Goal: Task Accomplishment & Management: Complete application form

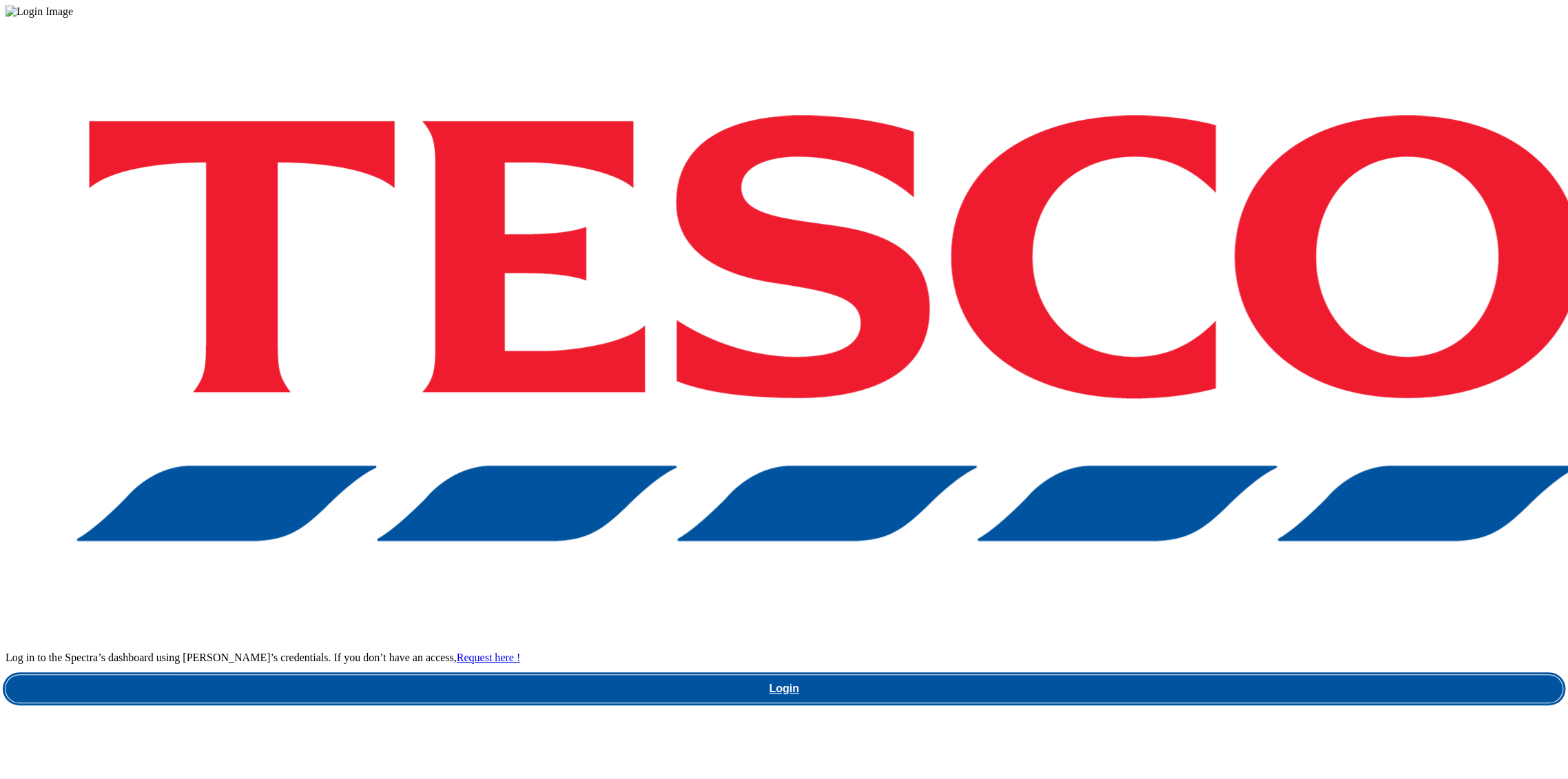
click at [1125, 675] on link "Login" at bounding box center [784, 688] width 1557 height 27
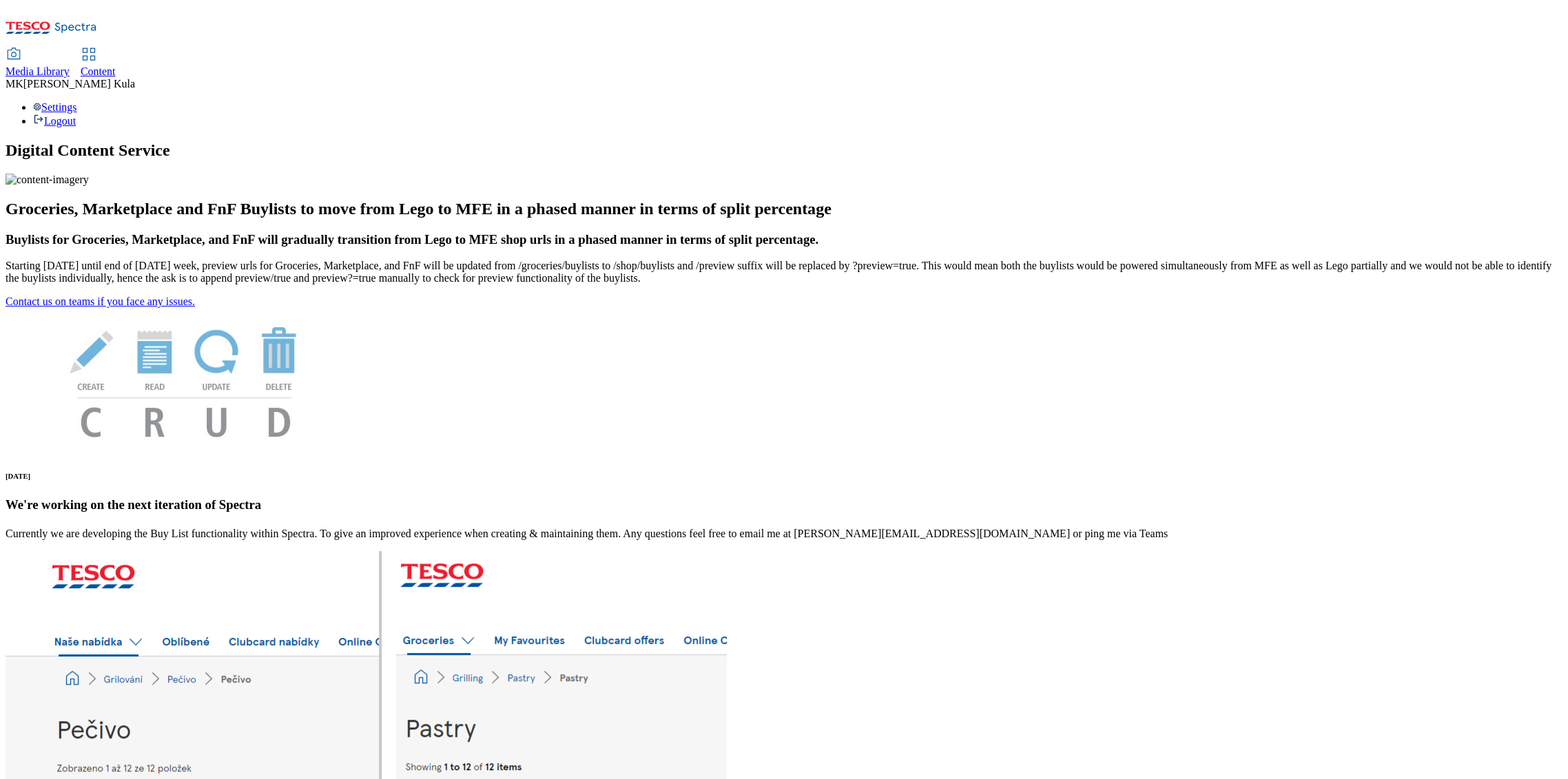
click at [70, 66] on span "Media Library" at bounding box center [38, 71] width 64 height 12
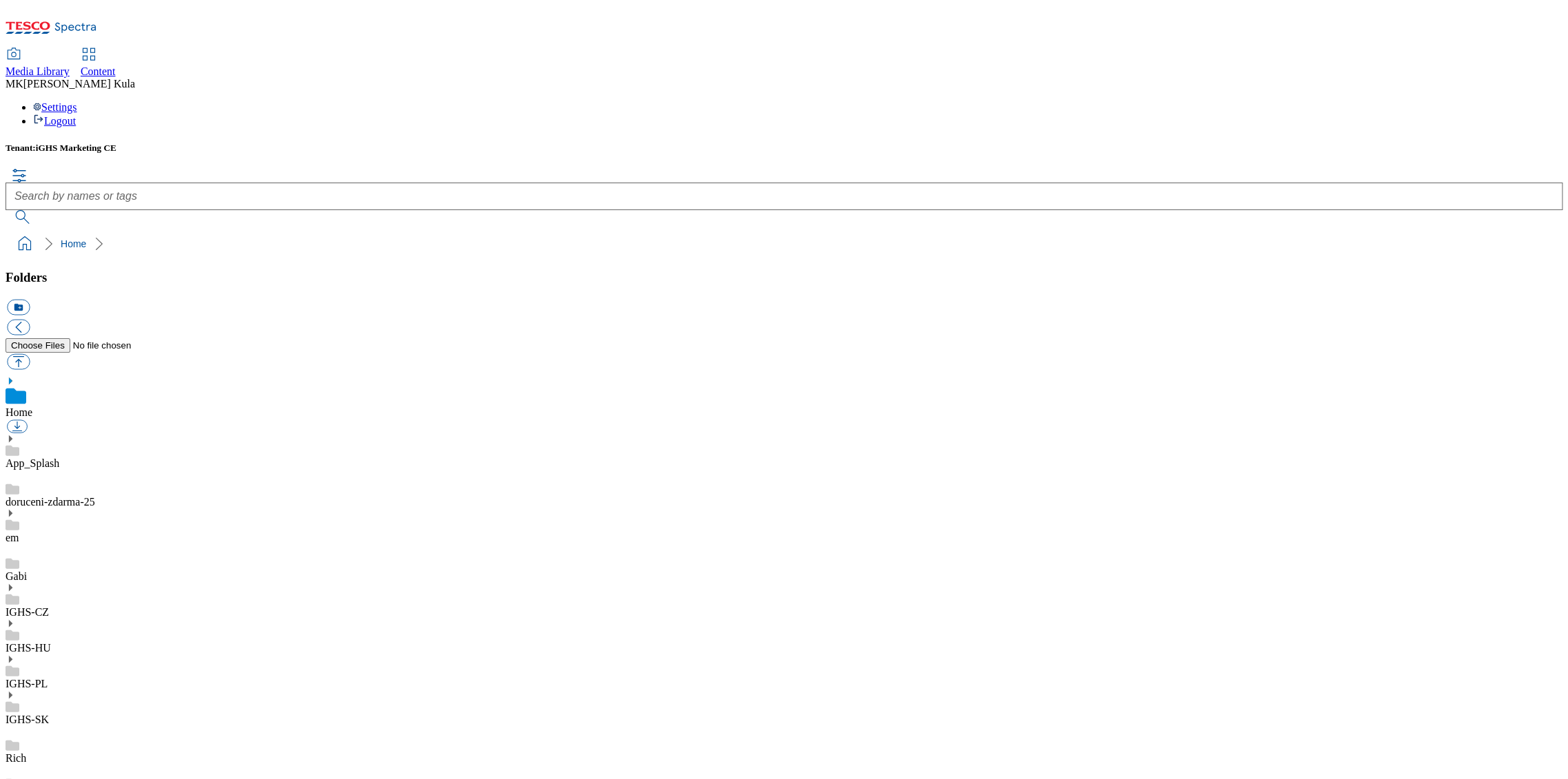
click at [13, 620] on use at bounding box center [10, 623] width 3 height 7
click at [15, 619] on icon at bounding box center [10, 623] width 9 height 9
click at [13, 569] on use at bounding box center [10, 573] width 3 height 7
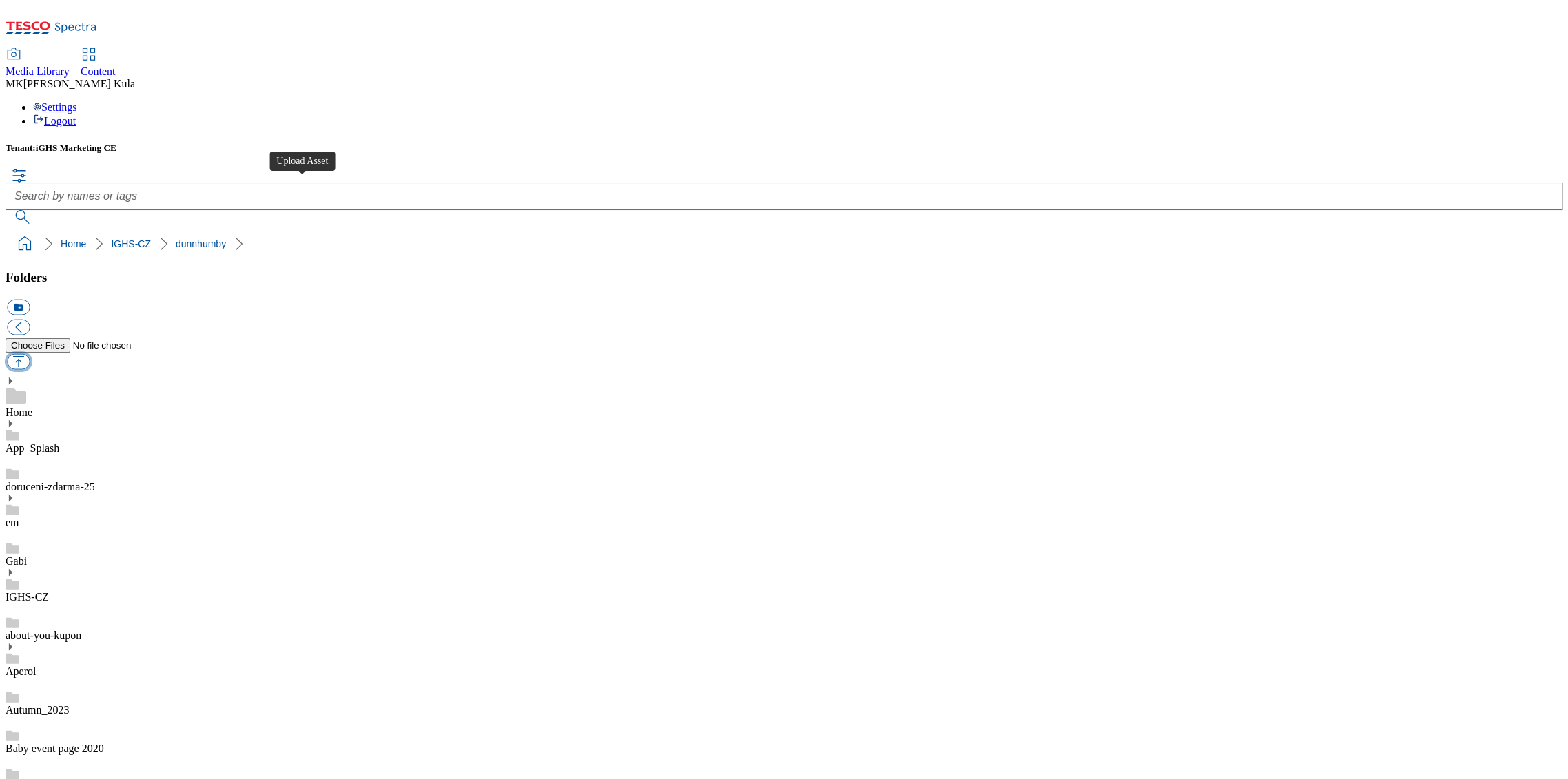
click at [30, 354] on button "button" at bounding box center [18, 361] width 23 height 16
type input "C:\fakepath\Kofola_CZ.png"
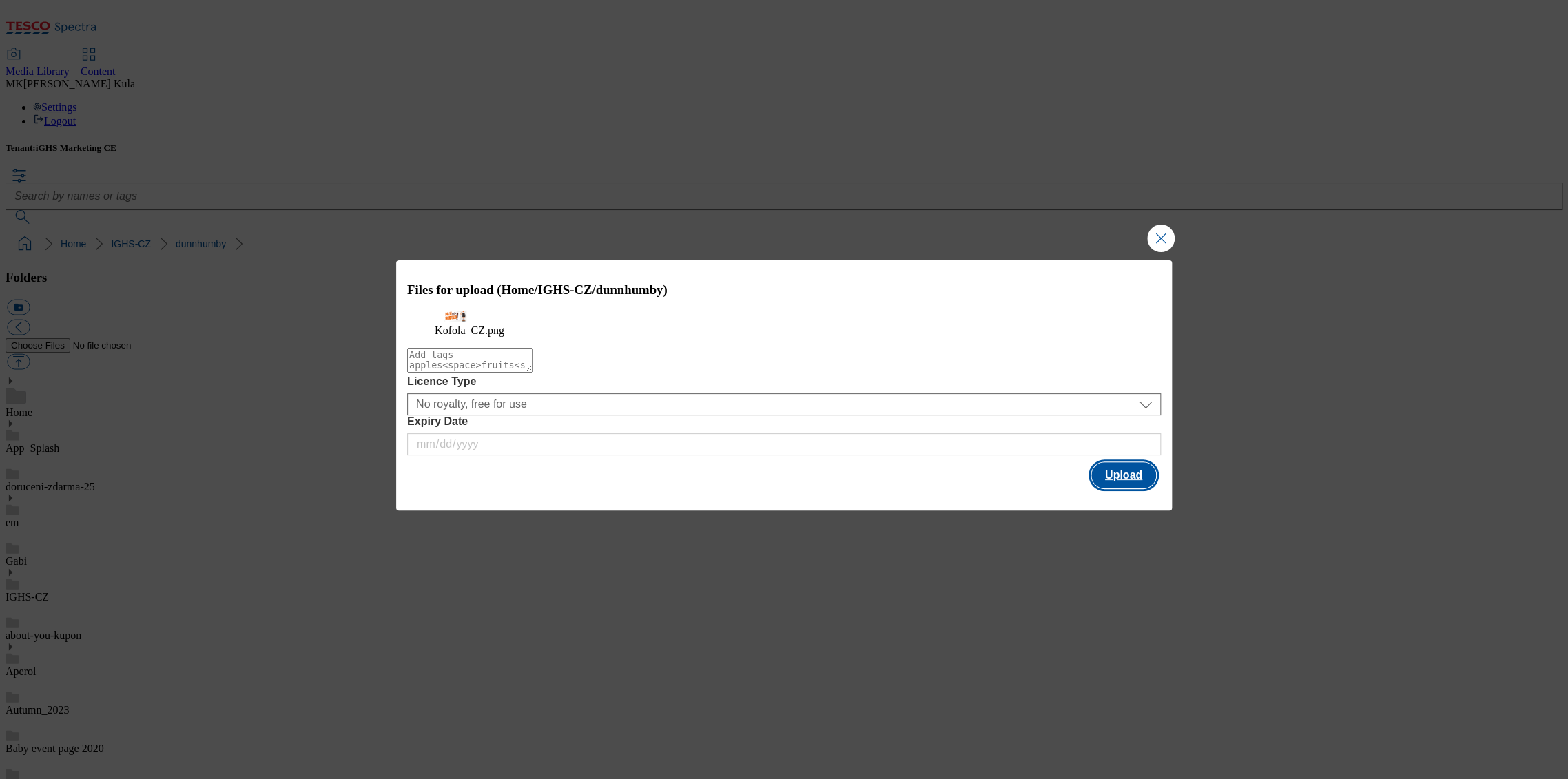
click at [1130, 489] on button "Upload" at bounding box center [1123, 475] width 65 height 26
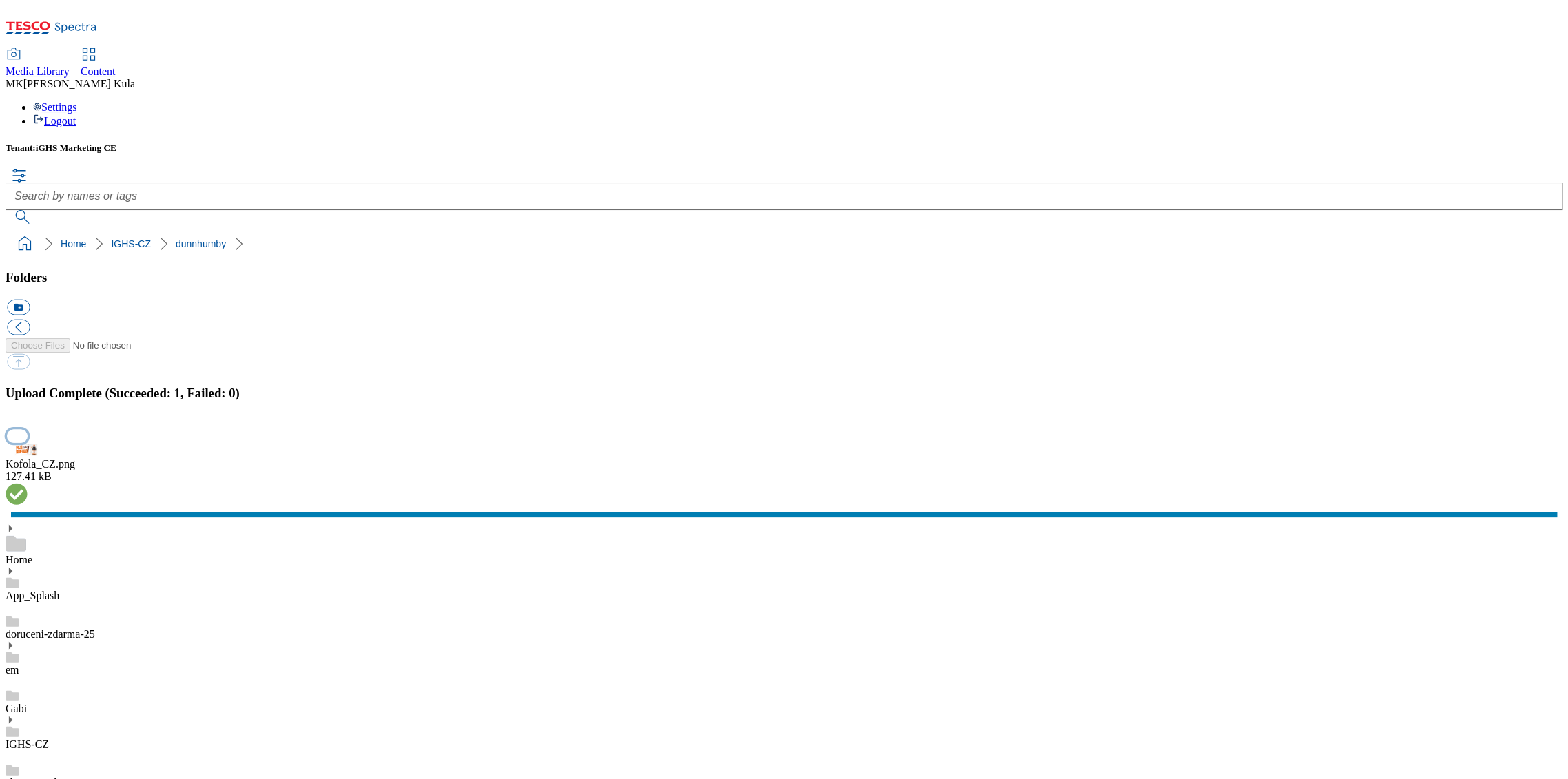
click at [27, 443] on button "button" at bounding box center [17, 436] width 20 height 13
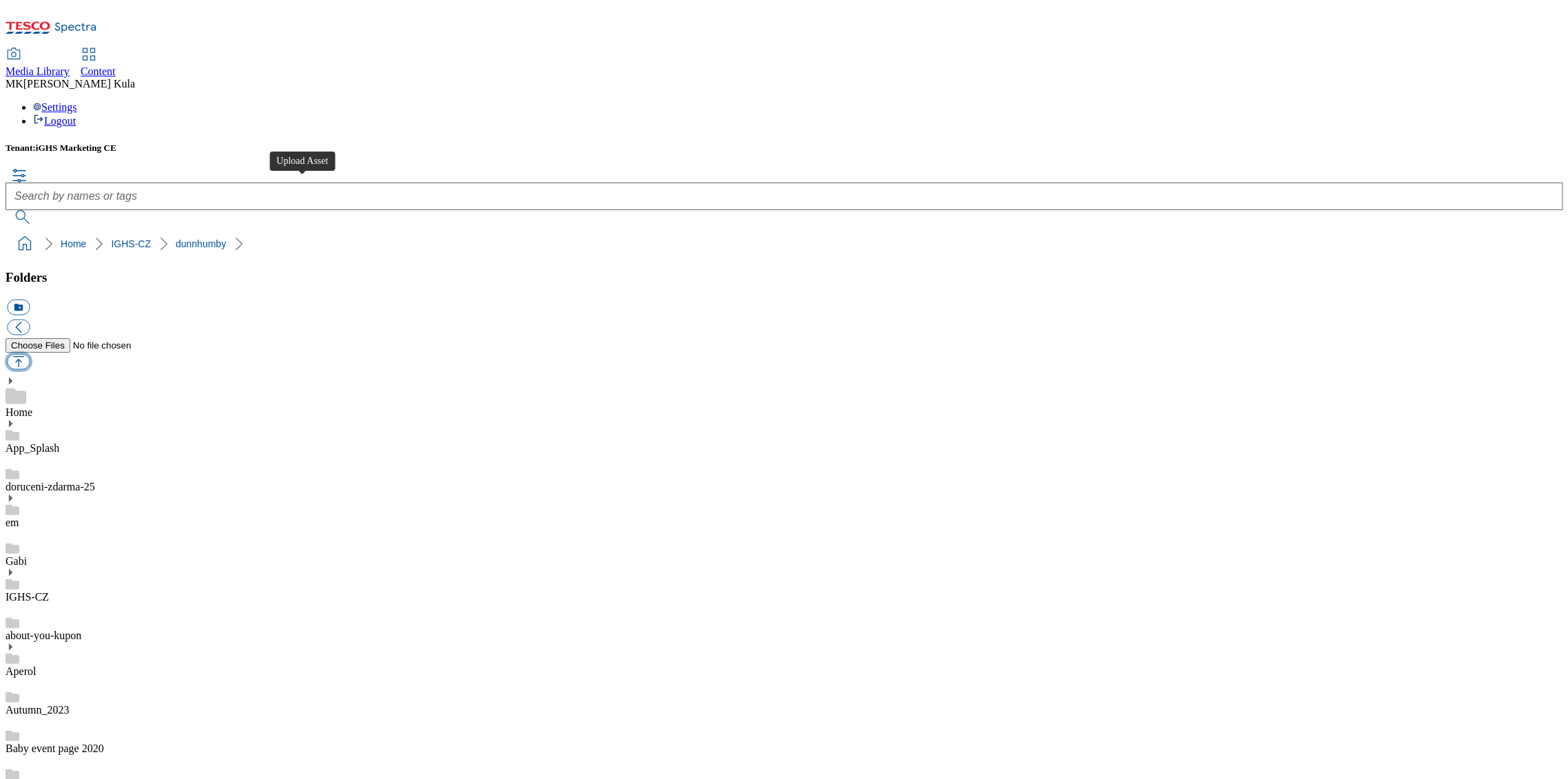
click at [30, 354] on button "button" at bounding box center [18, 361] width 23 height 16
type input "C:\fakepath\Kofola_EN.png"
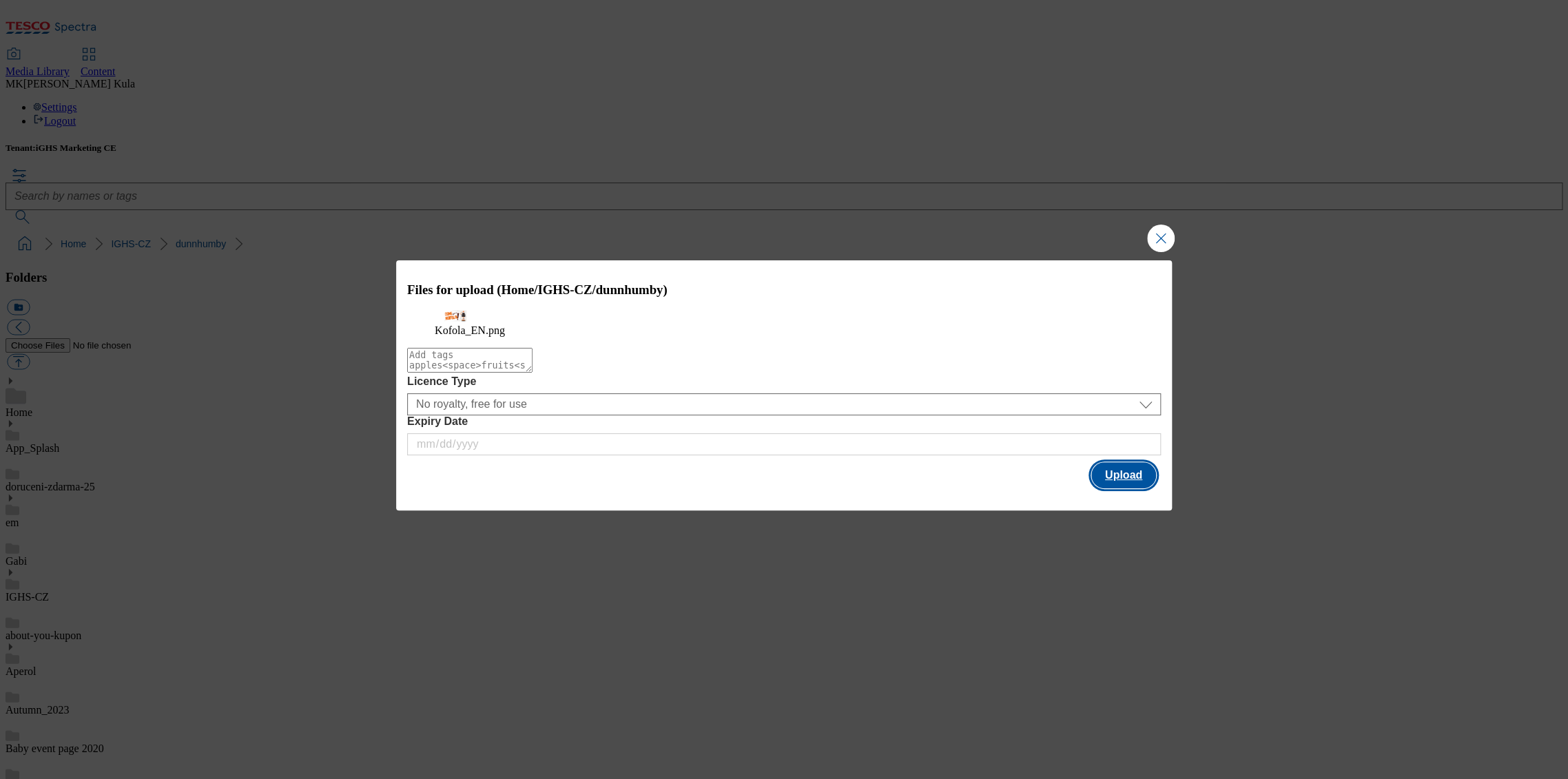
click at [1125, 489] on button "Upload" at bounding box center [1123, 475] width 65 height 26
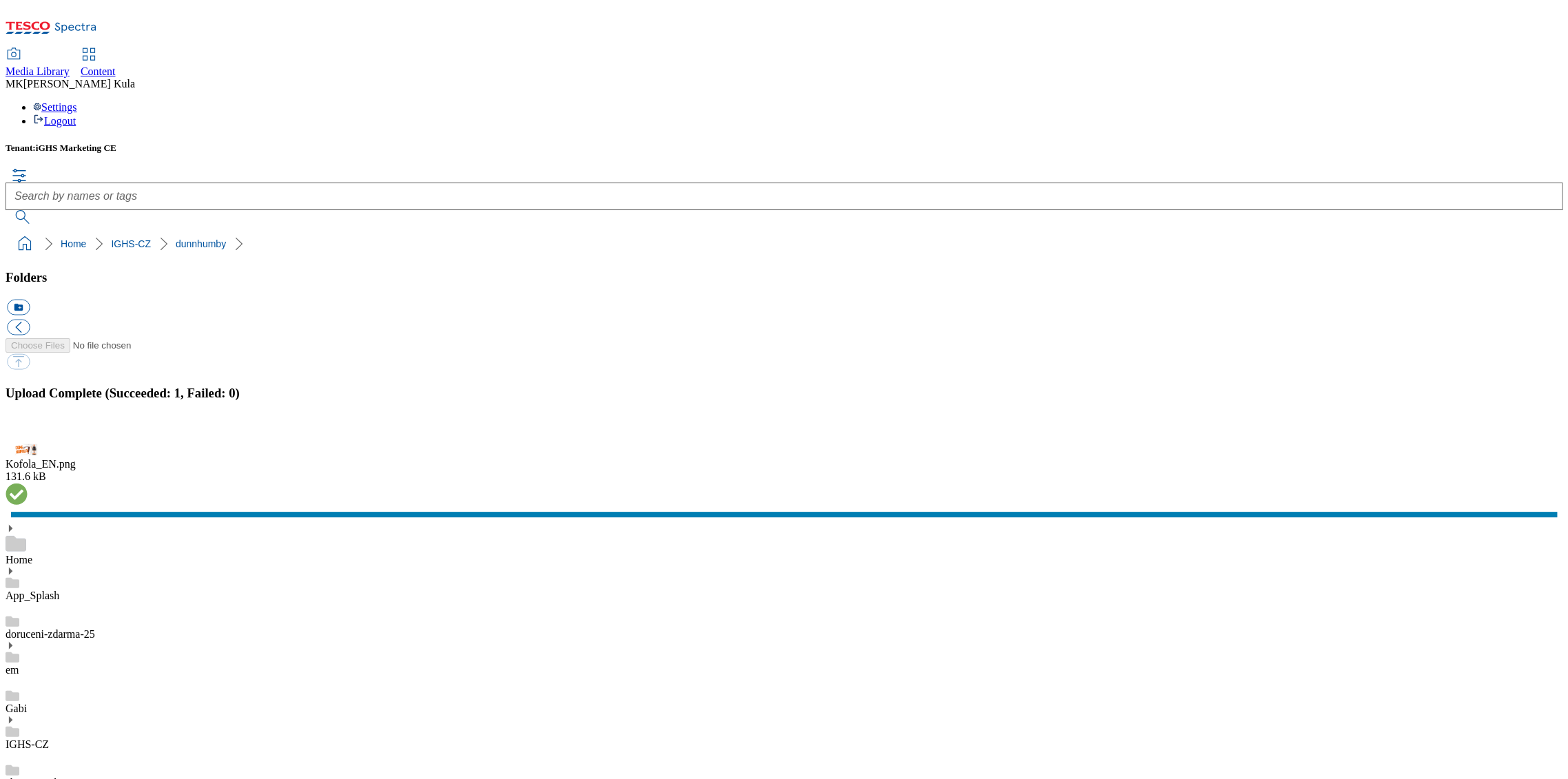
click at [27, 443] on button "button" at bounding box center [17, 436] width 20 height 13
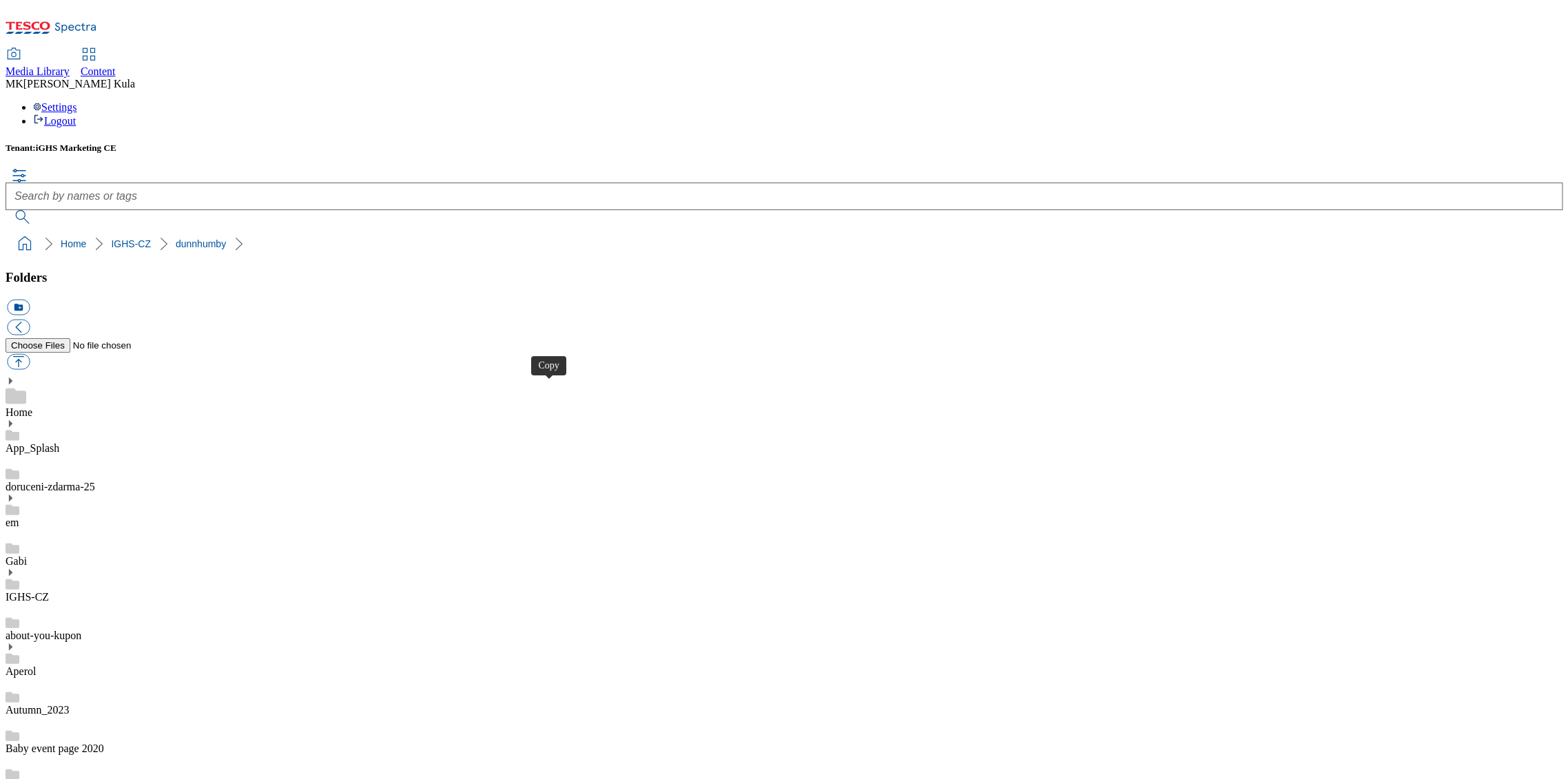
click at [30, 354] on button "button" at bounding box center [18, 361] width 23 height 16
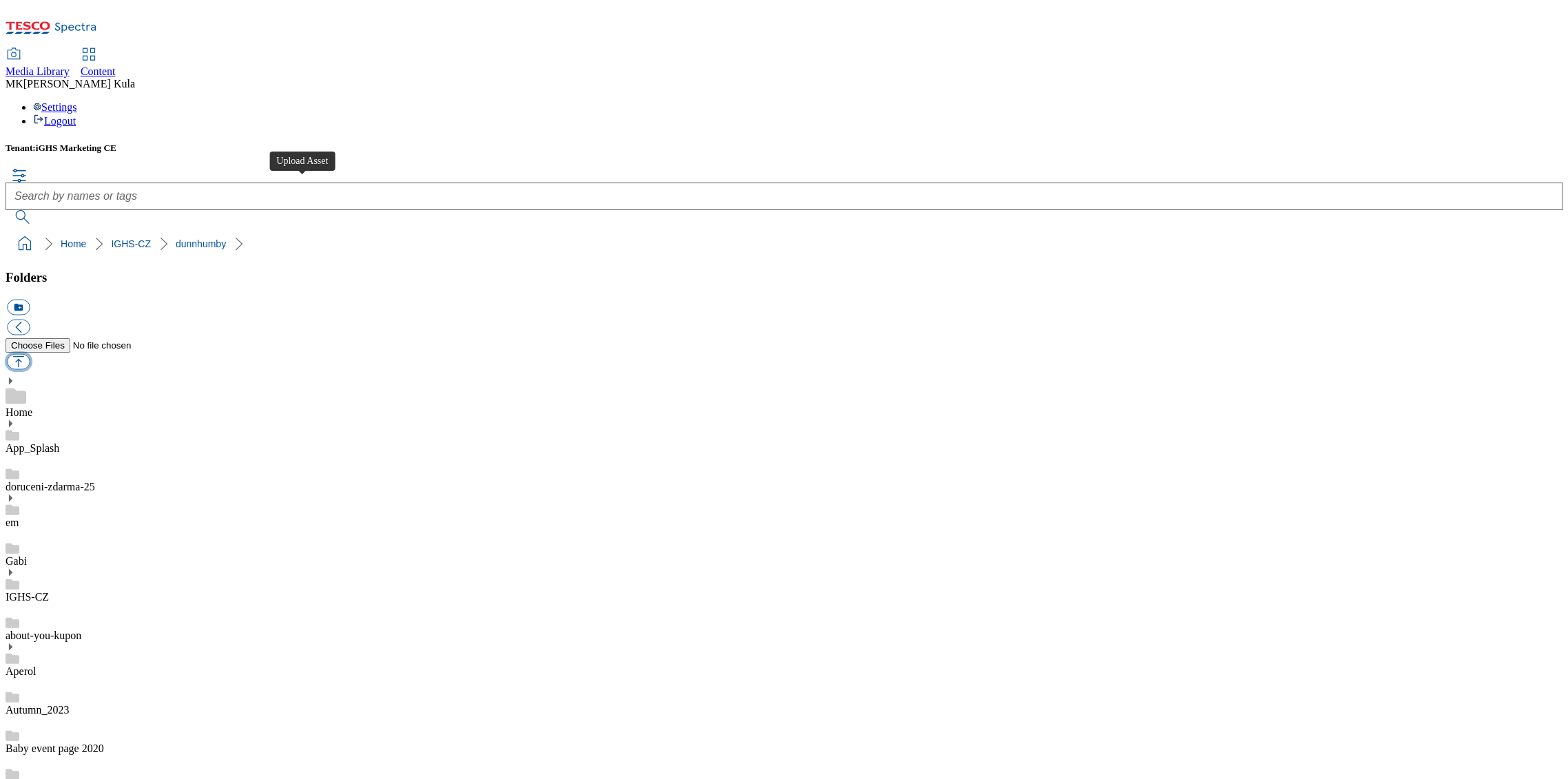
type input "C:\fakepath\Kostelecky.png"
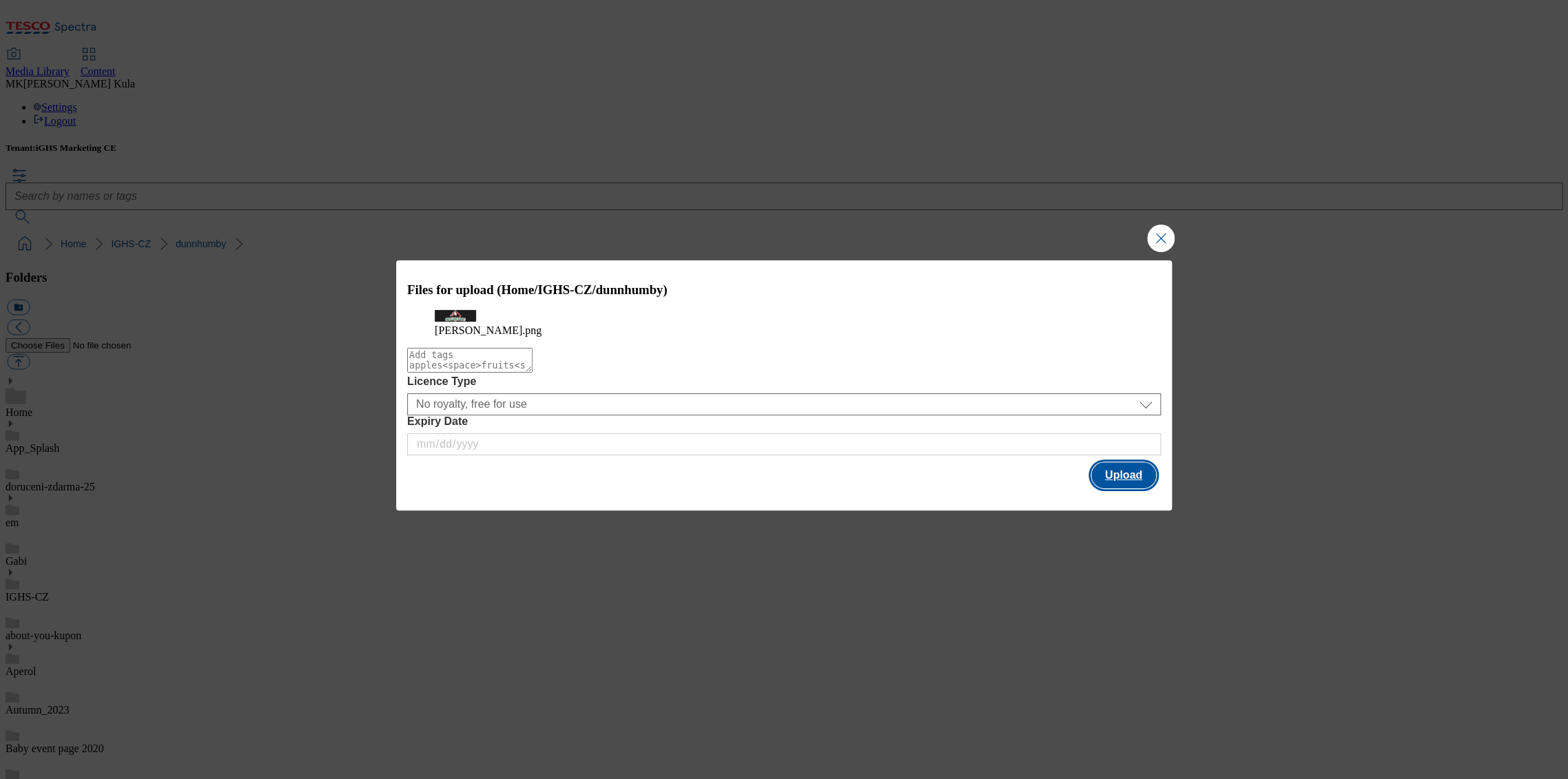
click at [1125, 489] on button "Upload" at bounding box center [1123, 475] width 65 height 26
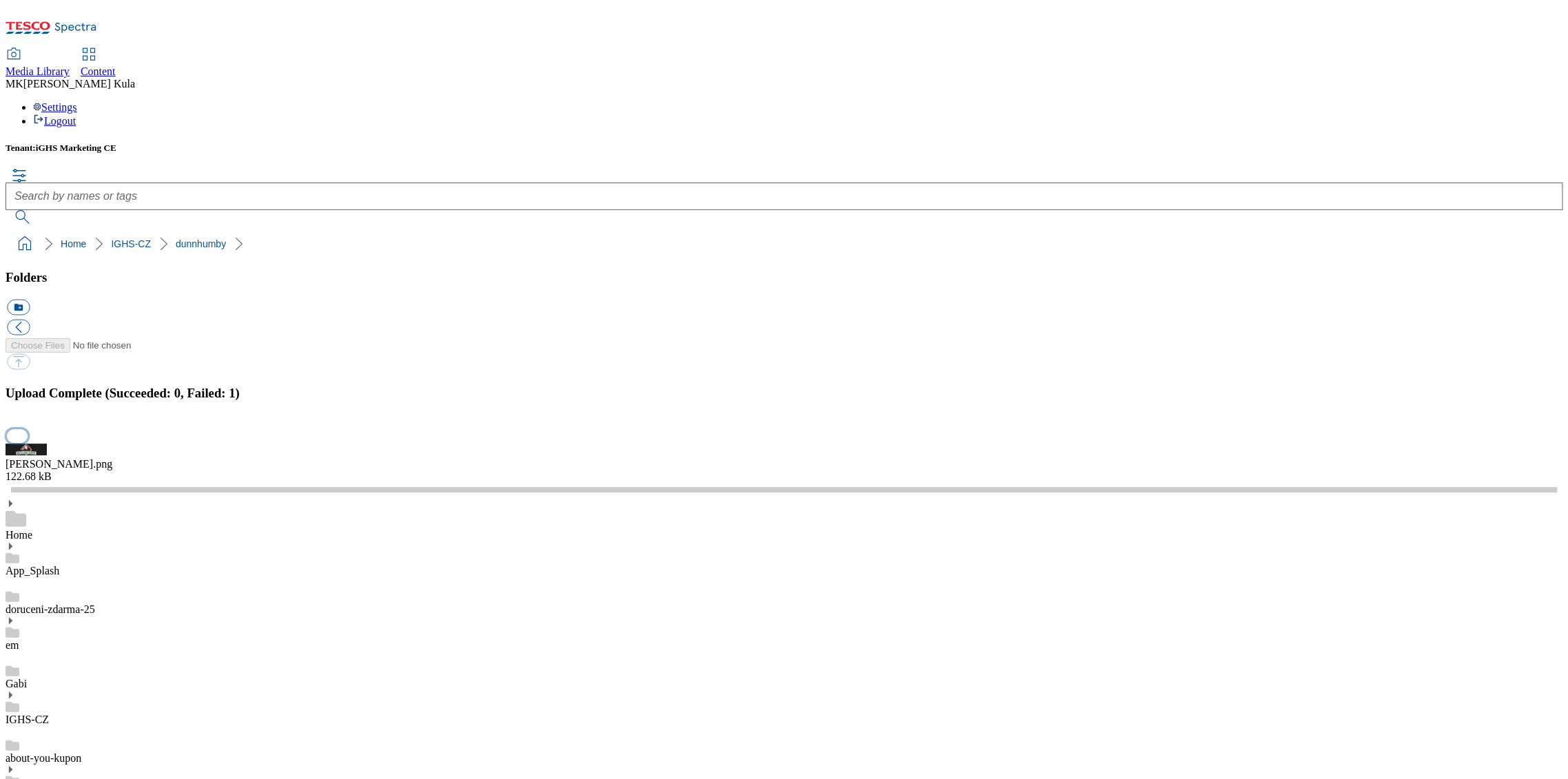
click at [27, 443] on button "button" at bounding box center [17, 436] width 20 height 13
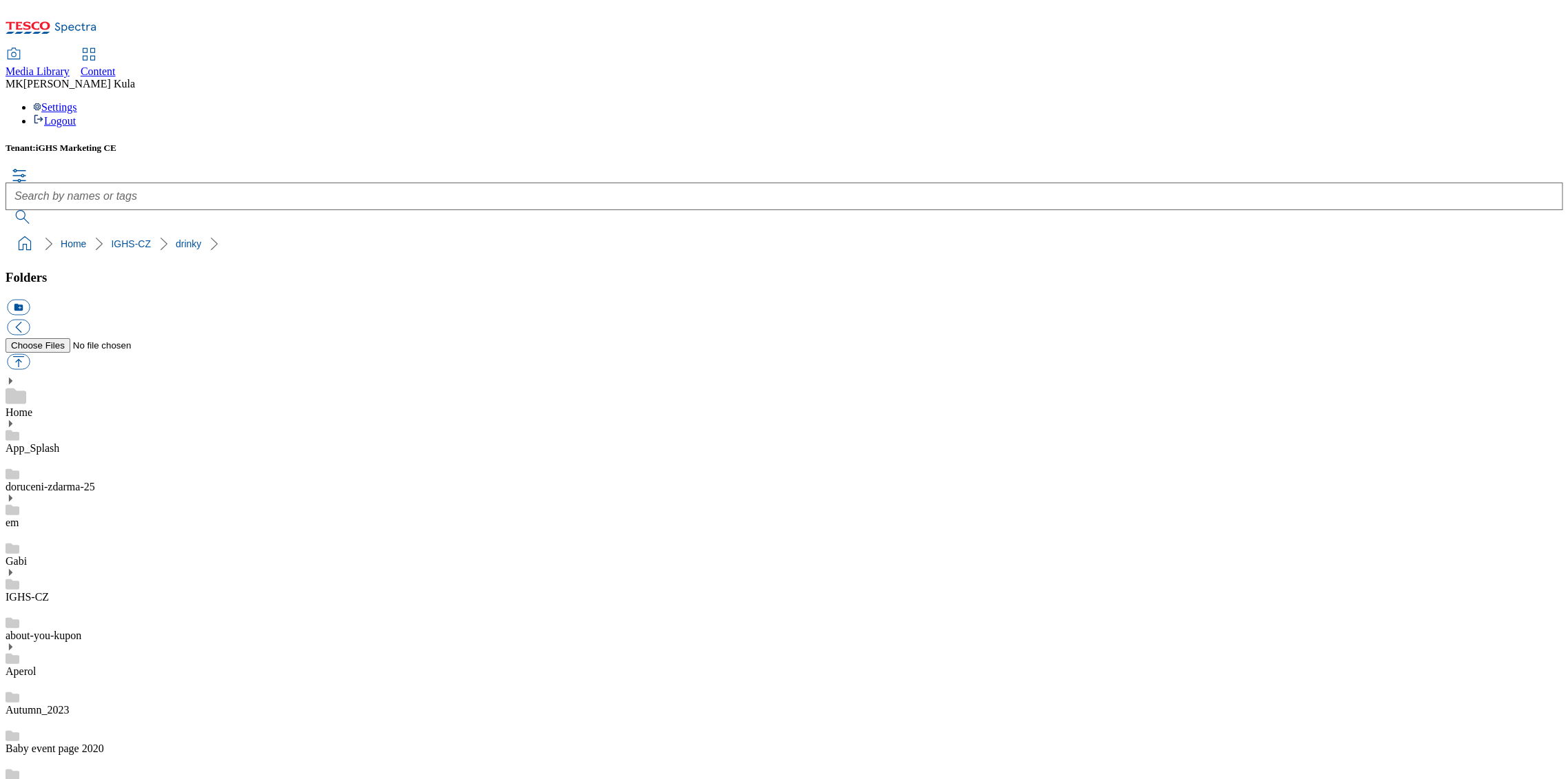
click at [116, 66] on span "Content" at bounding box center [98, 71] width 35 height 12
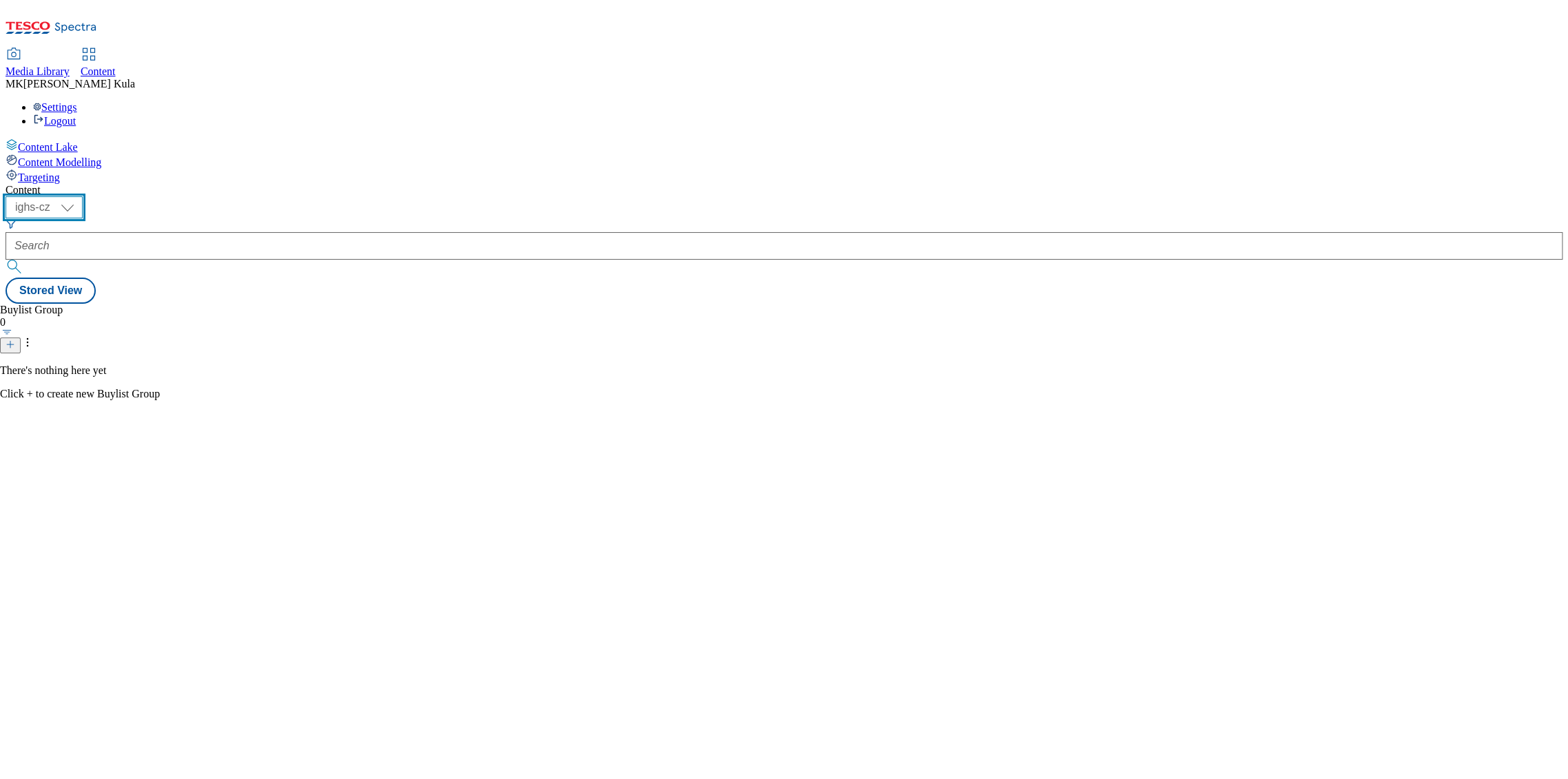
click at [83, 196] on select "ighs-cz ighs-hu ighs-sk" at bounding box center [44, 207] width 77 height 22
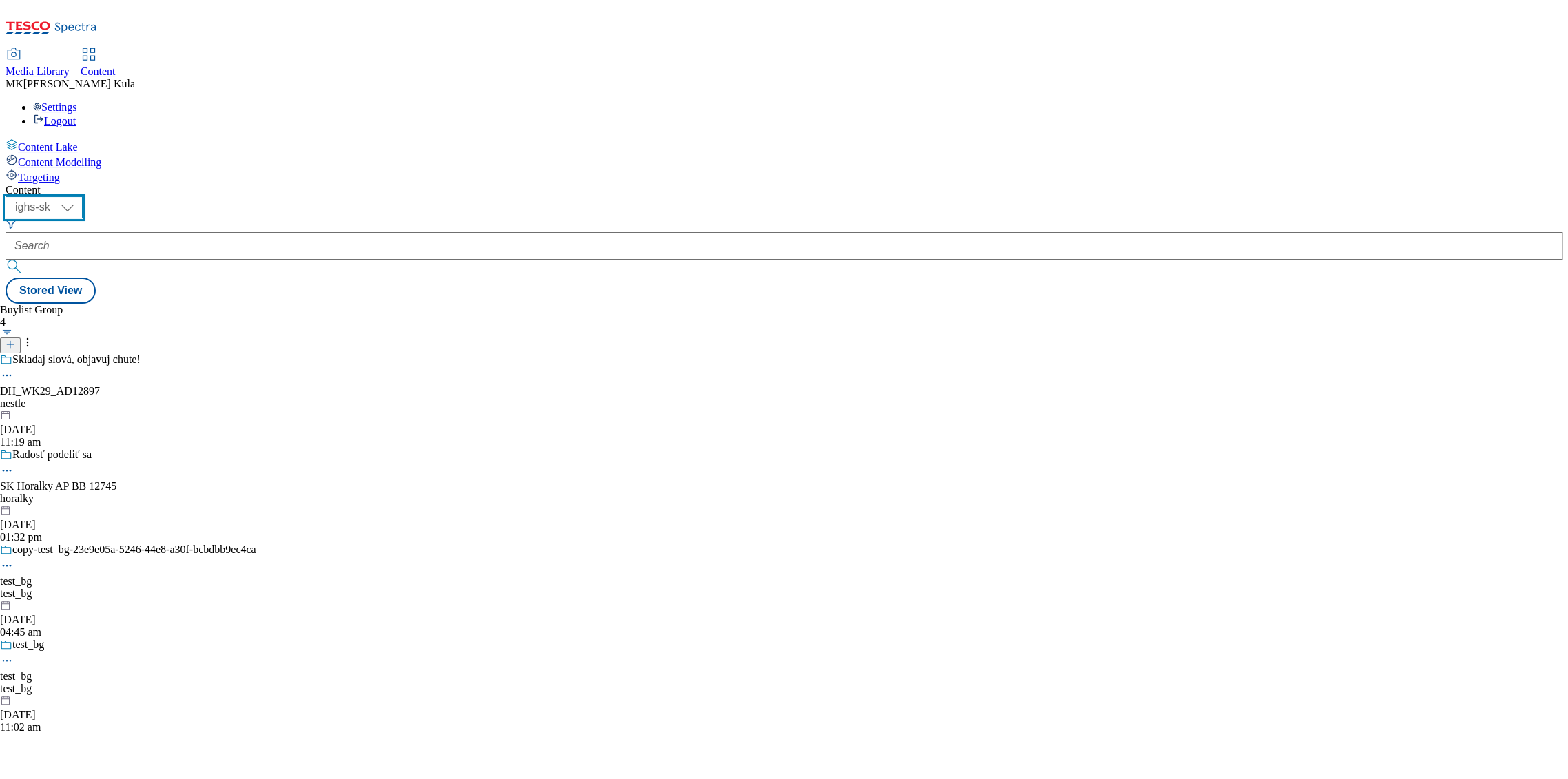
select select "ighs-cz"
click at [83, 196] on select "ighs-cz ighs-hu ighs-sk" at bounding box center [44, 207] width 77 height 22
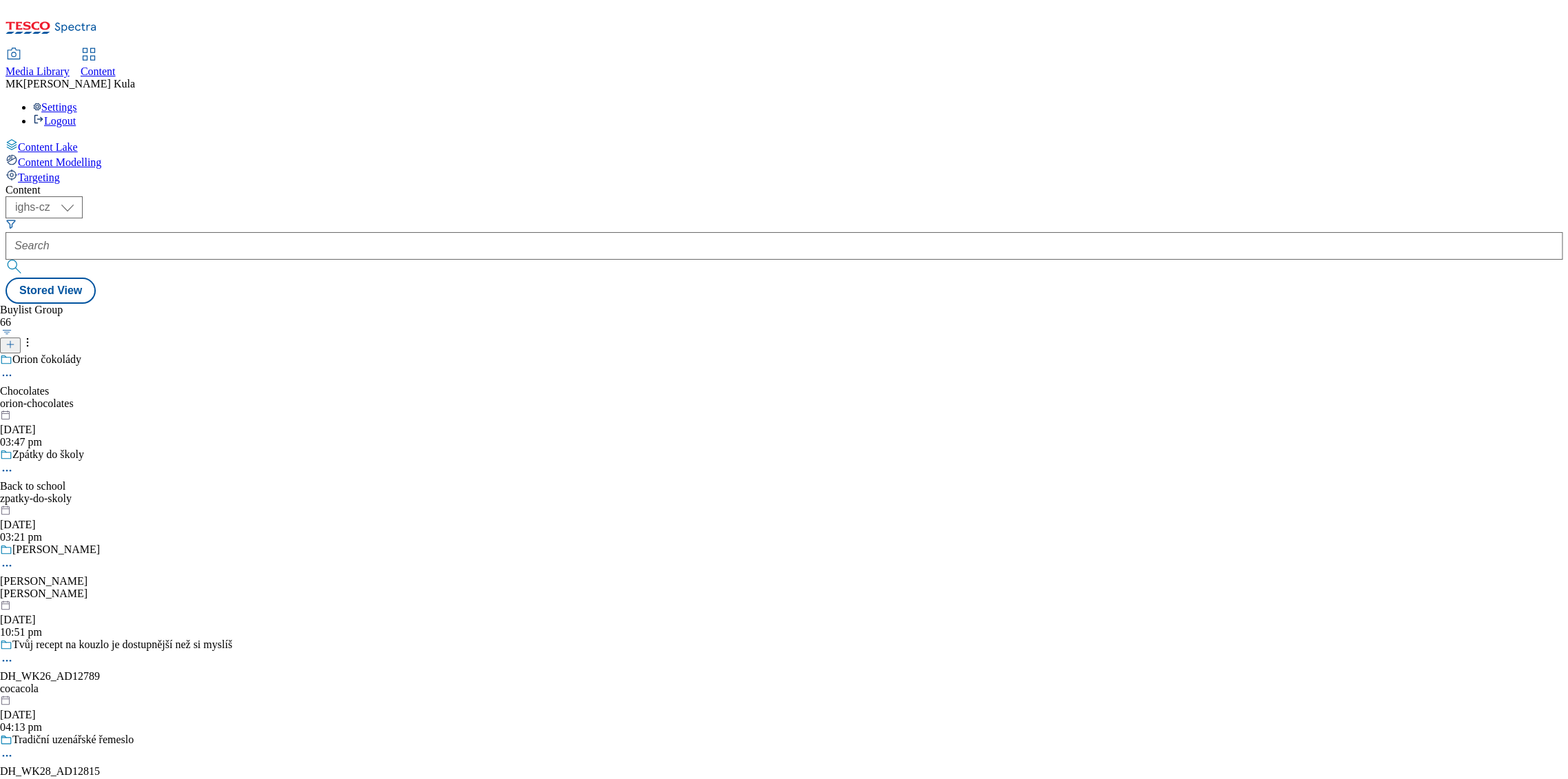
click at [34, 336] on icon at bounding box center [27, 343] width 14 height 14
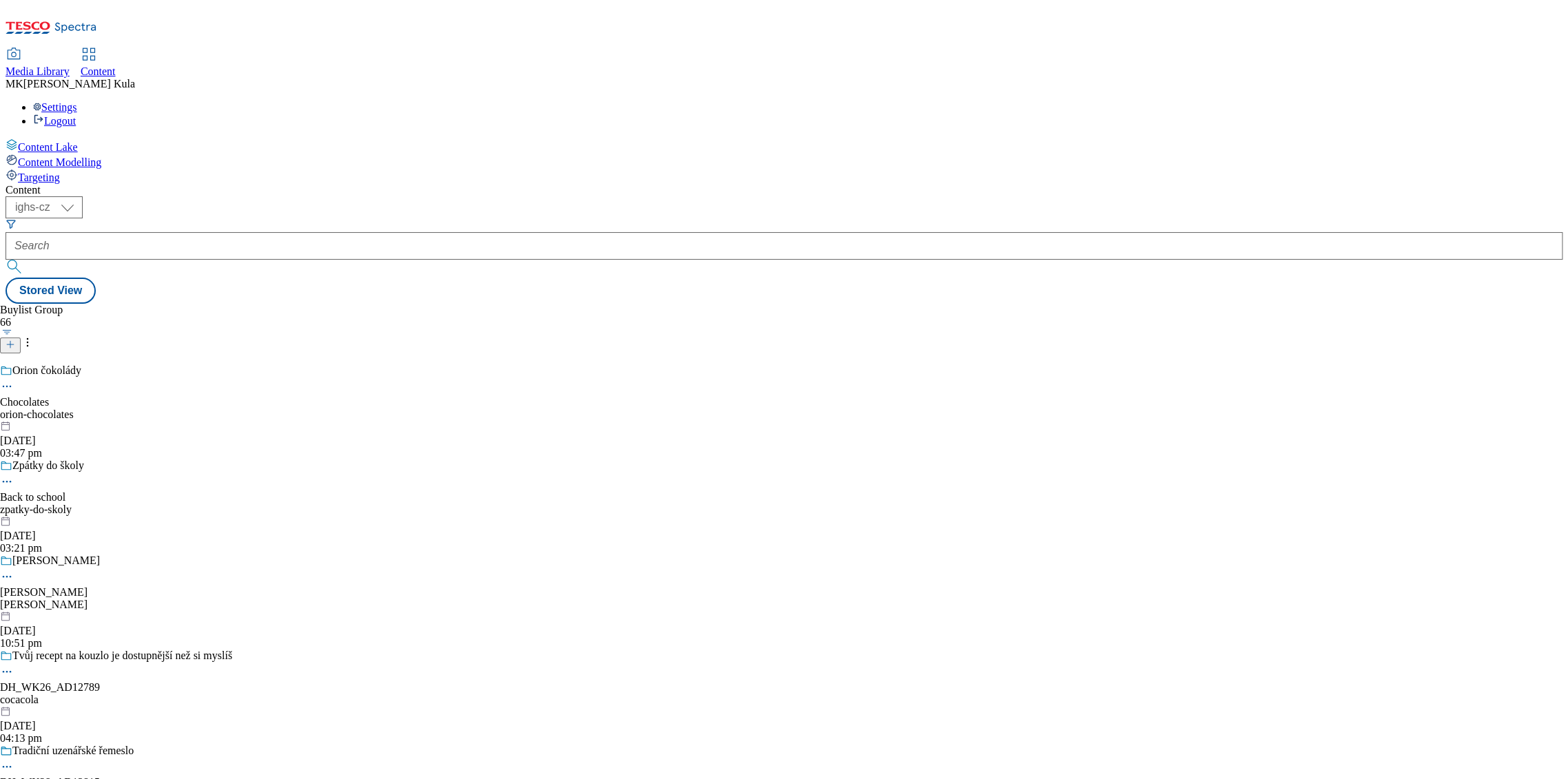
click at [34, 336] on icon at bounding box center [27, 343] width 14 height 14
click at [15, 339] on icon at bounding box center [10, 344] width 9 height 9
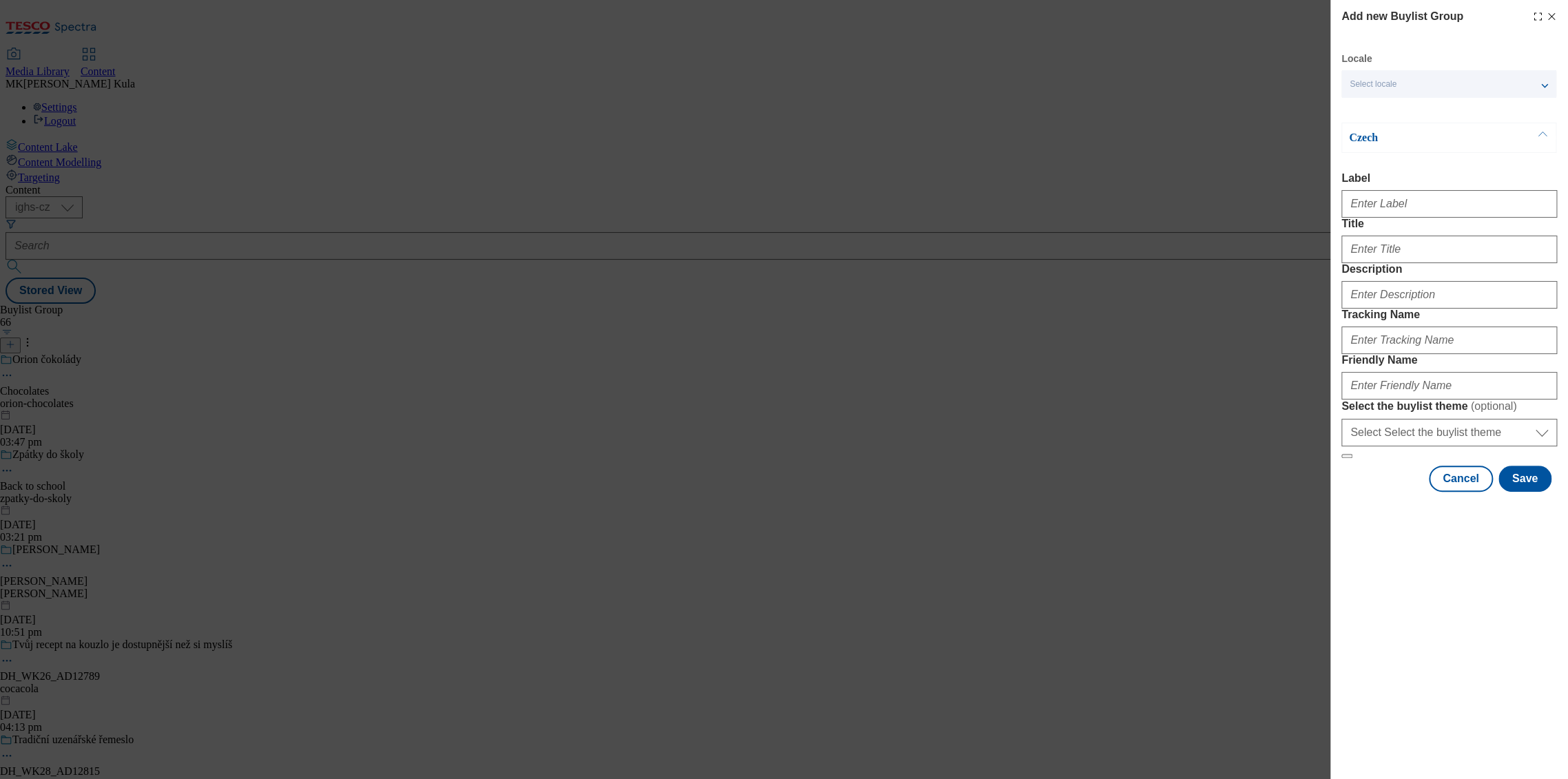
click at [1396, 76] on div "Select locale" at bounding box center [1448, 84] width 215 height 27
click at [1356, 112] on input "English" at bounding box center [1358, 111] width 16 height 16
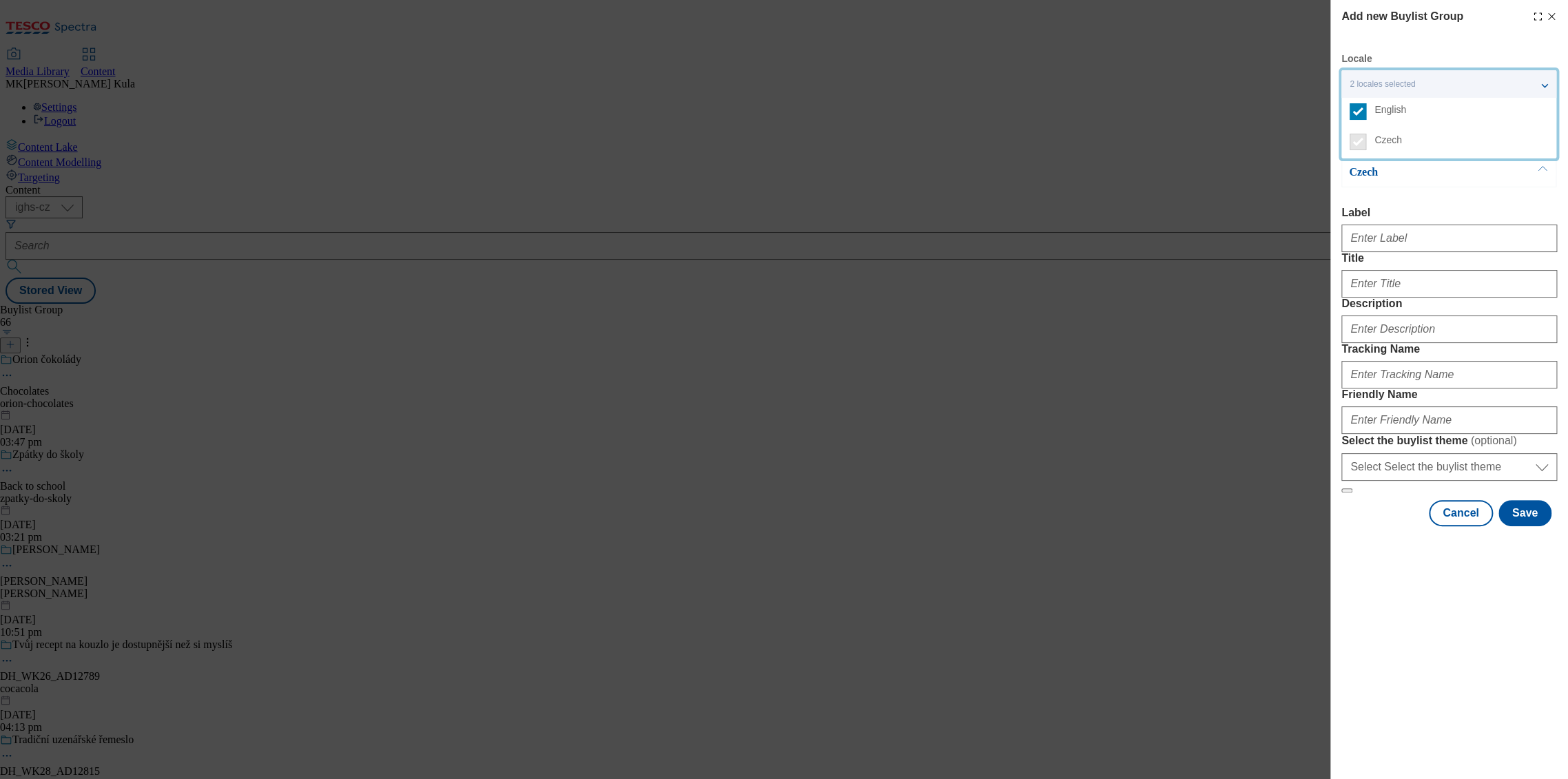
click at [1345, 139] on label "Czech" at bounding box center [1448, 143] width 215 height 31
click at [1428, 189] on div "Czech Label Title Description Tracking Name Friendly Name Select the buylist th…" at bounding box center [1449, 325] width 216 height 336
click at [1458, 171] on p "Czech" at bounding box center [1421, 172] width 145 height 14
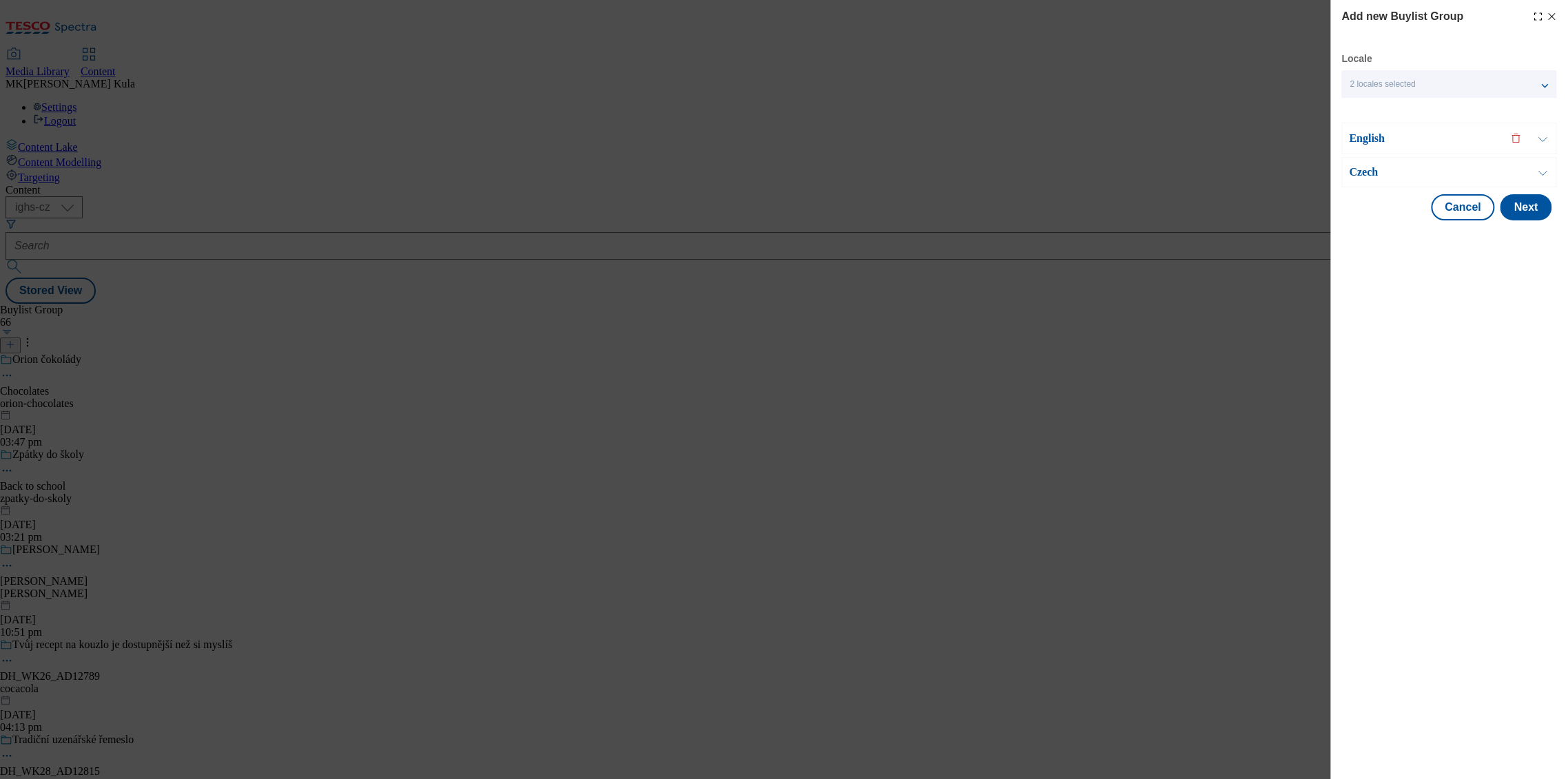
click at [1458, 172] on p "Czech" at bounding box center [1421, 172] width 145 height 14
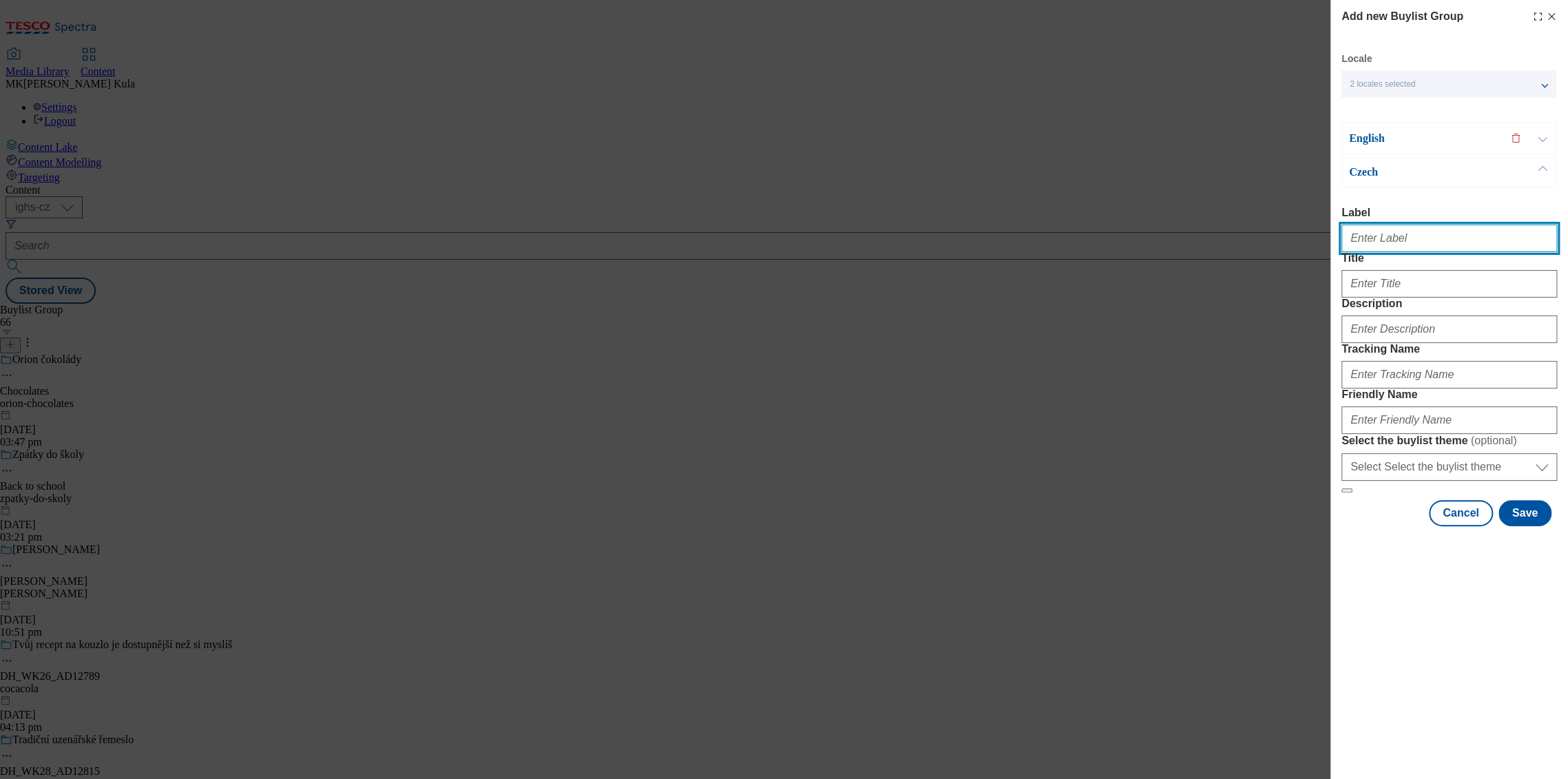
drag, startPoint x: 1425, startPoint y: 228, endPoint x: 1432, endPoint y: 242, distance: 15.7
click at [1425, 228] on input "Label" at bounding box center [1449, 238] width 216 height 27
paste input "DH_WK29_AD12792"
type input "DH_WK29_AD12792"
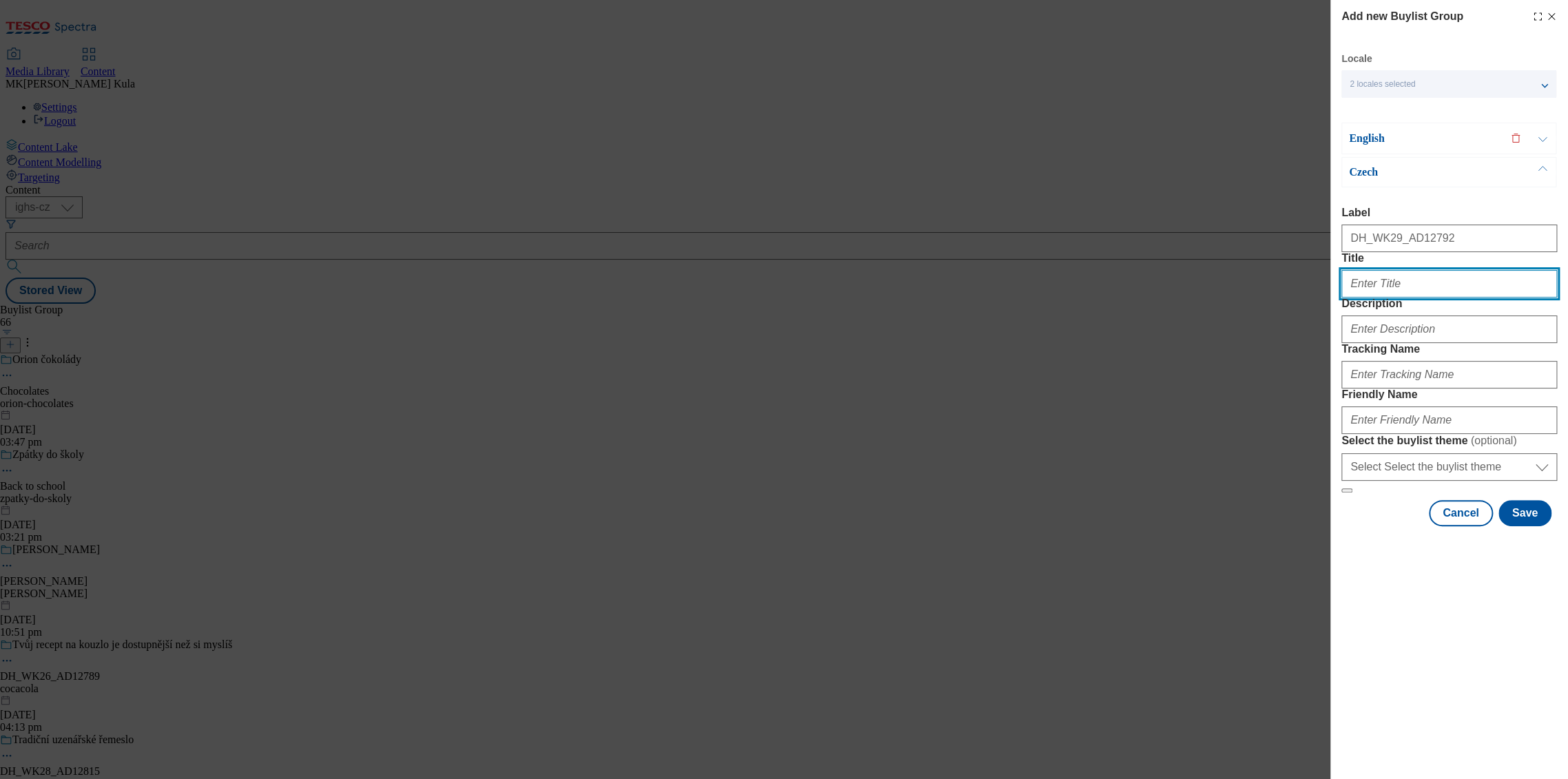
click at [1403, 298] on input "Title" at bounding box center [1449, 283] width 216 height 27
paste input "Pojď na Kofolu!"
type input "Pojď na Kofolu!"
click at [1441, 298] on input "Pojď na Kofolu!" at bounding box center [1449, 283] width 216 height 27
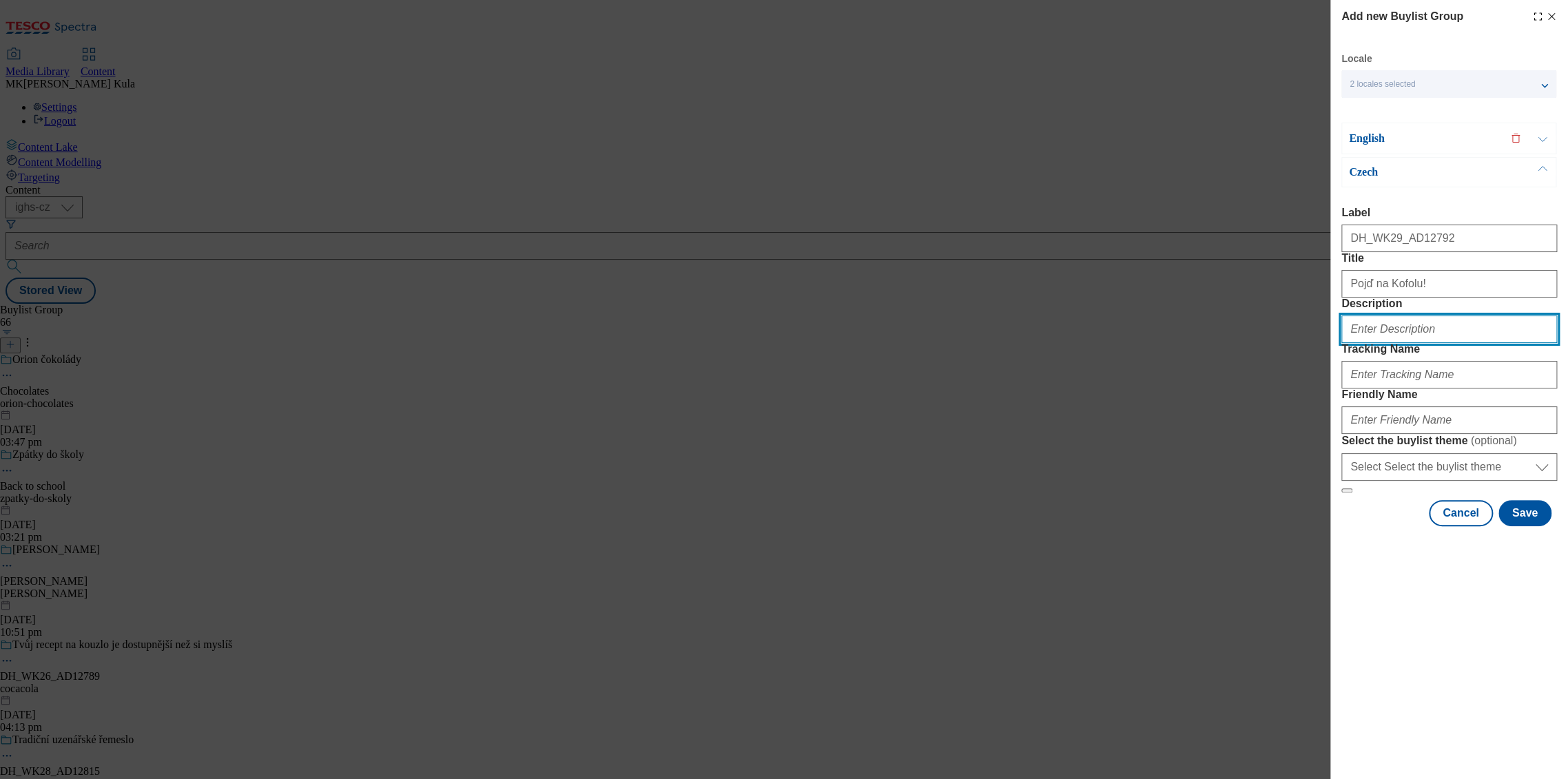
click at [1395, 343] on input "Description" at bounding box center [1449, 328] width 216 height 27
paste input "Kofola"
type input "Kofola"
click at [1415, 343] on input "Kofola" at bounding box center [1449, 328] width 216 height 27
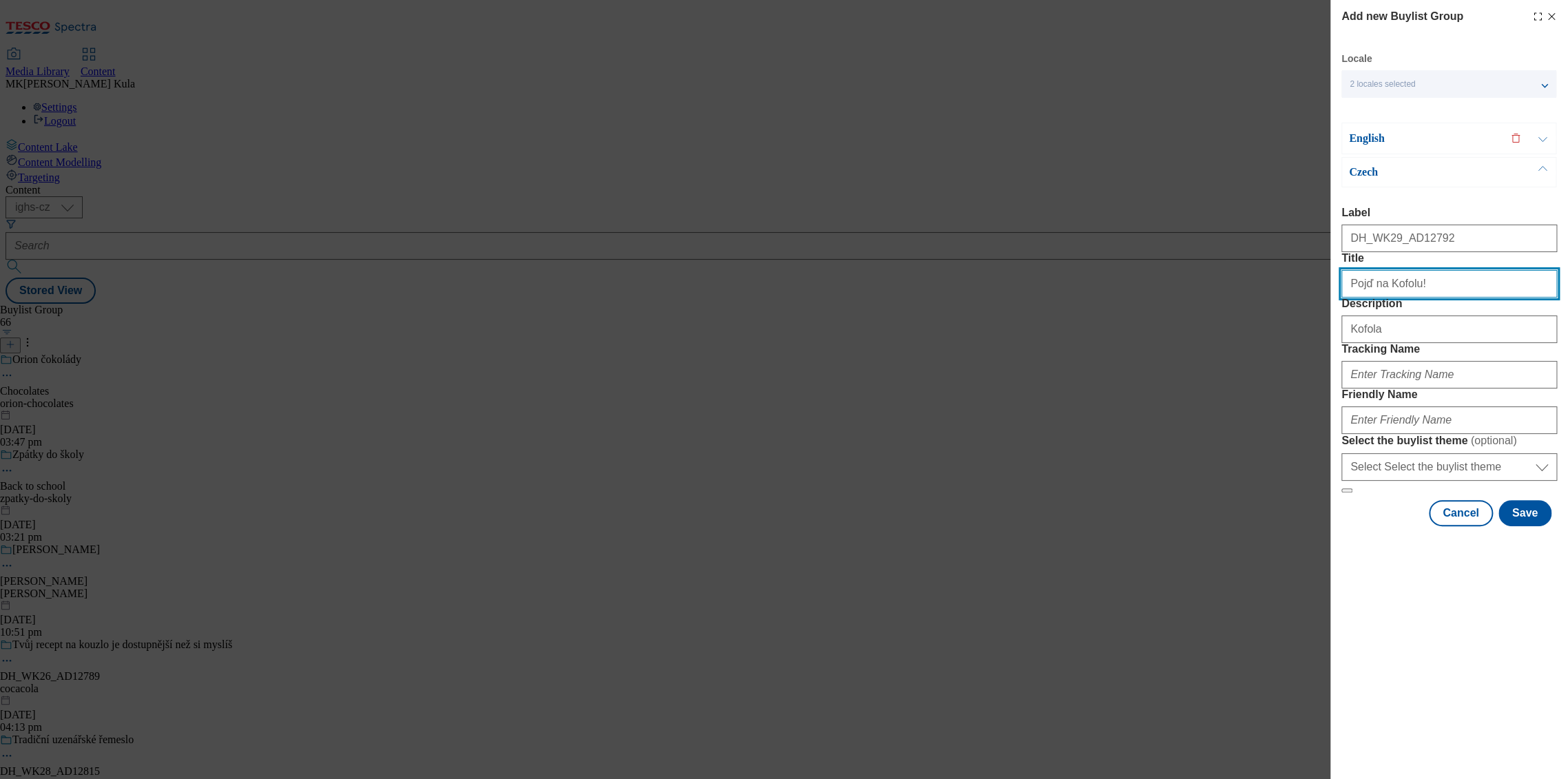
click at [1405, 298] on input "Pojď na Kofolu!" at bounding box center [1449, 283] width 216 height 27
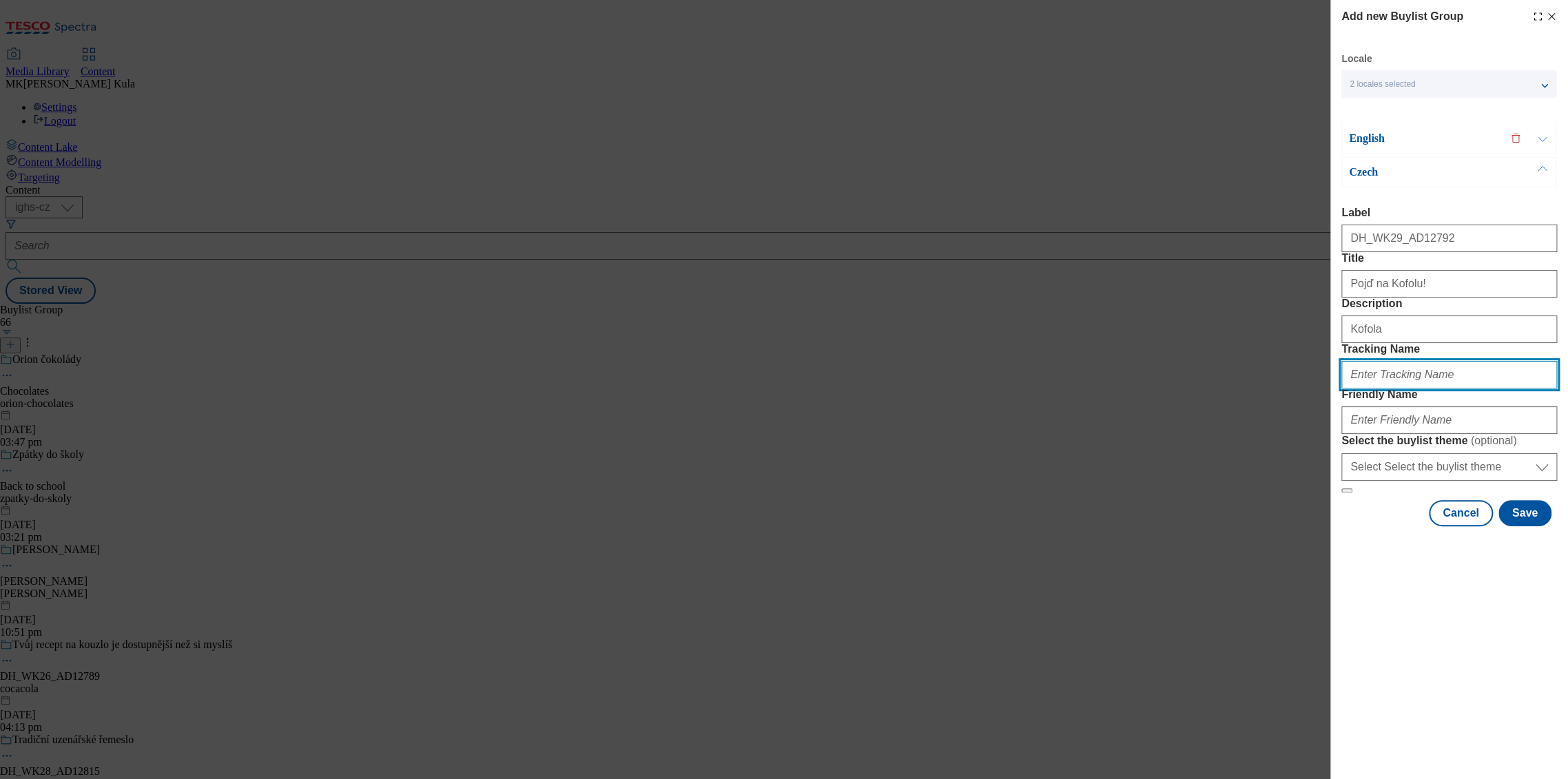
drag, startPoint x: 1394, startPoint y: 454, endPoint x: 1422, endPoint y: 461, distance: 28.9
click at [1394, 389] on input "Tracking Name" at bounding box center [1449, 375] width 216 height 27
paste input "DH_CZ_AD12792_BH"
type input "DH_CZ_AD12792_BH"
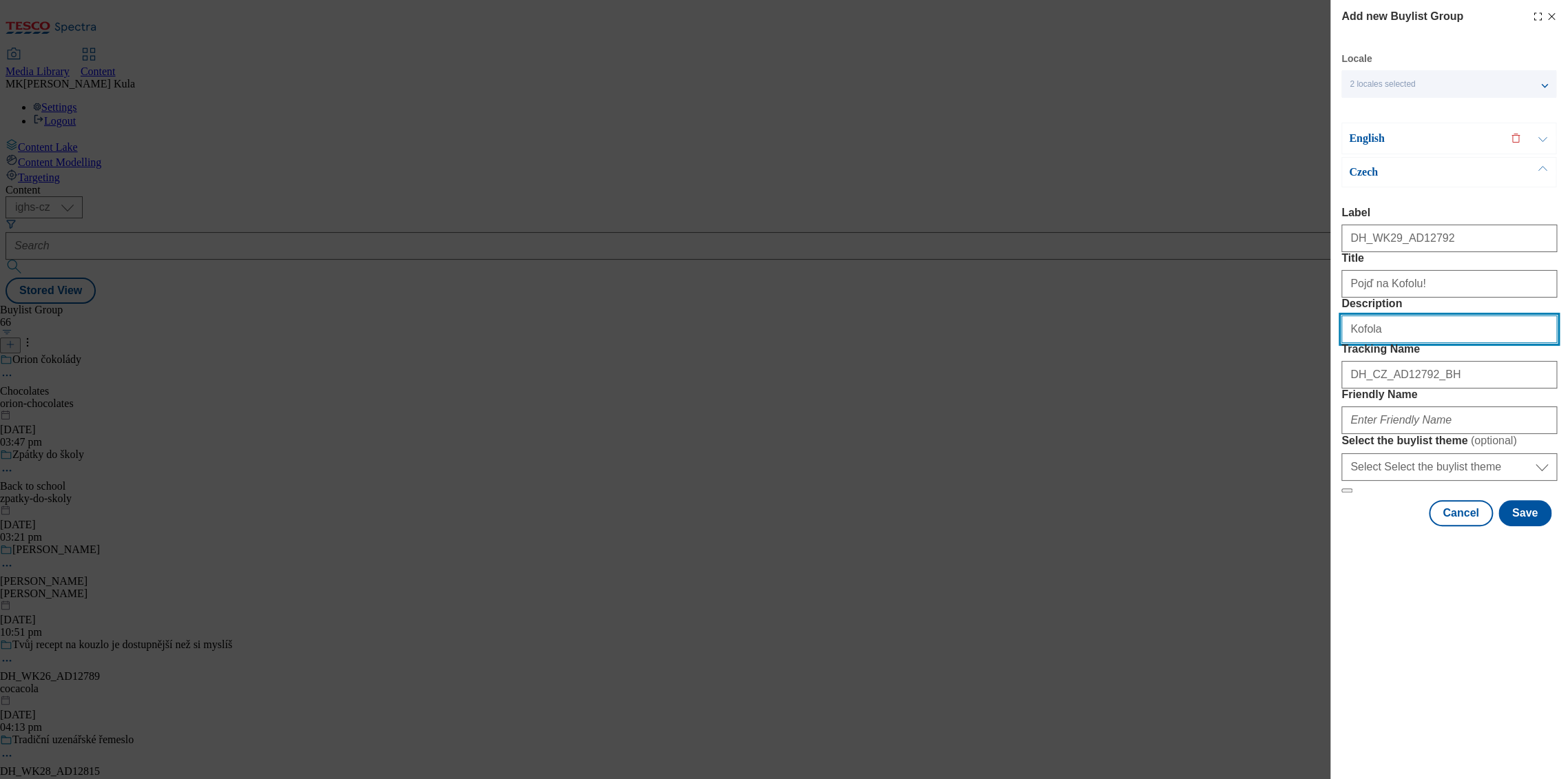
click at [1396, 343] on input "Kofola" at bounding box center [1449, 328] width 216 height 27
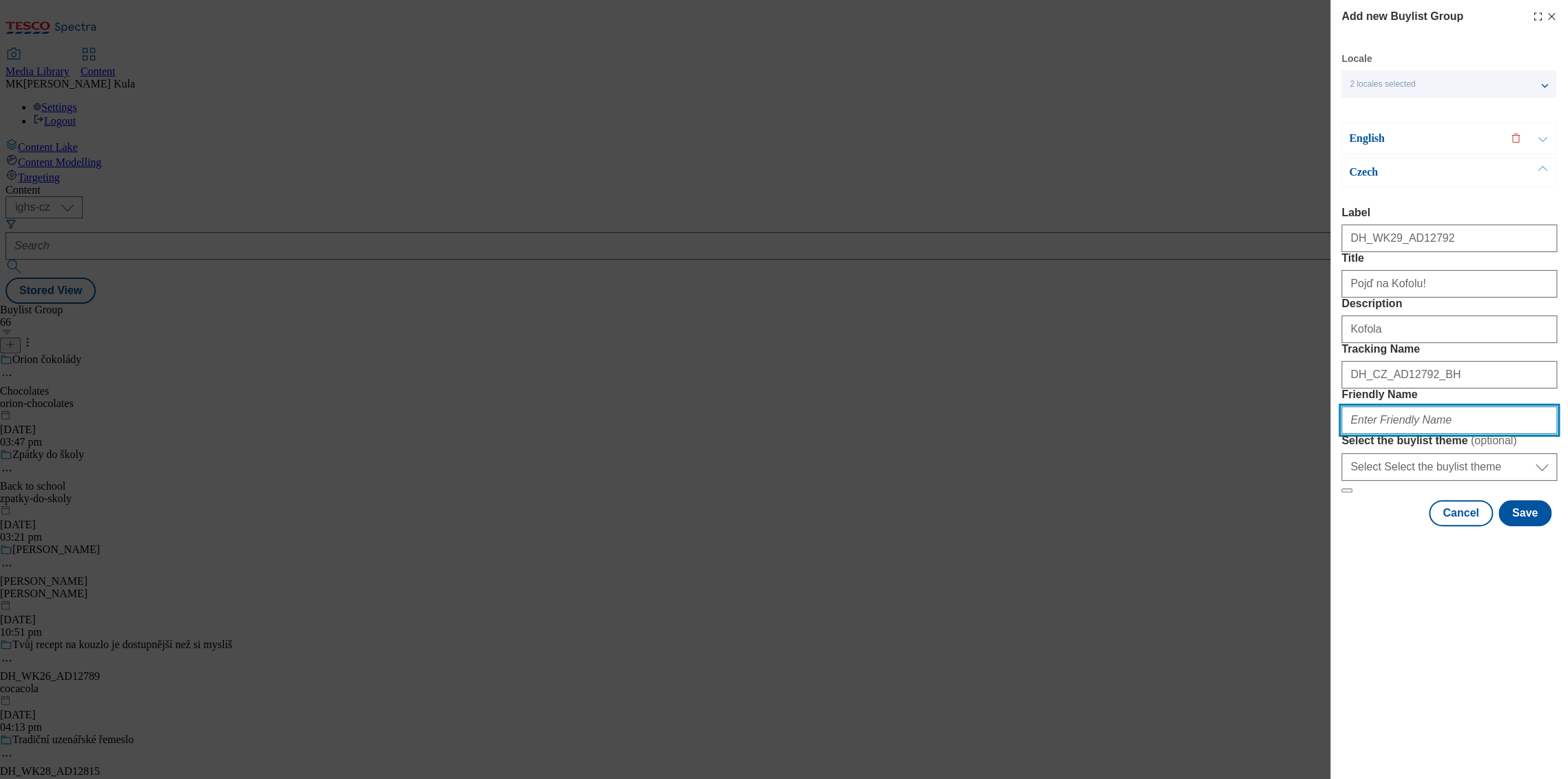
click at [1413, 434] on input "Friendly Name" at bounding box center [1449, 420] width 216 height 27
paste input "kofola"
type input "kofola"
click at [1432, 140] on p "English" at bounding box center [1421, 138] width 145 height 14
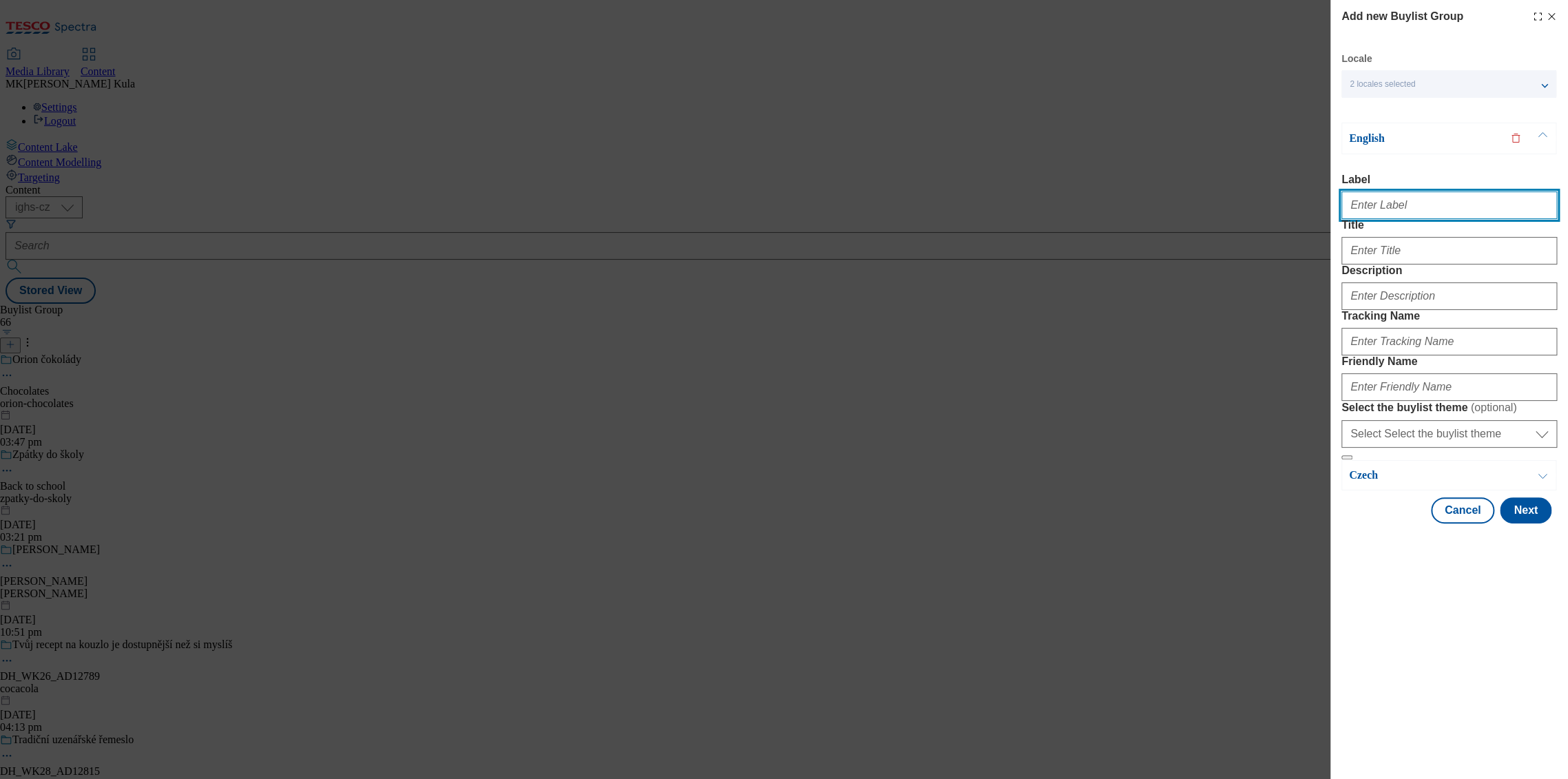
click at [1383, 219] on input "Label" at bounding box center [1449, 205] width 216 height 27
paste input "DH_WK29_AD12792"
type input "DH_WK29_AD12792"
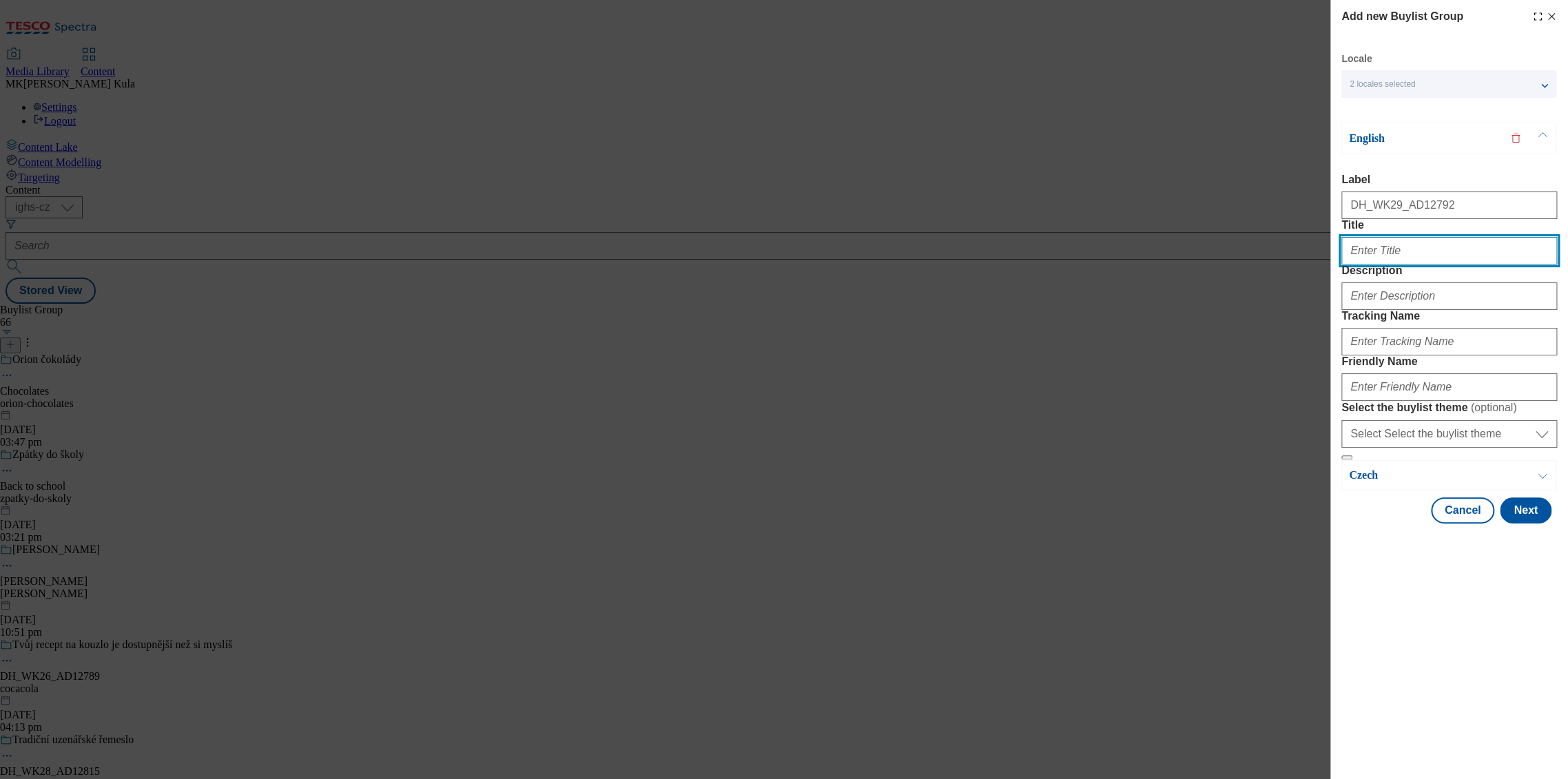
click at [1416, 264] on input "Title" at bounding box center [1449, 250] width 216 height 27
paste input "Come for a Kofola!"
type input "Come for a Kofola!"
click at [1394, 264] on input "Come for a Kofola!" at bounding box center [1449, 250] width 216 height 27
click at [1399, 310] on input "Description" at bounding box center [1449, 296] width 216 height 27
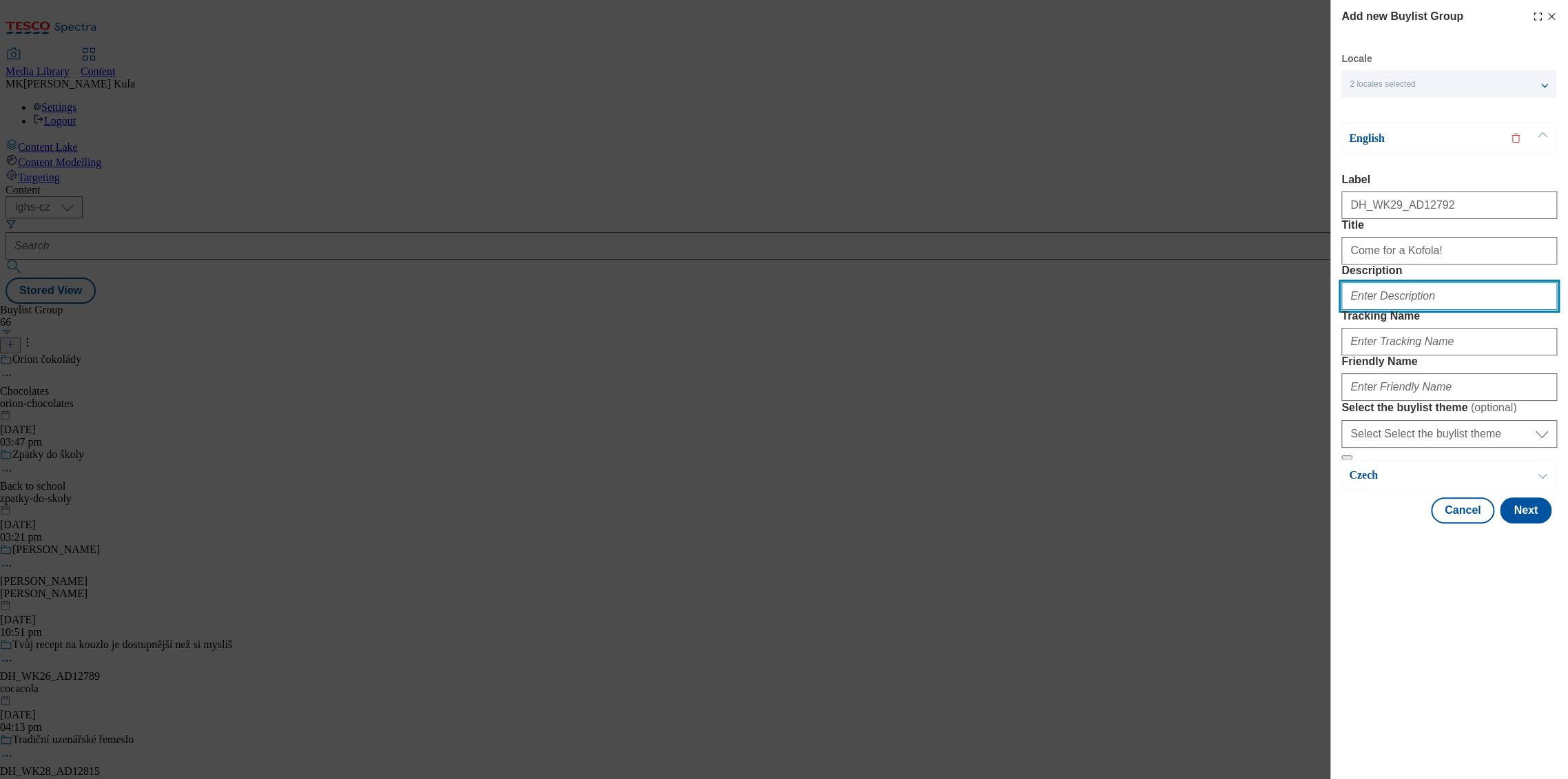
paste input "Kofola"
type input "Kofola"
click at [1427, 310] on input "Kofola" at bounding box center [1449, 296] width 216 height 27
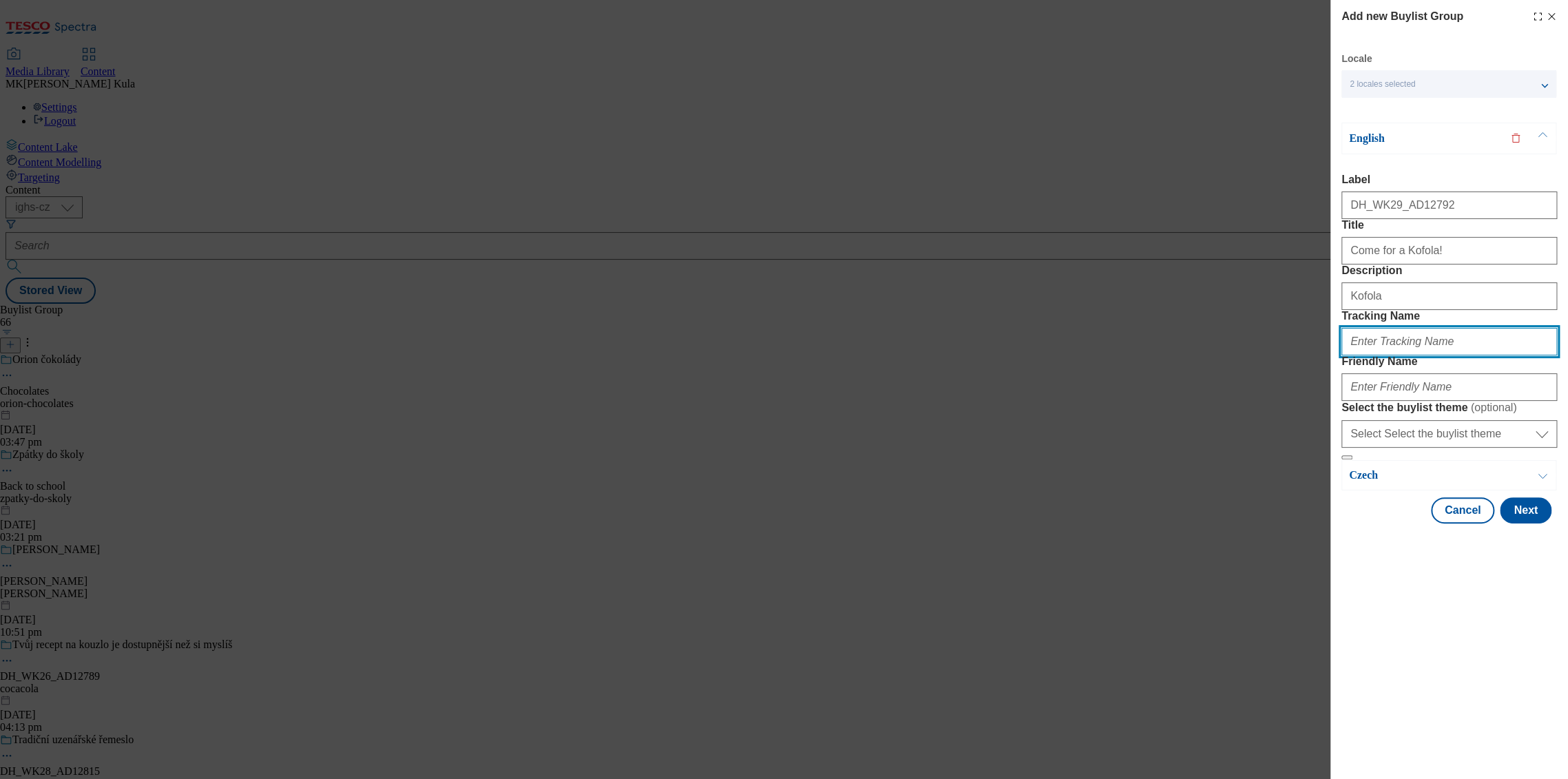
click at [1428, 356] on input "Tracking Name" at bounding box center [1449, 341] width 216 height 27
paste input "DH_EN_AD12792_BH"
type input "DH_EN_AD12792_BH"
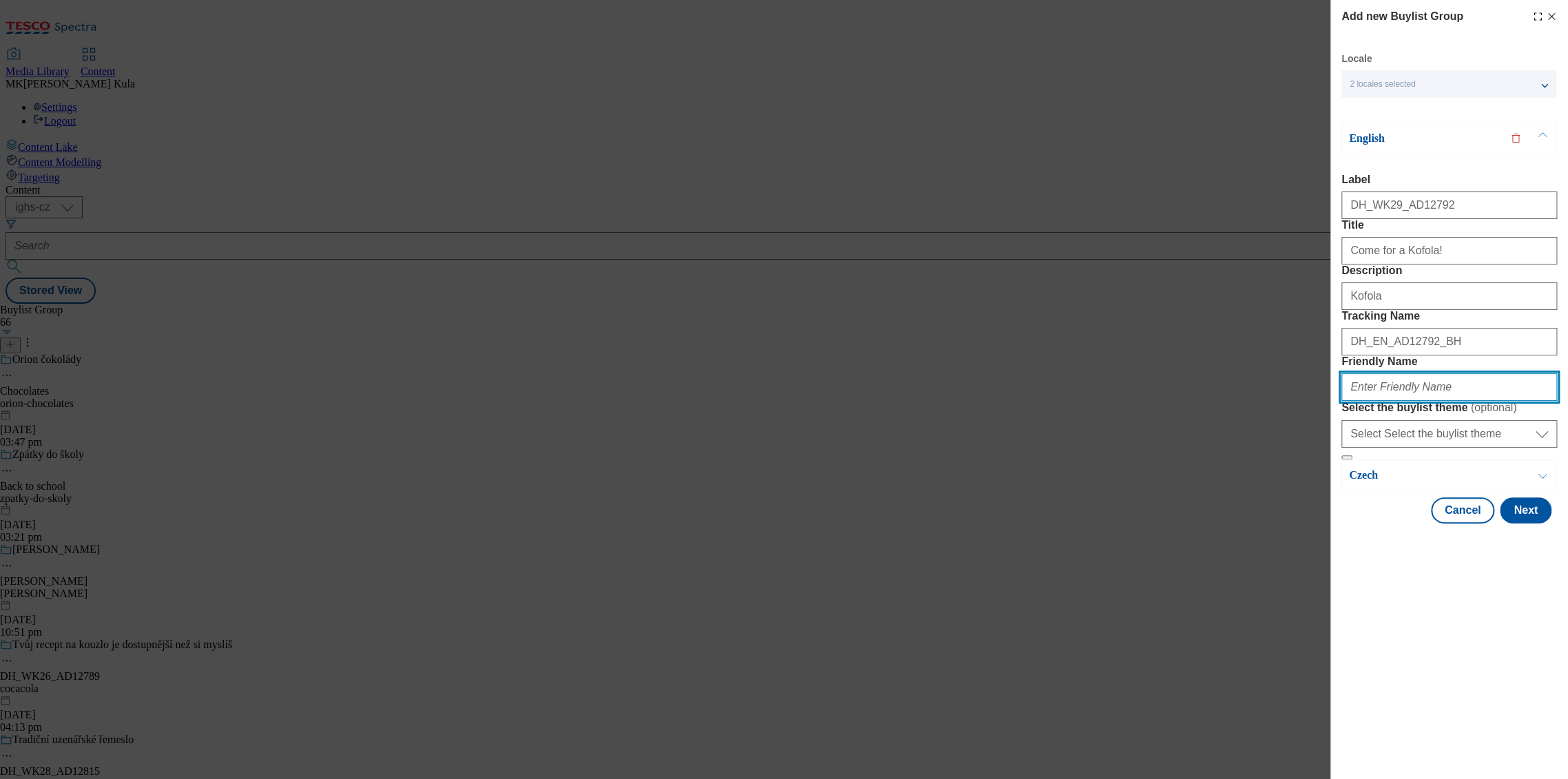
drag, startPoint x: 1402, startPoint y: 487, endPoint x: 1410, endPoint y: 488, distance: 8.1
click at [1402, 401] on input "Friendly Name" at bounding box center [1449, 386] width 216 height 27
paste input "kofola"
type input "kofola"
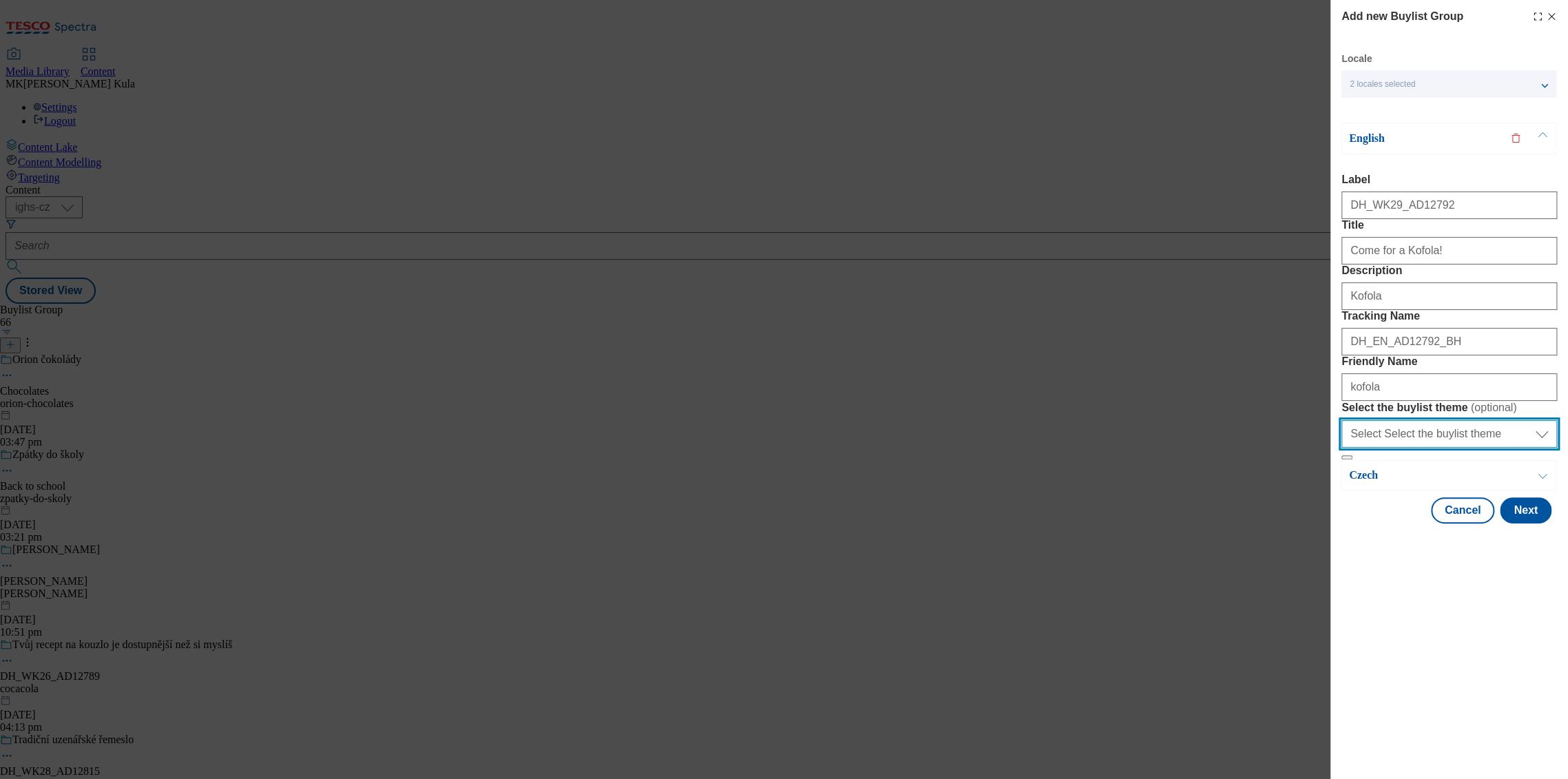
click at [1484, 448] on select "Select Select the buylist theme default fandf" at bounding box center [1449, 433] width 216 height 27
click at [1391, 691] on div "Add new Buylist Group Locale 2 locales selected English Czech English Label DH_…" at bounding box center [1449, 390] width 238 height 779
click at [1541, 523] on button "Next" at bounding box center [1526, 510] width 52 height 26
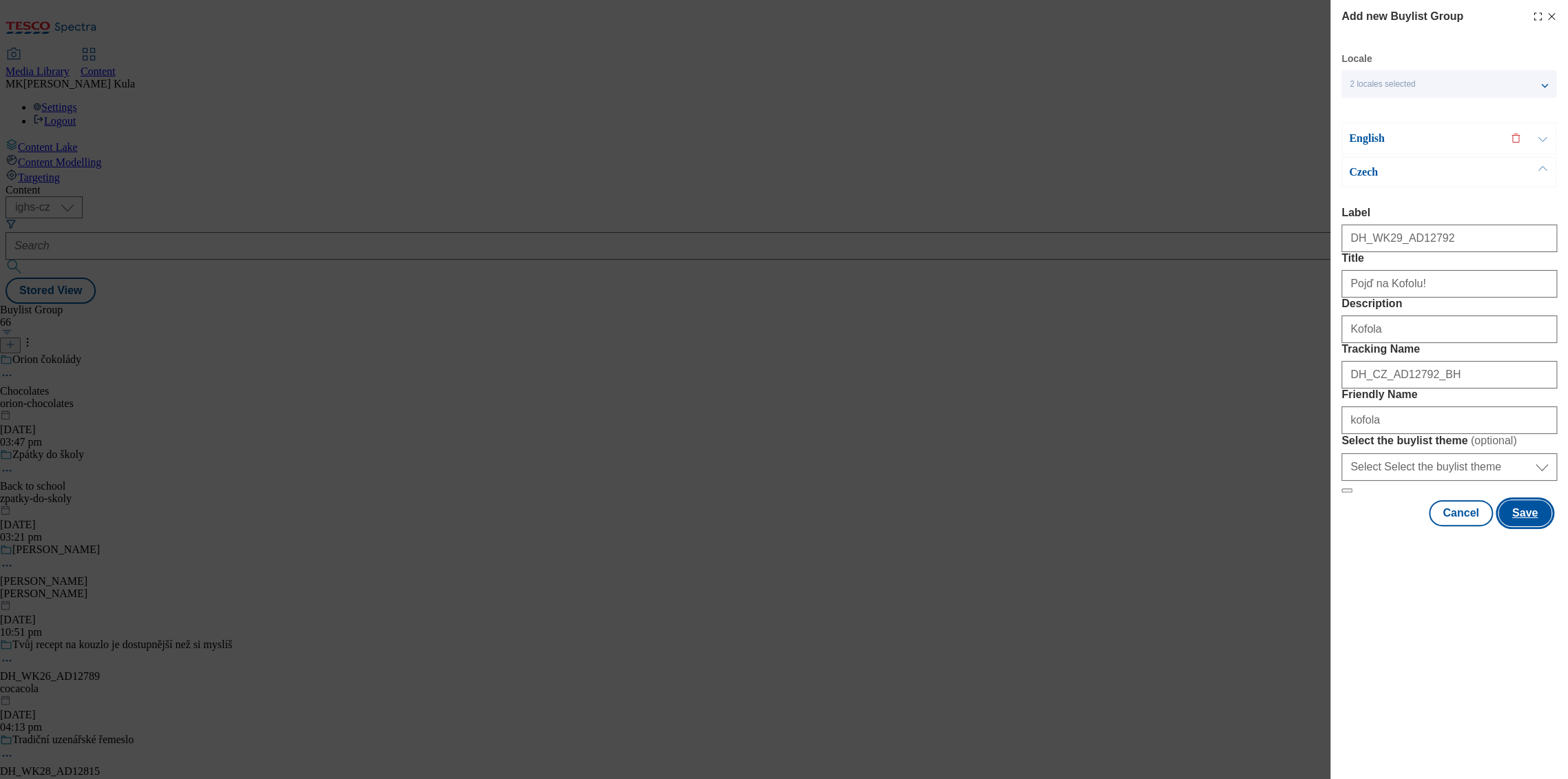
click at [1528, 526] on button "Save" at bounding box center [1525, 513] width 53 height 26
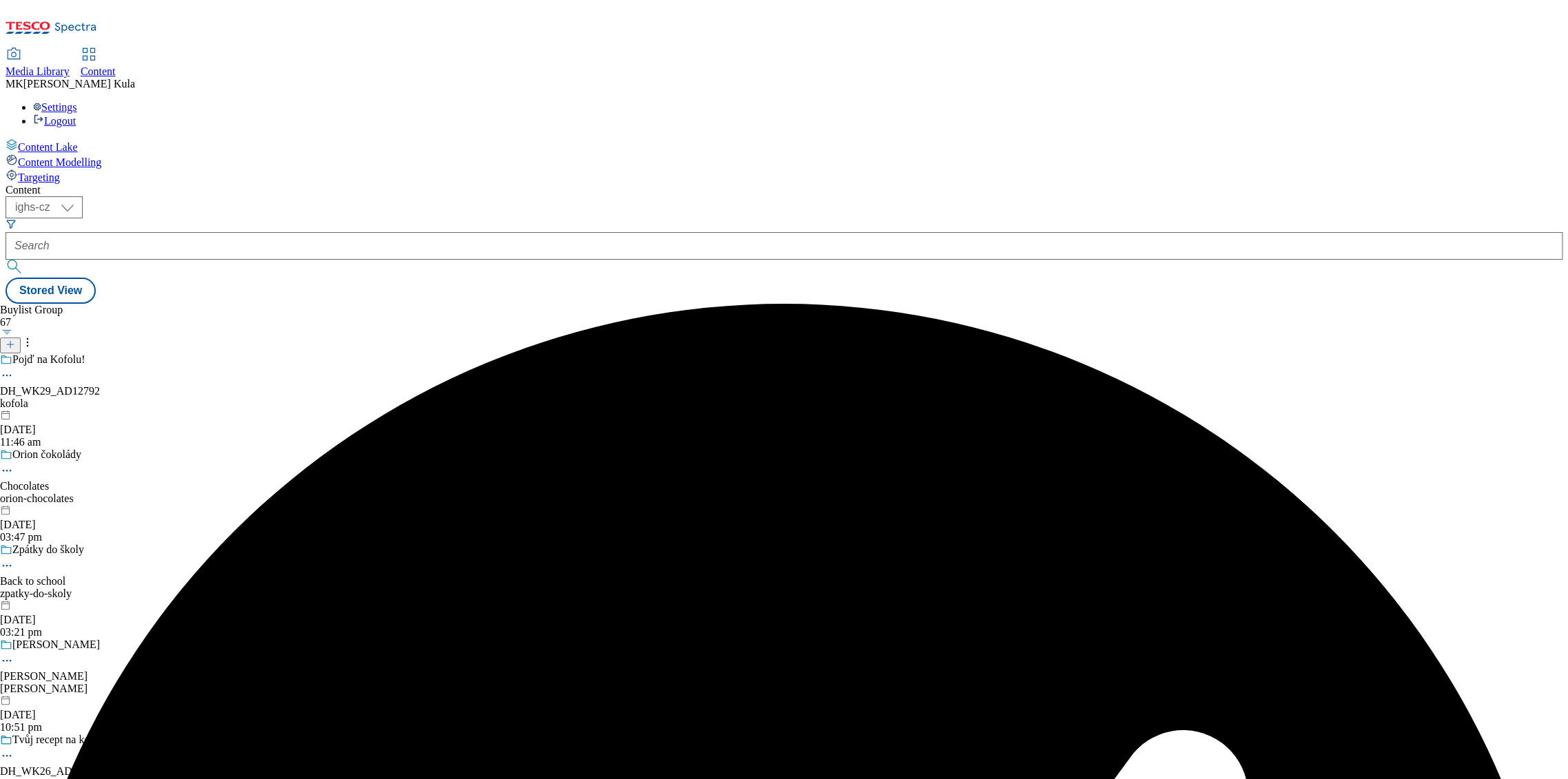
click at [14, 368] on icon at bounding box center [7, 375] width 14 height 14
click at [281, 354] on div "Pojď na Kofolu!" at bounding box center [140, 369] width 281 height 32
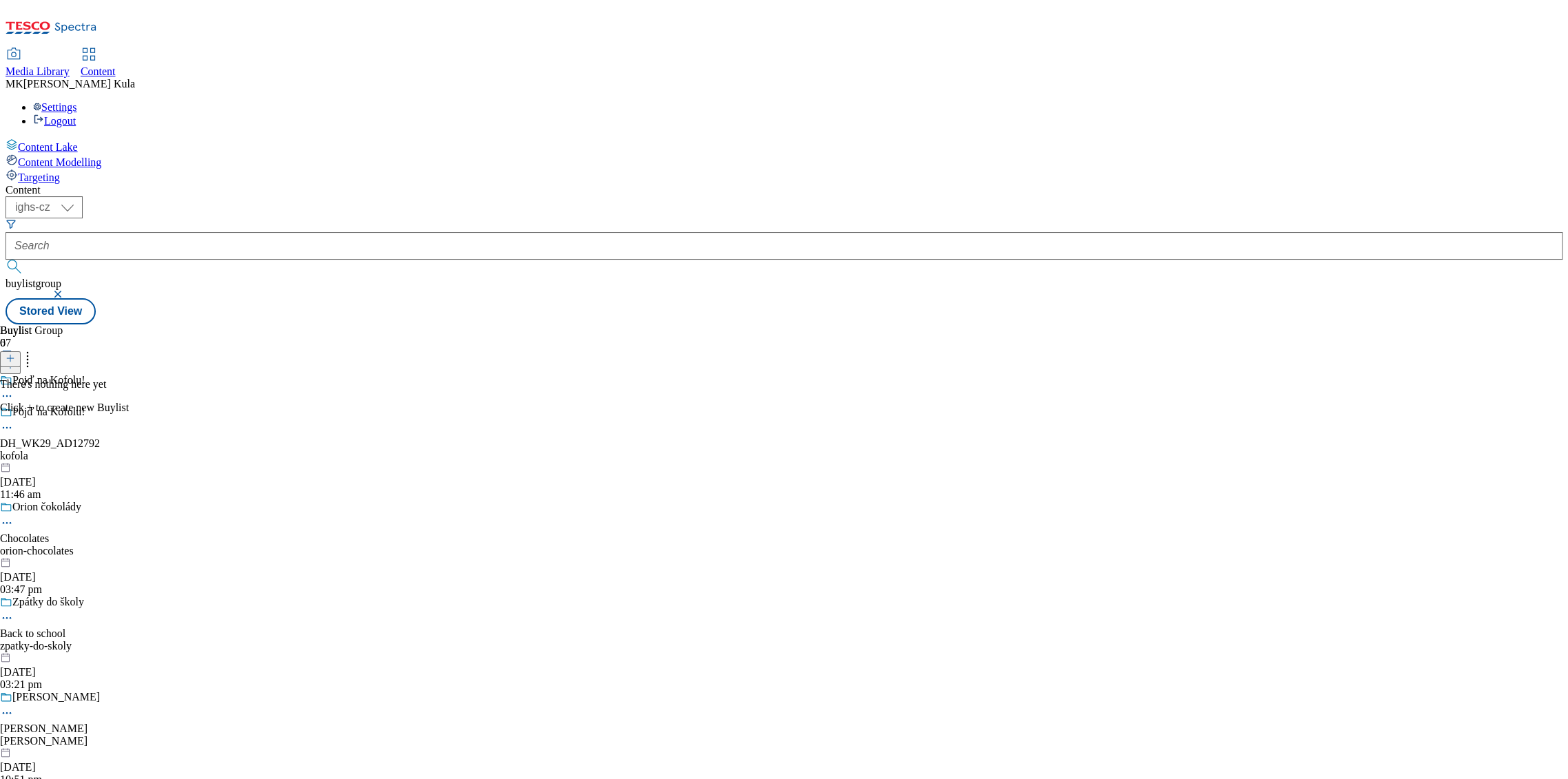
click at [29, 359] on circle at bounding box center [27, 360] width 2 height 2
click at [15, 354] on icon at bounding box center [10, 358] width 9 height 9
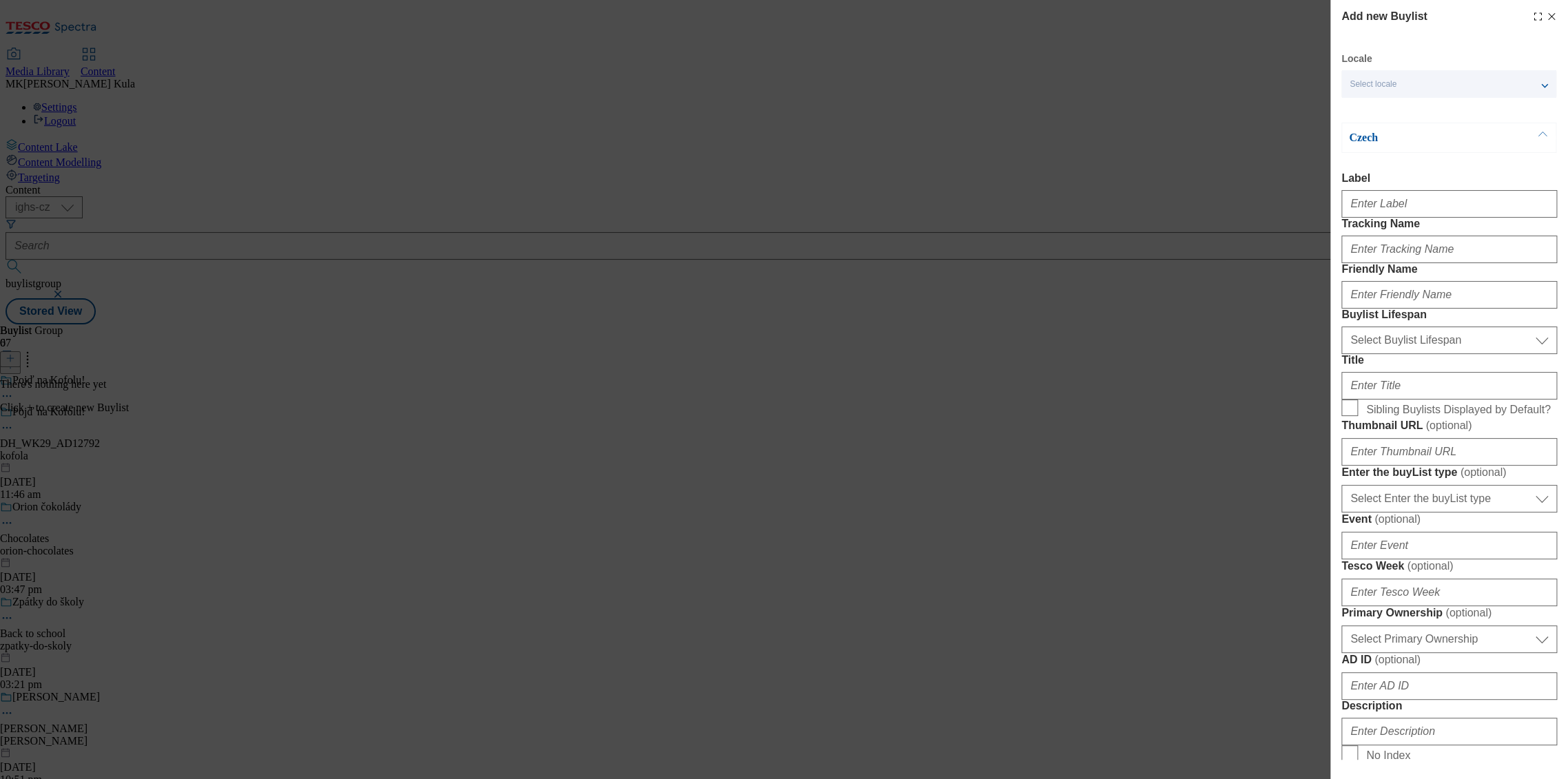
click at [1406, 83] on div "Select locale" at bounding box center [1448, 84] width 215 height 27
click at [1362, 111] on input "English" at bounding box center [1358, 111] width 16 height 16
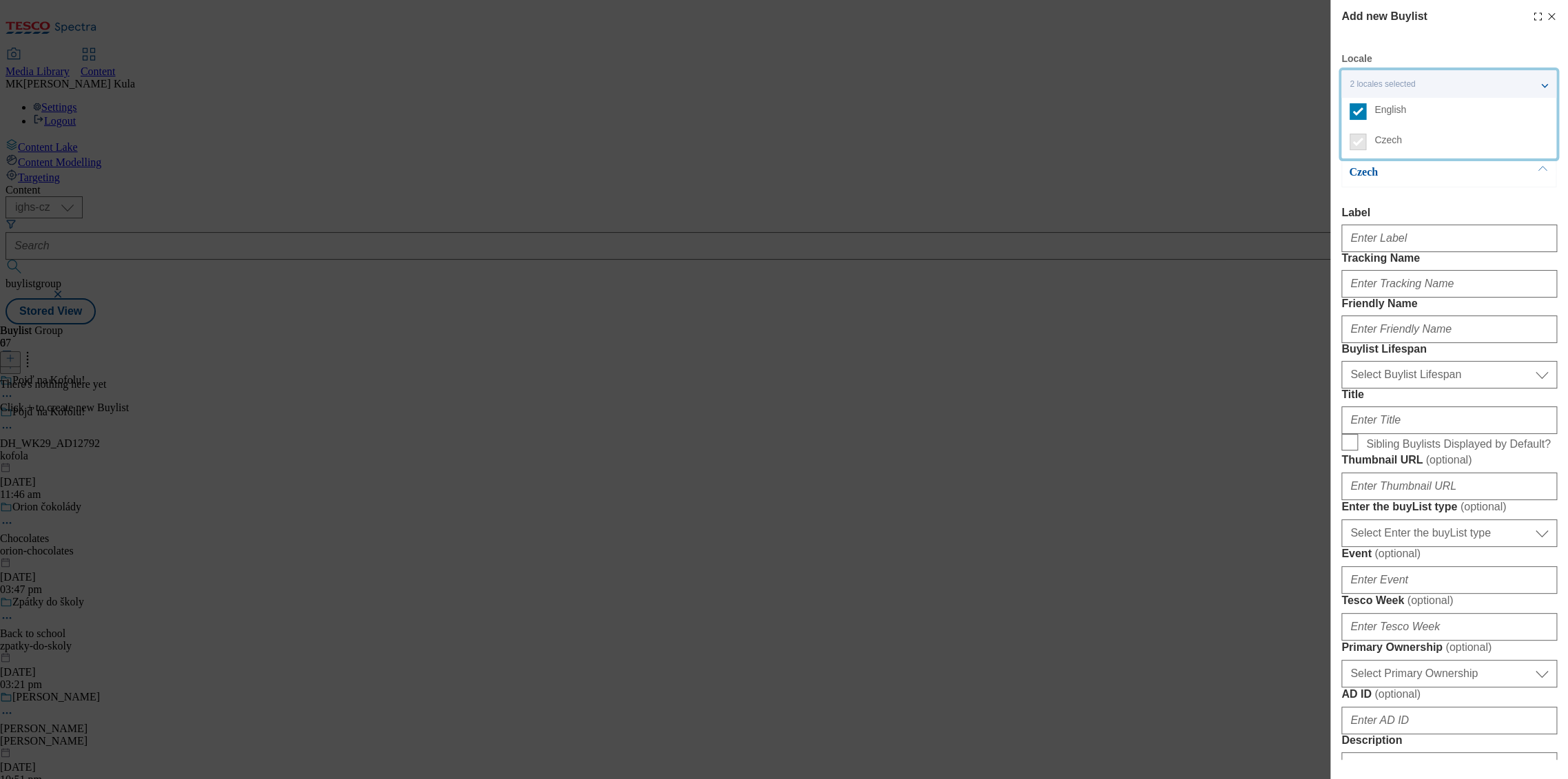
click at [1482, 188] on div "Czech Label Tracking Name Friendly Name Buylist Lifespan Select Buylist Lifespa…" at bounding box center [1449, 666] width 216 height 1017
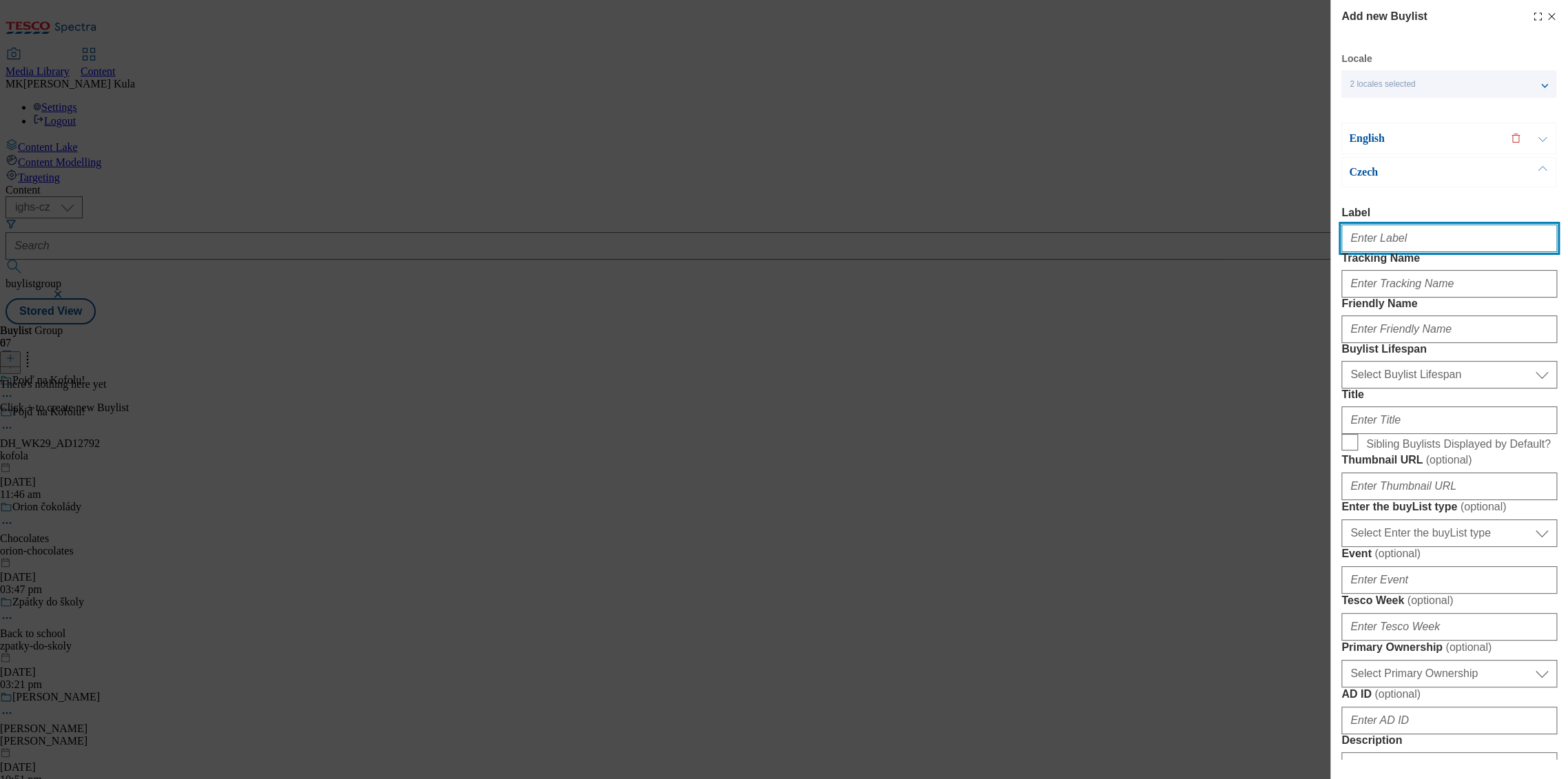
drag, startPoint x: 1398, startPoint y: 228, endPoint x: 1394, endPoint y: 235, distance: 8.1
click at [1398, 228] on input "Label" at bounding box center [1449, 238] width 216 height 27
paste input "DH_WK29_AD12792"
type input "DH_WK29_AD12792"
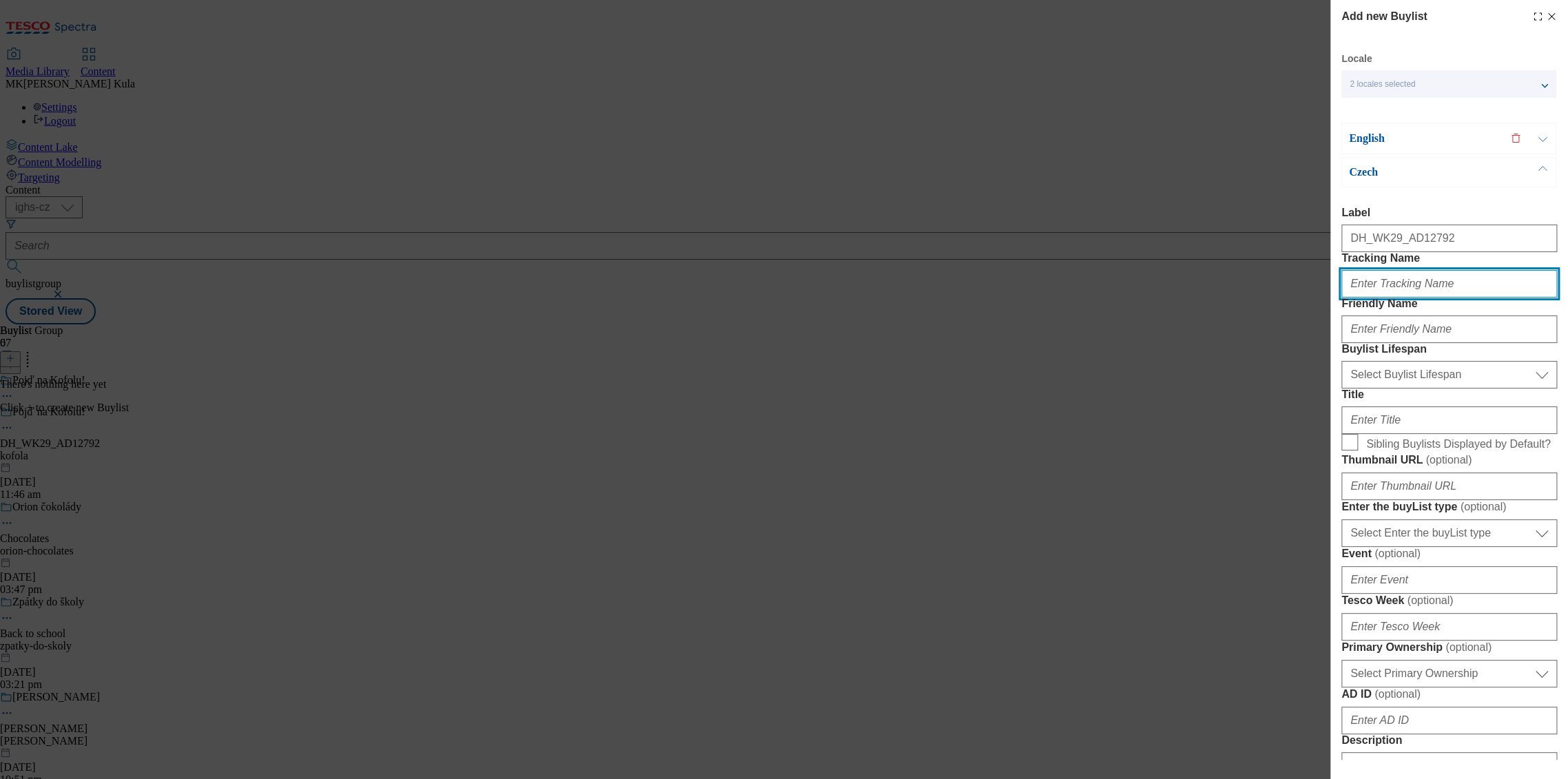
click at [1404, 298] on input "Tracking Name" at bounding box center [1449, 283] width 216 height 27
paste input "DH_CZ_AD12792_BH"
type input "DH_CZ_AD12792_BH"
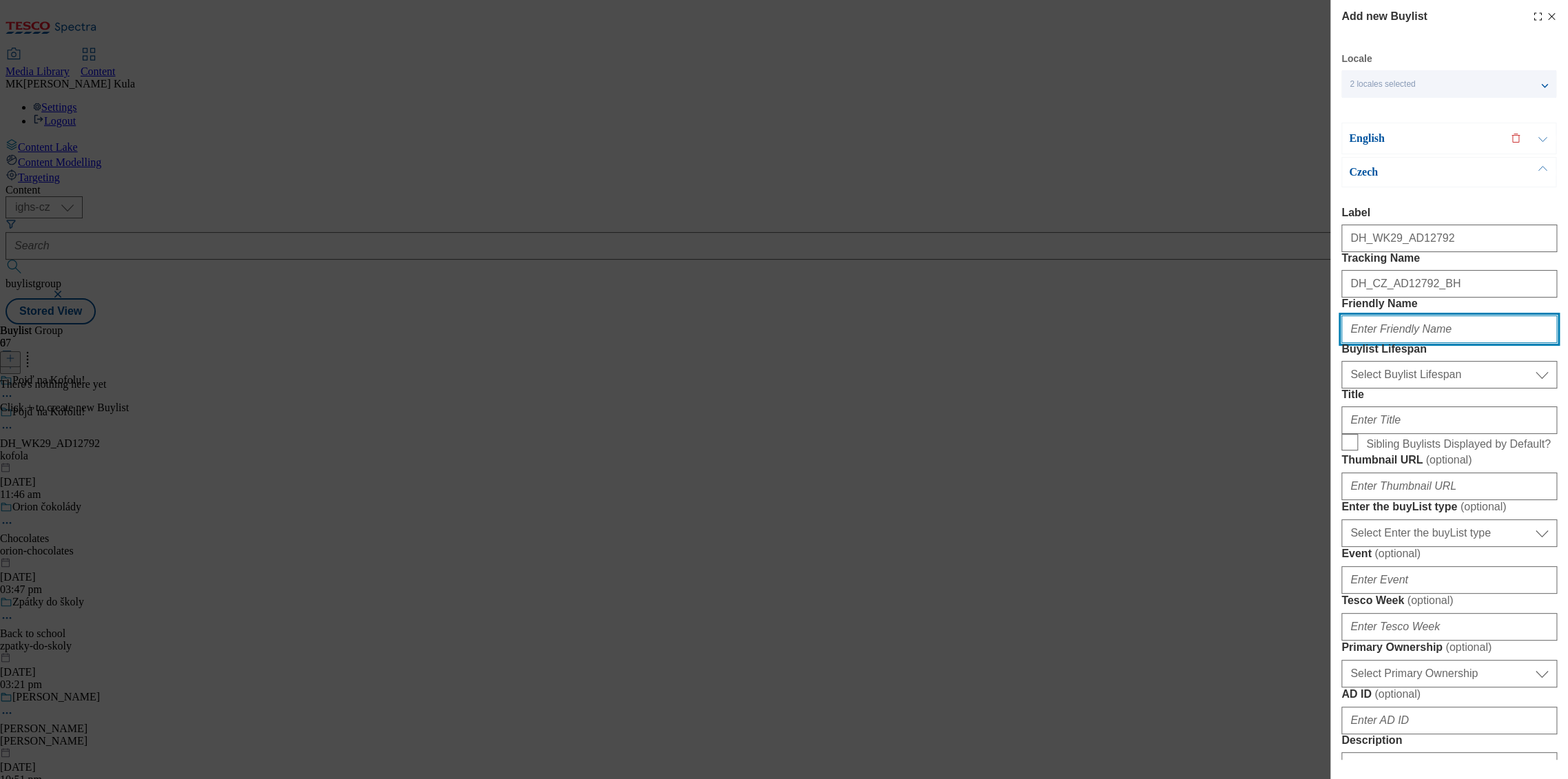
click at [1400, 343] on input "Friendly Name" at bounding box center [1449, 328] width 216 height 27
paste input "kofola"
type input "kofola"
drag, startPoint x: 1411, startPoint y: 465, endPoint x: 1403, endPoint y: 460, distance: 9.4
click at [1411, 465] on form "Label DH_WK29_AD12792 Tracking Name DH_CZ_AD12792_BH Friendly Name kofola Buyli…" at bounding box center [1449, 690] width 216 height 967
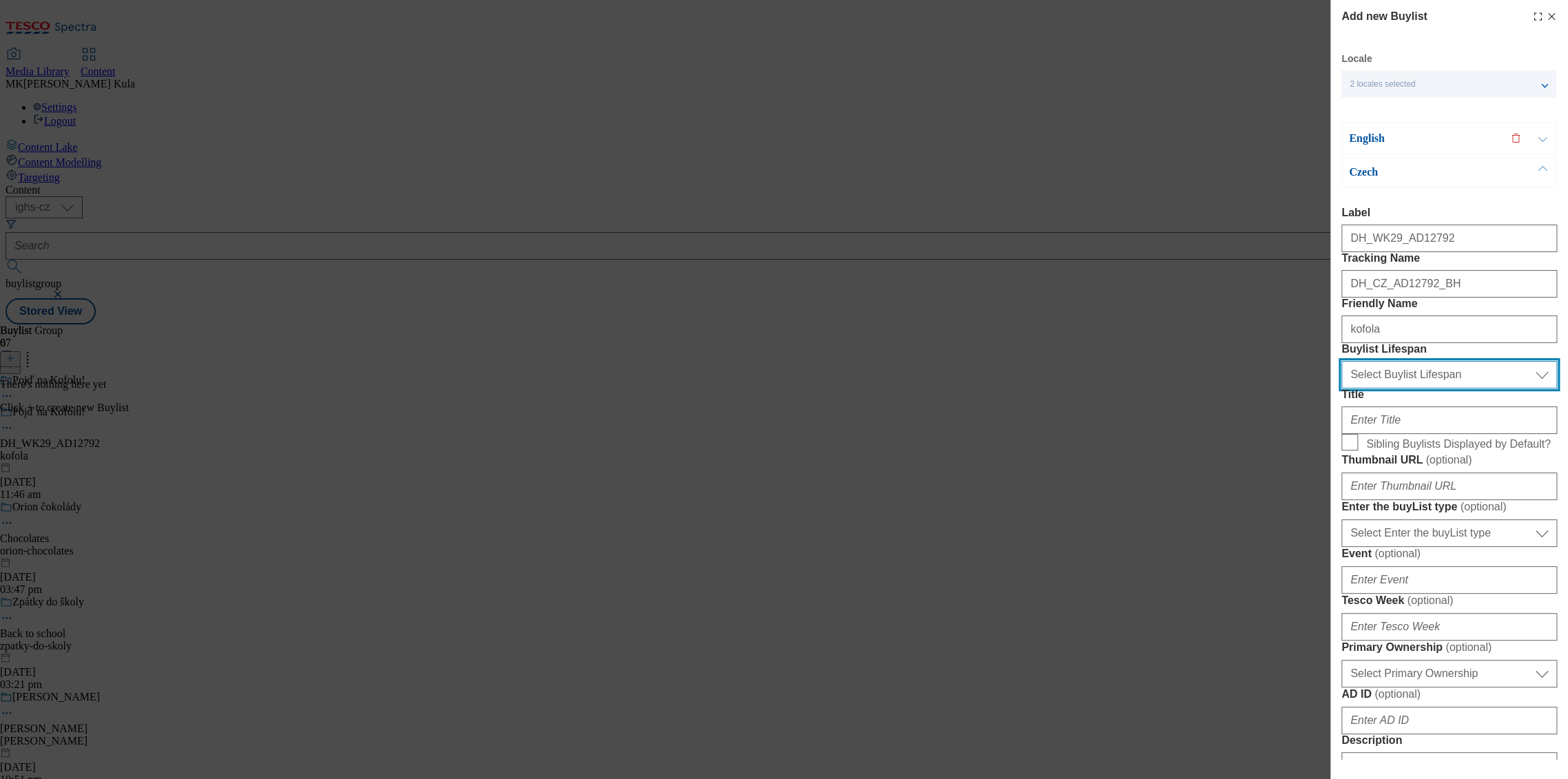
click at [1399, 389] on select "Select Buylist Lifespan evergreen seasonal tactical" at bounding box center [1449, 375] width 216 height 27
select select "evergreen"
click at [1341, 389] on select "Select Buylist Lifespan evergreen seasonal tactical" at bounding box center [1449, 375] width 216 height 27
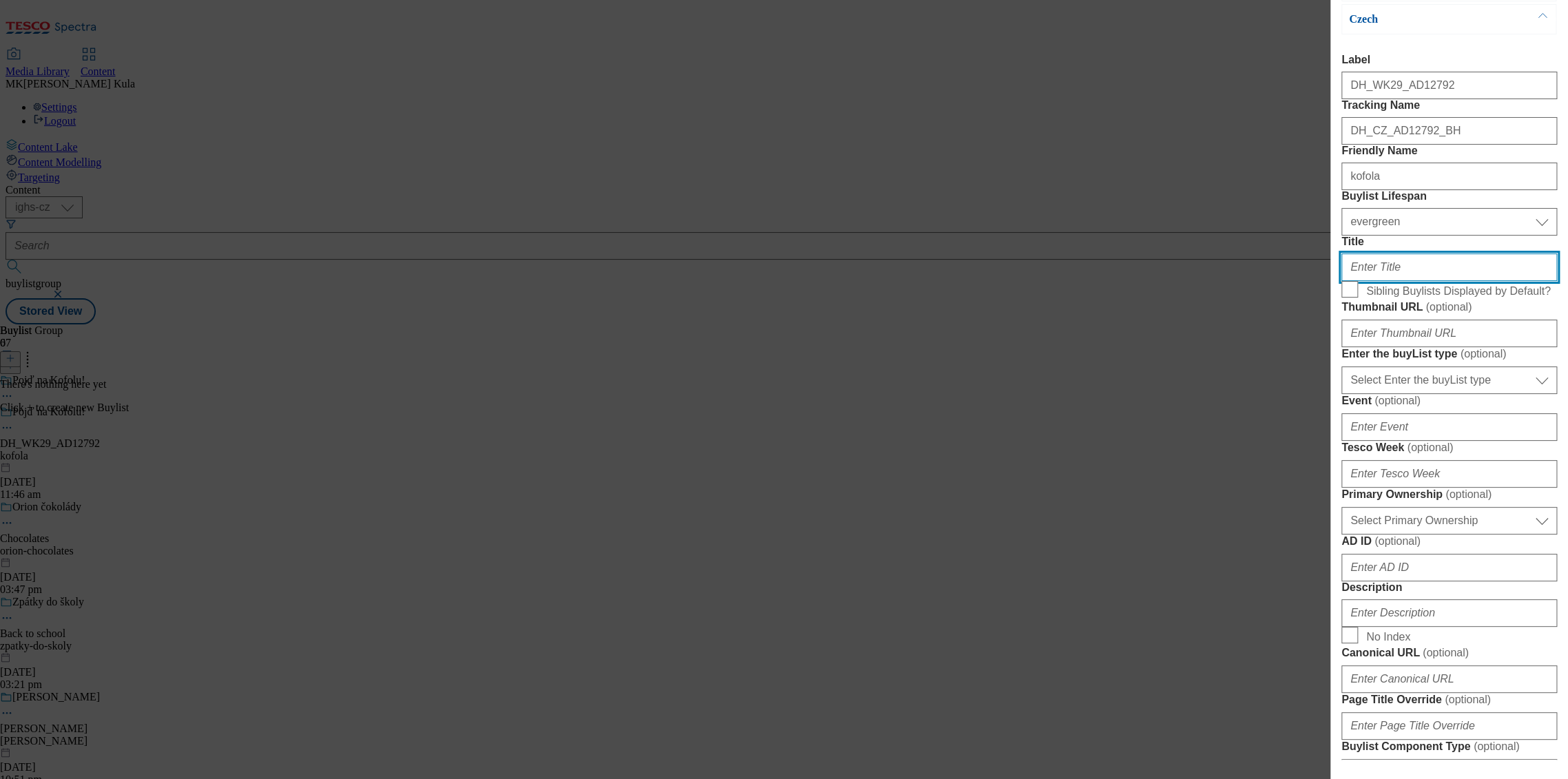
click at [1376, 281] on input "Title" at bounding box center [1449, 267] width 216 height 27
paste input "Kofola nyní výhodně v Clubcard"
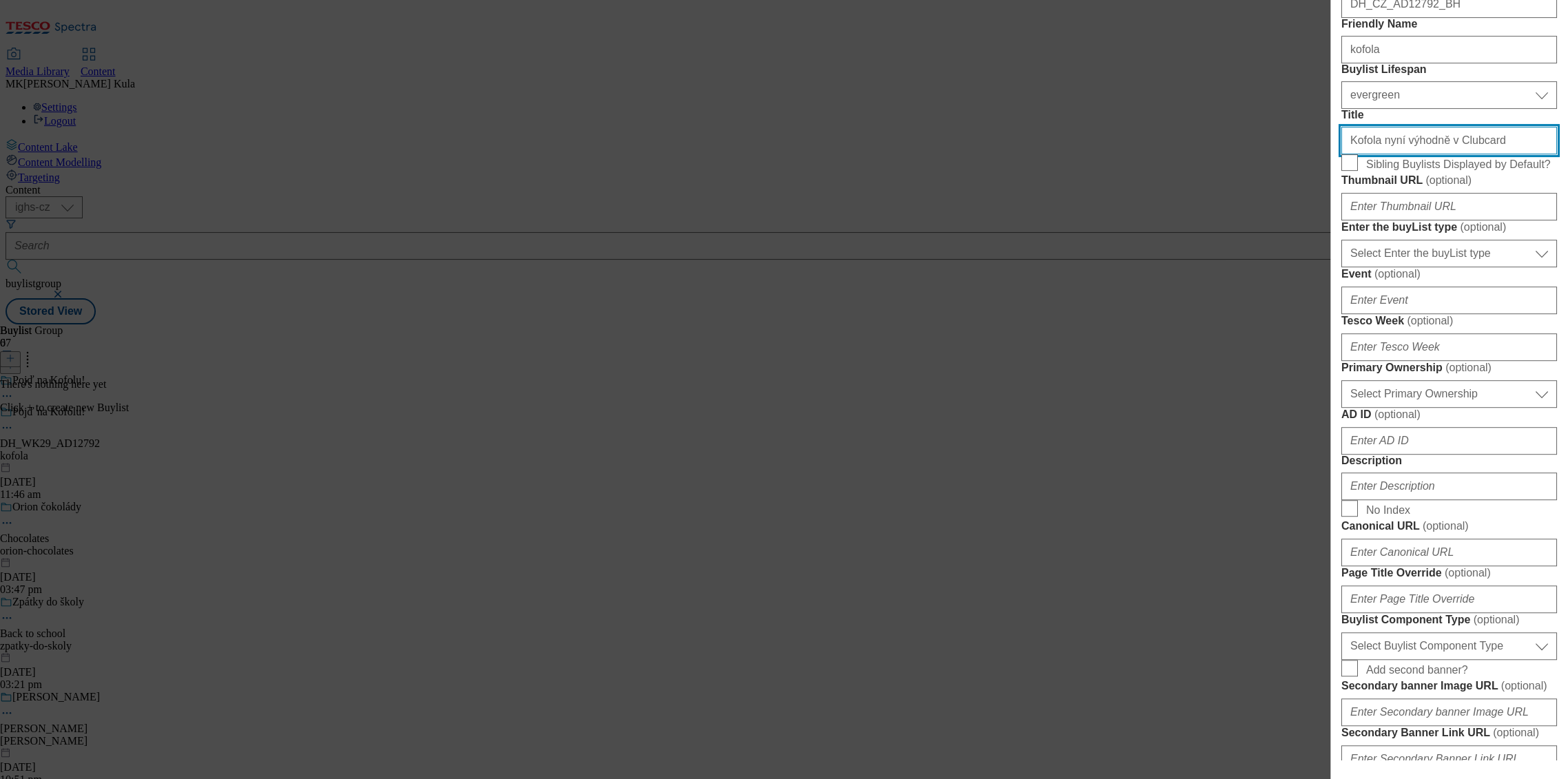
scroll to position [382, 0]
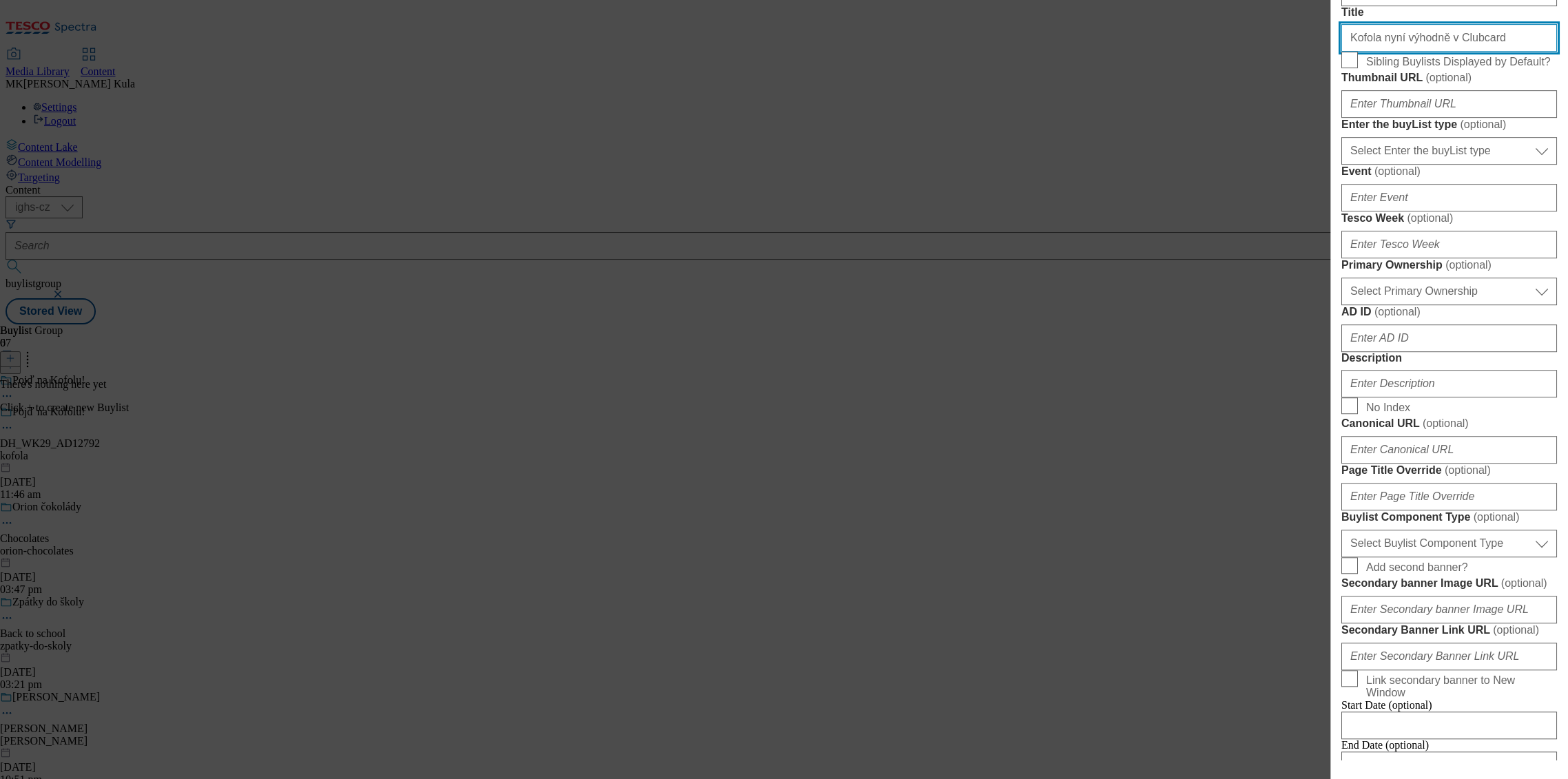
type input "Kofola nyní výhodně v Clubcard"
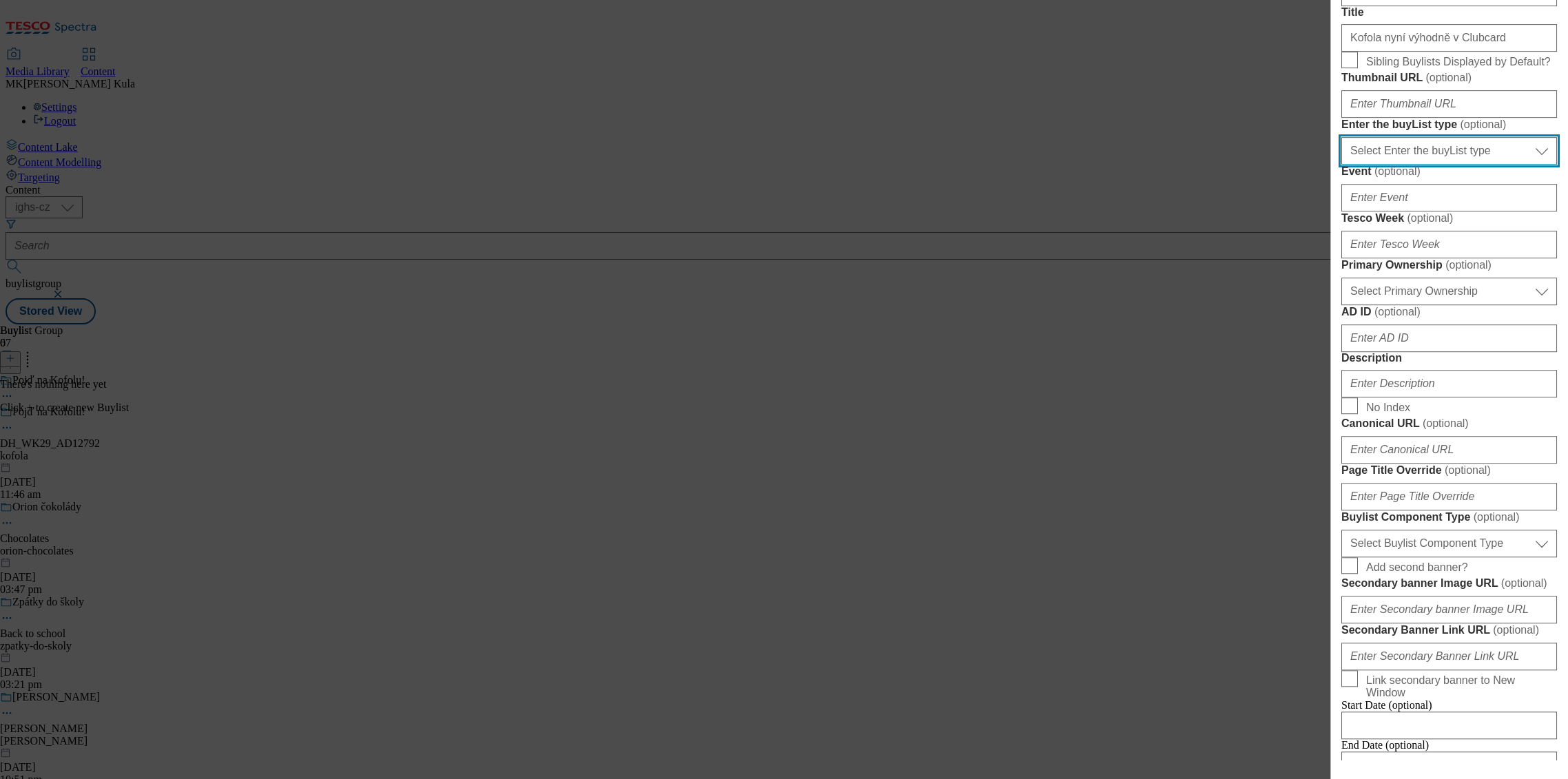
click at [1445, 165] on select "Select Enter the buyList type event supplier funded long term >4 weeks supplier…" at bounding box center [1449, 150] width 216 height 27
click at [1230, 354] on div "Add new Buylist Locale 2 locales selected English Czech English Label Tracking …" at bounding box center [784, 390] width 1568 height 779
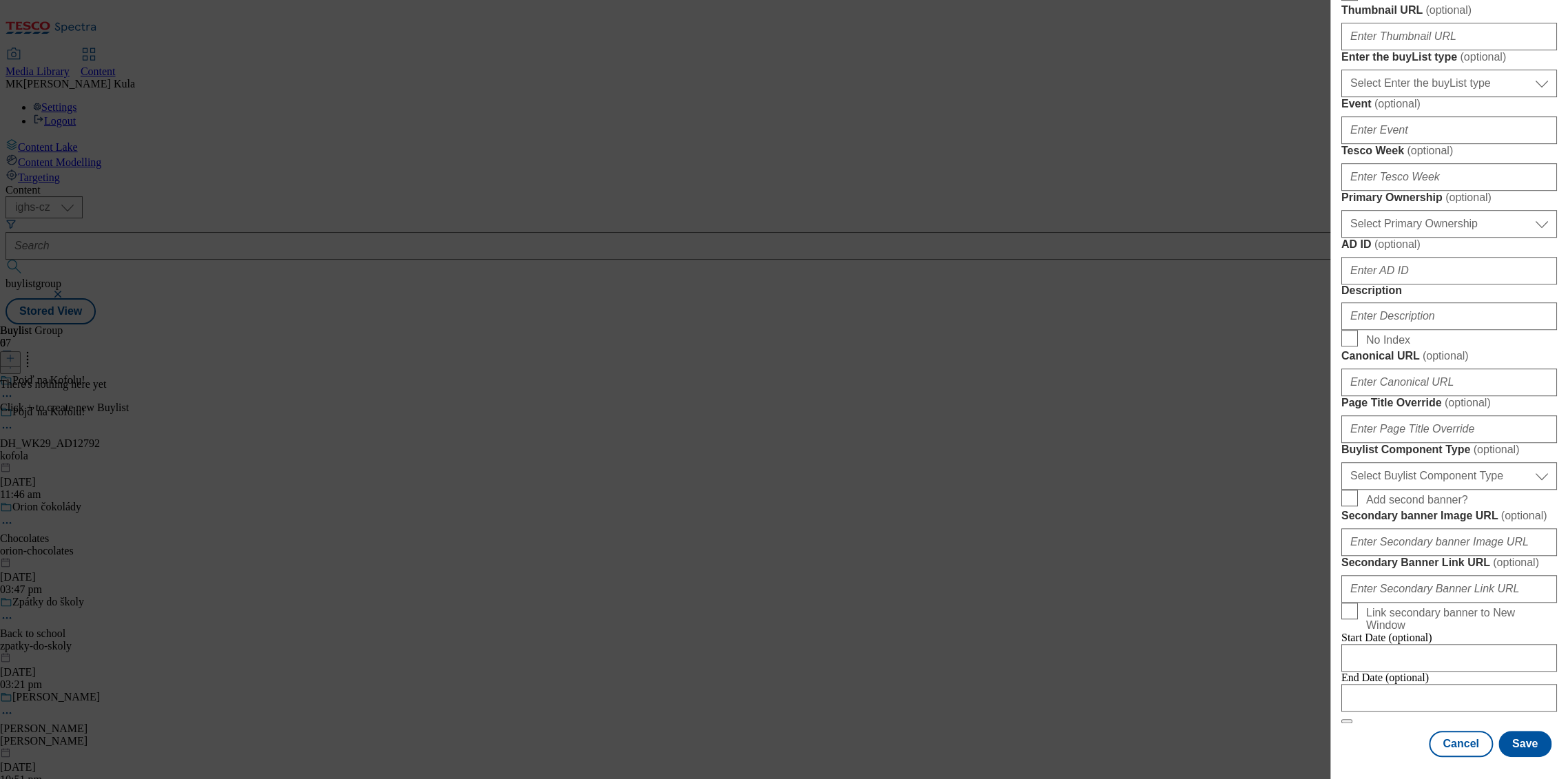
scroll to position [535, 0]
click at [1449, 238] on select "Select Primary Ownership [PERSON_NAME]" at bounding box center [1449, 224] width 216 height 27
select select "dunnhumby"
click at [1341, 238] on select "Select Primary Ownership [PERSON_NAME]" at bounding box center [1449, 224] width 216 height 27
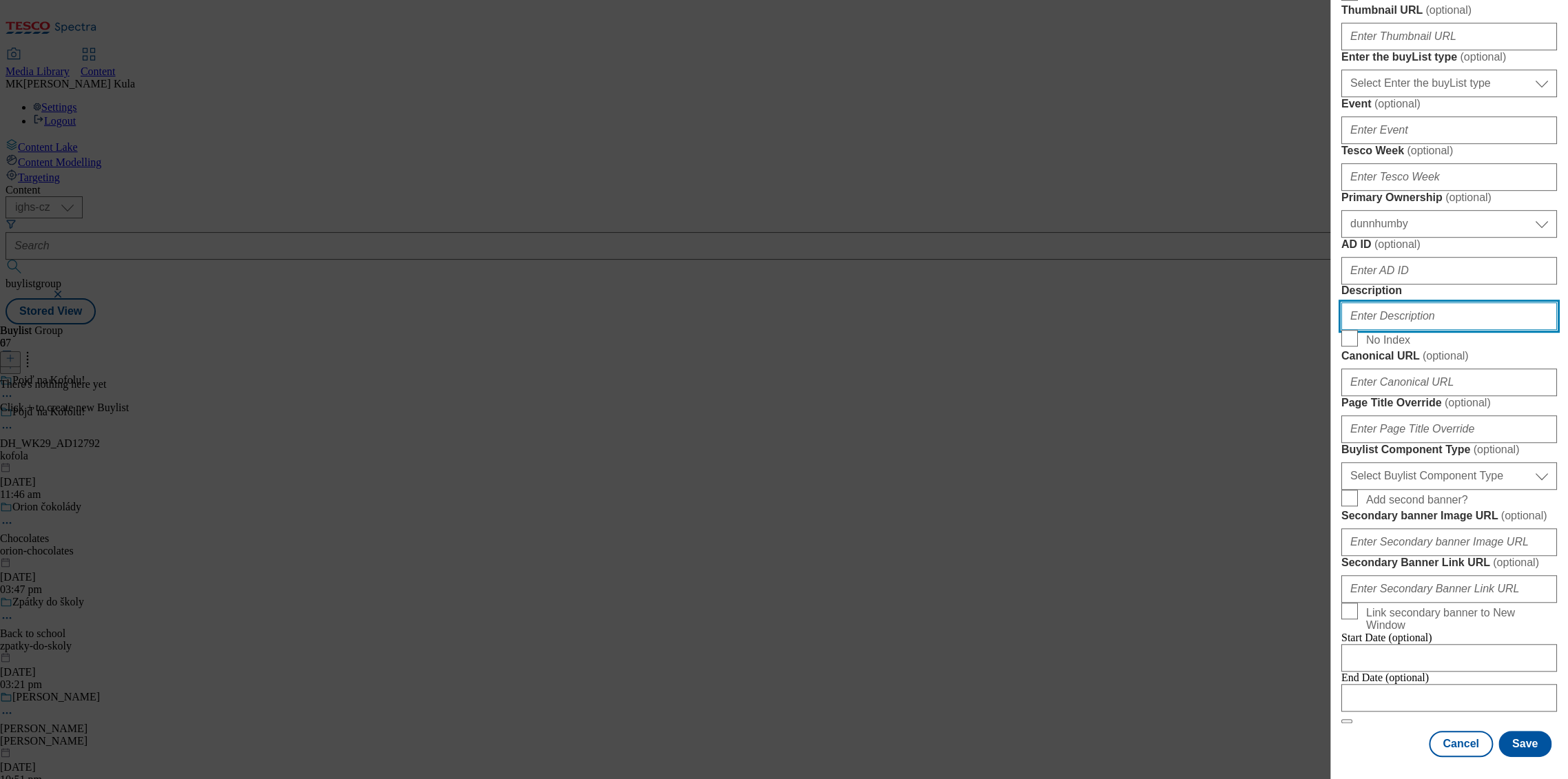
click at [1425, 330] on input "Description" at bounding box center [1449, 316] width 216 height 27
paste input "Kofola"
type input "Kofola"
click at [1205, 345] on div "Add new Buylist Locale 2 locales selected English Czech English Label Tracking …" at bounding box center [784, 390] width 1568 height 779
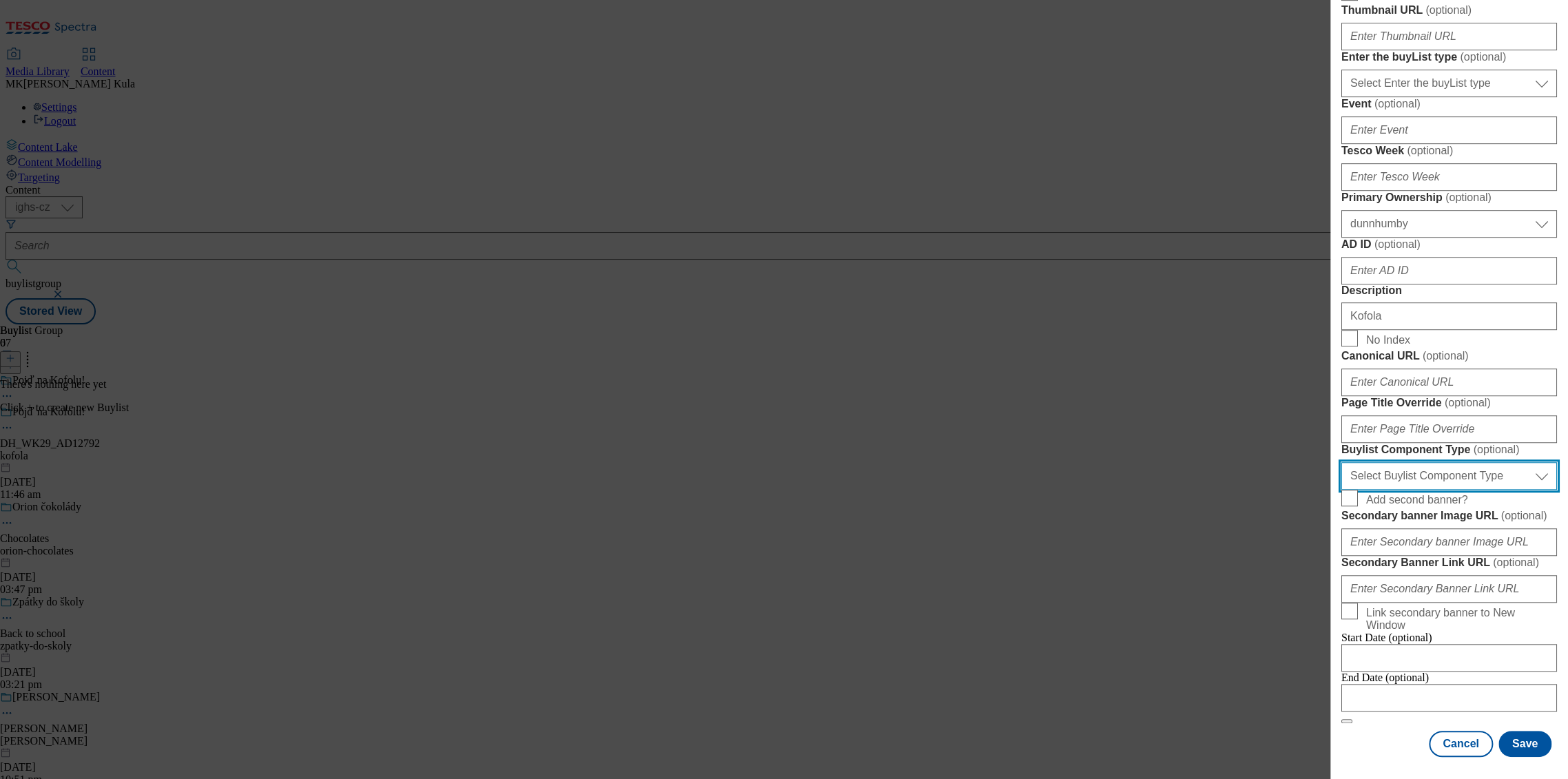
click at [1440, 462] on select "Select Buylist Component Type Banner Competition Header Meal" at bounding box center [1449, 476] width 216 height 27
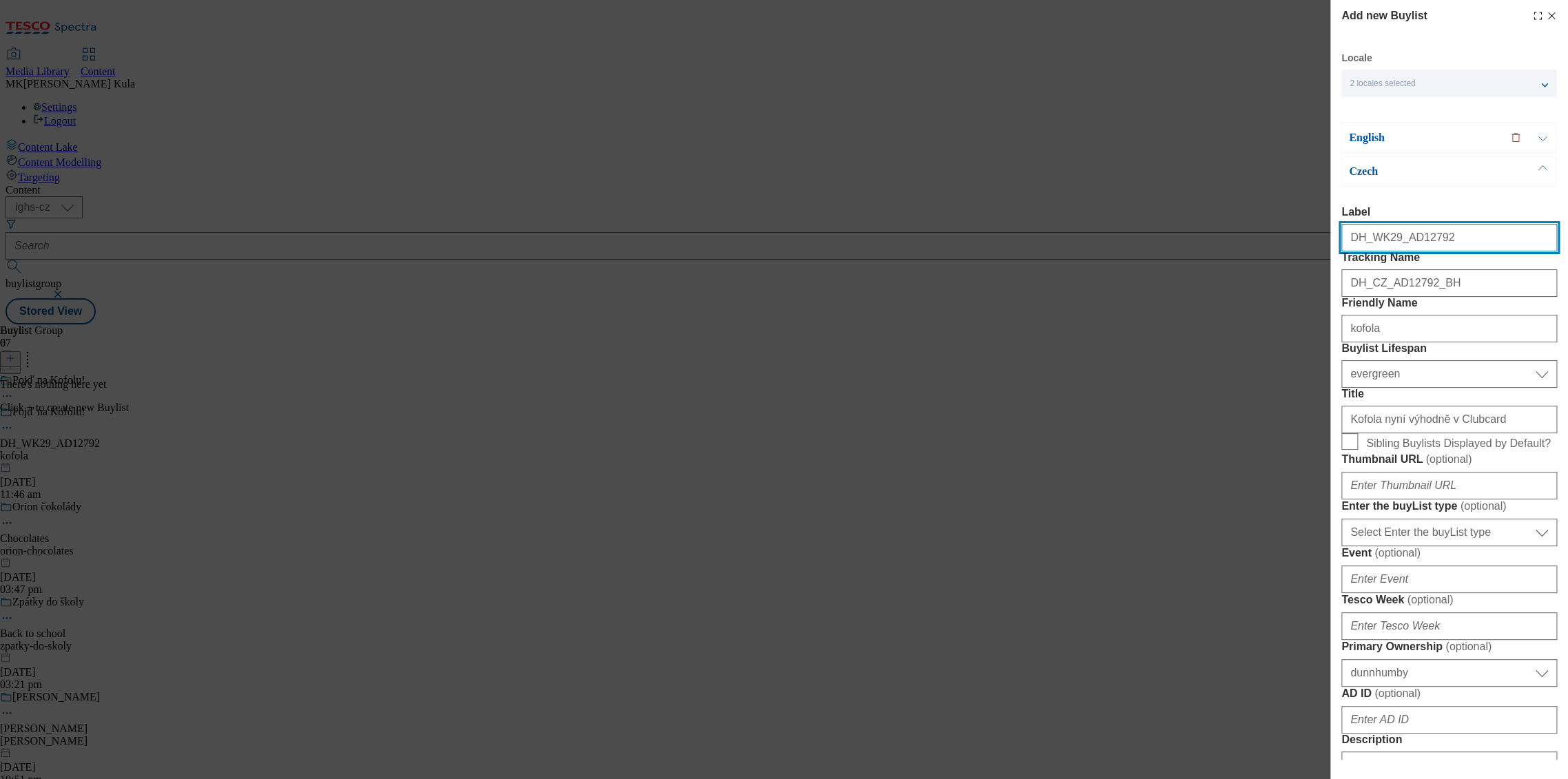
select select "Banner"
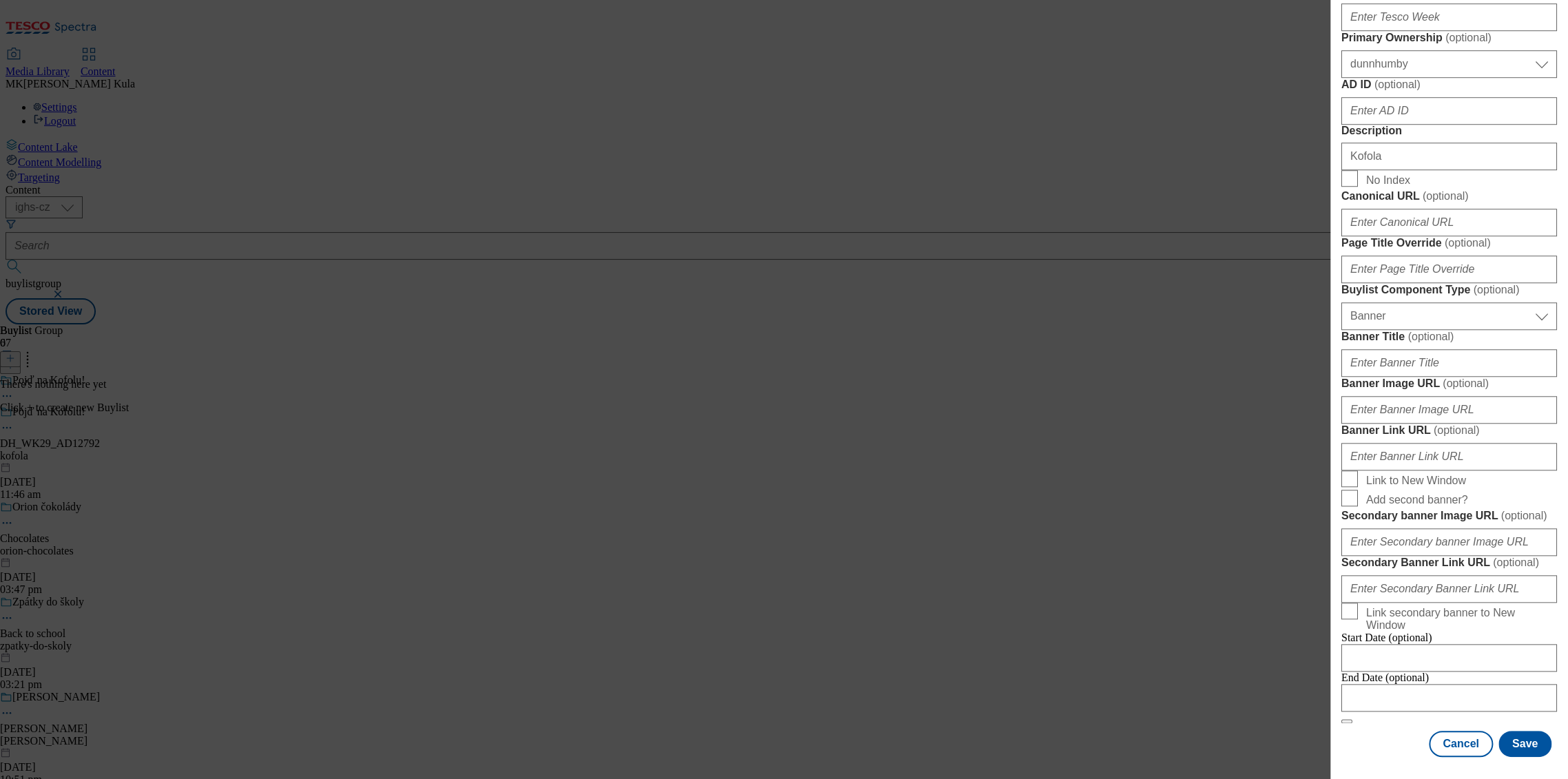
scroll to position [1148, 0]
click at [1428, 397] on input "Banner Image URL ( optional )" at bounding box center [1449, 410] width 216 height 27
paste input "https://digitalcontent.api.tesco.com/v2/media/ighs-ce-mktg/41ead321-d864-4283-a…"
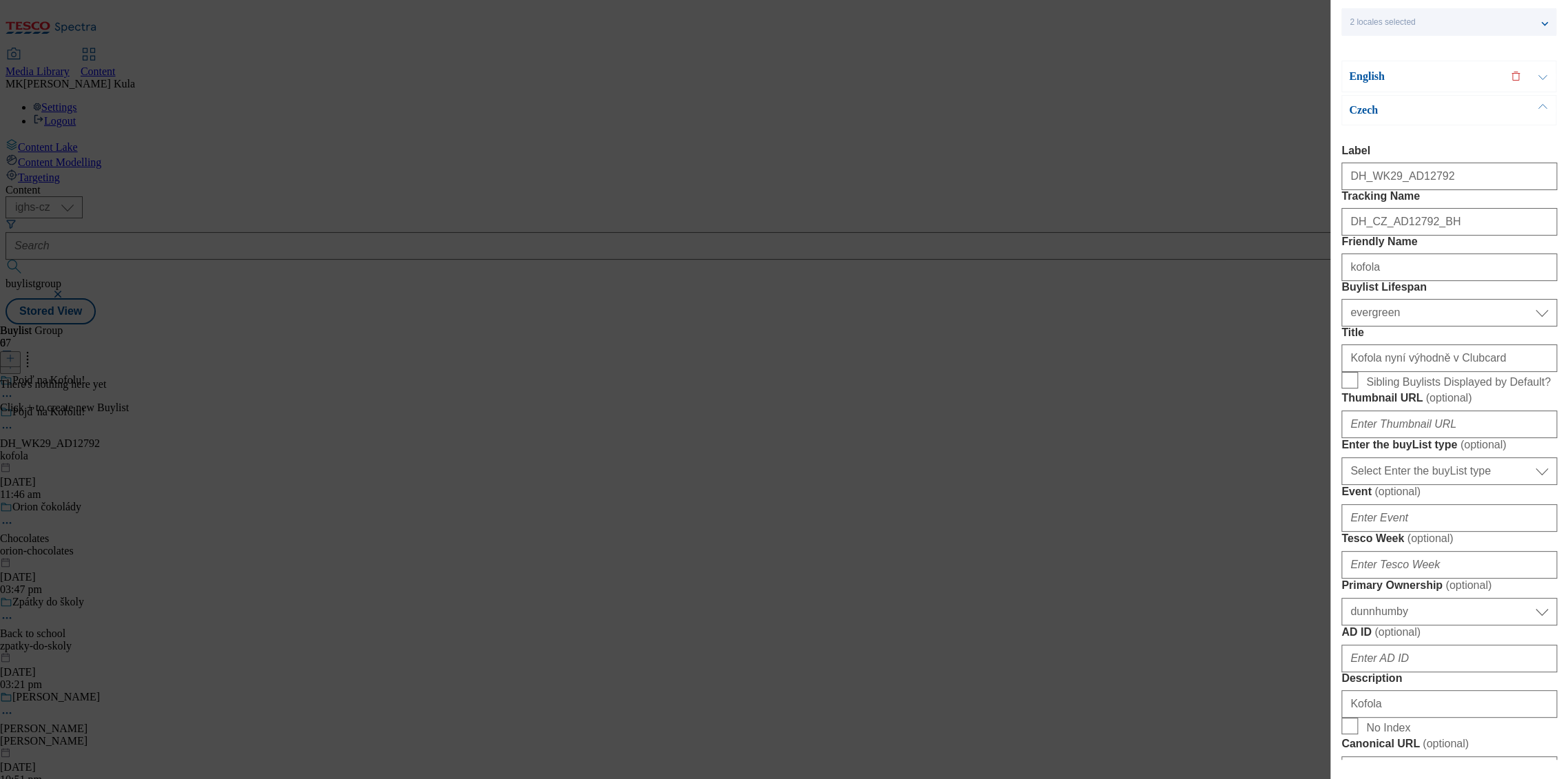
scroll to position [0, 0]
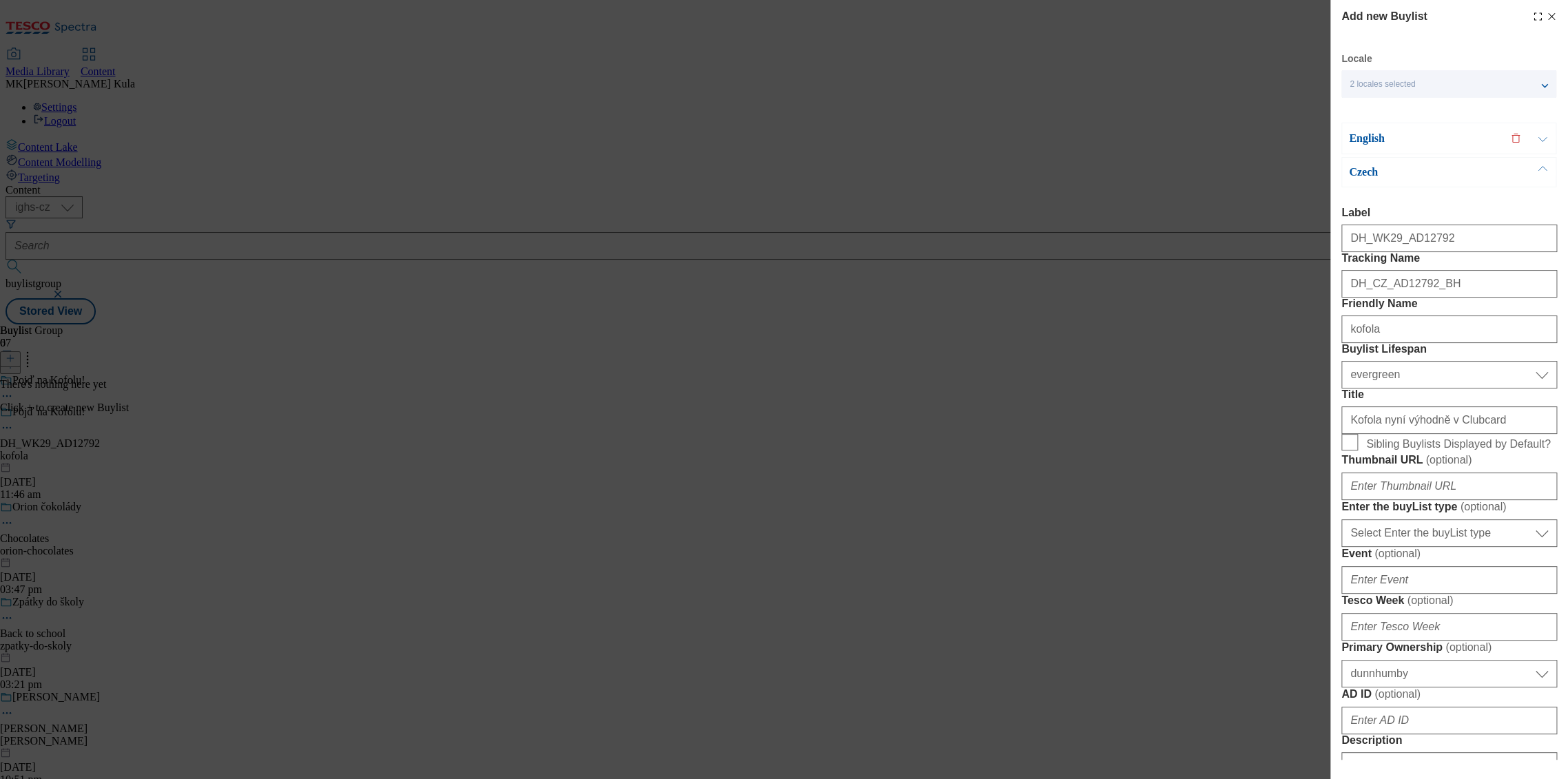
type input "https://digitalcontent.api.tesco.com/v2/media/ighs-ce-mktg/41ead321-d864-4283-a…"
click at [1411, 136] on p "English" at bounding box center [1421, 138] width 145 height 14
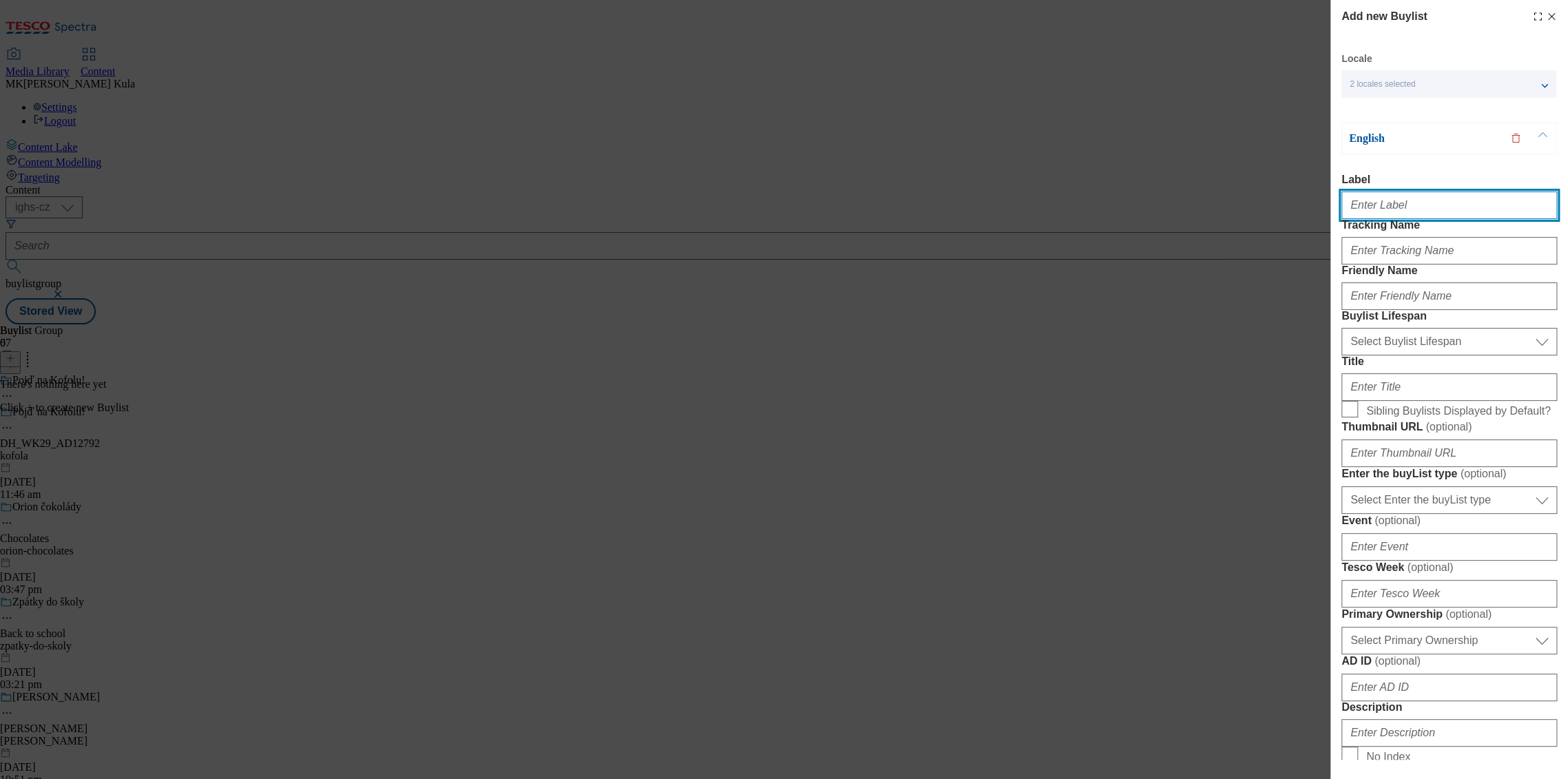
click at [1370, 211] on input "Label" at bounding box center [1449, 205] width 216 height 27
paste input "DH_WK29_AD12792"
type input "DH_WK29_AD12792"
click at [1408, 294] on form "Label DH_WK29_AD12792 Tracking Name Friendly Name Buylist Lifespan Select Buyli…" at bounding box center [1449, 657] width 216 height 967
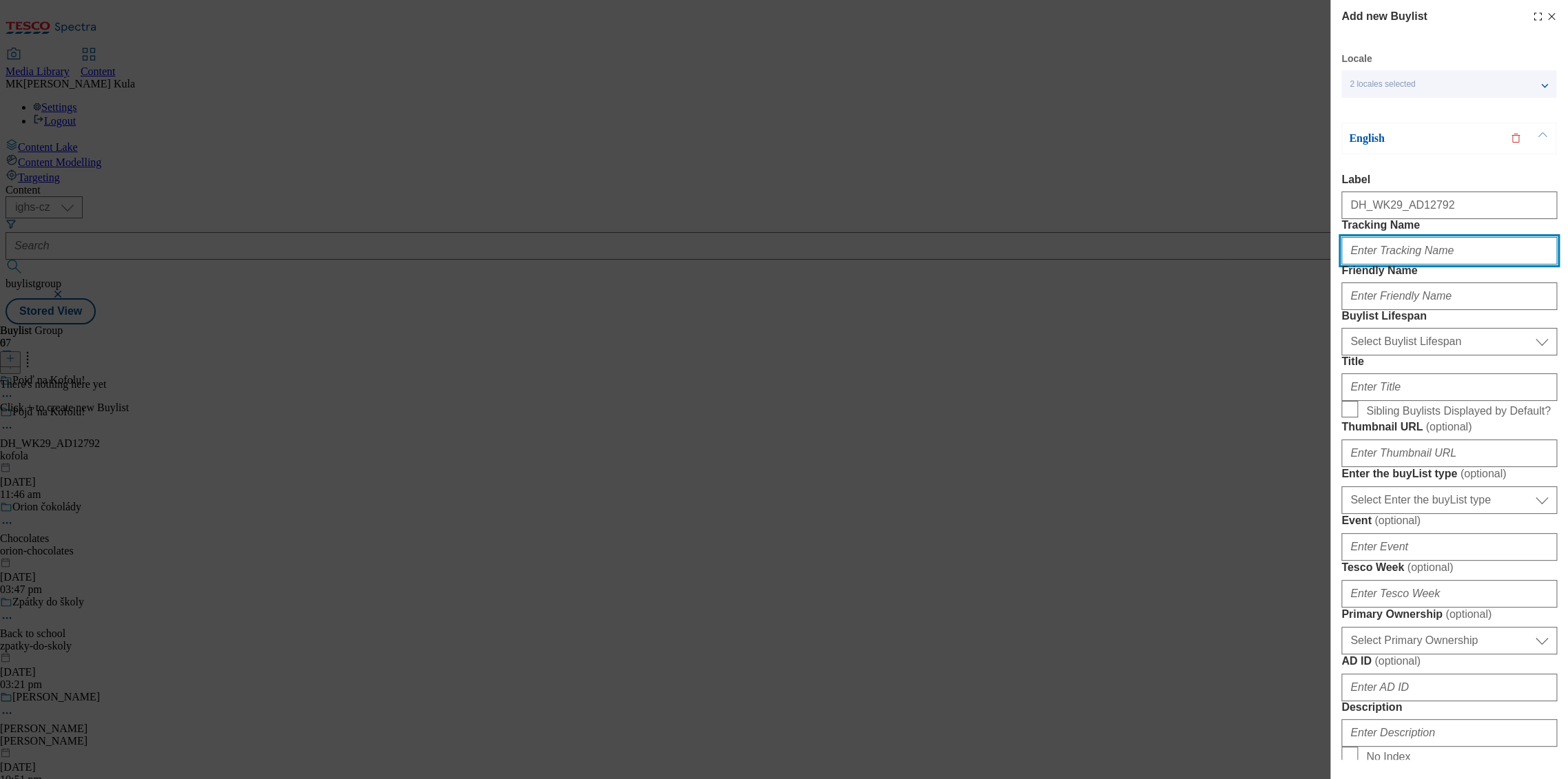
click at [1403, 264] on input "Tracking Name" at bounding box center [1449, 250] width 216 height 27
paste input "DH_EN_AD12792_BH"
type input "DH_EN_AD12792_BH"
click at [1400, 310] on input "Friendly Name" at bounding box center [1449, 296] width 216 height 27
paste input "kofola"
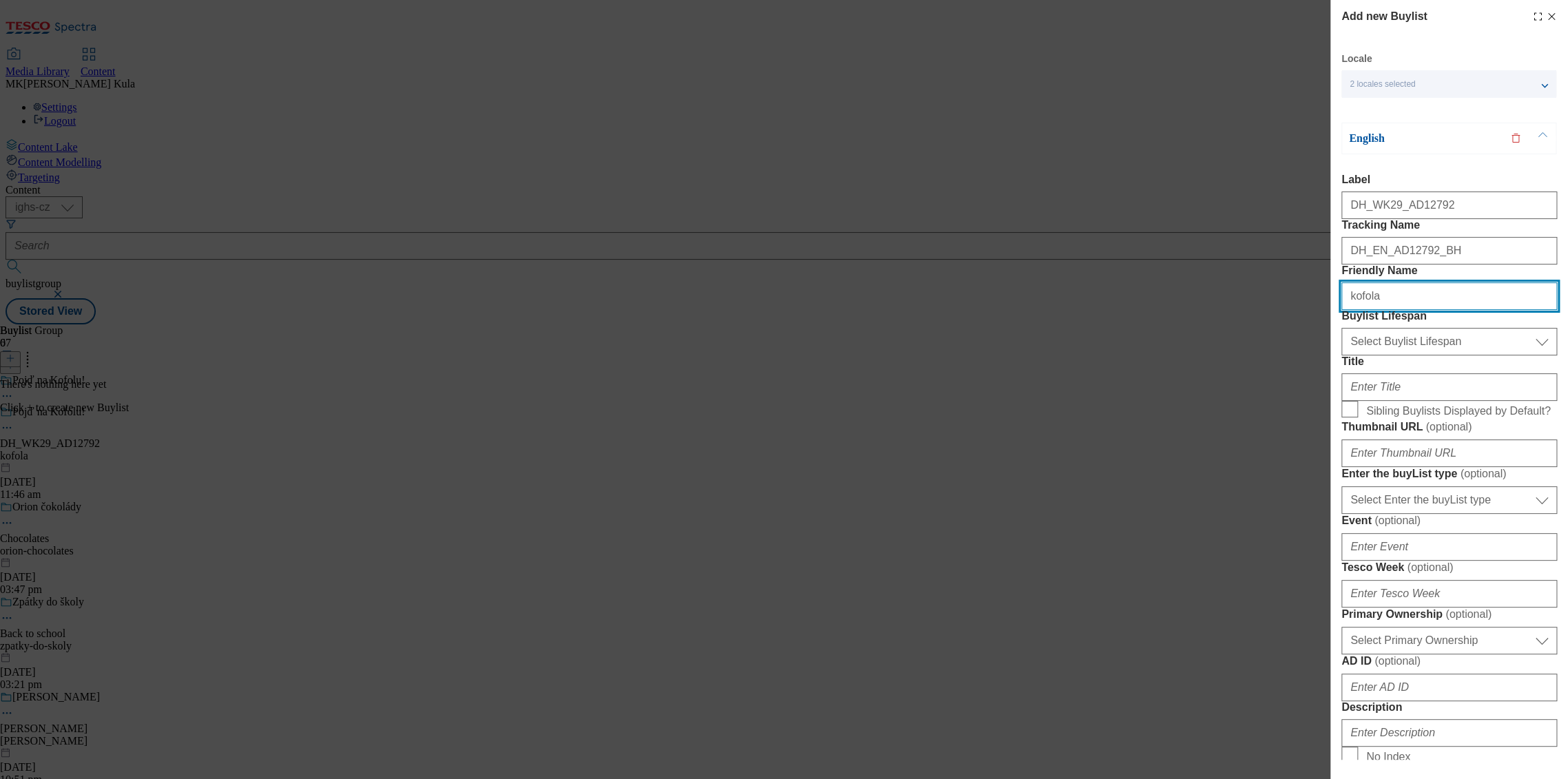
type input "kofola"
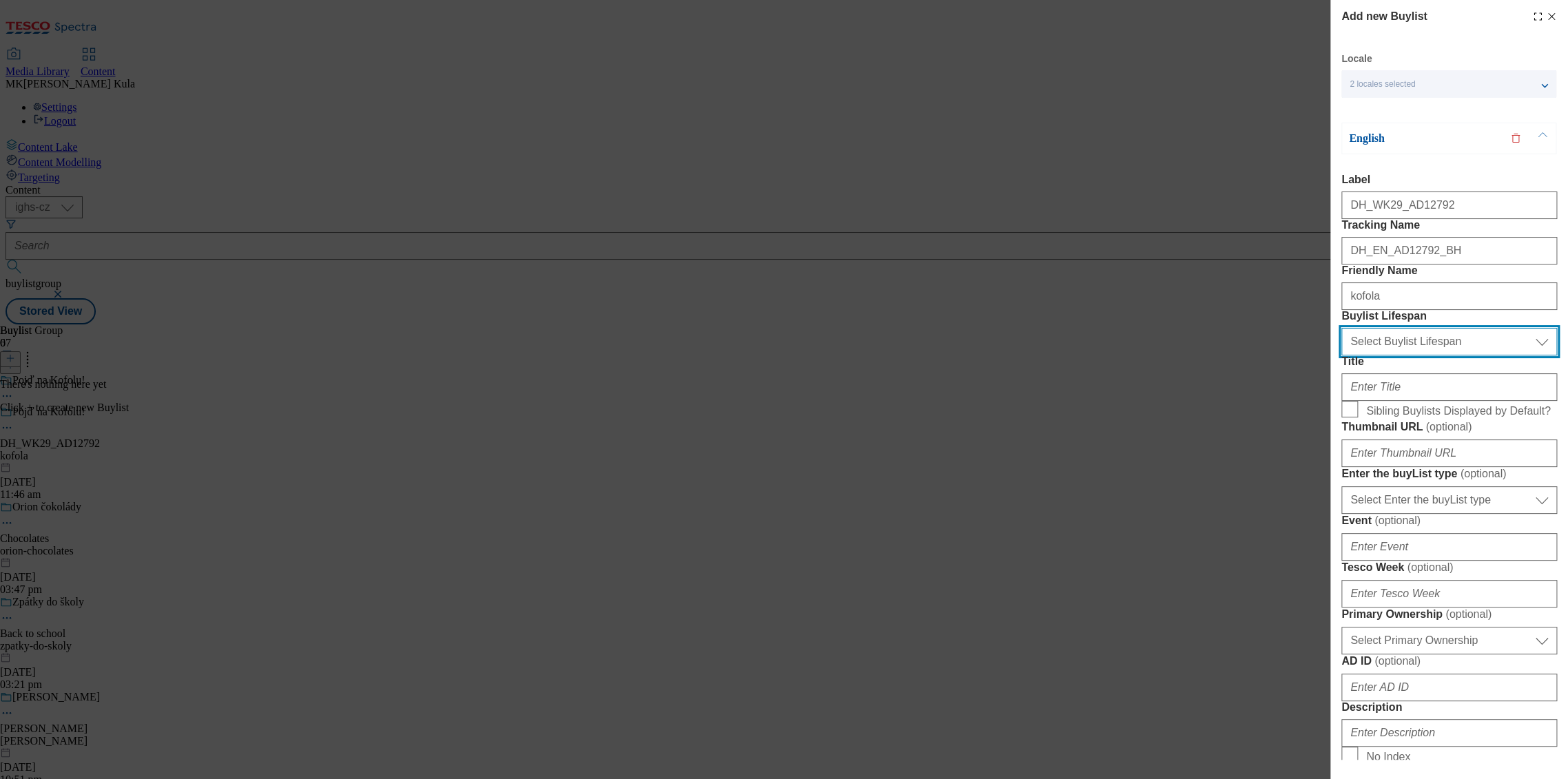
click at [1413, 356] on select "Select Buylist Lifespan evergreen seasonal tactical" at bounding box center [1449, 341] width 216 height 27
select select "evergreen"
click at [1341, 356] on select "Select Buylist Lifespan evergreen seasonal tactical" at bounding box center [1449, 341] width 216 height 27
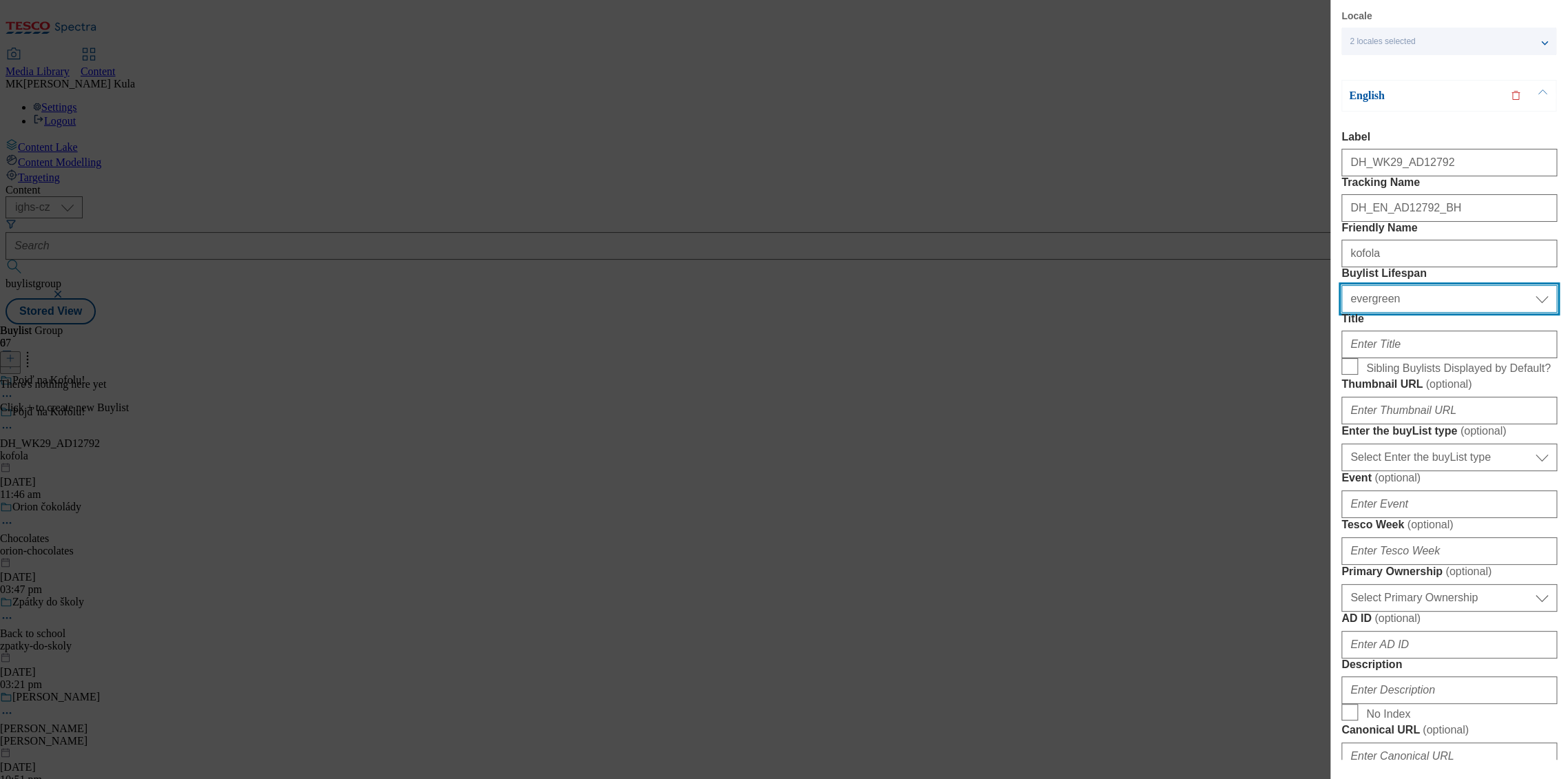
scroll to position [77, 0]
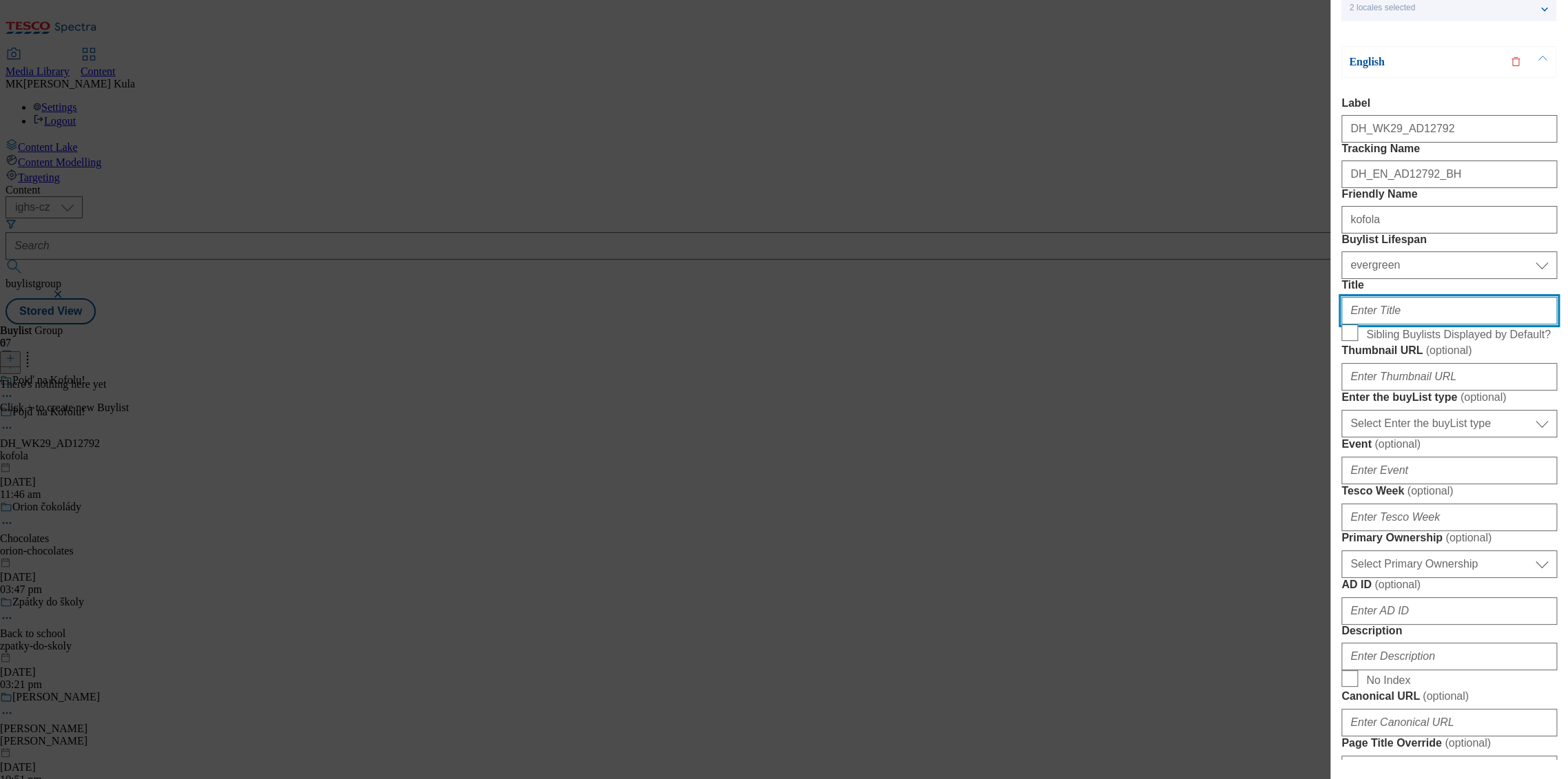
click at [1393, 325] on input "Title" at bounding box center [1449, 311] width 216 height 27
paste input "Kofola now available at Clubcard"
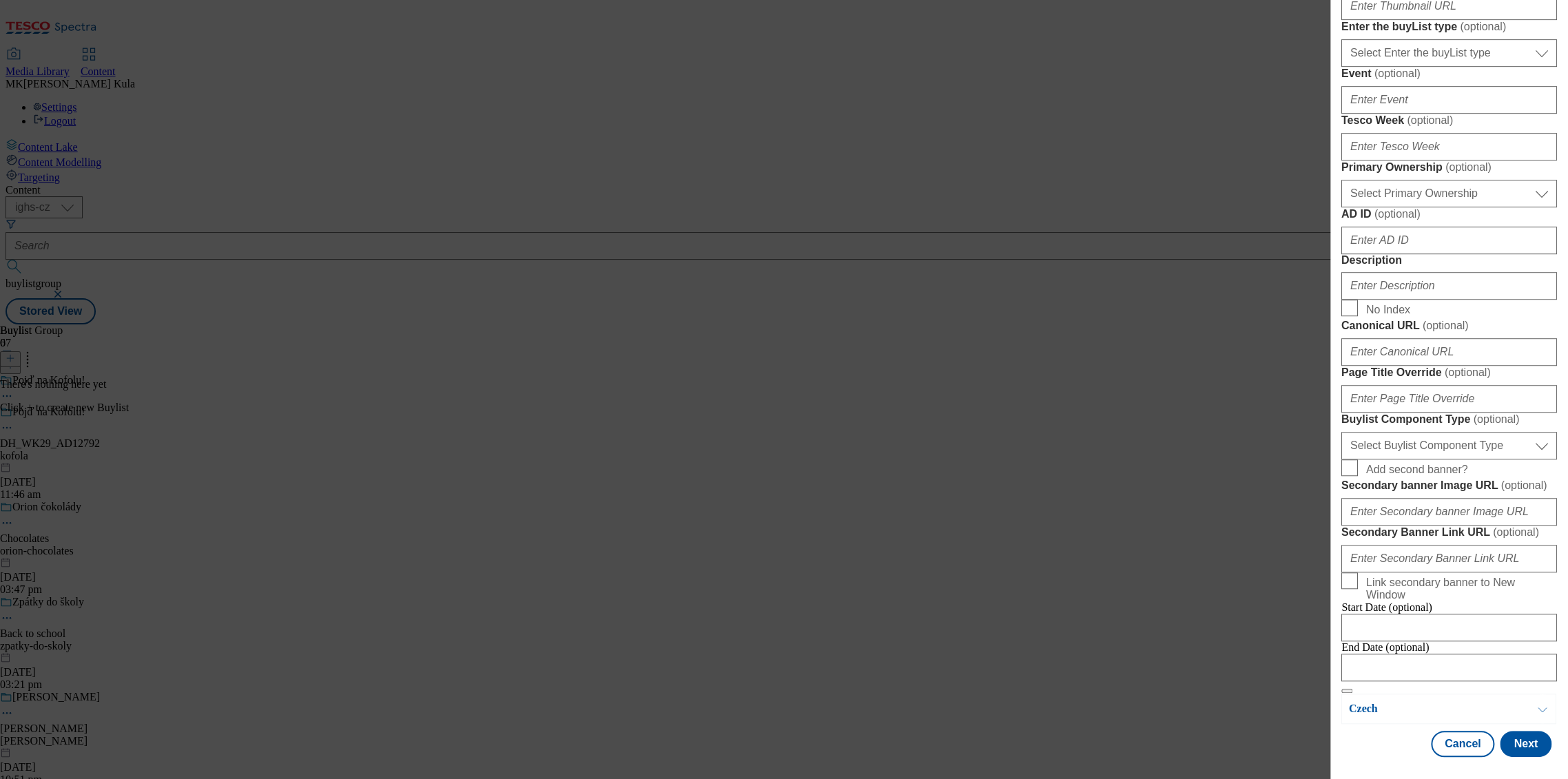
scroll to position [689, 0]
type input "Kofola now available at Clubcard"
click at [1401, 300] on input "Description" at bounding box center [1449, 285] width 216 height 27
paste input "Kofola"
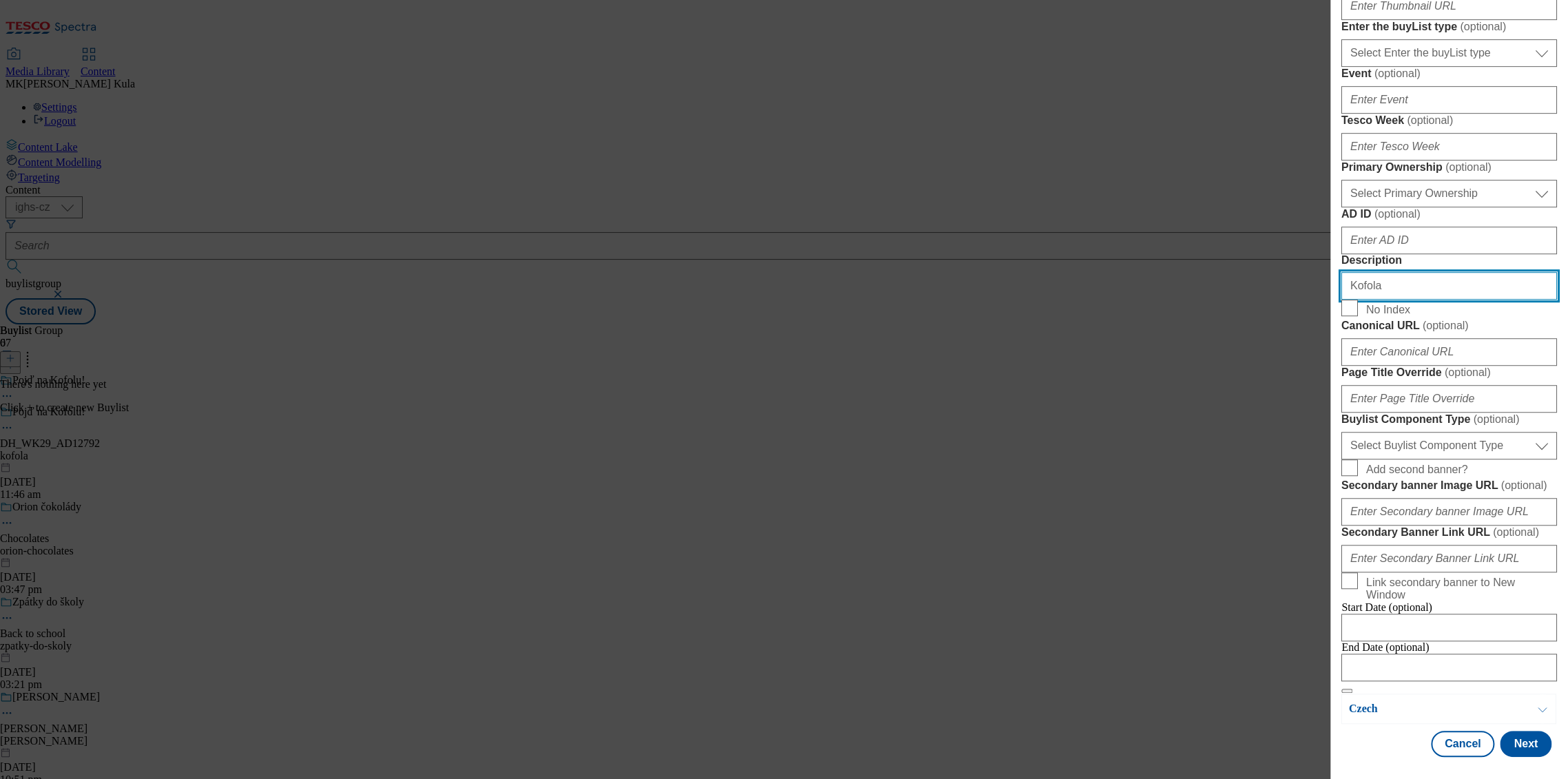
type input "Kofola"
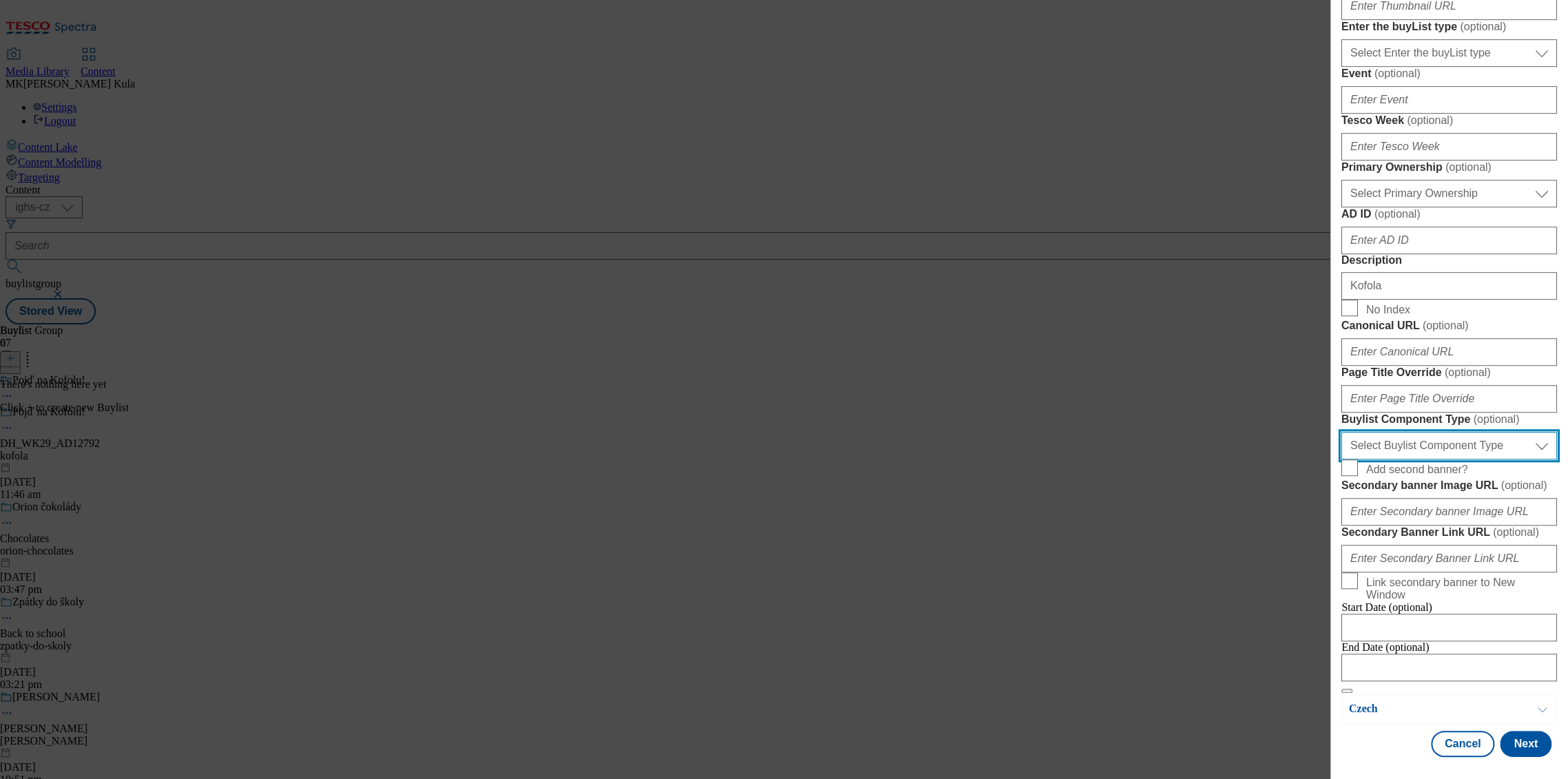
click at [1470, 432] on select "Select Buylist Component Type Banner Competition Header Meal" at bounding box center [1449, 445] width 216 height 27
select select "Banner"
click at [1341, 432] on select "Select Buylist Component Type Banner Competition Header Meal" at bounding box center [1449, 445] width 216 height 27
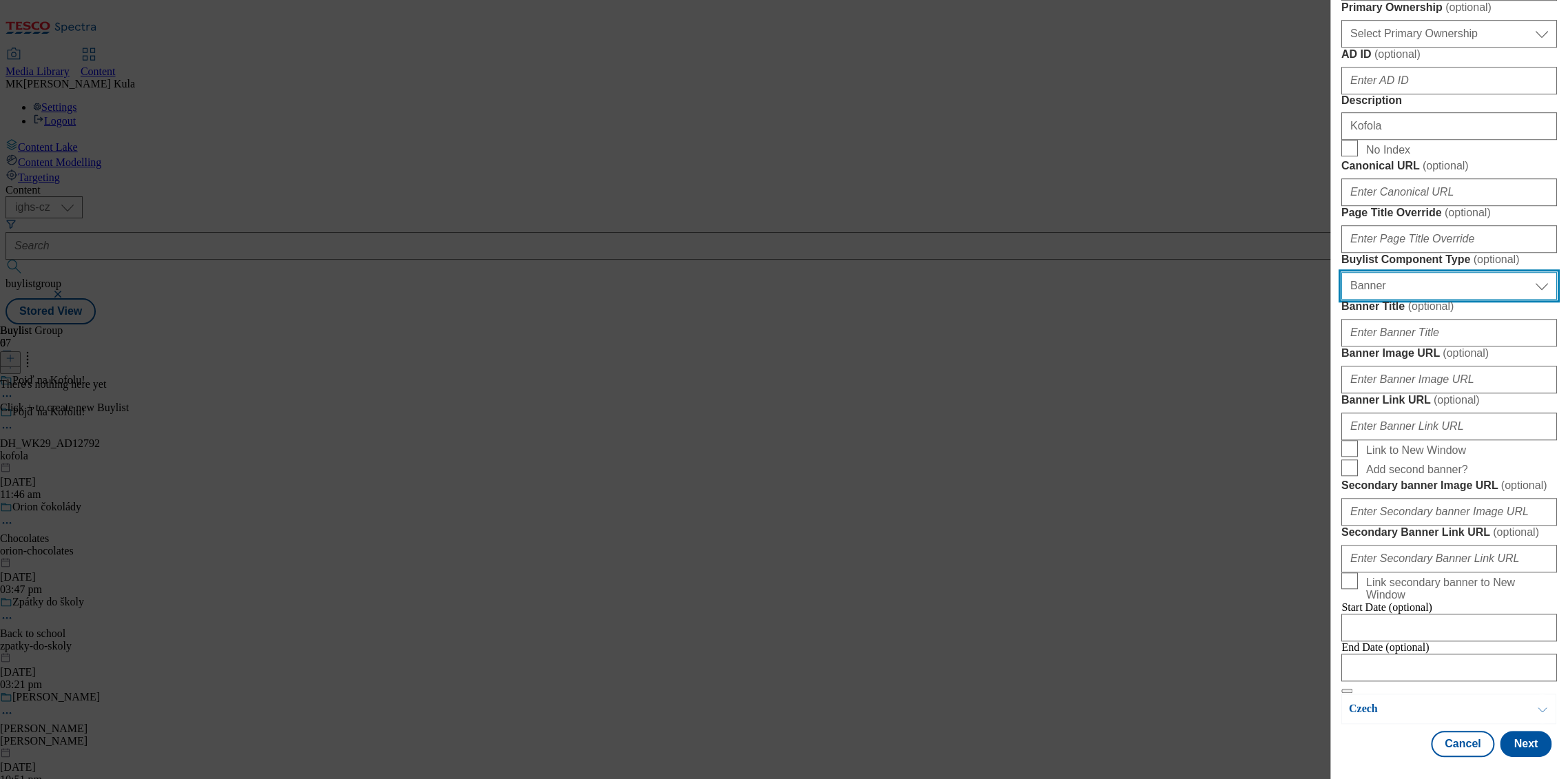
scroll to position [1072, 0]
click at [1445, 366] on input "Banner Image URL ( optional )" at bounding box center [1449, 379] width 216 height 27
paste input "https://digitalcontent.api.tesco.com/v2/media/ighs-ce-mktg/977693ee-026b-4a0b-8…"
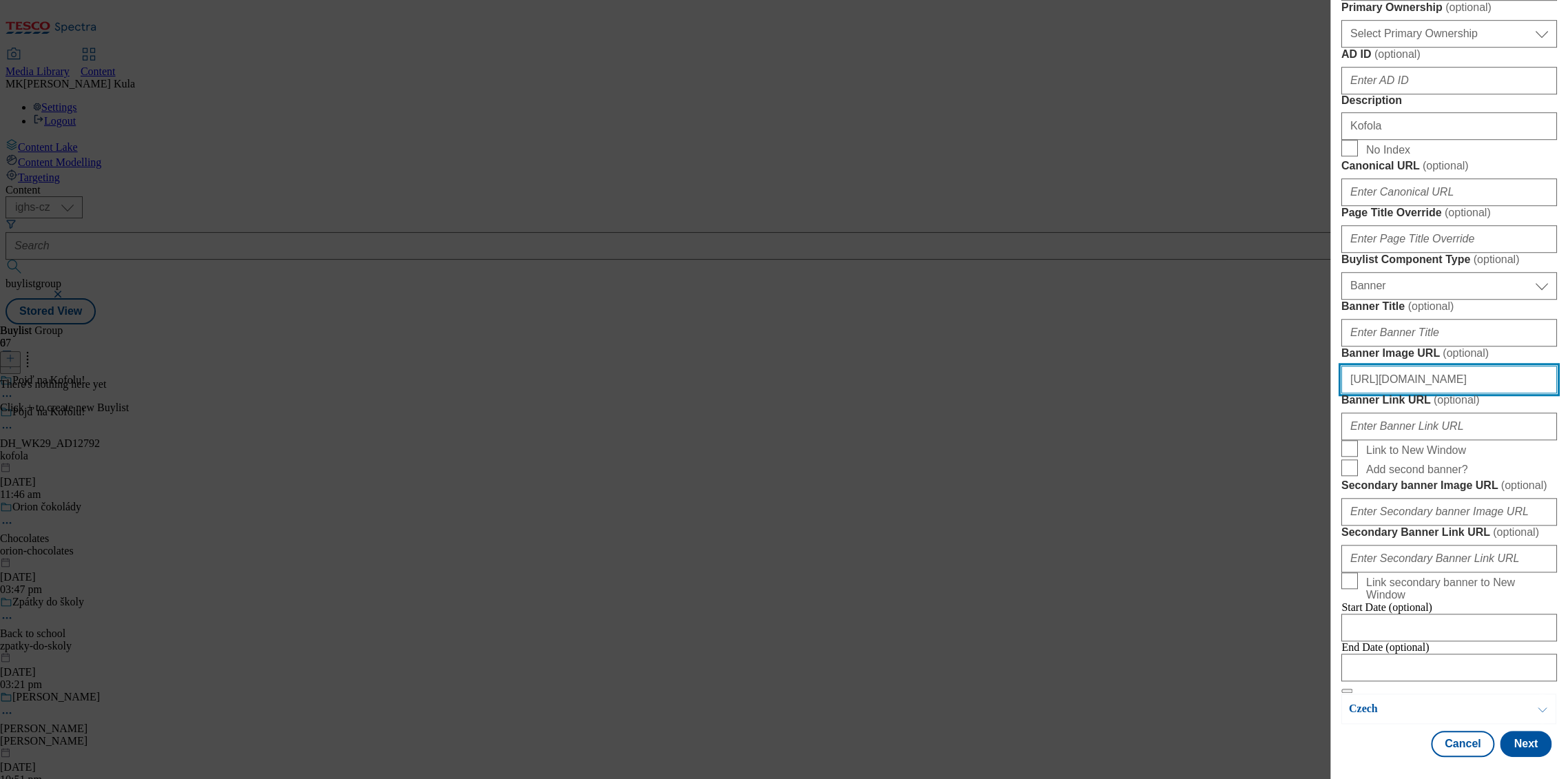
scroll to position [1184, 0]
type input "https://digitalcontent.api.tesco.com/v2/media/ighs-ce-mktg/977693ee-026b-4a0b-8…"
click at [1516, 748] on button "Next" at bounding box center [1526, 744] width 52 height 26
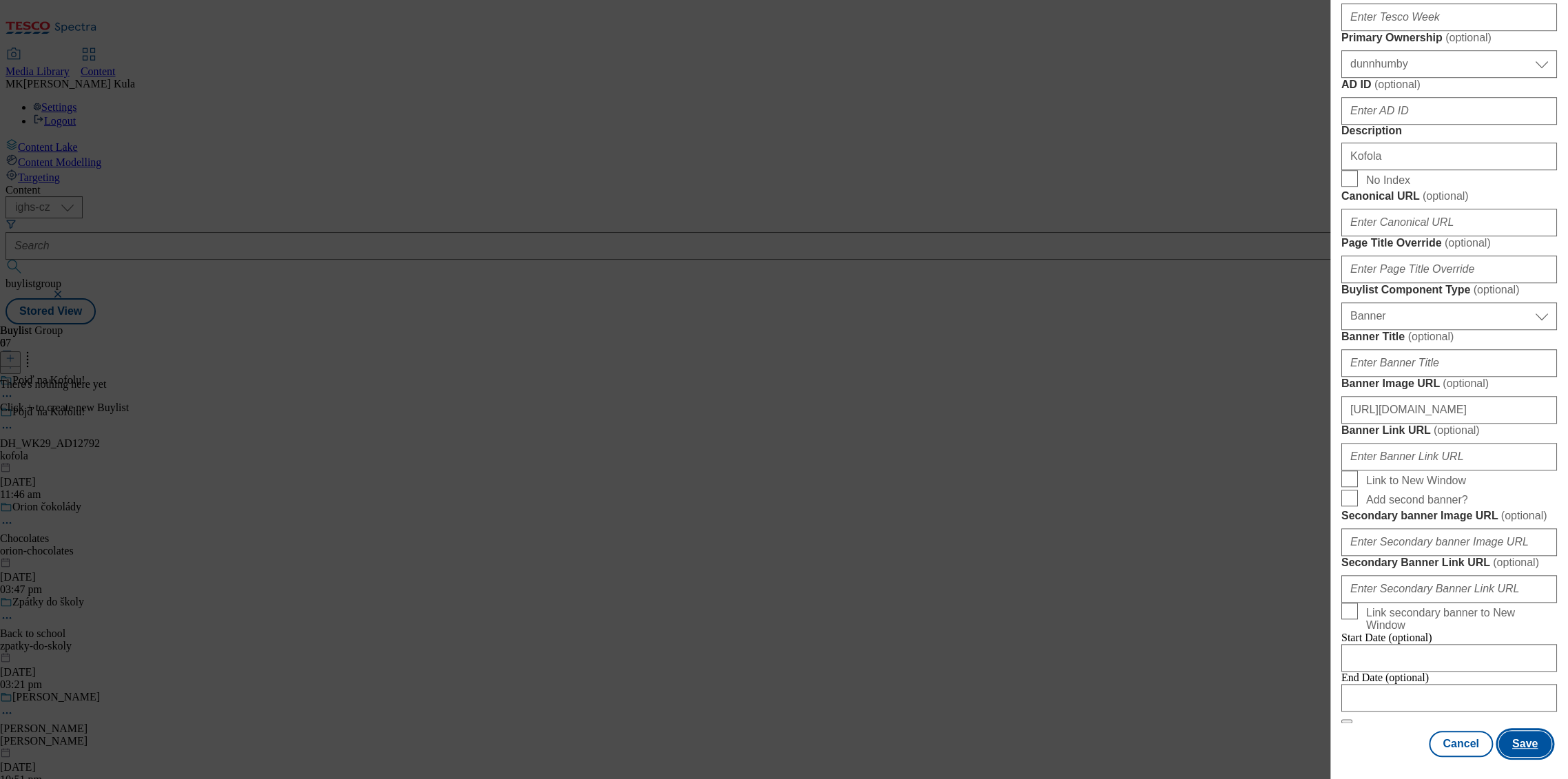
click at [1514, 750] on button "Save" at bounding box center [1525, 744] width 53 height 26
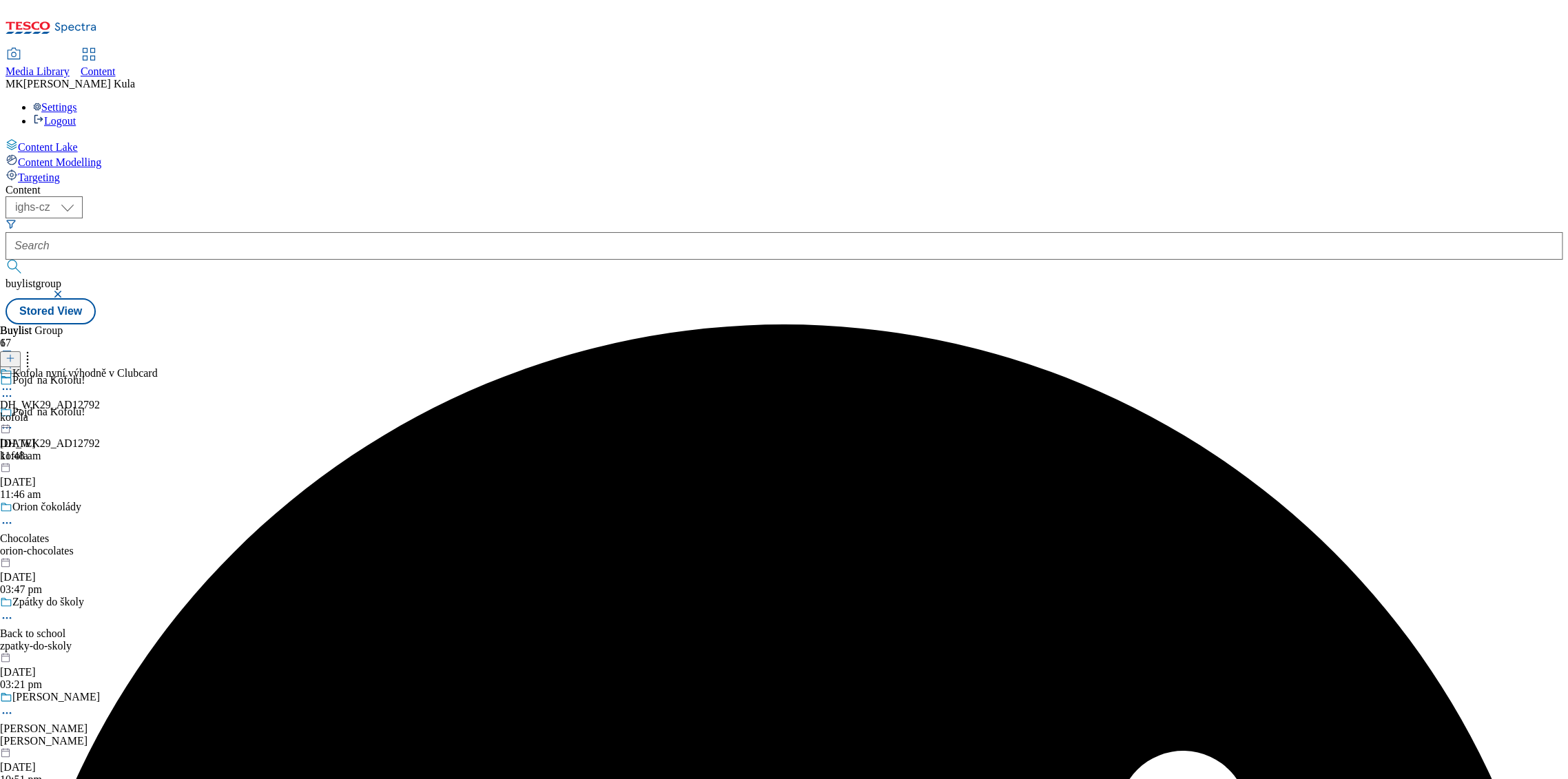
click at [14, 382] on icon at bounding box center [7, 390] width 14 height 14
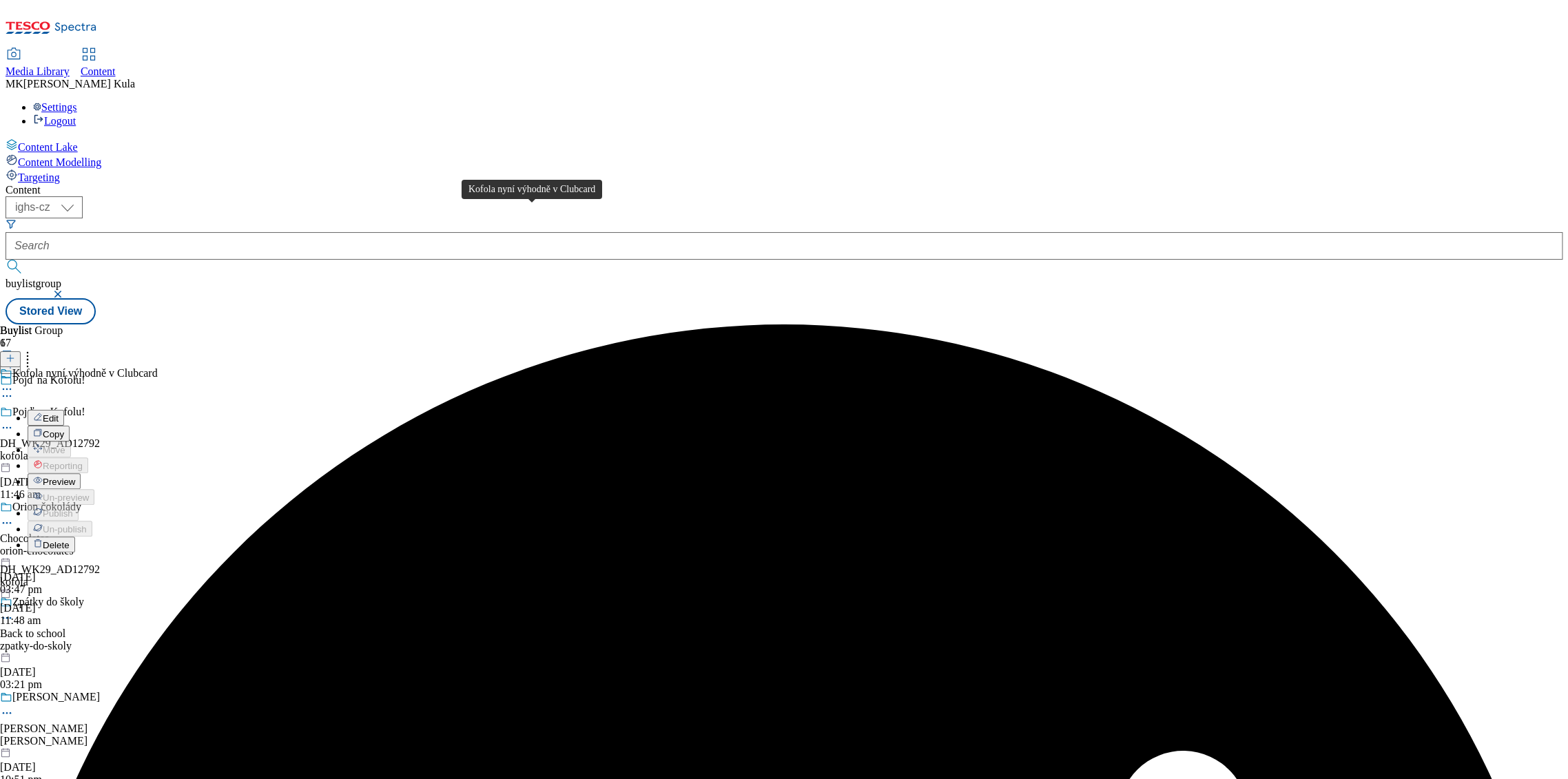
click at [158, 368] on div "Kofola nyní výhodně v Clubcard" at bounding box center [85, 374] width 145 height 13
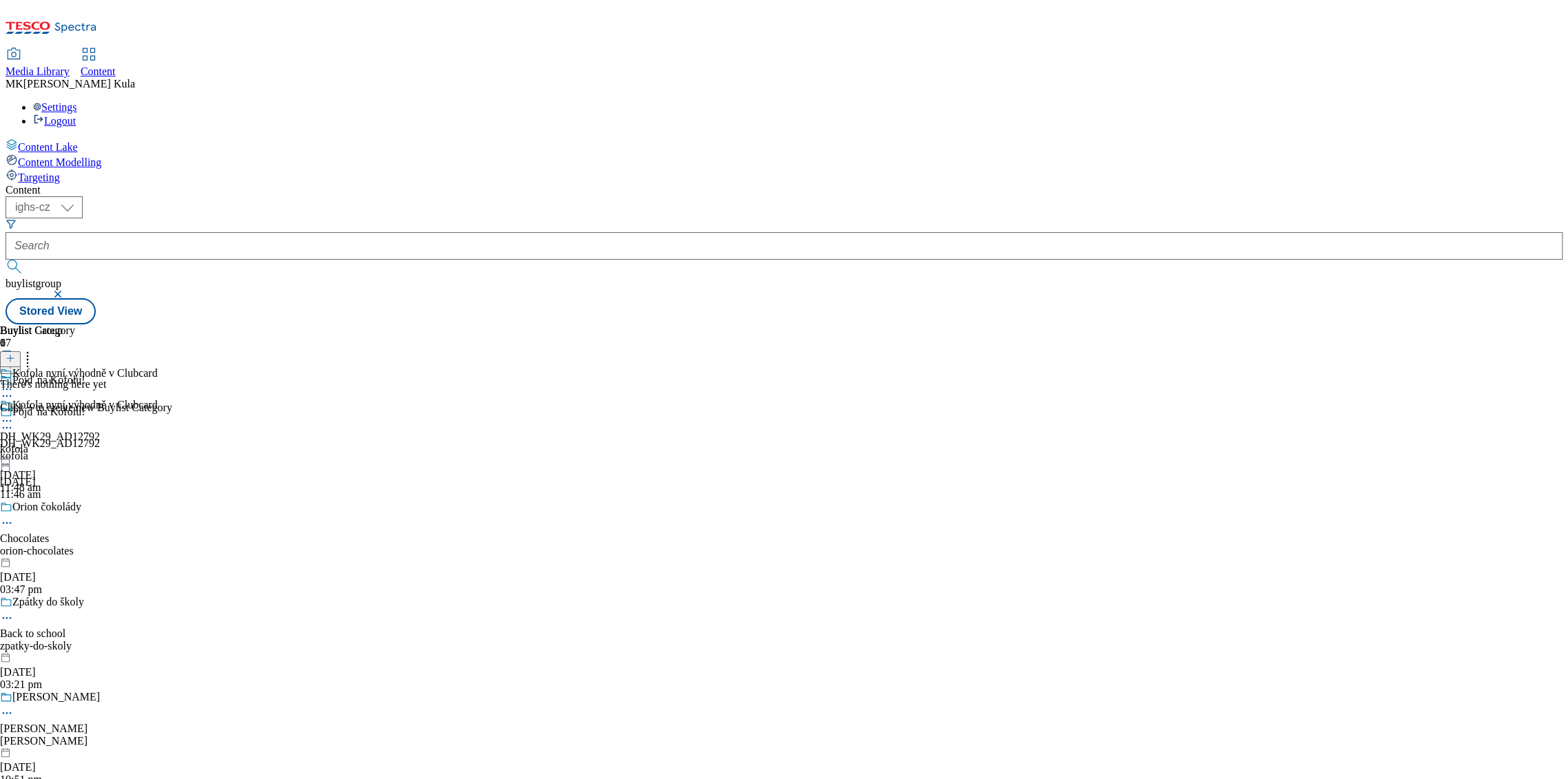
click at [15, 354] on icon at bounding box center [10, 358] width 9 height 9
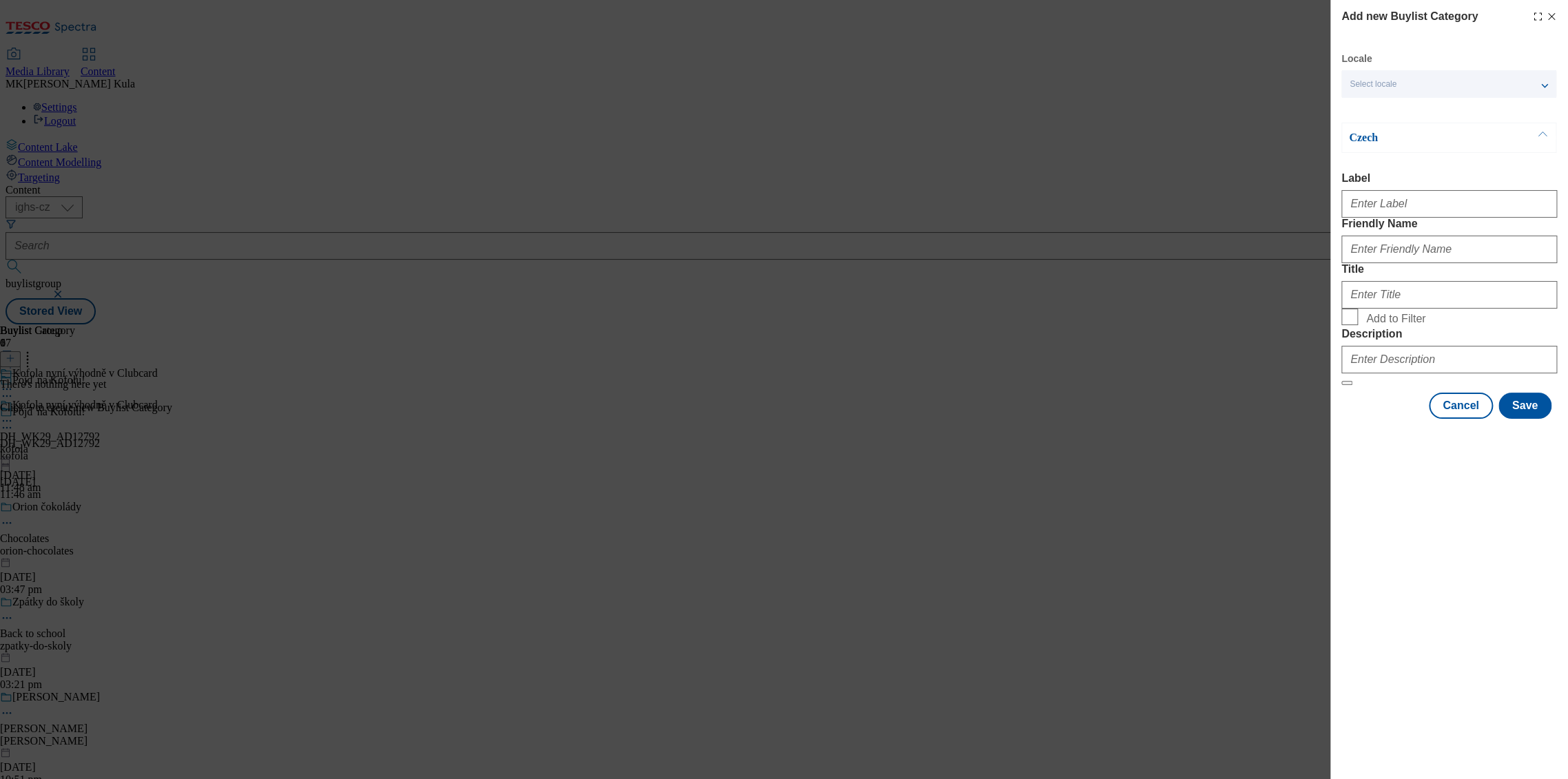
click at [1426, 83] on div "Select locale" at bounding box center [1448, 84] width 215 height 27
click at [1389, 110] on span "English" at bounding box center [1390, 110] width 32 height 8
click at [1366, 110] on input "English" at bounding box center [1358, 111] width 16 height 16
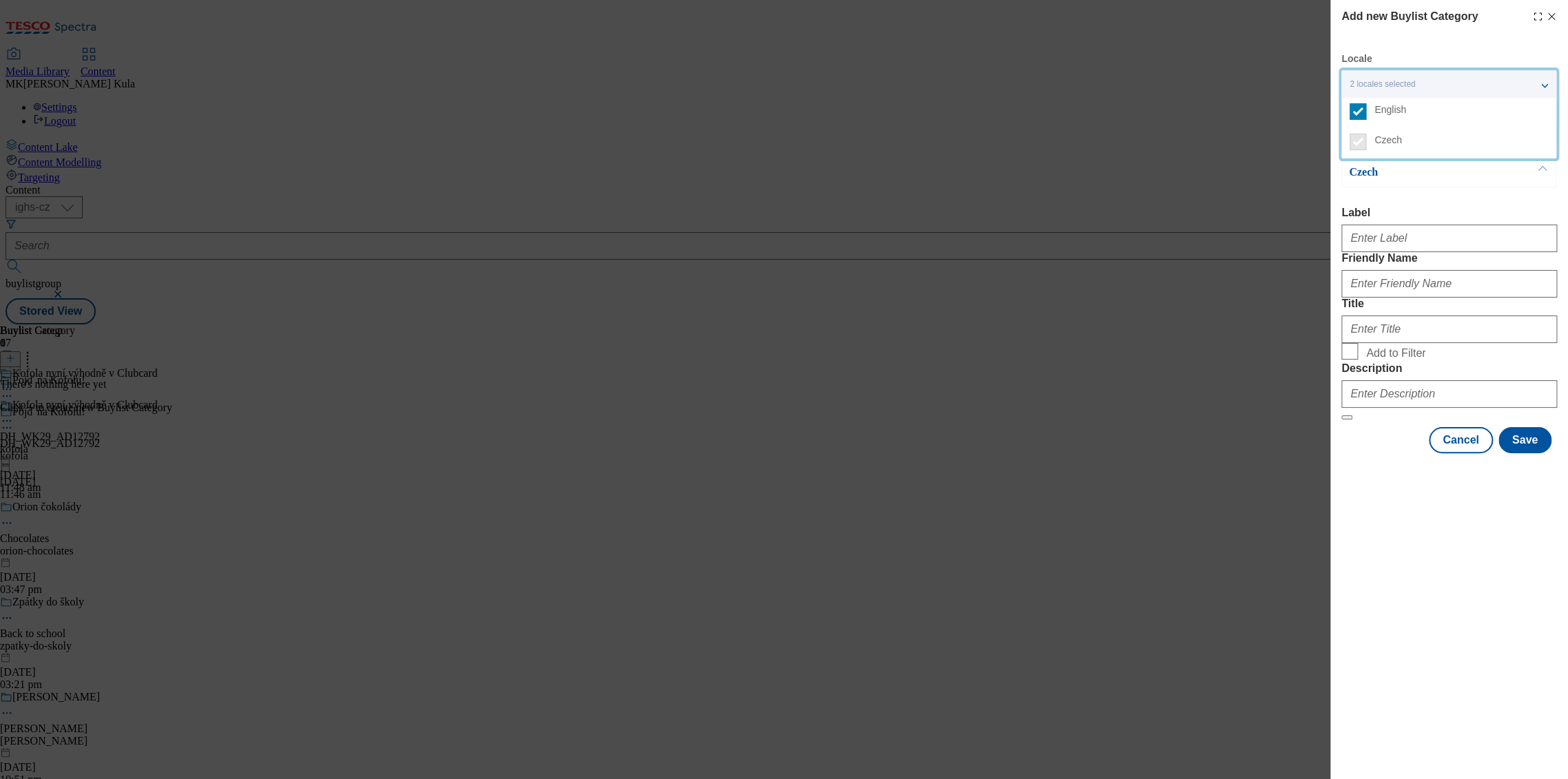
click at [1423, 200] on div "Czech Label Friendly Name Title Add to Filter Description" at bounding box center [1449, 289] width 216 height 264
click at [1536, 169] on button "Modal" at bounding box center [1542, 172] width 26 height 29
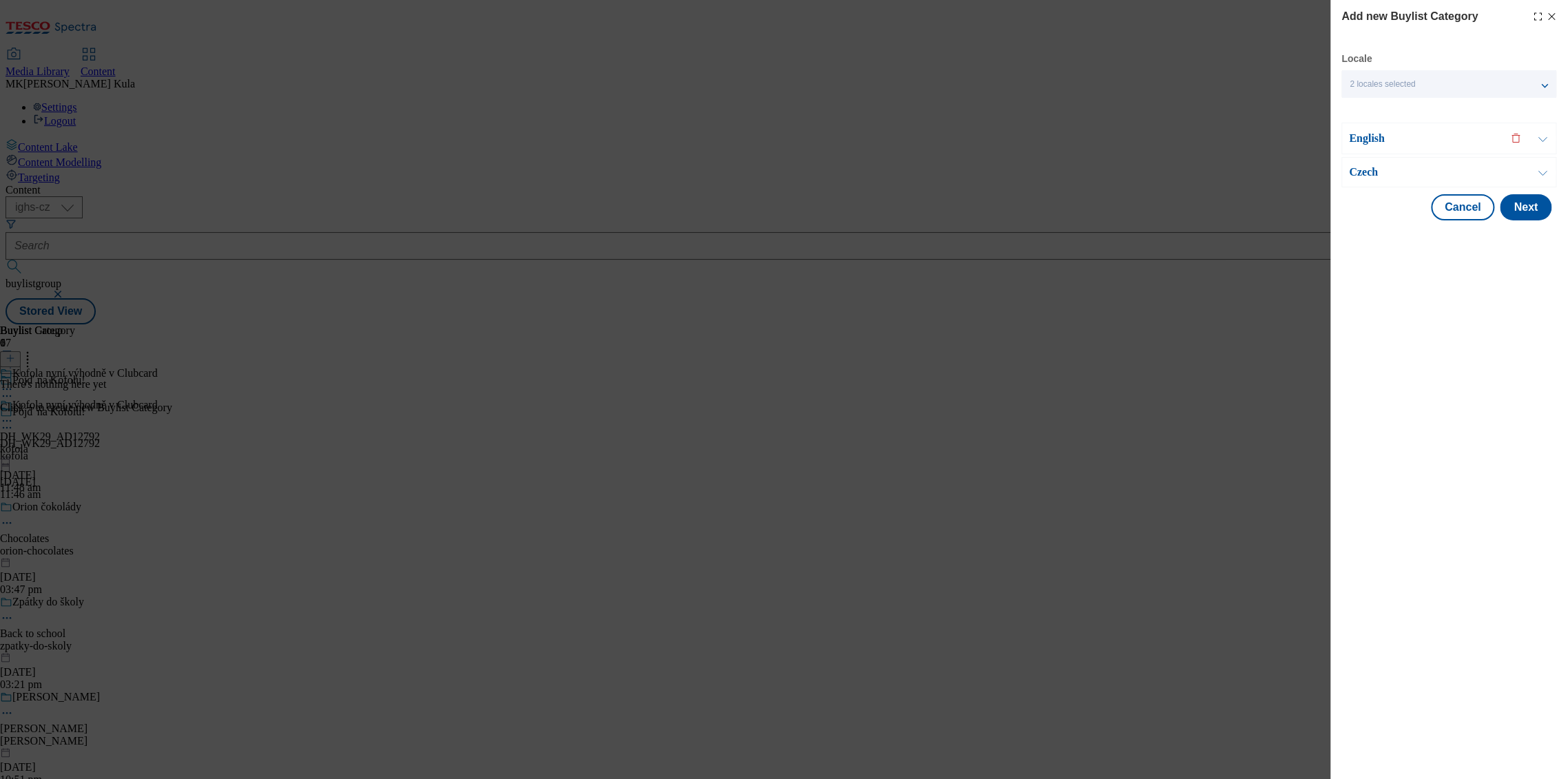
click at [1546, 168] on button "Modal" at bounding box center [1542, 172] width 26 height 29
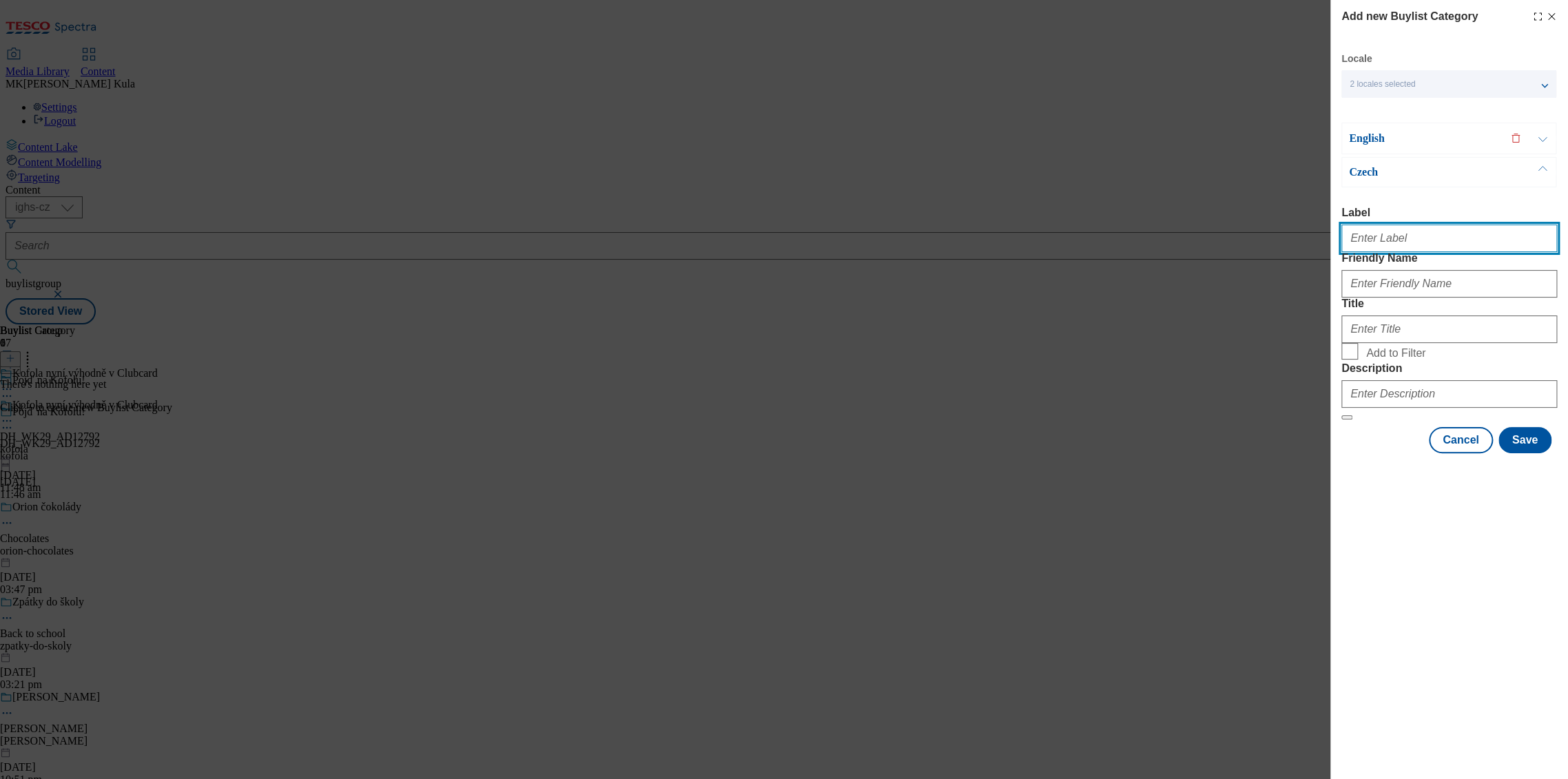
click at [1416, 247] on input "Label" at bounding box center [1449, 238] width 216 height 27
paste input "DH_WK29_AD12792"
type input "DH_WK29_AD12792"
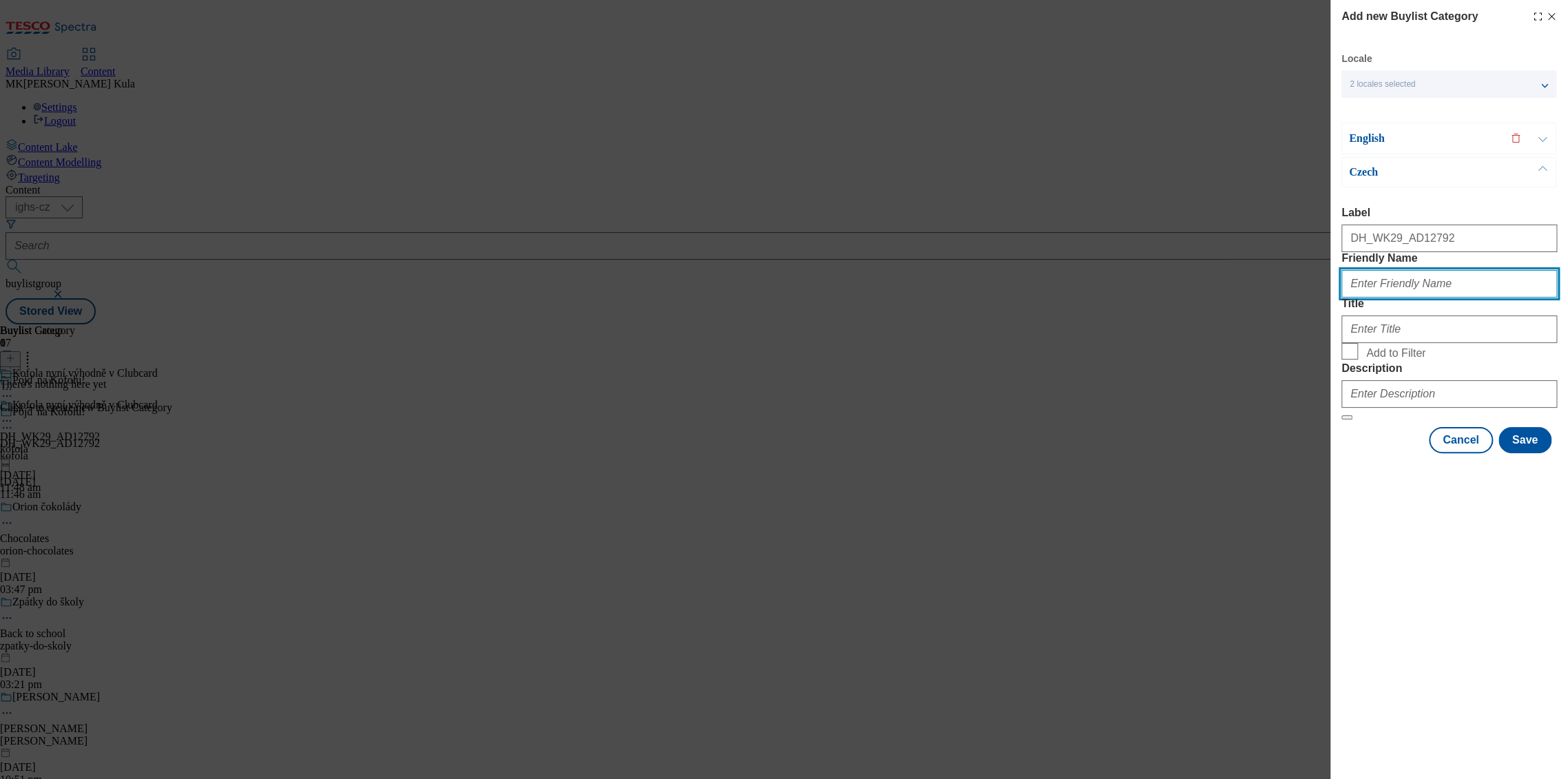
click at [1398, 298] on input "Friendly Name" at bounding box center [1449, 283] width 216 height 27
paste input "kofola"
type input "kofola"
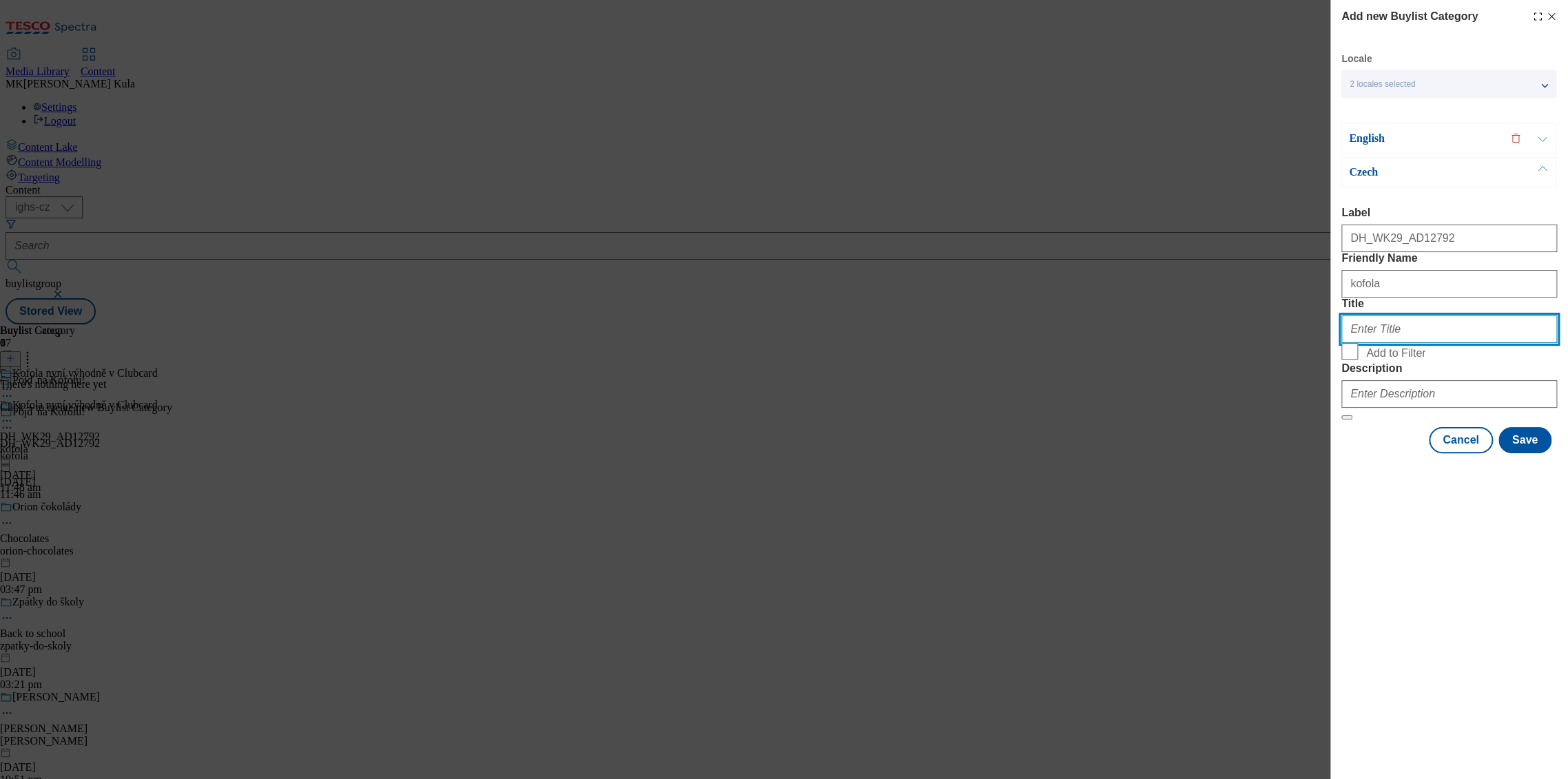
click at [1380, 343] on input "Title" at bounding box center [1449, 328] width 216 height 27
paste input "Kofola nyní výhodně v Clubcard"
type input "Kofola nyní výhodně v Clubcard"
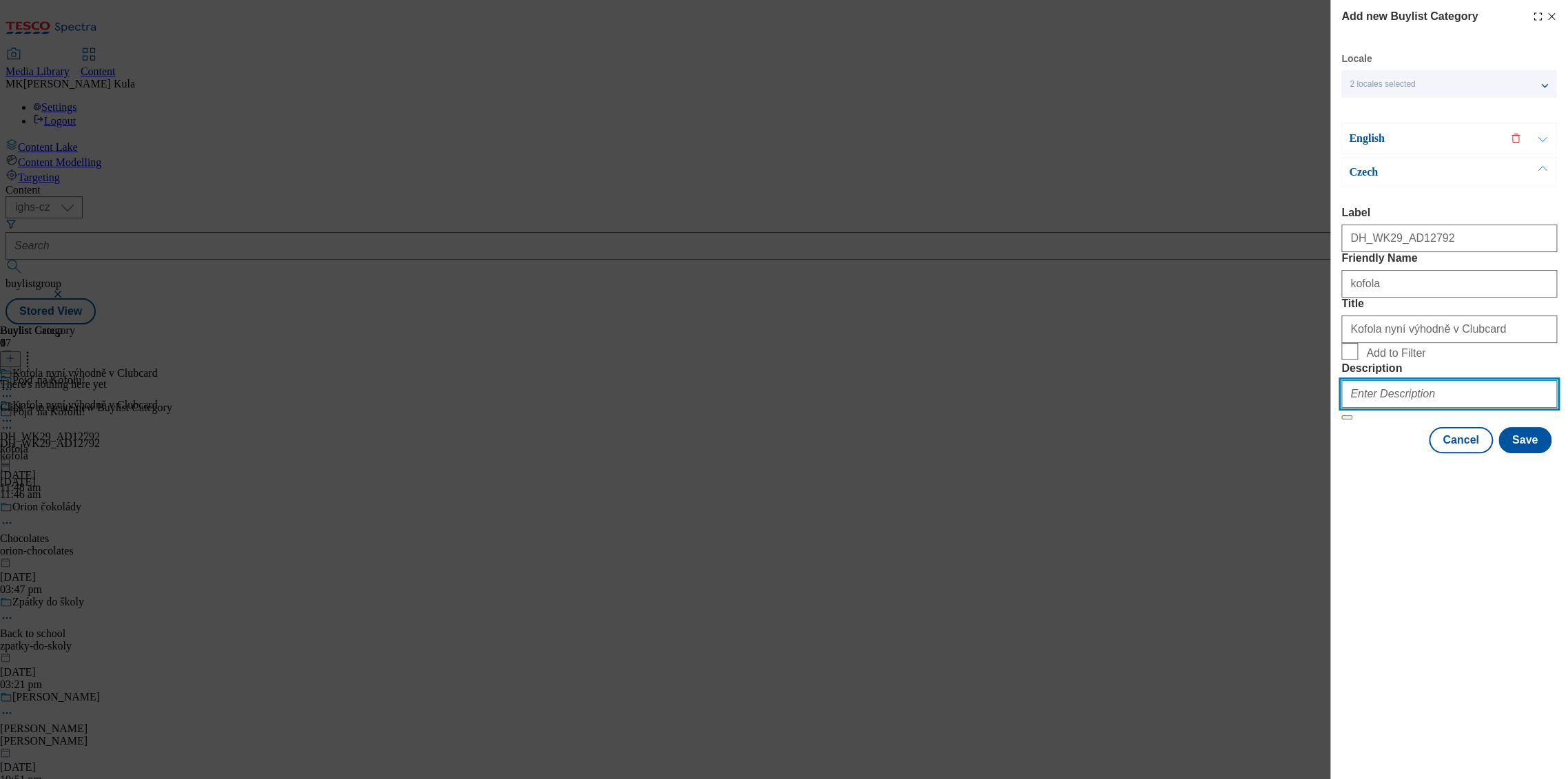
click at [1389, 408] on input "Description" at bounding box center [1449, 393] width 216 height 27
paste input "Kofola"
type input "Kofola"
click at [1449, 147] on div "English" at bounding box center [1448, 138] width 215 height 32
click at [1428, 141] on p "English" at bounding box center [1421, 138] width 145 height 14
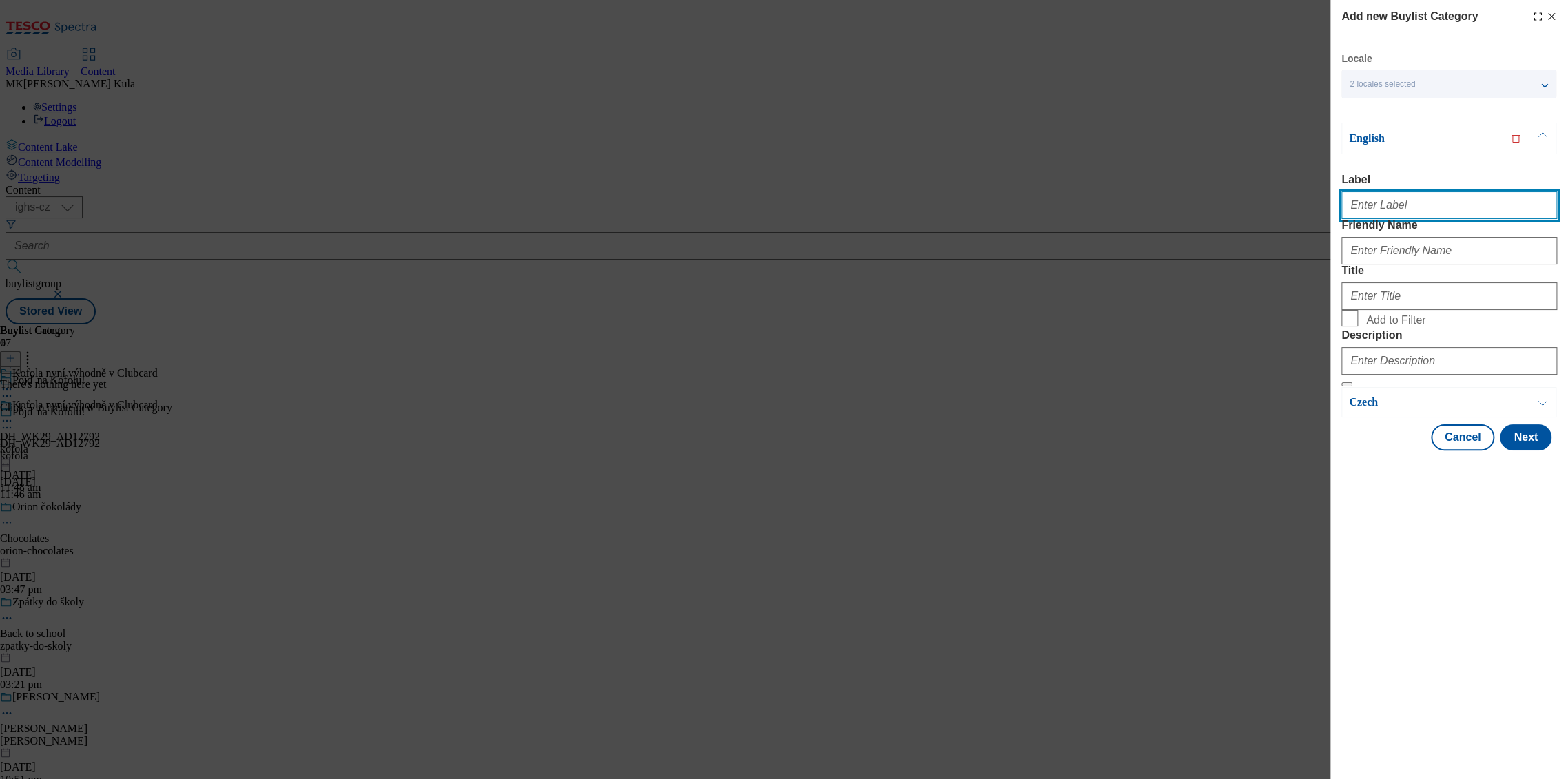
click at [1400, 205] on input "Label" at bounding box center [1449, 205] width 216 height 27
paste input "DH_WK29_AD12792"
type input "DH_WK29_AD12792"
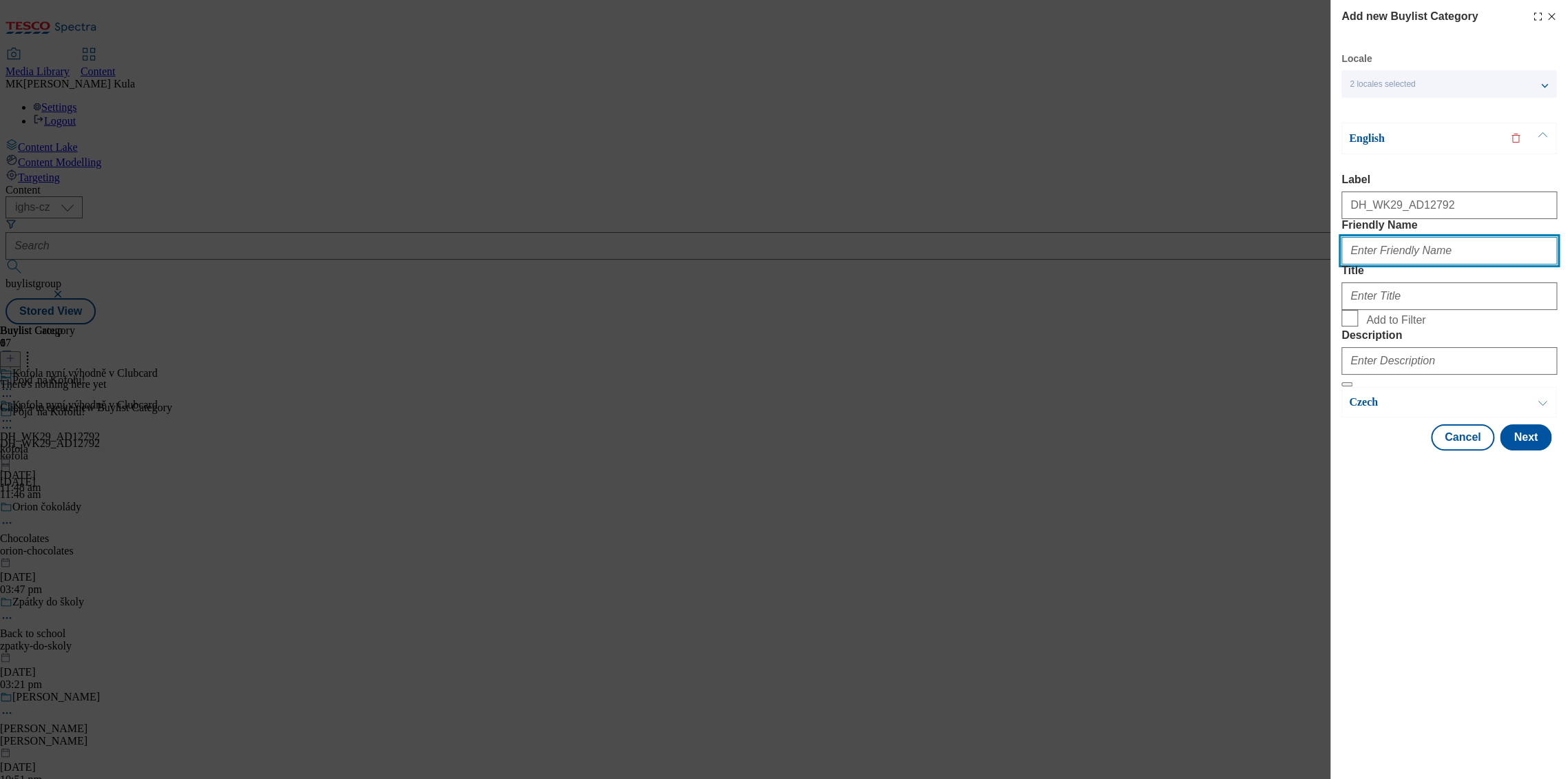
click at [1398, 264] on input "Friendly Name" at bounding box center [1449, 250] width 216 height 27
paste input "kofola"
type input "kofola"
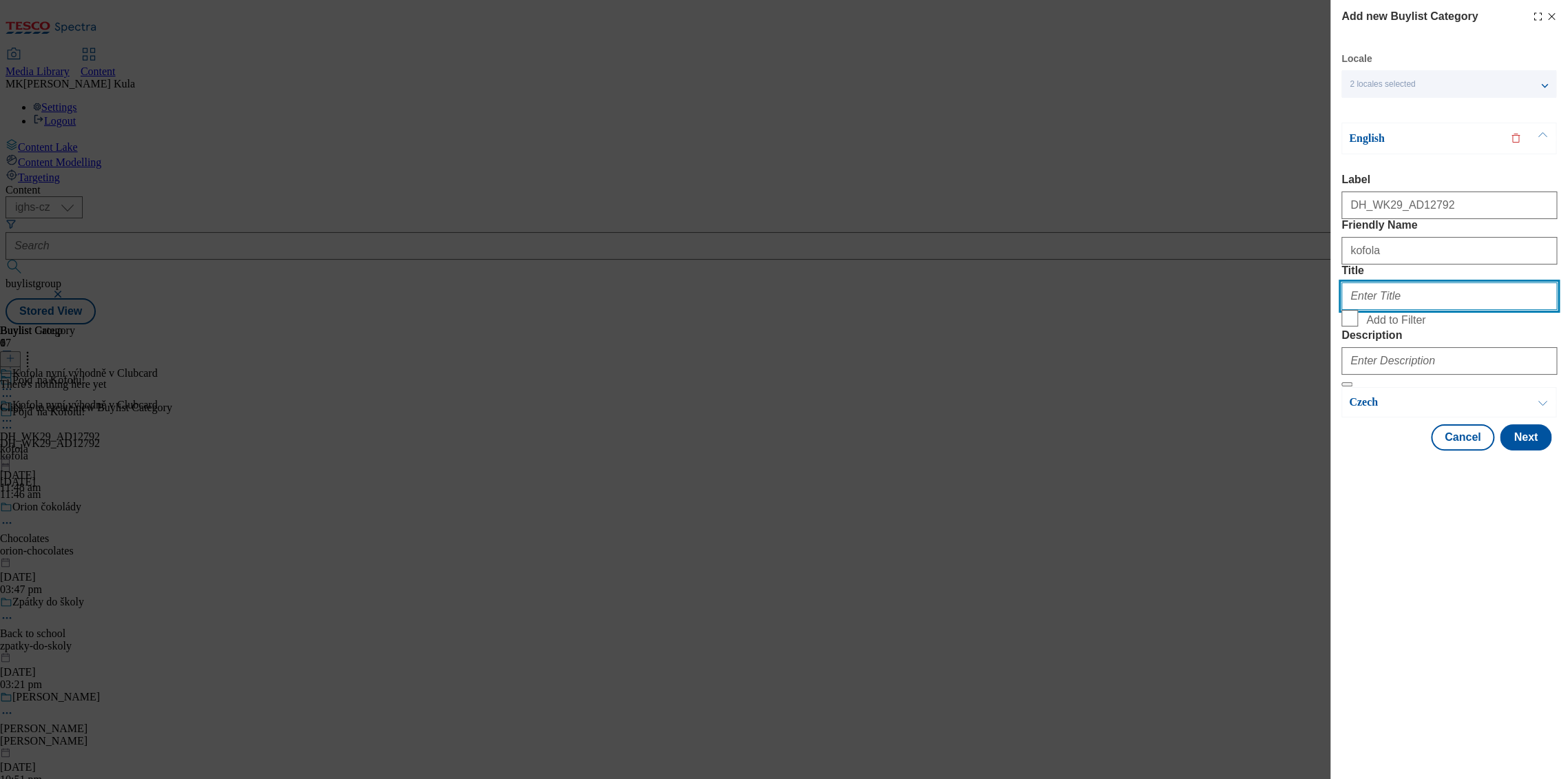
click at [1432, 310] on input "Title" at bounding box center [1449, 296] width 216 height 27
paste input "Kofola now available at Clubcard"
type input "Kofola now available at Clubcard"
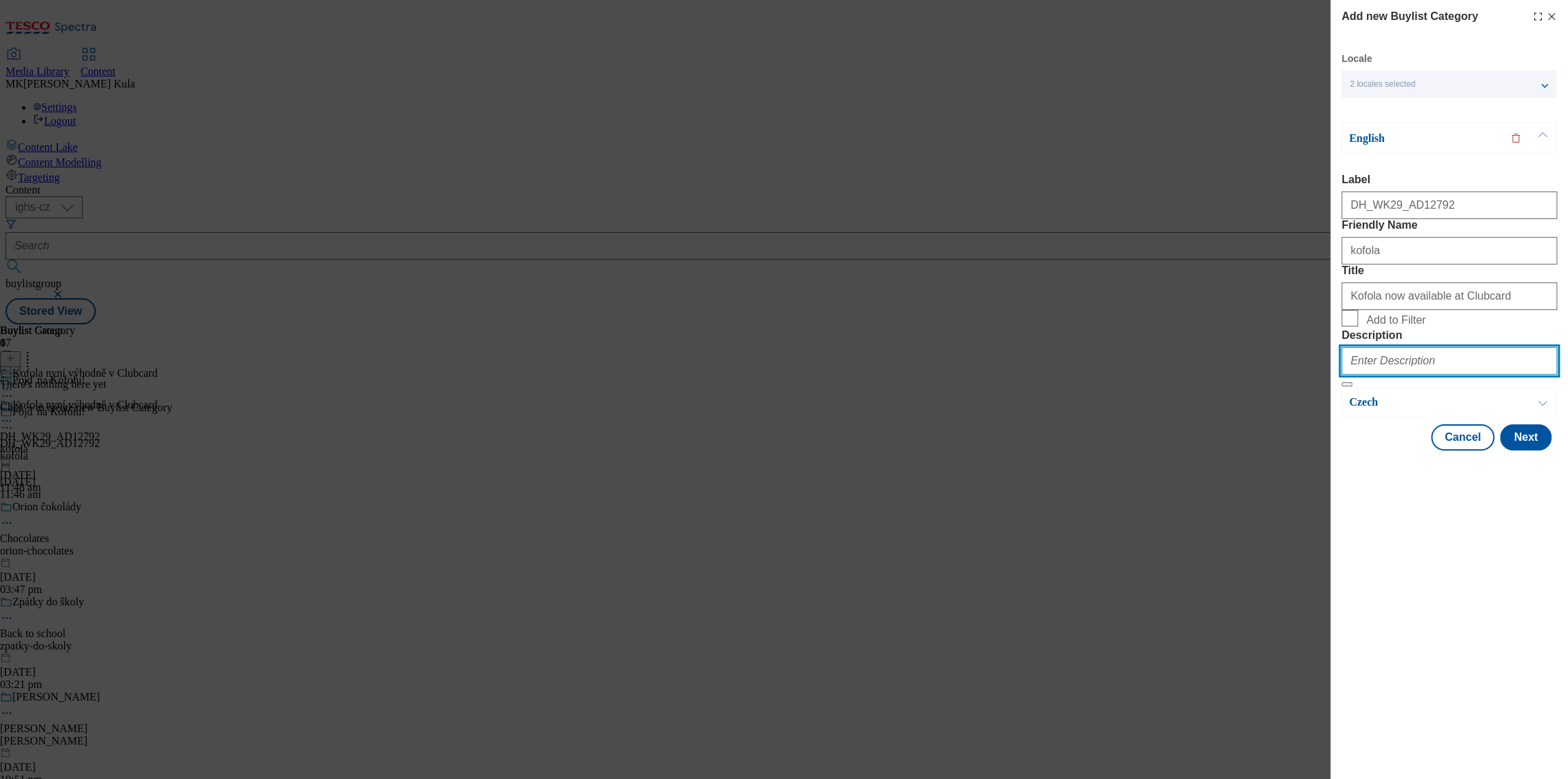
click at [1375, 375] on input "Description" at bounding box center [1449, 361] width 216 height 27
click at [1401, 375] on input "Description" at bounding box center [1449, 361] width 216 height 27
paste input "Kofola"
type input "Kofola"
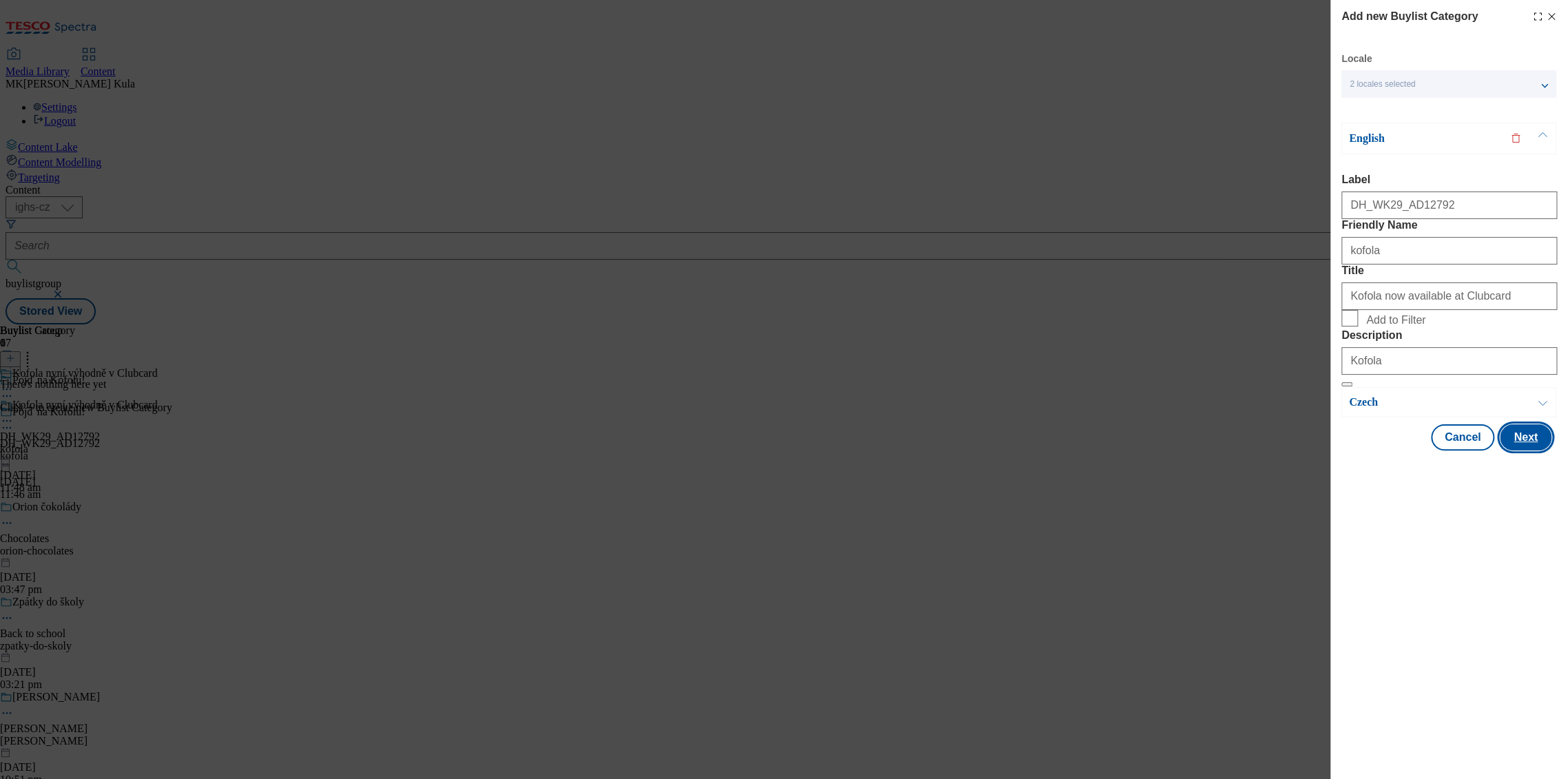
click at [1526, 451] on button "Next" at bounding box center [1526, 437] width 52 height 26
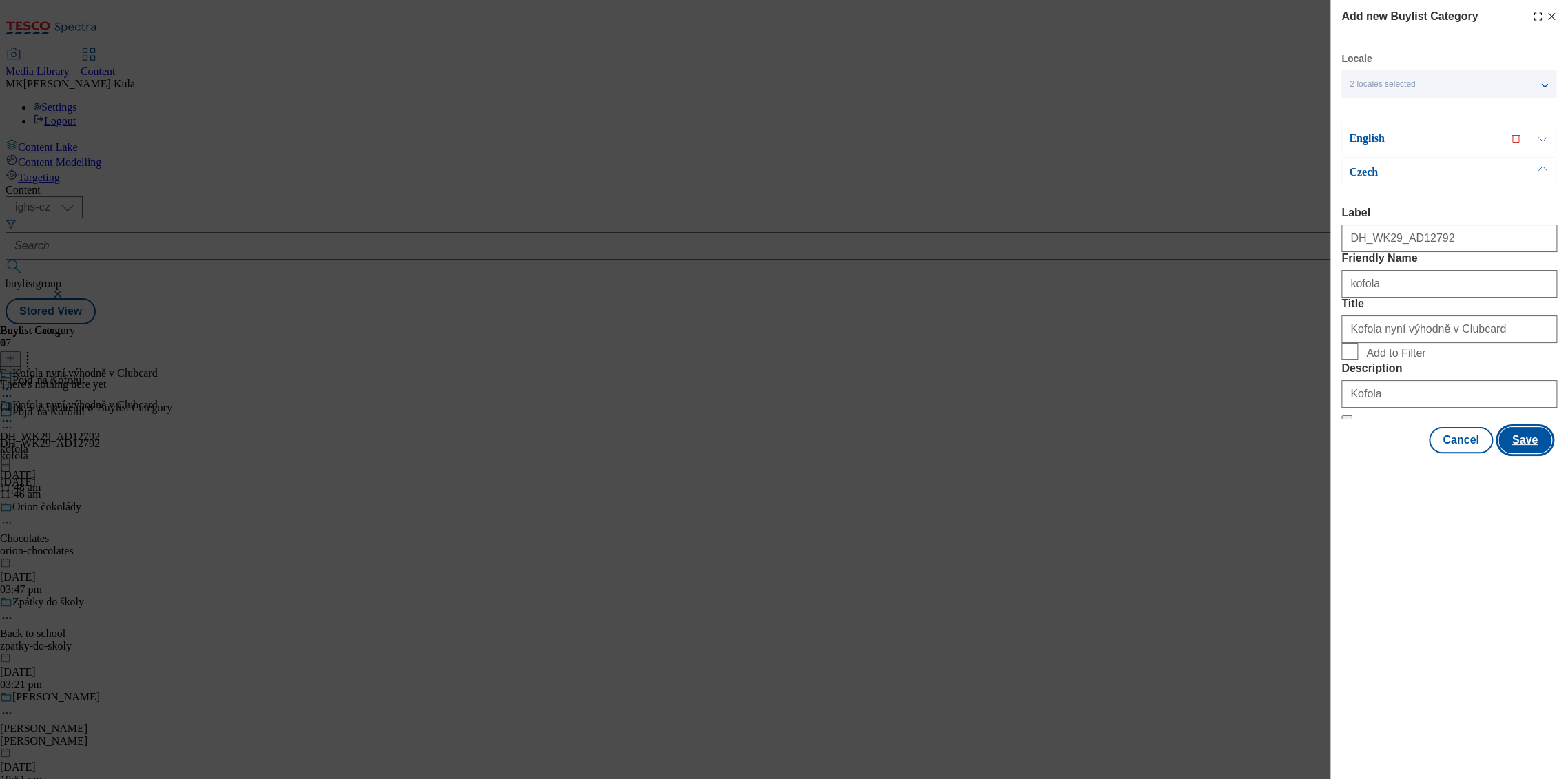
click at [1526, 454] on button "Save" at bounding box center [1525, 440] width 53 height 26
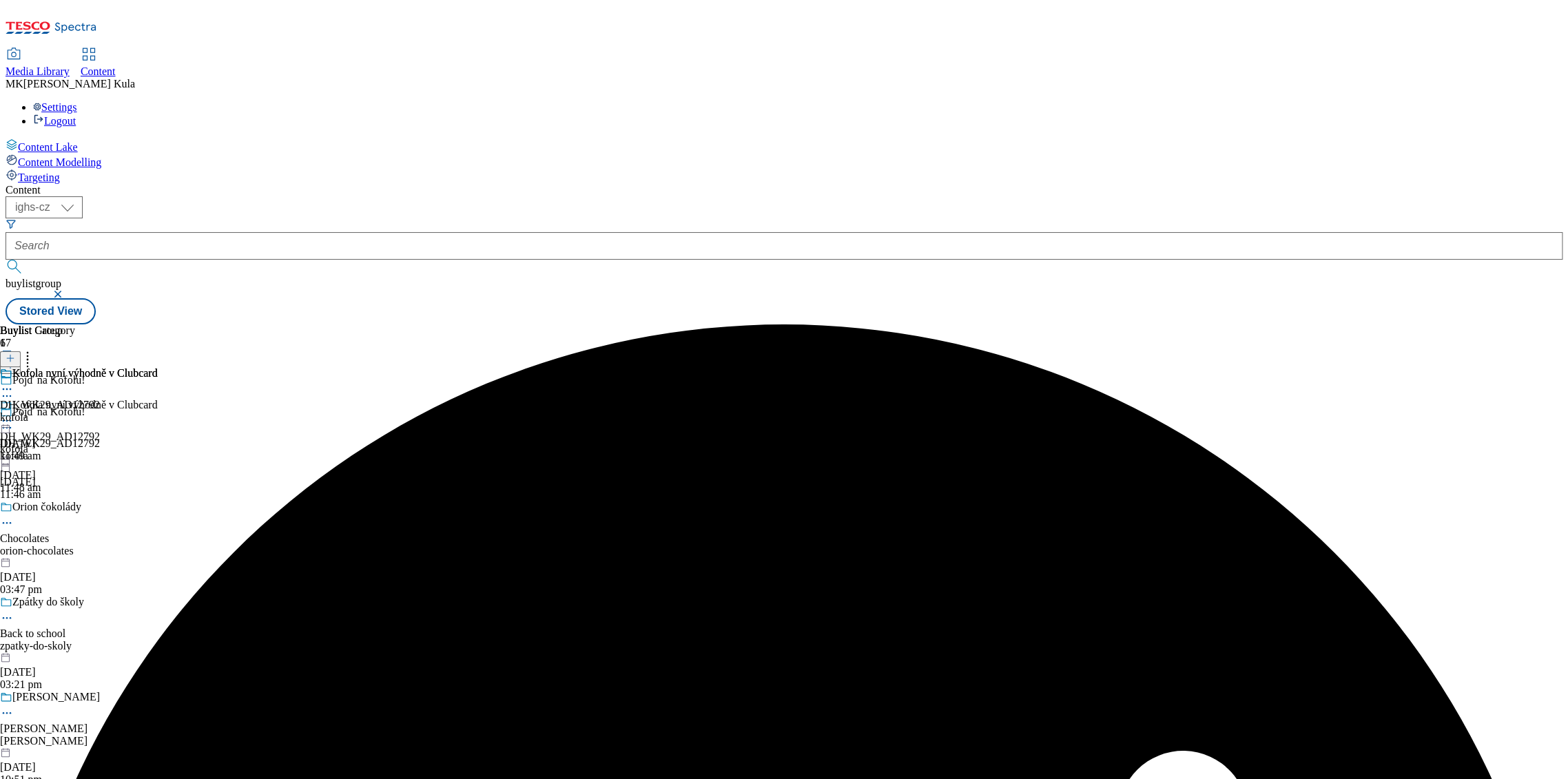
click at [158, 411] on div "kofola" at bounding box center [79, 418] width 158 height 13
click at [158, 443] on div "kofola" at bounding box center [79, 449] width 158 height 13
click at [15, 354] on icon at bounding box center [10, 358] width 9 height 9
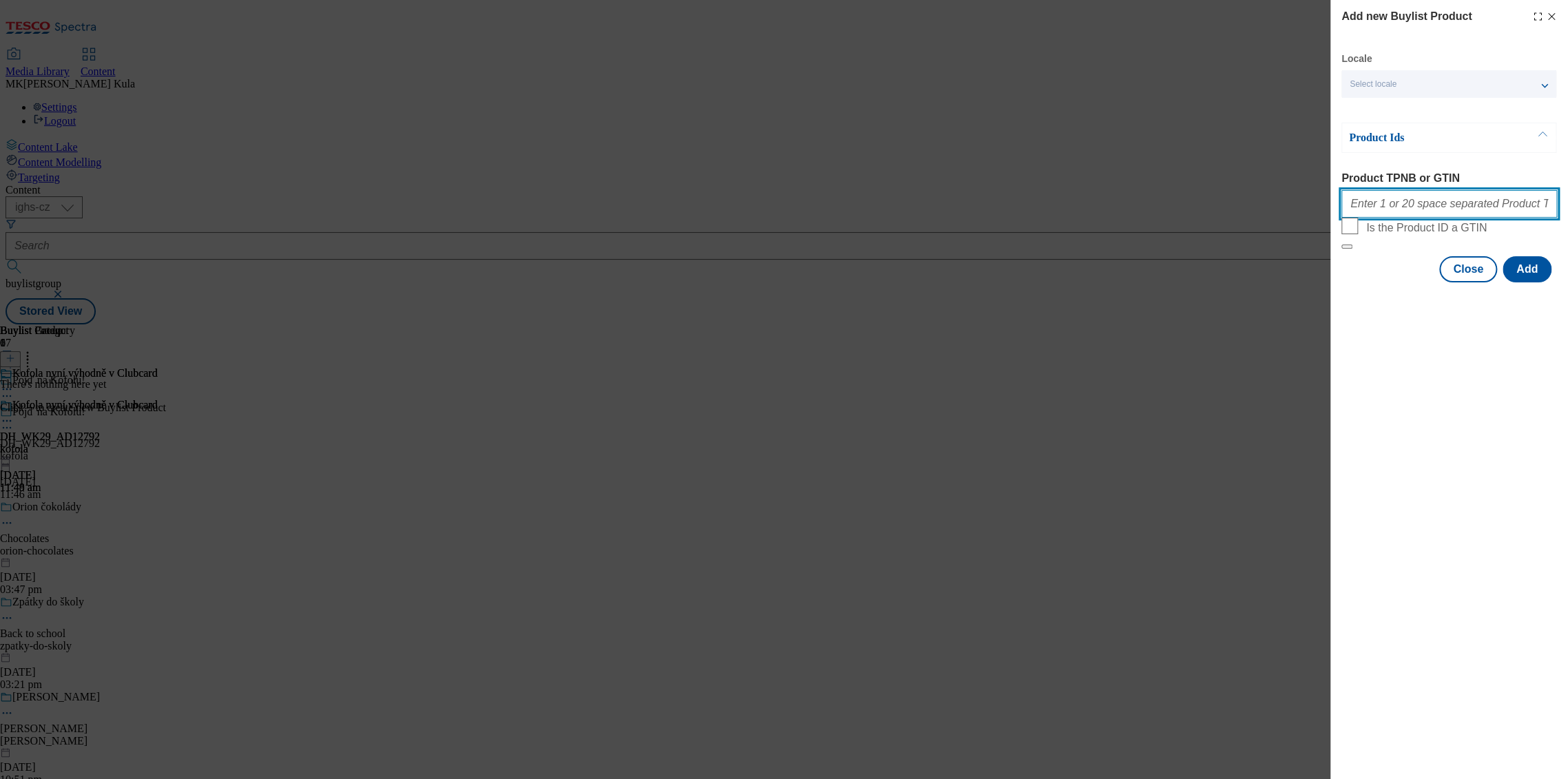
click at [1466, 199] on input "Product TPNB or GTIN" at bounding box center [1449, 203] width 216 height 27
paste input "2001010143716 2001020001924 2001020314659 2001020314658"
click at [1432, 82] on div "Select locale" at bounding box center [1448, 84] width 215 height 27
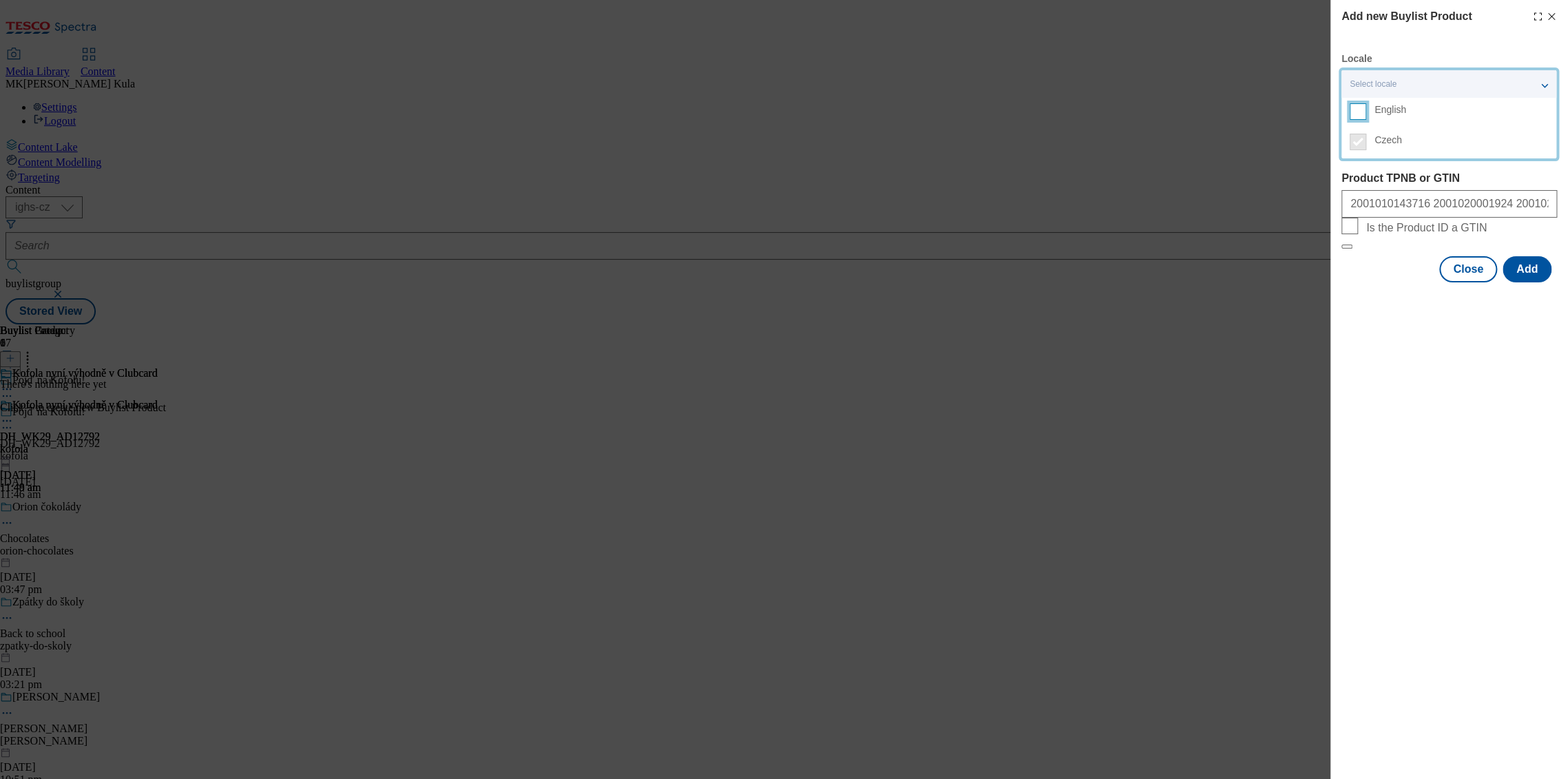
click at [1364, 117] on input "English" at bounding box center [1358, 111] width 16 height 16
click at [1488, 385] on div "Add new Buylist Product Locale 2 locales selected English Czech Product Ids Pro…" at bounding box center [1449, 390] width 238 height 779
click at [1416, 145] on p "Product Ids" at bounding box center [1421, 138] width 145 height 14
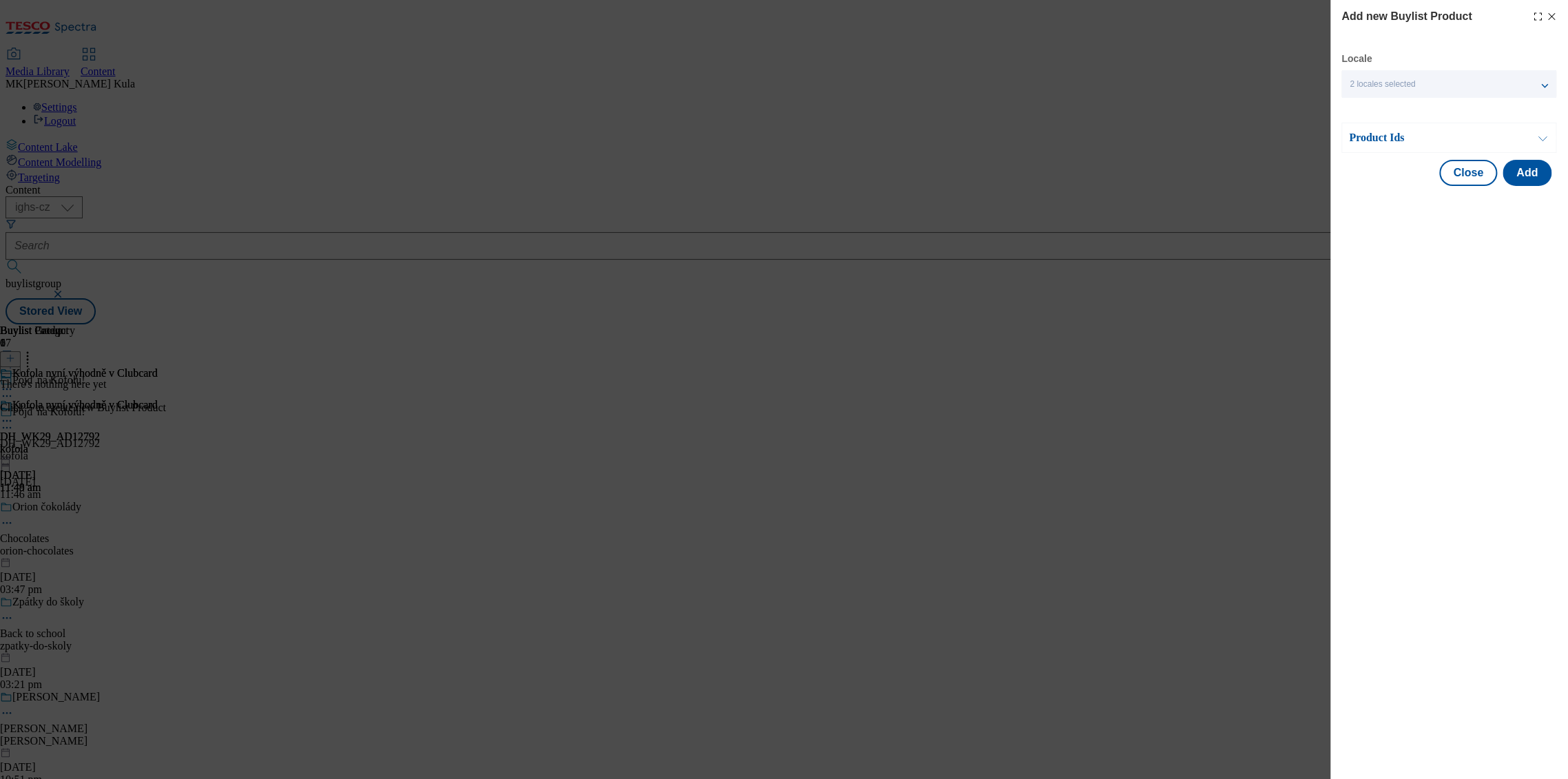
click at [1416, 145] on div "Product Ids" at bounding box center [1448, 138] width 215 height 31
click at [1414, 142] on p "Product Ids" at bounding box center [1421, 138] width 145 height 14
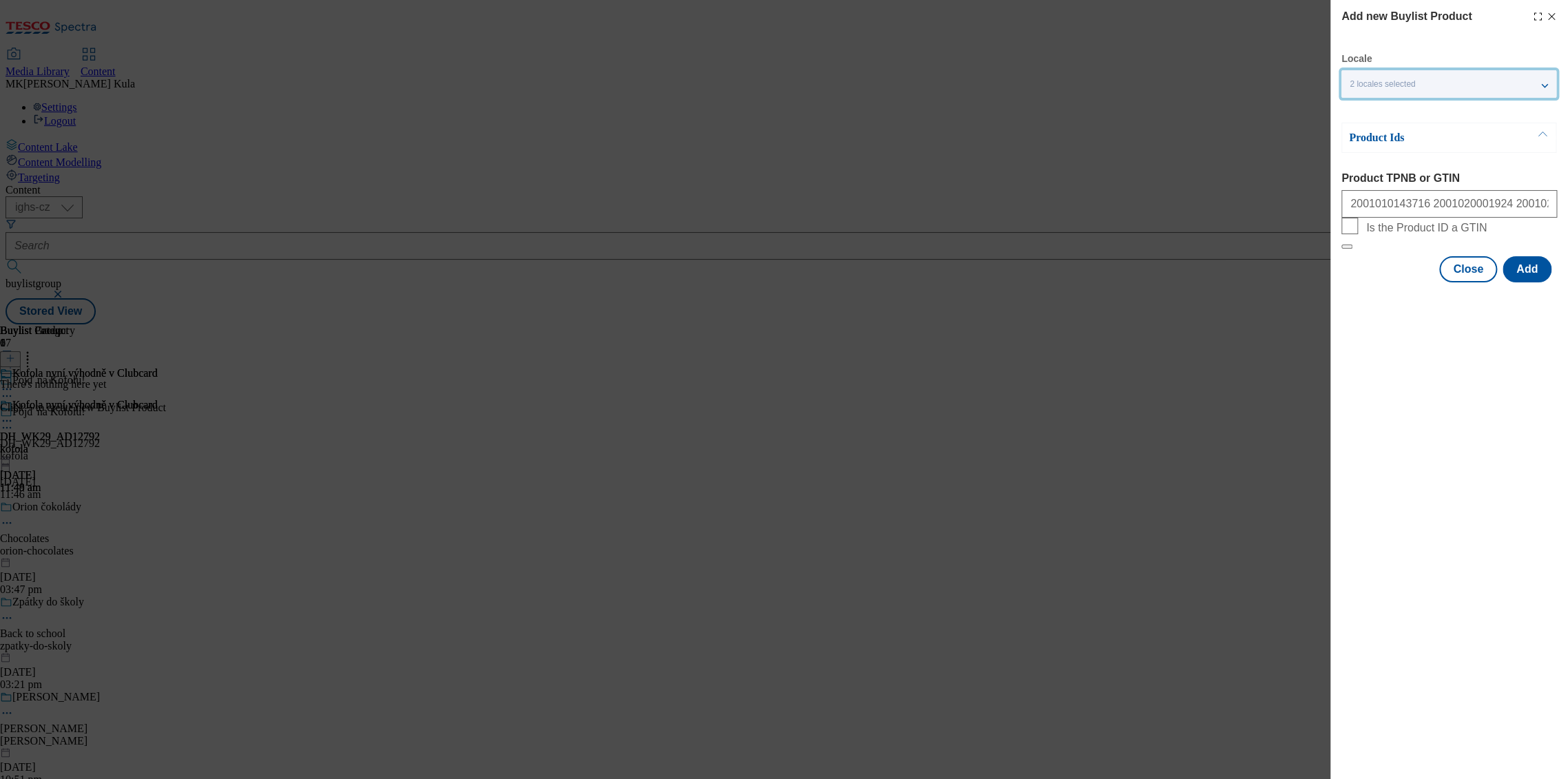
click at [1419, 82] on div "2 locales selected" at bounding box center [1448, 84] width 215 height 27
click at [1531, 282] on button "Add" at bounding box center [1527, 269] width 49 height 26
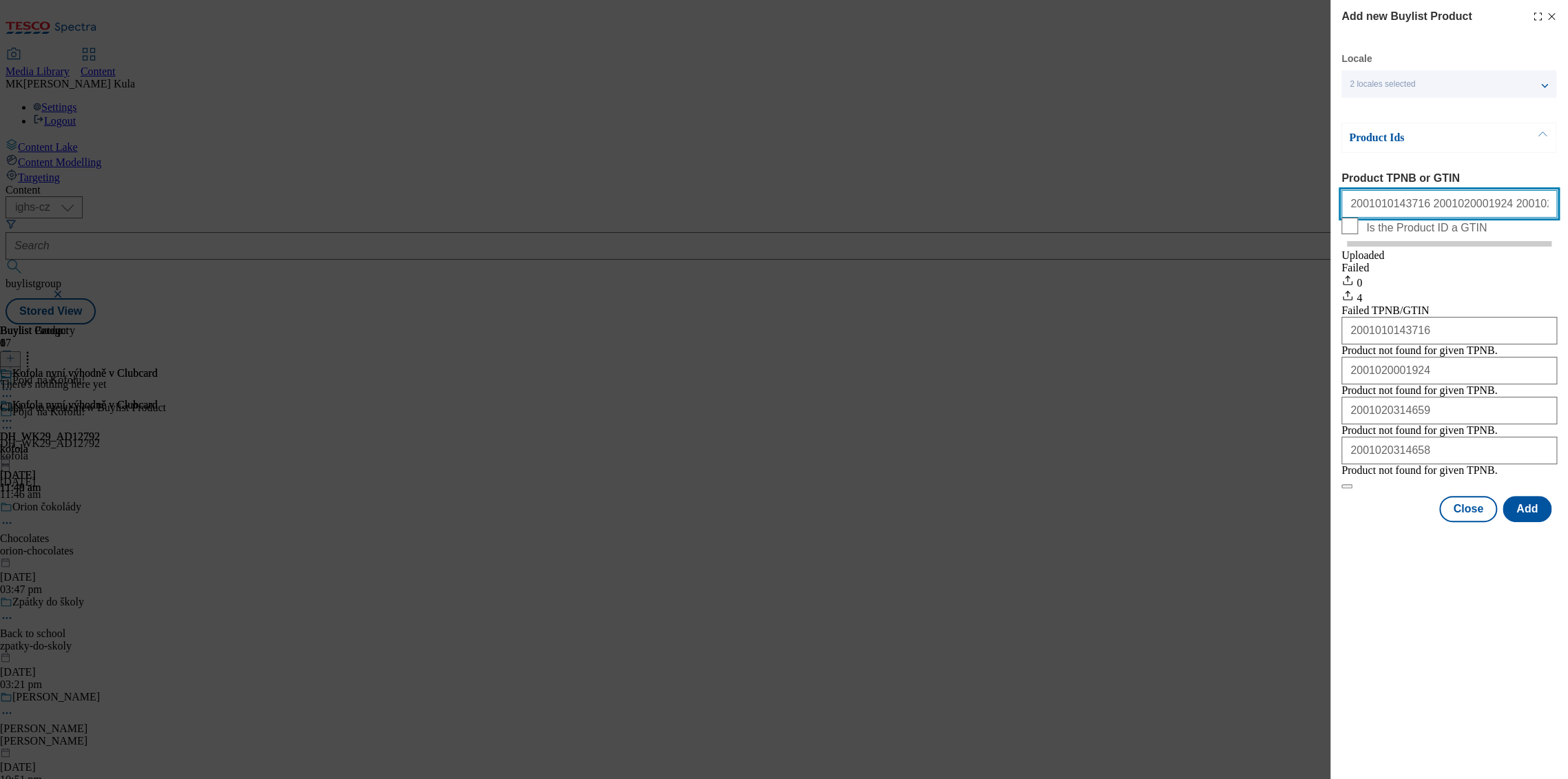
scroll to position [0, 34]
drag, startPoint x: 1351, startPoint y: 206, endPoint x: 1780, endPoint y: 215, distance: 429.1
click at [1567, 215] on html "Icons icon_account icon_add icon_backward_link icon_basket icon_benefits icon_c…" at bounding box center [784, 165] width 1568 height 330
type input "2"
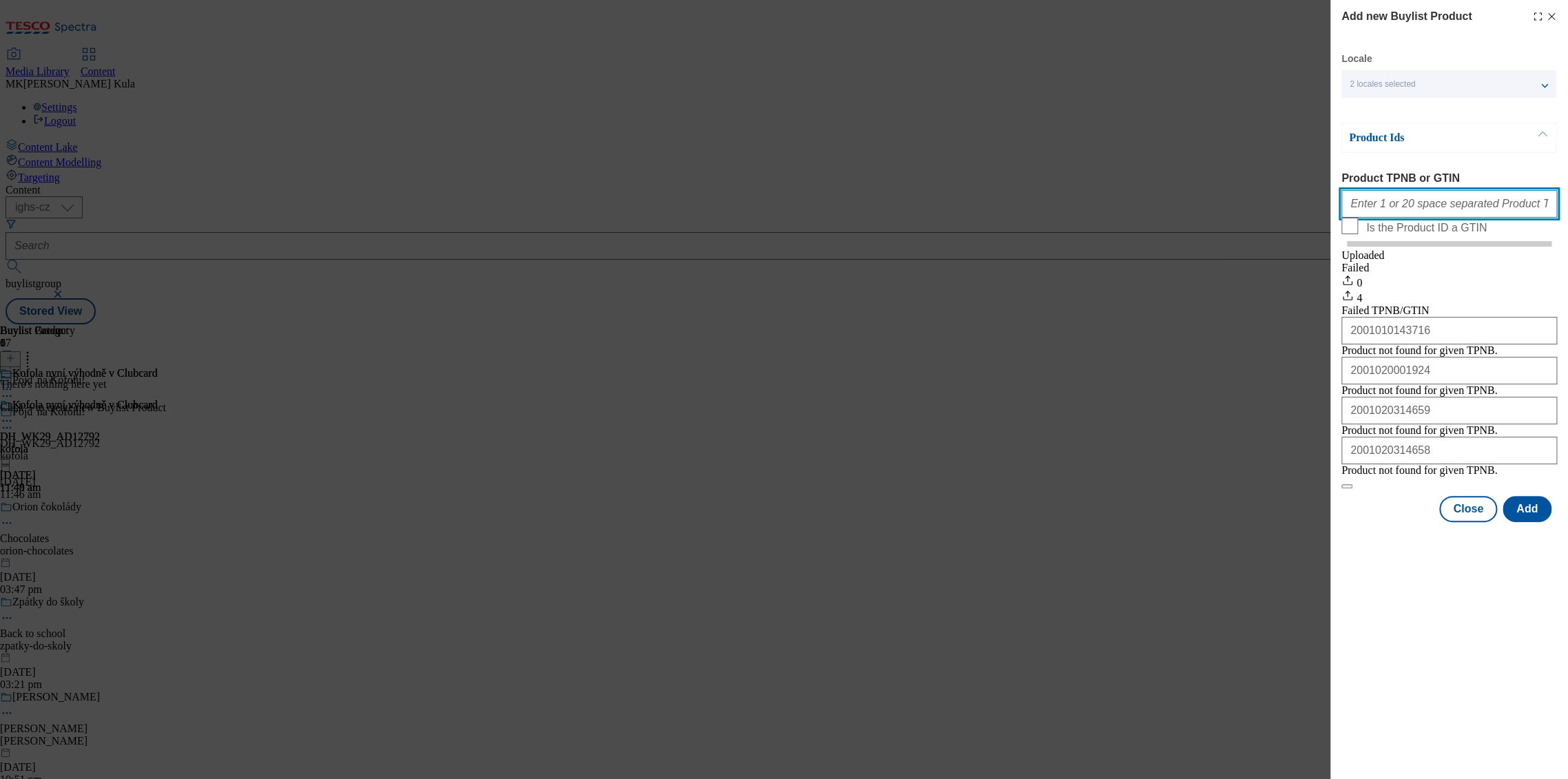
paste input "210143716 220001924 220314659 220314658"
type input "210143716 220001924 220314659 220314658"
click at [1526, 522] on button "Add" at bounding box center [1527, 508] width 49 height 26
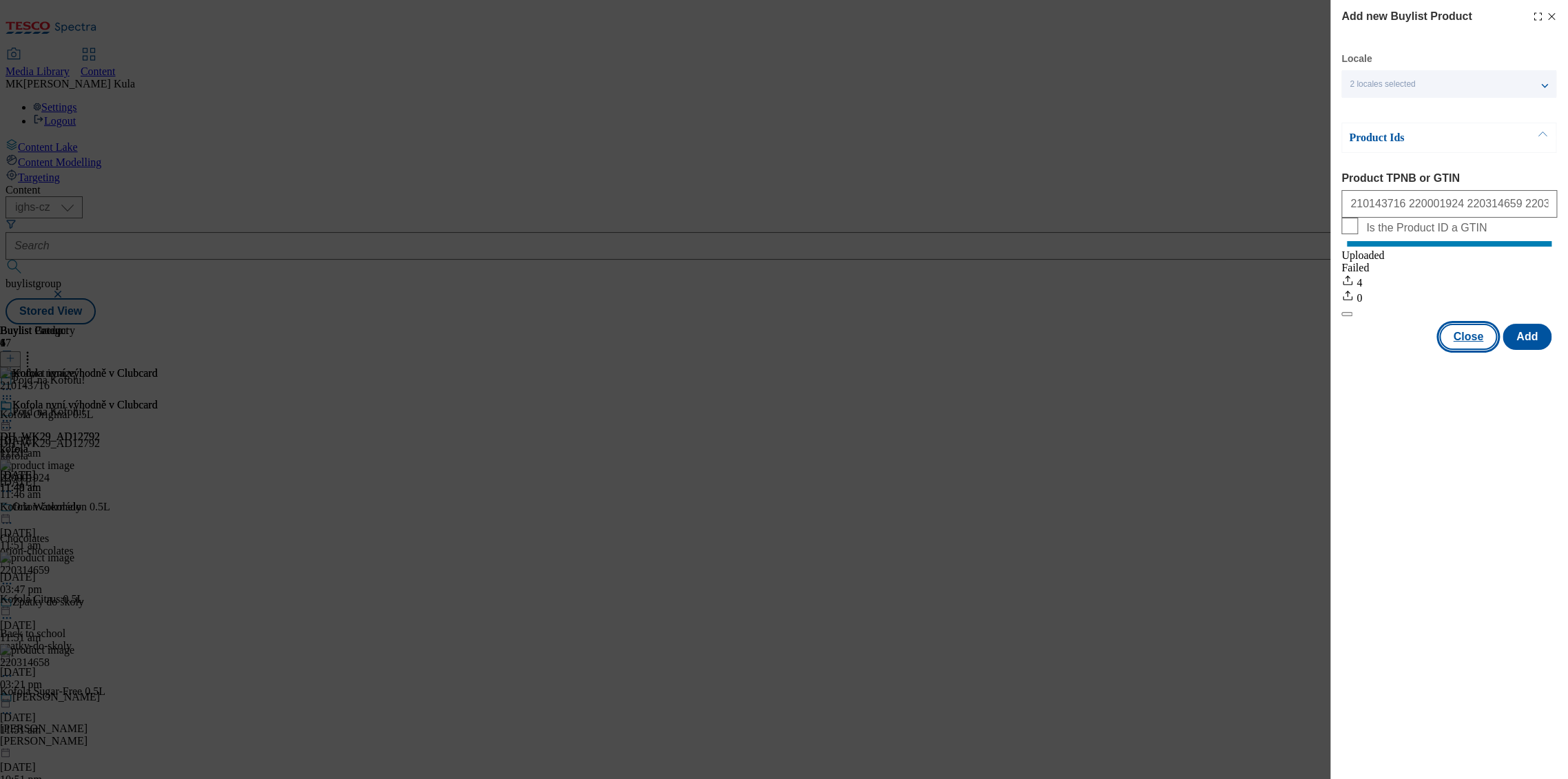
click at [1479, 350] on button "Close" at bounding box center [1468, 336] width 58 height 26
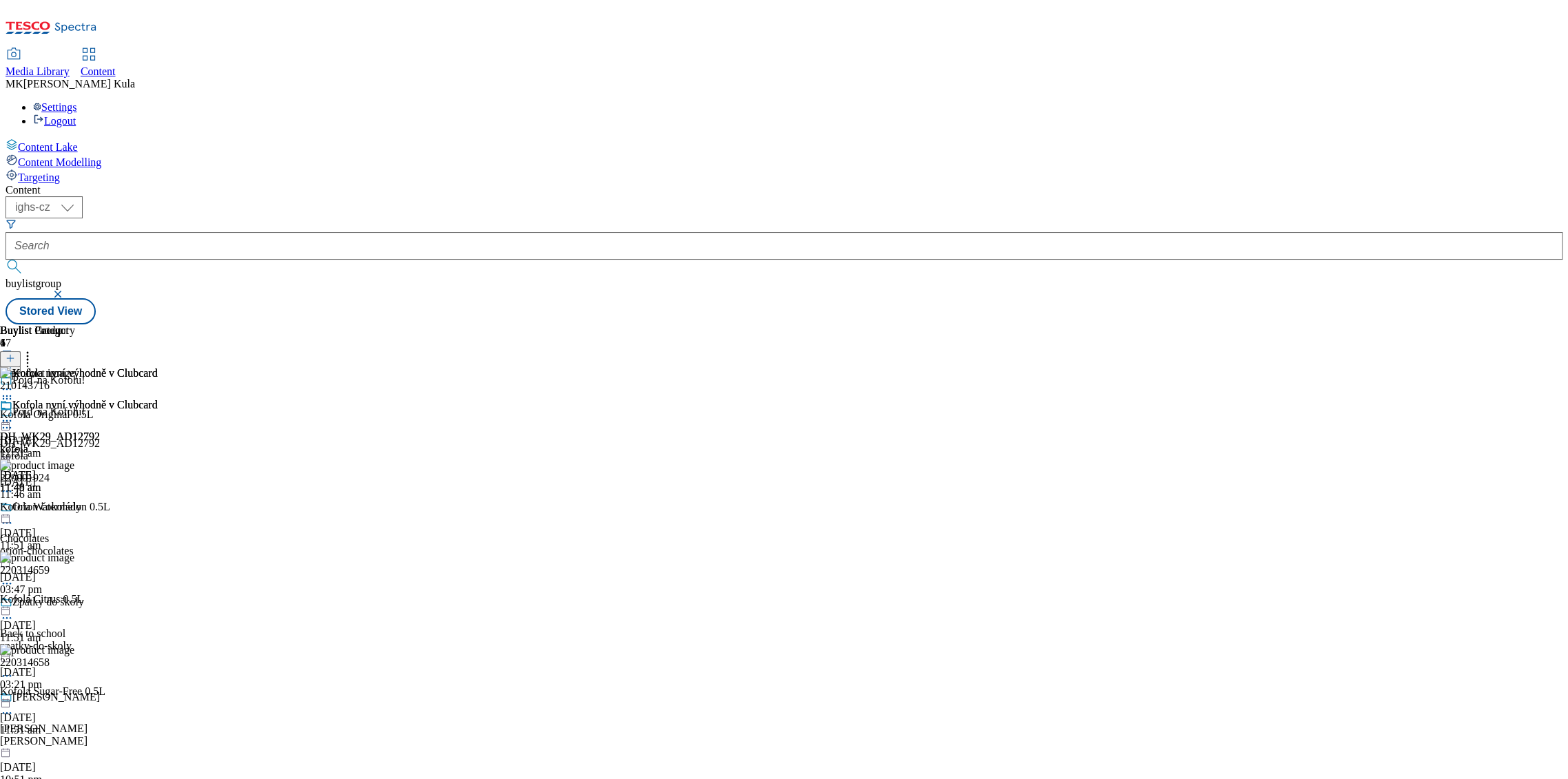
click at [5, 420] on circle at bounding box center [4, 421] width 2 height 2
click at [81, 505] on button "Preview" at bounding box center [54, 513] width 53 height 16
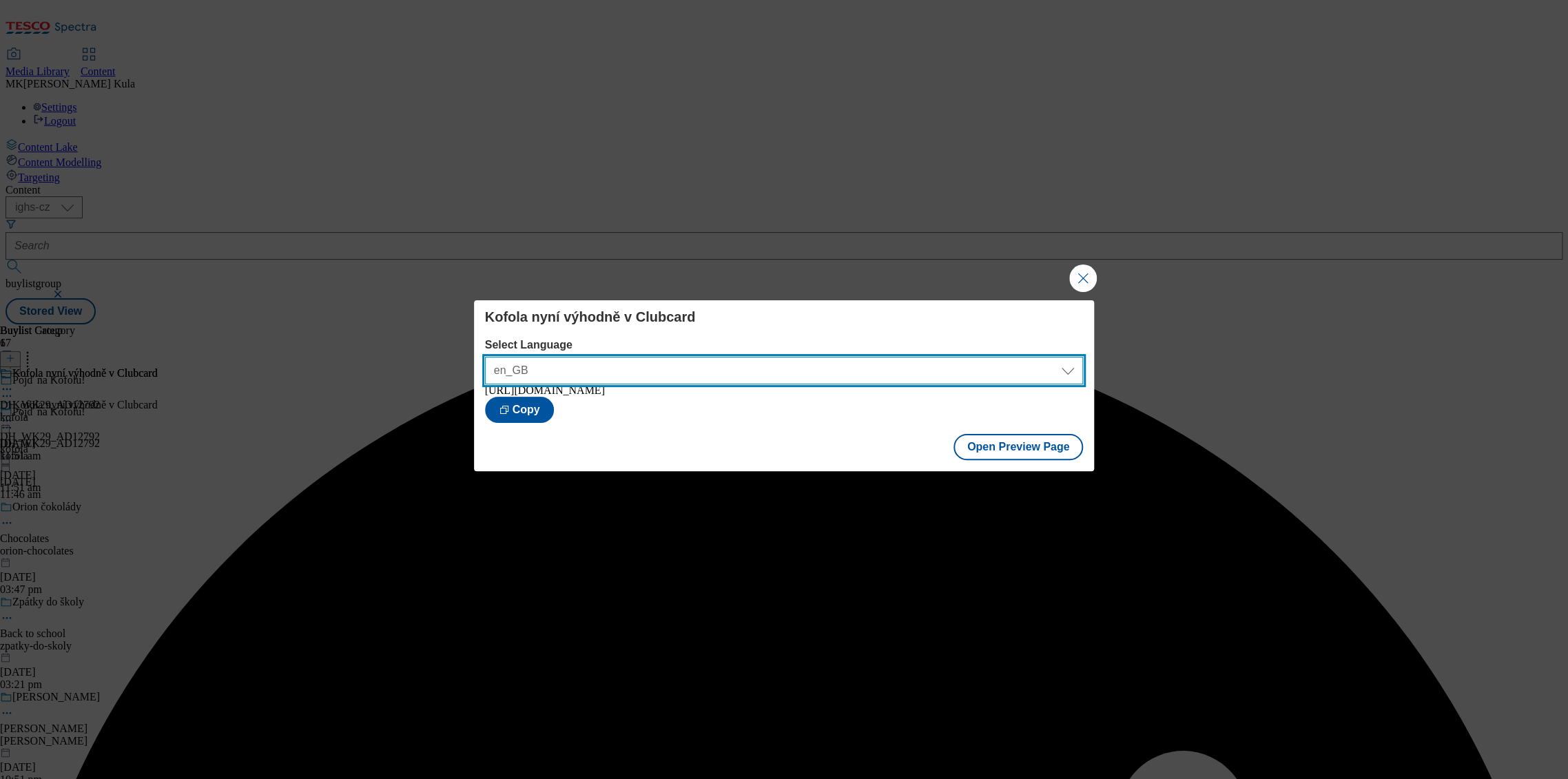
click at [931, 360] on select "en_GB cs_CZ" at bounding box center [784, 370] width 599 height 27
select select "https://nakup.itesco.cz/groceries/cs-CZ/buylists/kofola/kofola/preview"
click at [485, 357] on select "en_GB cs_CZ" at bounding box center [784, 370] width 599 height 27
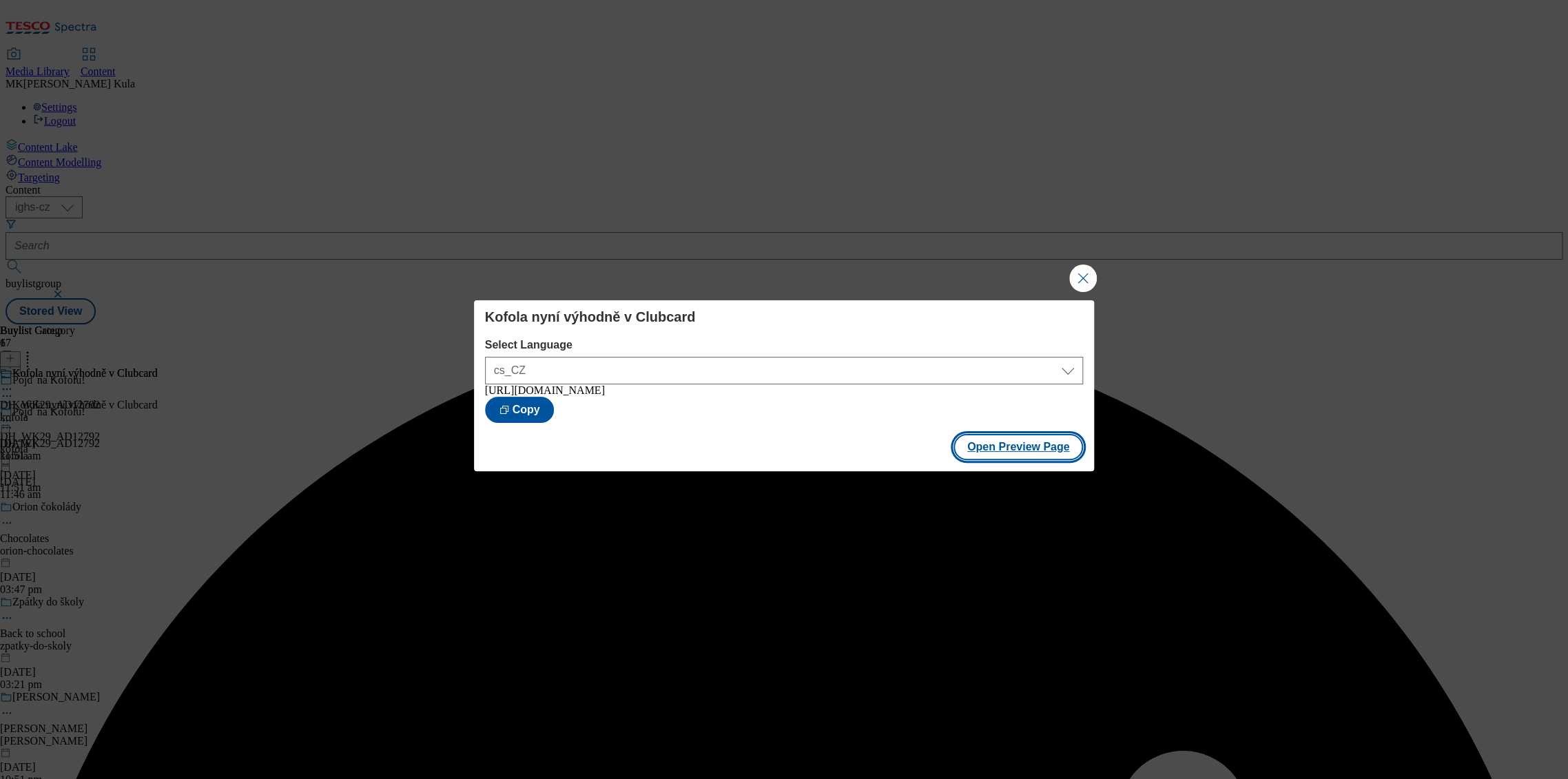
click at [1026, 451] on button "Open Preview Page" at bounding box center [1018, 447] width 130 height 26
click at [1081, 271] on button "Close Modal" at bounding box center [1082, 278] width 27 height 27
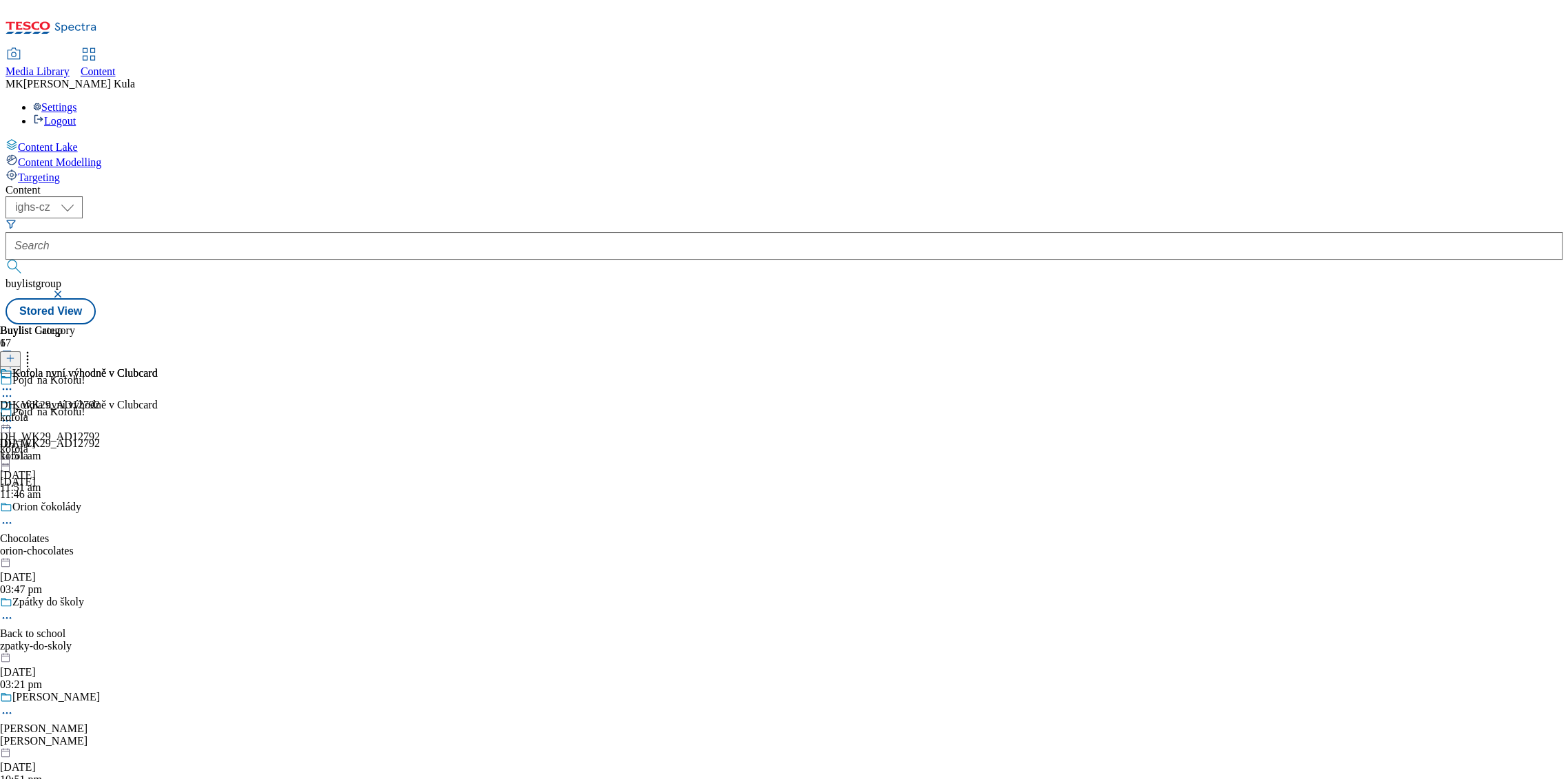
click at [14, 414] on icon at bounding box center [7, 421] width 14 height 14
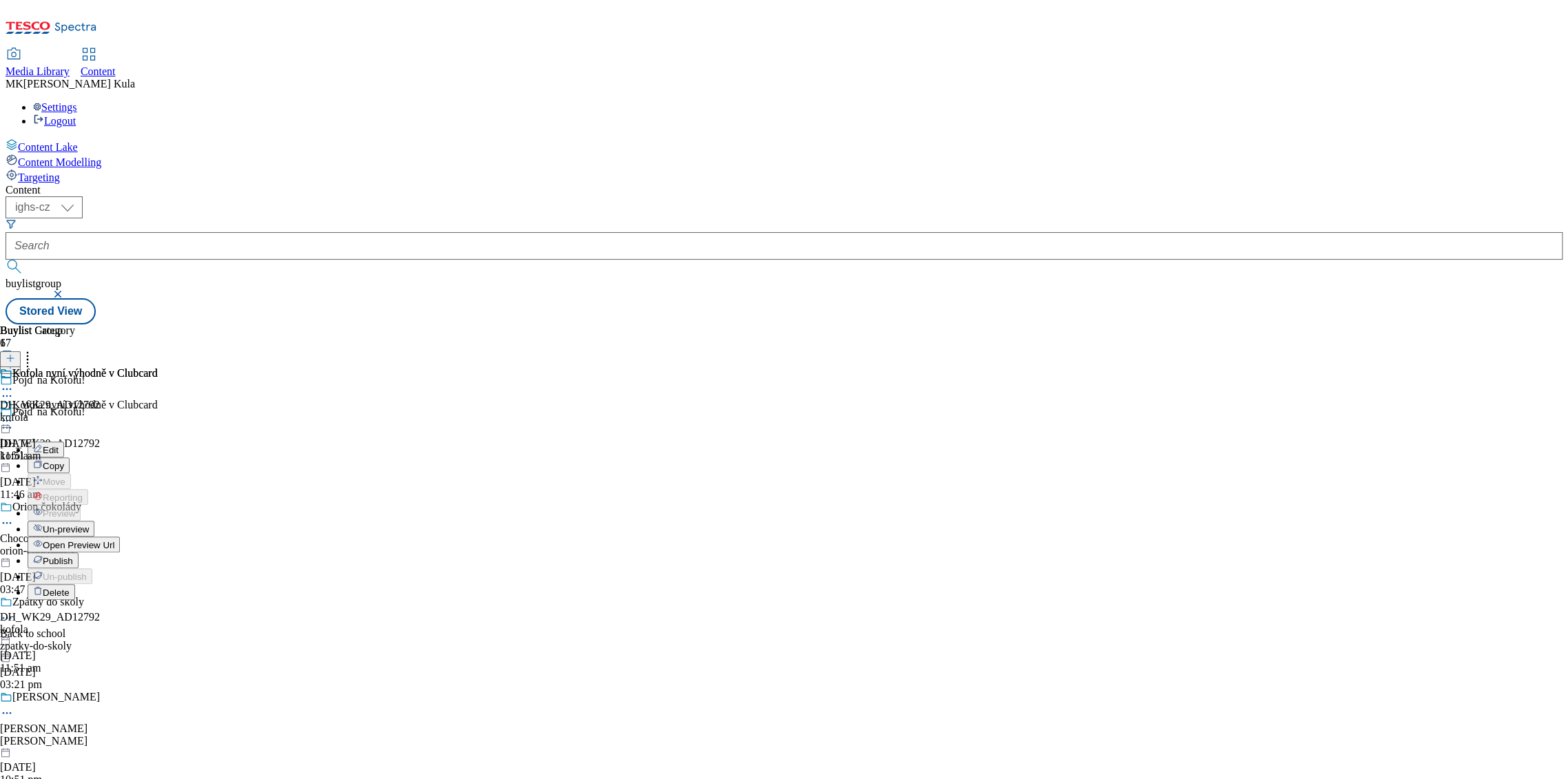
click at [78, 552] on button "Publish" at bounding box center [52, 560] width 51 height 16
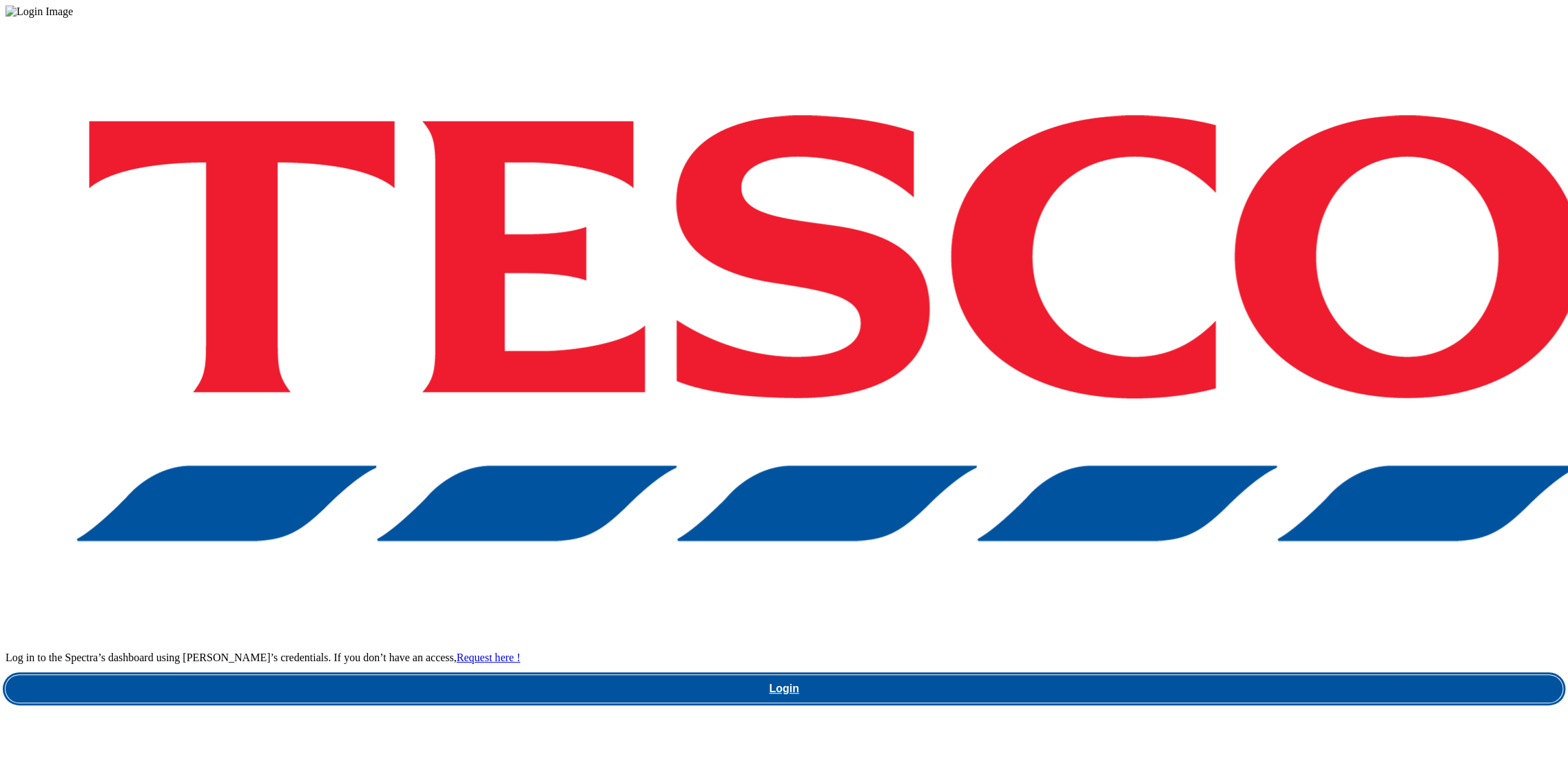
click at [1185, 675] on link "Login" at bounding box center [784, 688] width 1557 height 27
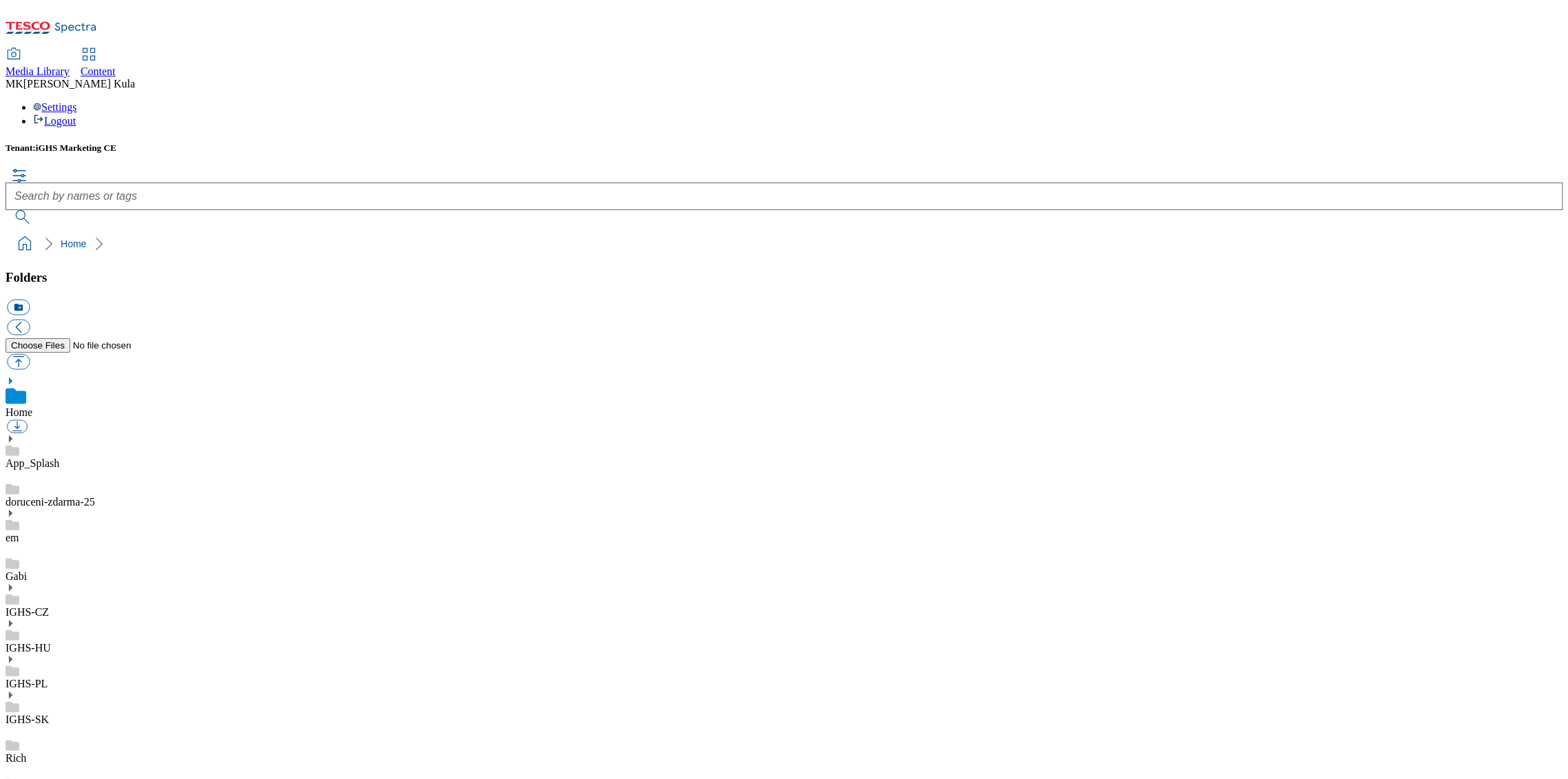
click at [13, 584] on use at bounding box center [10, 587] width 3 height 7
click at [15, 583] on icon at bounding box center [10, 587] width 9 height 9
click at [15, 568] on icon at bounding box center [10, 573] width 9 height 9
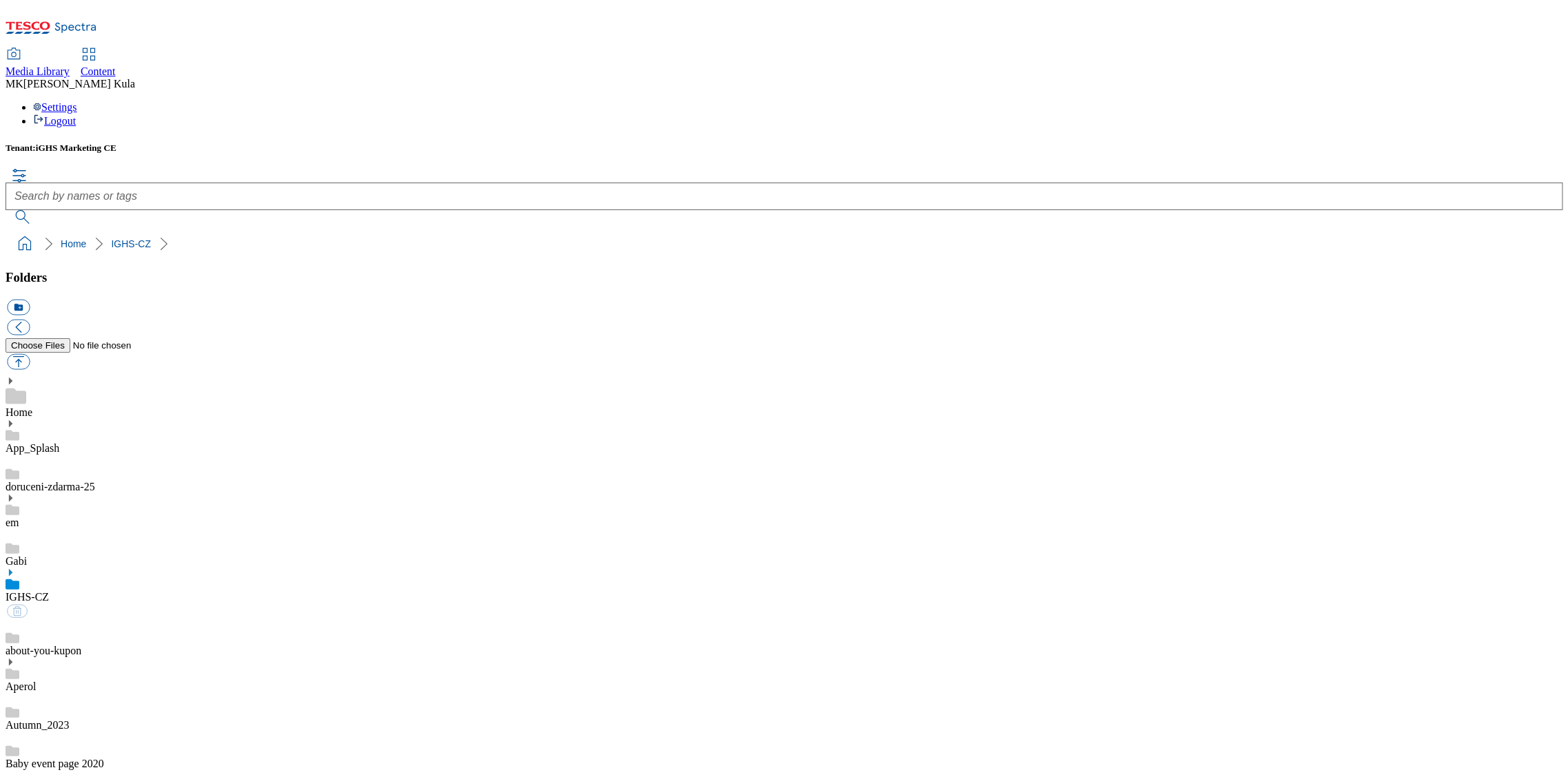
scroll to position [689, 0]
click at [30, 354] on button "button" at bounding box center [18, 361] width 23 height 16
type input "C:\fakepath\Kostelecky.png"
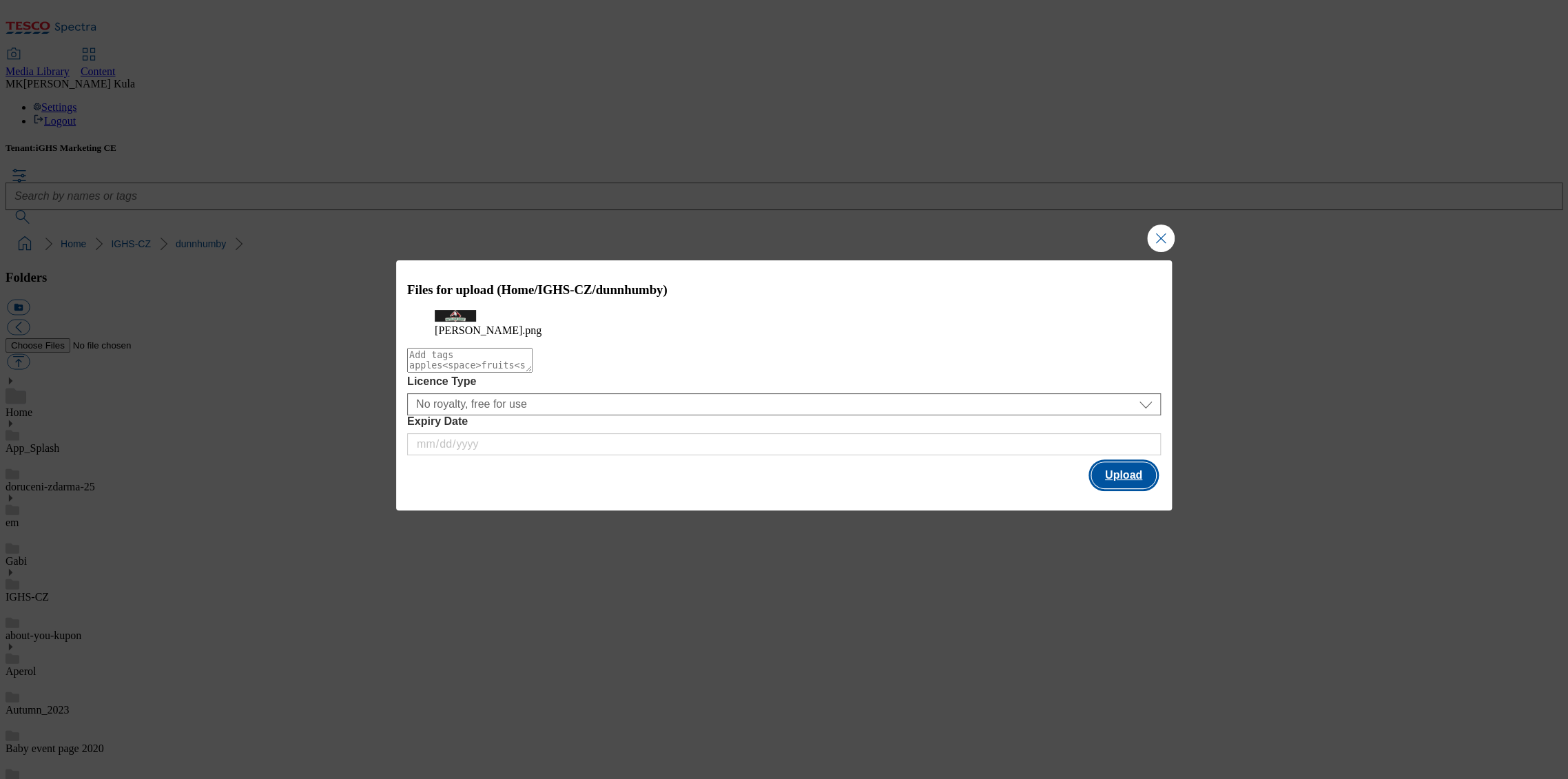
click at [1125, 489] on button "Upload" at bounding box center [1123, 475] width 65 height 26
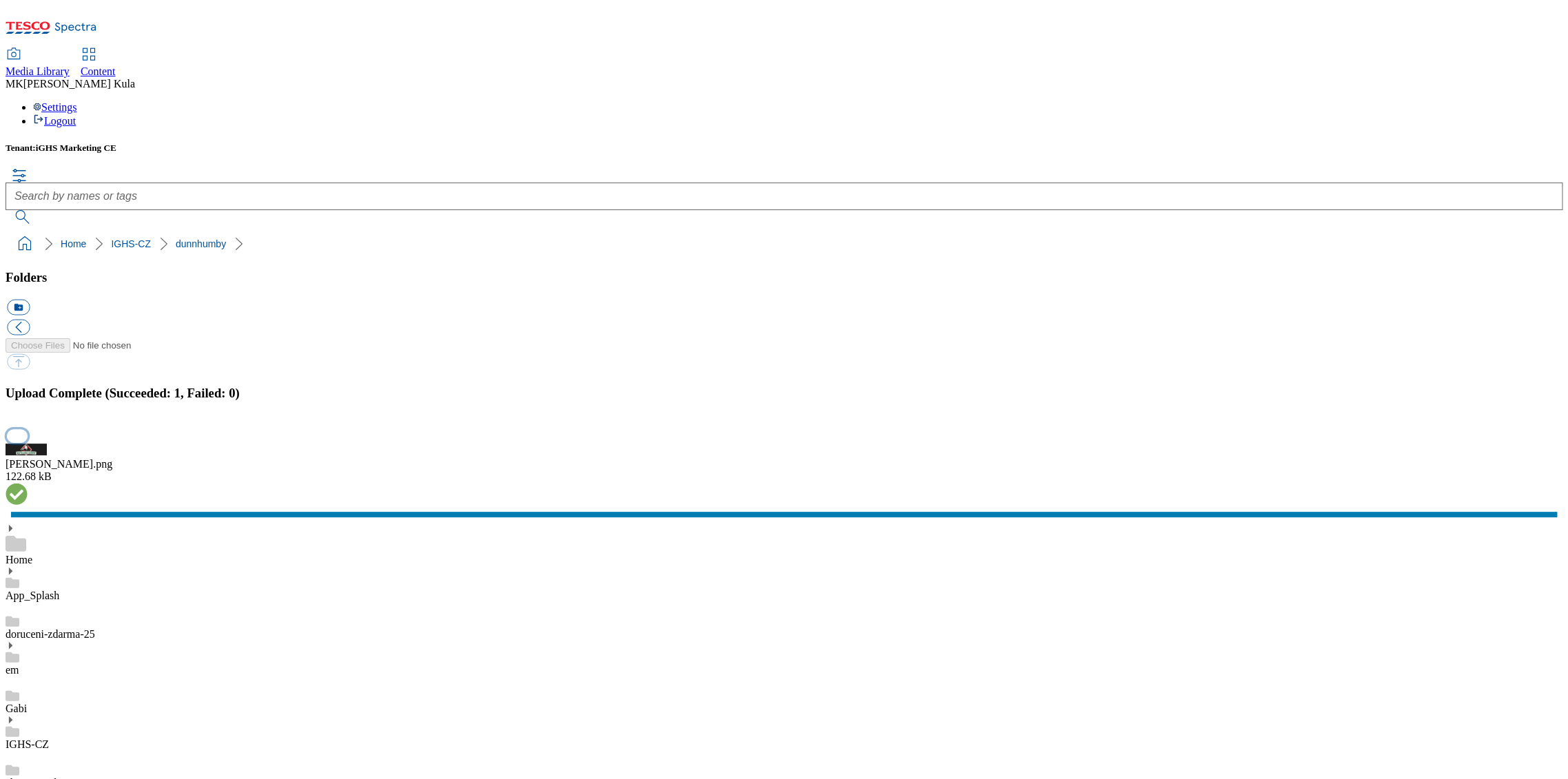
click at [27, 443] on button "button" at bounding box center [17, 436] width 20 height 13
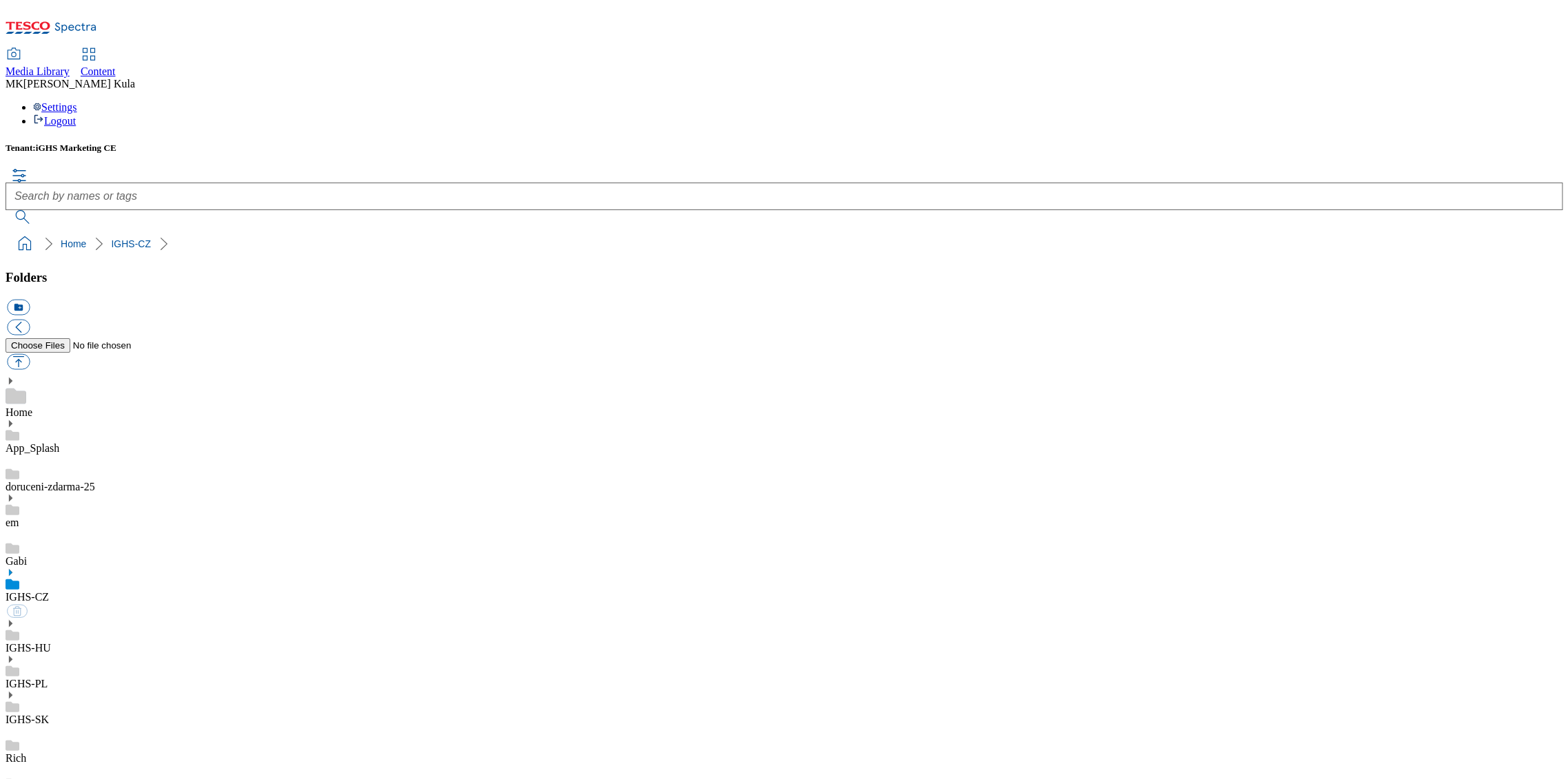
click at [116, 66] on span "Content" at bounding box center [98, 71] width 35 height 12
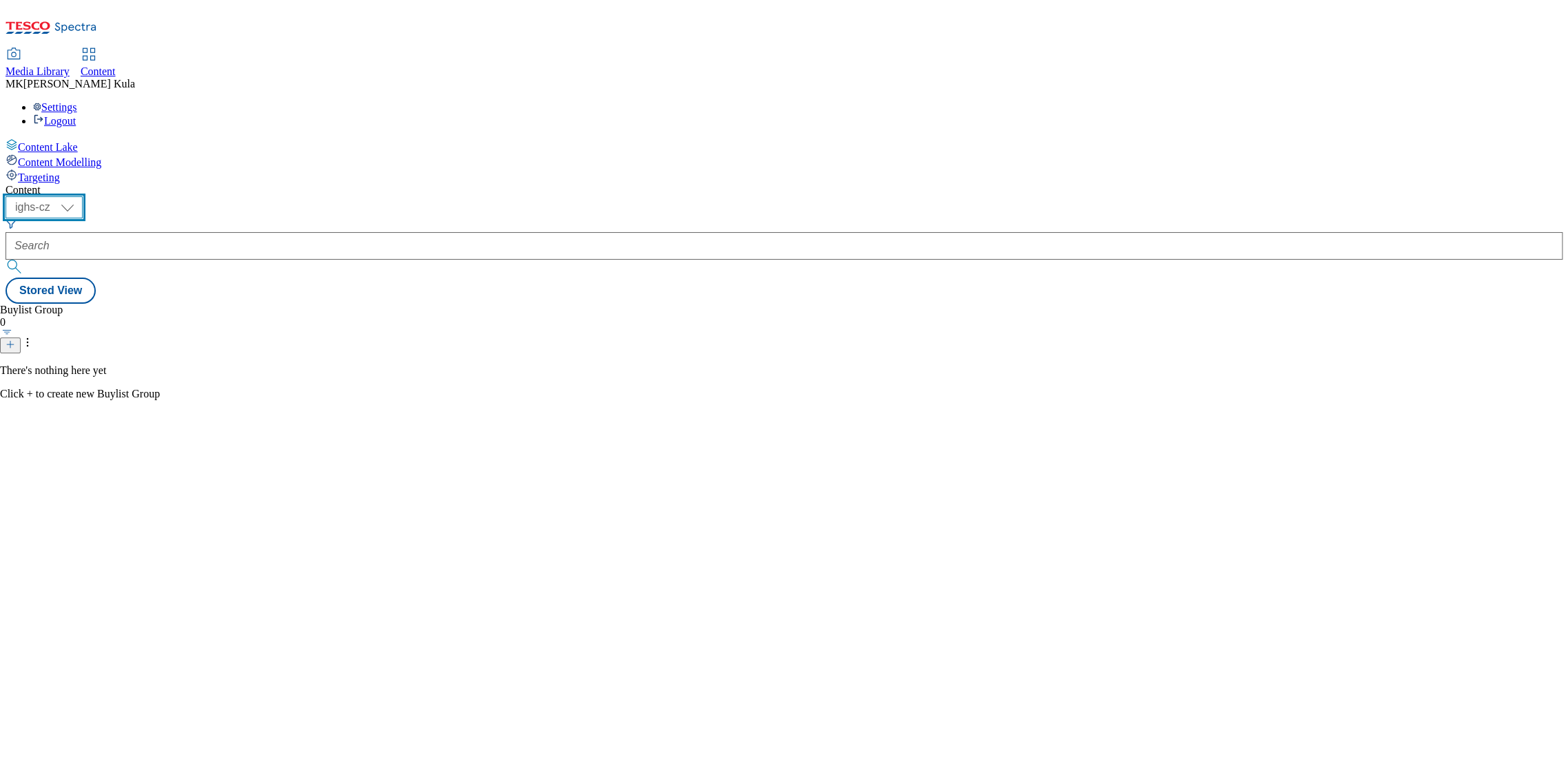
click at [83, 196] on select "ighs-cz ighs-hu ighs-sk" at bounding box center [44, 207] width 77 height 22
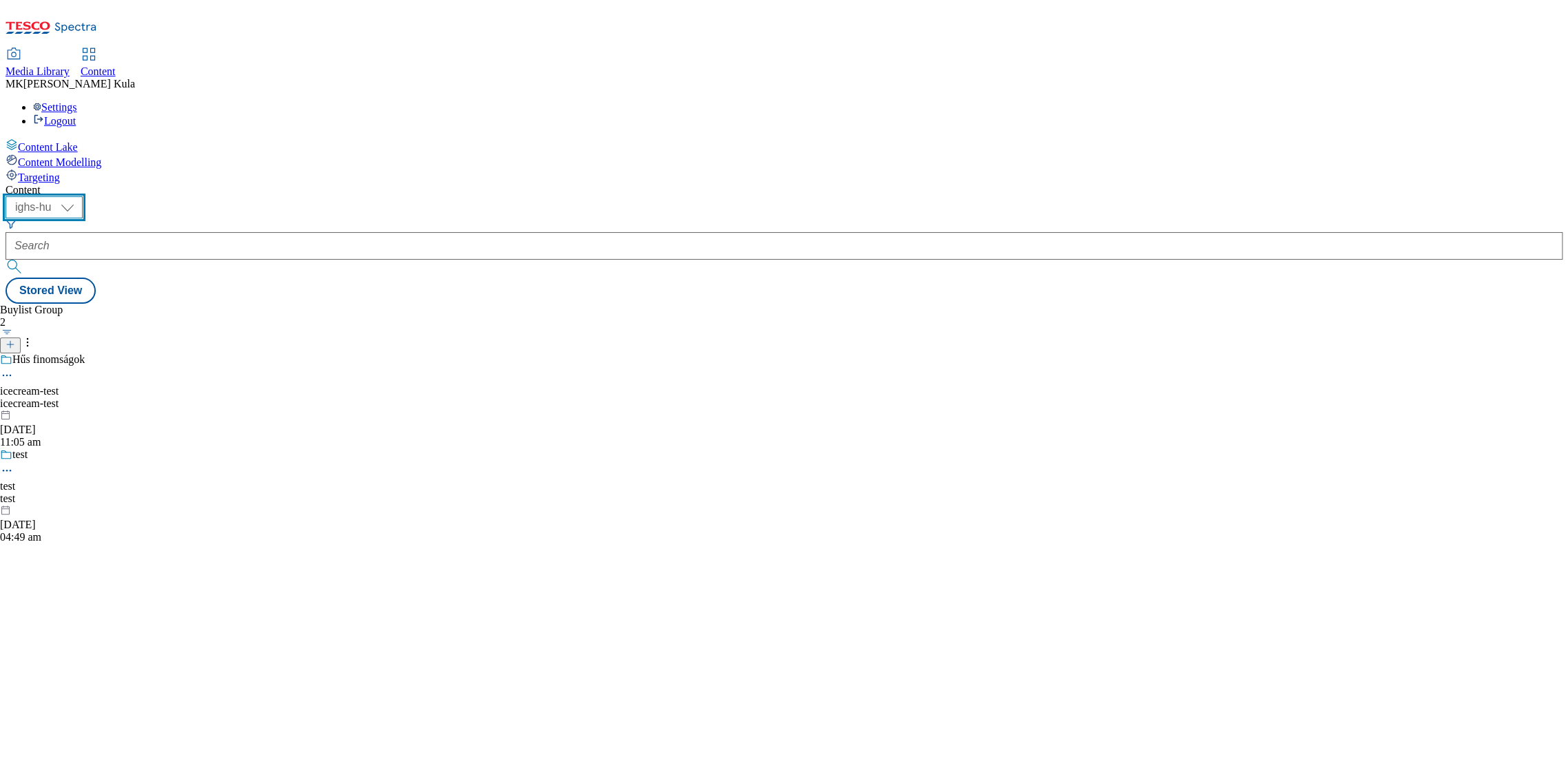
select select "ighs-cz"
click at [83, 196] on select "ighs-cz ighs-hu ighs-sk" at bounding box center [44, 207] width 77 height 22
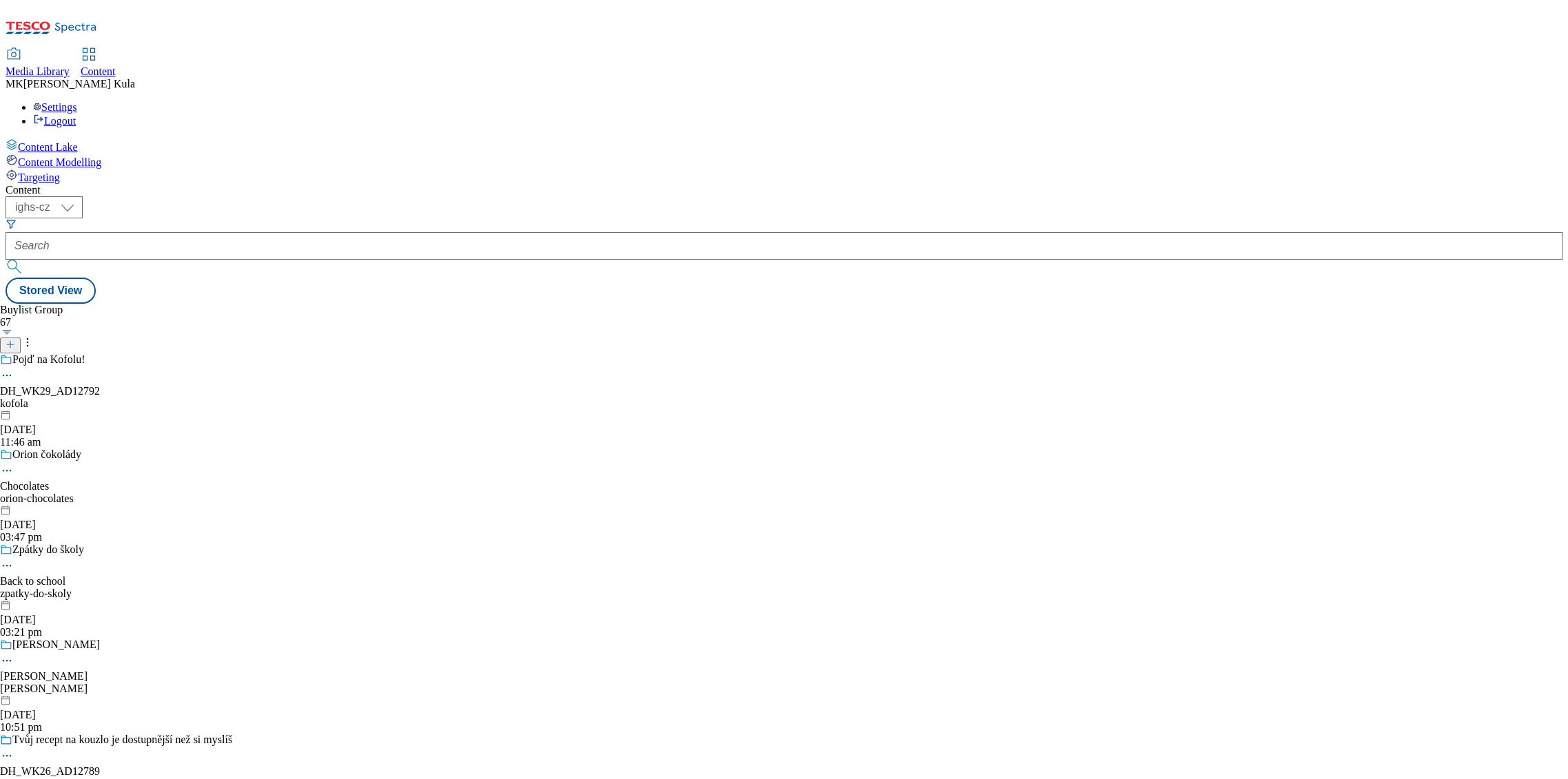
click at [34, 336] on icon at bounding box center [27, 343] width 14 height 14
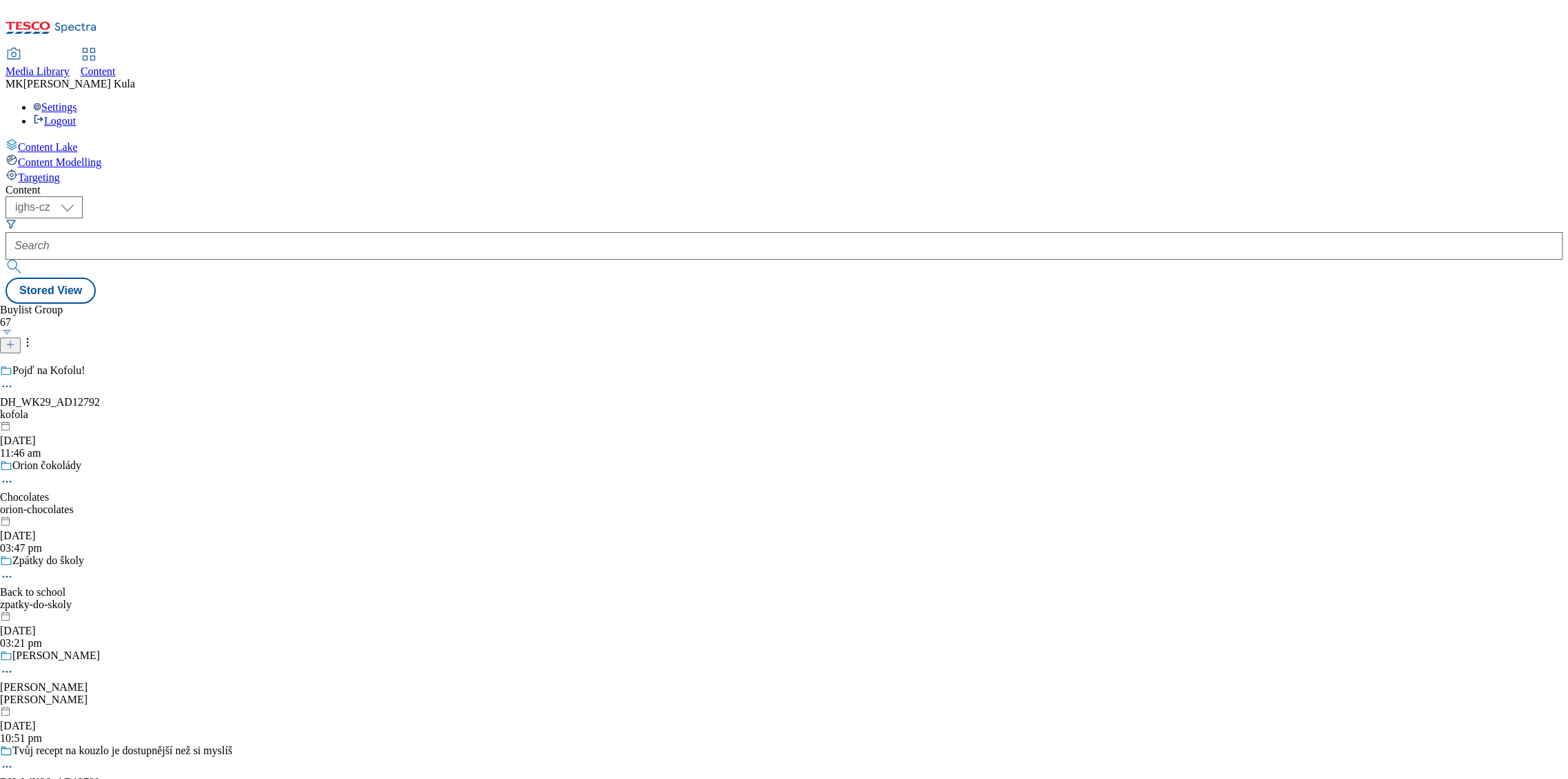
click at [15, 339] on icon at bounding box center [10, 344] width 9 height 9
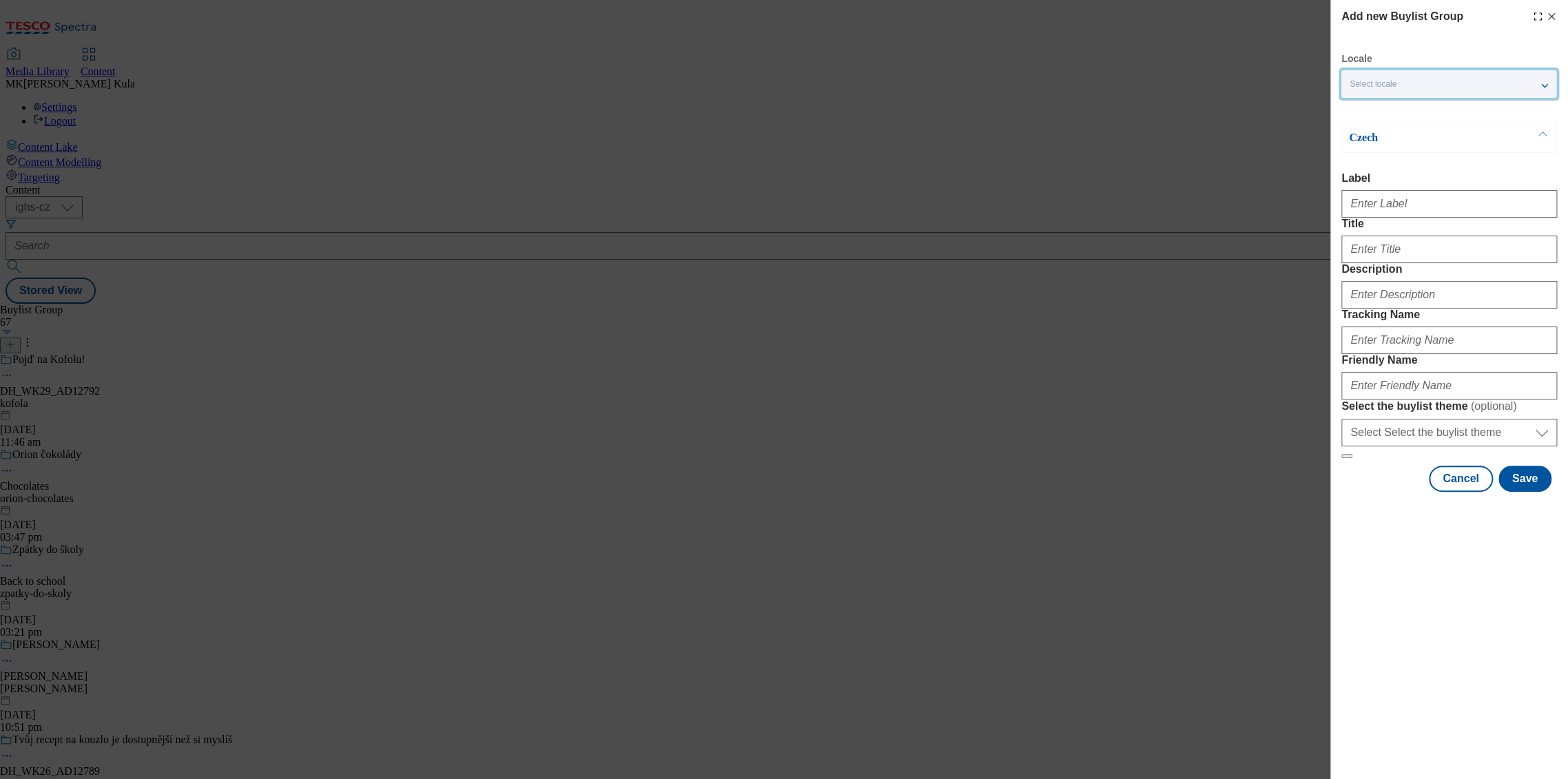
click at [1386, 70] on div "Select locale" at bounding box center [1448, 84] width 215 height 27
click at [1387, 113] on span "English" at bounding box center [1390, 110] width 32 height 8
click at [1366, 117] on input "English" at bounding box center [1358, 111] width 16 height 16
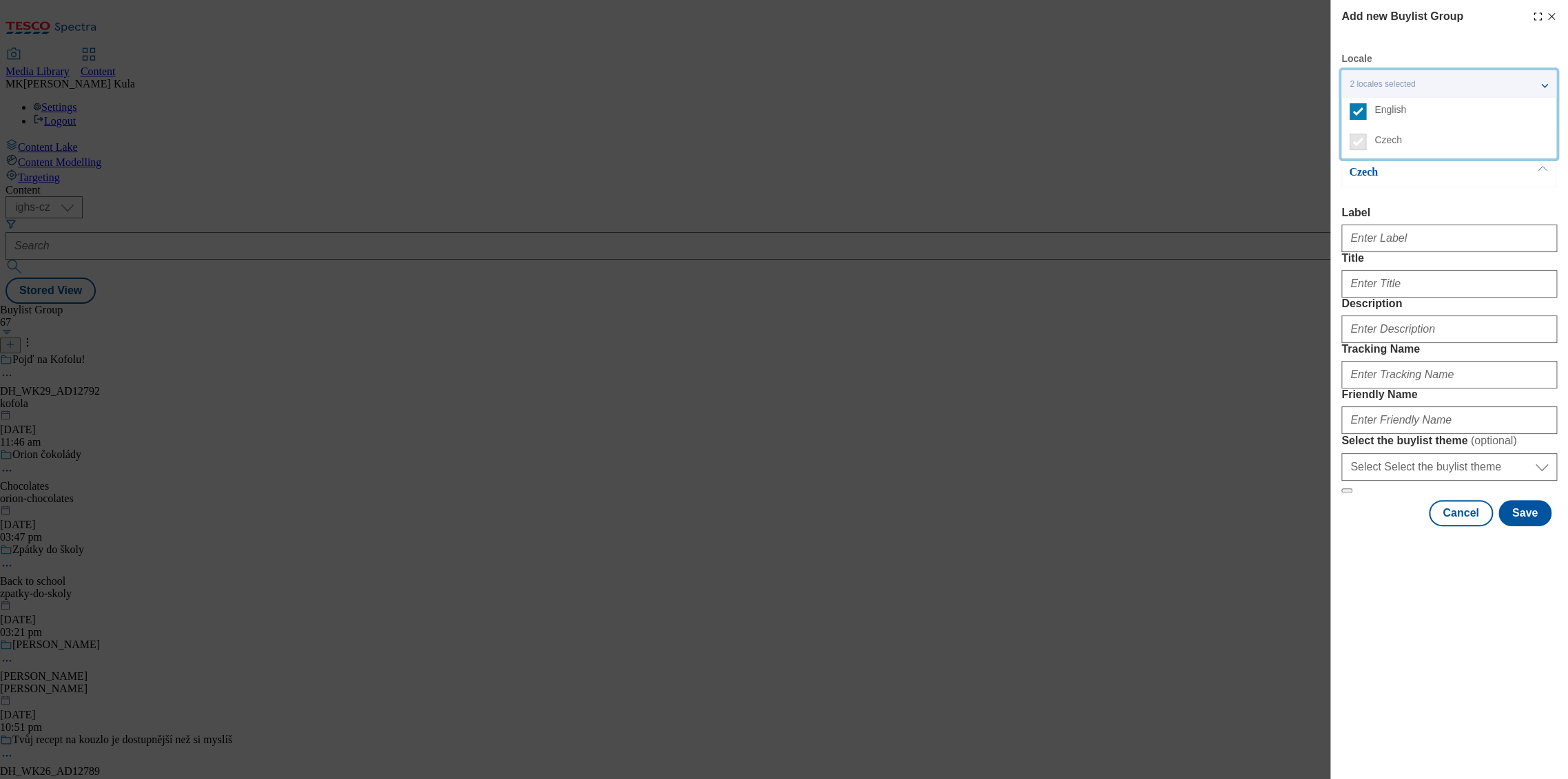
click at [1484, 199] on div "Czech Label Title Description Tracking Name Friendly Name Select the buylist th…" at bounding box center [1449, 325] width 216 height 336
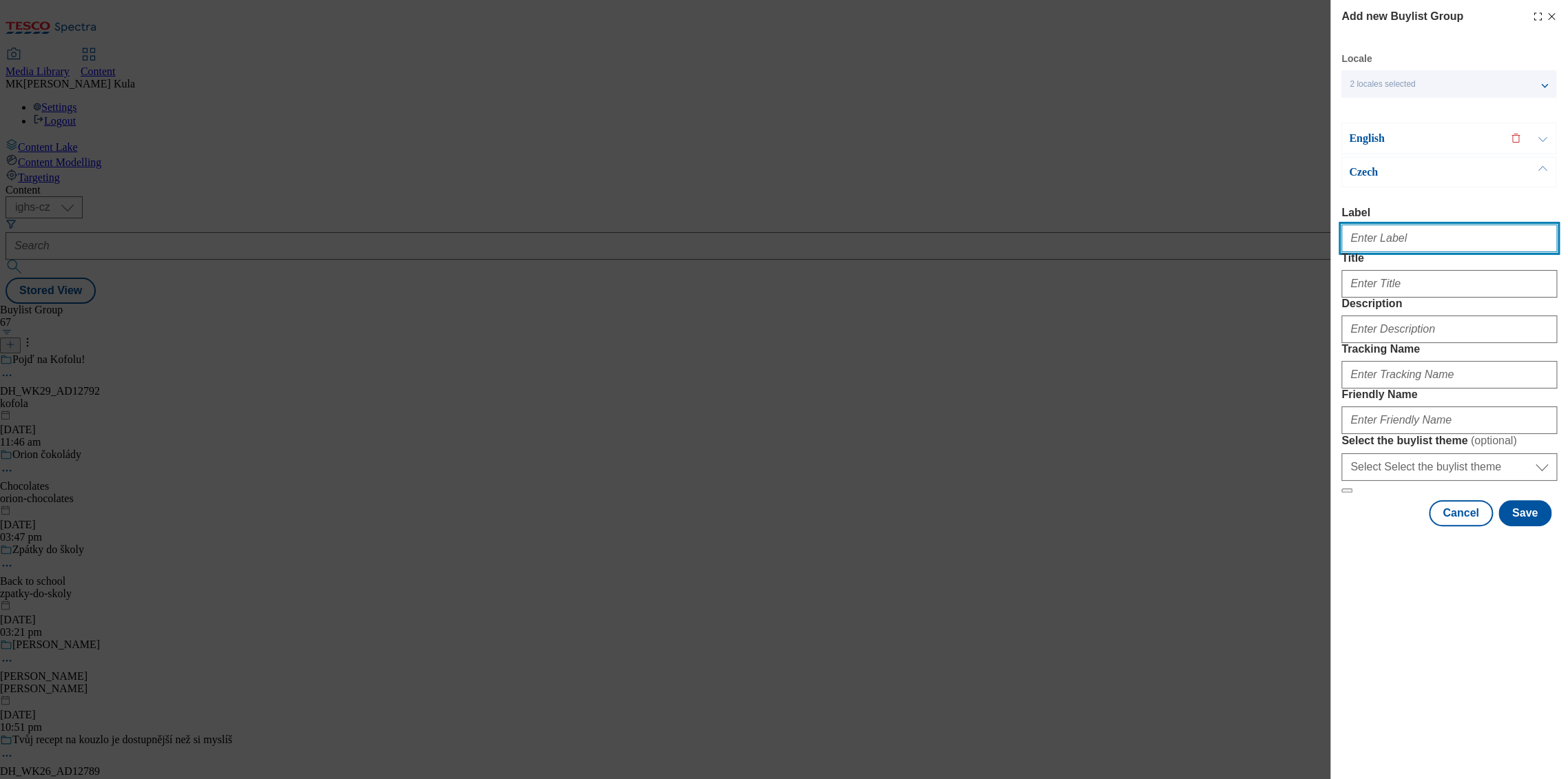
click at [1405, 252] on input "Label" at bounding box center [1449, 238] width 216 height 27
paste input "DH_WK29_AD12799"
type input "DH_WK29_AD12799"
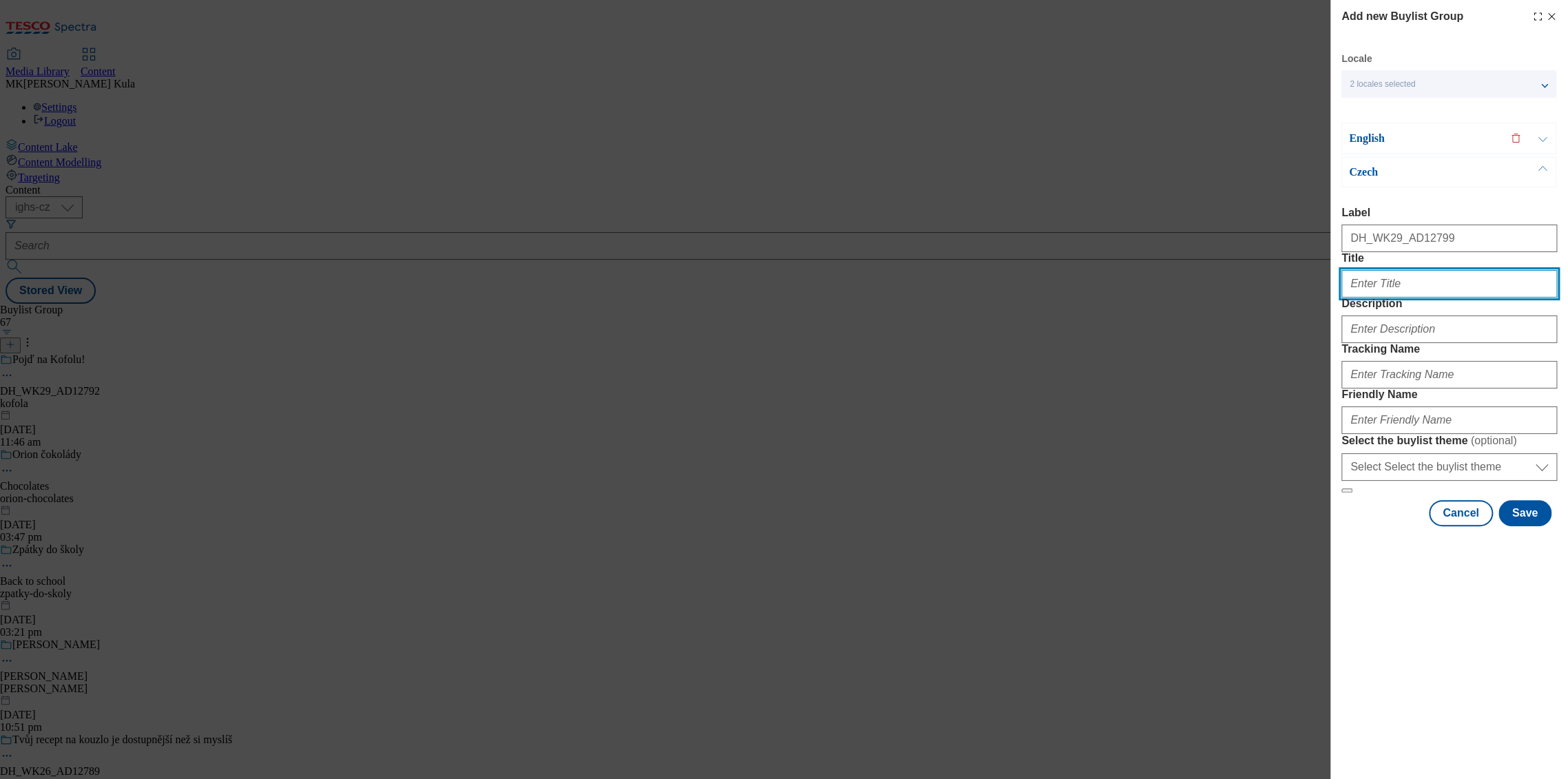
click at [1394, 298] on input "Title" at bounding box center [1449, 283] width 216 height 27
paste input "KOSTELECKÉ UZENINY"
type input "KOSTELECKÉ UZENINY"
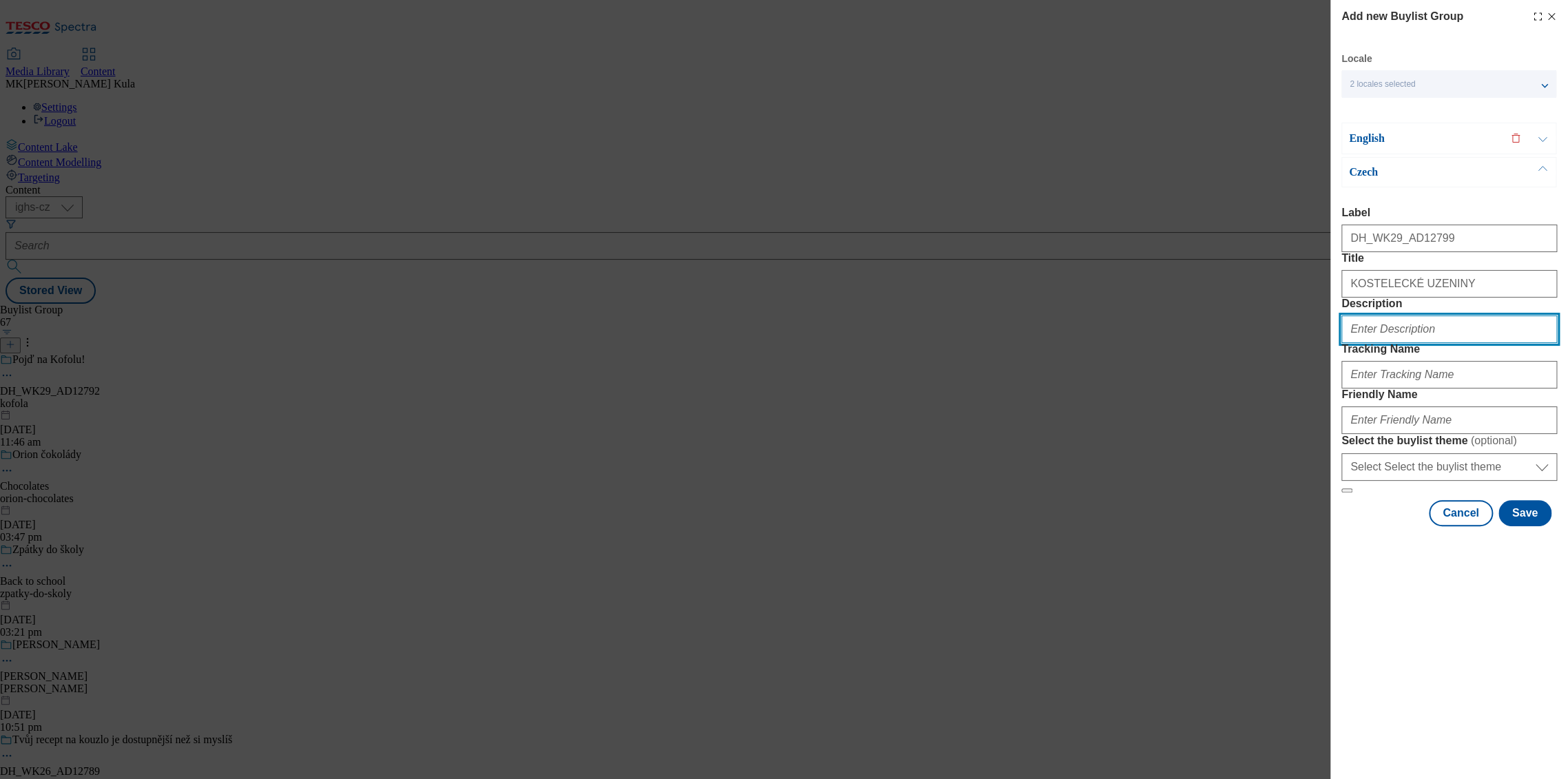
click at [1423, 343] on input "Description" at bounding box center [1449, 328] width 216 height 27
paste input "Poctive Kostelecky"
type input "Poctive Kostelecky"
click at [1365, 343] on input "Poctive Kostelecky" at bounding box center [1449, 328] width 216 height 27
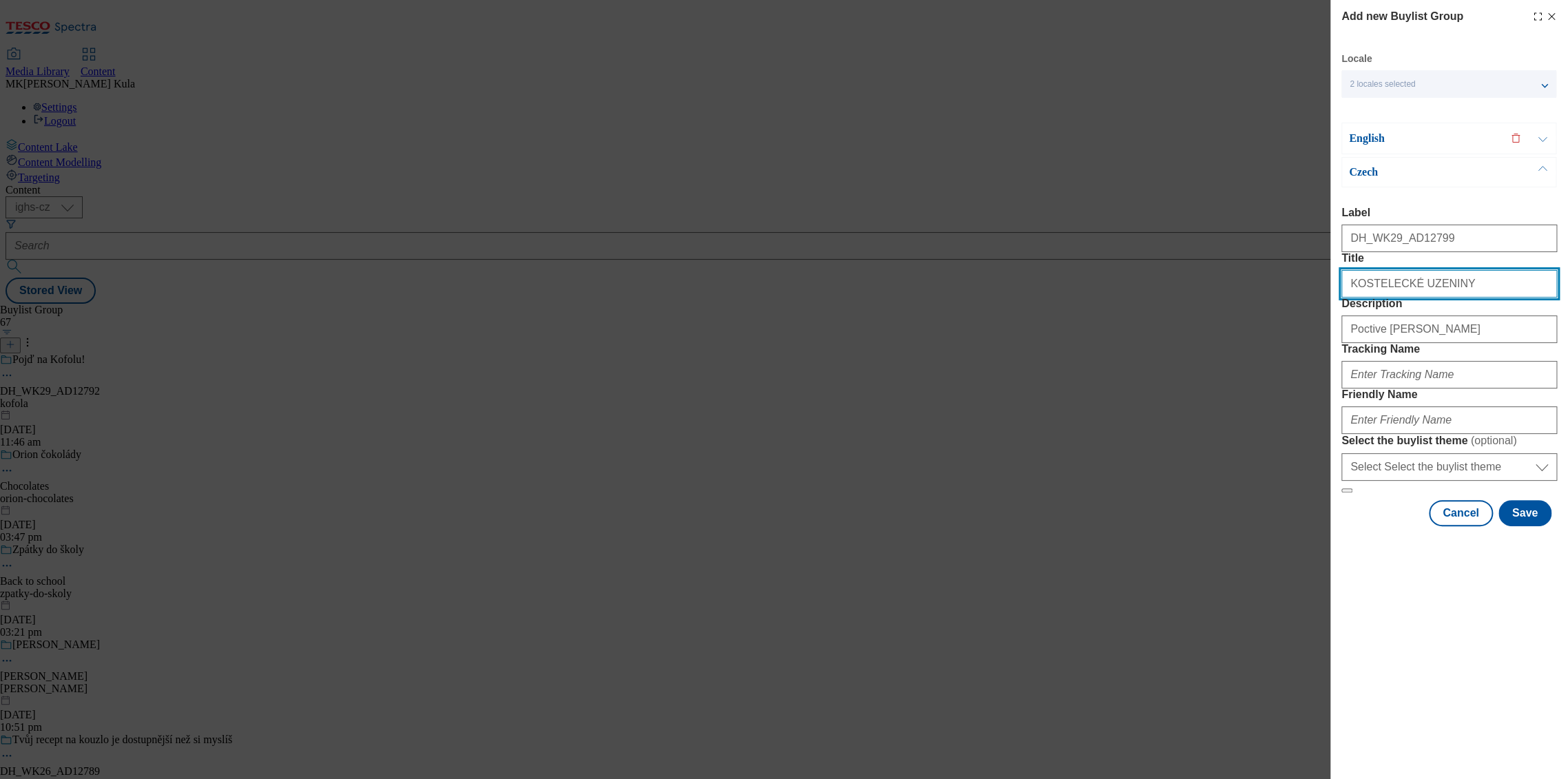
click at [1396, 298] on input "KOSTELECKÉ UZENINY" at bounding box center [1449, 283] width 216 height 27
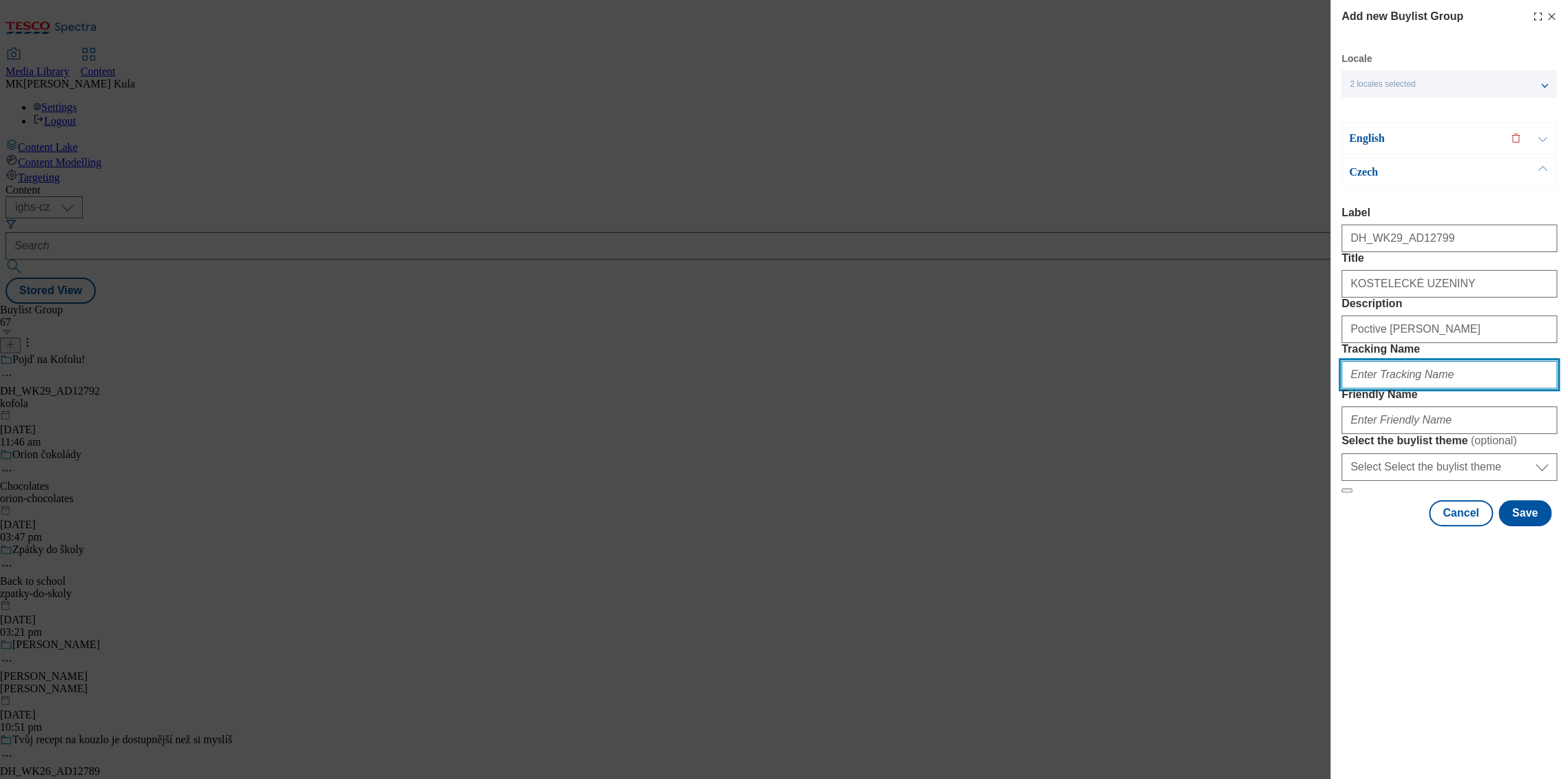
click at [1412, 389] on input "Tracking Name" at bounding box center [1449, 375] width 216 height 27
paste input "DH_CZ_AD12799_BH"
type input "DH_CZ_AD12799_BH"
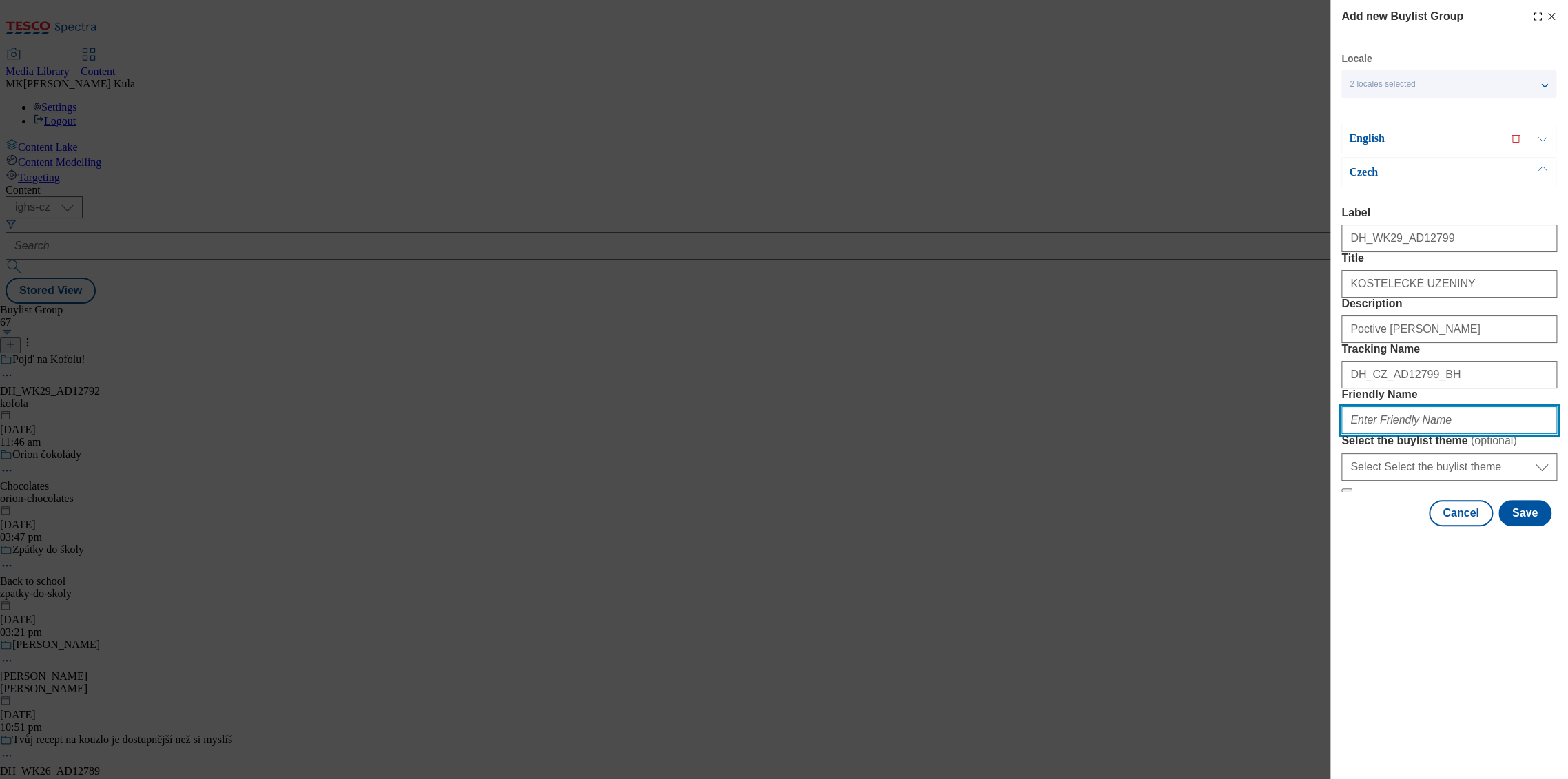
click at [1398, 434] on input "Friendly Name" at bounding box center [1449, 420] width 216 height 27
paste input "kostelecke uzeniny"
click at [1390, 434] on input "kostelecke uzeniny" at bounding box center [1449, 420] width 216 height 27
type input "kosteleckeuzeniny"
click at [1405, 137] on p "English" at bounding box center [1421, 138] width 145 height 14
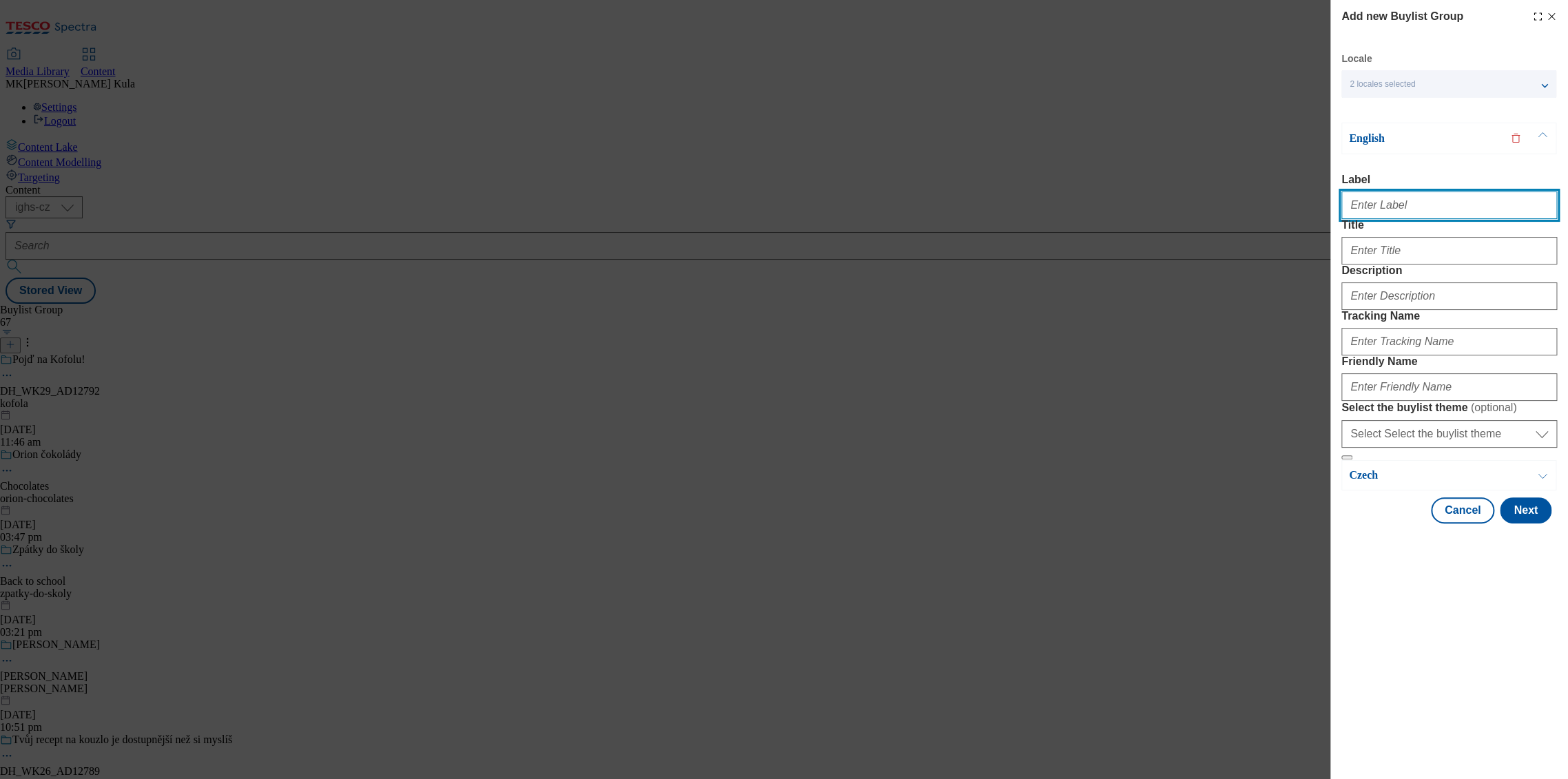
click at [1398, 205] on input "Label" at bounding box center [1449, 205] width 216 height 27
paste input "DH_WK29_AD12799"
type input "DH_WK29_AD12799"
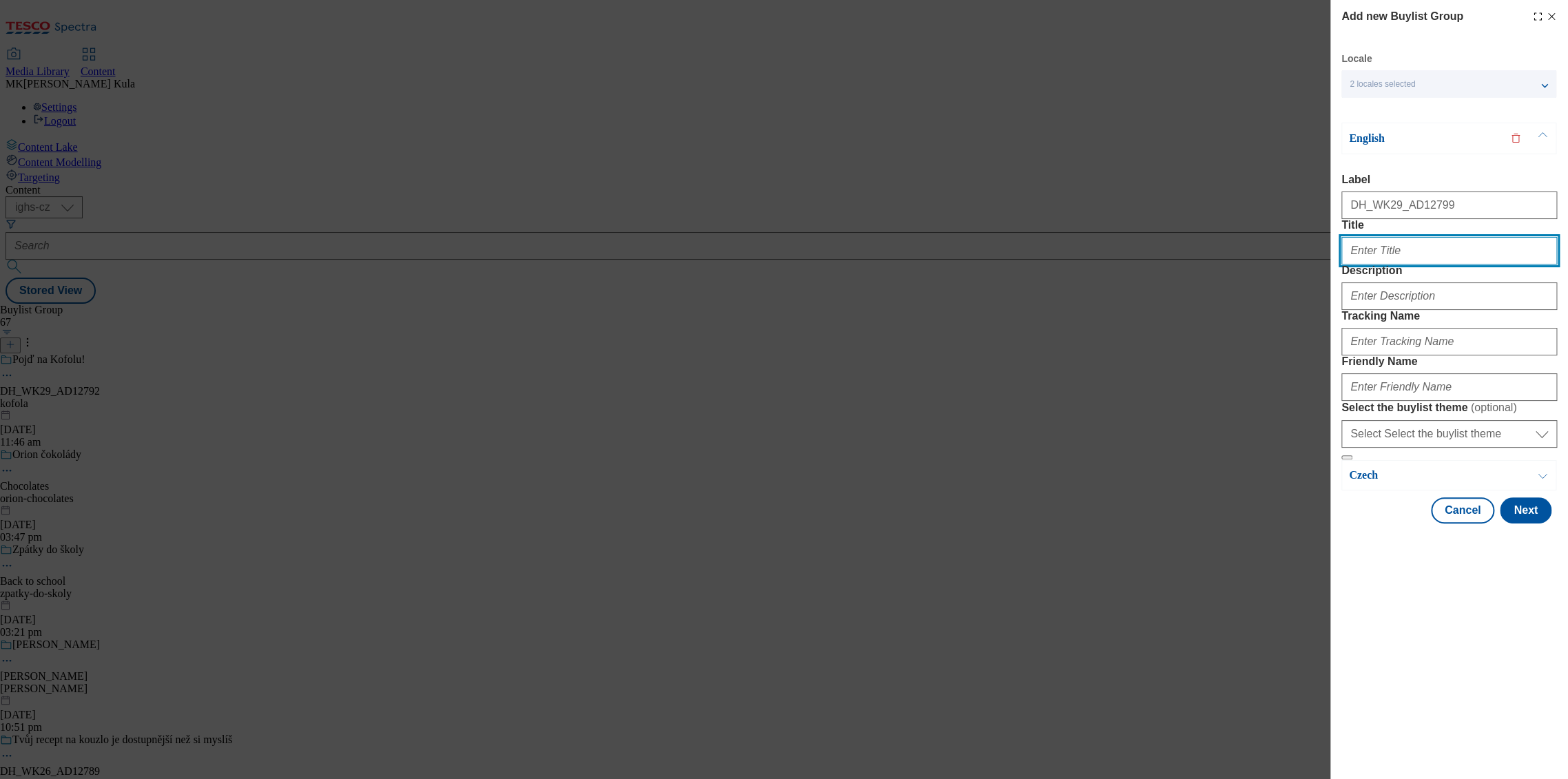
click at [1432, 264] on input "Title" at bounding box center [1449, 250] width 216 height 27
paste input "KOSTELECKÉ UZENINY"
type input "KOSTELECKÉ UZENINY"
click at [1419, 264] on input "KOSTELECKÉ UZENINY" at bounding box center [1449, 250] width 216 height 27
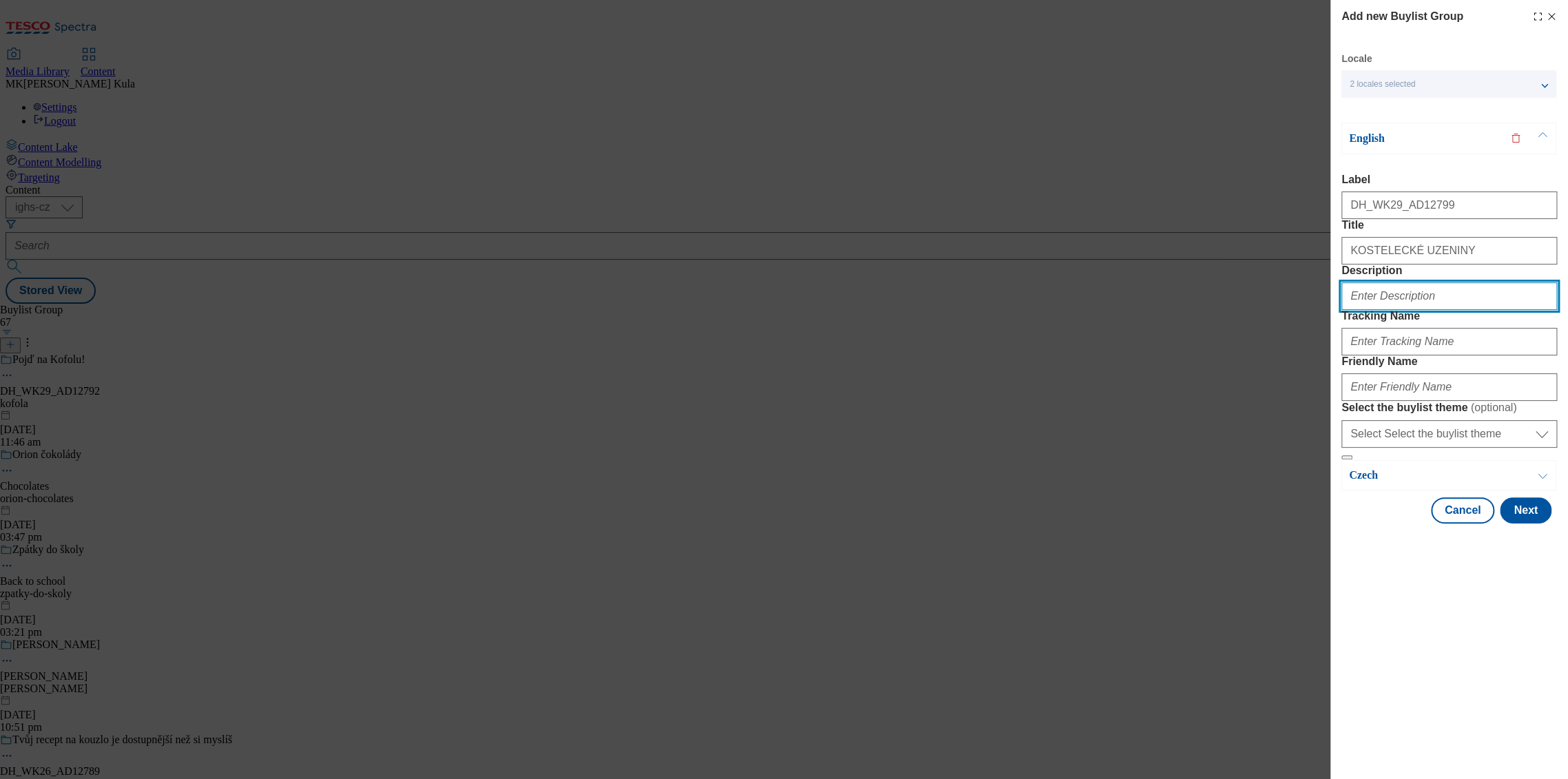
click at [1386, 310] on input "Description" at bounding box center [1449, 296] width 216 height 27
click at [1385, 310] on input "Description" at bounding box center [1449, 296] width 216 height 27
paste input "Poctive Kostelecky"
type input "Poctive Kostelecky"
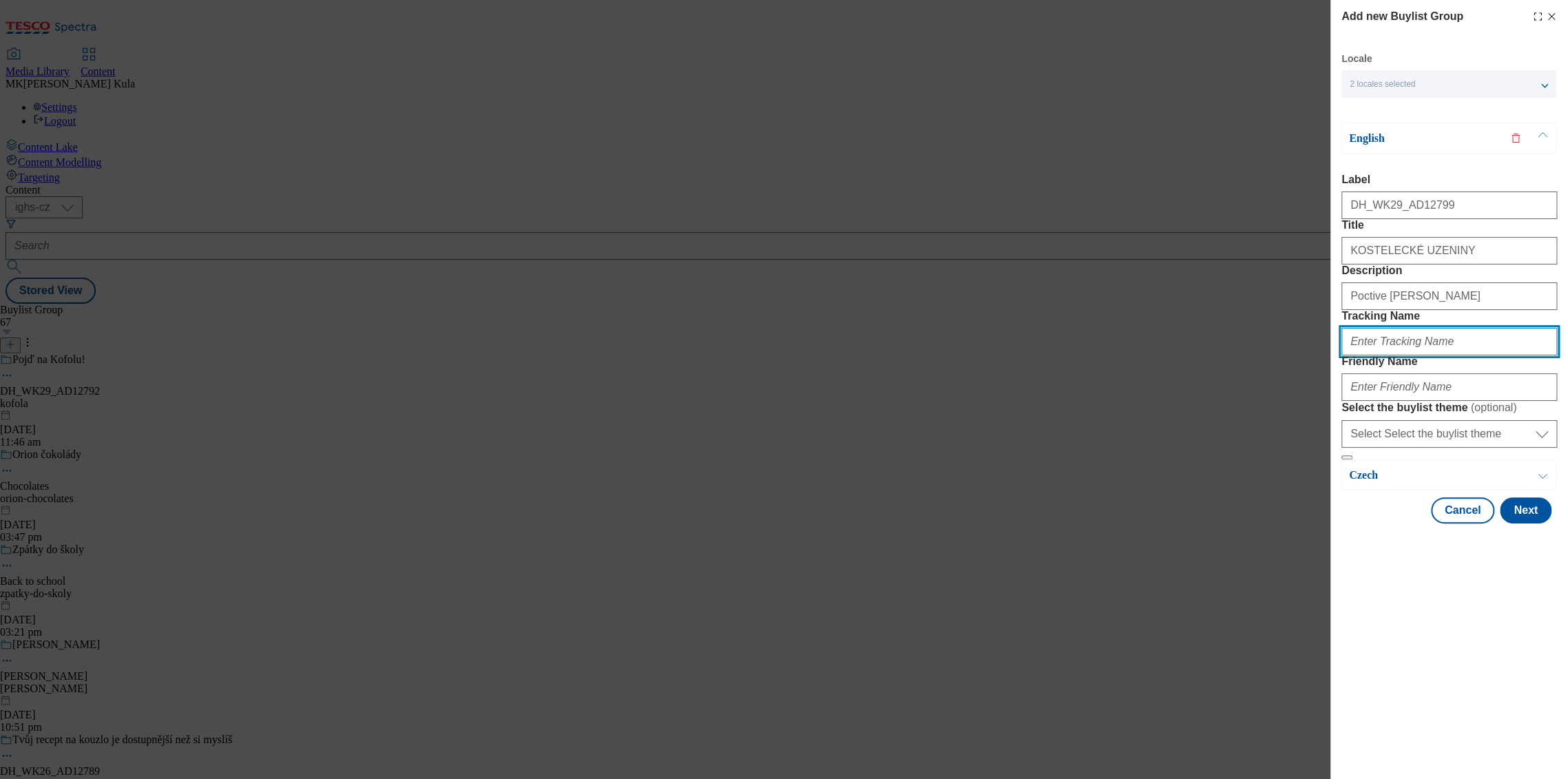
drag, startPoint x: 1386, startPoint y: 421, endPoint x: 1401, endPoint y: 424, distance: 15.3
click at [1386, 356] on input "Tracking Name" at bounding box center [1449, 341] width 216 height 27
paste input "DH_EN_AD12799_BH"
type input "DH_EN_AD12799_BH"
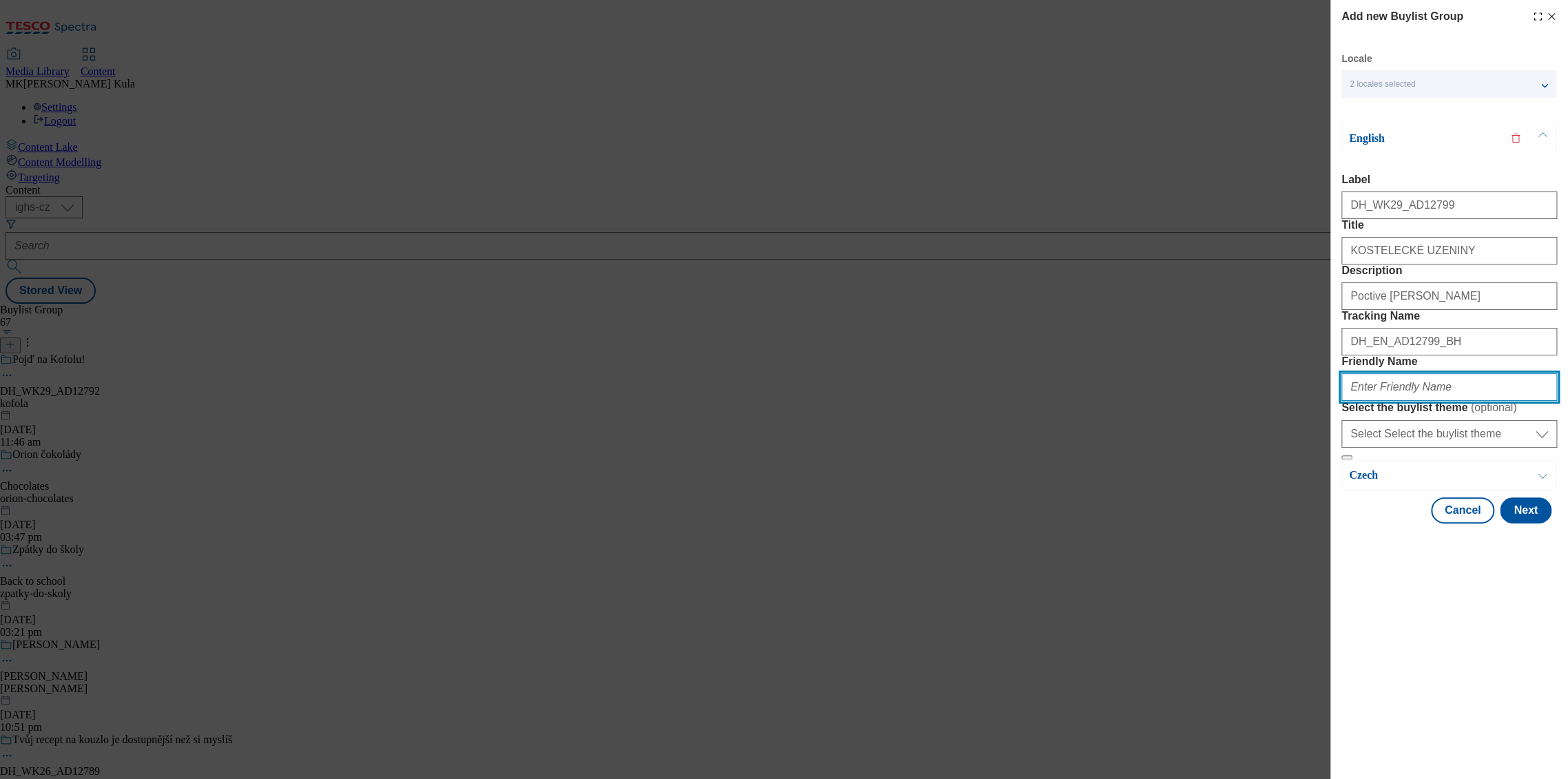
click at [1392, 401] on input "Friendly Name" at bounding box center [1449, 386] width 216 height 27
paste input "kostelecke uzeniny"
click at [1389, 401] on input "kostelecke uzeniny" at bounding box center [1449, 386] width 216 height 27
type input "kosteleckeuzeniny"
click at [1530, 523] on button "Next" at bounding box center [1526, 510] width 52 height 26
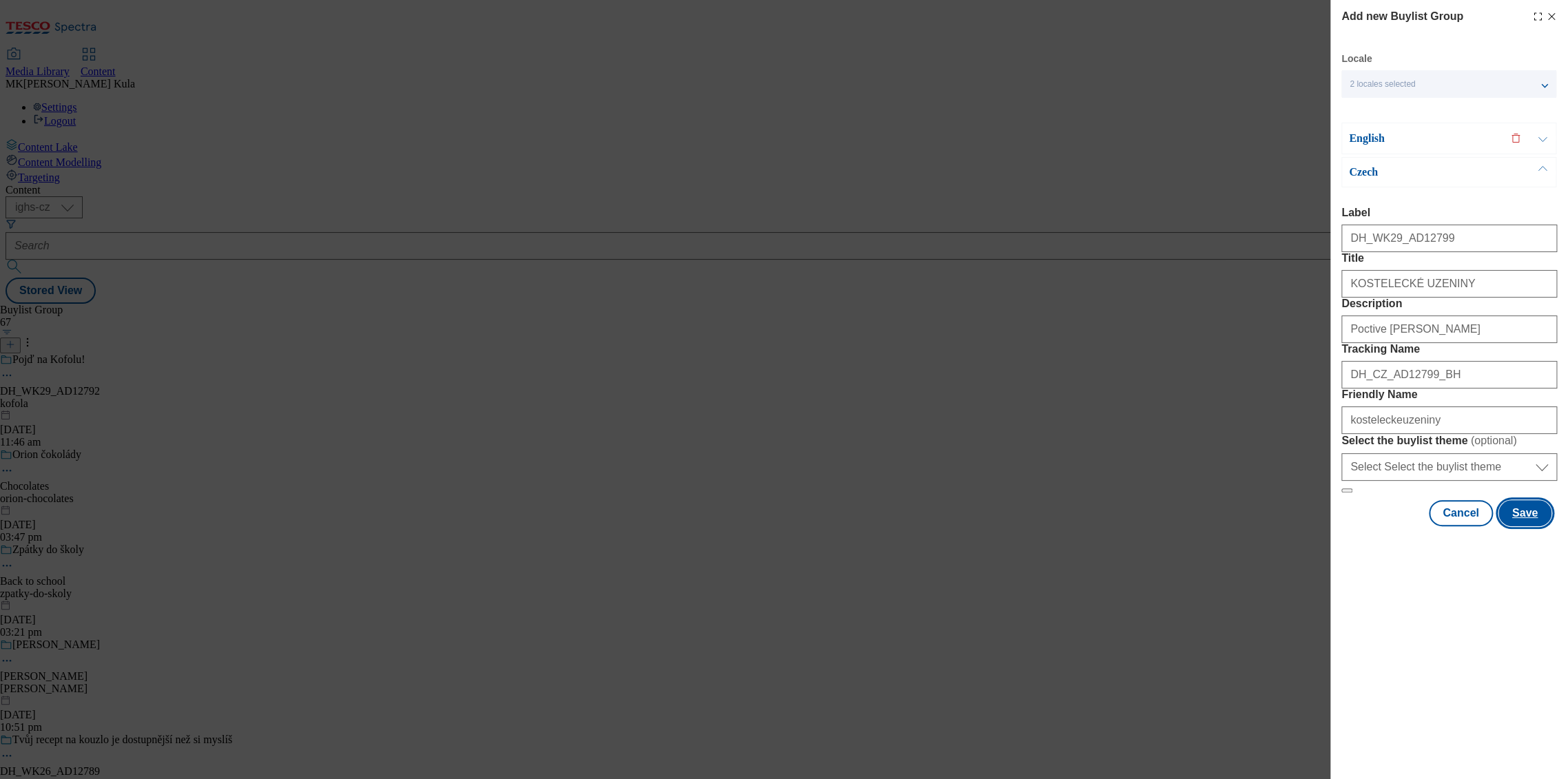
click at [1524, 526] on button "Save" at bounding box center [1525, 513] width 53 height 26
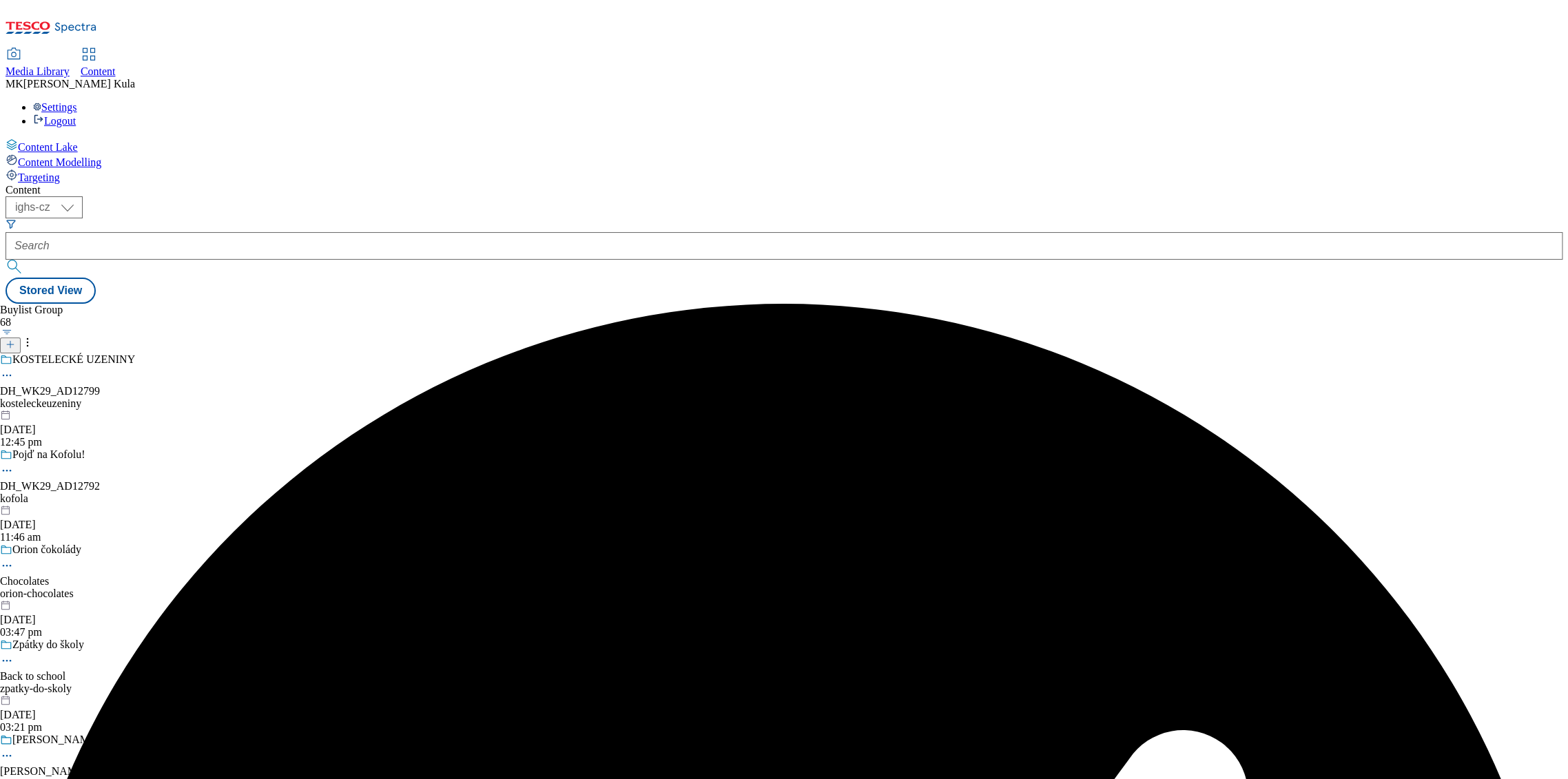
click at [14, 368] on icon at bounding box center [7, 375] width 14 height 14
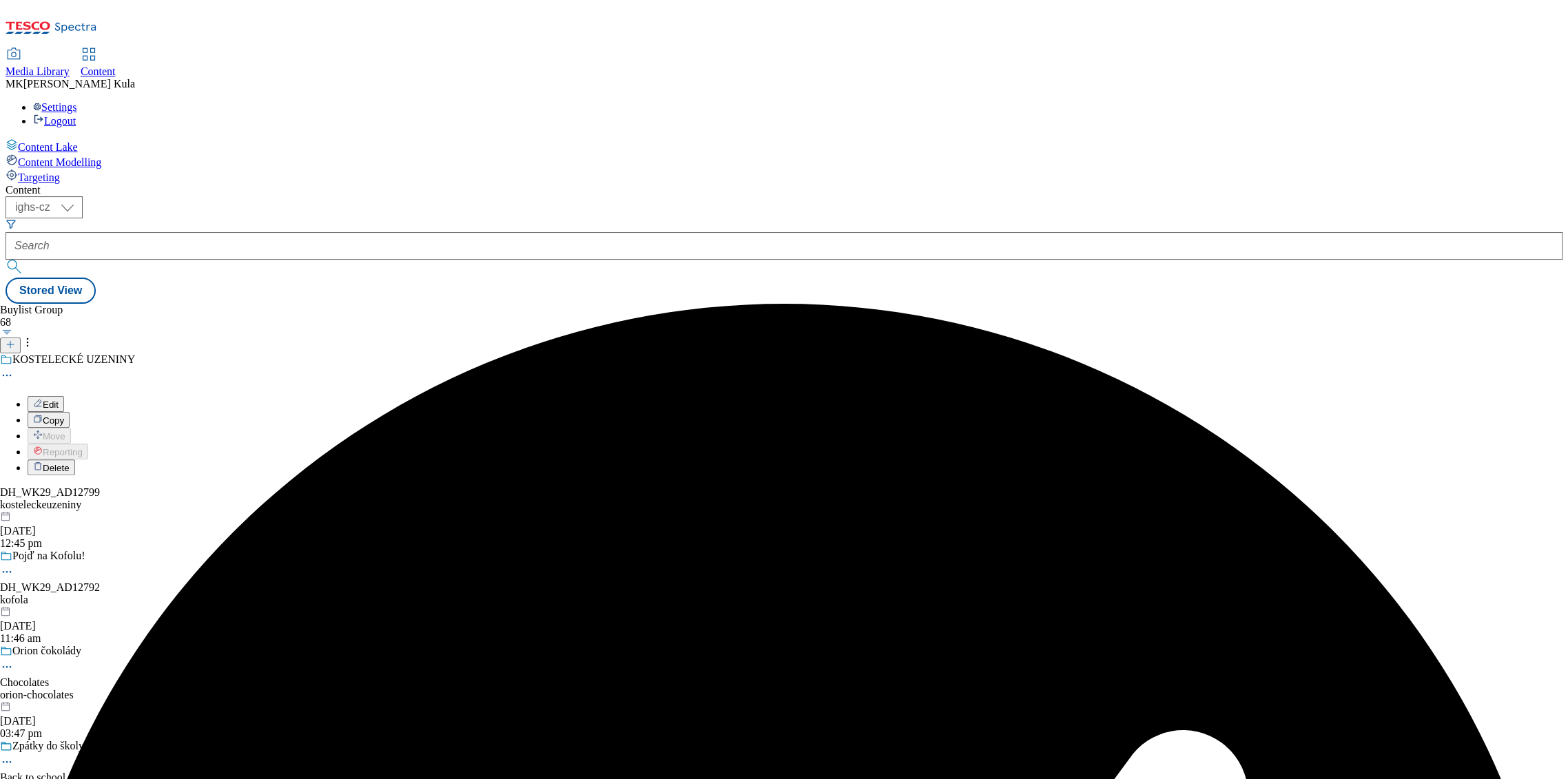
click at [454, 303] on div "Buylist Group 68 KOSTELECKÉ UZENINY Edit Copy Move Reporting Delete DH_WK29_AD1…" at bounding box center [784, 303] width 1557 height 0
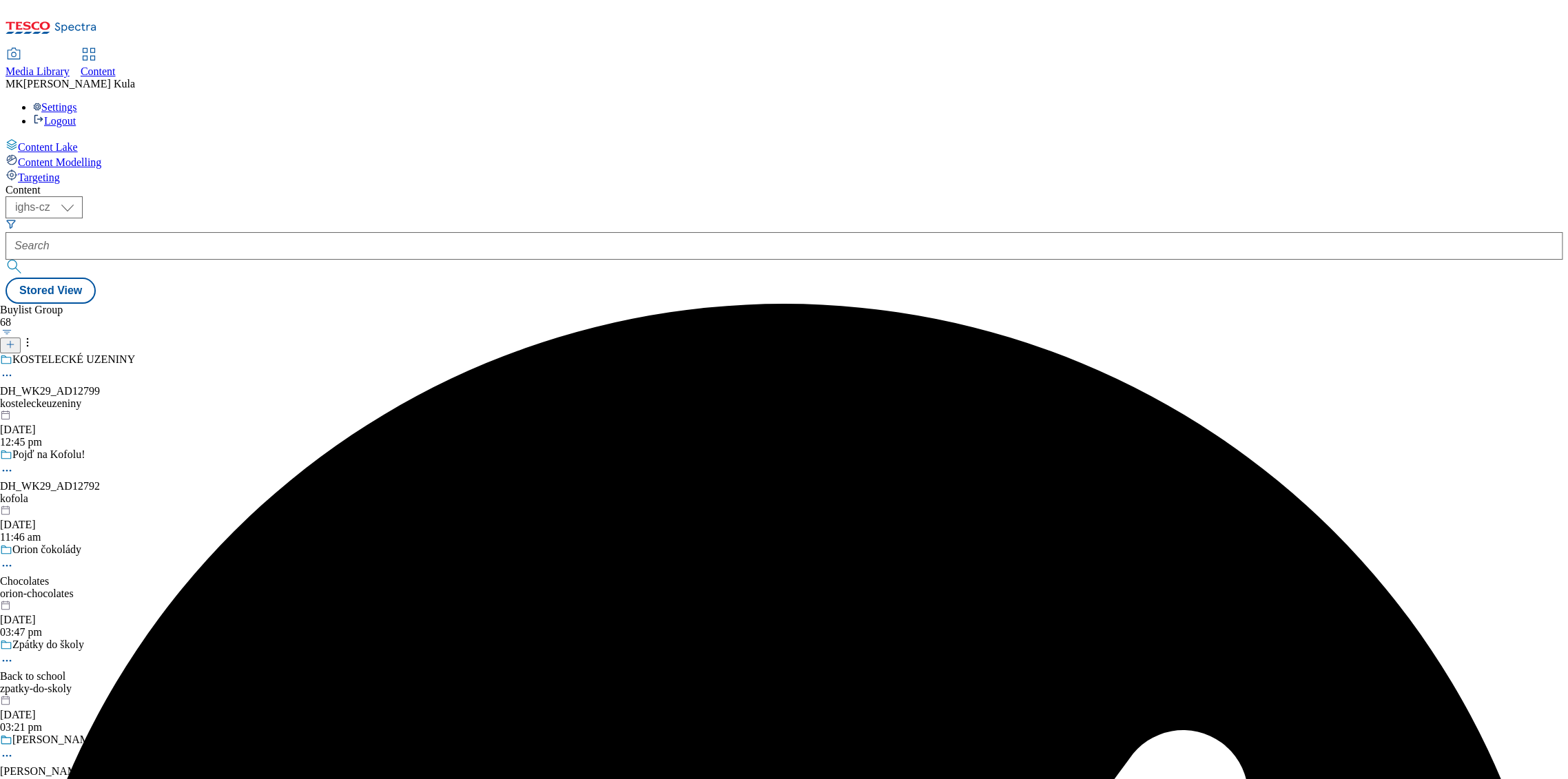
click at [281, 397] on div "kosteleckeuzeniny" at bounding box center [140, 404] width 281 height 13
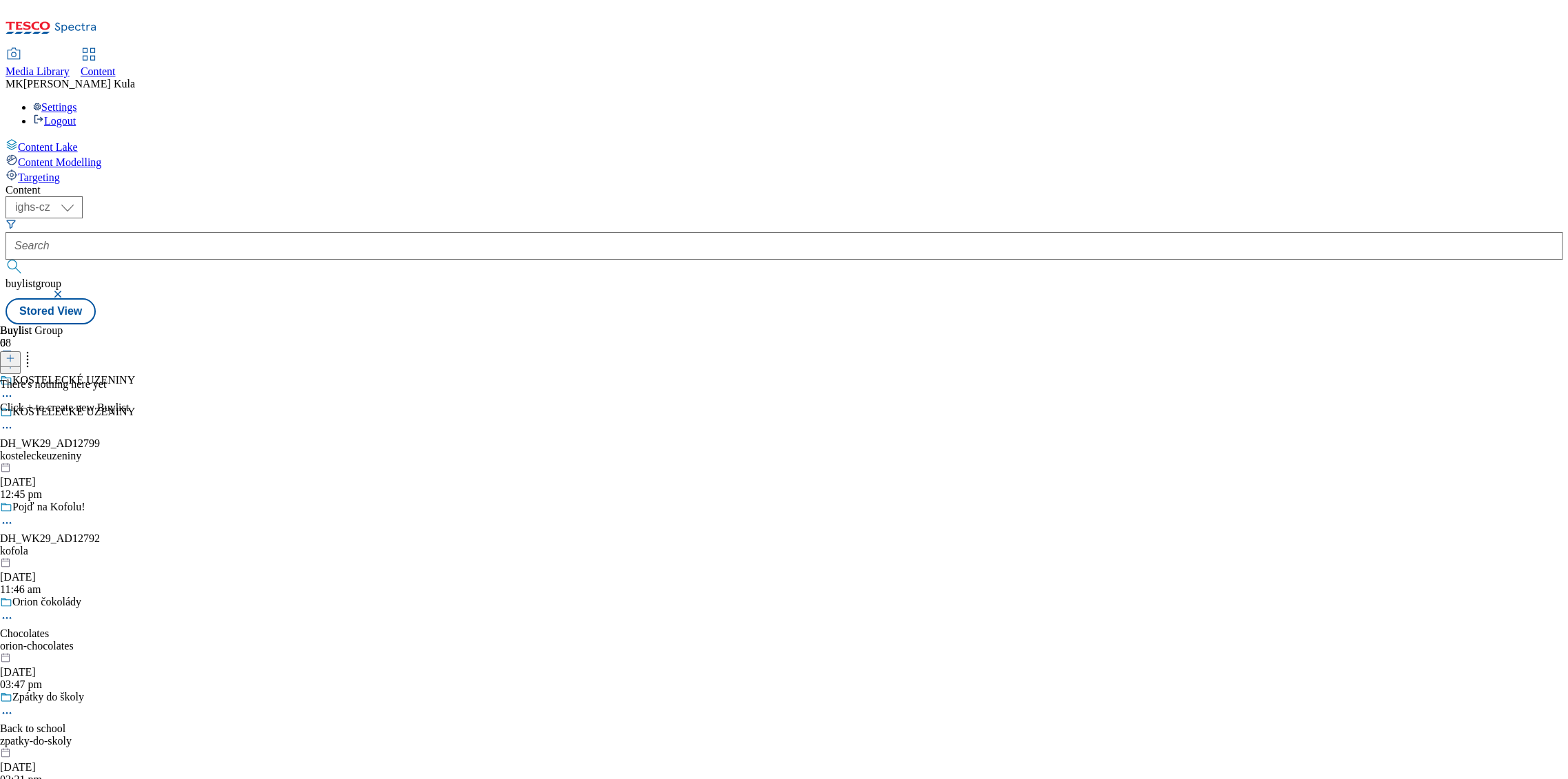
click at [15, 354] on icon at bounding box center [10, 358] width 9 height 9
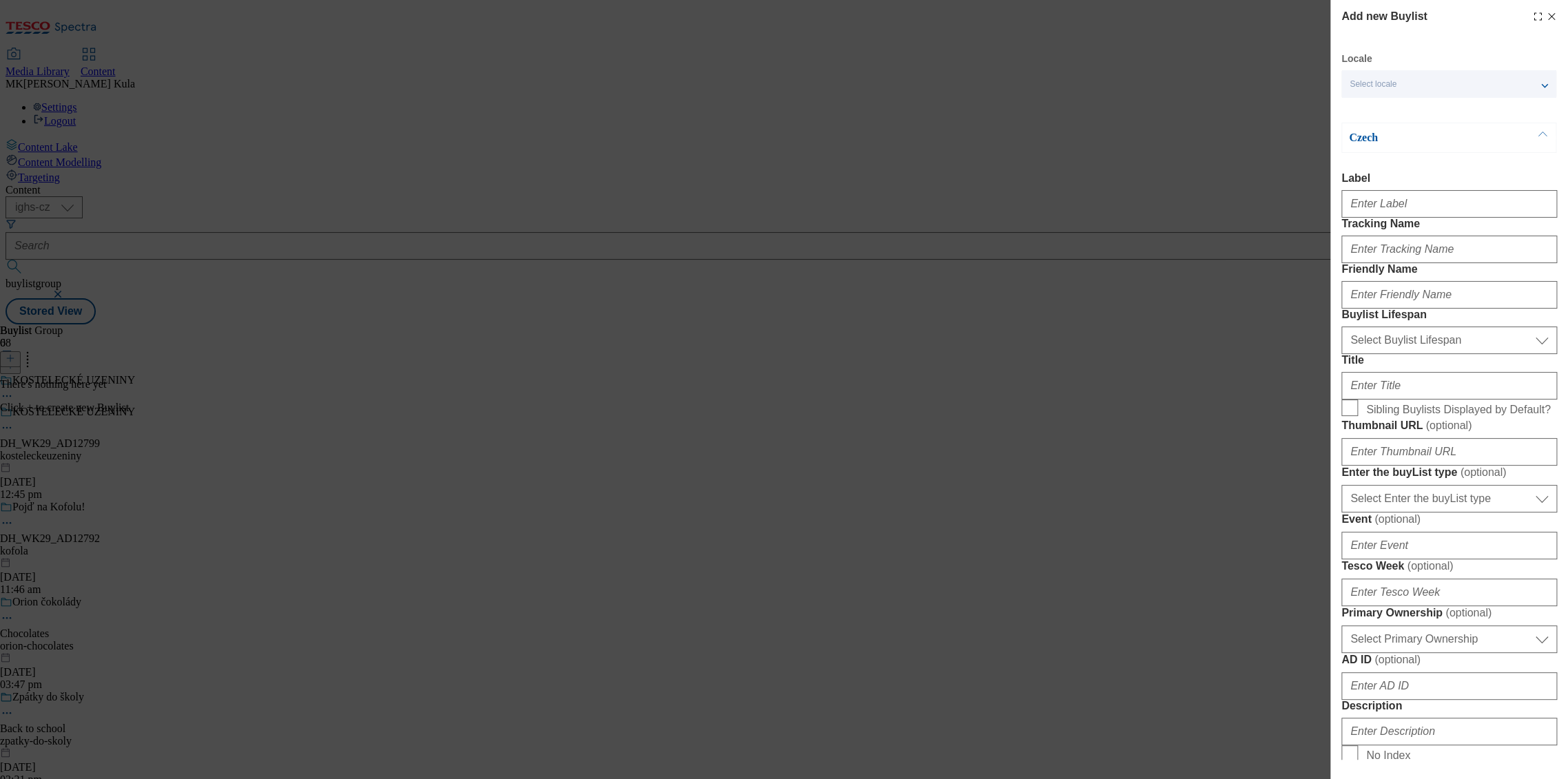
click at [1465, 86] on div "Select locale" at bounding box center [1448, 84] width 215 height 27
click at [1405, 113] on span "English" at bounding box center [1390, 110] width 32 height 8
click at [1366, 113] on input "English" at bounding box center [1358, 111] width 16 height 16
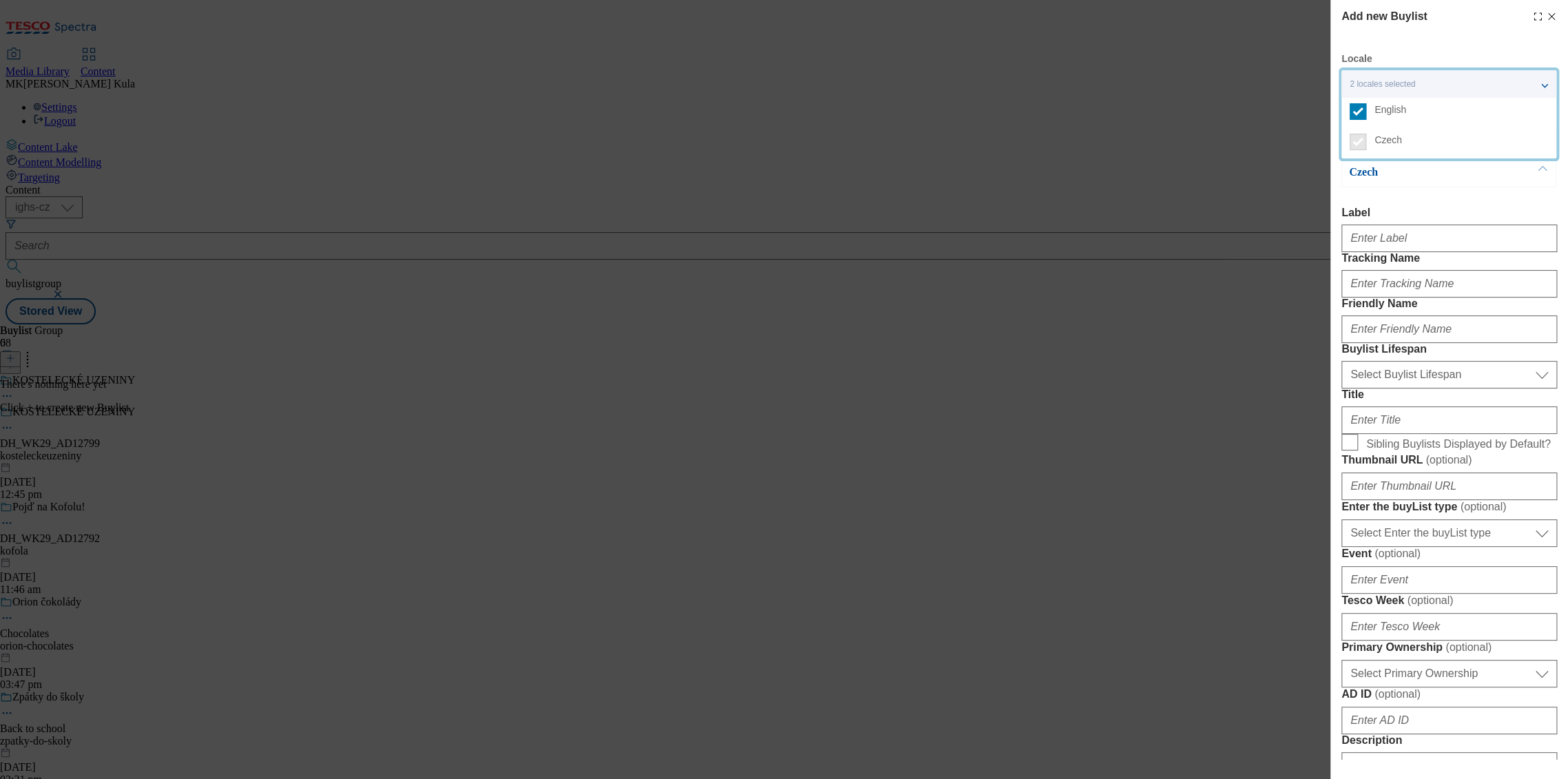
click at [1461, 188] on div "Czech Label Tracking Name Friendly Name Buylist Lifespan Select Buylist Lifespa…" at bounding box center [1449, 666] width 216 height 1017
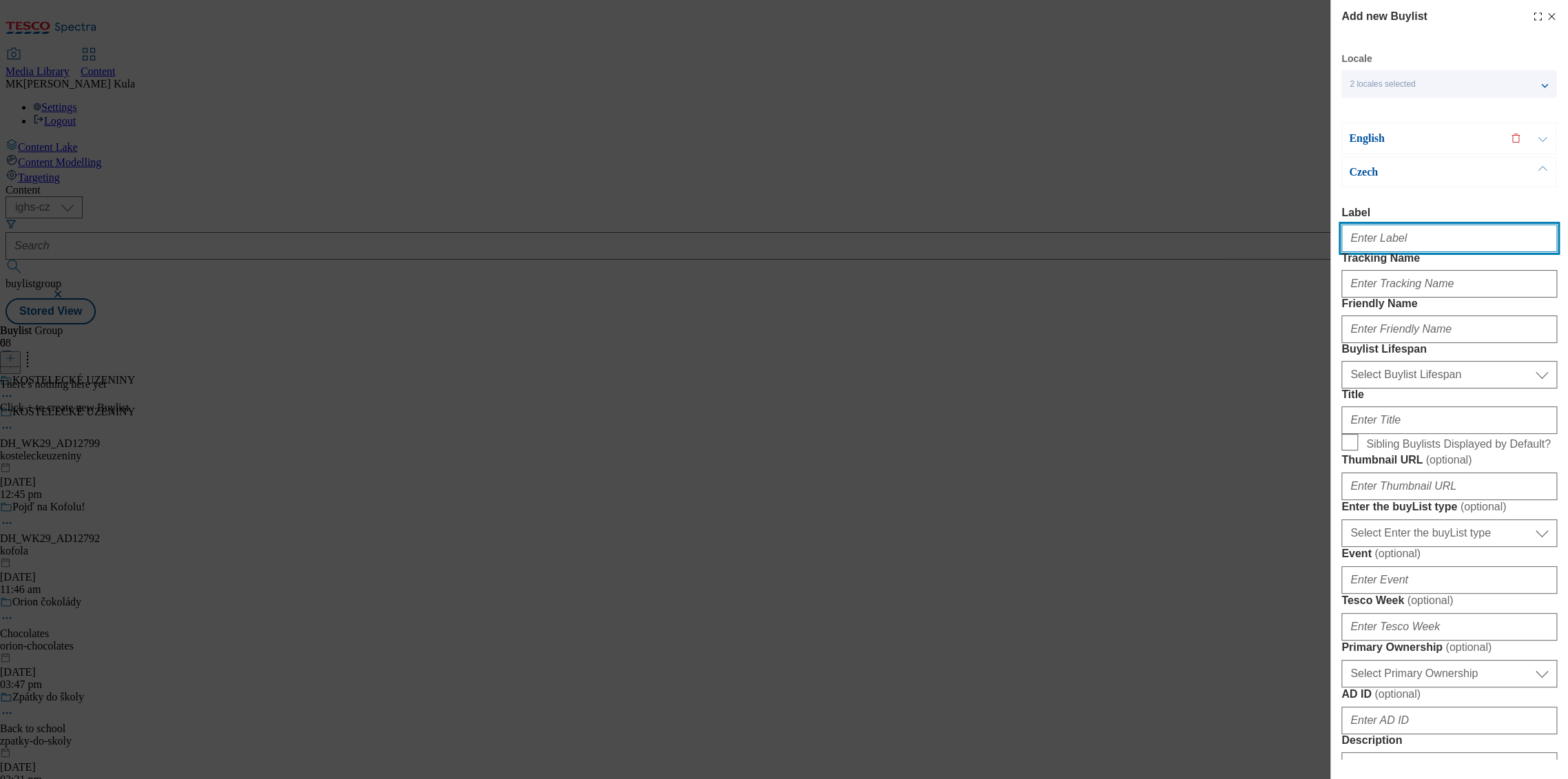
click at [1418, 239] on input "Label" at bounding box center [1449, 238] width 216 height 27
paste input "DH_WK29_AD12799"
type input "DH_WK29_AD12799"
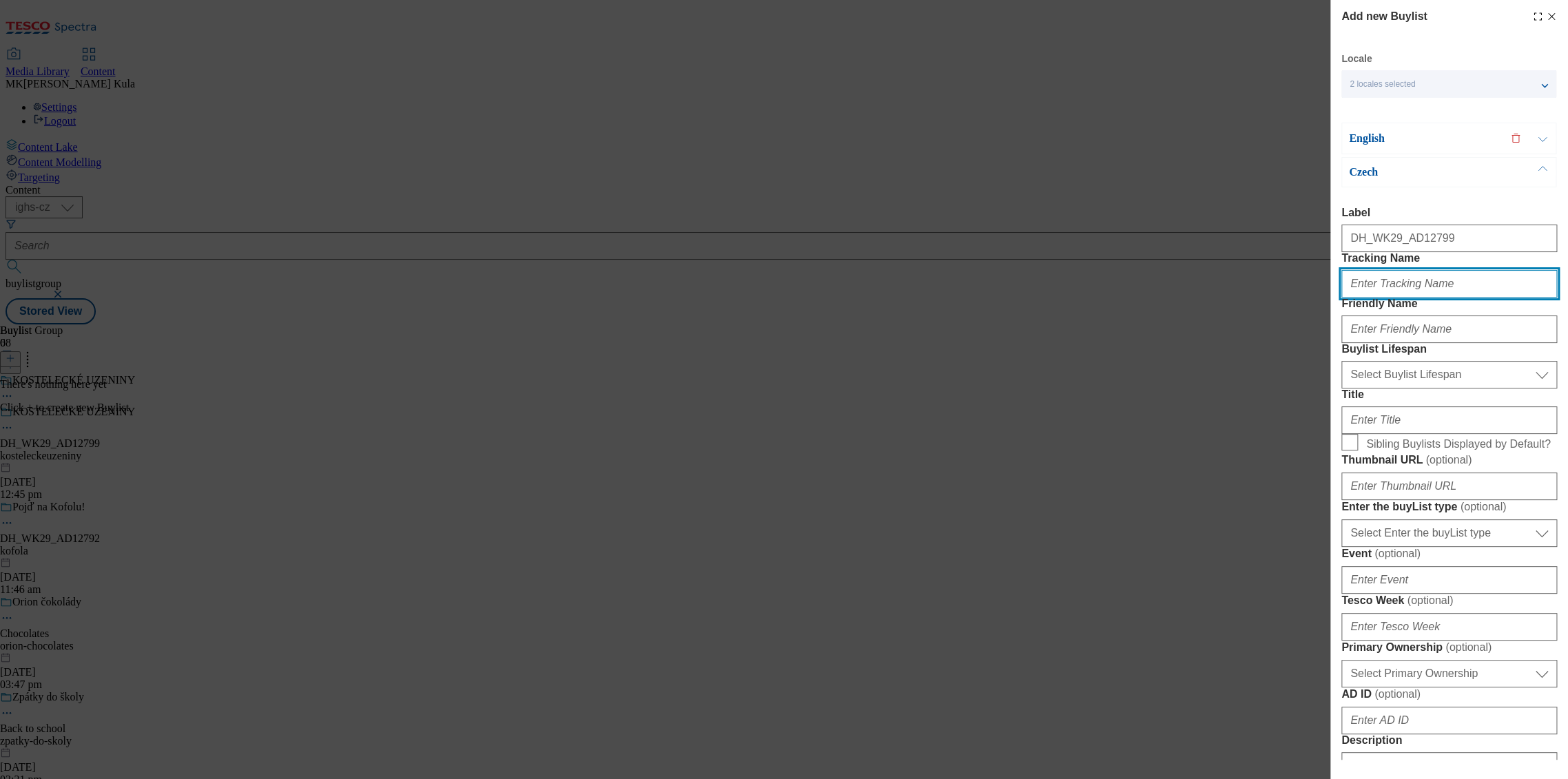
click at [1434, 298] on input "Tracking Name" at bounding box center [1449, 283] width 216 height 27
paste input "DH_CZ_AD12799_BH"
type input "DH_CZ_AD12799_BH"
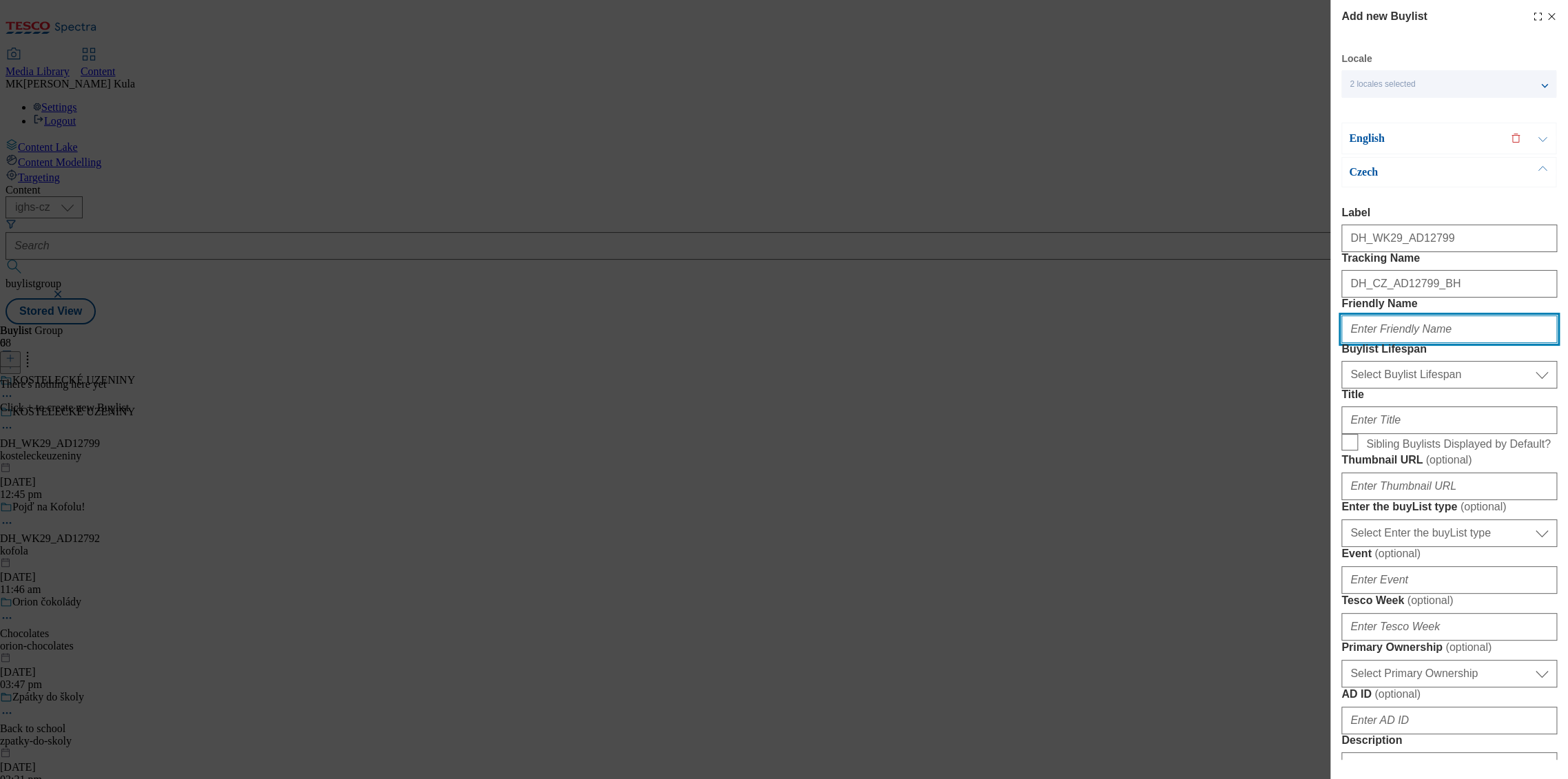
drag, startPoint x: 1415, startPoint y: 393, endPoint x: 1414, endPoint y: 381, distance: 12.0
click at [1415, 343] on input "Friendly Name" at bounding box center [1449, 328] width 216 height 27
paste input "poctive kostelecky"
type input "poctive kostelecky"
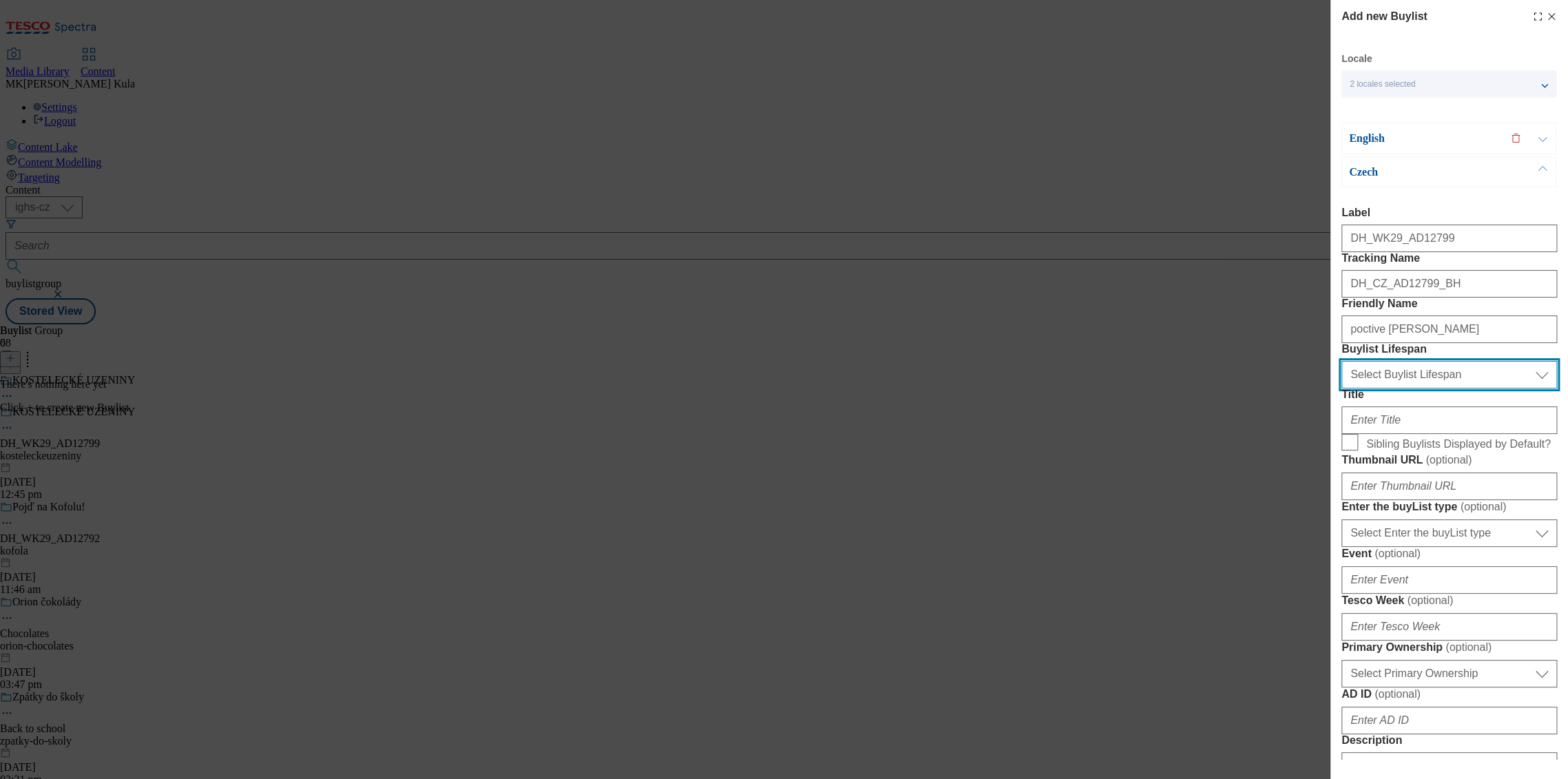
drag, startPoint x: 1444, startPoint y: 446, endPoint x: 1427, endPoint y: 455, distance: 19.2
click at [1444, 389] on select "Select Buylist Lifespan evergreen seasonal tactical" at bounding box center [1449, 375] width 216 height 27
select select "evergreen"
click at [1341, 389] on select "Select Buylist Lifespan evergreen seasonal tactical" at bounding box center [1449, 375] width 216 height 27
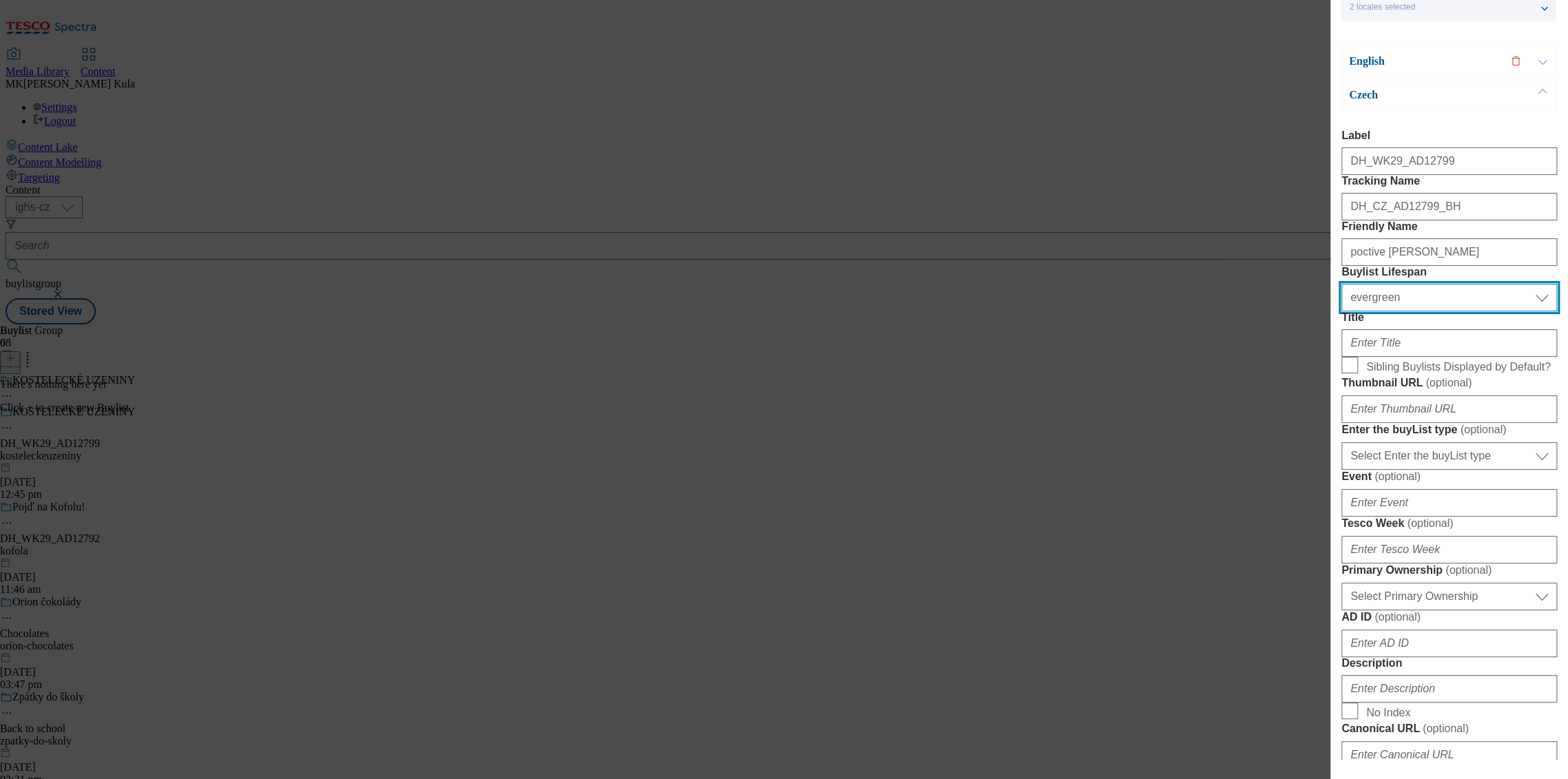
scroll to position [153, 0]
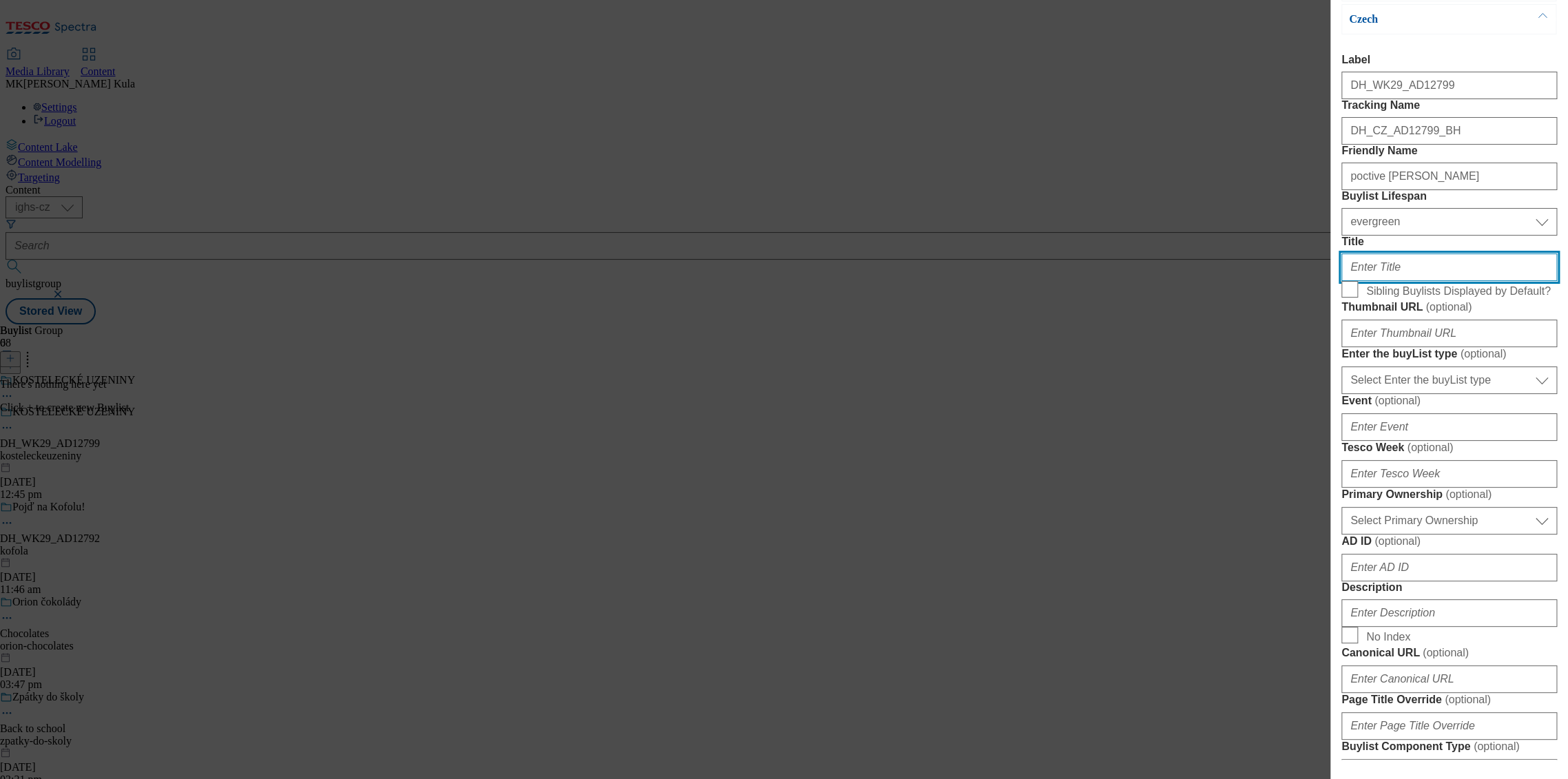
click at [1399, 281] on input "Title" at bounding box center [1449, 267] width 216 height 27
paste input ""SNADNÝ RYCHLÝ HIT JE DOBRÉ DOMA MÍT SKVĚLE DOCHUCENÉ UZENINY""
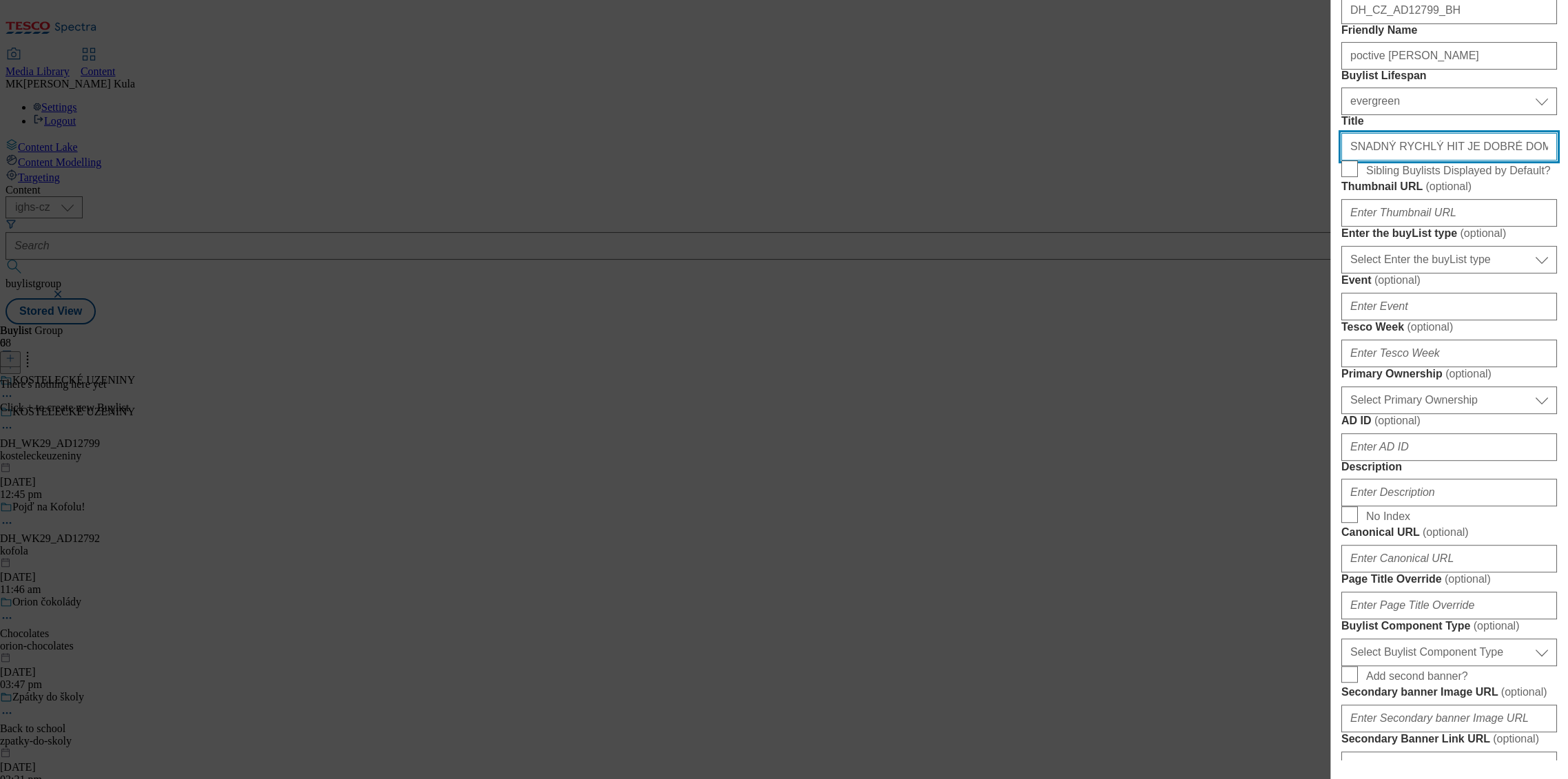
scroll to position [306, 0]
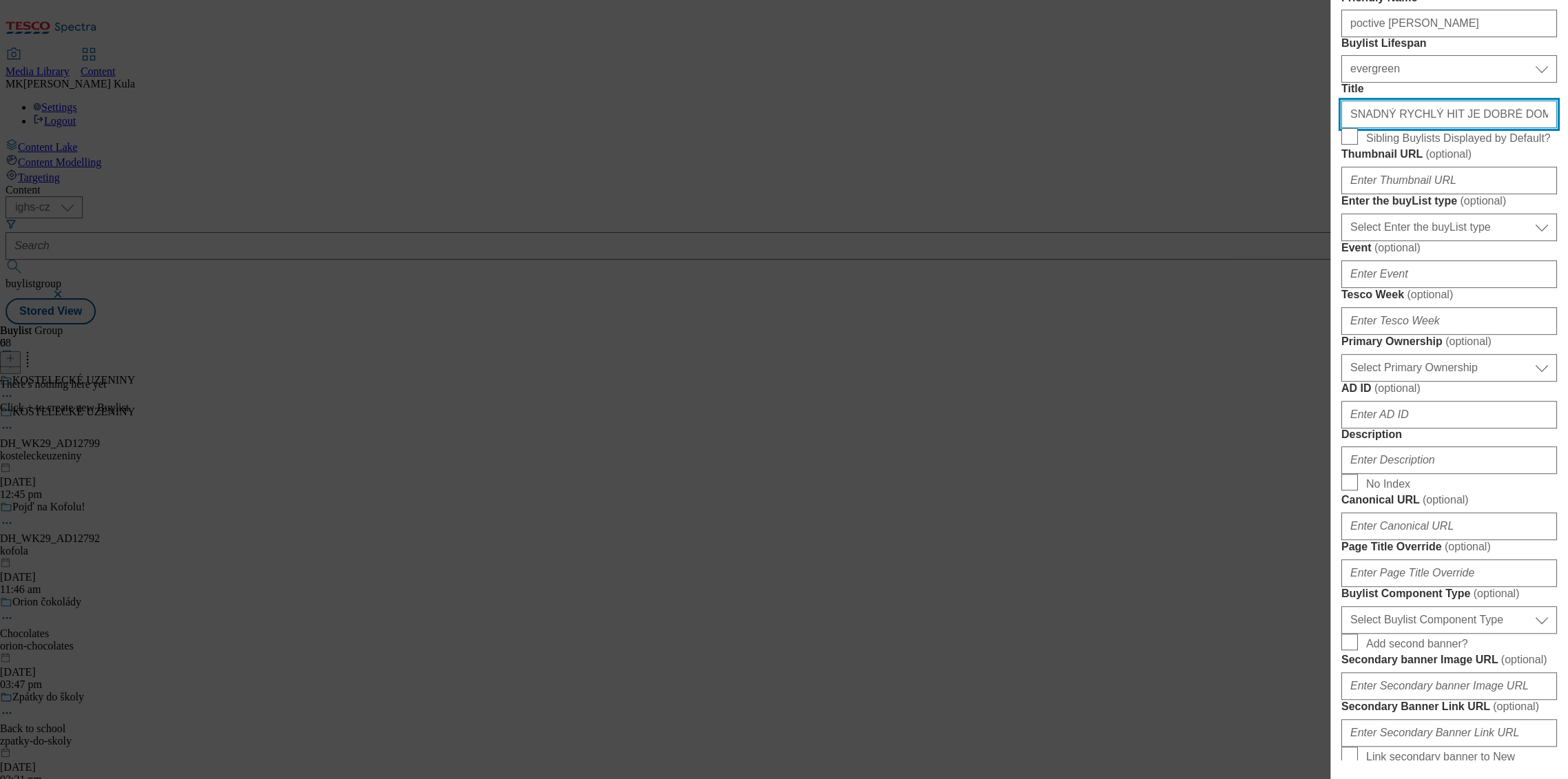
type input "SNADNÝ RYCHLÝ HIT JE DOBRÉ DOMA MÍT SKVĚLE DOCHUCENÉ UZENINY"
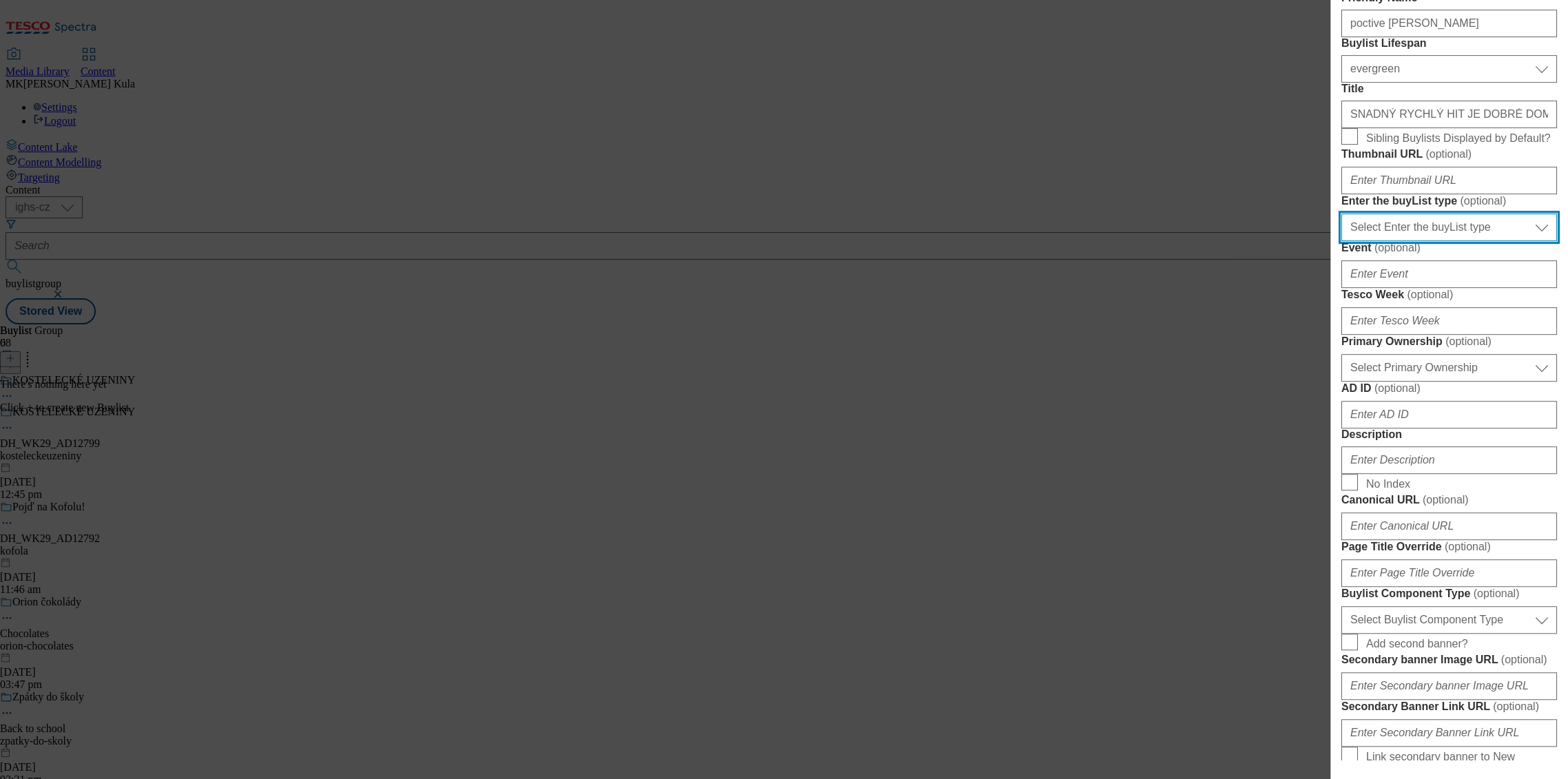
click at [1448, 241] on select "Select Enter the buyList type event supplier funded long term >4 weeks supplier…" at bounding box center [1449, 227] width 216 height 27
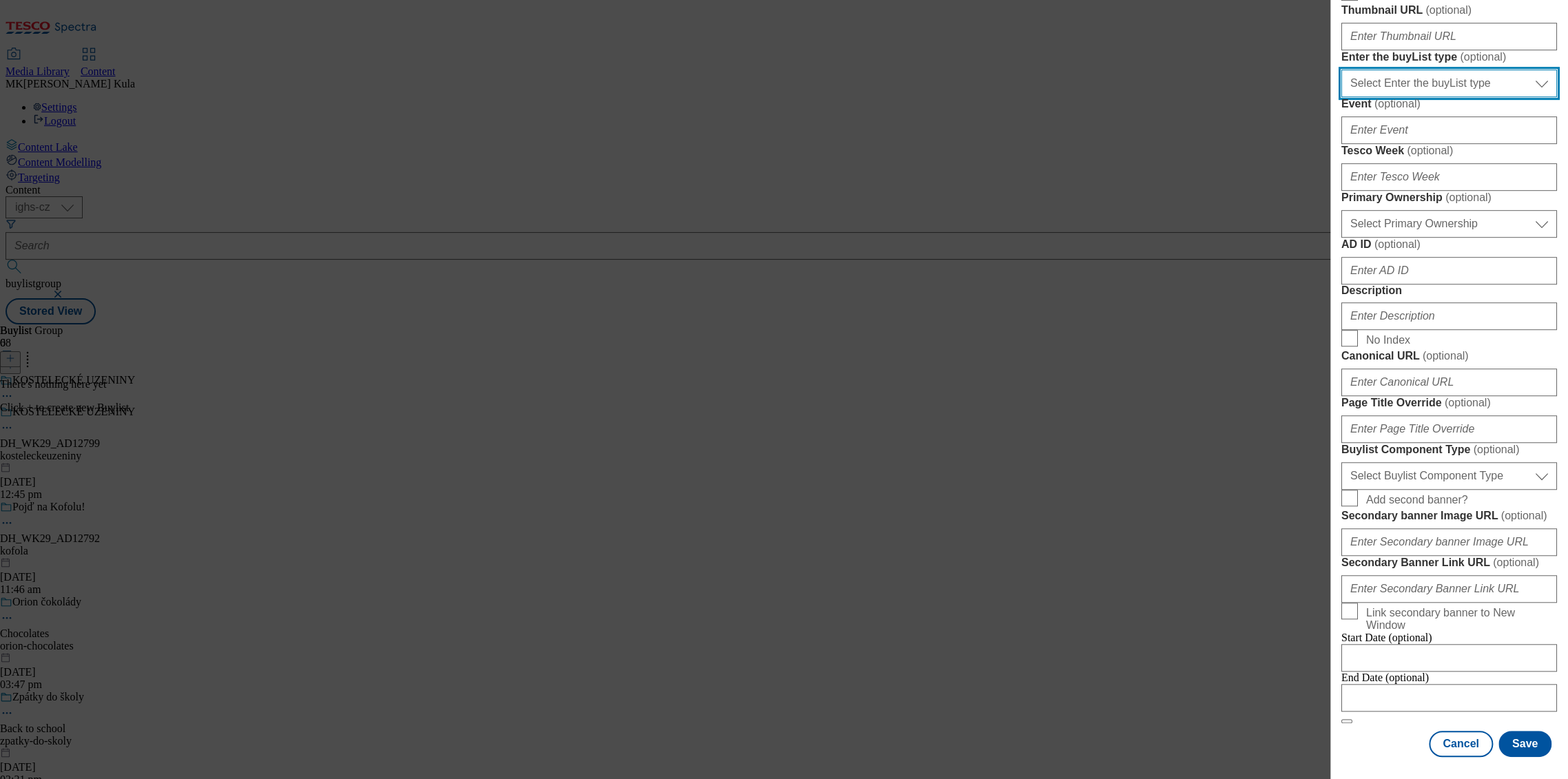
scroll to position [612, 0]
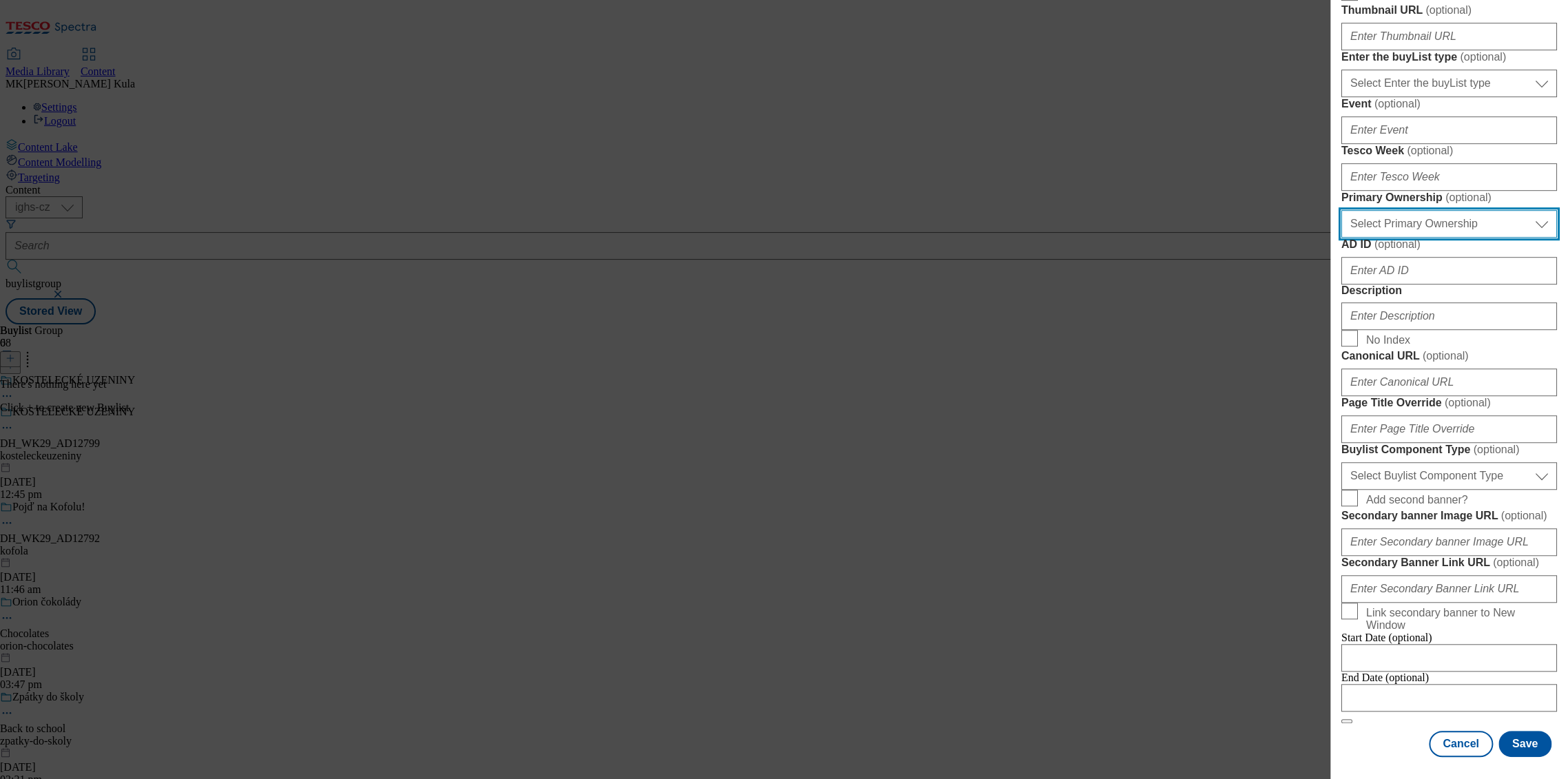
click at [1442, 238] on select "Select Primary Ownership tesco dunnhumby" at bounding box center [1449, 224] width 216 height 27
select select "dunnhumby"
click at [1341, 238] on select "Select Primary Ownership tesco dunnhumby" at bounding box center [1449, 224] width 216 height 27
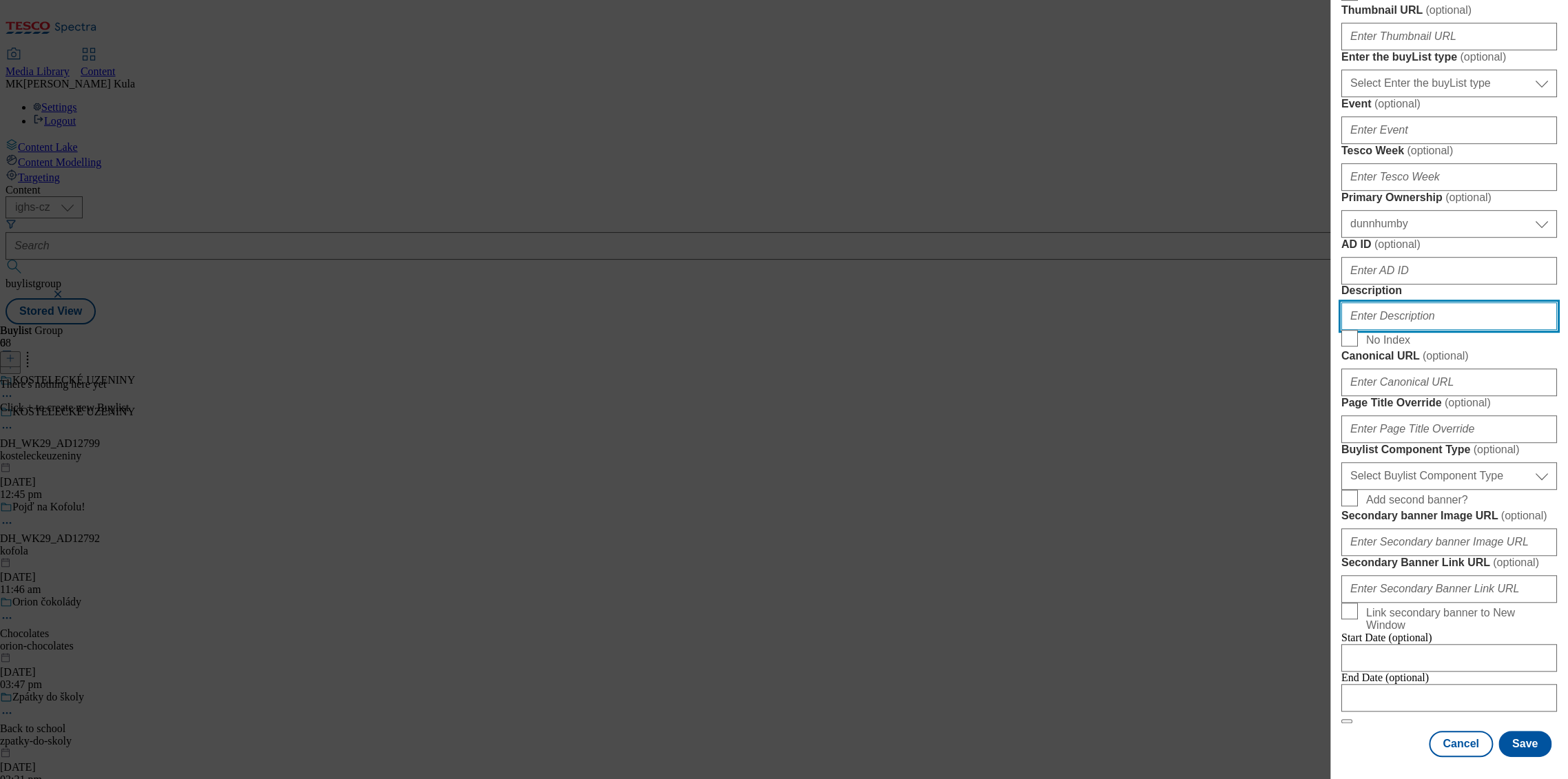
click at [1441, 330] on input "Description" at bounding box center [1449, 316] width 216 height 27
paste input "Poctive Kostelecky"
type input "Poctive Kostelecky"
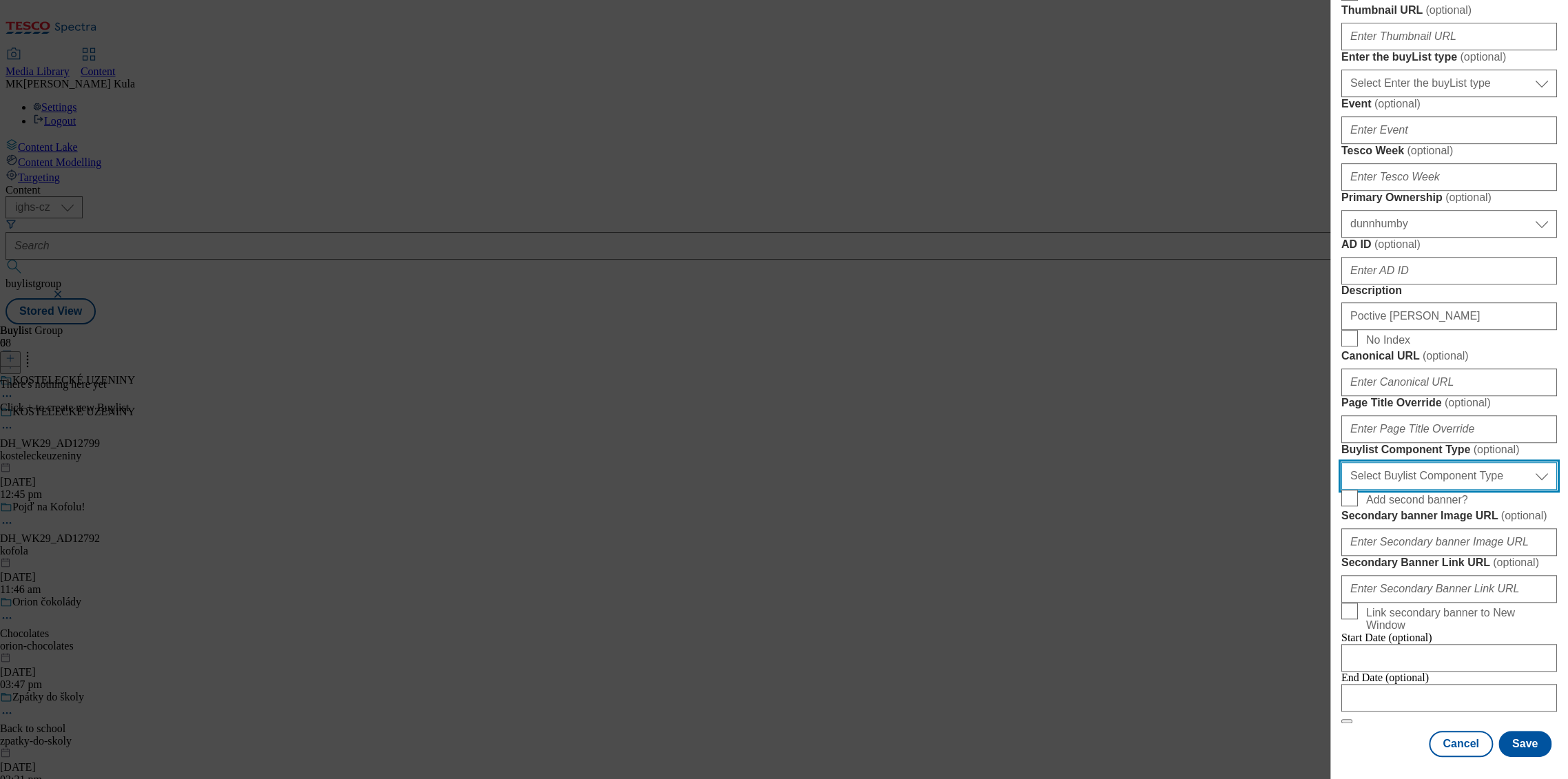
click at [1432, 462] on select "Select Buylist Component Type Banner Competition Header Meal" at bounding box center [1449, 476] width 216 height 27
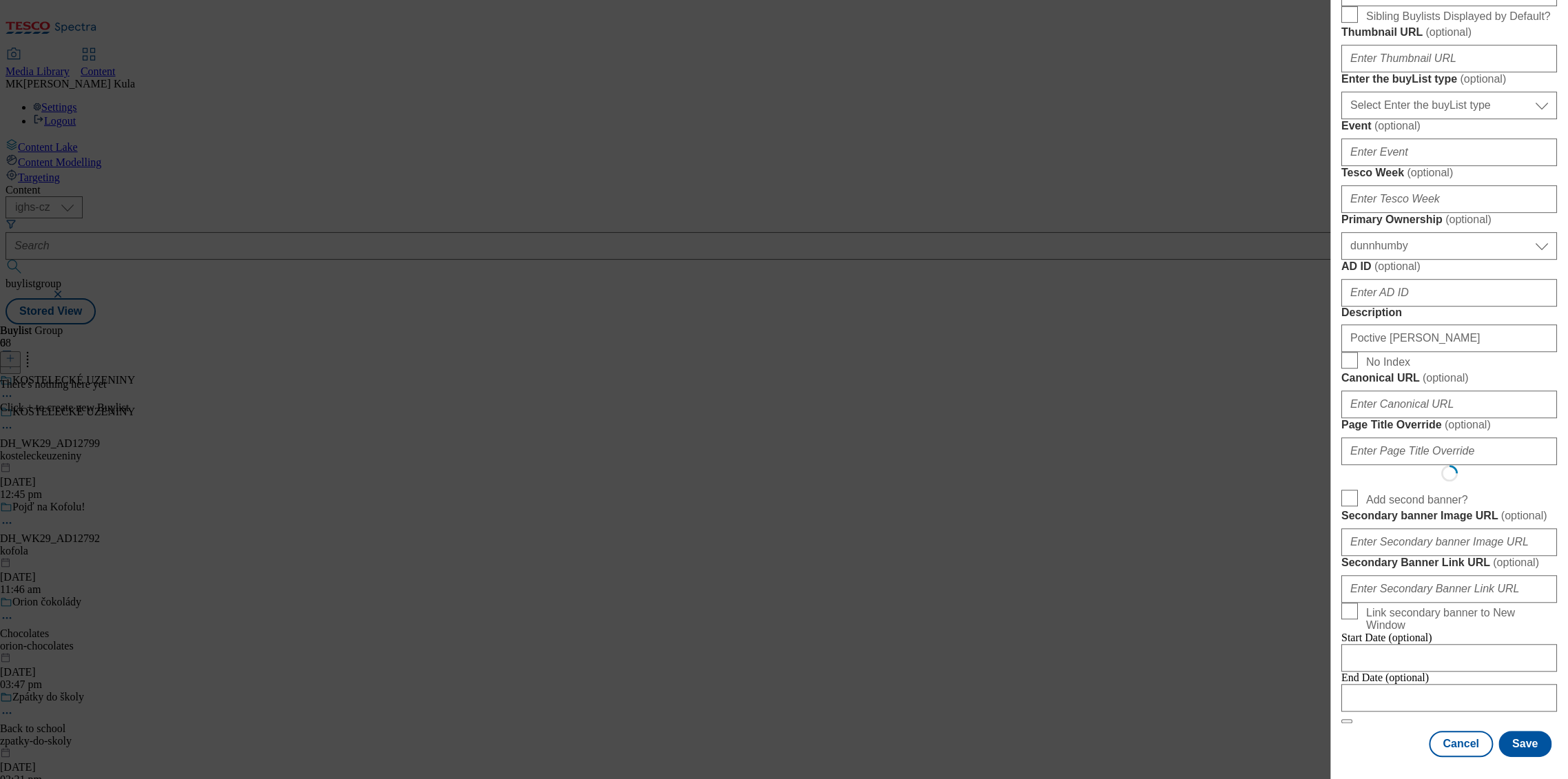
scroll to position [0, 0]
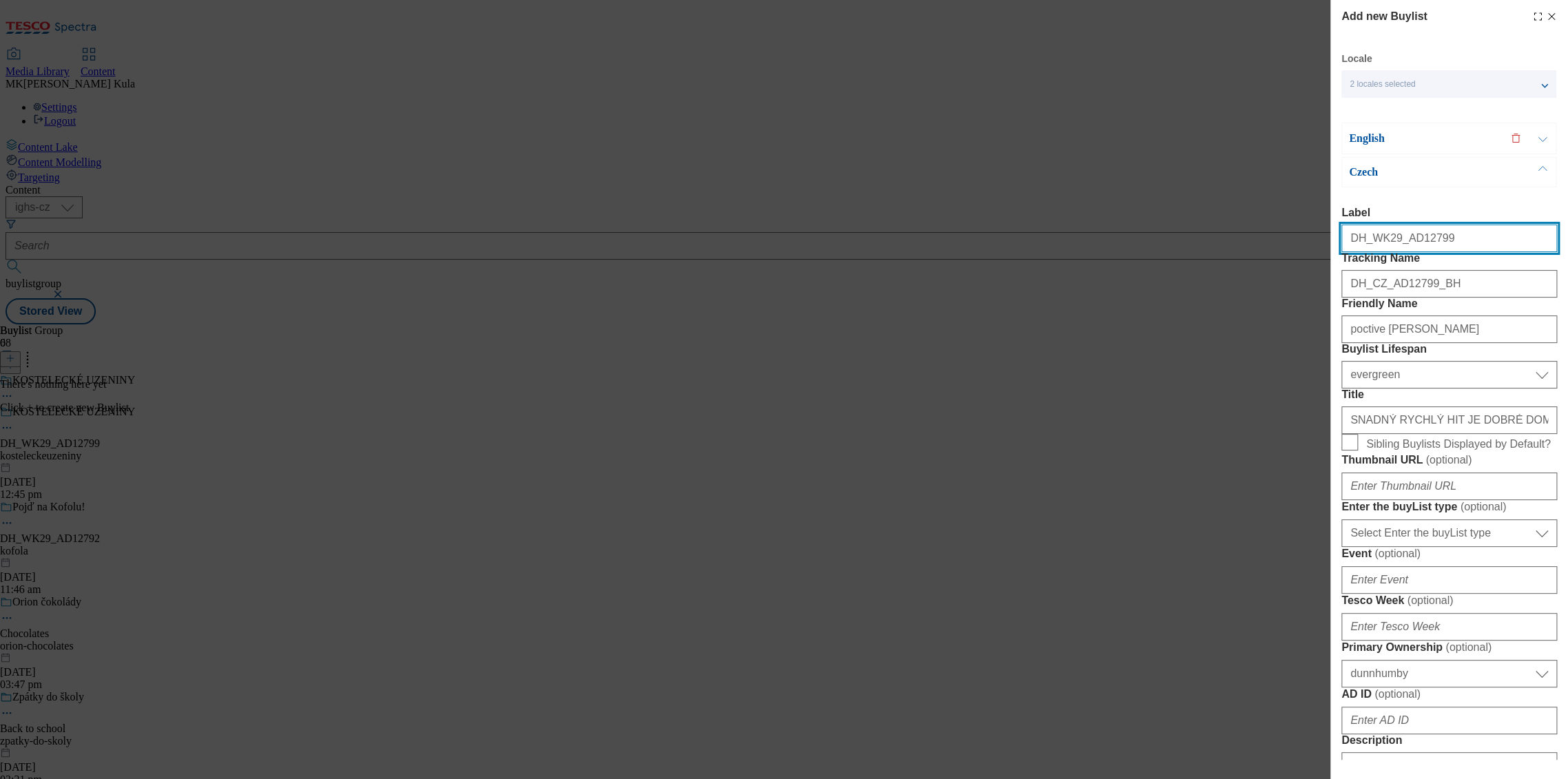
select select "Banner"
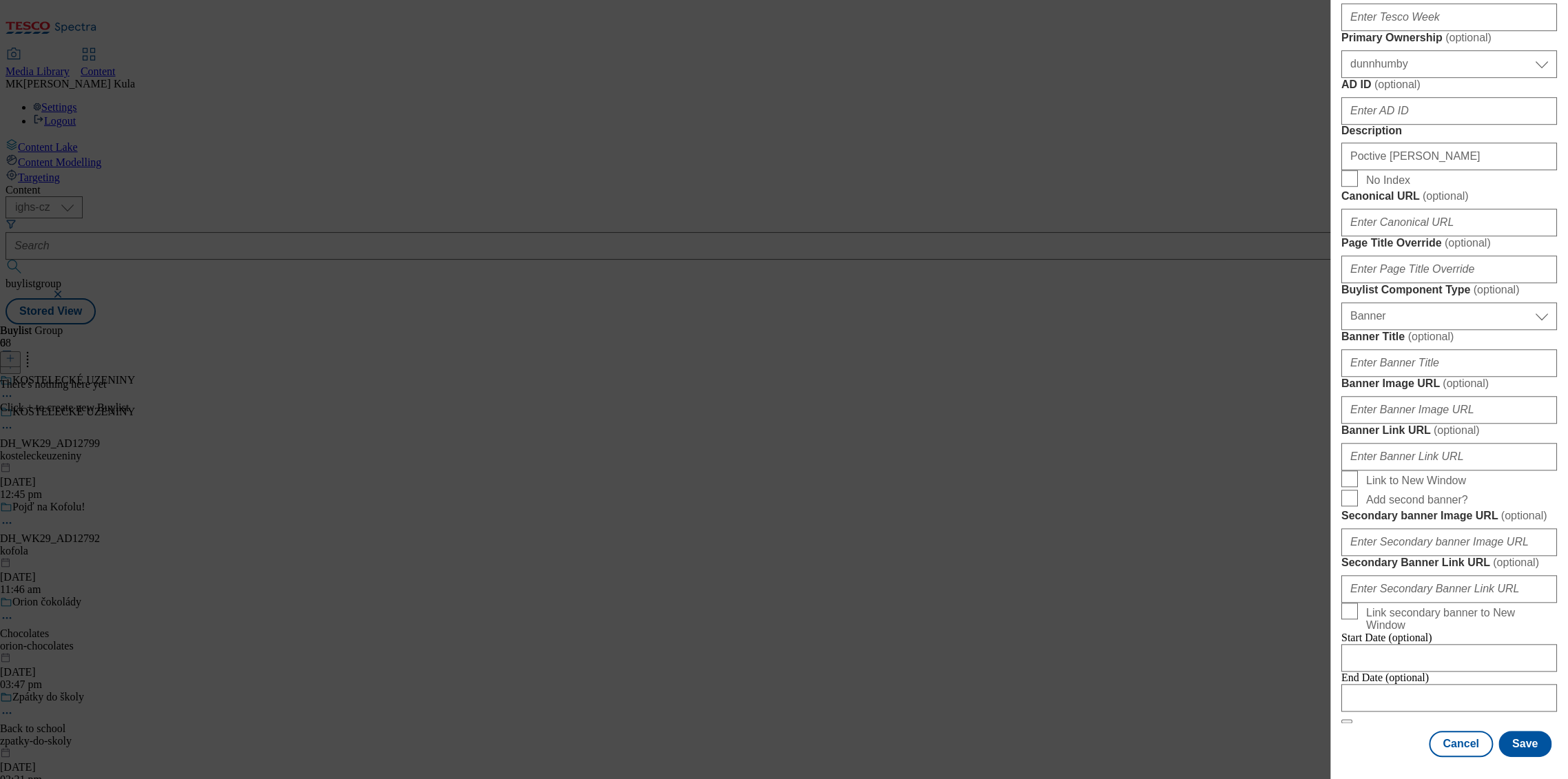
scroll to position [1072, 0]
drag, startPoint x: 1448, startPoint y: 418, endPoint x: 1532, endPoint y: 486, distance: 108.1
click at [1448, 443] on input "Banner Link URL ( optional )" at bounding box center [1449, 456] width 216 height 27
drag, startPoint x: 1417, startPoint y: 350, endPoint x: 1434, endPoint y: 360, distance: 19.7
click at [1417, 397] on input "Banner Image URL ( optional )" at bounding box center [1449, 410] width 216 height 27
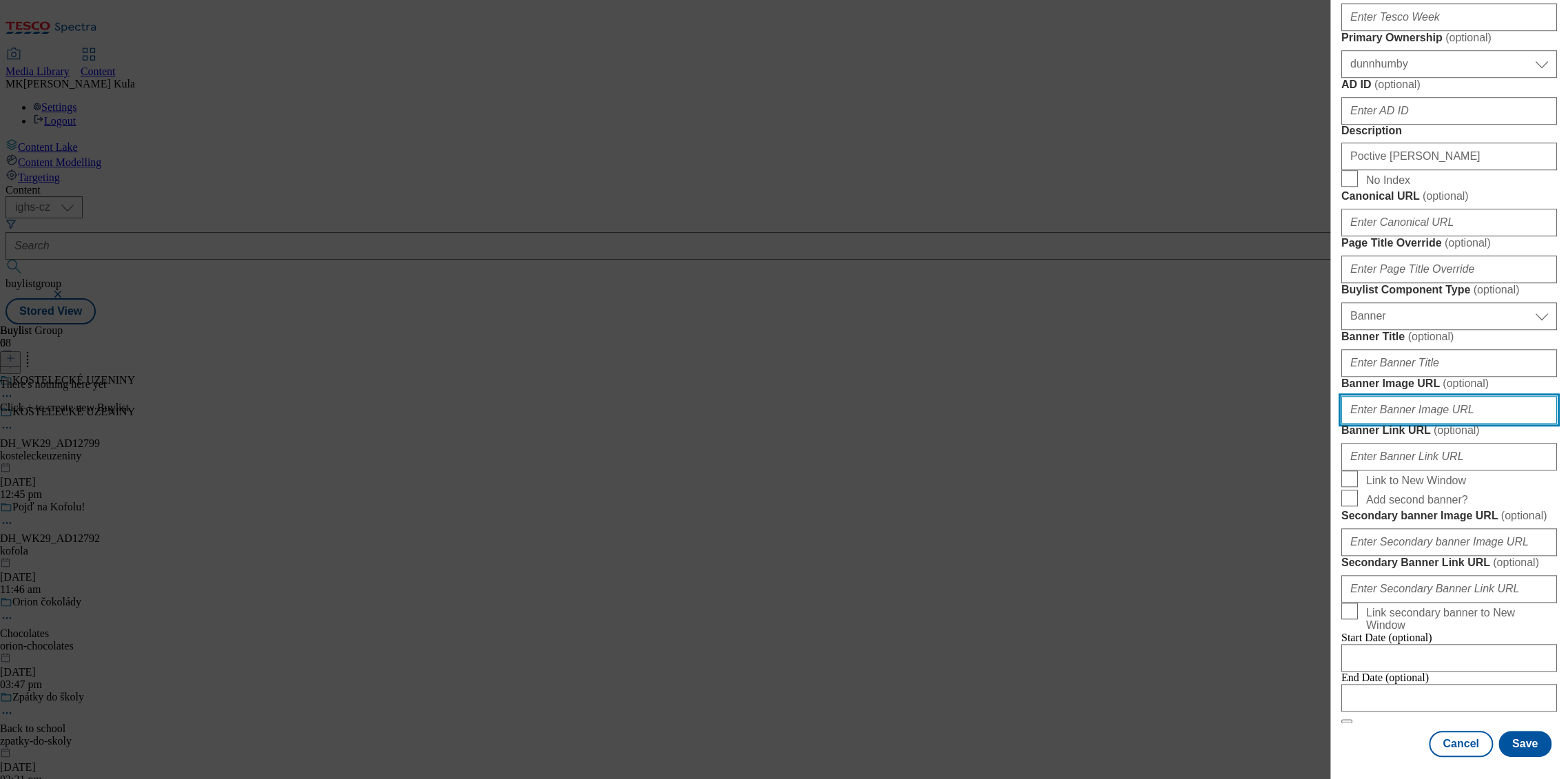
paste input "https://digitalcontent.api.tesco.com/v2/media/ighs-ce-mktg/216cba79-748b-4c49-8…"
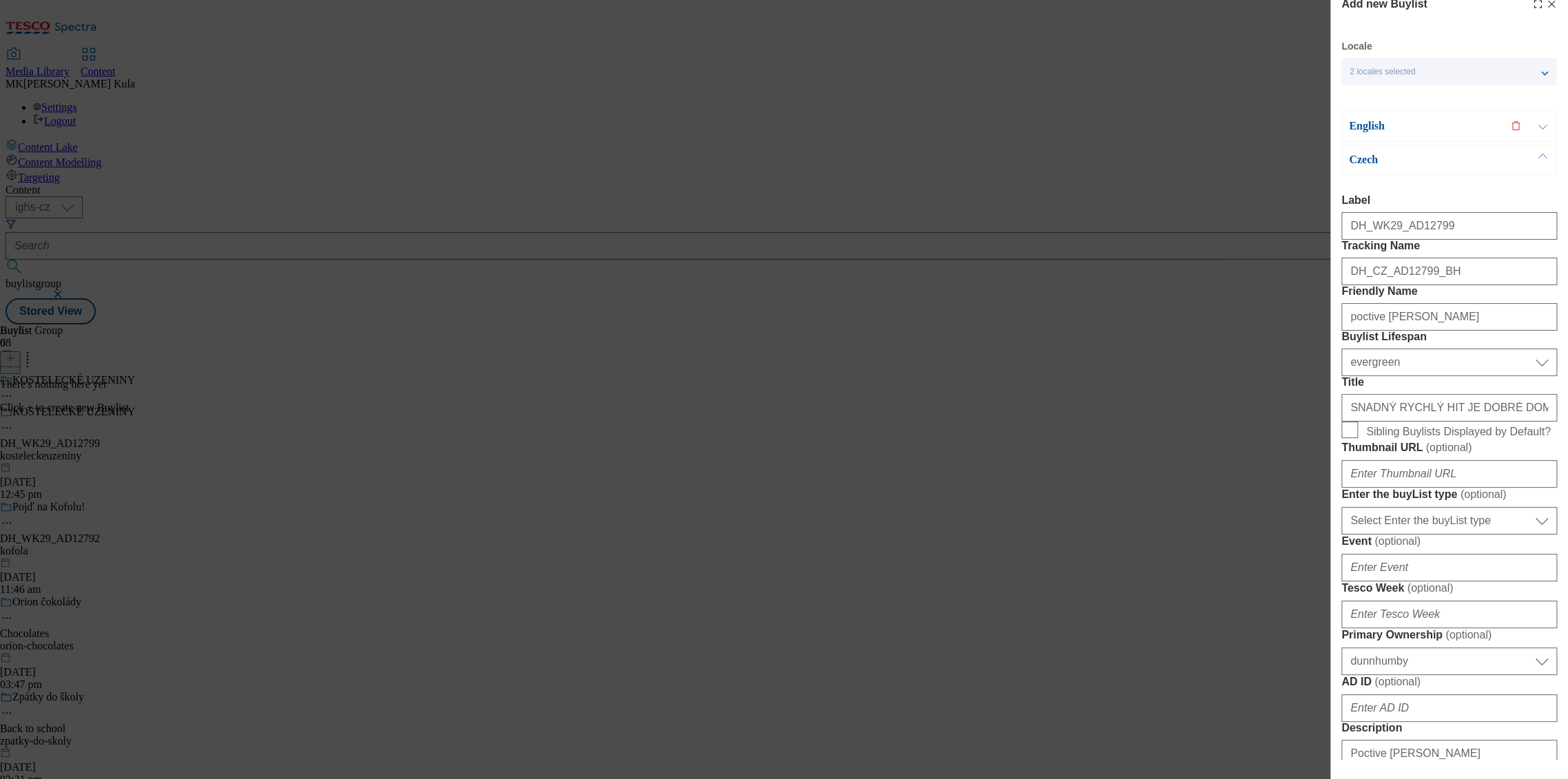
scroll to position [0, 0]
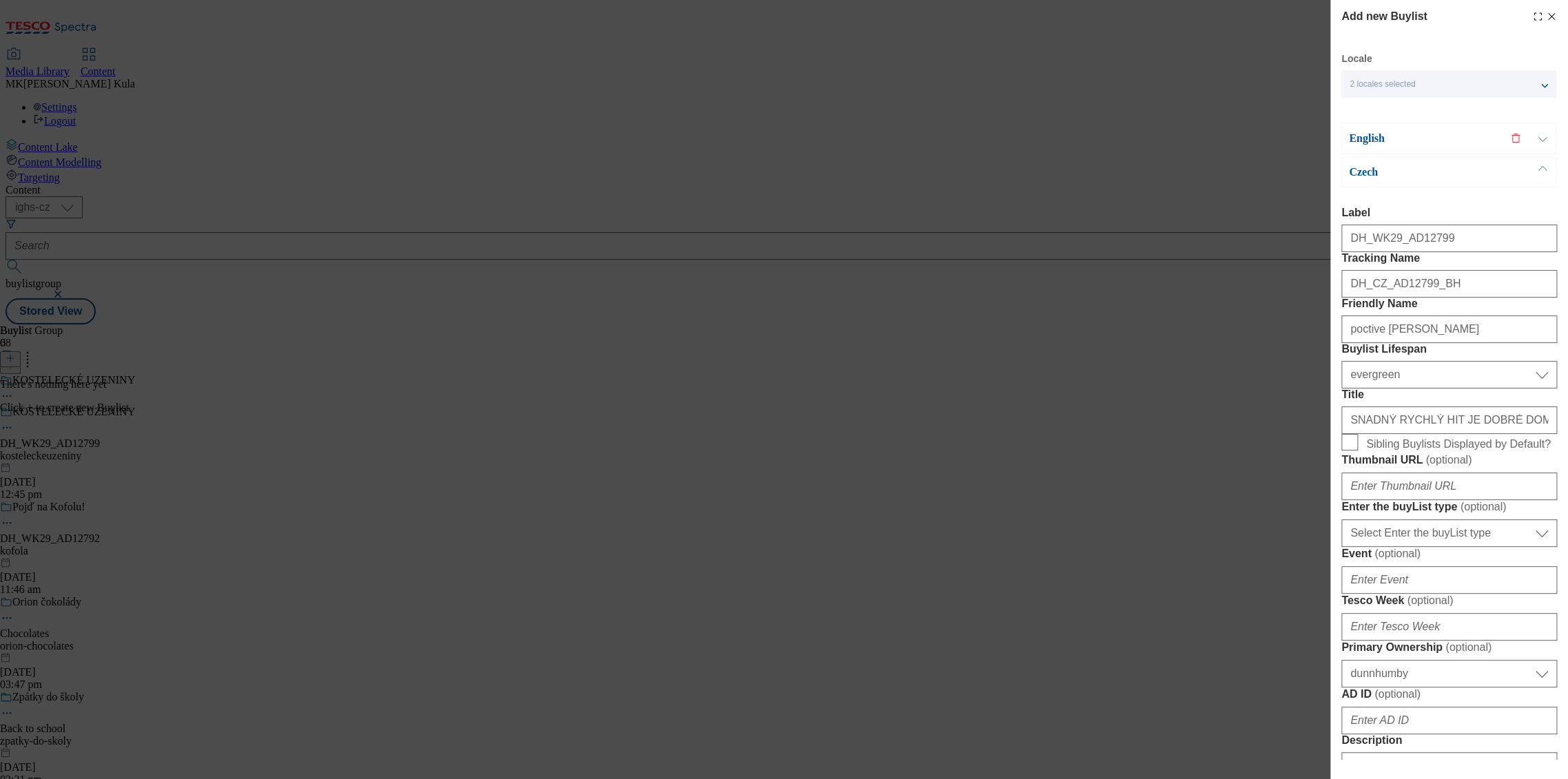
type input "https://digitalcontent.api.tesco.com/v2/media/ighs-ce-mktg/216cba79-748b-4c49-8…"
click at [1477, 136] on p "English" at bounding box center [1421, 138] width 145 height 14
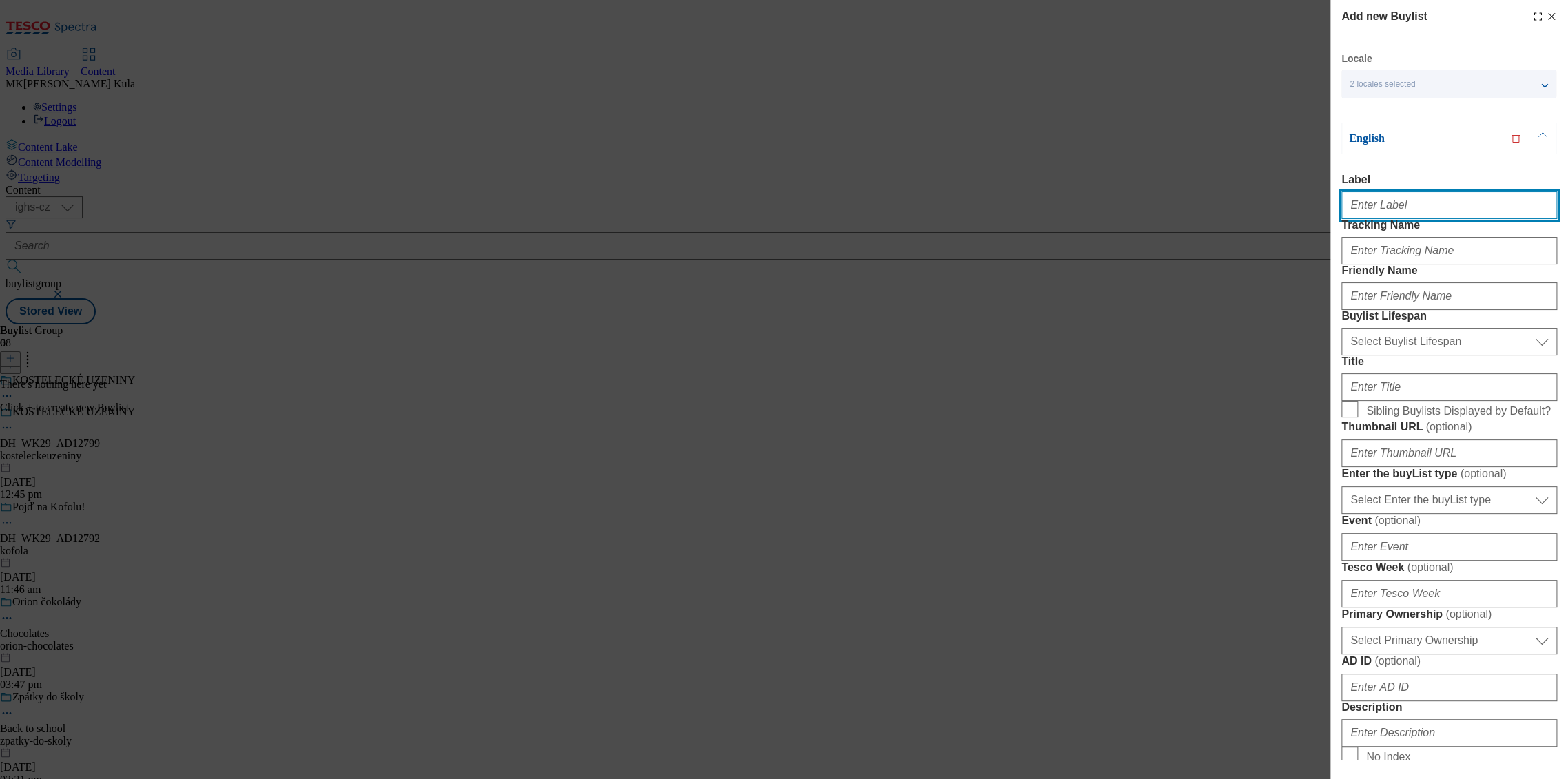
click at [1391, 201] on input "Label" at bounding box center [1449, 205] width 216 height 27
paste input "DH_WK29_AD12799"
type input "DH_WK29_AD12799"
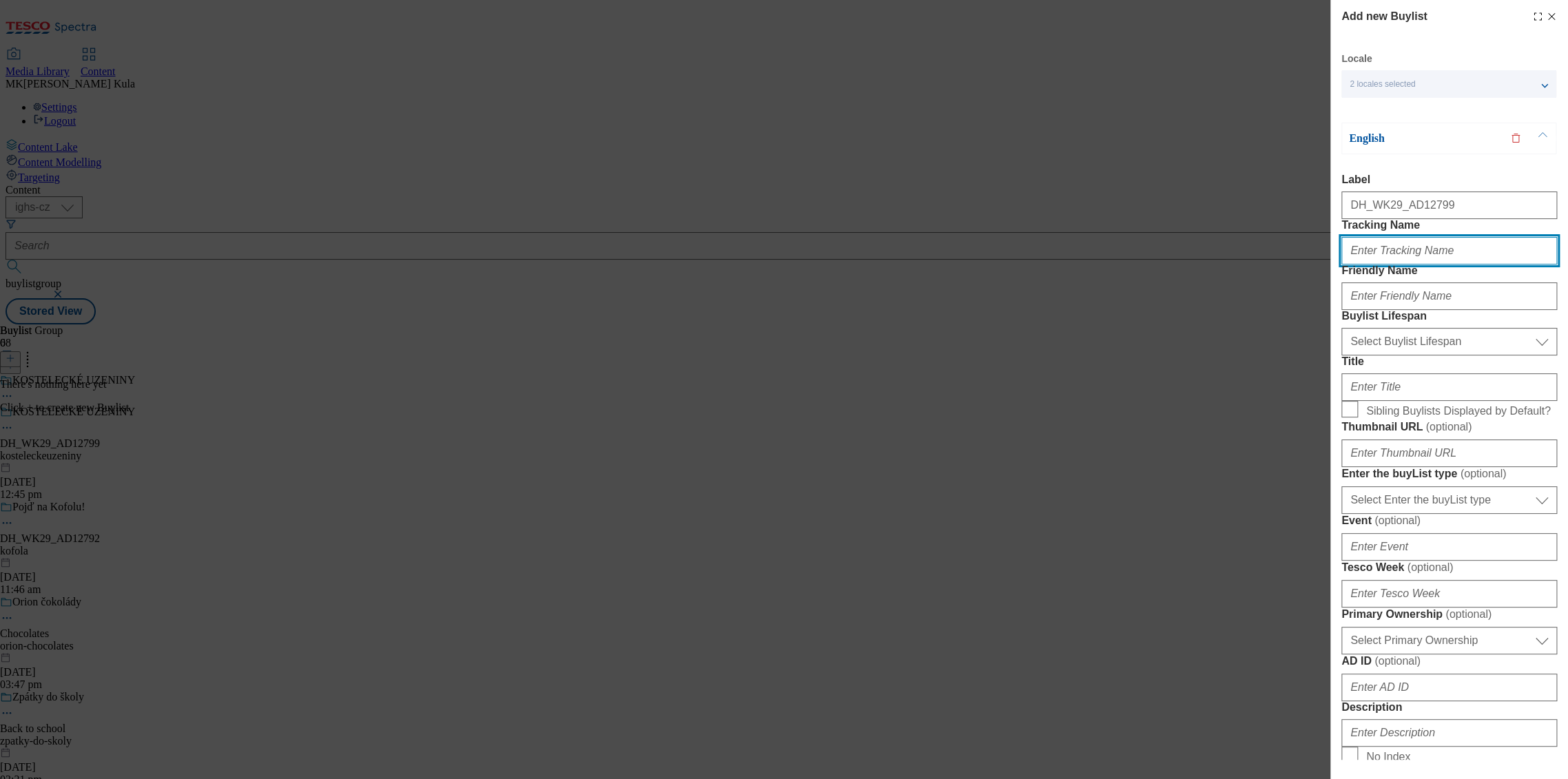
click at [1393, 264] on input "Tracking Name" at bounding box center [1449, 250] width 216 height 27
paste input "DH_EN_AD12799_BH"
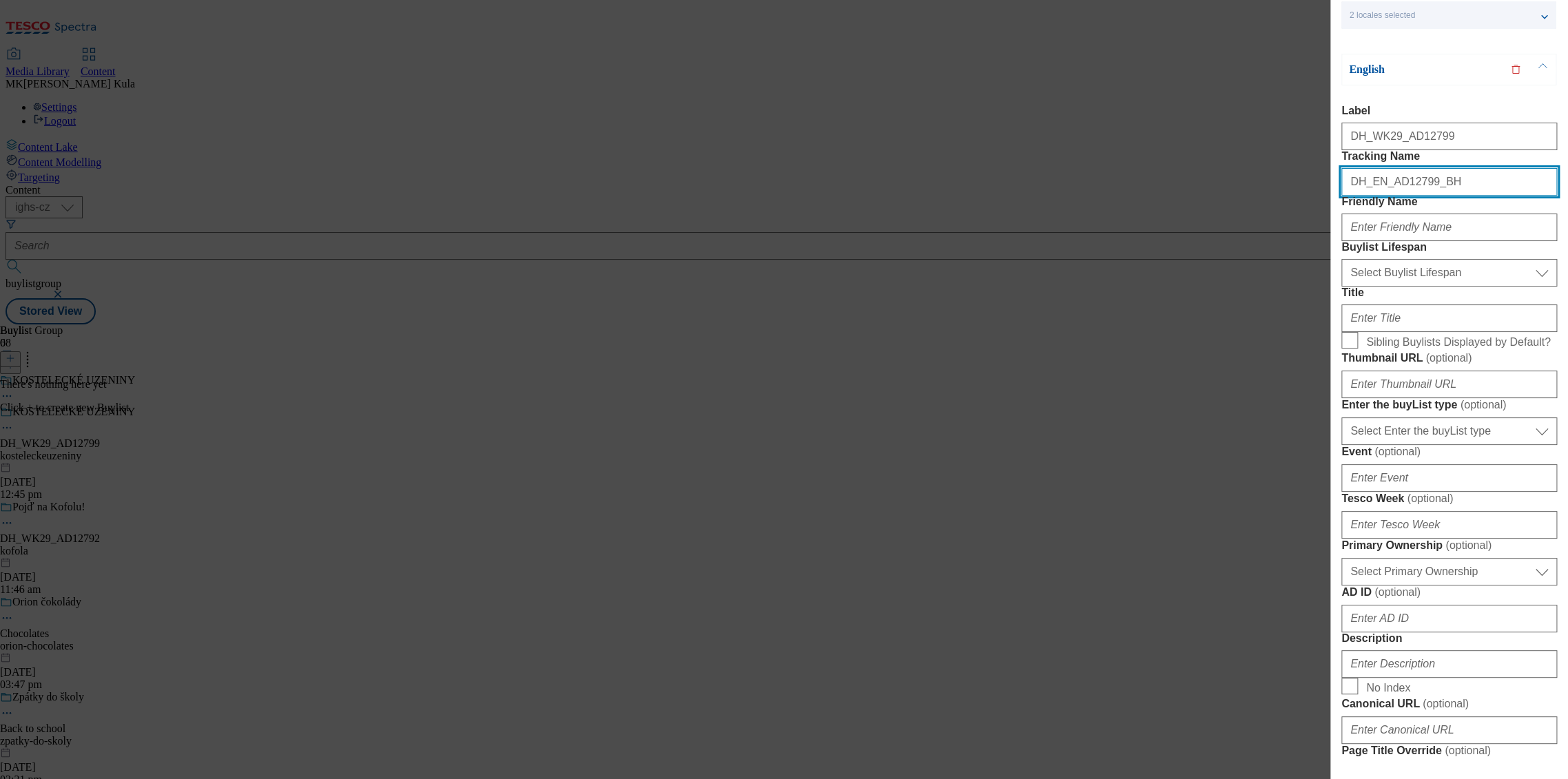
scroll to position [153, 0]
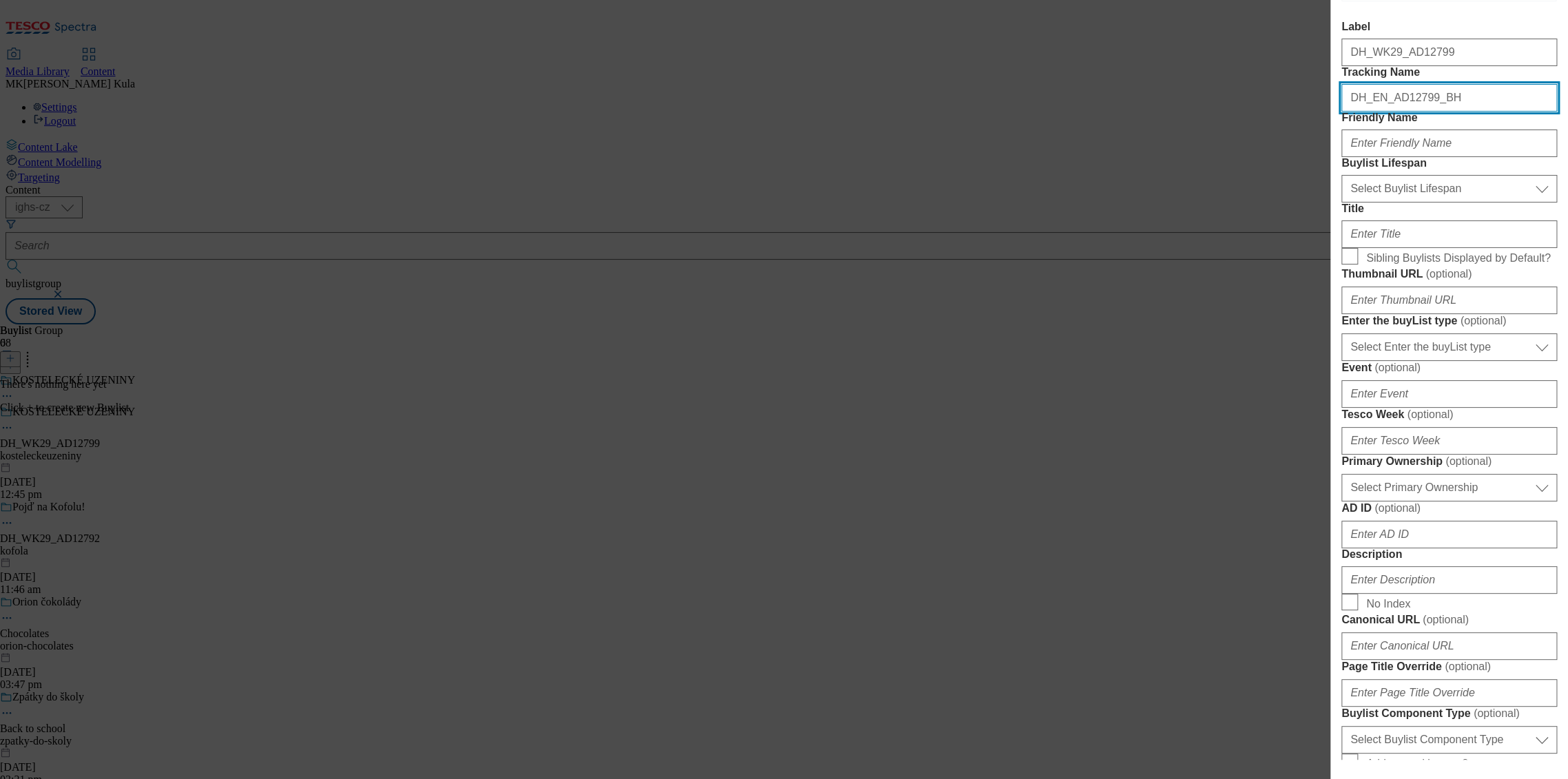
type input "DH_EN_AD12799_BH"
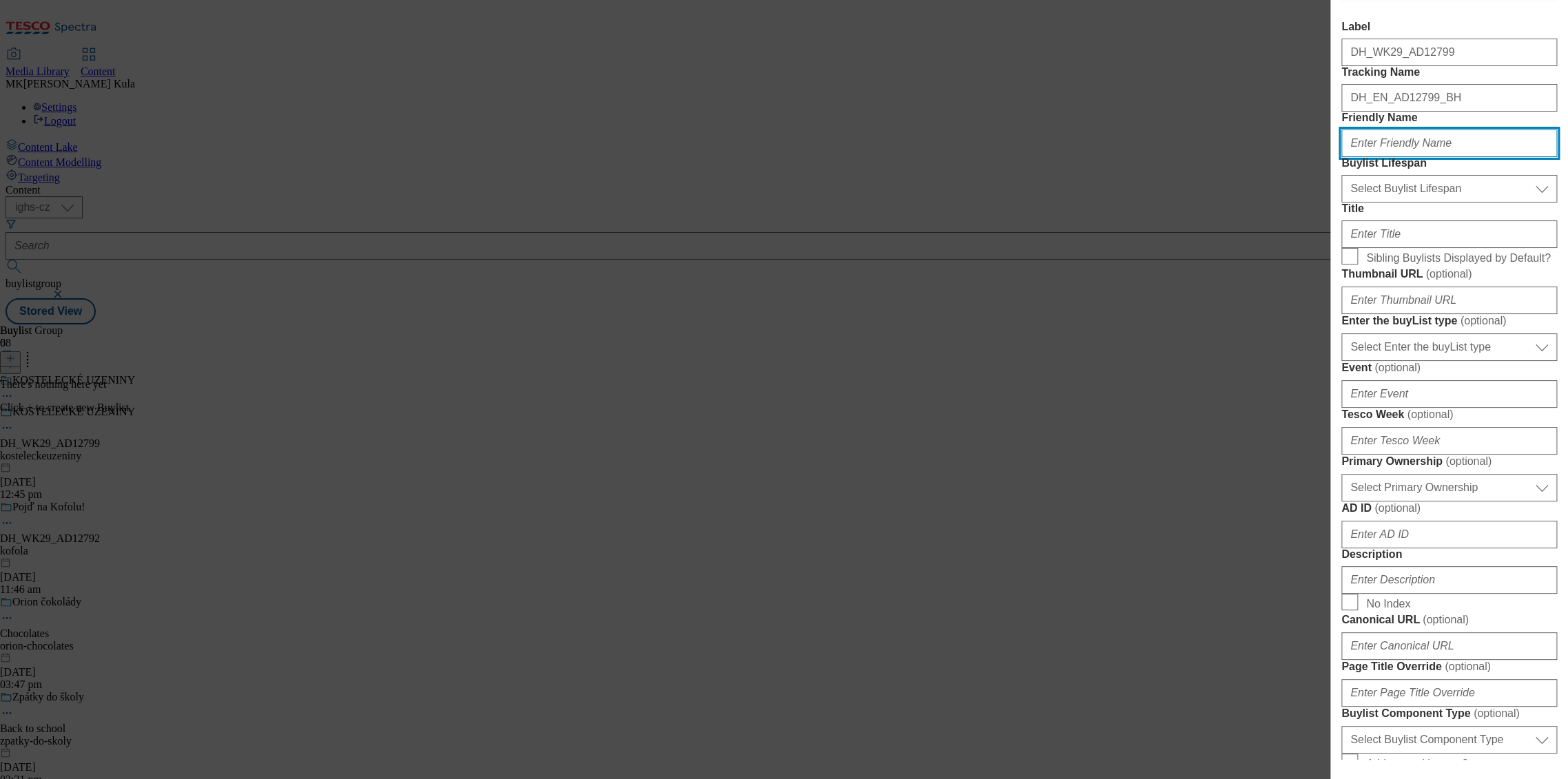
click at [1393, 157] on input "Friendly Name" at bounding box center [1449, 143] width 216 height 27
paste input "poctive kostelecky"
click at [1380, 157] on input "poctive kostelecky" at bounding box center [1449, 143] width 216 height 27
type input "poctivekostelecky"
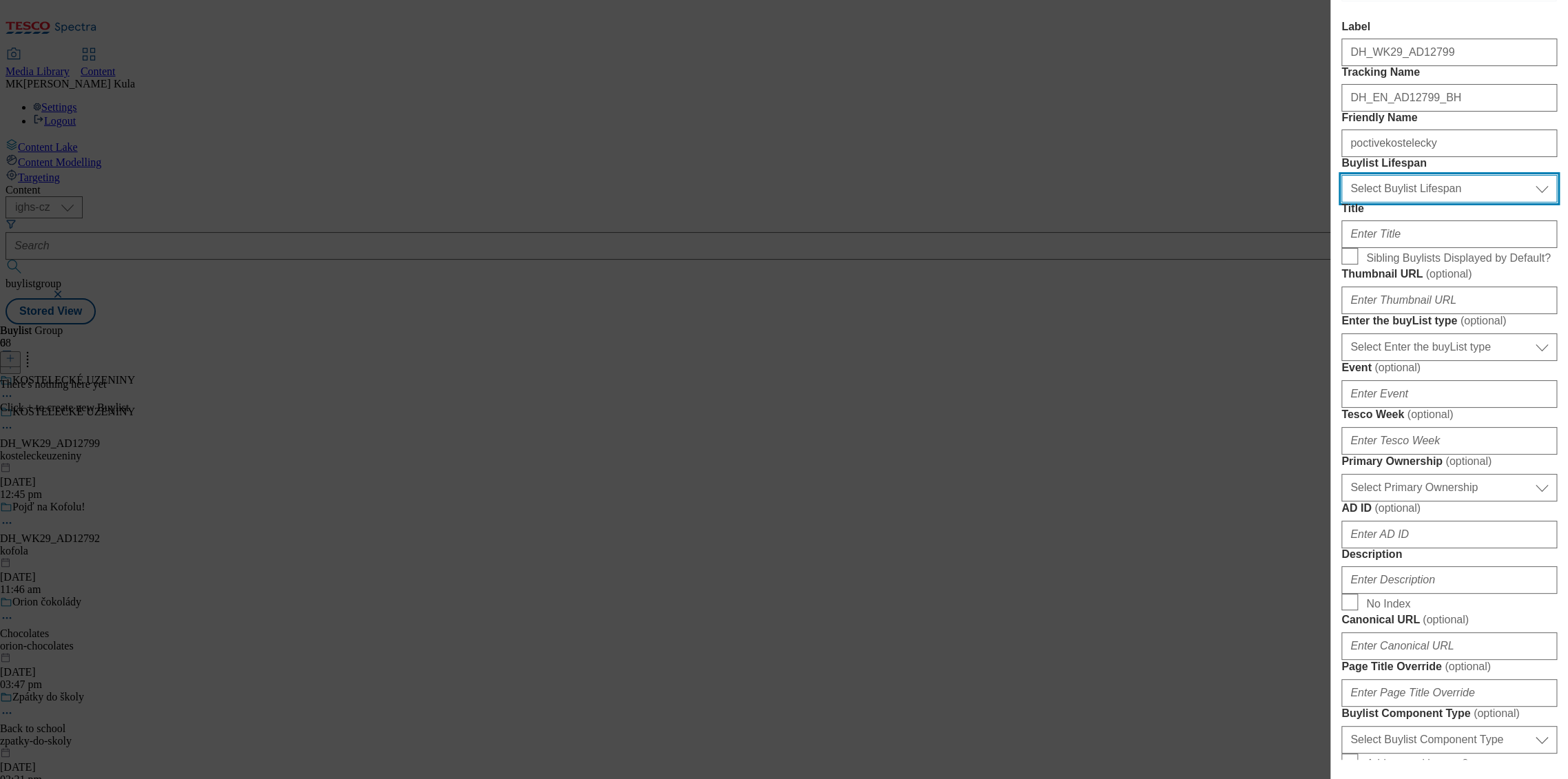
drag, startPoint x: 1448, startPoint y: 264, endPoint x: 1438, endPoint y: 275, distance: 14.9
click at [1448, 203] on select "Select Buylist Lifespan evergreen seasonal tactical" at bounding box center [1449, 188] width 216 height 27
select select "evergreen"
click at [1341, 203] on select "Select Buylist Lifespan evergreen seasonal tactical" at bounding box center [1449, 188] width 216 height 27
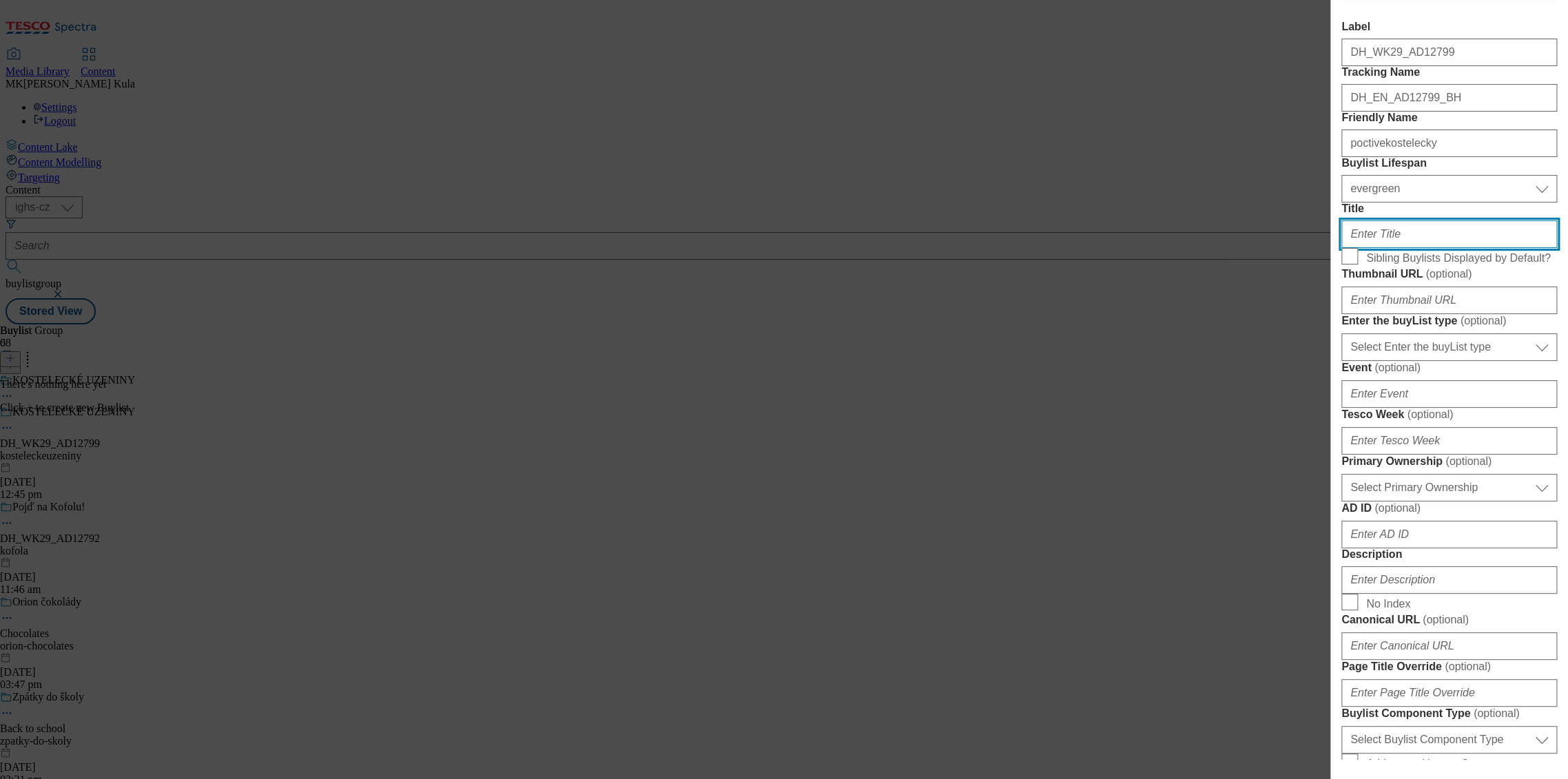
click at [1396, 248] on input "Title" at bounding box center [1449, 234] width 216 height 27
paste input "KOSTELECKÉ UZENINY"
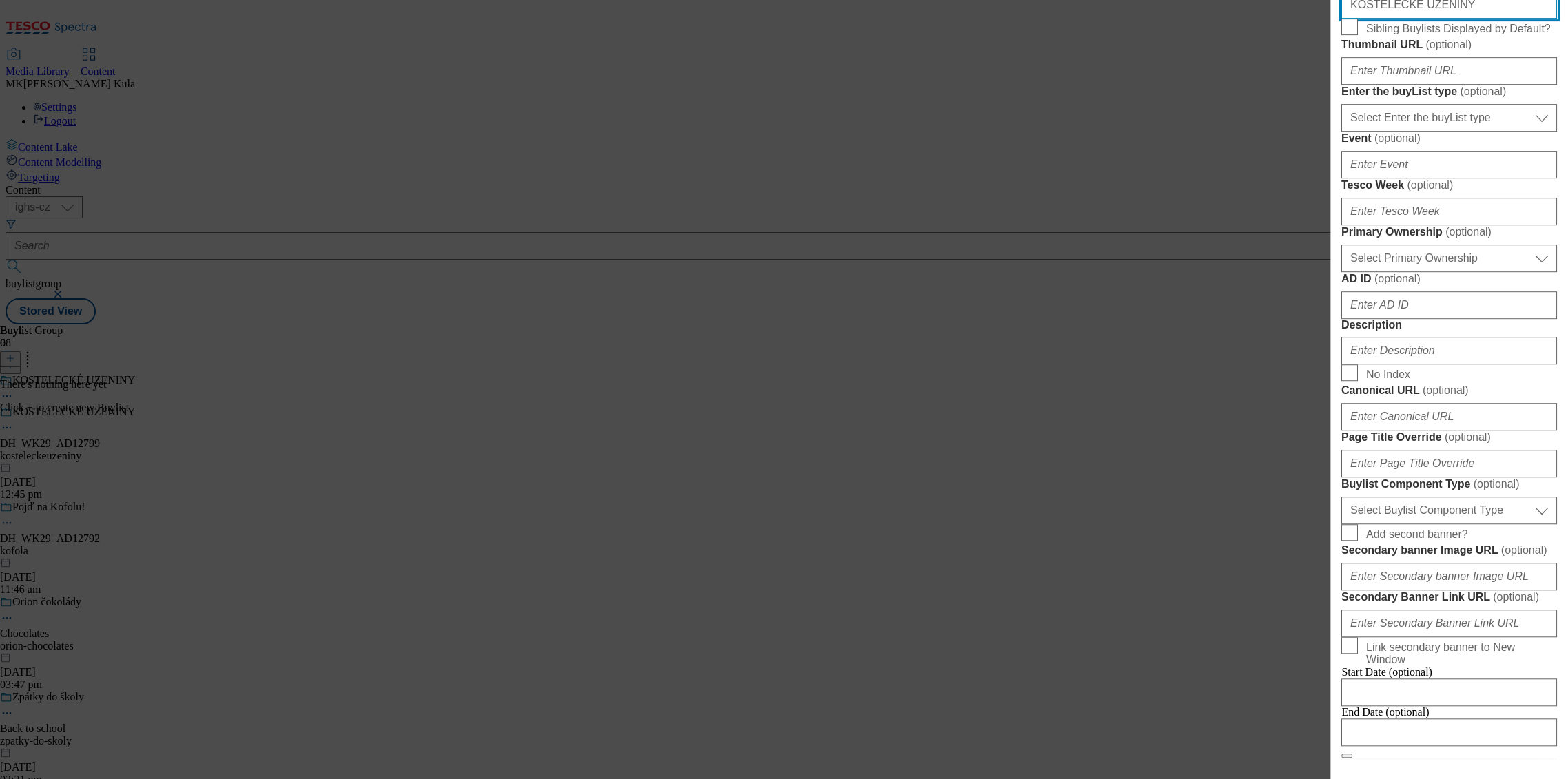
scroll to position [459, 0]
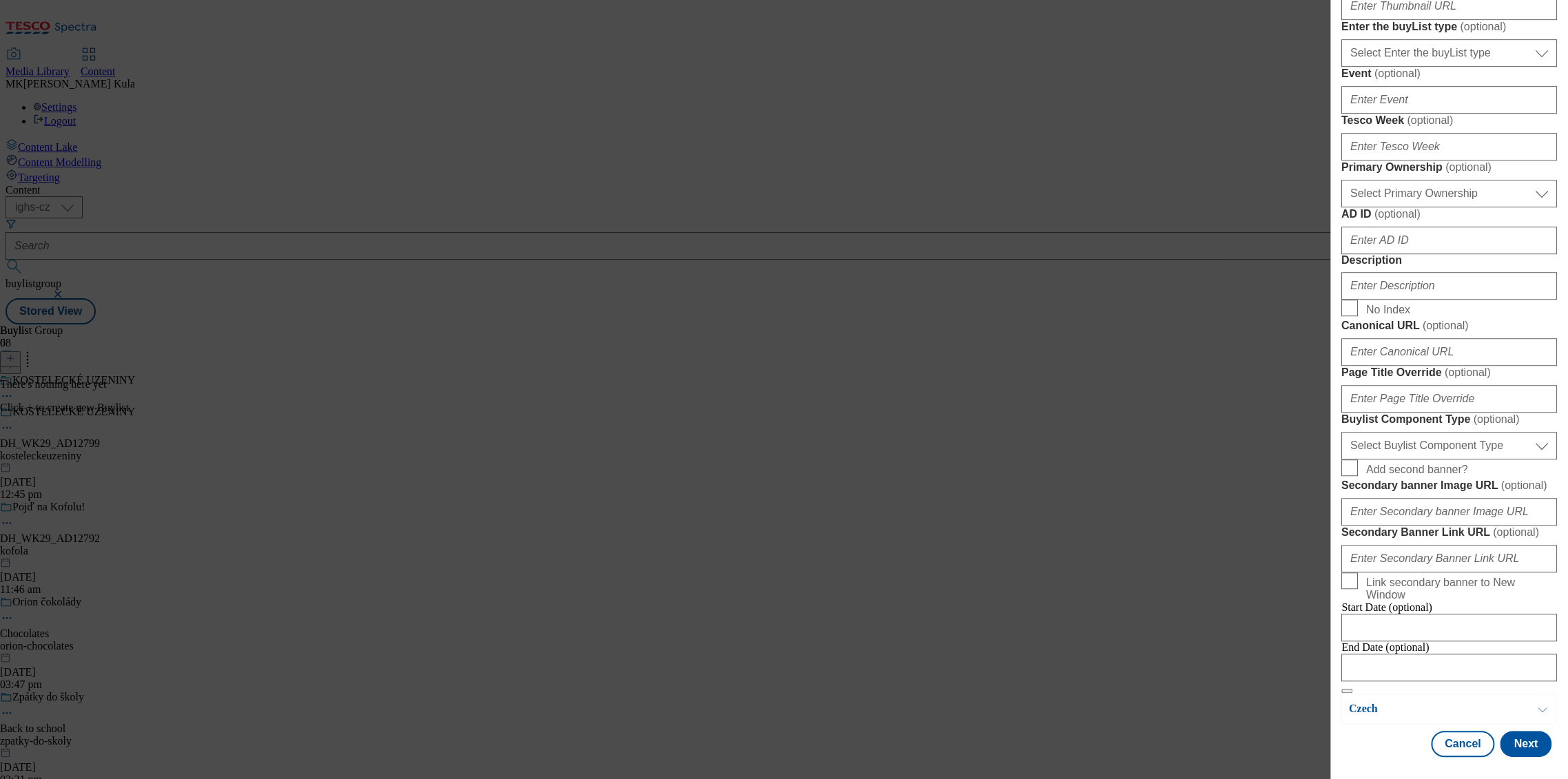
type input "KOSTELECKÉ UZENINY"
click at [1429, 207] on select "Select Primary Ownership tesco dunnhumby" at bounding box center [1449, 193] width 216 height 27
select select "dunnhumby"
click at [1341, 207] on select "Select Primary Ownership tesco dunnhumby" at bounding box center [1449, 193] width 216 height 27
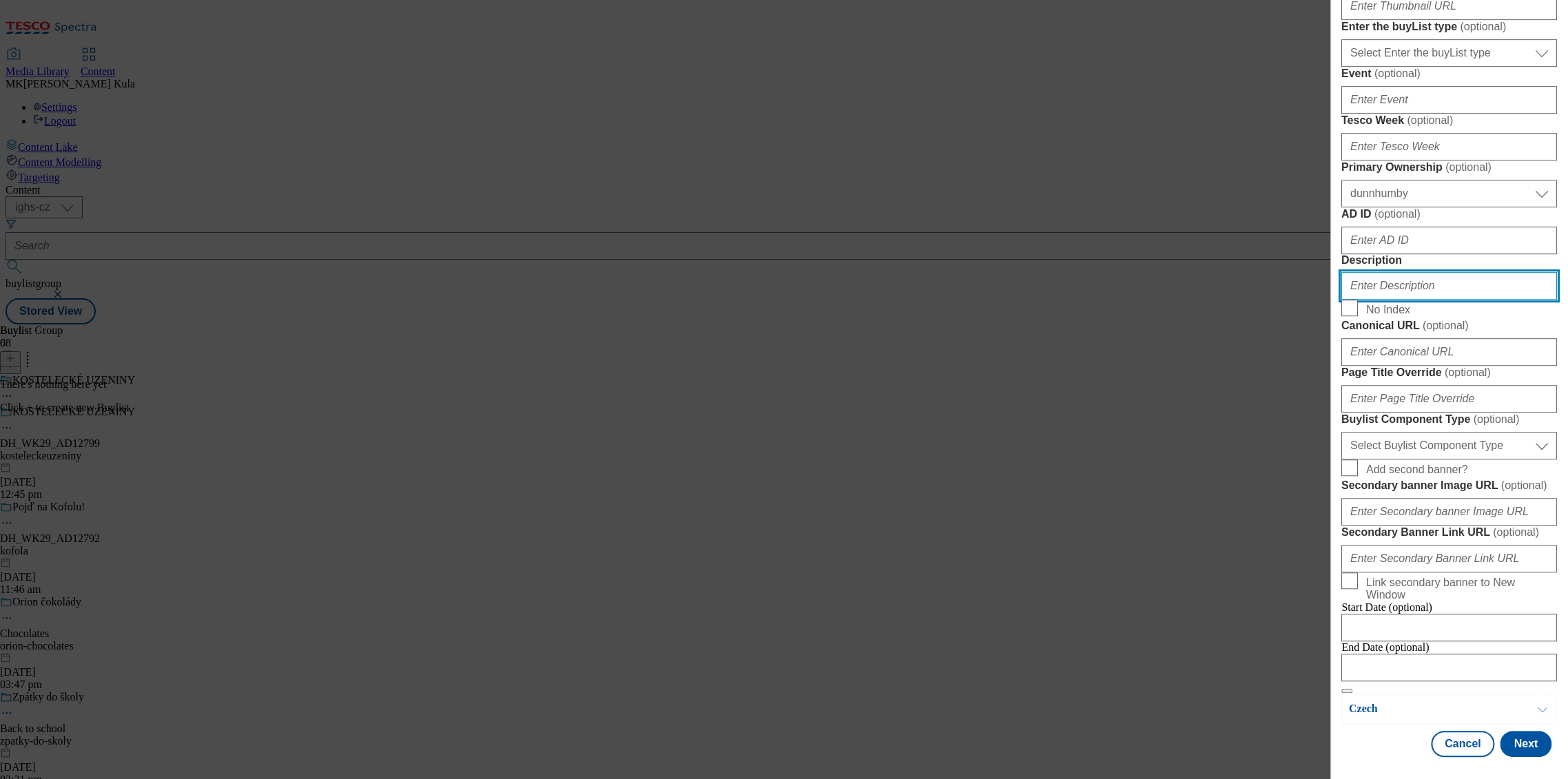
click at [1402, 300] on input "Description" at bounding box center [1449, 285] width 216 height 27
paste input "Poctive Kostelecky"
type input "Poctive Kostelecky"
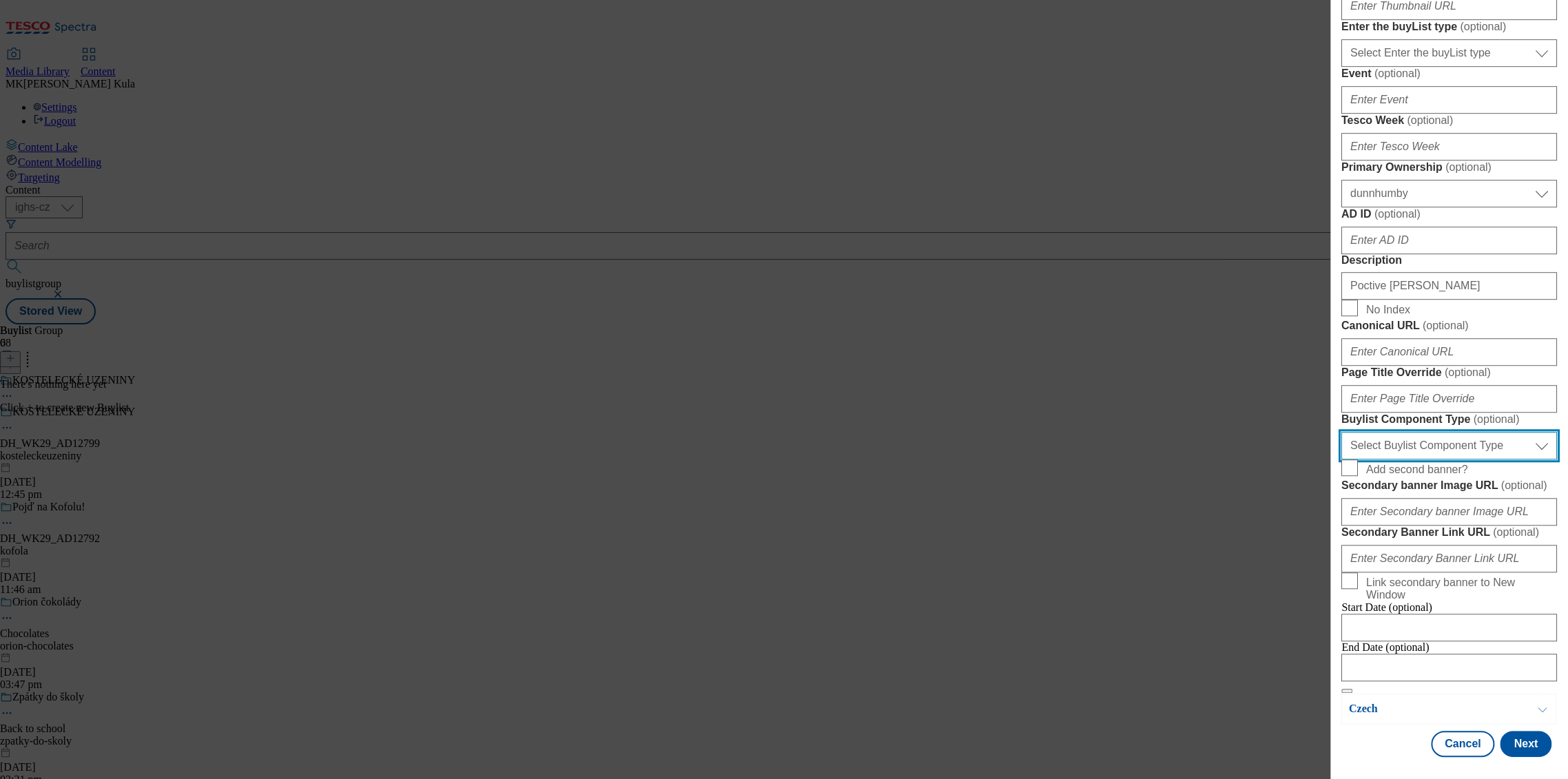
click at [1445, 432] on select "Select Buylist Component Type Banner Competition Header Meal" at bounding box center [1449, 445] width 216 height 27
select select "Banner"
click at [1341, 432] on select "Select Buylist Component Type Banner Competition Header Meal" at bounding box center [1449, 445] width 216 height 27
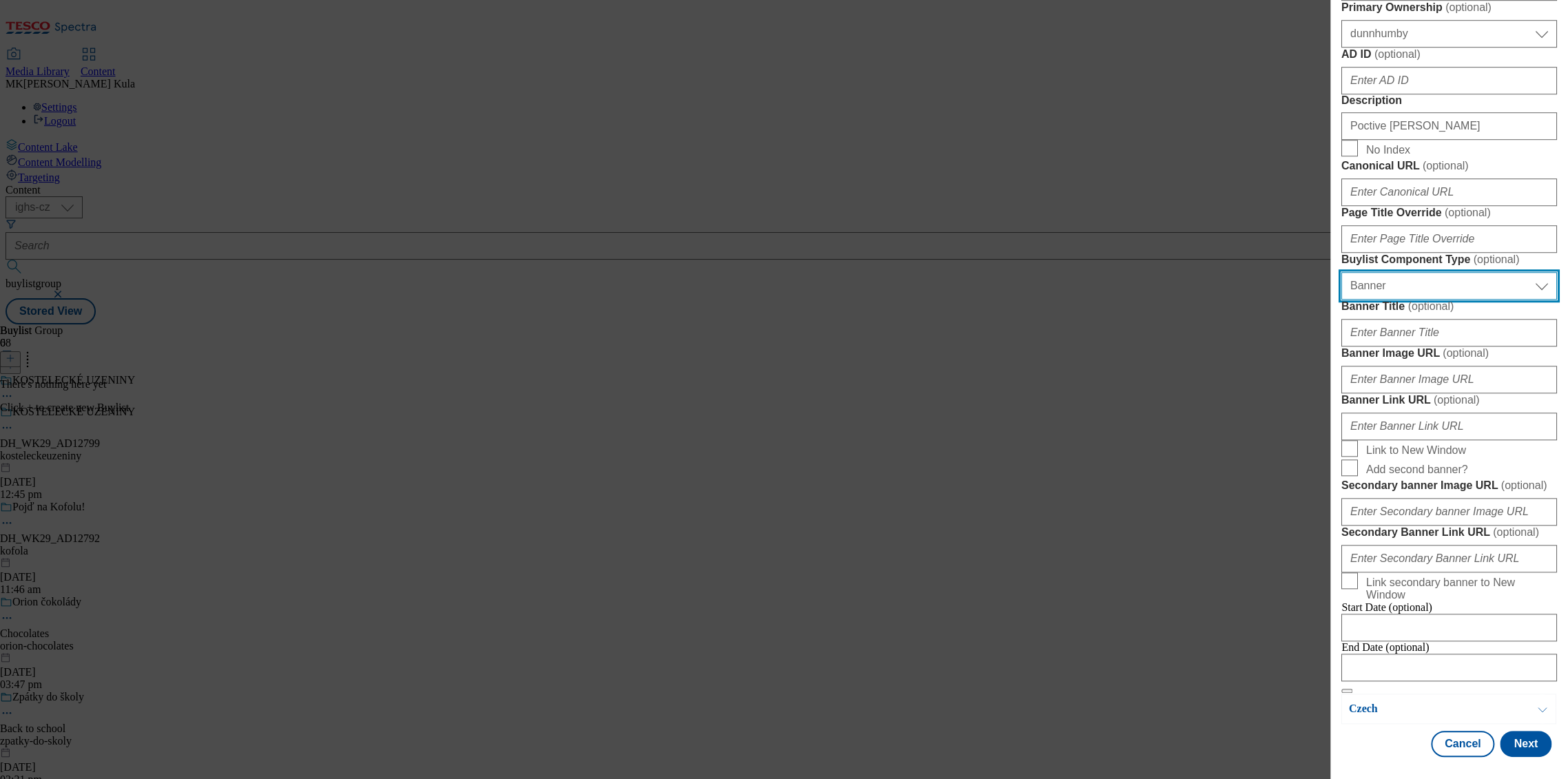
scroll to position [1166, 0]
click at [1412, 366] on input "Banner Image URL ( optional )" at bounding box center [1449, 379] width 216 height 27
paste input "https://digitalcontent.api.tesco.com/v2/media/ighs-ce-mktg/216cba79-748b-4c49-8…"
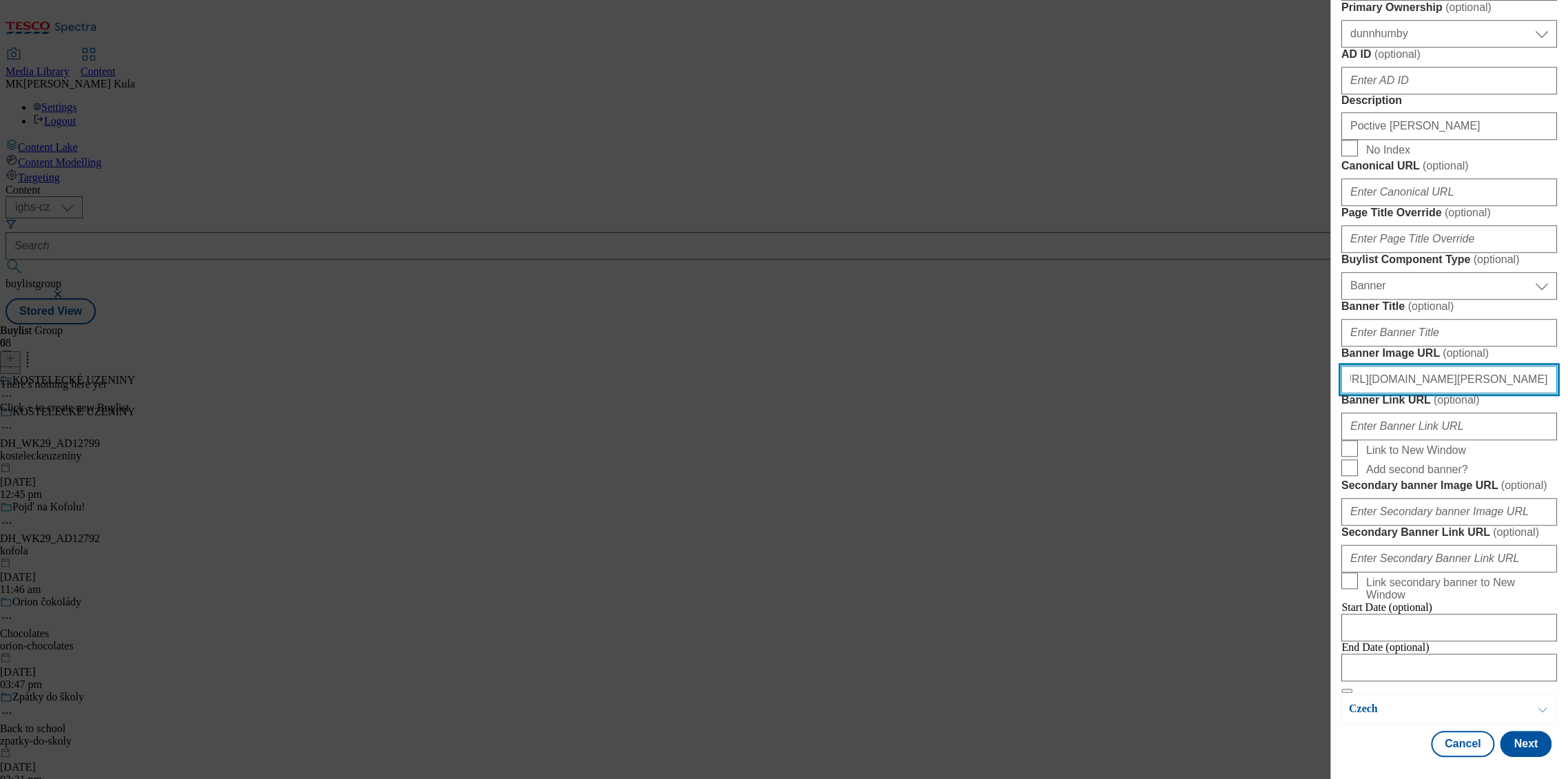
scroll to position [1184, 0]
type input "https://digitalcontent.api.tesco.com/v2/media/ighs-ce-mktg/216cba79-748b-4c49-8…"
click at [1523, 741] on button "Next" at bounding box center [1526, 744] width 52 height 26
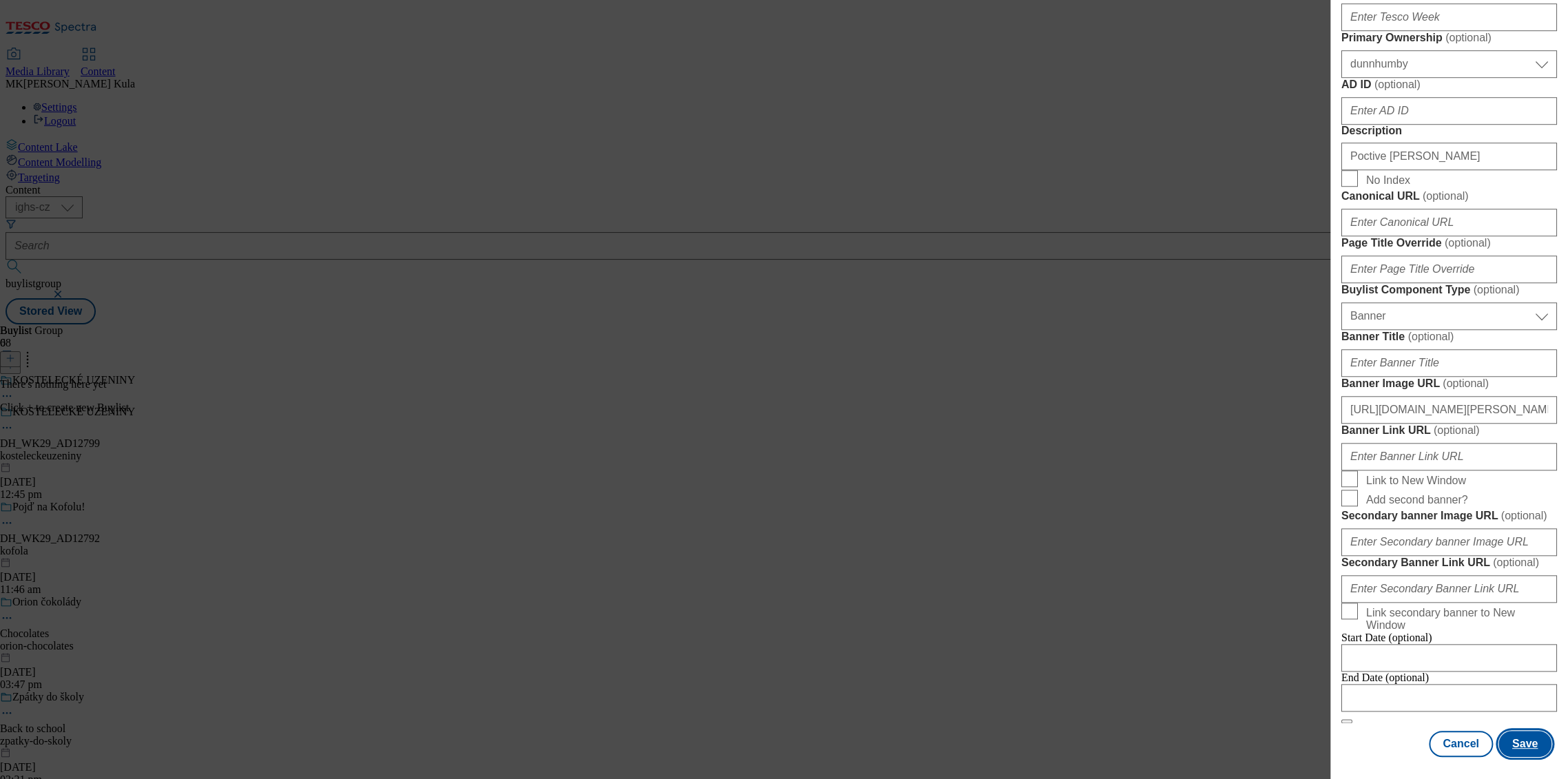
click at [1524, 747] on button "Save" at bounding box center [1525, 744] width 53 height 26
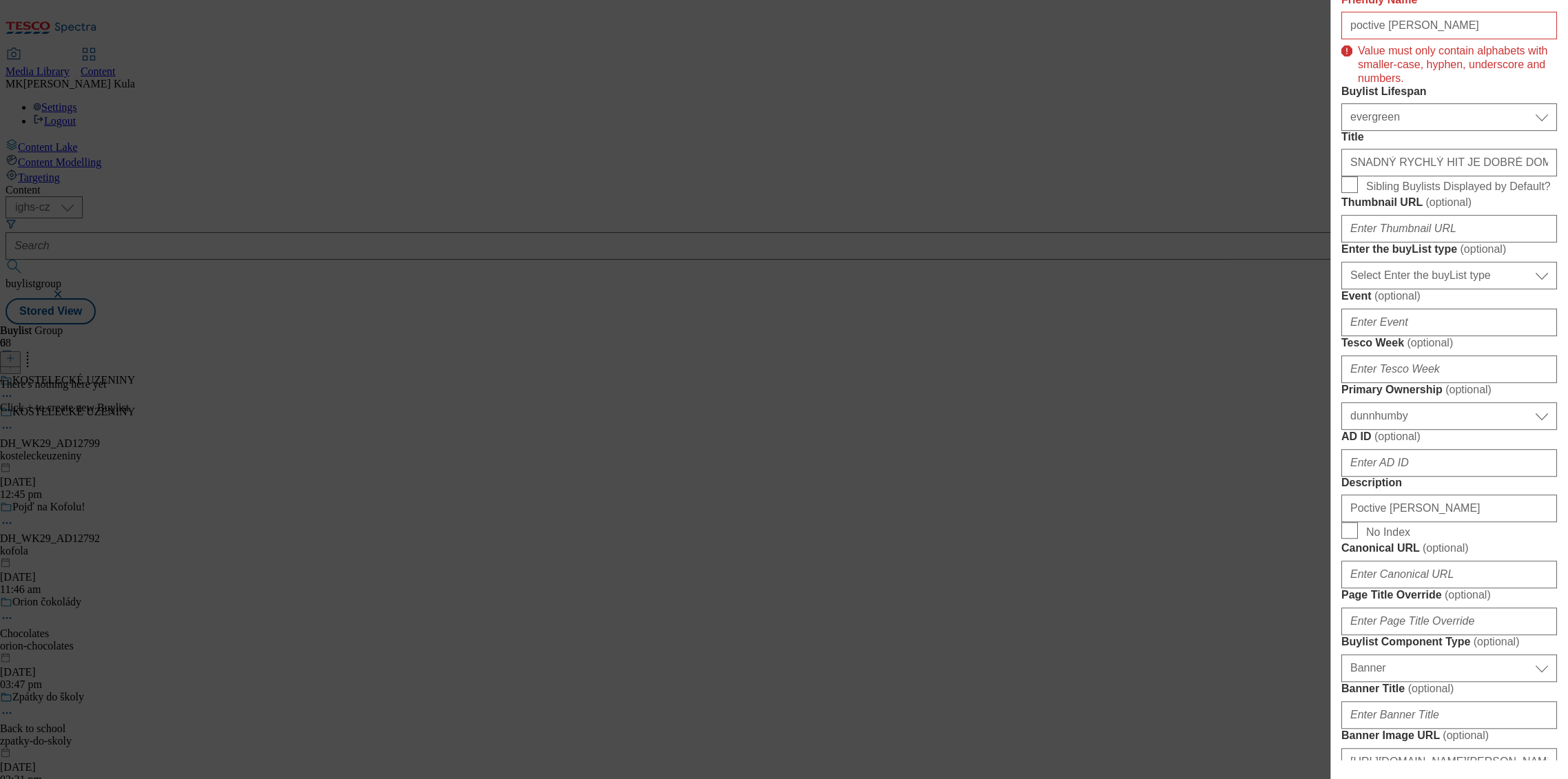
scroll to position [113, 0]
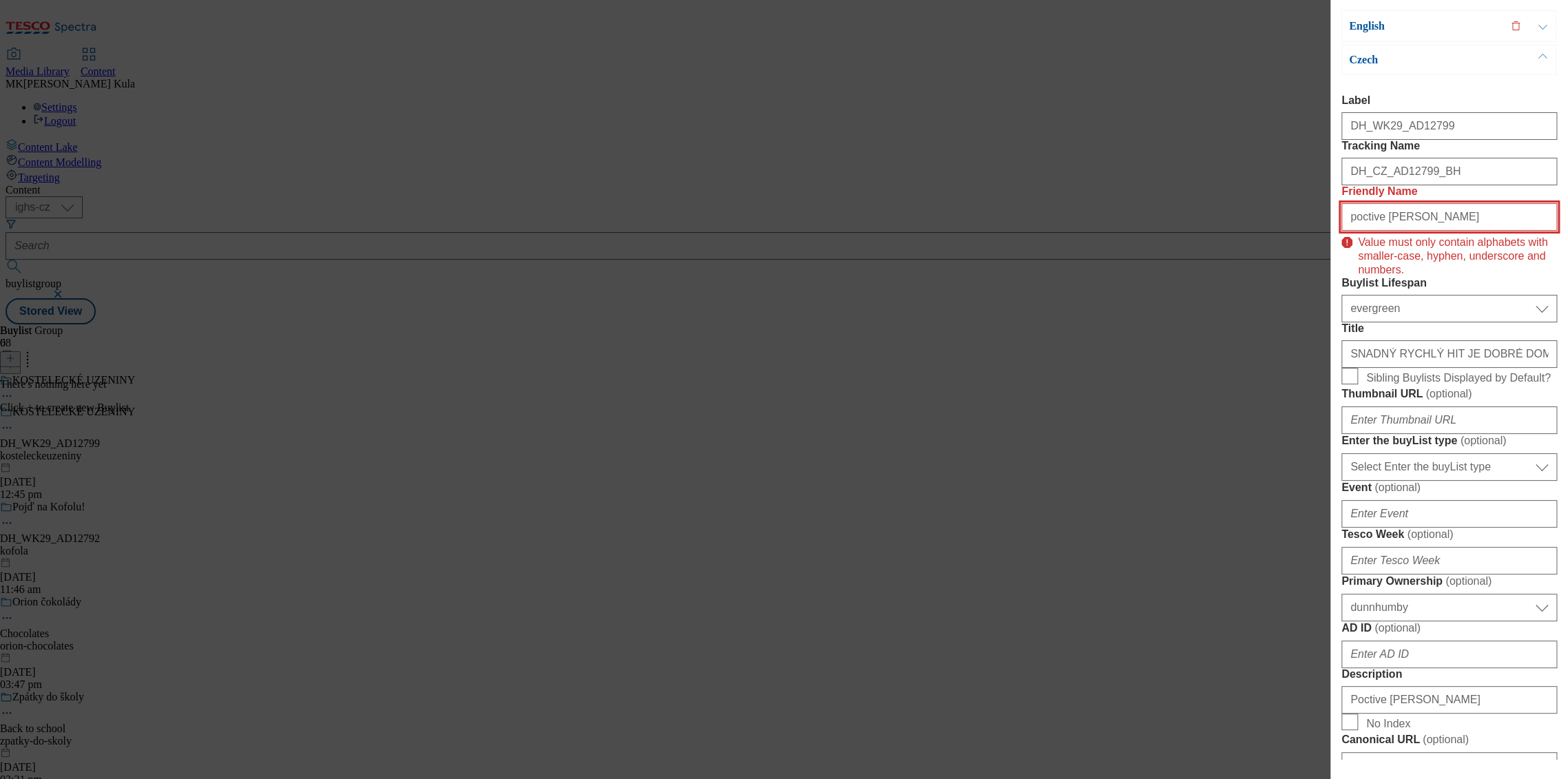
click at [1380, 231] on input "poctive kostelecky" at bounding box center [1449, 217] width 216 height 27
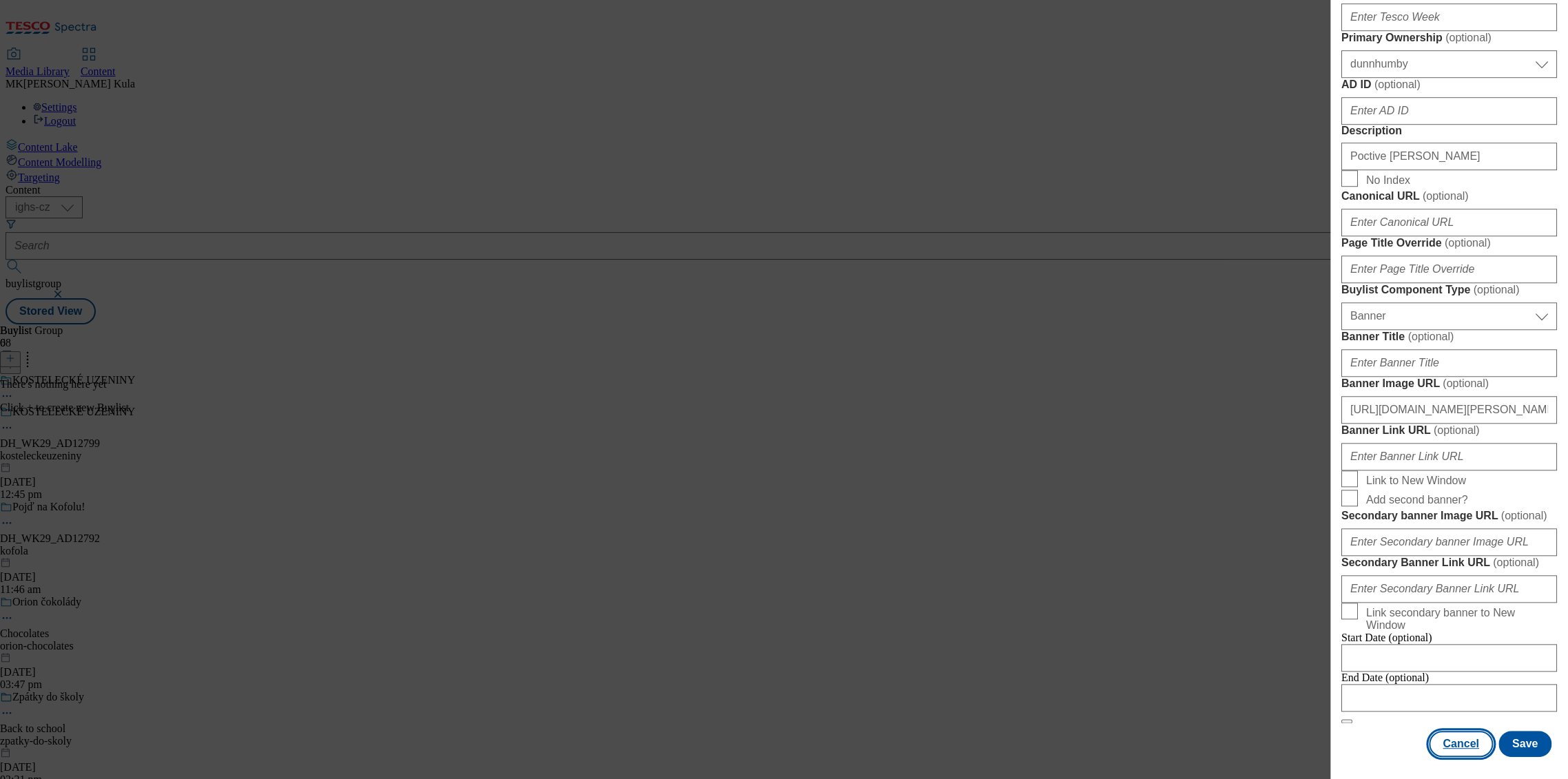
scroll to position [1186, 0]
type input "poctivekostelecky"
click at [1532, 759] on div "Add new Buylist Locale 2 locales selected English Czech English Label DH_WK29_A…" at bounding box center [1449, 380] width 238 height 760
click at [1527, 744] on button "Save" at bounding box center [1525, 744] width 53 height 26
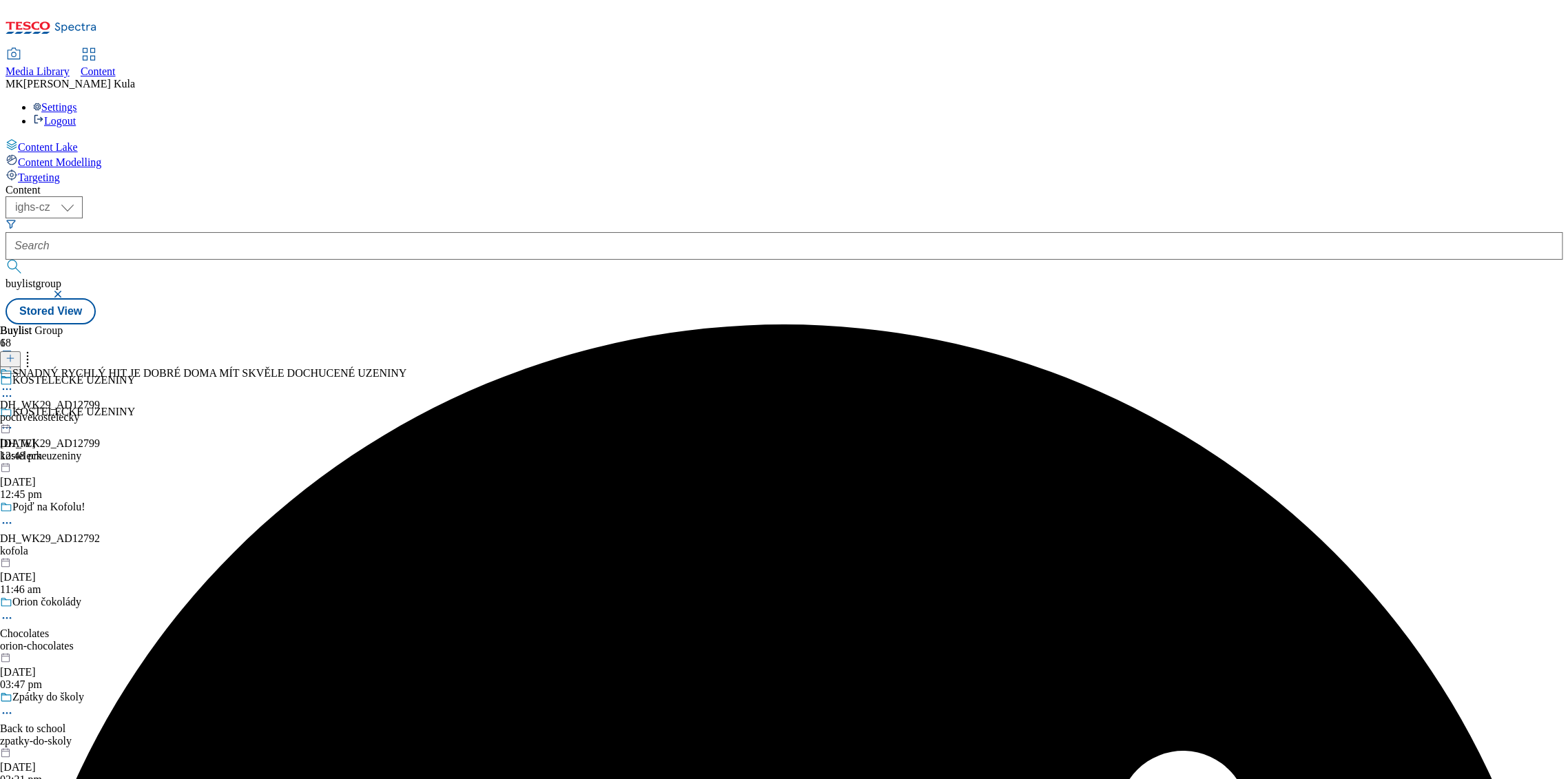
click at [14, 382] on icon at bounding box center [7, 390] width 14 height 14
click at [15, 354] on icon at bounding box center [10, 358] width 9 height 9
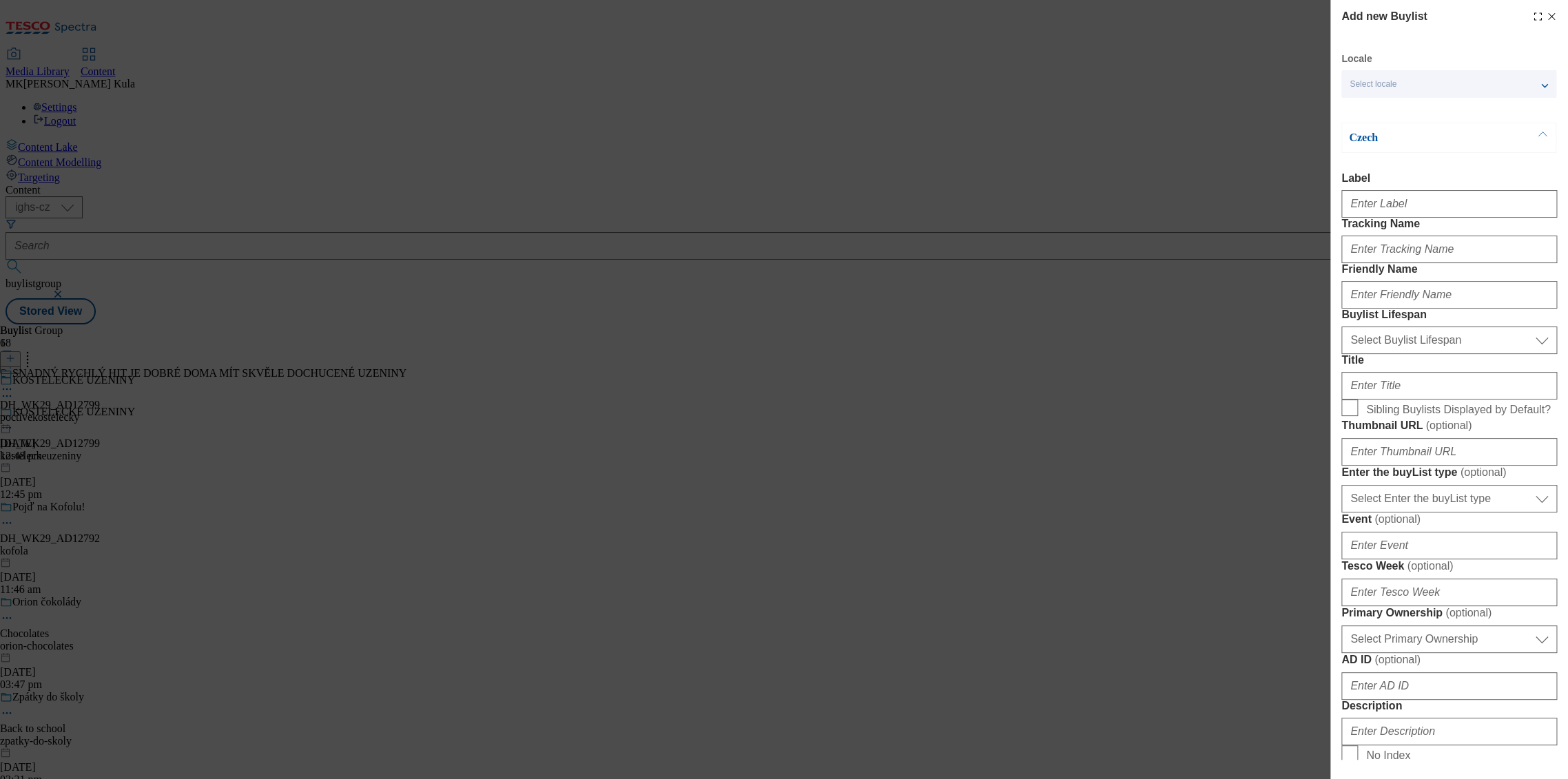
click at [1416, 78] on div "Select locale" at bounding box center [1448, 84] width 215 height 27
click at [1389, 109] on span "English" at bounding box center [1390, 110] width 32 height 8
click at [1366, 109] on input "English" at bounding box center [1358, 111] width 16 height 16
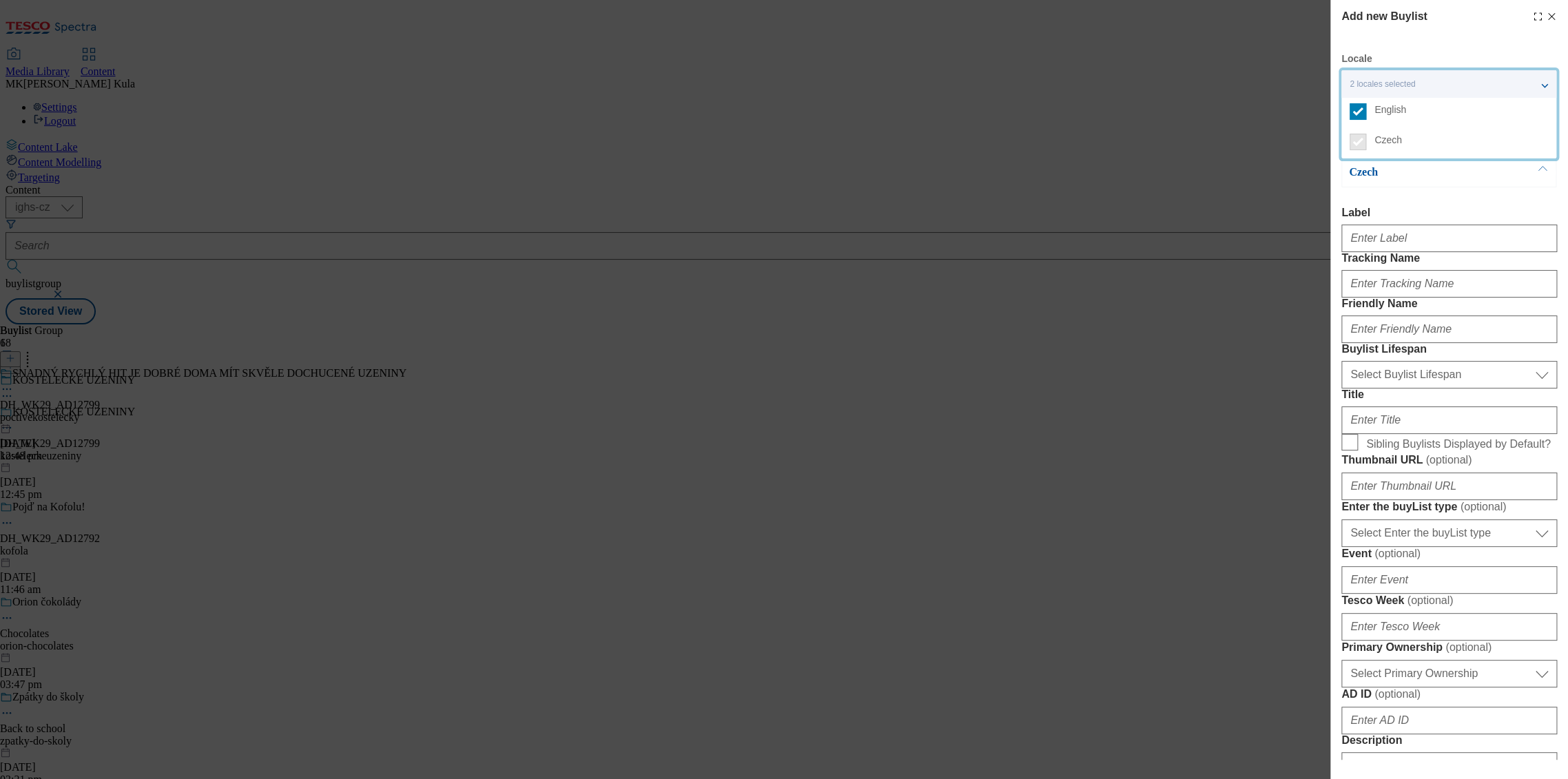
click at [1437, 194] on div "Czech Label Tracking Name Friendly Name Buylist Lifespan Select Buylist Lifespa…" at bounding box center [1449, 666] width 216 height 1017
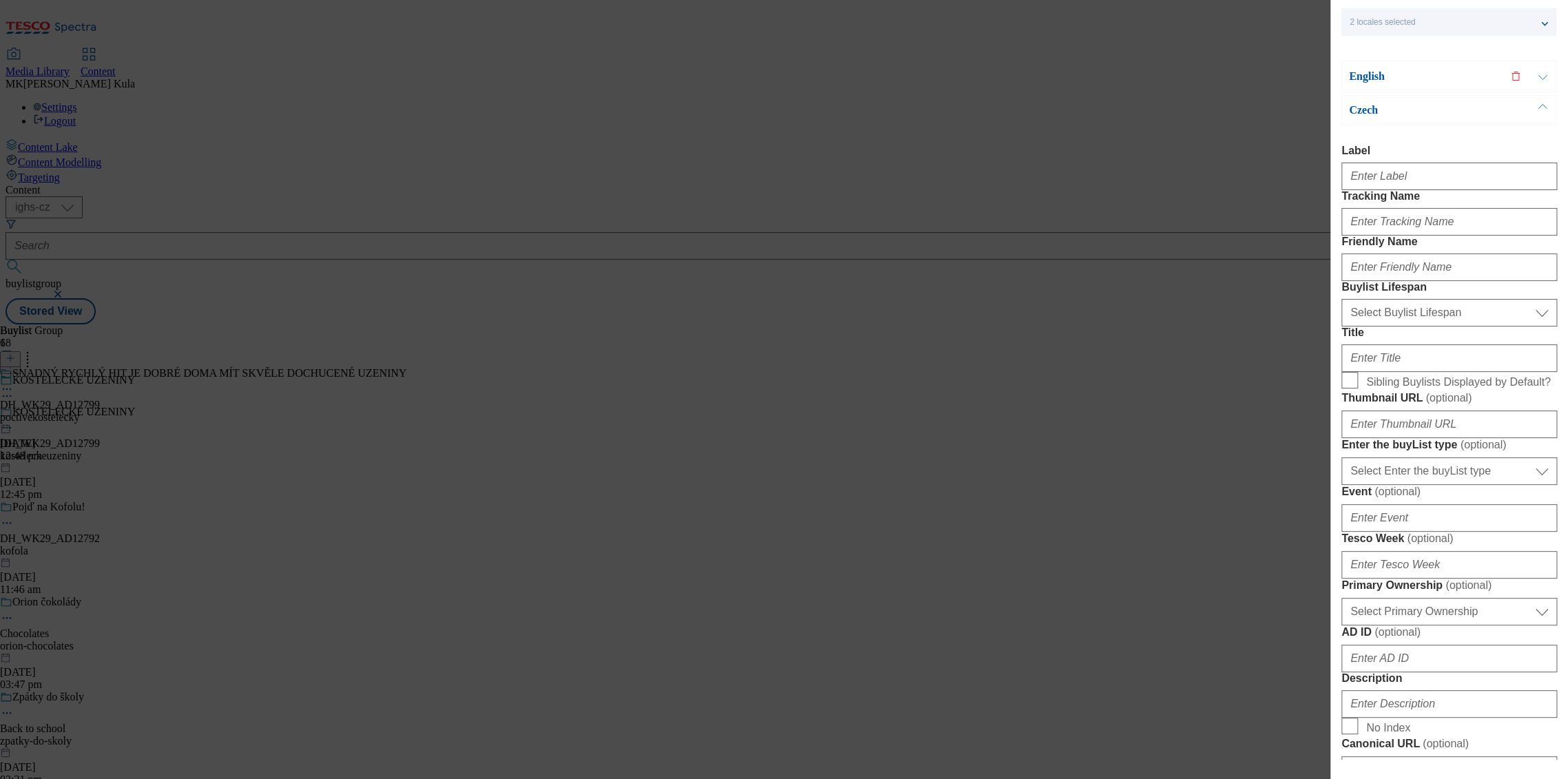
scroll to position [153, 0]
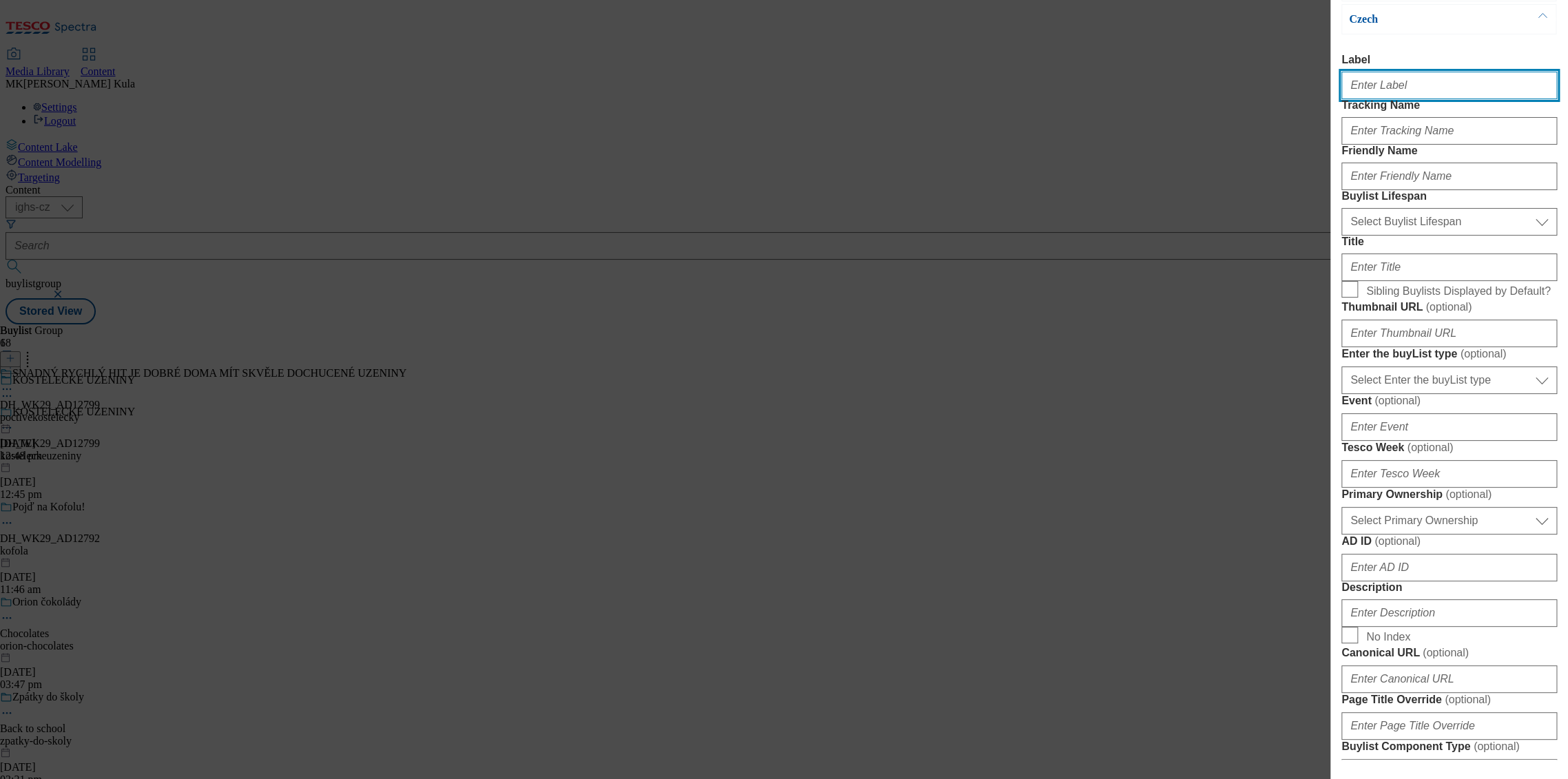
click at [1393, 92] on input "Label" at bounding box center [1449, 85] width 216 height 27
paste input "DH_WK29_AD12799"
type input "DH_WK29_AD12799"
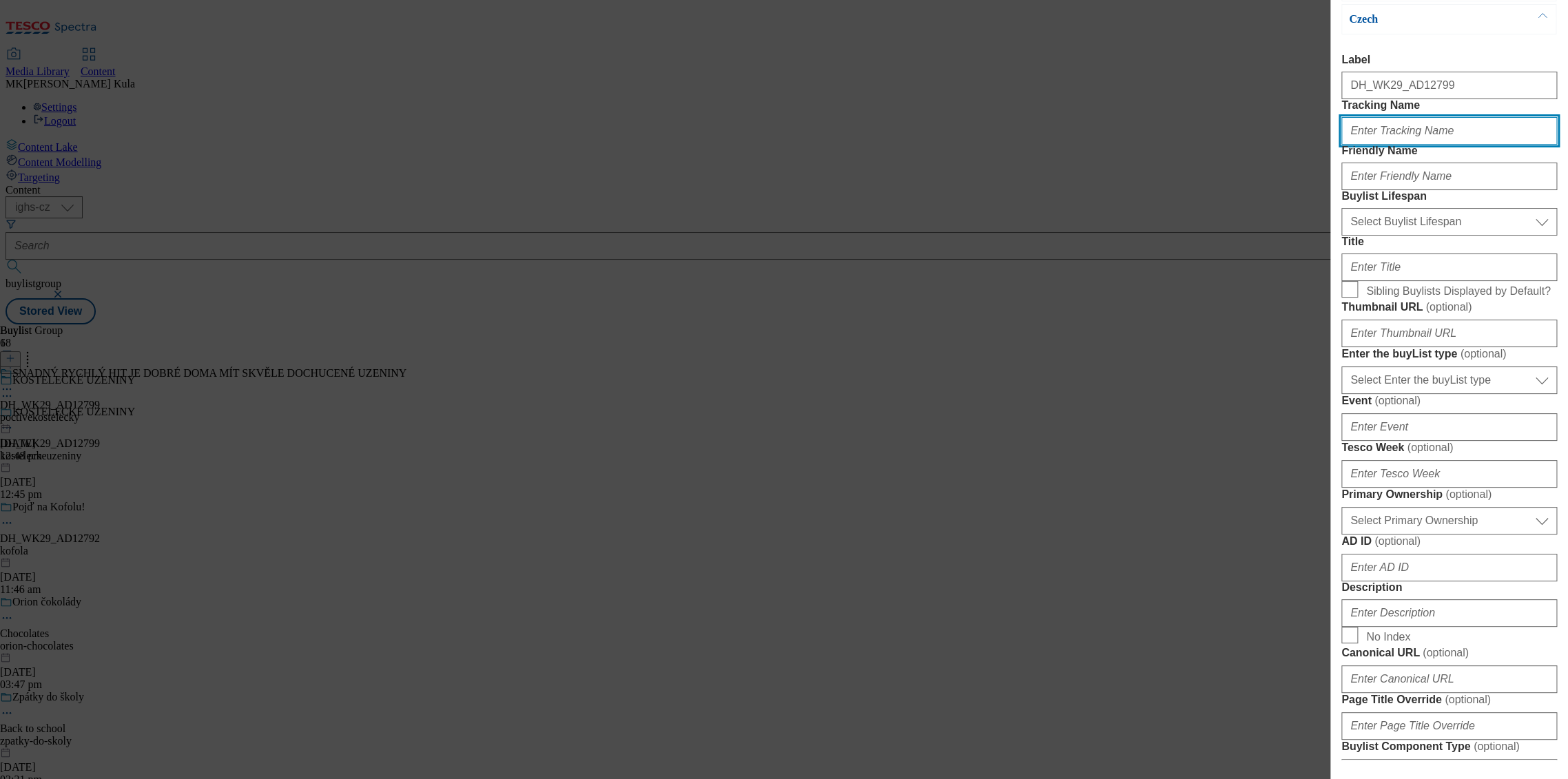
click at [1433, 145] on input "Tracking Name" at bounding box center [1449, 131] width 216 height 27
paste input "DH_CZ_AD12799_BH"
type input "DH_CZ_AD12799_BH"
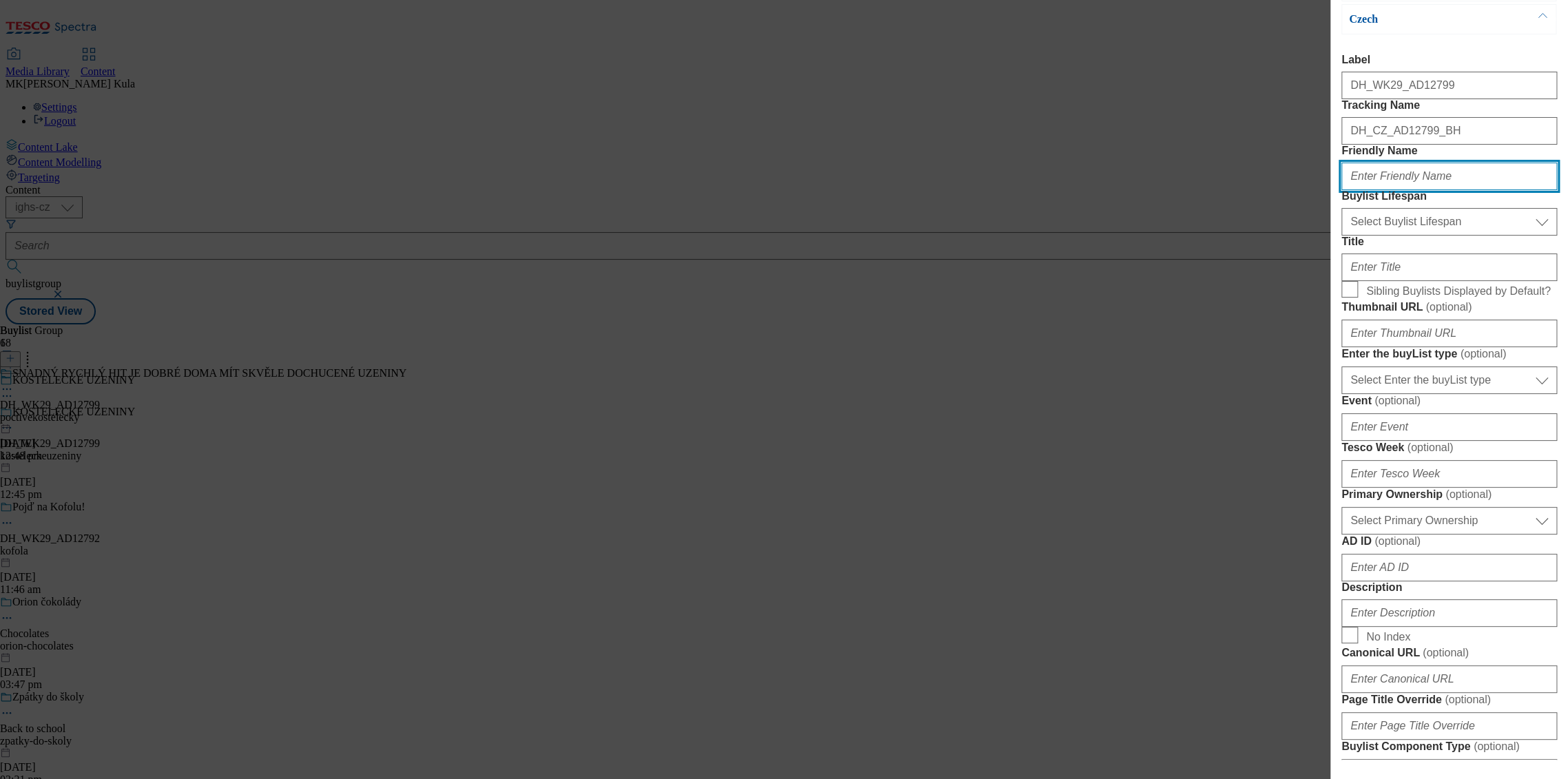
click at [1410, 190] on input "Friendly Name" at bounding box center [1449, 176] width 216 height 27
paste input "poctive kostelecky"
click at [1380, 190] on input "poctive kostelecky" at bounding box center [1449, 176] width 216 height 27
type input "poctivekostelecky"
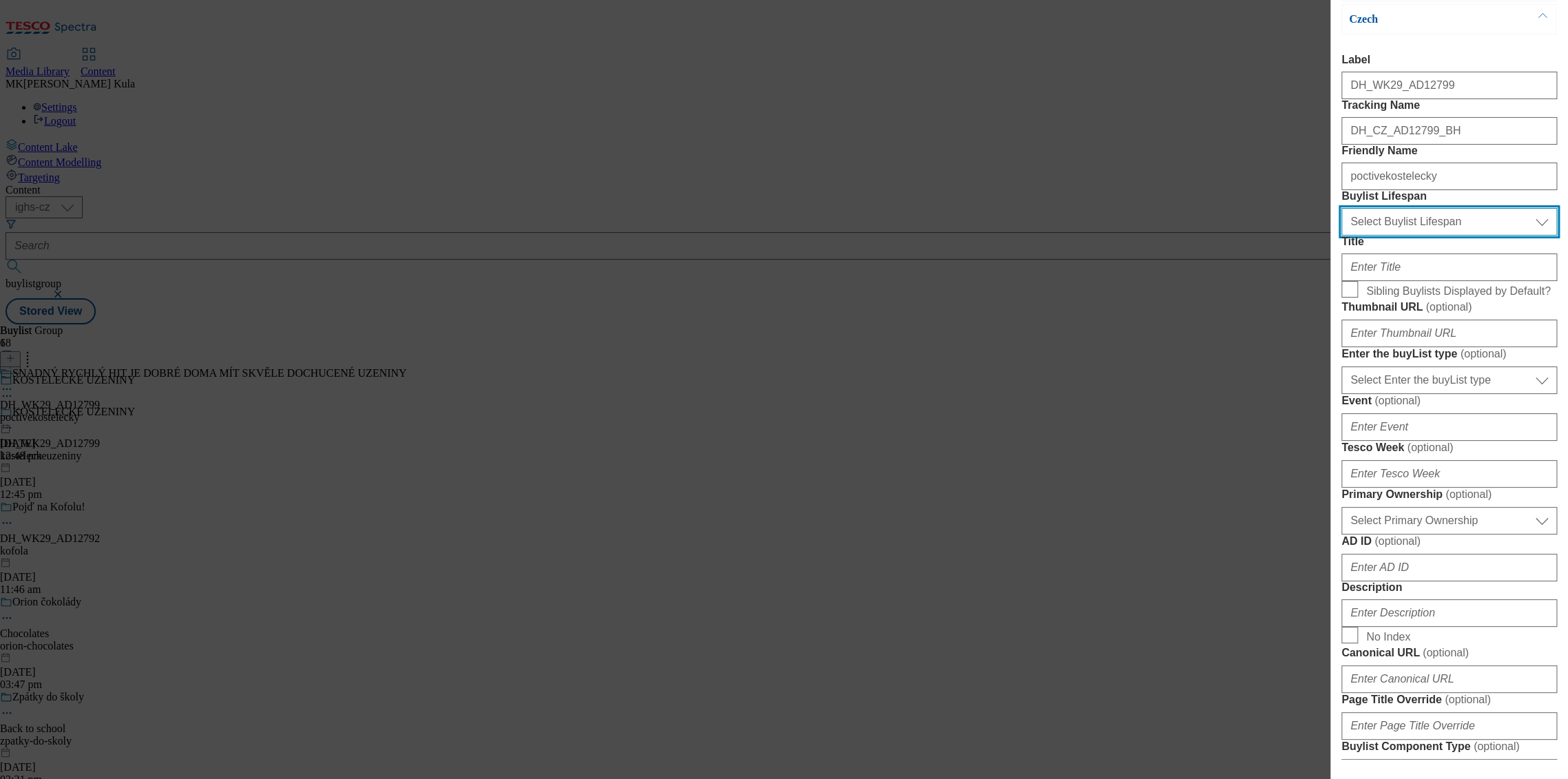
click at [1456, 235] on select "Select Buylist Lifespan evergreen seasonal tactical" at bounding box center [1449, 221] width 216 height 27
select select "evergreen"
click at [1341, 235] on select "Select Buylist Lifespan evergreen seasonal tactical" at bounding box center [1449, 221] width 216 height 27
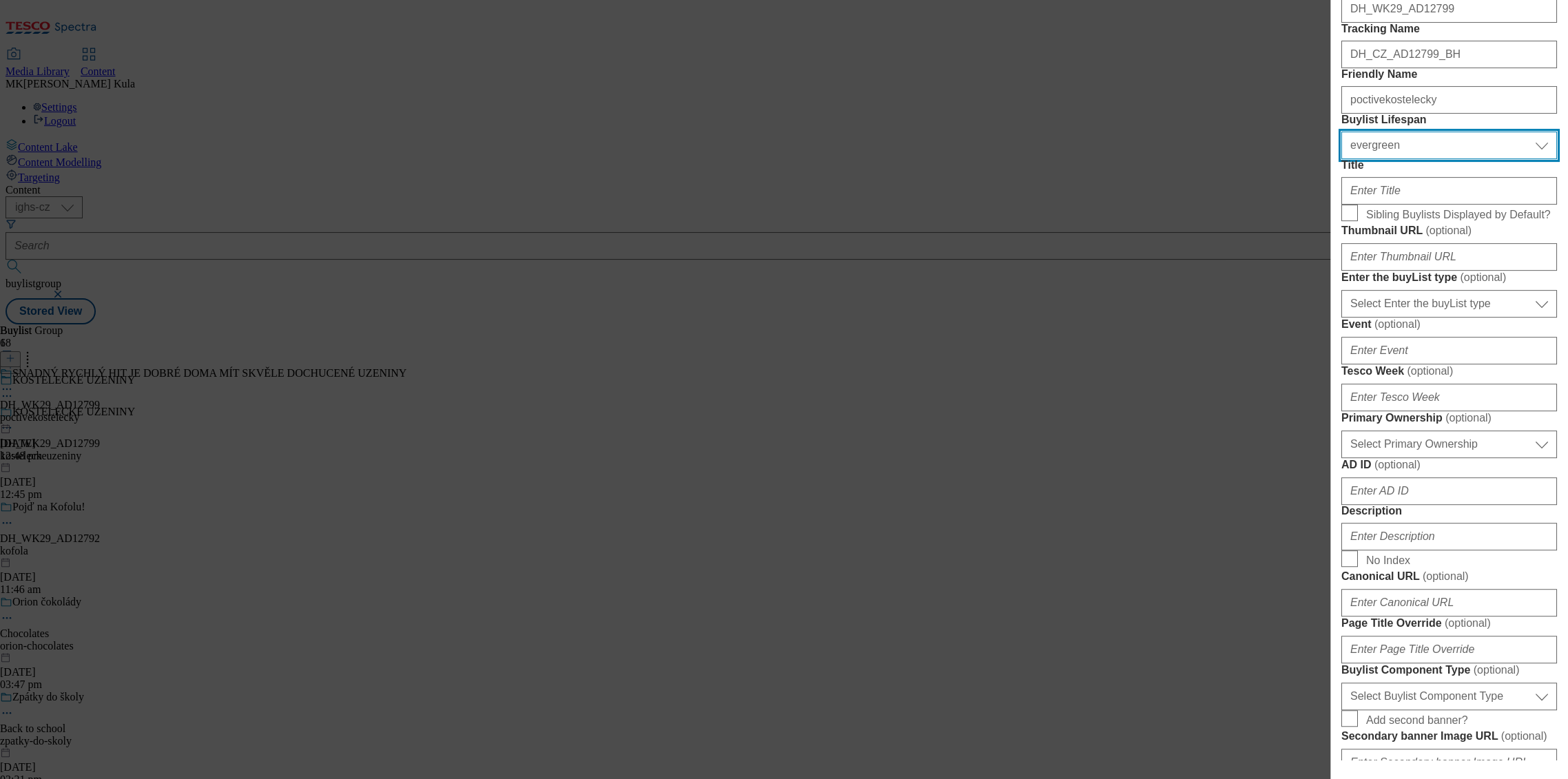
scroll to position [0, 0]
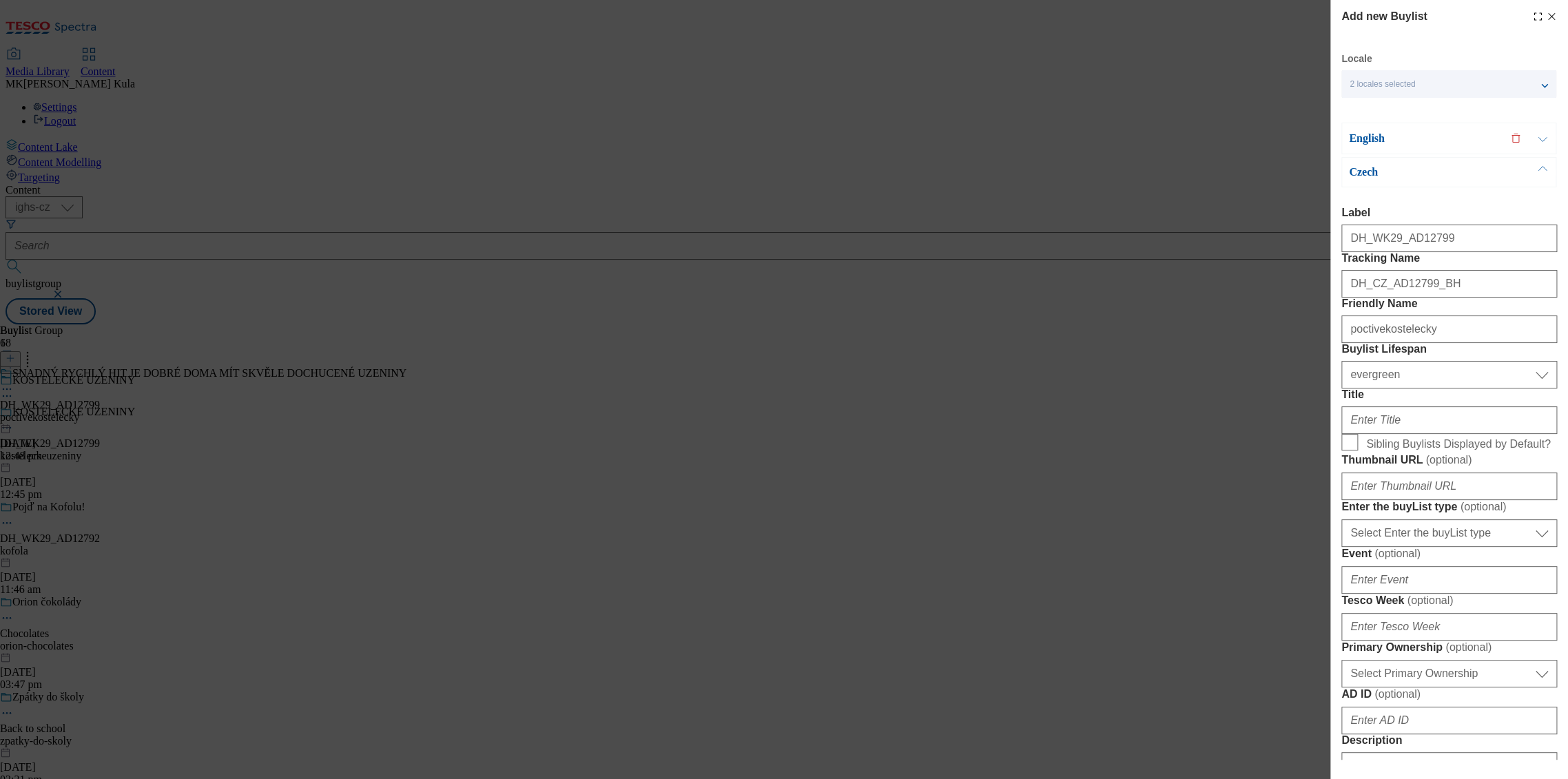
click at [1548, 16] on line "Modal" at bounding box center [1552, 17] width 6 height 6
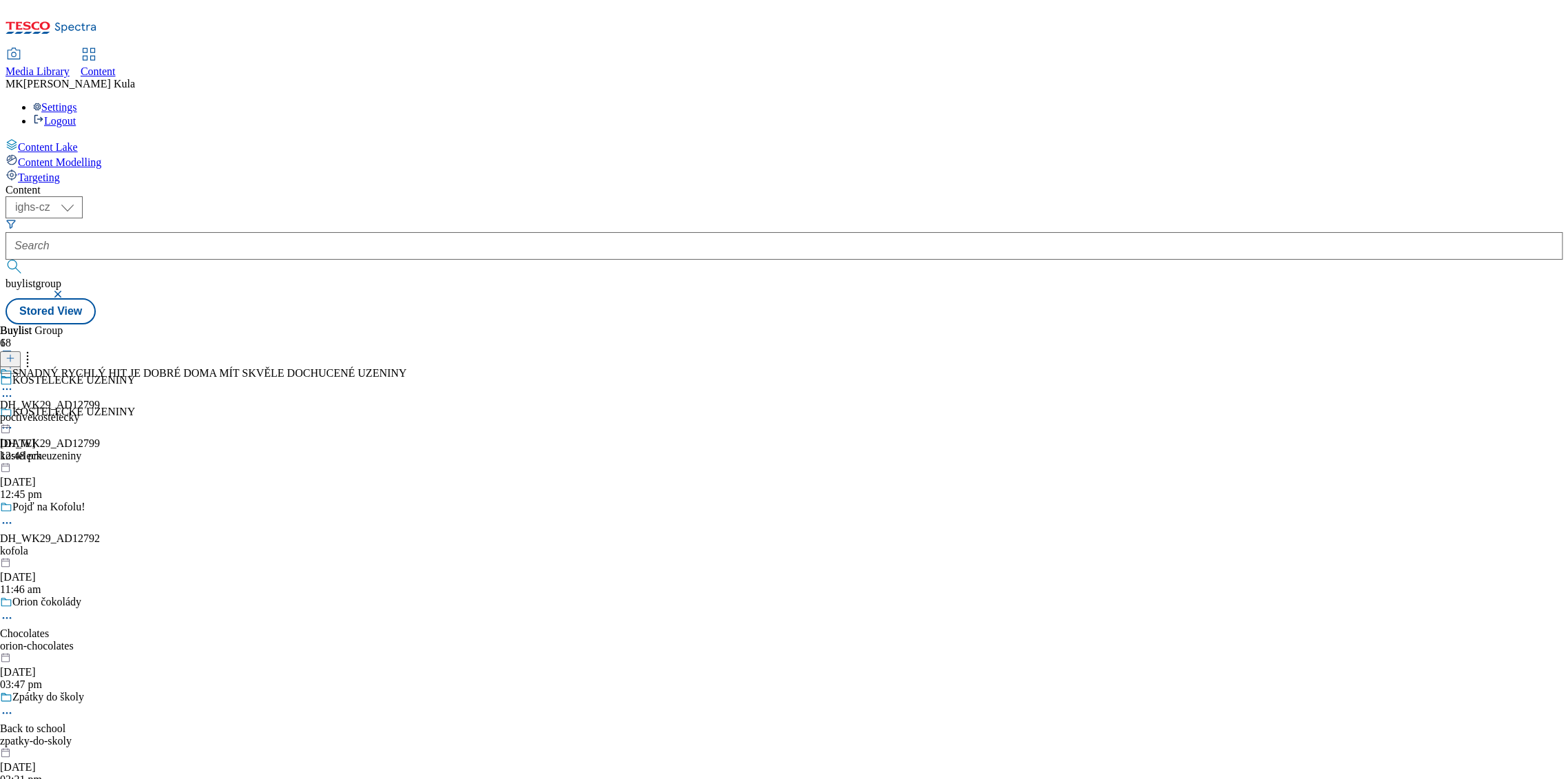
click at [407, 368] on div "SNADNÝ RYCHLÝ HIT JE DOBRÉ DOMA MÍT SKVĚLE DOCHUCENÉ UZENINY DH_WK29_AD12799 po…" at bounding box center [203, 415] width 407 height 95
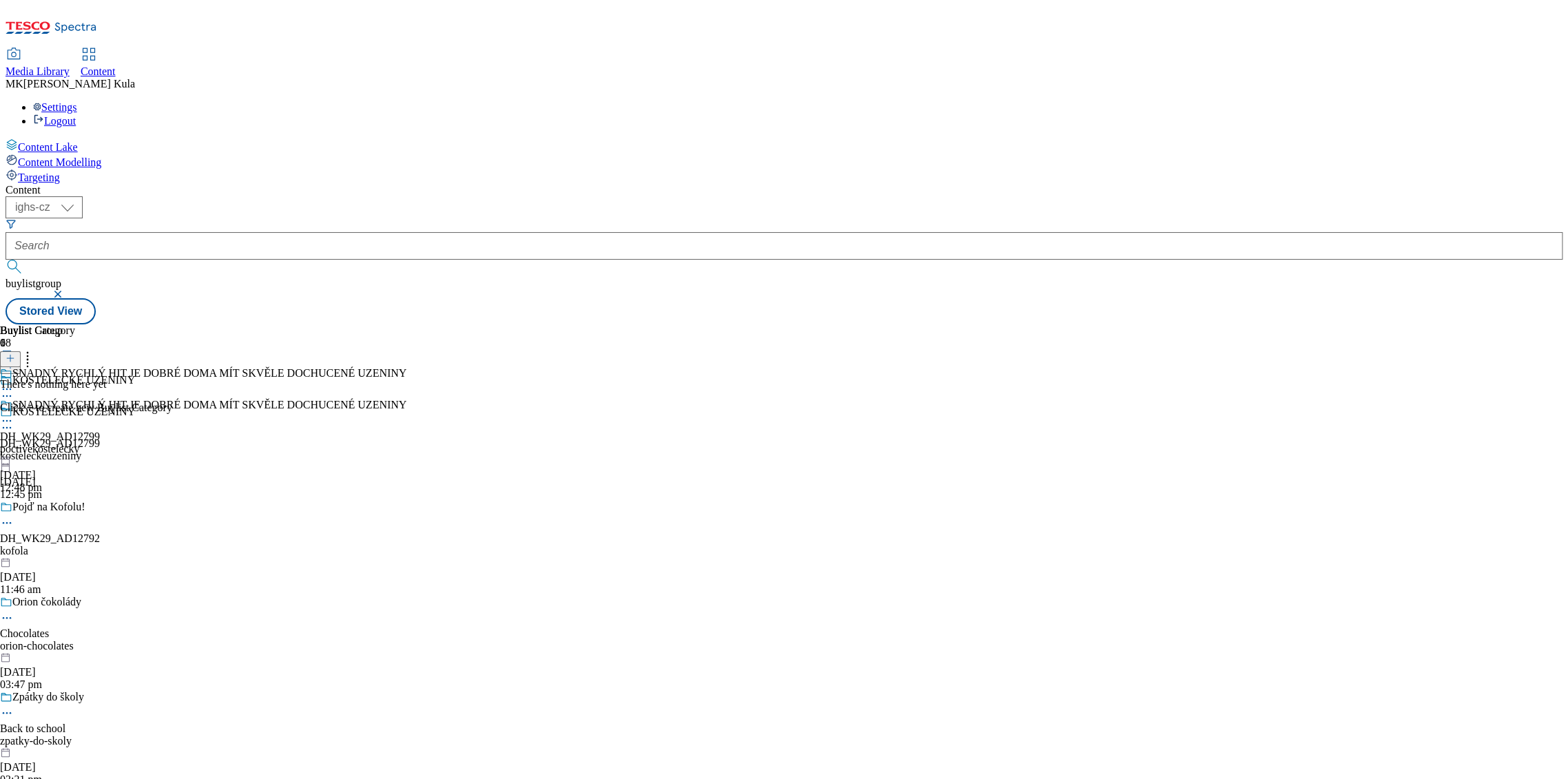
click at [407, 399] on div "SNADNÝ RYCHLÝ HIT JE DOBRÉ DOMA MÍT SKVĚLE DOCHUCENÉ UZENINY DH_WK29_AD12799 po…" at bounding box center [203, 447] width 407 height 95
click at [15, 354] on icon at bounding box center [10, 358] width 9 height 9
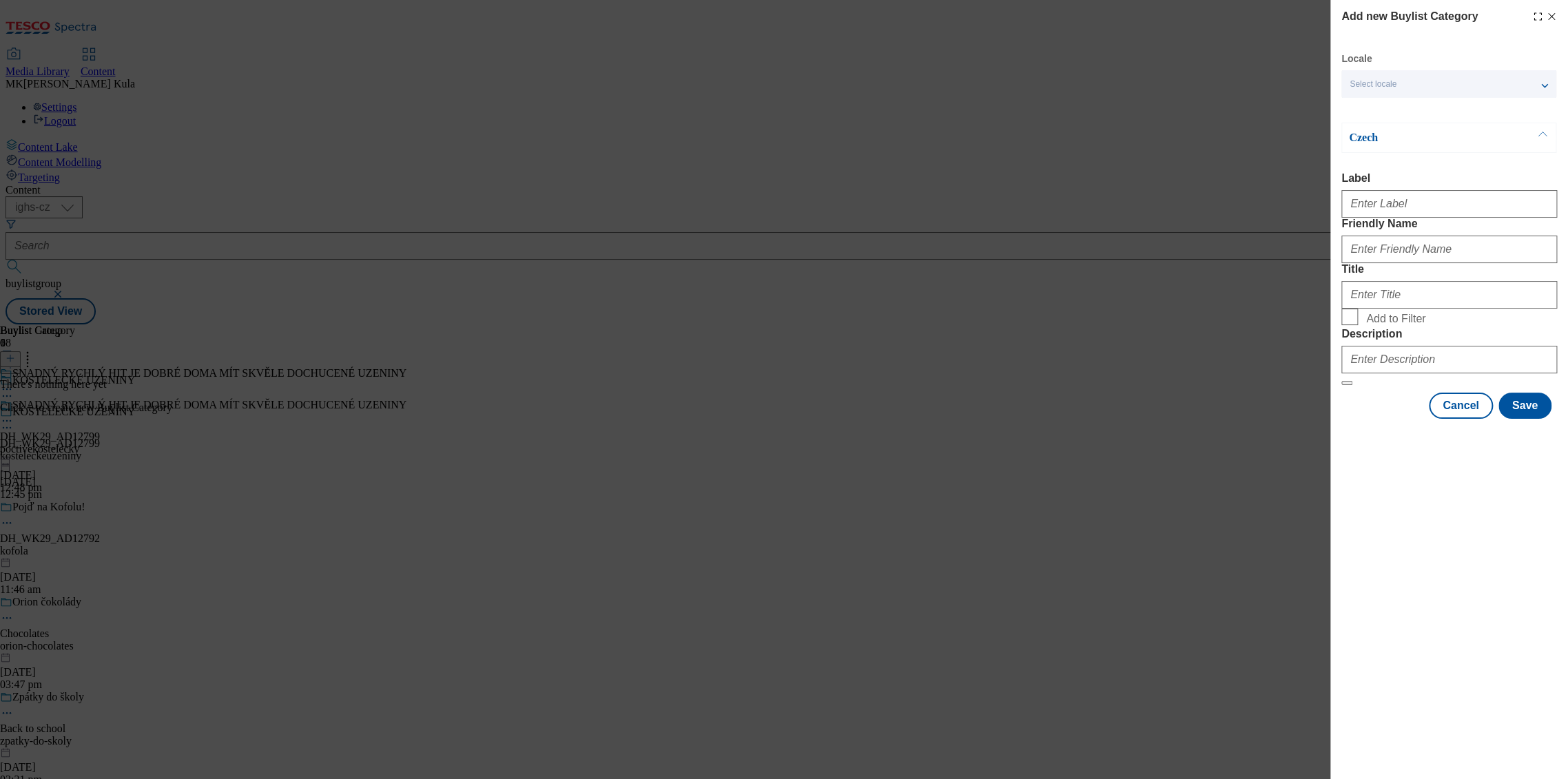
click at [1373, 81] on span "Select locale" at bounding box center [1373, 84] width 47 height 10
click at [1380, 118] on label "English" at bounding box center [1448, 113] width 215 height 31
click at [1366, 118] on input "English" at bounding box center [1358, 111] width 16 height 16
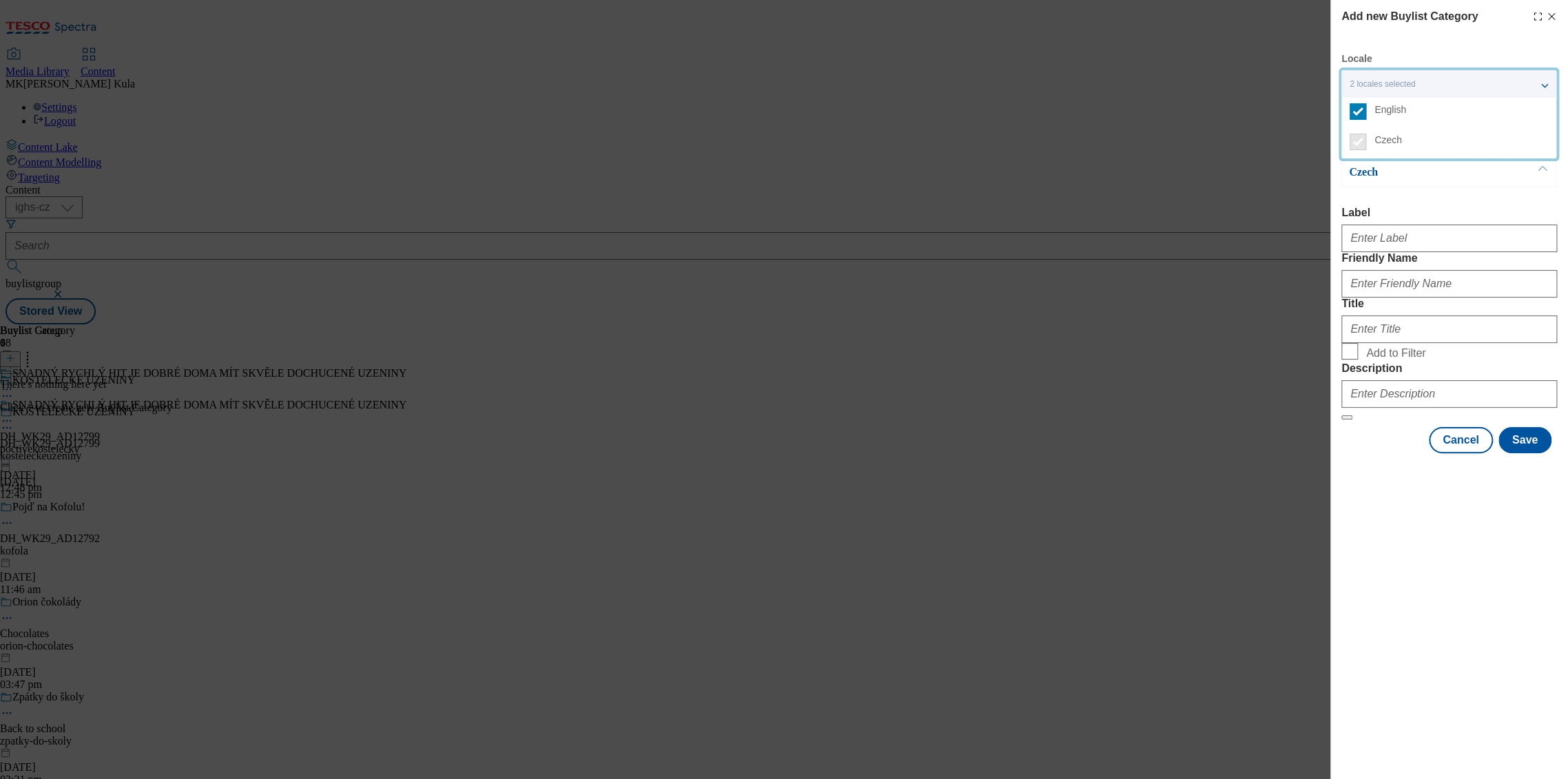
click at [1415, 208] on label "Label" at bounding box center [1449, 213] width 216 height 13
click at [0, 0] on input "Label" at bounding box center [0, 0] width 0 height 0
click at [1407, 240] on input "Label" at bounding box center [1449, 238] width 216 height 27
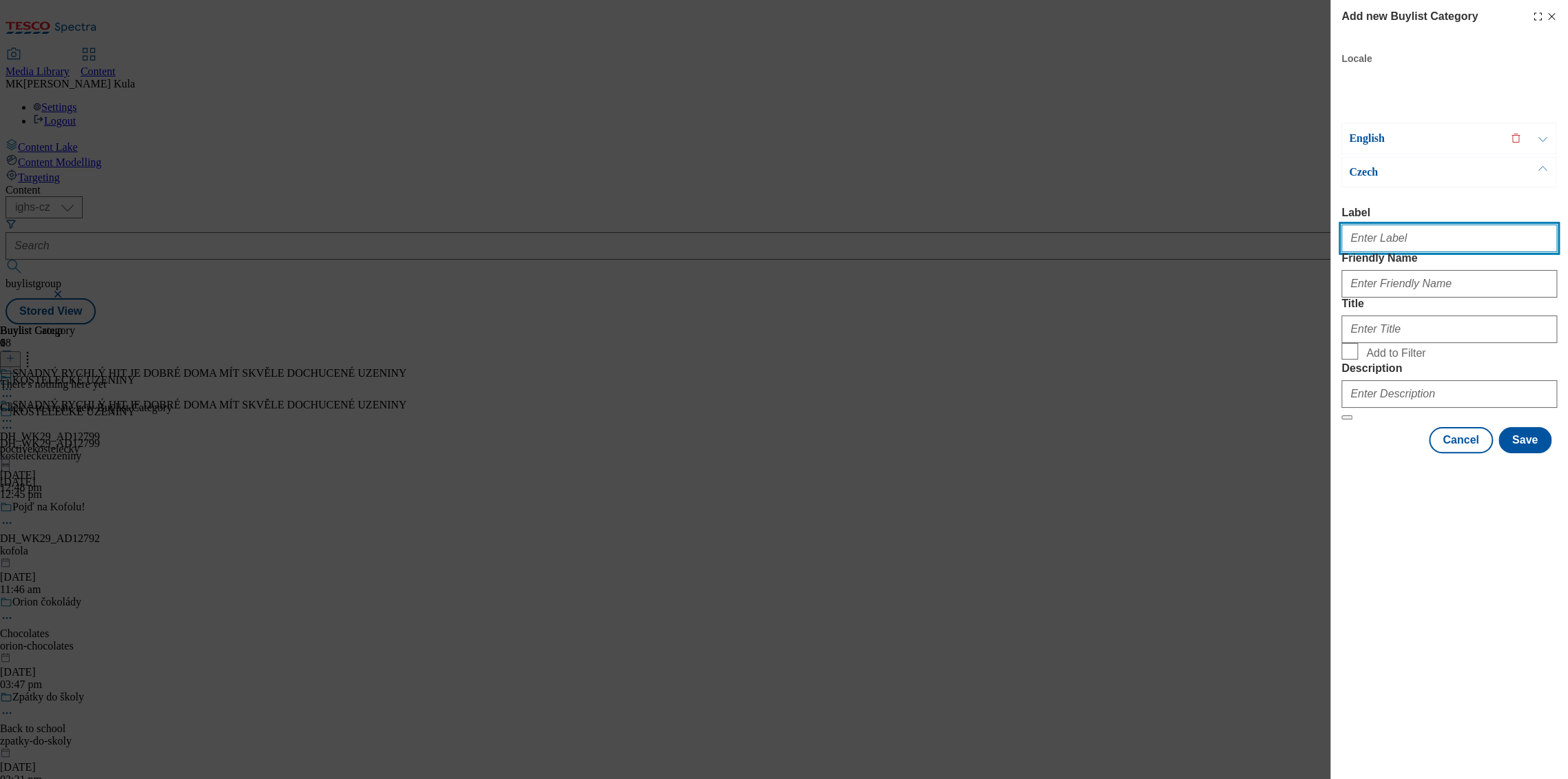
paste input "DH_WK29_AD12799"
type input "DH_WK29_AD12799"
drag, startPoint x: 1410, startPoint y: 296, endPoint x: 1398, endPoint y: 304, distance: 14.4
click at [1410, 296] on div "Modal" at bounding box center [1449, 281] width 216 height 33
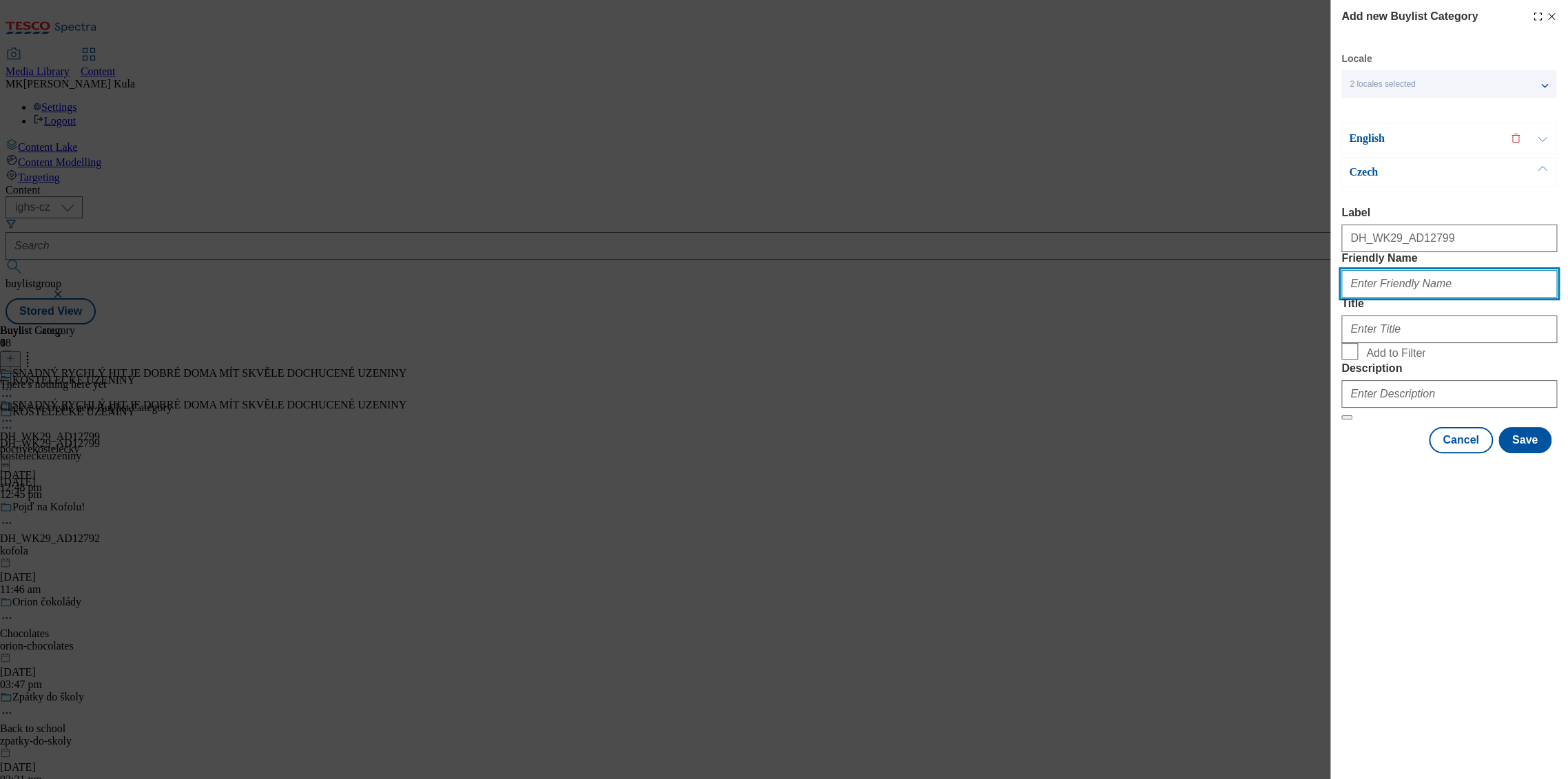
click at [1404, 298] on input "Friendly Name" at bounding box center [1449, 283] width 216 height 27
paste input "poctive kostelecky"
click at [1383, 298] on input "poctive kostelecky" at bounding box center [1449, 283] width 216 height 27
type input "poctivekostelecky"
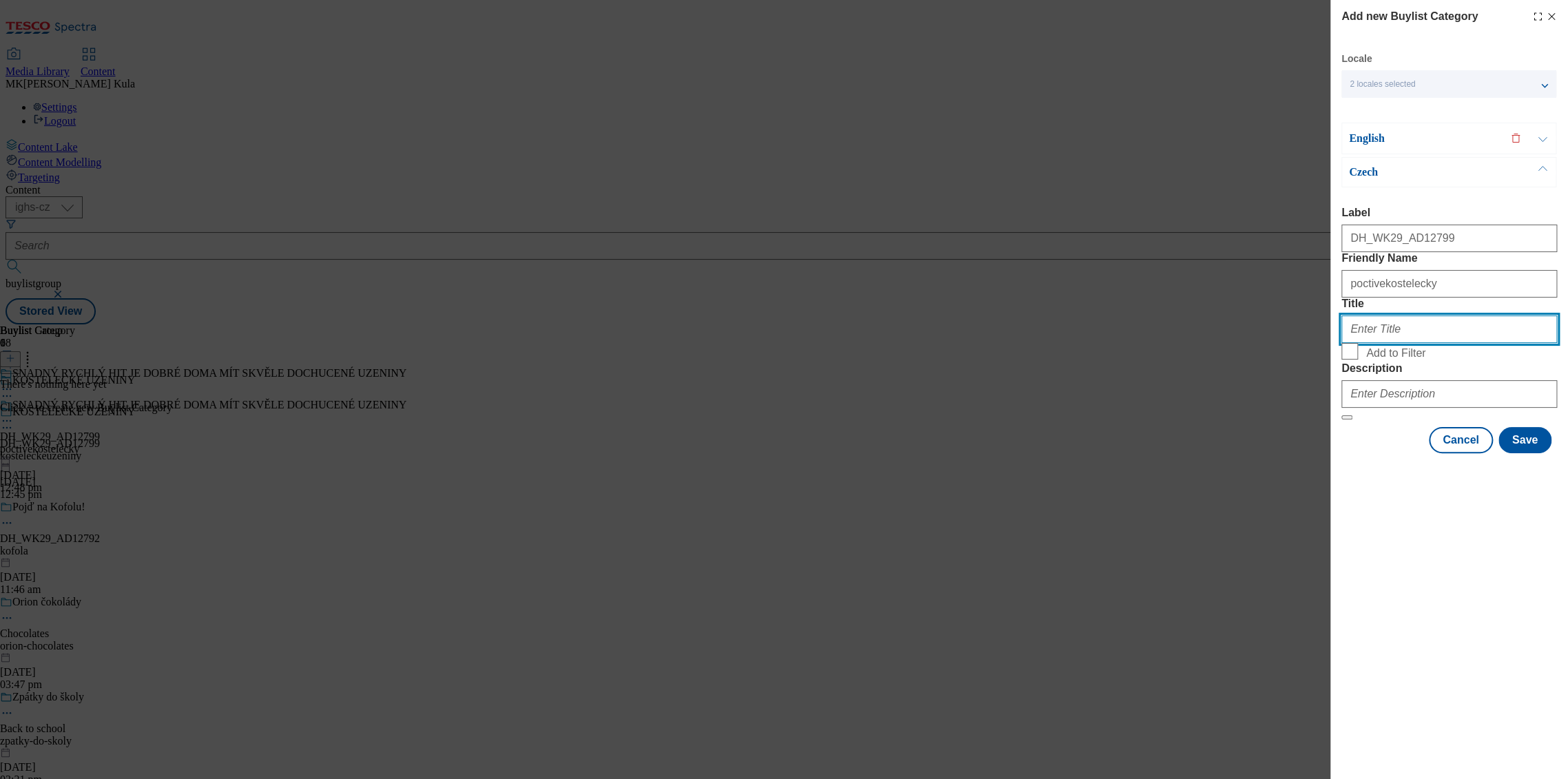
click at [1379, 343] on input "Title" at bounding box center [1449, 328] width 216 height 27
paste input ""SNADNÝ RYCHLÝ HIT JE DOBRÉ DOMA MÍT SKVĚLE DOCHUCENÉ UZENINY""
type input ""SNADNÝ RYCHLÝ HIT JE DOBRÉ DOMA MÍT SKVĚLE DOCHUCENÉ UZENINY""
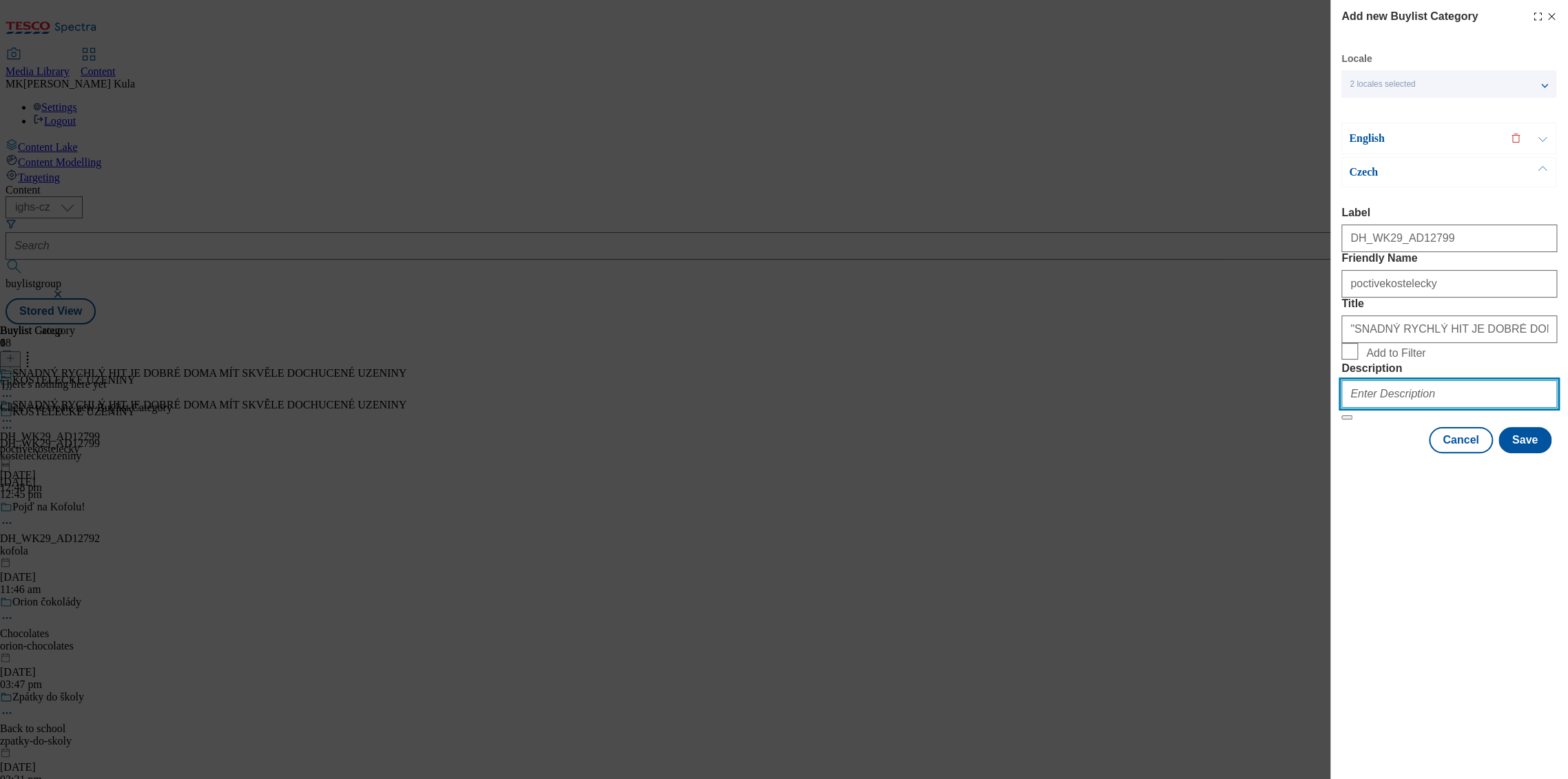
click at [1405, 408] on input "Description" at bounding box center [1449, 393] width 216 height 27
paste input "Poctive Kostelecky"
type input "Poctive Kostelecky"
click at [1440, 127] on div "English" at bounding box center [1448, 138] width 215 height 32
click at [1440, 138] on p "English" at bounding box center [1421, 138] width 145 height 14
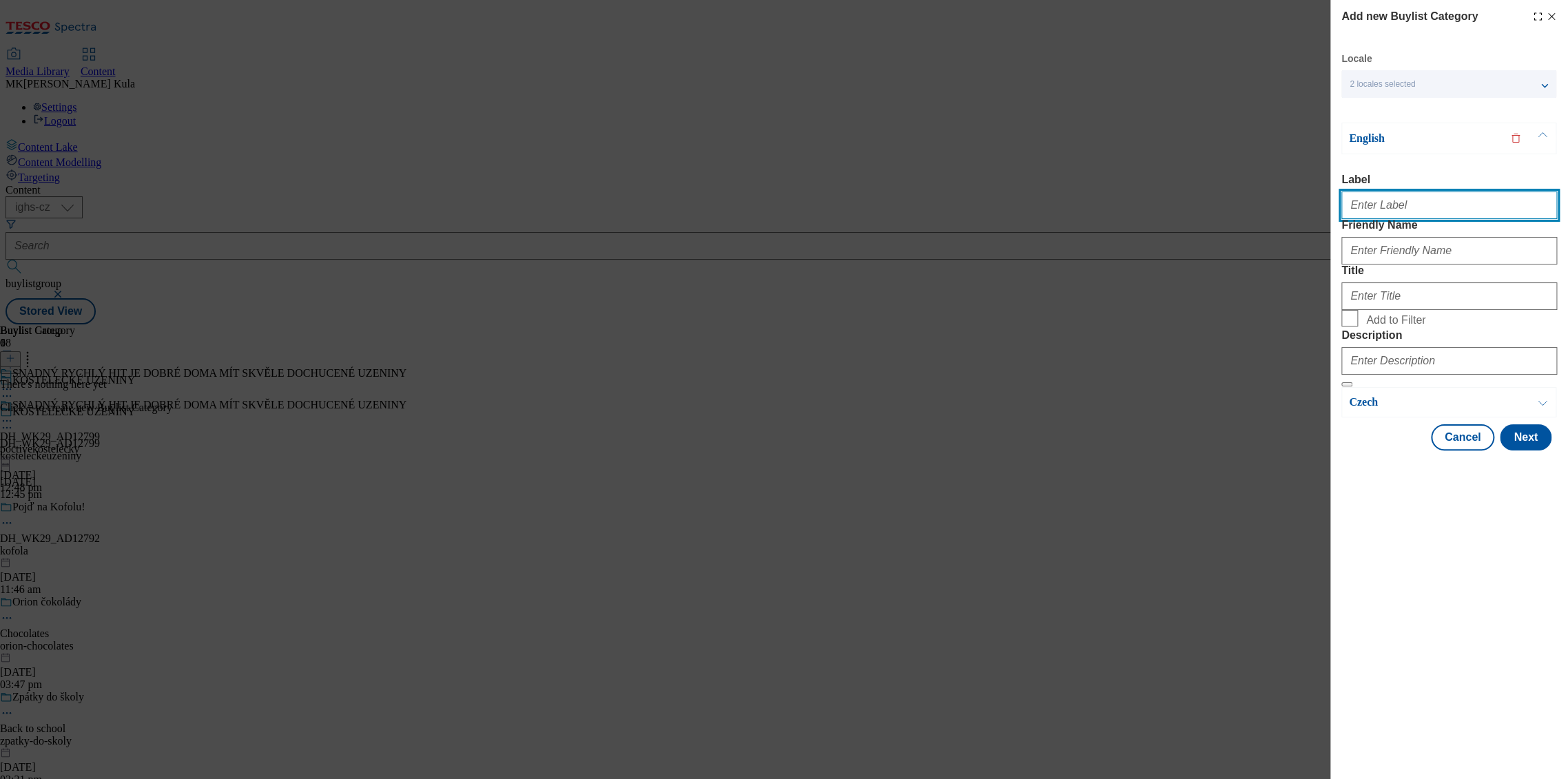
click at [1477, 199] on input "Label" at bounding box center [1449, 205] width 216 height 27
paste input "DH_WK29_AD12799"
type input "DH_WK29_AD12799"
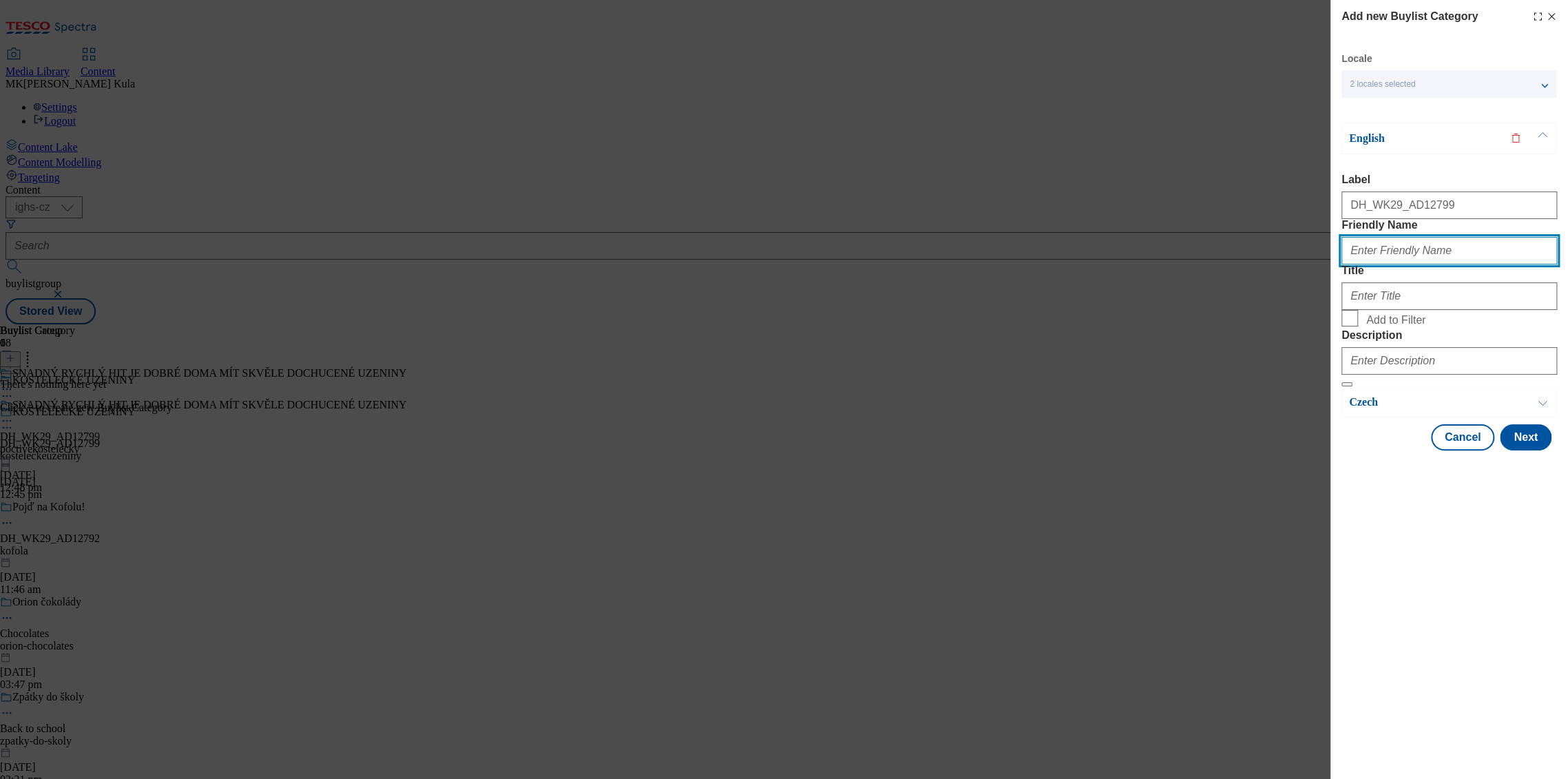
click at [1413, 264] on input "Friendly Name" at bounding box center [1449, 250] width 216 height 27
paste input "kostelecke uzeniny"
click at [1389, 264] on input "kostelecke uzeniny" at bounding box center [1449, 250] width 216 height 27
type input "kosteleckeuzeniny"
click at [1377, 310] on input "Title" at bounding box center [1449, 296] width 216 height 27
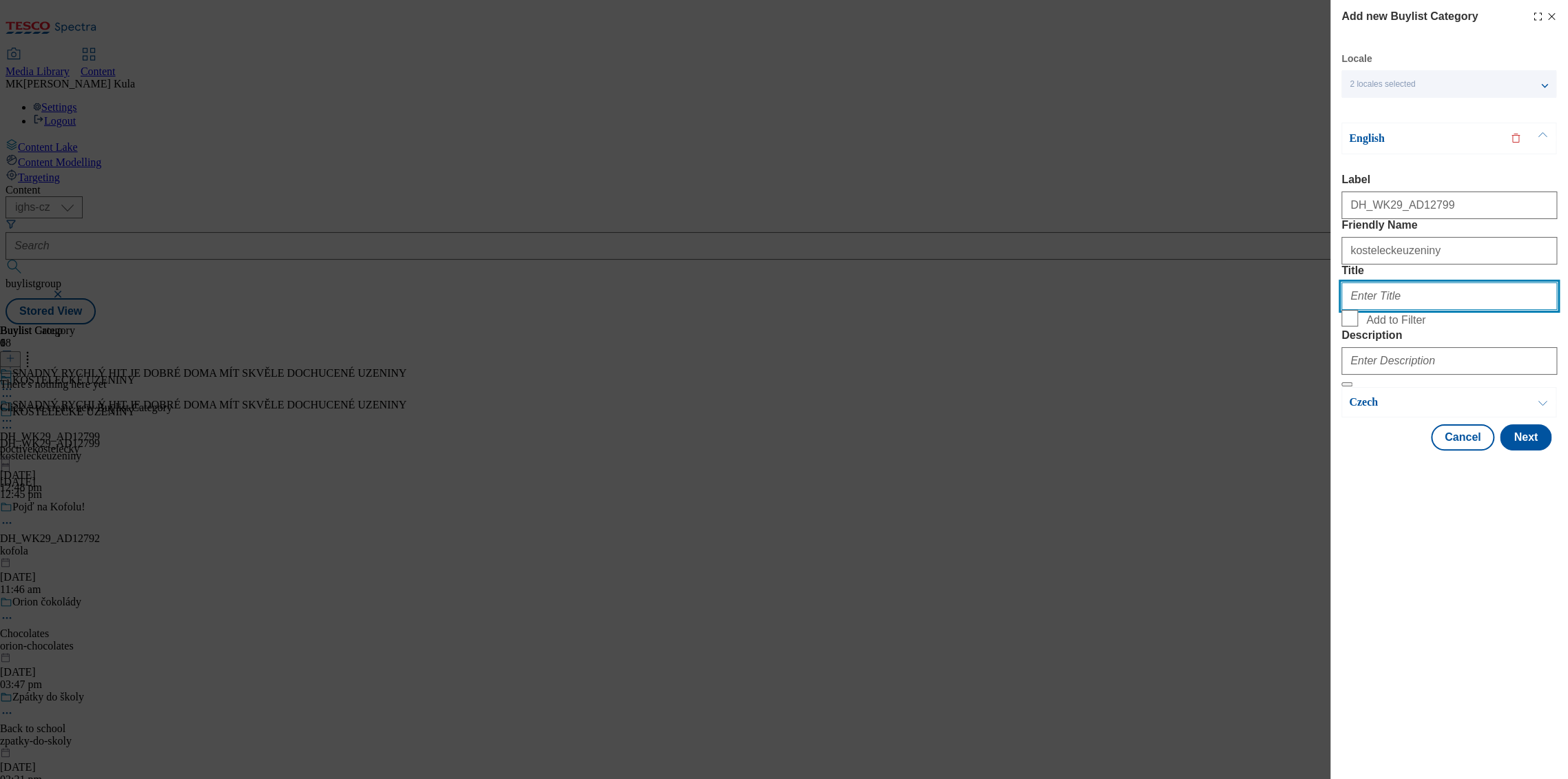
paste input "KOSTELECKÉ UZENINY"
type input "KOSTELECKÉ UZENINY"
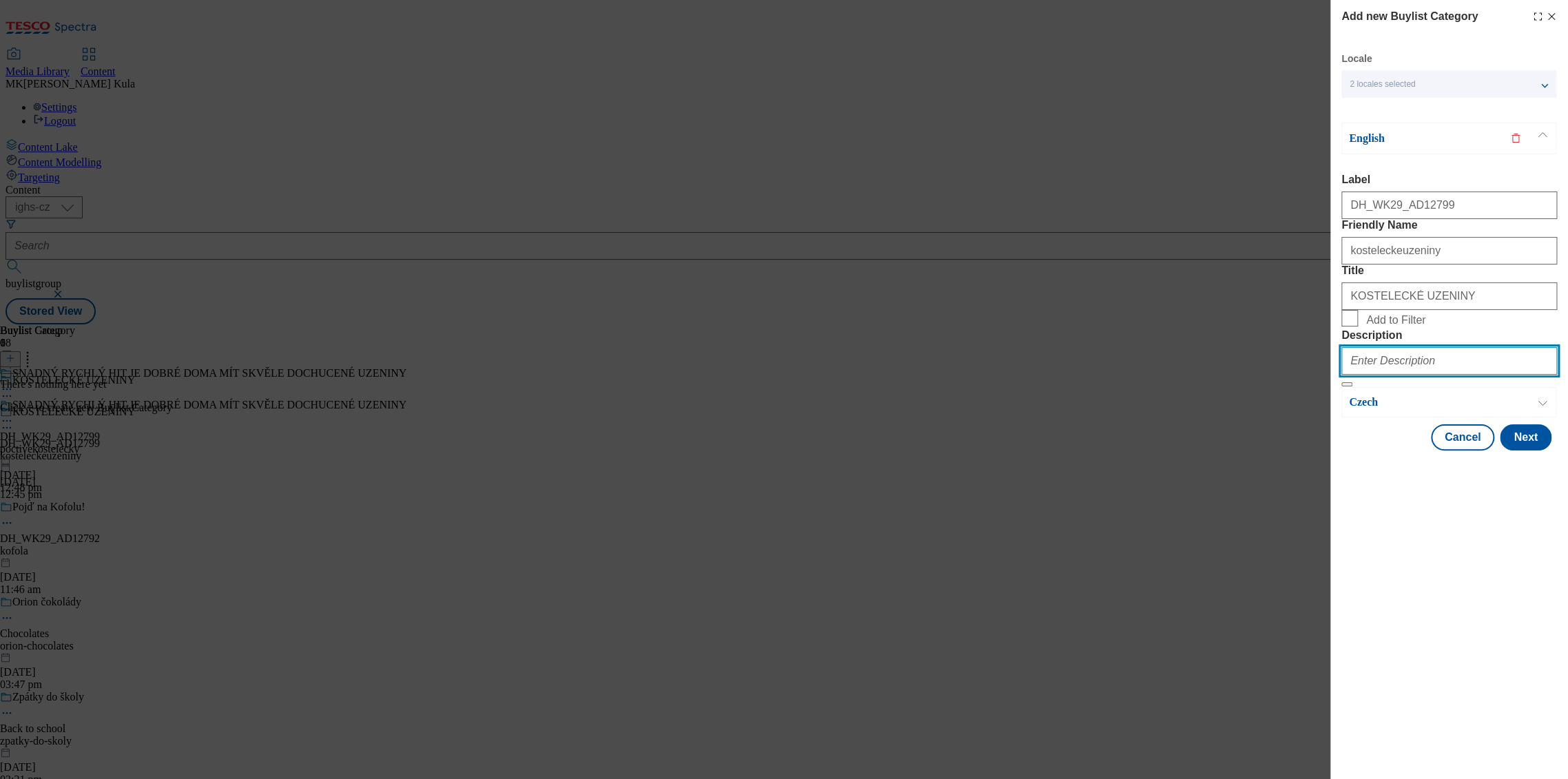
click at [1412, 375] on input "Description" at bounding box center [1449, 361] width 216 height 27
click at [1423, 375] on input "Description" at bounding box center [1449, 361] width 216 height 27
paste input "Full-flavoured favourites, quick and easy at home"
type input "Full-flavoured favourites, quick and easy at home"
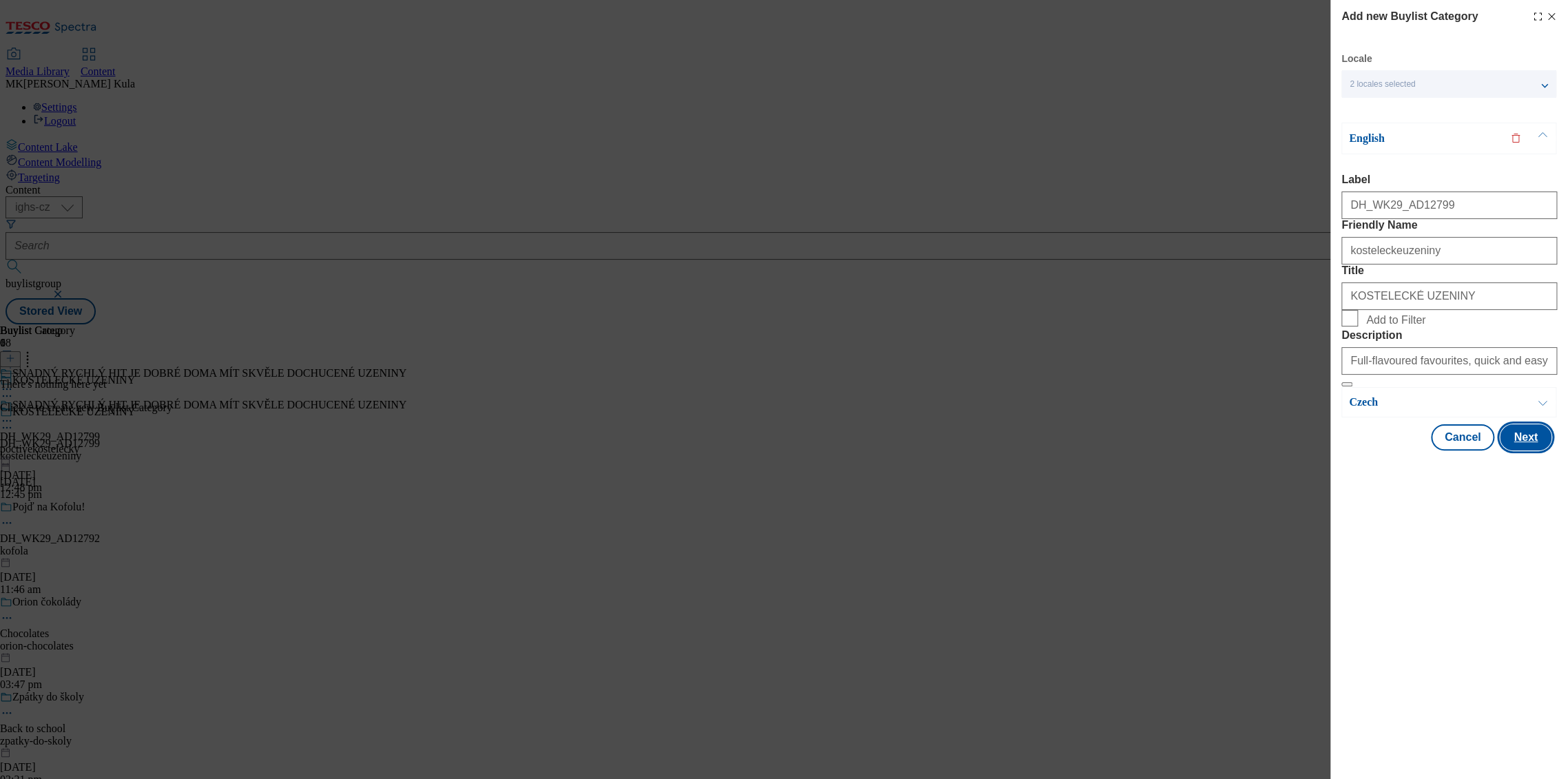
click at [1538, 451] on button "Next" at bounding box center [1526, 437] width 52 height 26
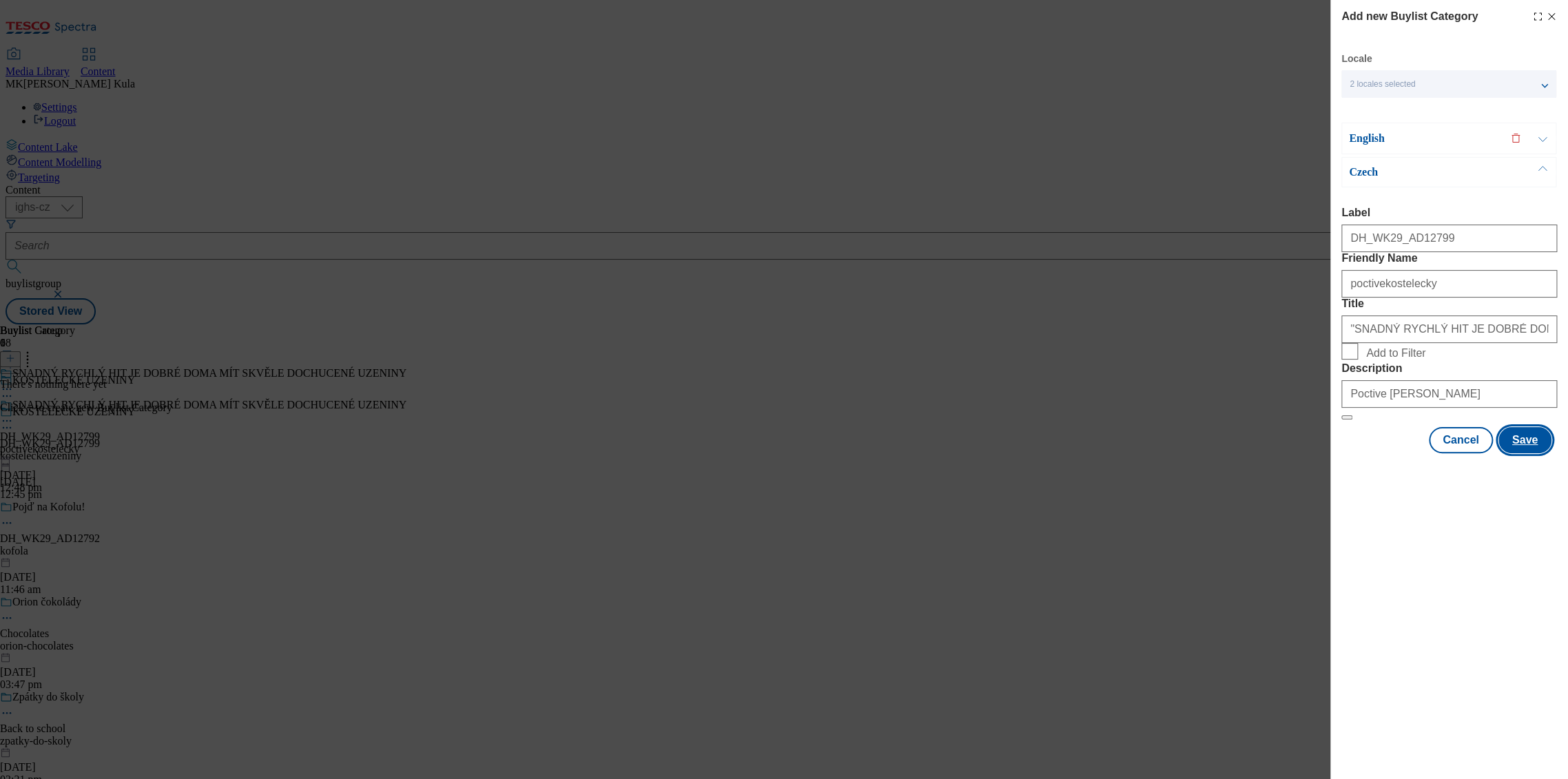
click at [1519, 454] on button "Save" at bounding box center [1525, 440] width 53 height 26
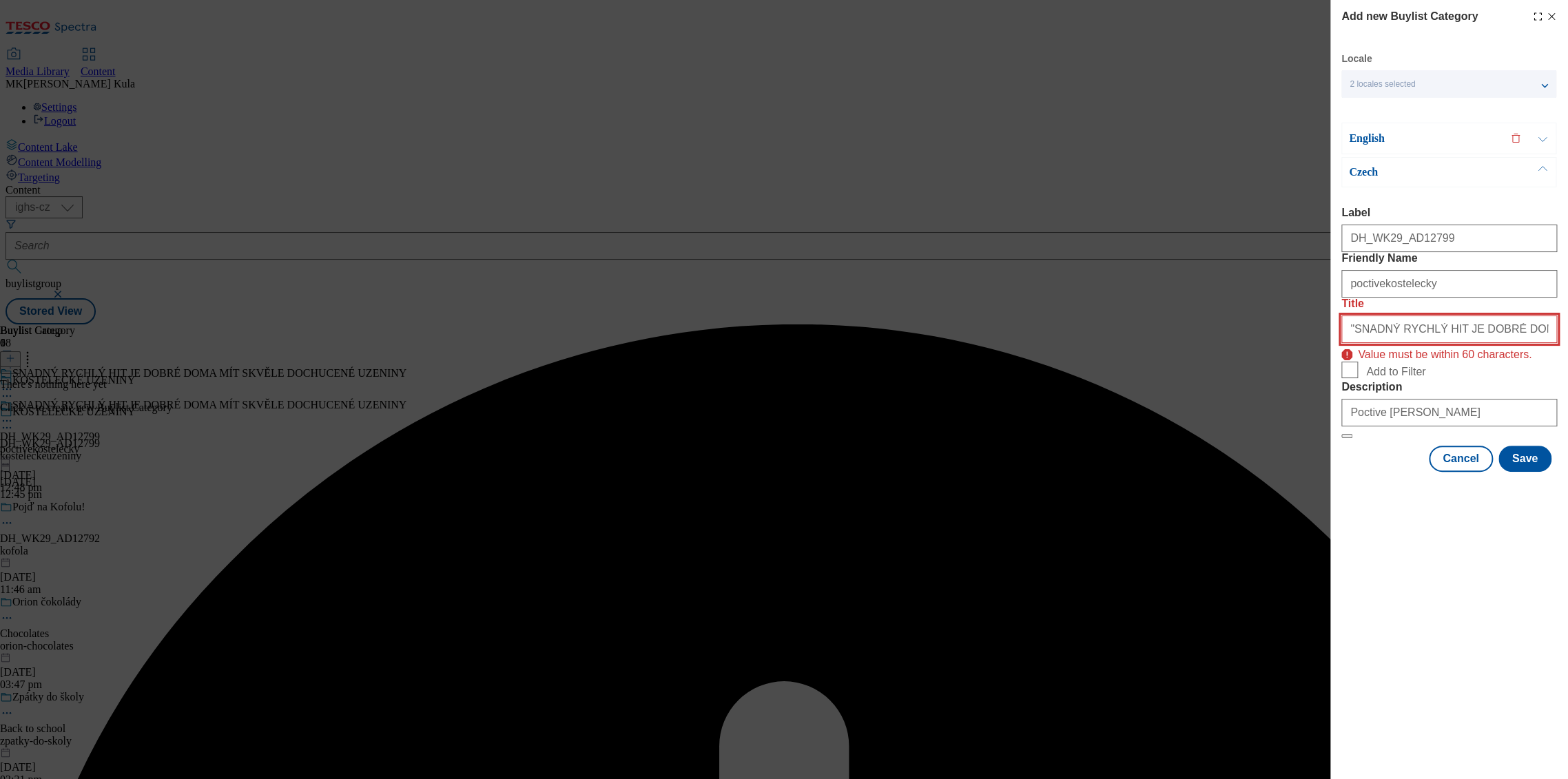
drag, startPoint x: 1358, startPoint y: 368, endPoint x: 1360, endPoint y: 382, distance: 14.1
click at [1358, 343] on input ""SNADNÝ RYCHLÝ HIT JE DOBRÉ DOMA MÍT SKVĚLE DOCHUCENÉ UZENINY"" at bounding box center [1449, 328] width 216 height 27
drag, startPoint x: 1357, startPoint y: 379, endPoint x: 1334, endPoint y: 381, distance: 23.1
click at [1334, 381] on div "Add new Buylist Category Locale 2 locales selected English Czech English Label …" at bounding box center [1449, 237] width 238 height 475
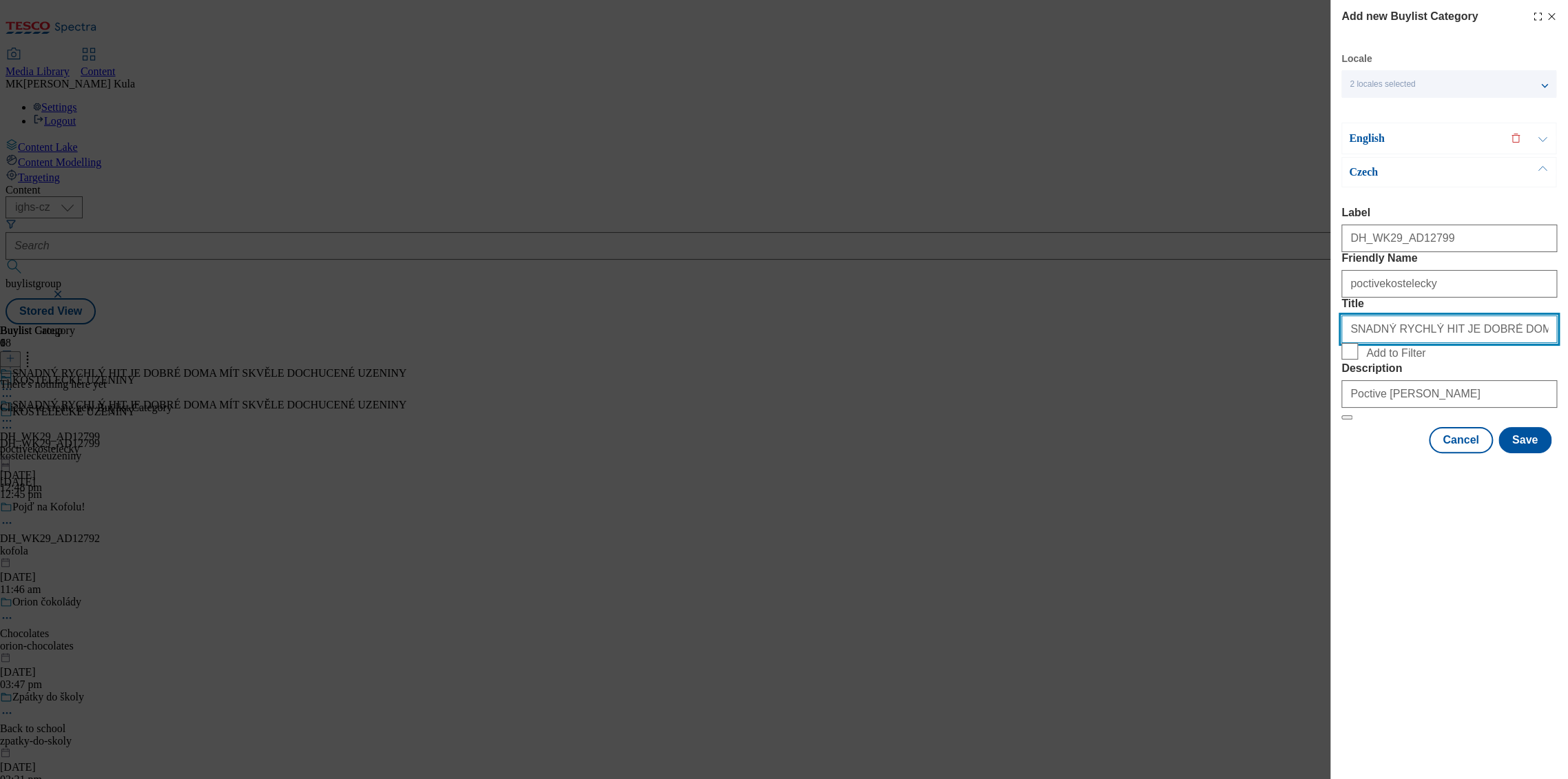
scroll to position [0, 72]
drag, startPoint x: 1500, startPoint y: 379, endPoint x: 1652, endPoint y: 382, distance: 152.0
click at [1567, 330] on html "Icons icon_account icon_add icon_backward_link icon_basket icon_benefits icon_c…" at bounding box center [784, 165] width 1568 height 330
click at [1532, 343] on input "SNADNÝ RYCHLÝ HIT JE DOBRÉ DOMA MÍT SKVĚLE DOCHUCENÉ UZENINY"" at bounding box center [1449, 328] width 216 height 27
click at [1546, 343] on input "SNADNÝ RYCHLÝ HIT JE DOBRÉ DOMA MÍT SKVĚLE DOCHUCENÉ UZENINY"" at bounding box center [1449, 328] width 216 height 27
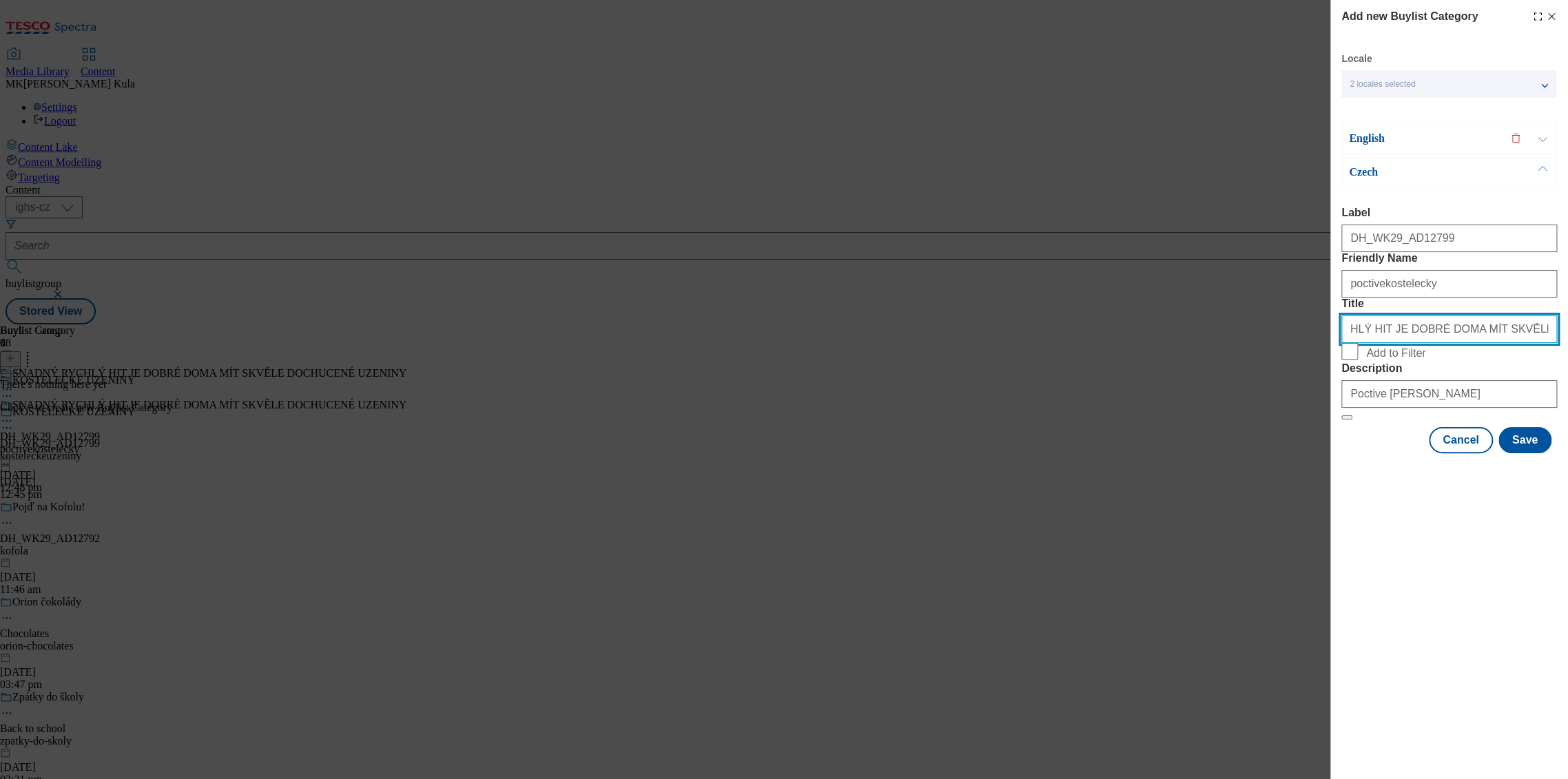
scroll to position [0, 69]
type input "SNADNÝ RYCHLÝ HIT JE DOBRÉ DOMA MÍT SKVĚLE DOCHUCENÉ UZENINY"
click at [1530, 454] on button "Save" at bounding box center [1525, 440] width 53 height 26
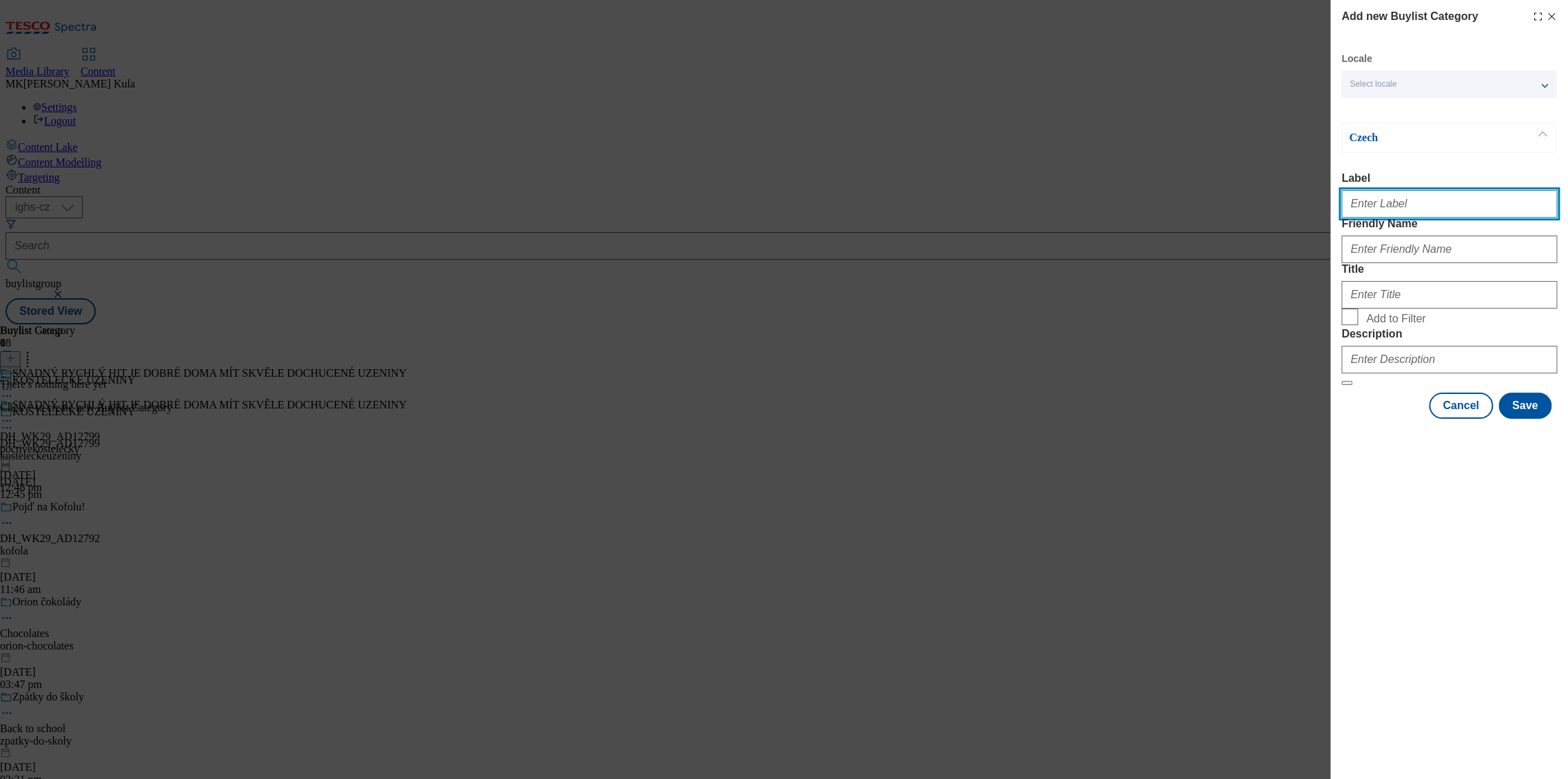
click at [1423, 211] on input "Label" at bounding box center [1449, 203] width 216 height 27
paste input "DH_WK29_AD12799"
type input "DH_WK29_AD12799"
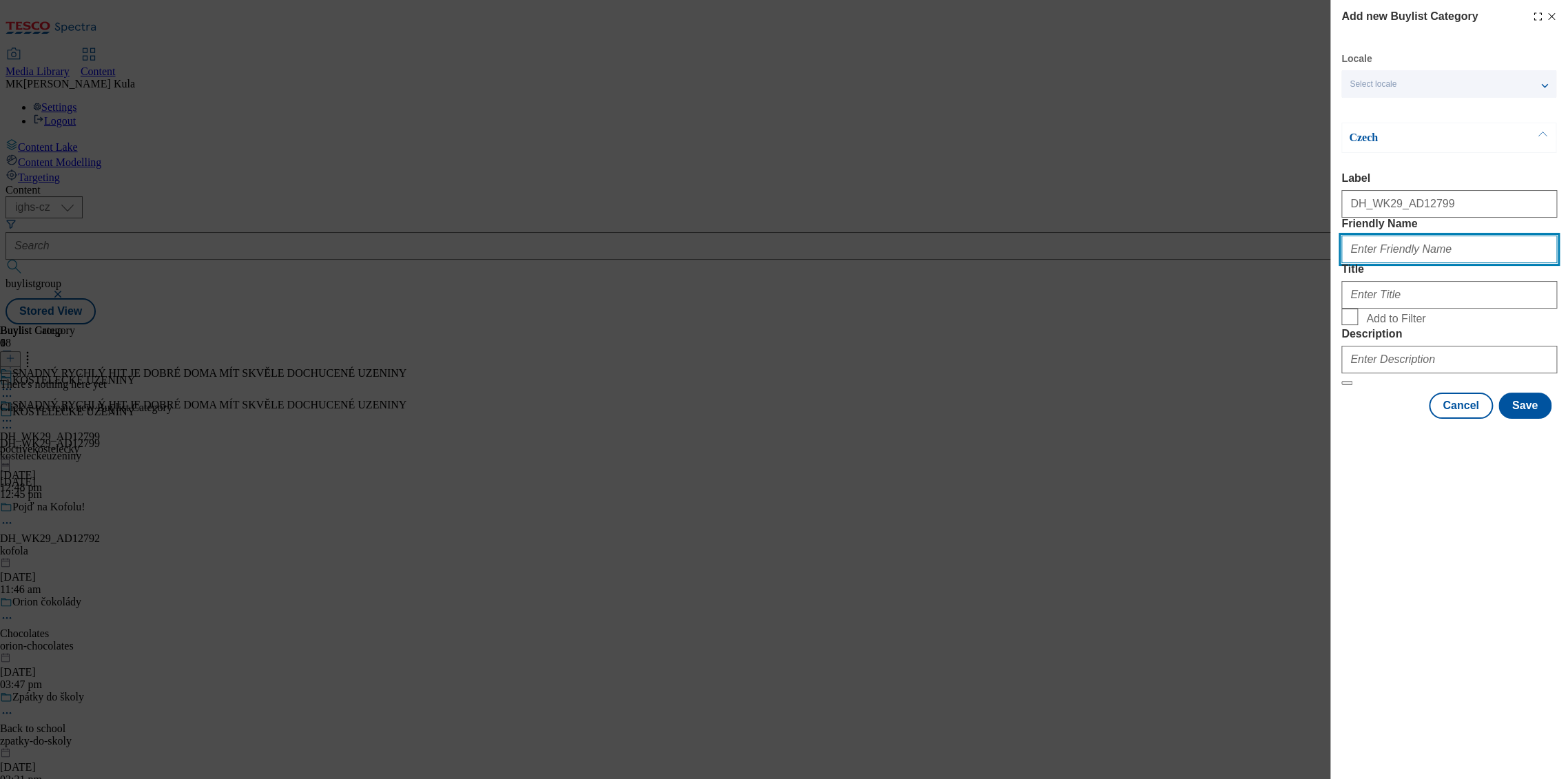
click at [1403, 264] on input "Friendly Name" at bounding box center [1449, 249] width 216 height 27
paste input "kostelecke uzeniny"
click at [1391, 264] on input "kostelecke uzeniny" at bounding box center [1449, 249] width 216 height 27
type input "kosteleckeuzeniny"
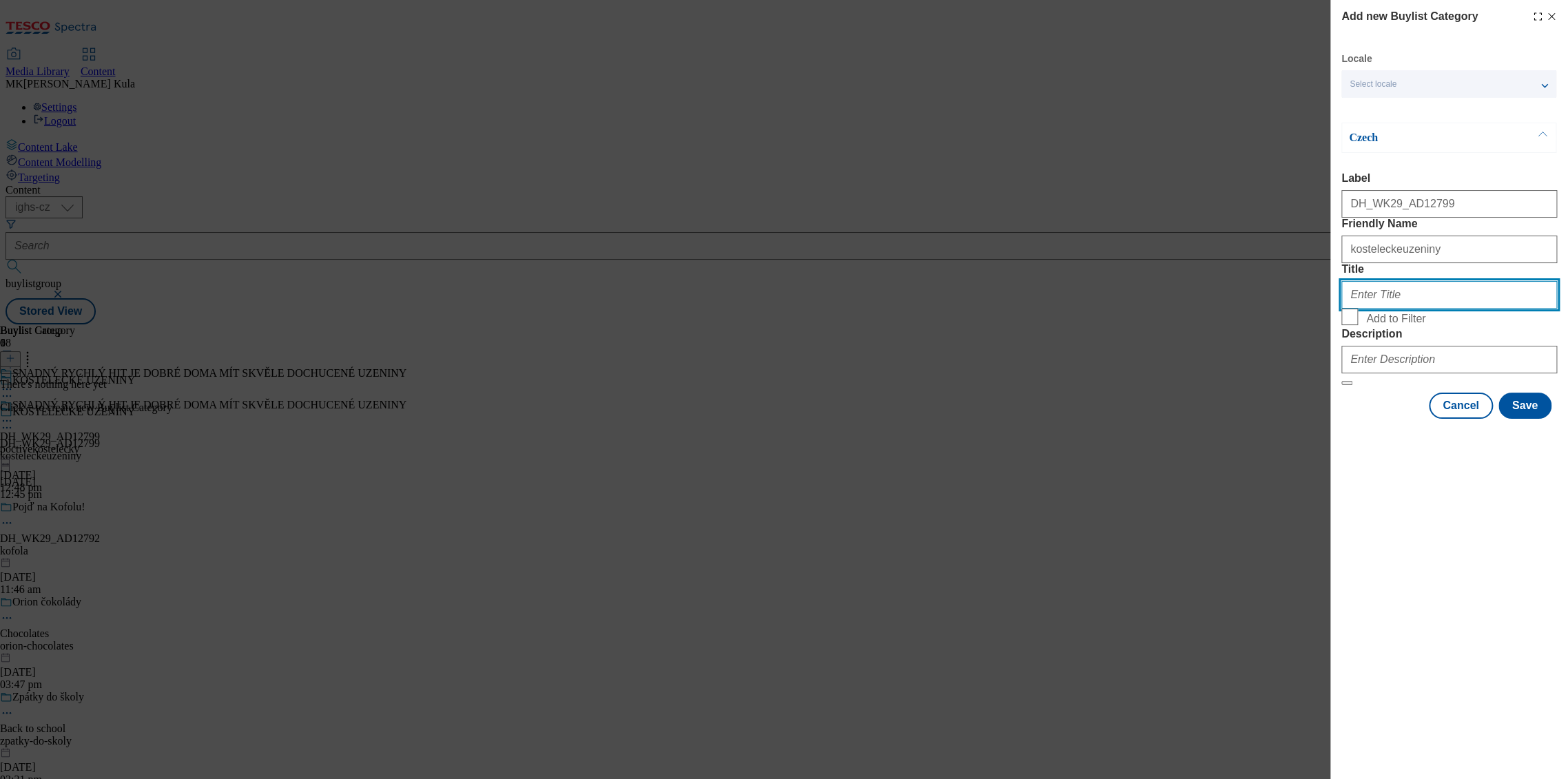
click at [1423, 309] on input "Title" at bounding box center [1449, 294] width 216 height 27
paste input ""SNADNÝ RYCHLÝ HIT JE DOBRÉ DOMA MÍT SKVĚLE DOCHUCENÉ UZENINY""
drag, startPoint x: 1255, startPoint y: 345, endPoint x: 1228, endPoint y: 346, distance: 27.0
click at [1228, 346] on div "Add new Buylist Category Locale Select locale English Czech Czech Label DH_WK29…" at bounding box center [784, 390] width 1568 height 779
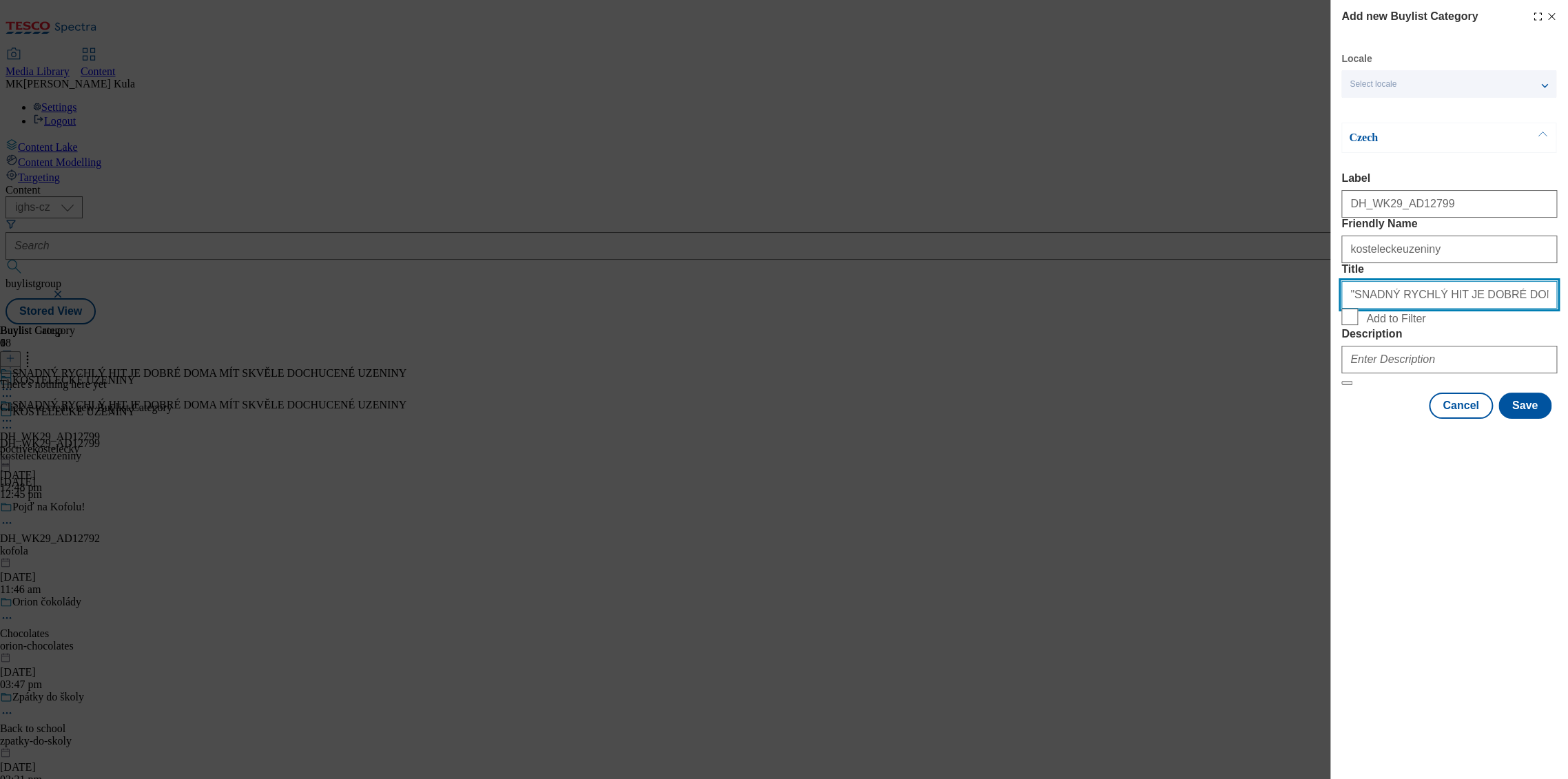
click at [1354, 309] on input ""SNADNÝ RYCHLÝ HIT JE DOBRÉ DOMA MÍT SKVĚLE DOCHUCENÉ UZENINY"" at bounding box center [1449, 294] width 216 height 27
click at [1351, 309] on input ""SNADNÝ RYCHLÝ HIT JE DOBRÉ DOMA MÍT SKVĚLE DOCHUCENÉ UZENINY"" at bounding box center [1449, 294] width 216 height 27
click at [1354, 309] on input ""SNADNÝ RYCHLÝ HIT JE DOBRÉ DOMA MÍT SKVĚLE DOCHUCENÉ UZENINY"" at bounding box center [1449, 294] width 216 height 27
drag, startPoint x: 1595, startPoint y: 344, endPoint x: 1688, endPoint y: 344, distance: 93.0
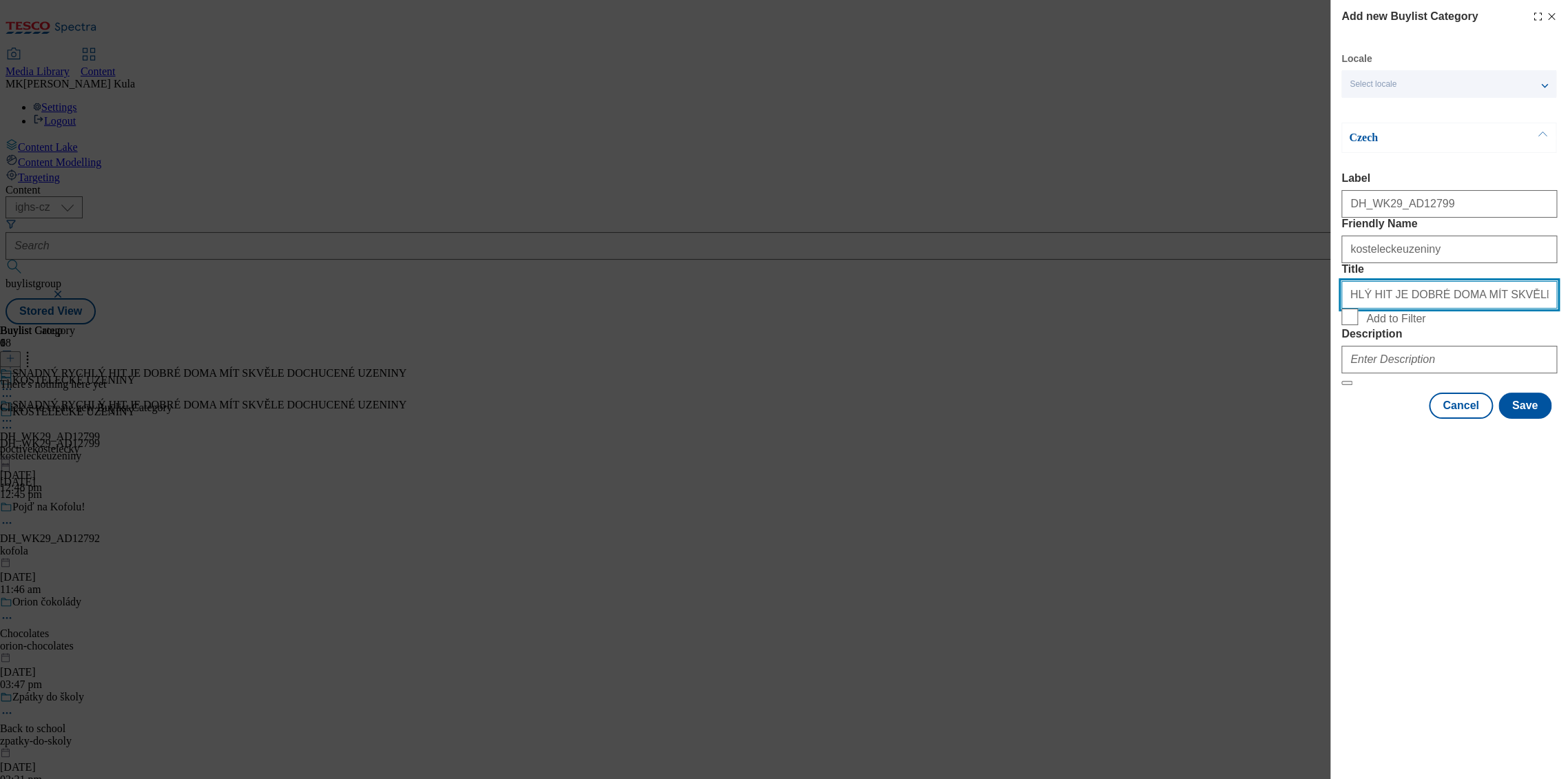
click at [1567, 330] on html "Icons icon_account icon_add icon_backward_link icon_basket icon_benefits icon_c…" at bounding box center [784, 165] width 1568 height 330
click at [1544, 309] on input "SNADNÝ RYCHLÝ HIT JE DOBRÉ DOMA MÍT SKVĚLE DOCHUCENÉ UZENINY"" at bounding box center [1449, 294] width 216 height 27
click at [1547, 309] on input "SNADNÝ RYCHLÝ HIT JE DOBRÉ DOMA MÍT SKVĚLE DOCHUCENÉ UZENINY"" at bounding box center [1449, 294] width 216 height 27
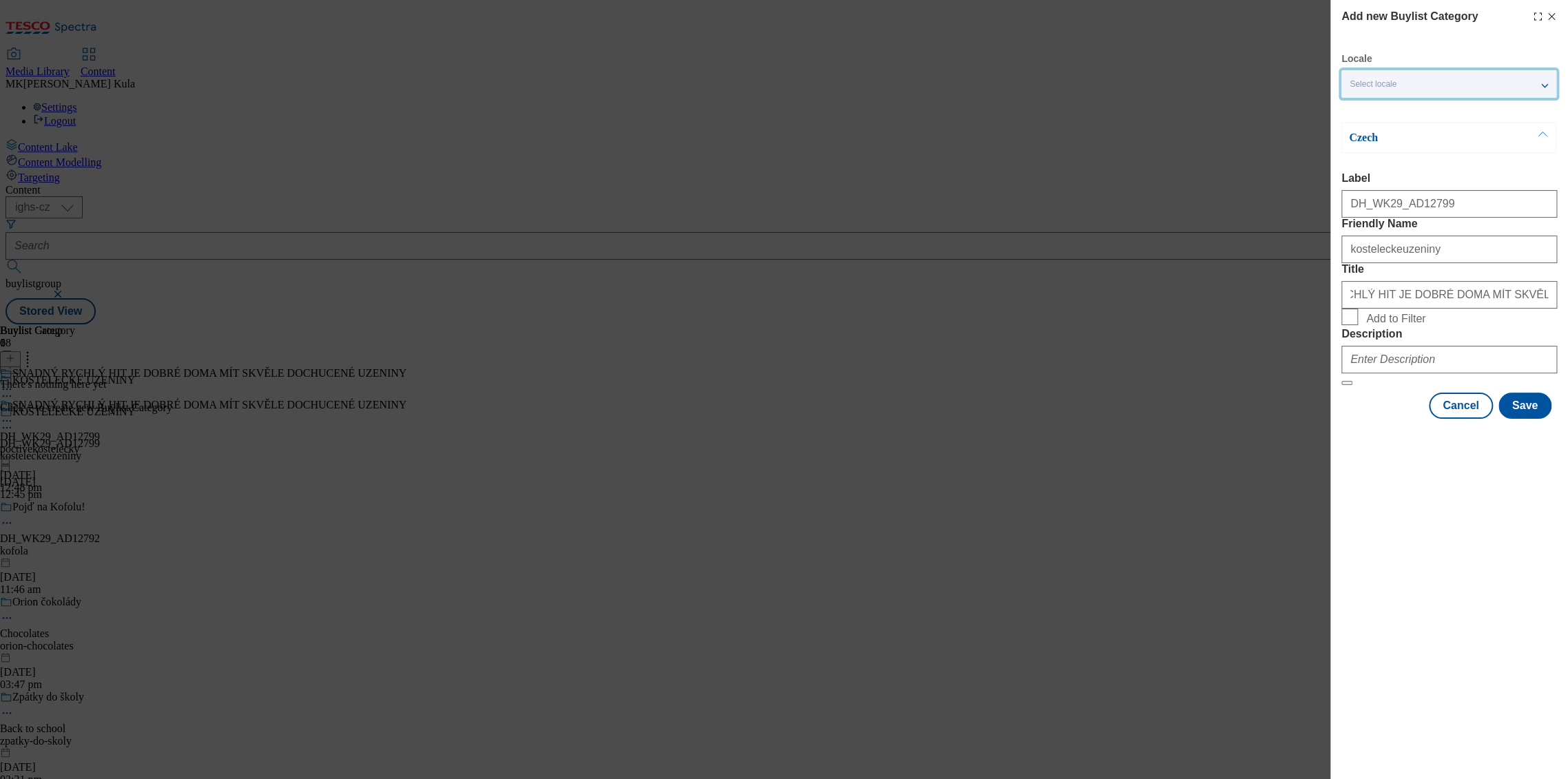
click at [1442, 81] on div "Select locale" at bounding box center [1448, 84] width 215 height 27
click at [1391, 113] on span "English" at bounding box center [1390, 110] width 32 height 8
click at [1366, 113] on input "English" at bounding box center [1358, 111] width 16 height 16
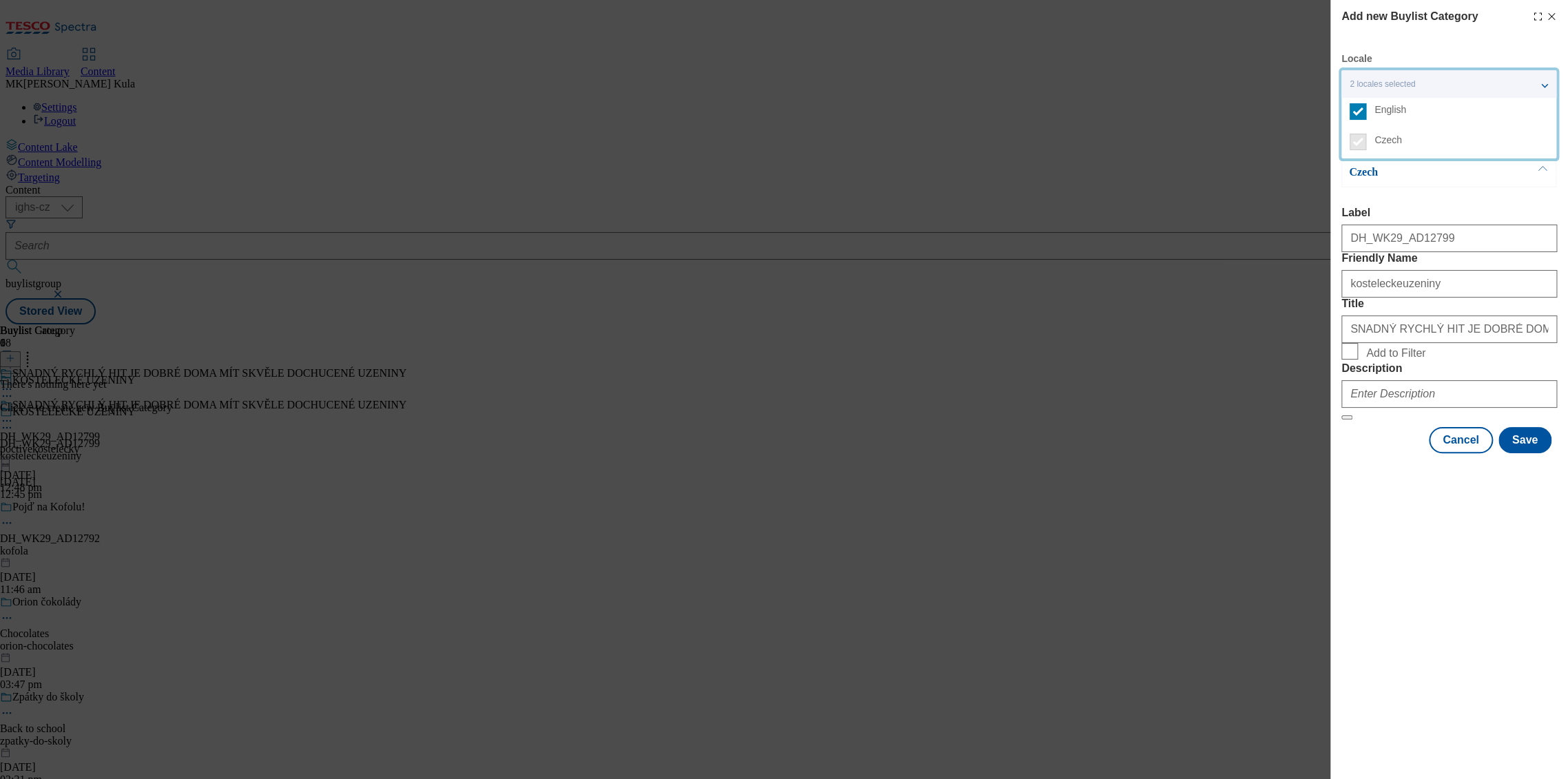
click at [1434, 660] on div "Add new Buylist Category Locale 2 locales selected English Czech English Label …" at bounding box center [1449, 390] width 238 height 779
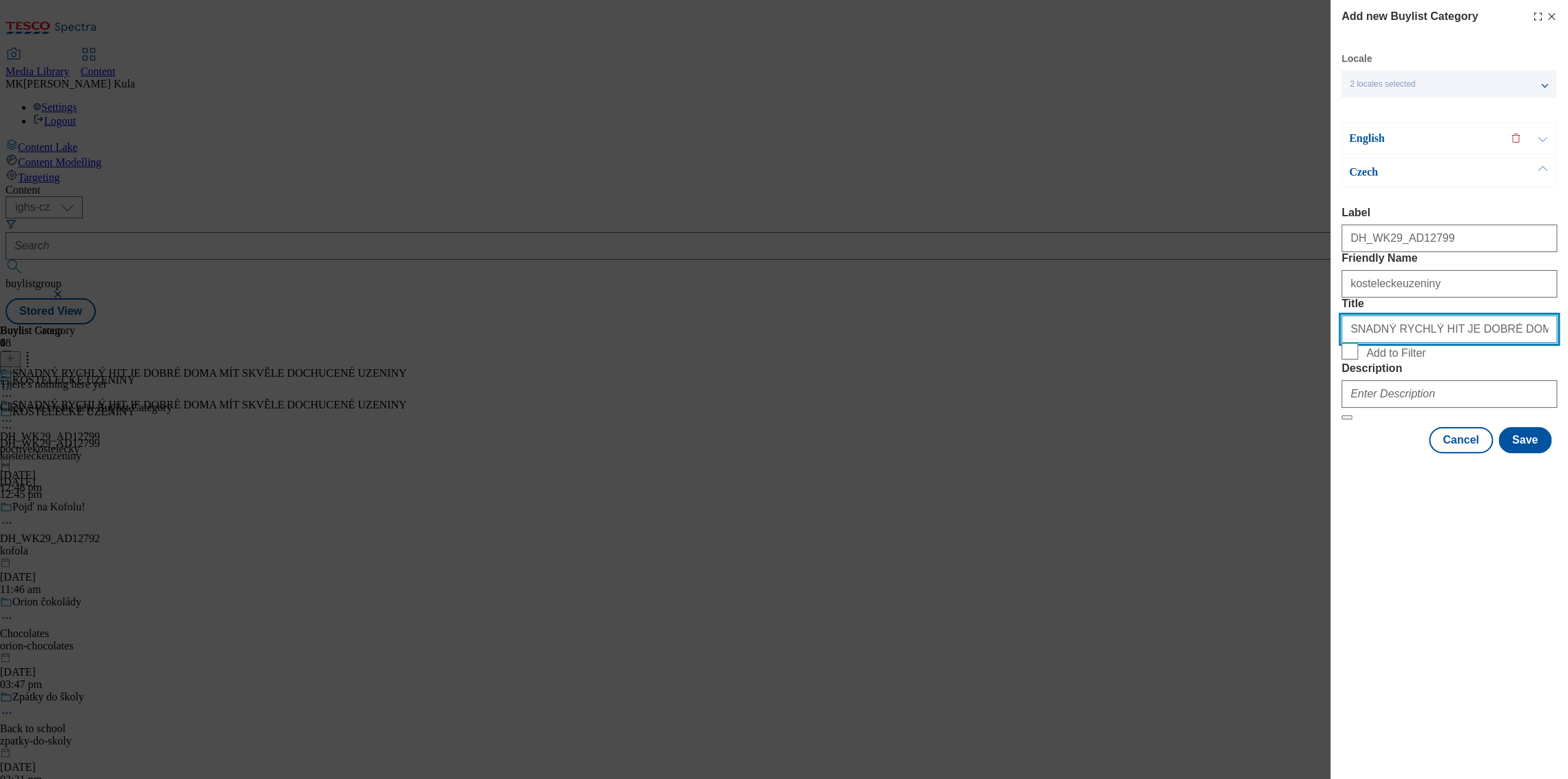
click at [1351, 343] on input "SNADNÝ RYCHLÝ HIT JE DOBRÉ DOMA MÍT SKVĚLE DOCHUCENÉ UZENINY" at bounding box center [1449, 328] width 216 height 27
drag, startPoint x: 1348, startPoint y: 381, endPoint x: 1762, endPoint y: 390, distance: 414.1
click at [1567, 330] on html "Icons icon_account icon_add icon_backward_link icon_basket icon_benefits icon_c…" at bounding box center [784, 165] width 1568 height 330
paste input "Full-flavoured favourites, quick and easy at home"
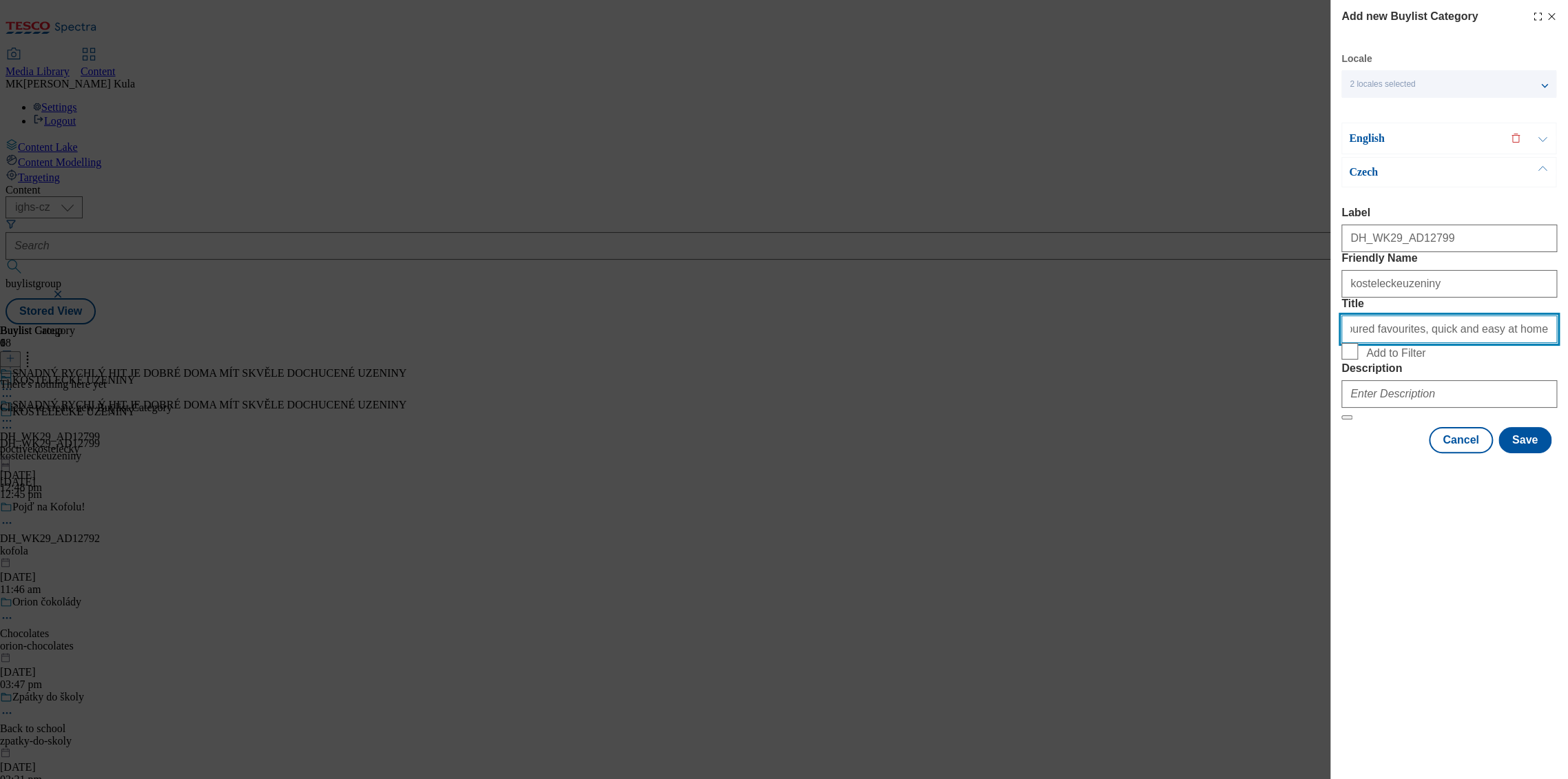
scroll to position [0, 0]
type input "Full-flavoured favourites, quick and easy at home"
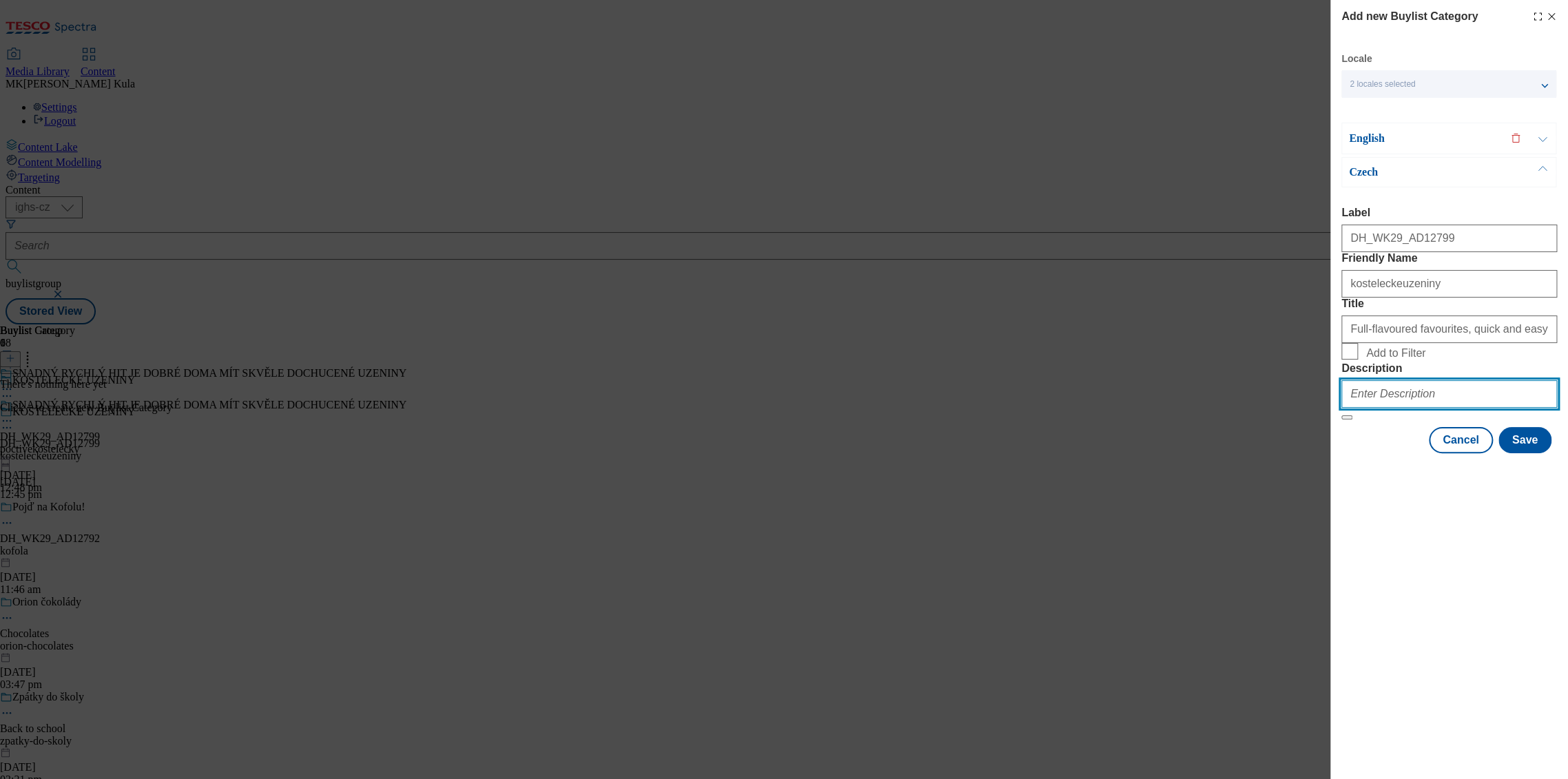
click at [1437, 408] on input "Description" at bounding box center [1449, 393] width 216 height 27
drag, startPoint x: 1387, startPoint y: 487, endPoint x: 1409, endPoint y: 480, distance: 23.1
click at [1387, 408] on input "Description" at bounding box center [1449, 393] width 216 height 27
paste input ""SNADNÝ RYCHLÝ HIT JE DOBRÉ DOMA MÍT SKVĚLE DOCHUCENÉ UZENINY""
drag, startPoint x: 1372, startPoint y: 490, endPoint x: 1357, endPoint y: 493, distance: 15.3
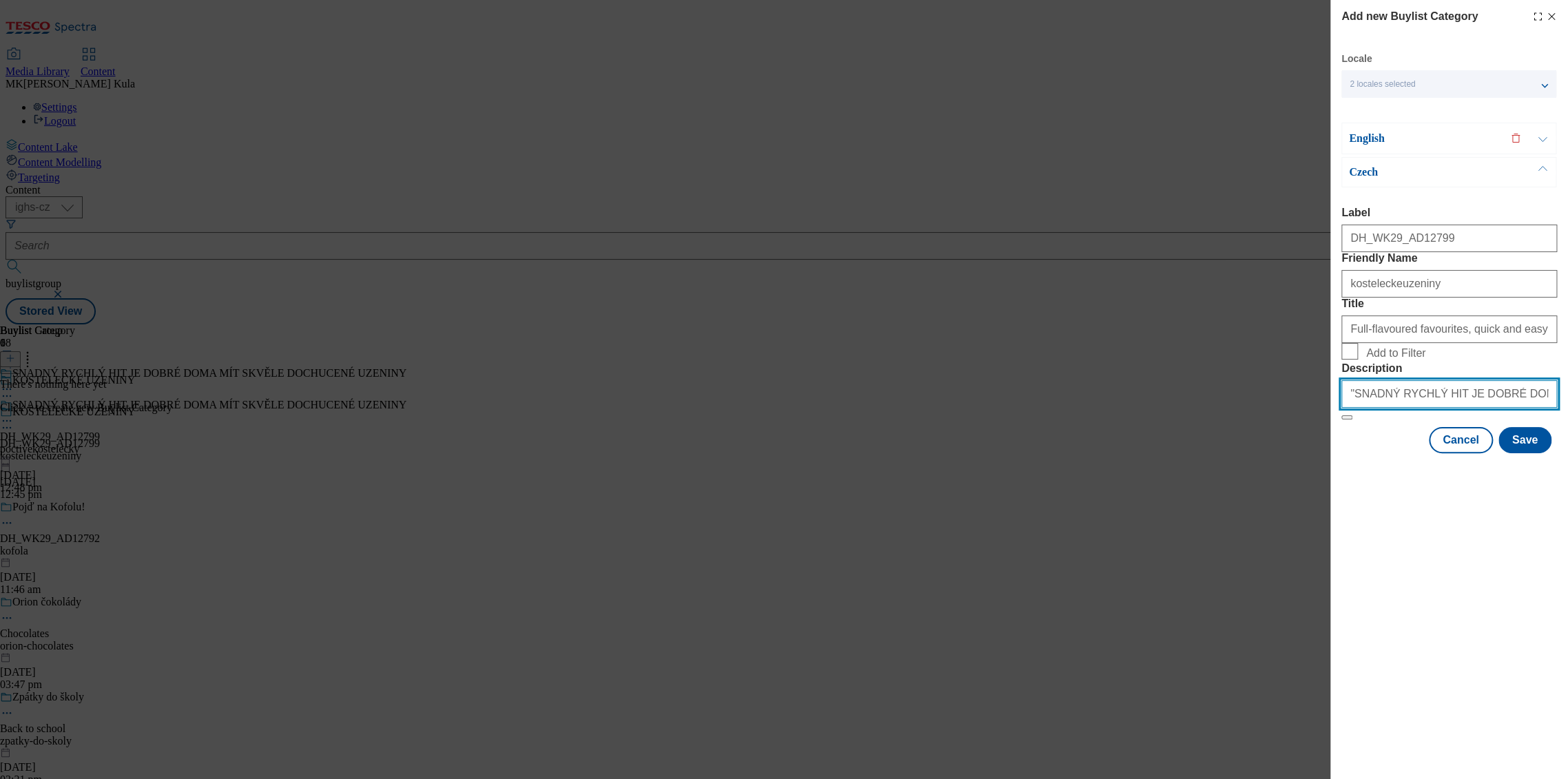
click at [1326, 499] on div "Add new Buylist Category Locale 2 locales selected English Czech English Label …" at bounding box center [784, 390] width 1568 height 779
click at [1369, 408] on input ""SNADNÝ RYCHLÝ HIT JE DOBRÉ DOMA MÍT SKVĚLE DOCHUCENÉ UZENINY"" at bounding box center [1449, 393] width 216 height 27
drag, startPoint x: 1351, startPoint y: 483, endPoint x: 1340, endPoint y: 484, distance: 11.0
click at [1340, 456] on div "Add new Buylist Category Locale 2 locales selected English Czech English Label …" at bounding box center [1449, 228] width 238 height 456
drag, startPoint x: 1355, startPoint y: 483, endPoint x: 1342, endPoint y: 486, distance: 13.3
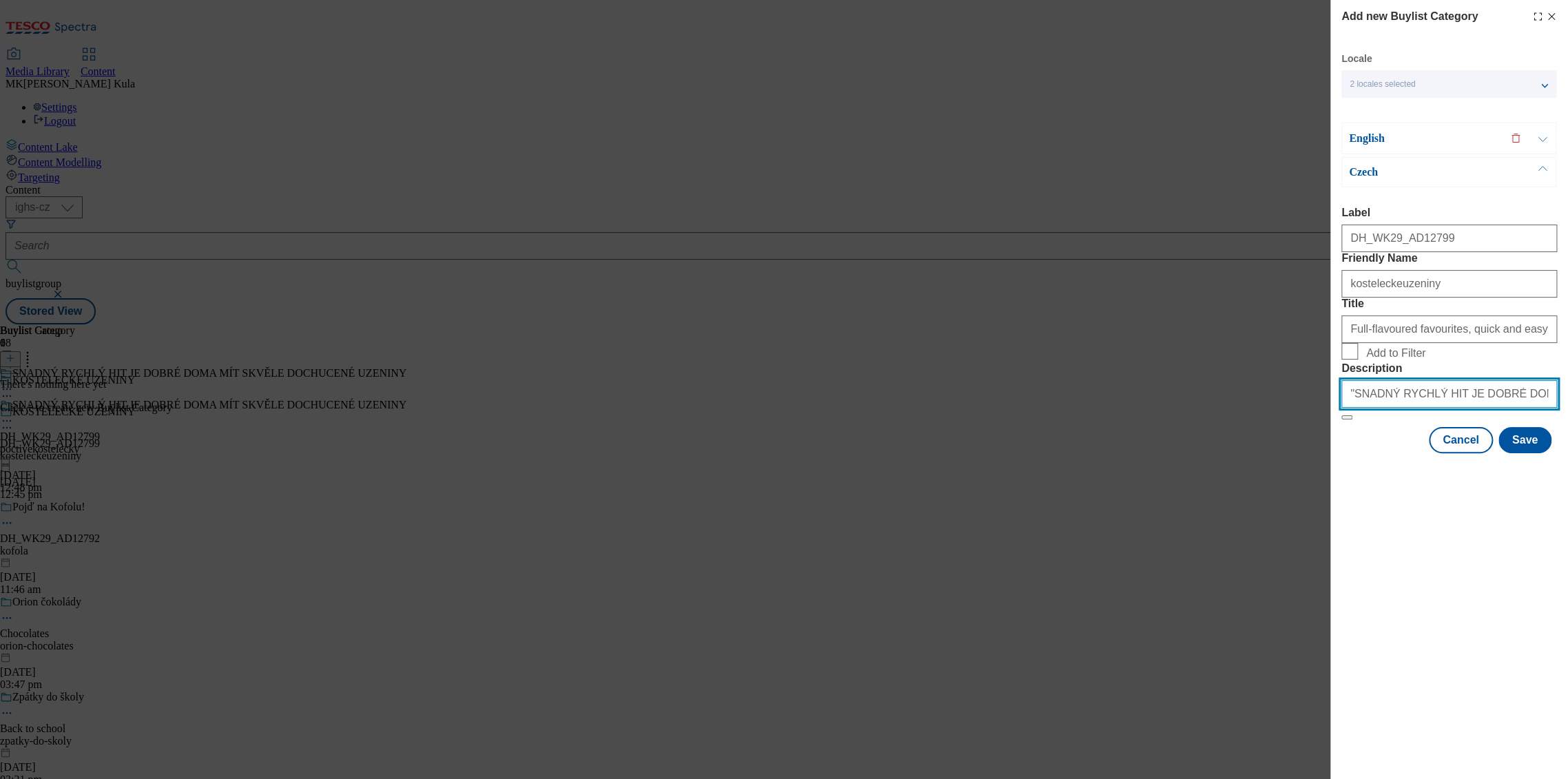
click at [1342, 408] on input ""SNADNÝ RYCHLÝ HIT JE DOBRÉ DOMA MÍT SKVĚLE DOCHUCENÉ UZENINY"" at bounding box center [1449, 393] width 216 height 27
type input ""SNADNÝ RYCHLÝ HIT JE DOBRÉ DOMA MÍT SKVĚLE DOCHUCENÉ UZENINY""
click at [1488, 408] on input ""SNADNÝ RYCHLÝ HIT JE DOBRÉ DOMA MÍT SKVĚLE DOCHUCENÉ UZENINY"" at bounding box center [1449, 393] width 216 height 27
paste input "Modal"
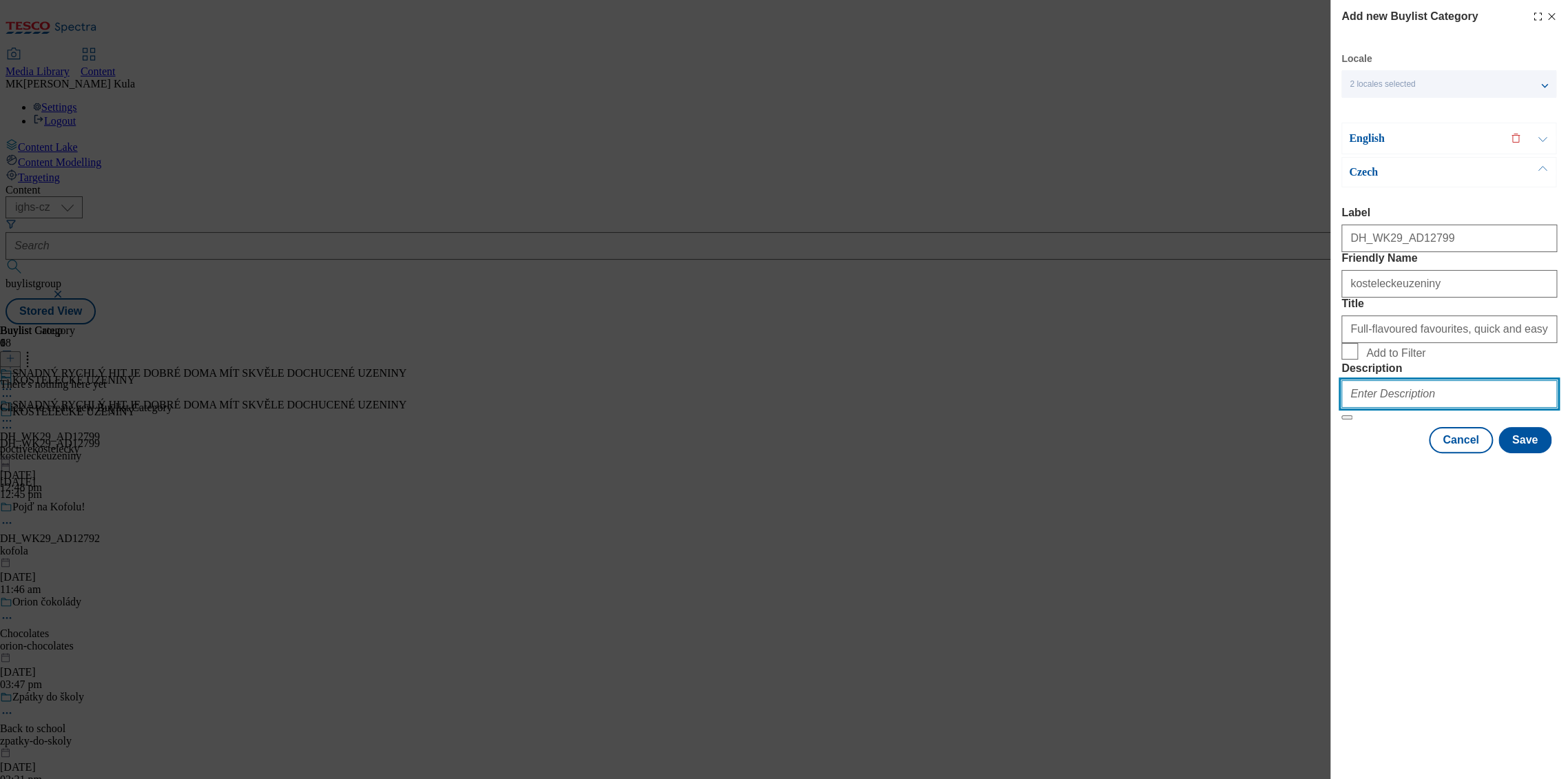
click at [1376, 408] on input "Description" at bounding box center [1449, 393] width 216 height 27
paste input "Poctive Kostelecky"
type input "Poctive Kostelecky"
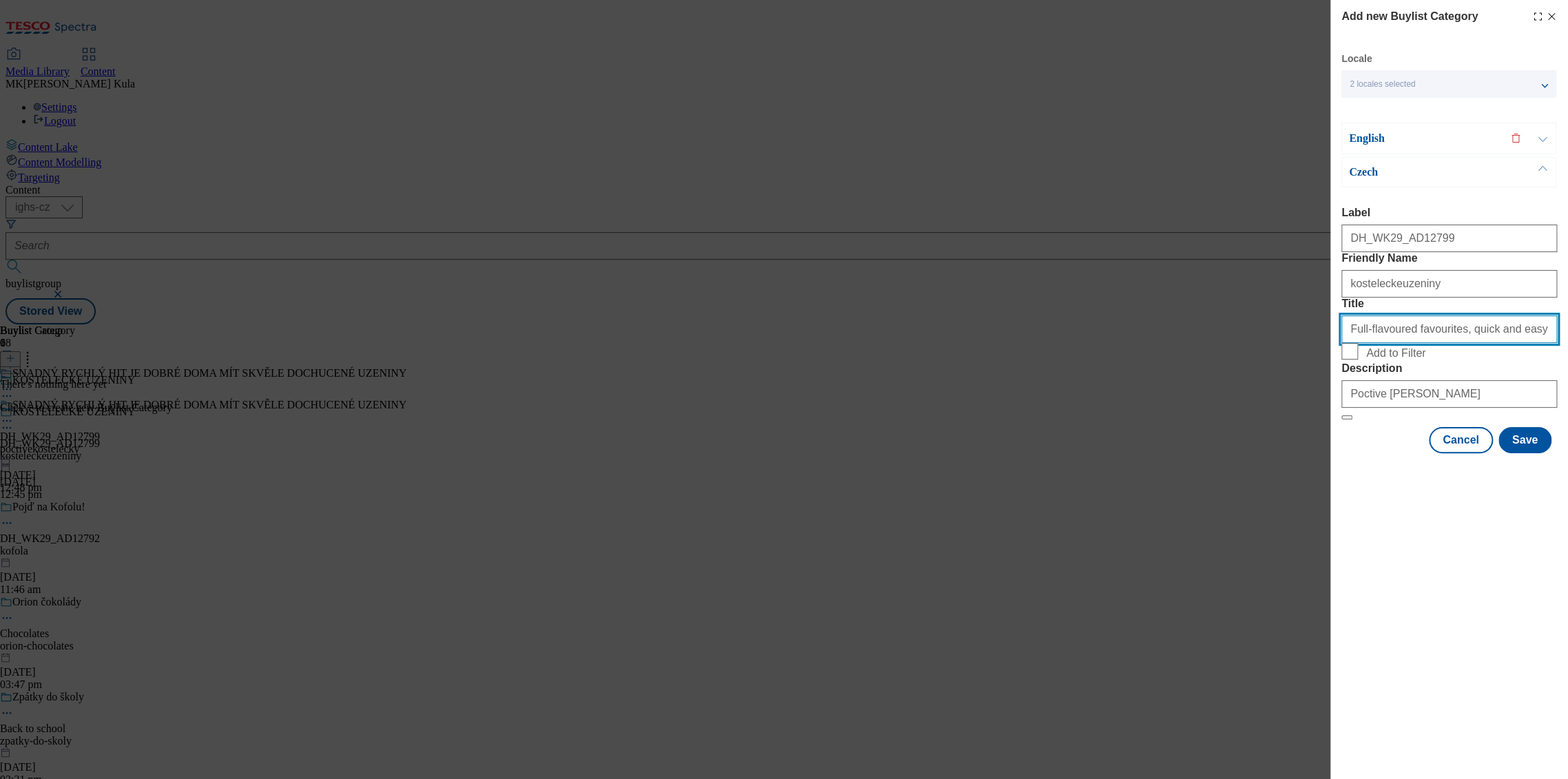
drag, startPoint x: 1345, startPoint y: 378, endPoint x: 1736, endPoint y: 380, distance: 391.0
click at [1567, 330] on html "Icons icon_account icon_add icon_backward_link icon_basket icon_benefits icon_c…" at bounding box center [784, 165] width 1568 height 330
paste input ""SNADNÝ RYCHLÝ HIT JE DOBRÉ DOMA MÍT SKVĚLE DOCHUCENÉ UZENINY""
drag, startPoint x: 1357, startPoint y: 379, endPoint x: 1290, endPoint y: 381, distance: 67.0
click at [1290, 381] on div "Add new Buylist Category Locale 2 locales selected English Czech English Label …" at bounding box center [784, 390] width 1568 height 779
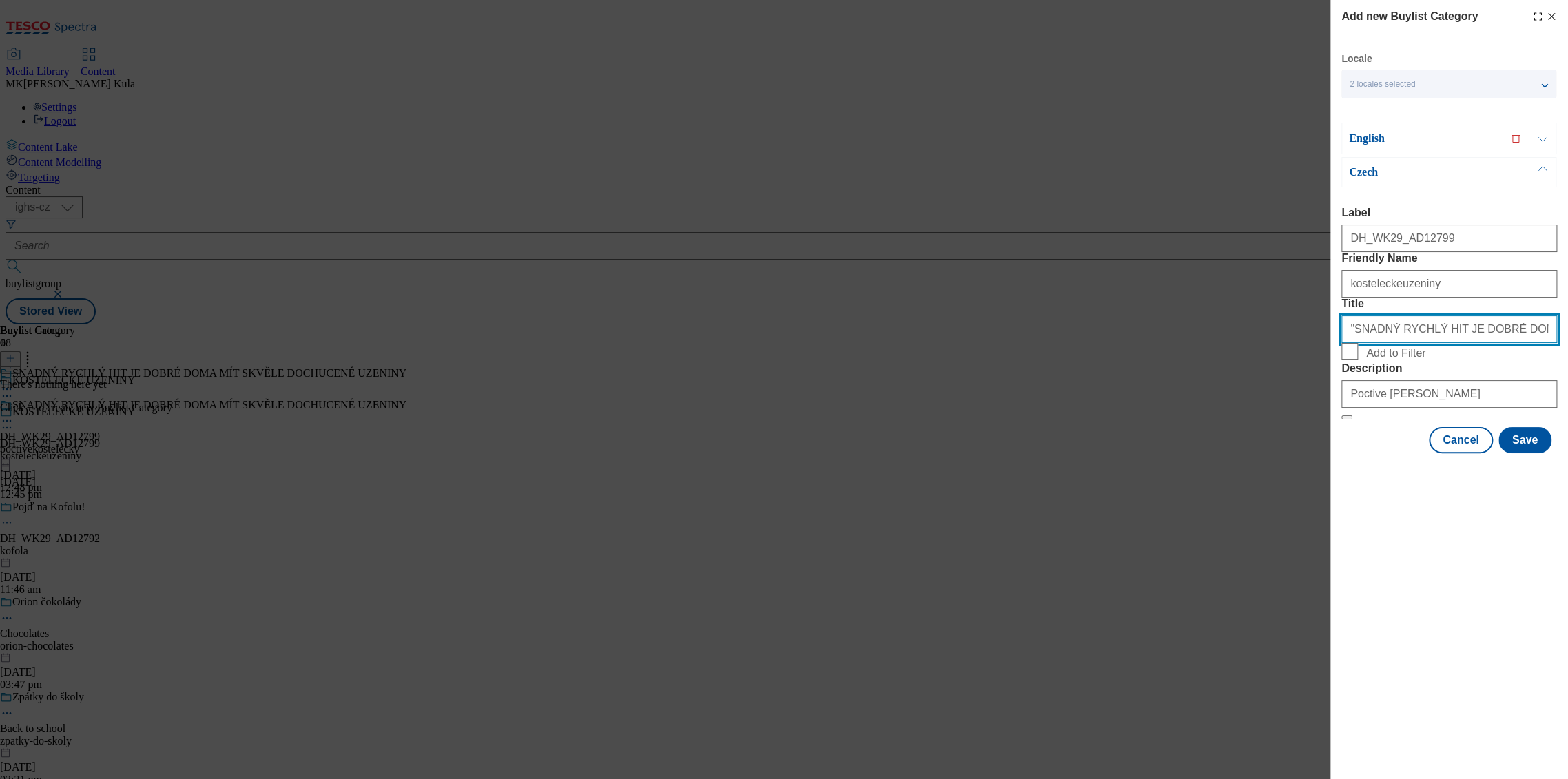
click at [1376, 343] on input ""SNADNÝ RYCHLÝ HIT JE DOBRÉ DOMA MÍT SKVĚLE DOCHUCENÉ UZENINY"" at bounding box center [1449, 328] width 216 height 27
click at [1356, 343] on input ""SNADNÝ RYCHLÝ HIT JE DOBRÉ DOMA MÍT SKVĚLE DOCHUCENÉ UZENINY"" at bounding box center [1449, 328] width 216 height 27
type input "SNADNÝ RYCHLÝ HIT JE DOBRÉ DOMA MÍT SKVĚLE DOCHUCENÉ UZENINY"
click at [1437, 651] on div "Add new Buylist Category Locale 2 locales selected English Czech English Label …" at bounding box center [1449, 390] width 238 height 779
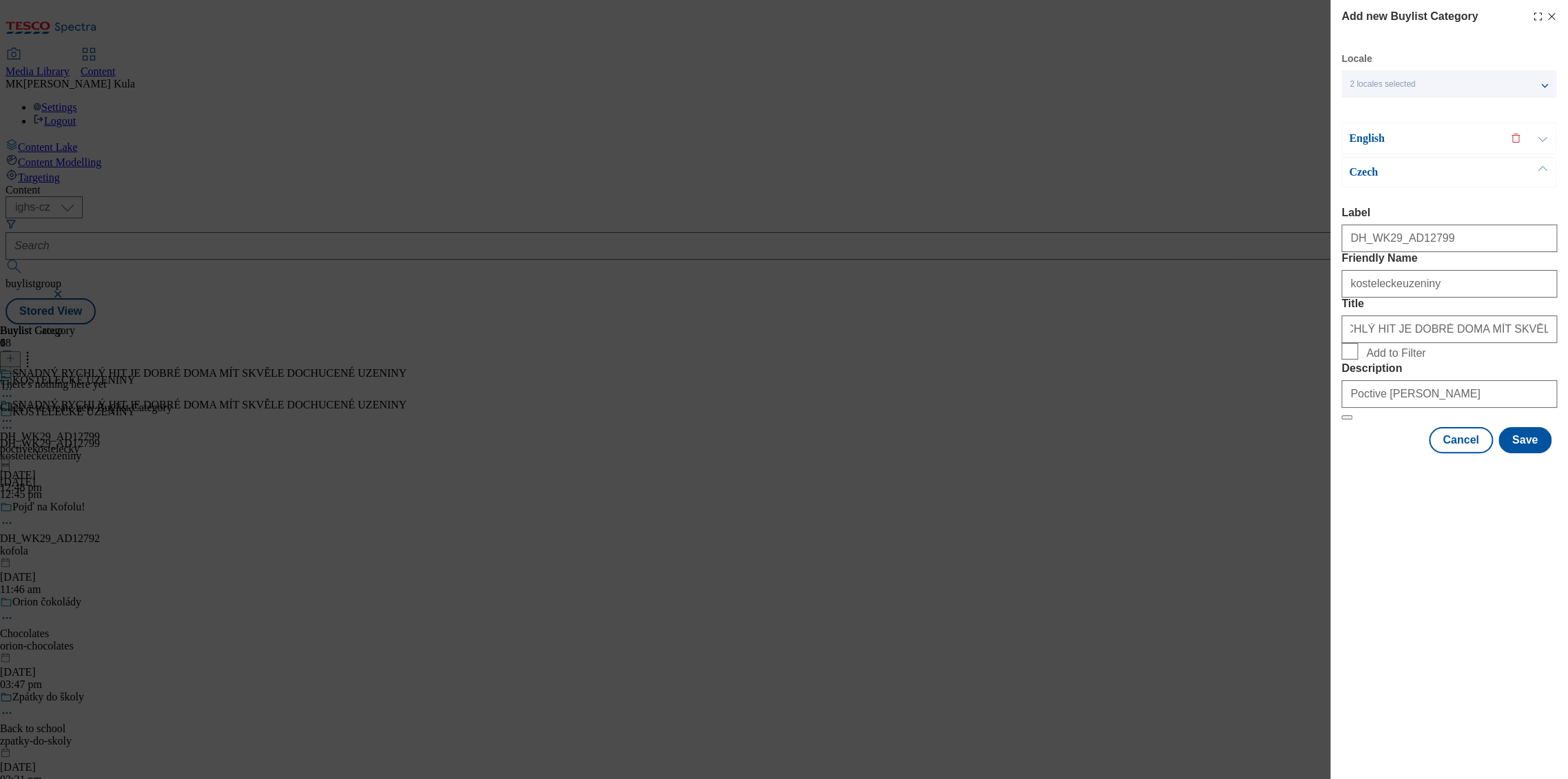
scroll to position [0, 0]
click at [1396, 143] on p "English" at bounding box center [1421, 138] width 145 height 14
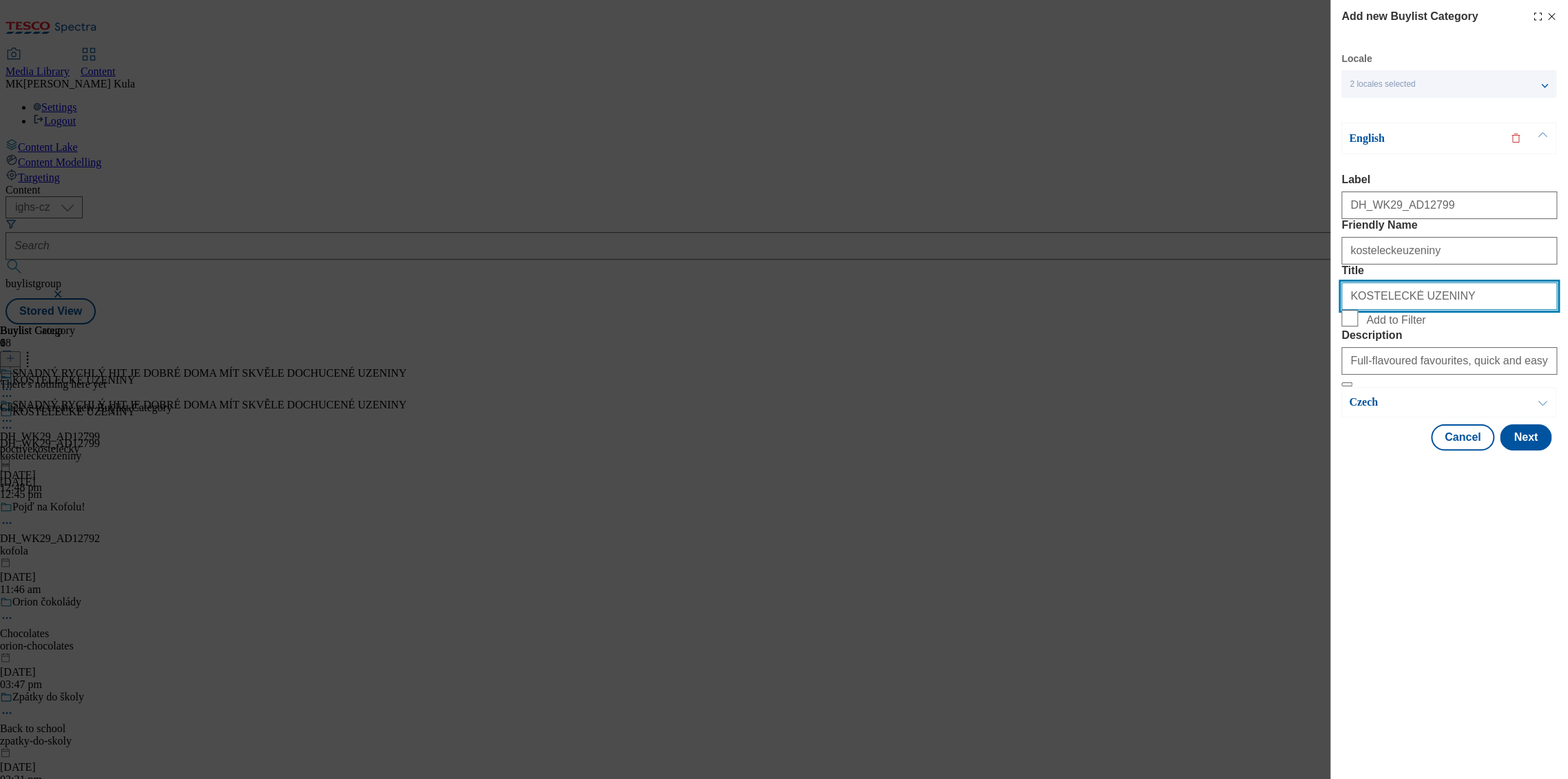
drag, startPoint x: 1350, startPoint y: 346, endPoint x: 1681, endPoint y: 346, distance: 331.0
click at [1567, 330] on html "Icons icon_account icon_add icon_backward_link icon_basket icon_benefits icon_c…" at bounding box center [784, 165] width 1568 height 330
paste input "Full-flavoured favourites, quick and easy at home"
type input "Full-flavoured favourites, quick and easy at home"
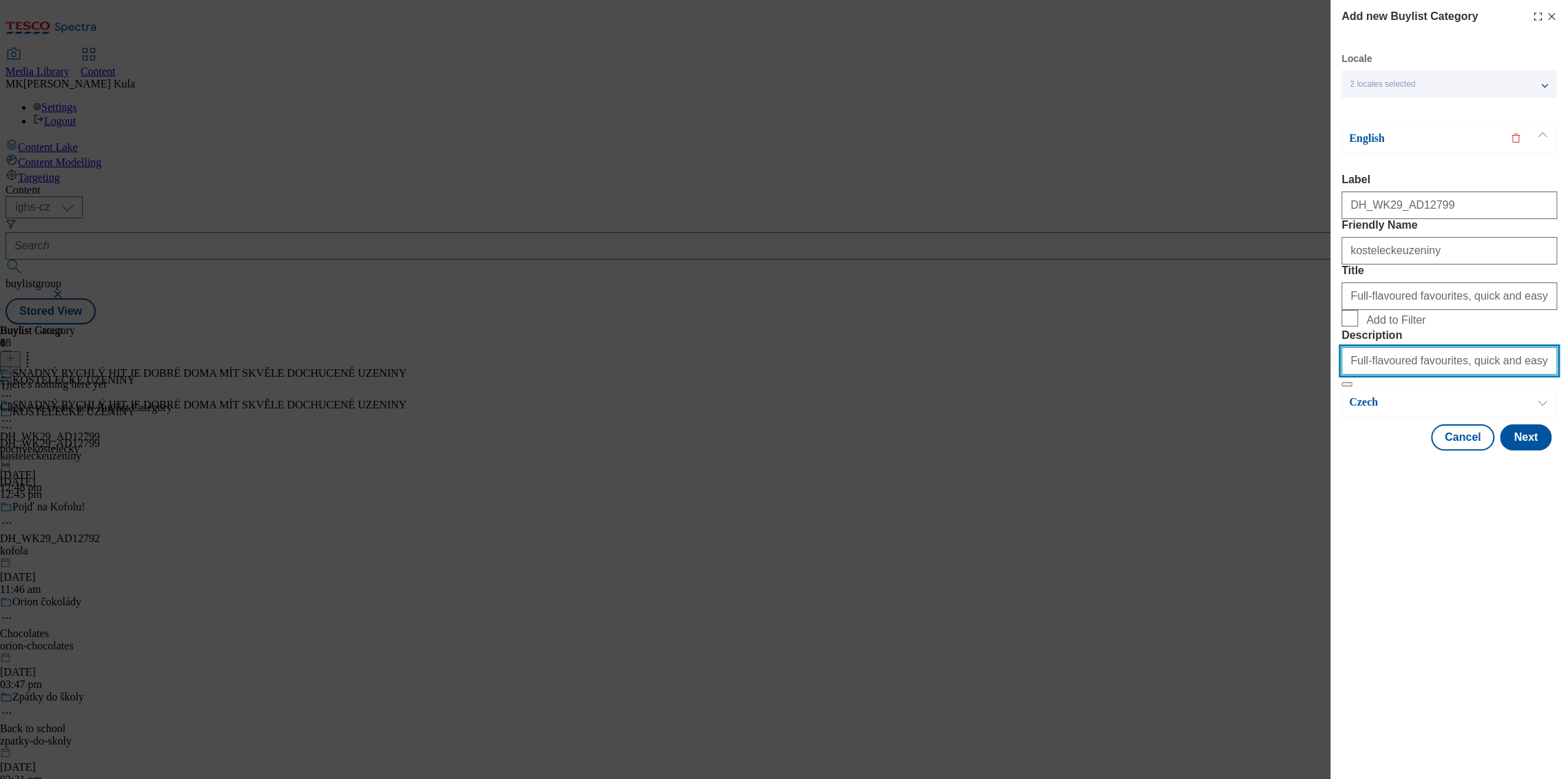
drag, startPoint x: 1348, startPoint y: 451, endPoint x: 1741, endPoint y: 450, distance: 393.0
click at [1567, 330] on html "Icons icon_account icon_add icon_backward_link icon_basket icon_benefits icon_c…" at bounding box center [784, 165] width 1568 height 330
paste input "Poctive Kostelecky"
type input "Poctive Kostelecky"
click at [1415, 651] on div "Add new Buylist Category Locale 2 locales selected English Czech English Label …" at bounding box center [1449, 390] width 238 height 779
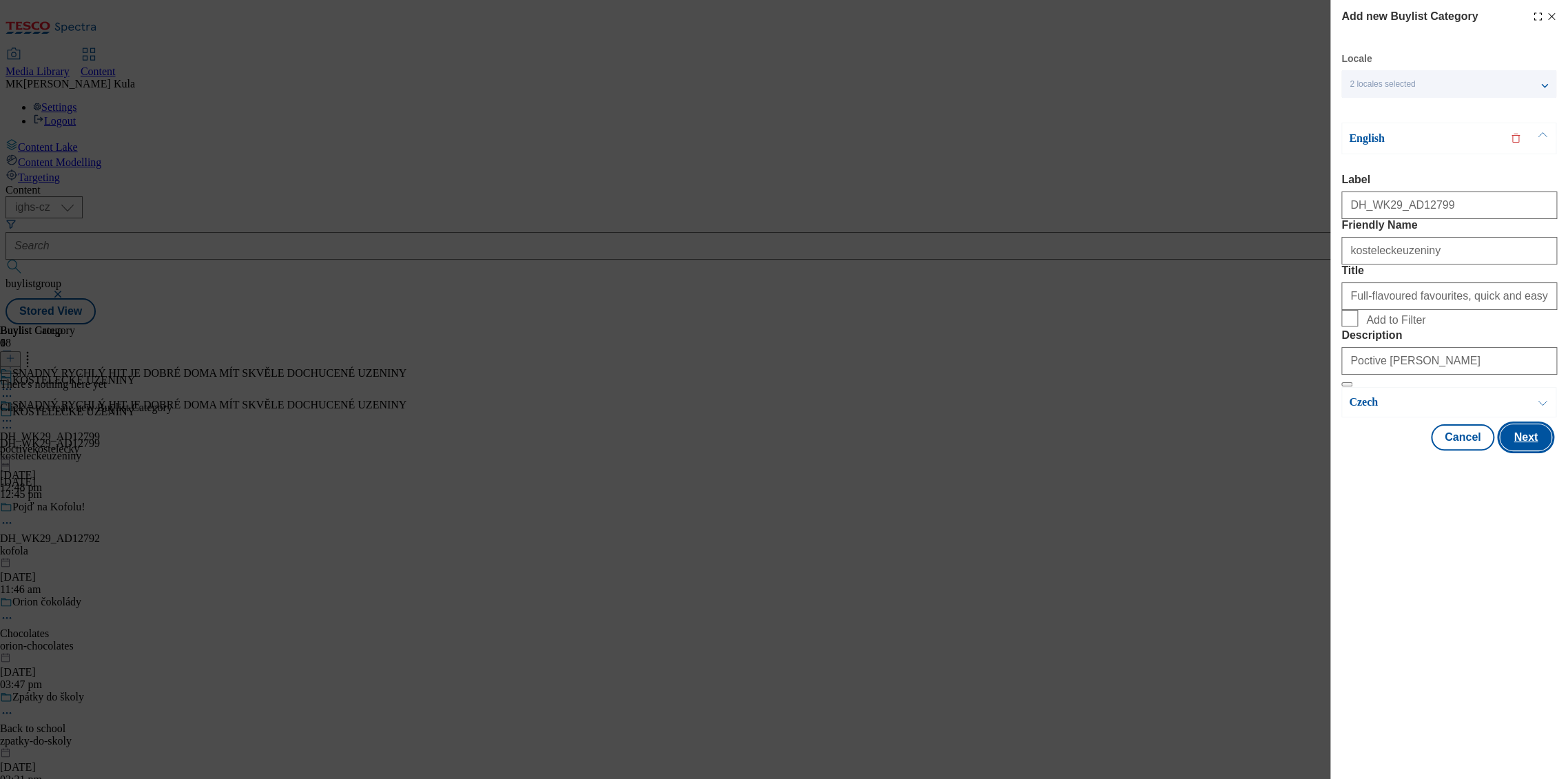
click at [1519, 451] on button "Next" at bounding box center [1526, 437] width 52 height 26
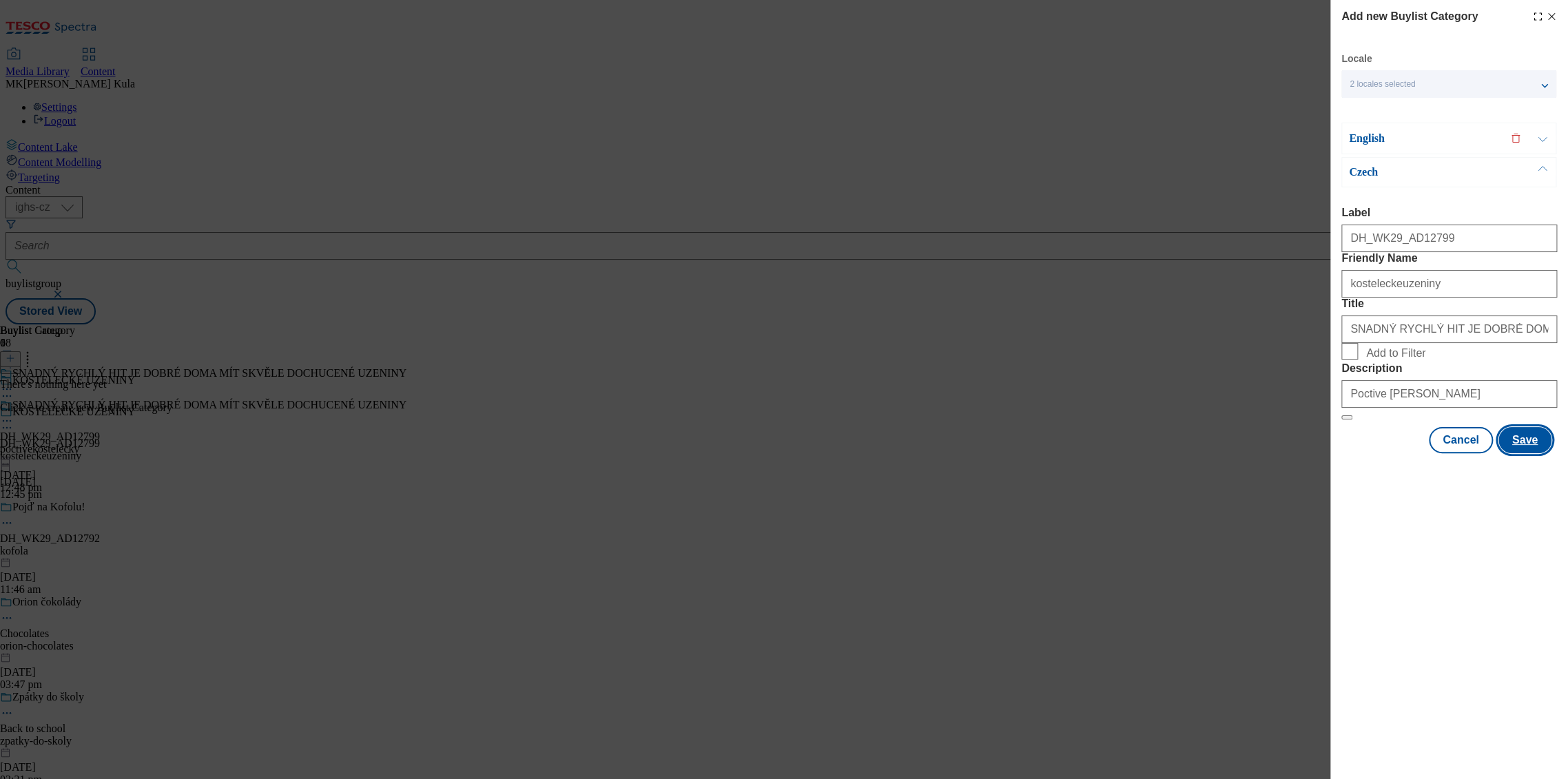
click at [1521, 454] on button "Save" at bounding box center [1525, 440] width 53 height 26
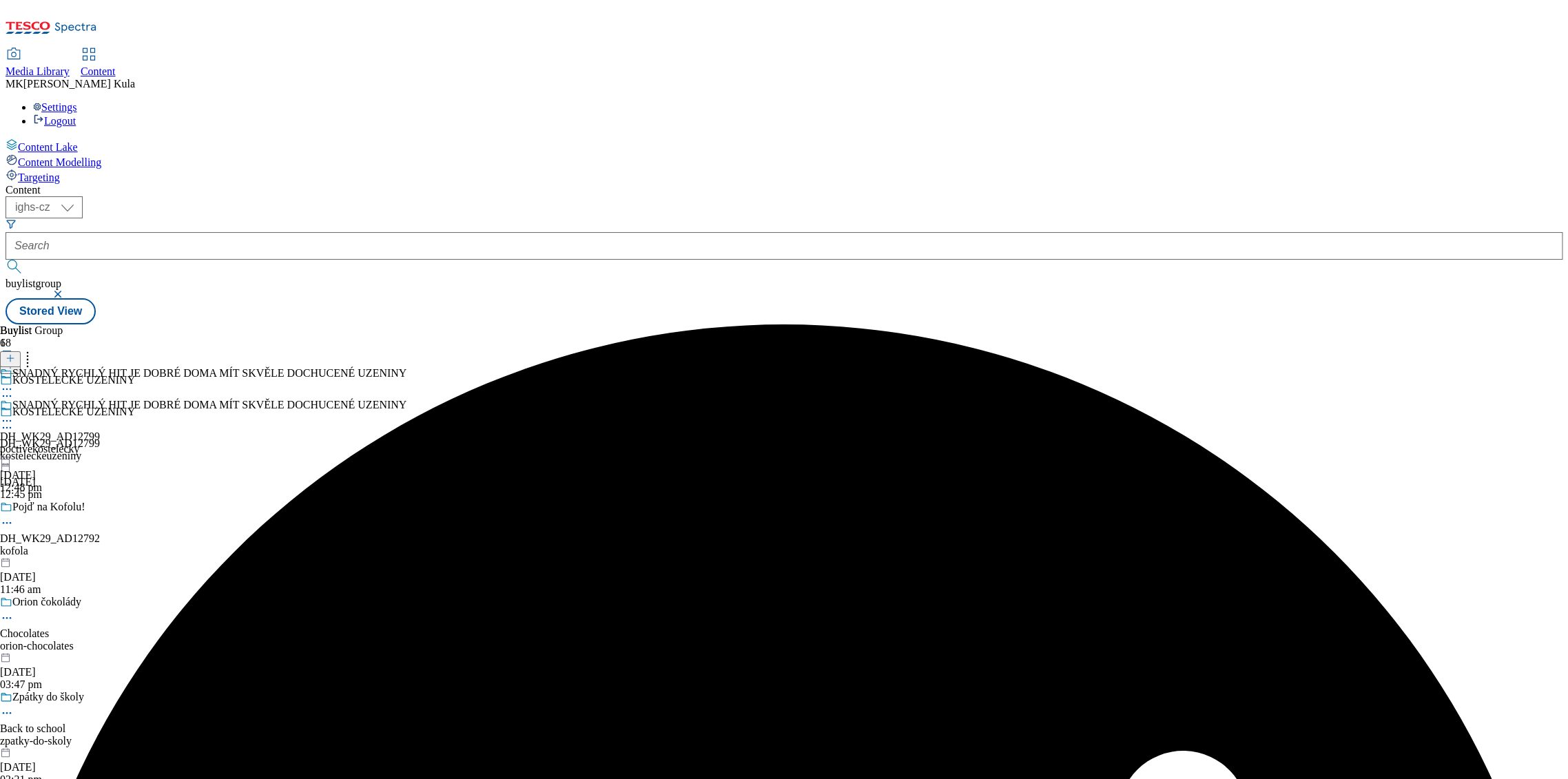
click at [407, 443] on div "poctivekostelecky" at bounding box center [203, 449] width 407 height 13
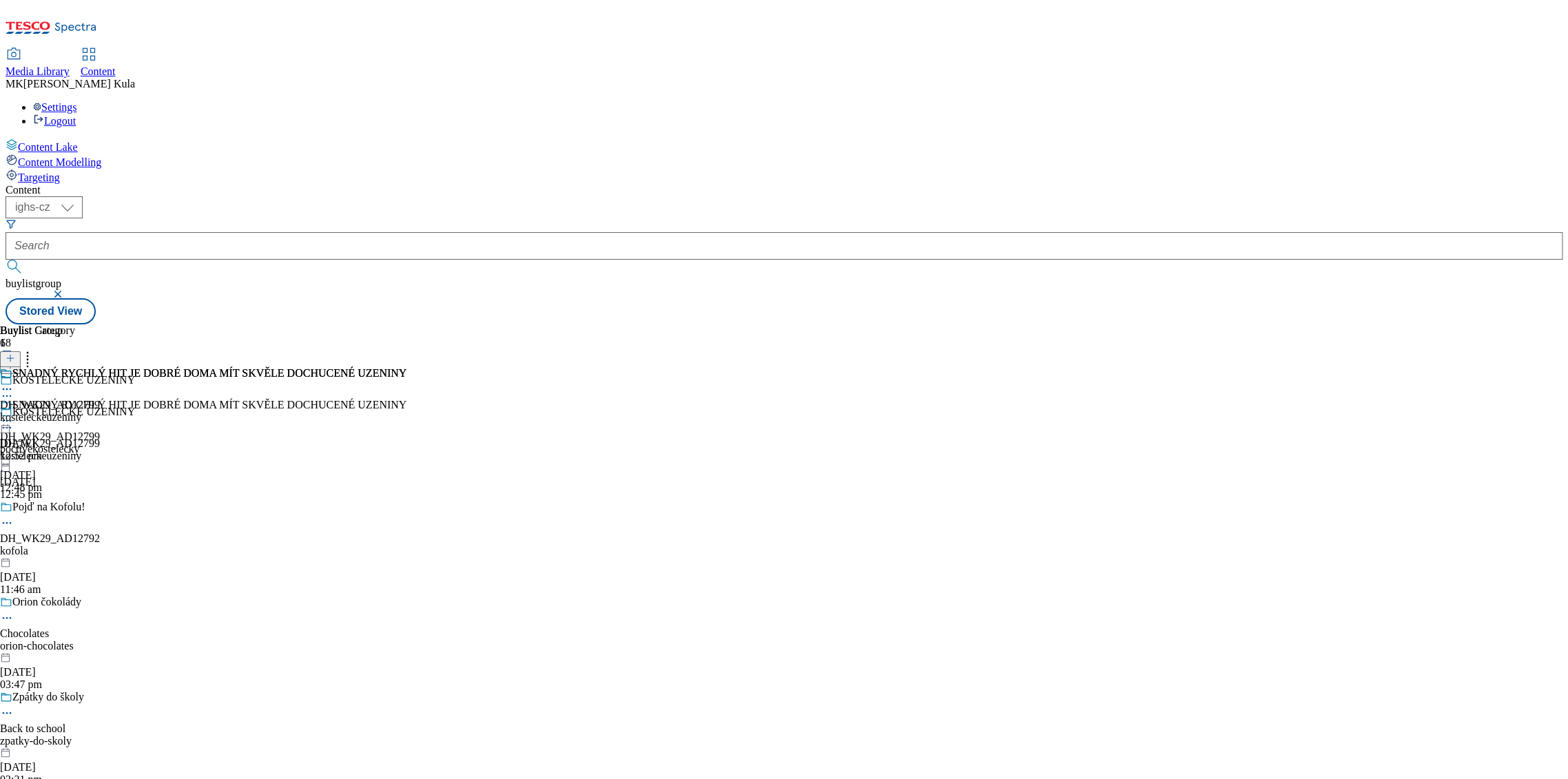
click at [407, 411] on div "kosteleckeuzeniny" at bounding box center [203, 418] width 407 height 13
click at [15, 354] on icon at bounding box center [10, 358] width 9 height 9
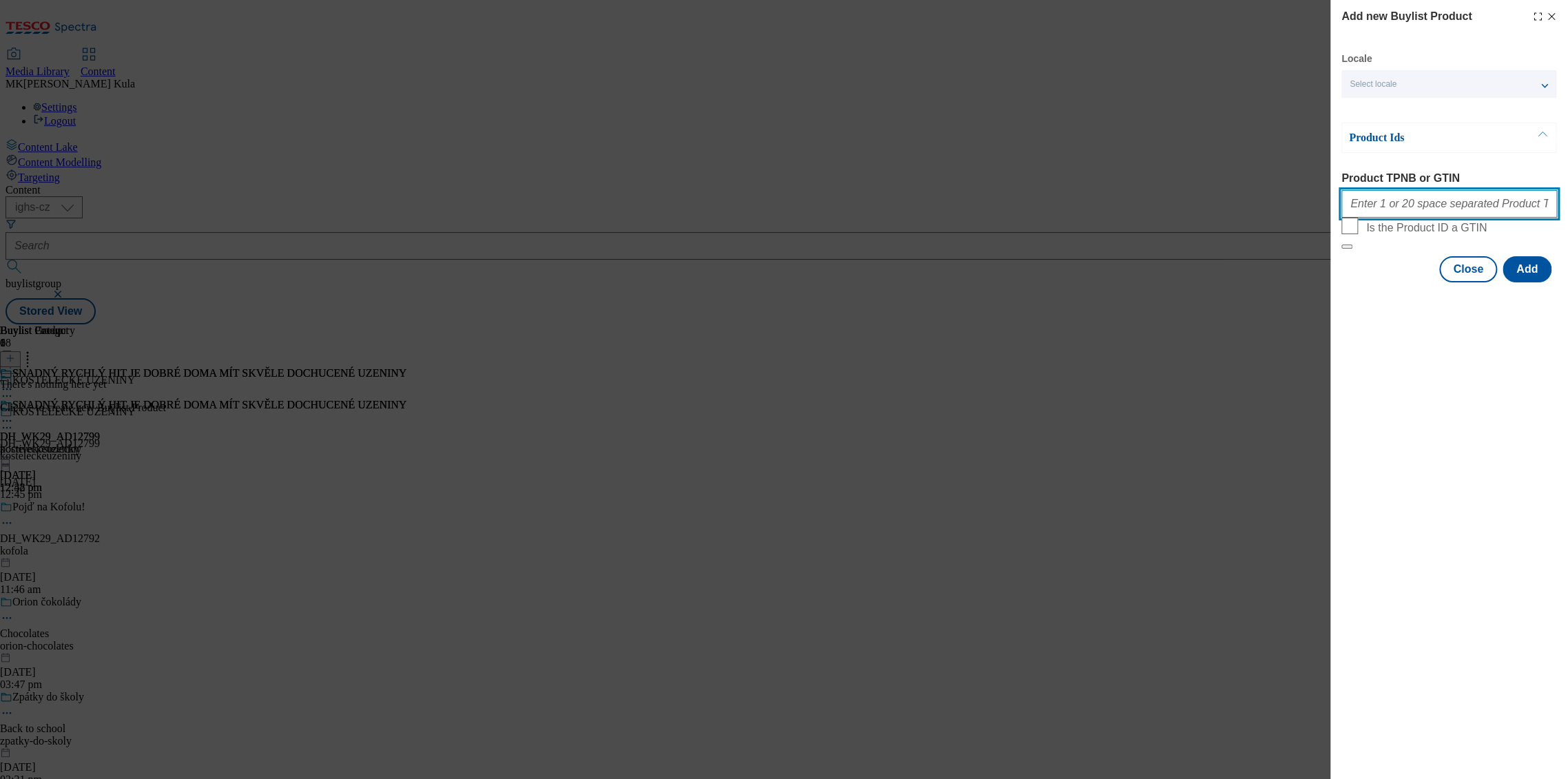
click at [1399, 204] on input "Product TPNB or GTIN" at bounding box center [1449, 203] width 216 height 27
paste input "20313004 13097092 13097184 20288283 20288285 220290145 220257448 220301605 1307…"
click at [1527, 451] on div "Add new Buylist Product Locale Select locale English Czech Product Ids Product …" at bounding box center [1449, 390] width 238 height 779
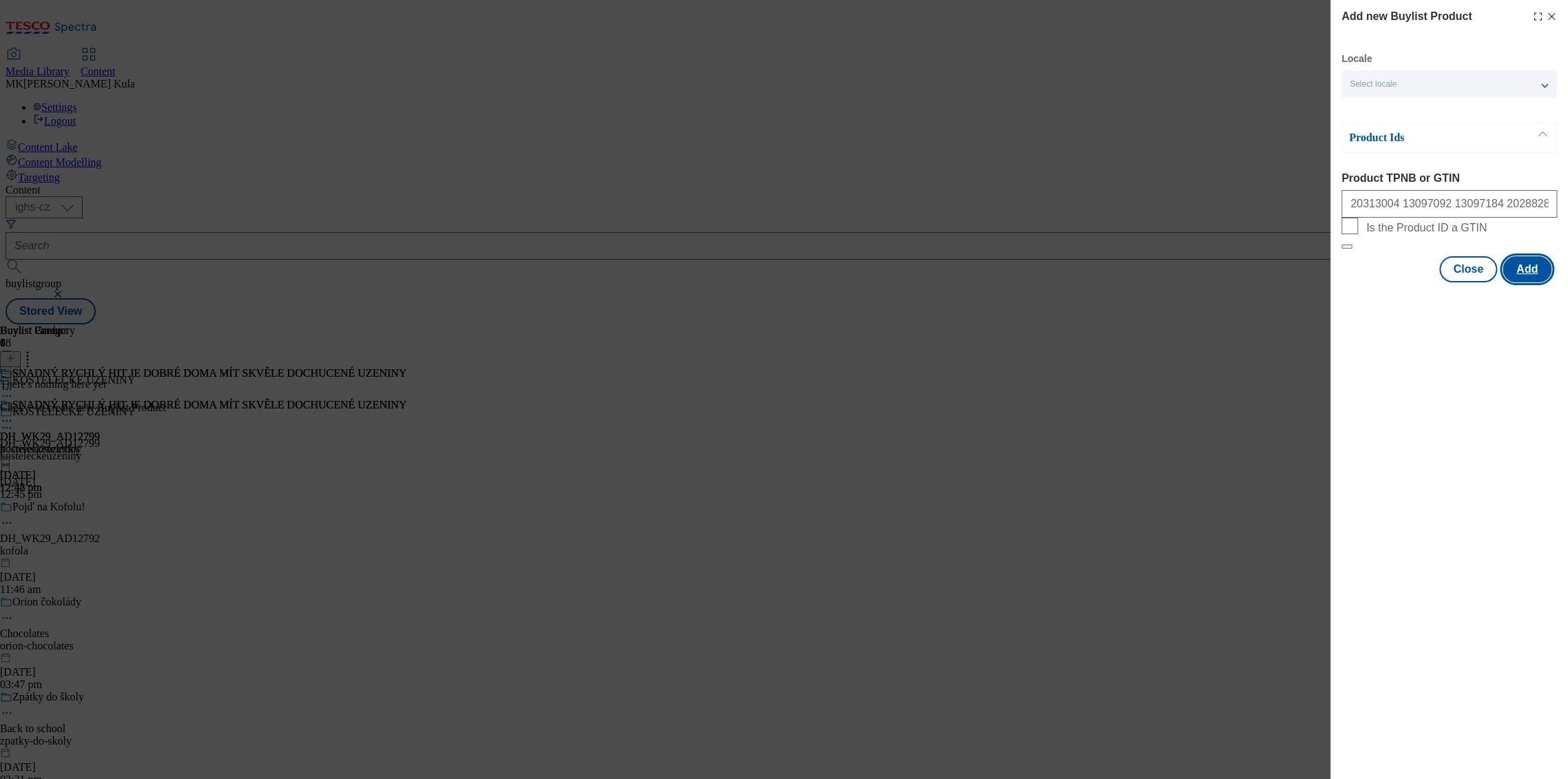
click at [1520, 282] on button "Add" at bounding box center [1527, 269] width 49 height 26
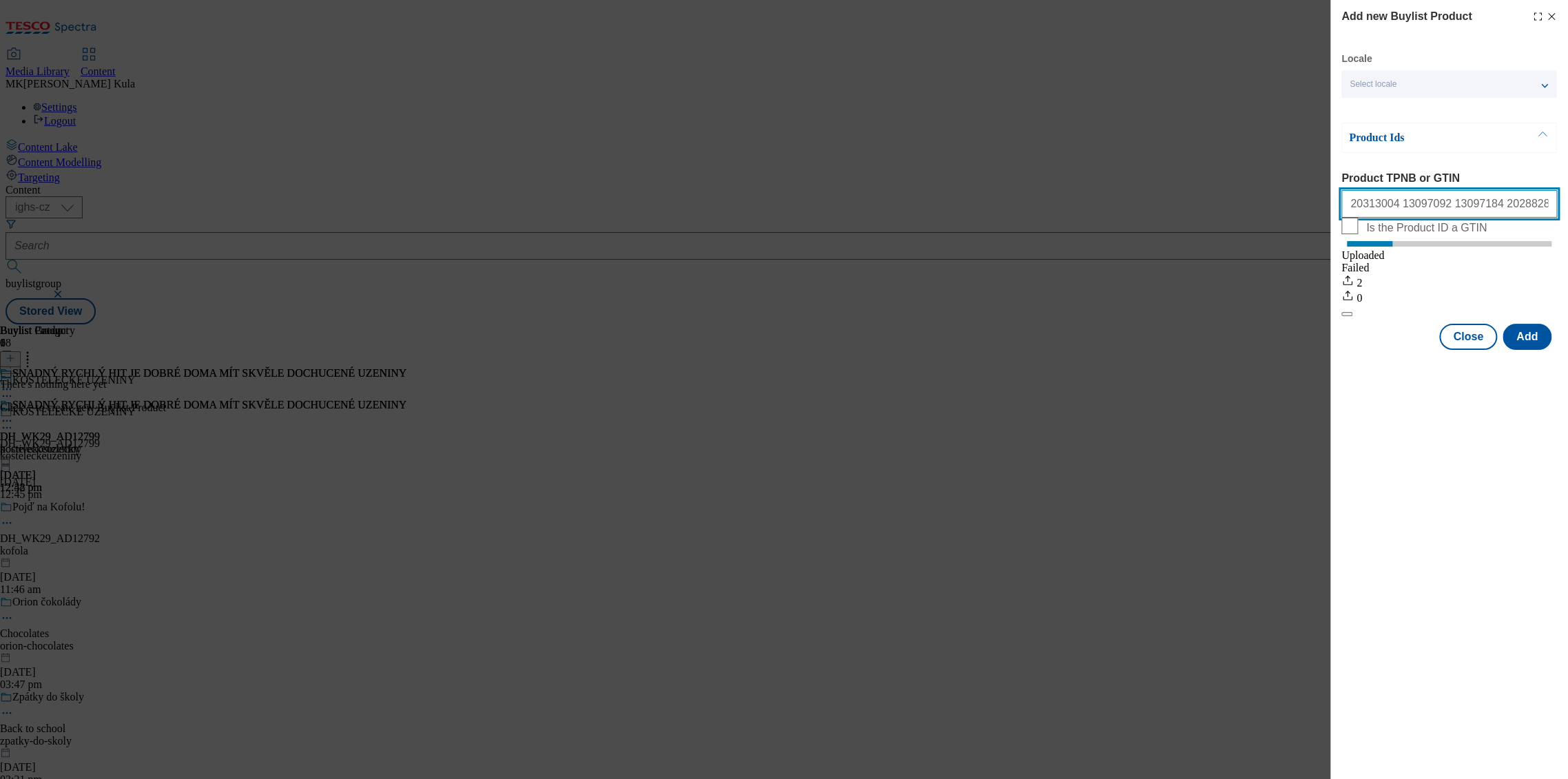
scroll to position [0, 149]
drag, startPoint x: 1360, startPoint y: 211, endPoint x: 1655, endPoint y: 243, distance: 296.7
click at [1567, 243] on html "Icons icon_account icon_add icon_backward_link icon_basket icon_benefits icon_c…" at bounding box center [784, 165] width 1568 height 330
type input "2"
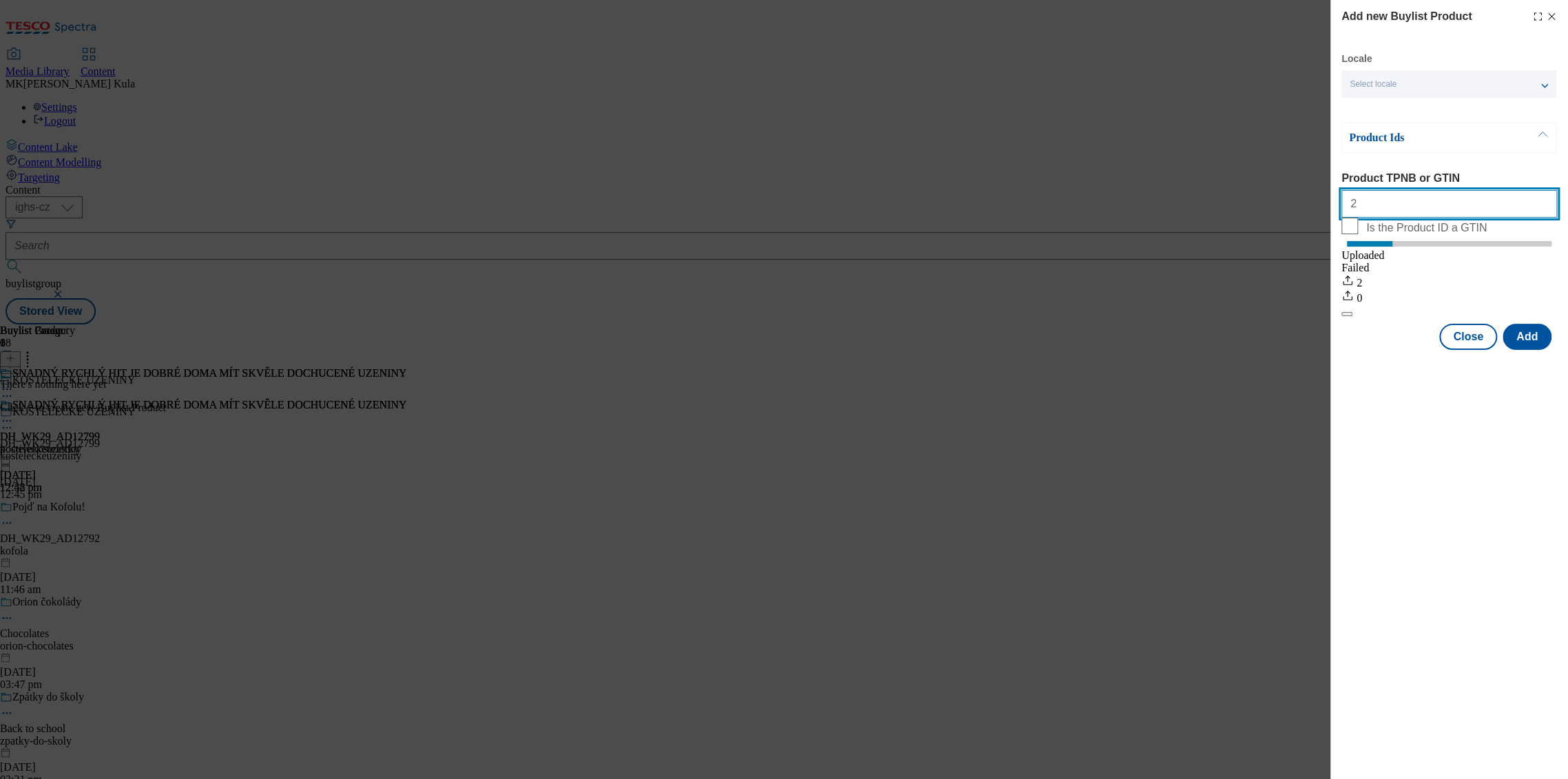
drag, startPoint x: 1400, startPoint y: 204, endPoint x: 1298, endPoint y: 210, distance: 102.2
click at [1298, 210] on div "Add new Buylist Product Locale Select locale English Czech Product Ids Product …" at bounding box center [784, 390] width 1568 height 779
click at [1472, 550] on div "Add new Buylist Product Locale Select locale English Czech Product Ids Product …" at bounding box center [1449, 390] width 238 height 779
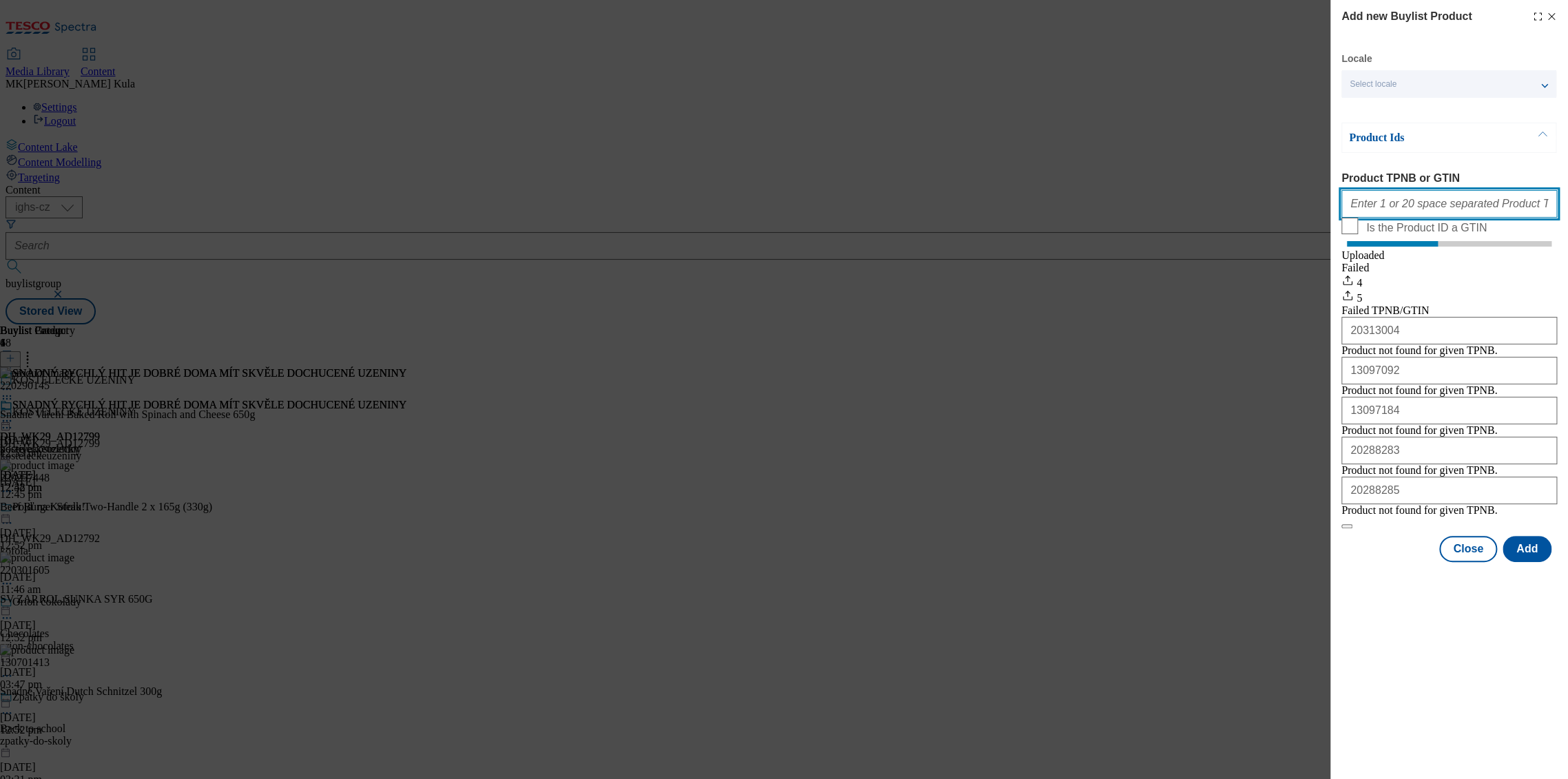
click at [1405, 209] on input "Product TPNB or GTIN" at bounding box center [1449, 203] width 216 height 27
paste input "220313004 213097092 213097184 220288283 220288285 220290145 220257448 220301605…"
type input "220313004 213097092 213097184 220288283 220288285 220290145 220257448 220301605…"
click at [1509, 235] on span "Is the Product ID a GTIN" at bounding box center [1459, 225] width 185 height 16
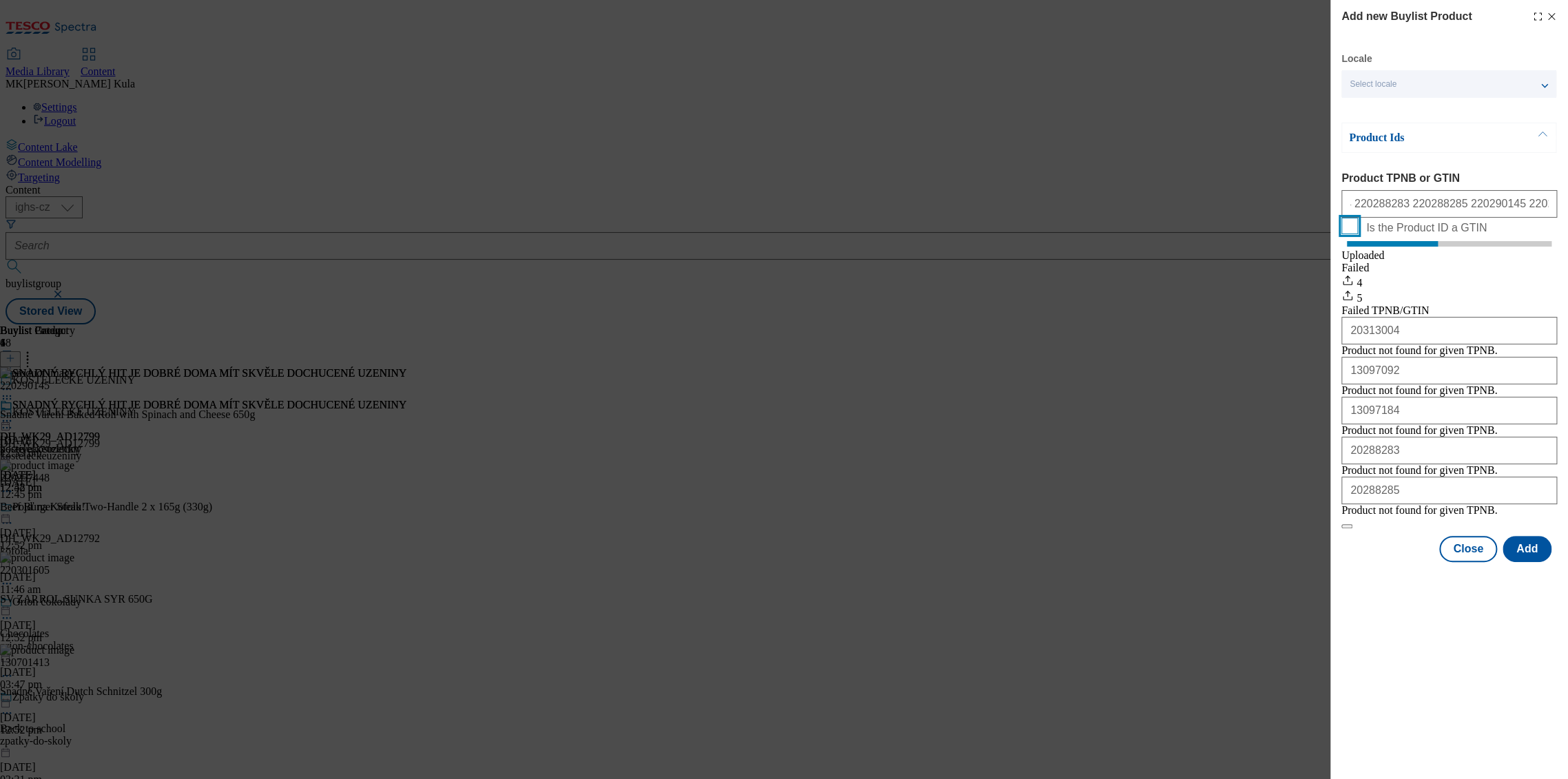
click at [1358, 235] on input "Is the Product ID a GTIN" at bounding box center [1349, 225] width 16 height 16
drag, startPoint x: 1356, startPoint y: 253, endPoint x: 1351, endPoint y: 270, distance: 17.7
click at [1356, 235] on input "Is the Product ID a GTIN" at bounding box center [1349, 225] width 16 height 16
checkbox input "false"
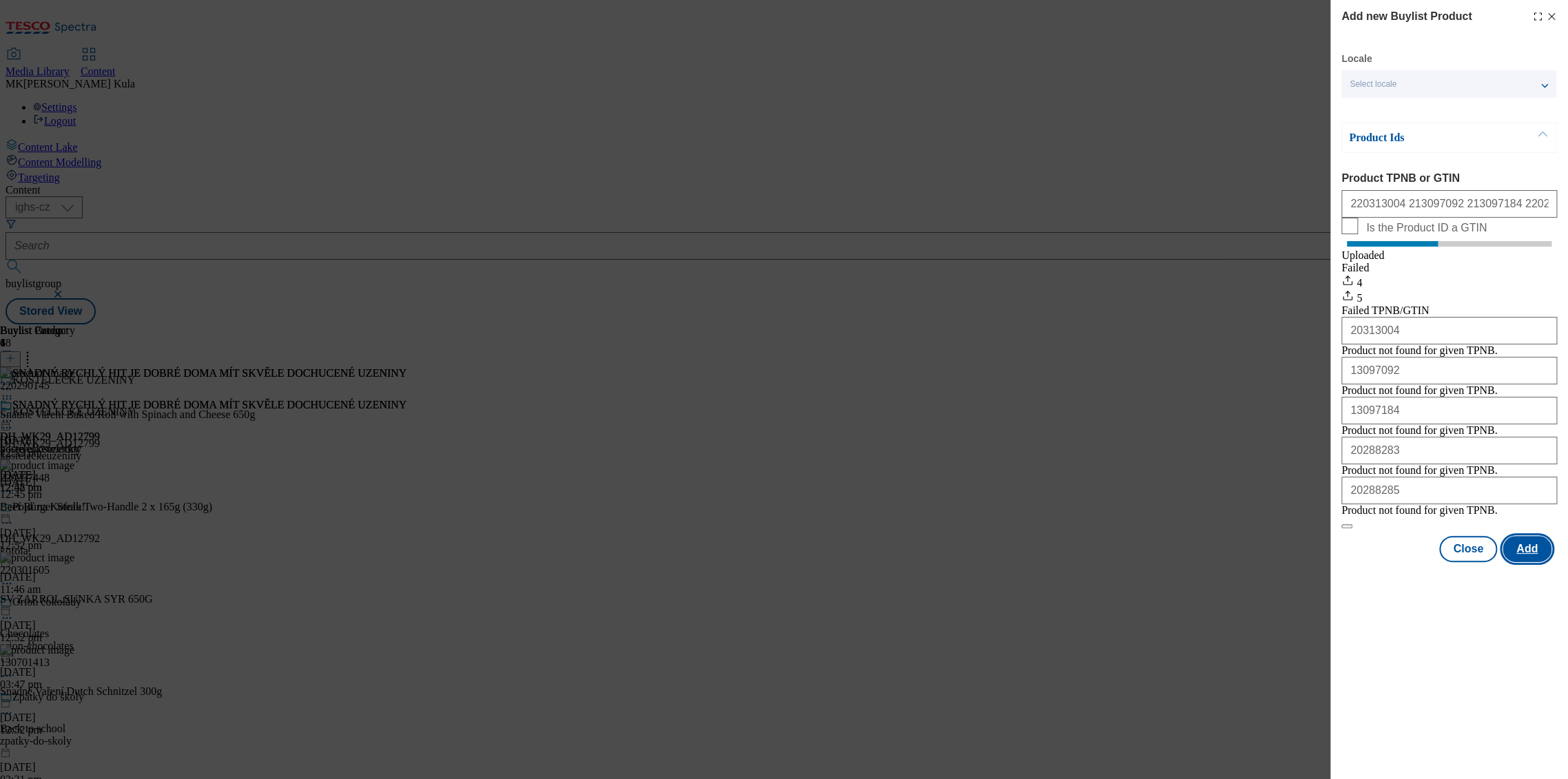
click at [1532, 562] on button "Add" at bounding box center [1527, 548] width 49 height 26
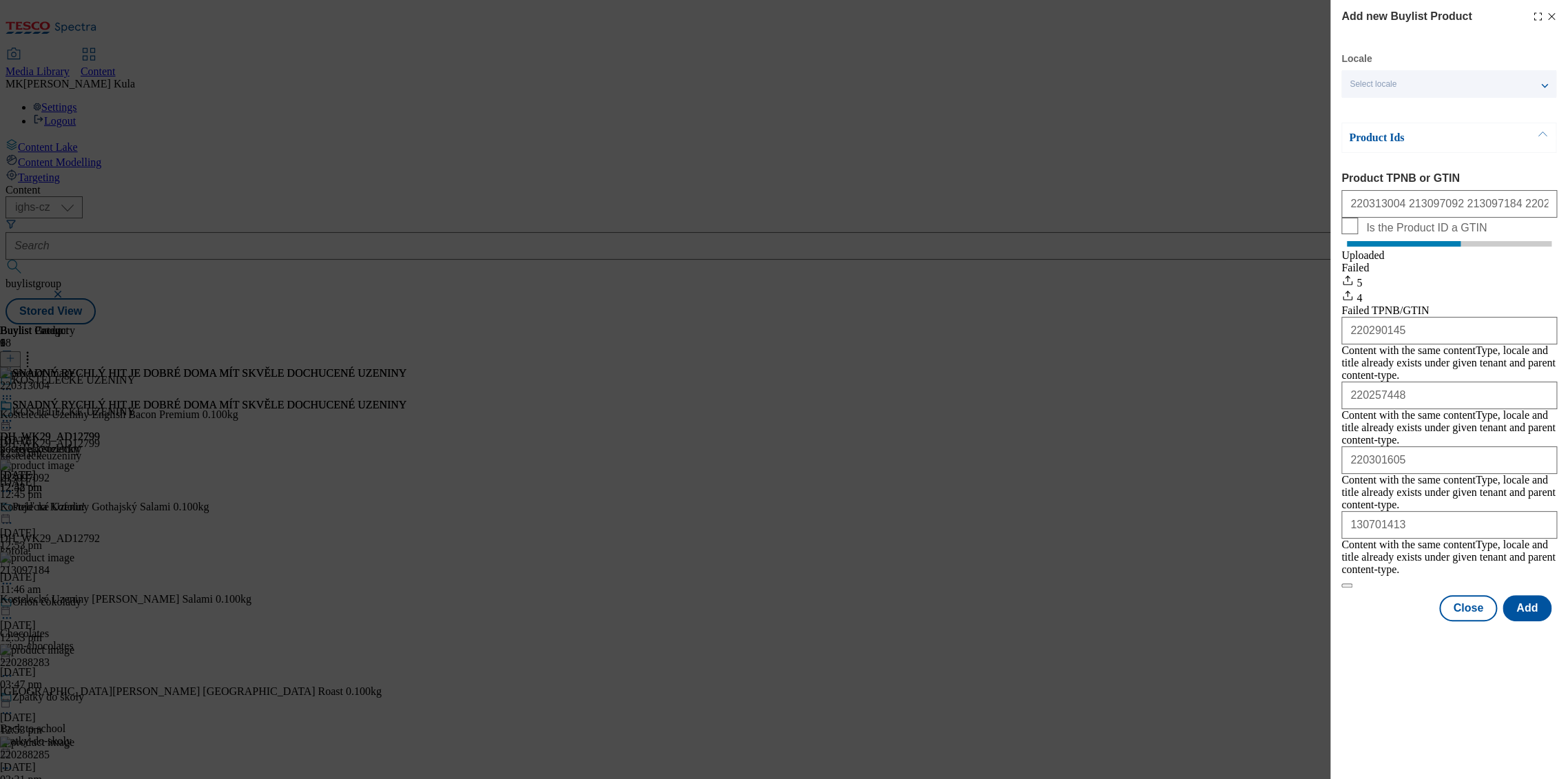
click at [1387, 676] on div "Add new Buylist Product Locale Select locale English Czech Product Ids Product …" at bounding box center [1449, 390] width 238 height 779
click at [1552, 17] on line "Modal" at bounding box center [1552, 17] width 6 height 6
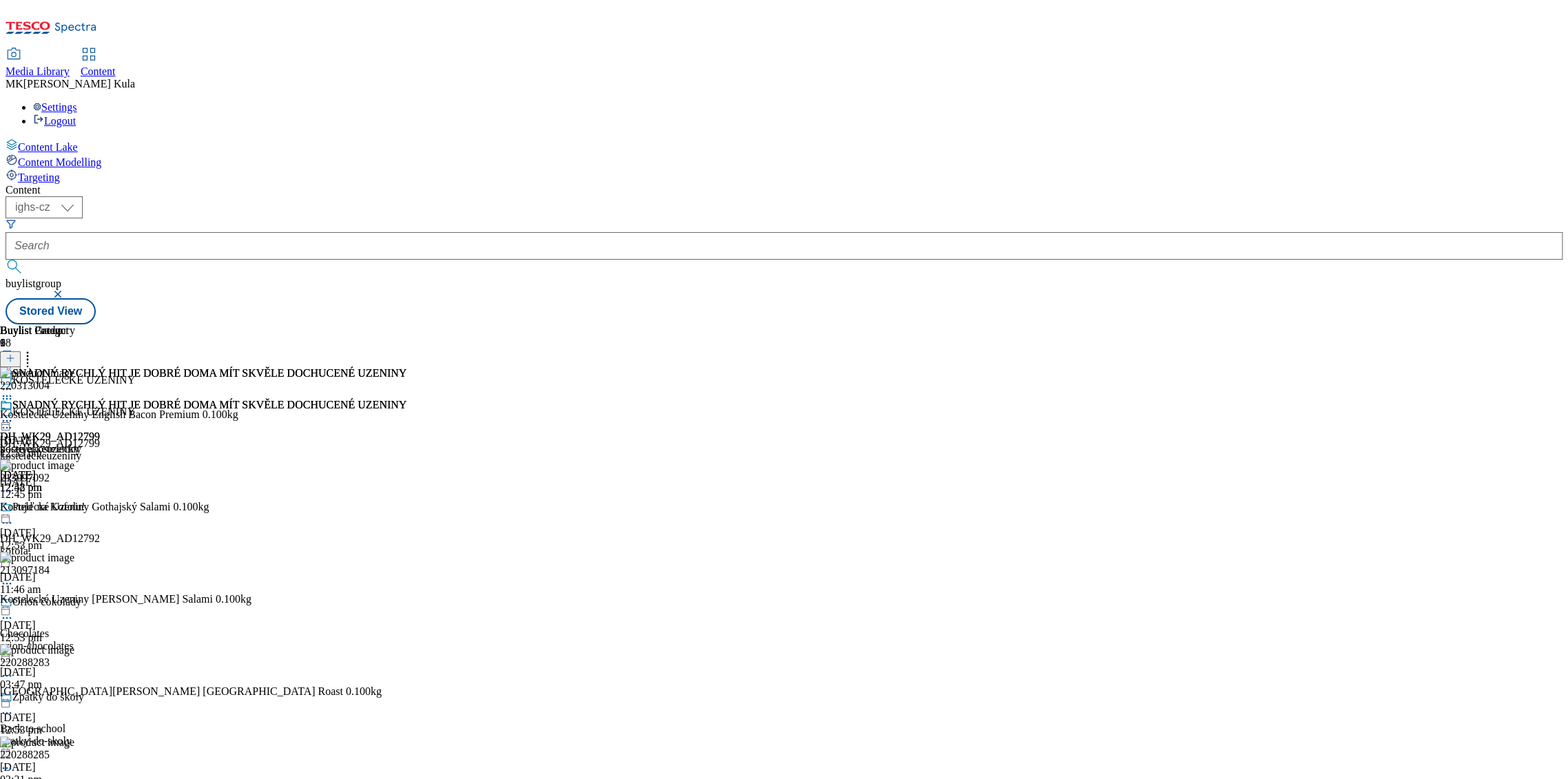
click at [14, 392] on icon at bounding box center [7, 399] width 14 height 14
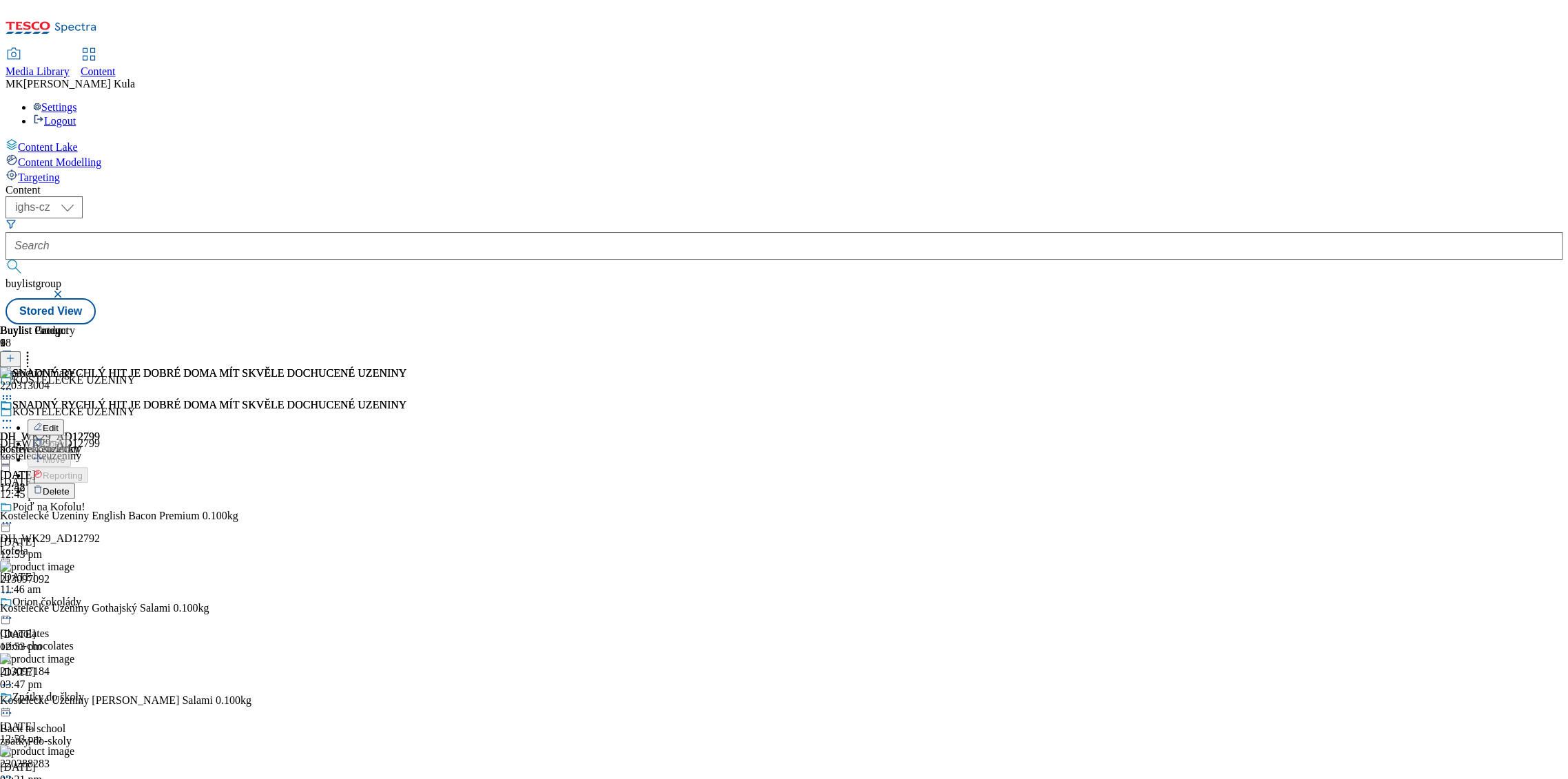
click at [75, 483] on button "Delete" at bounding box center [51, 491] width 48 height 16
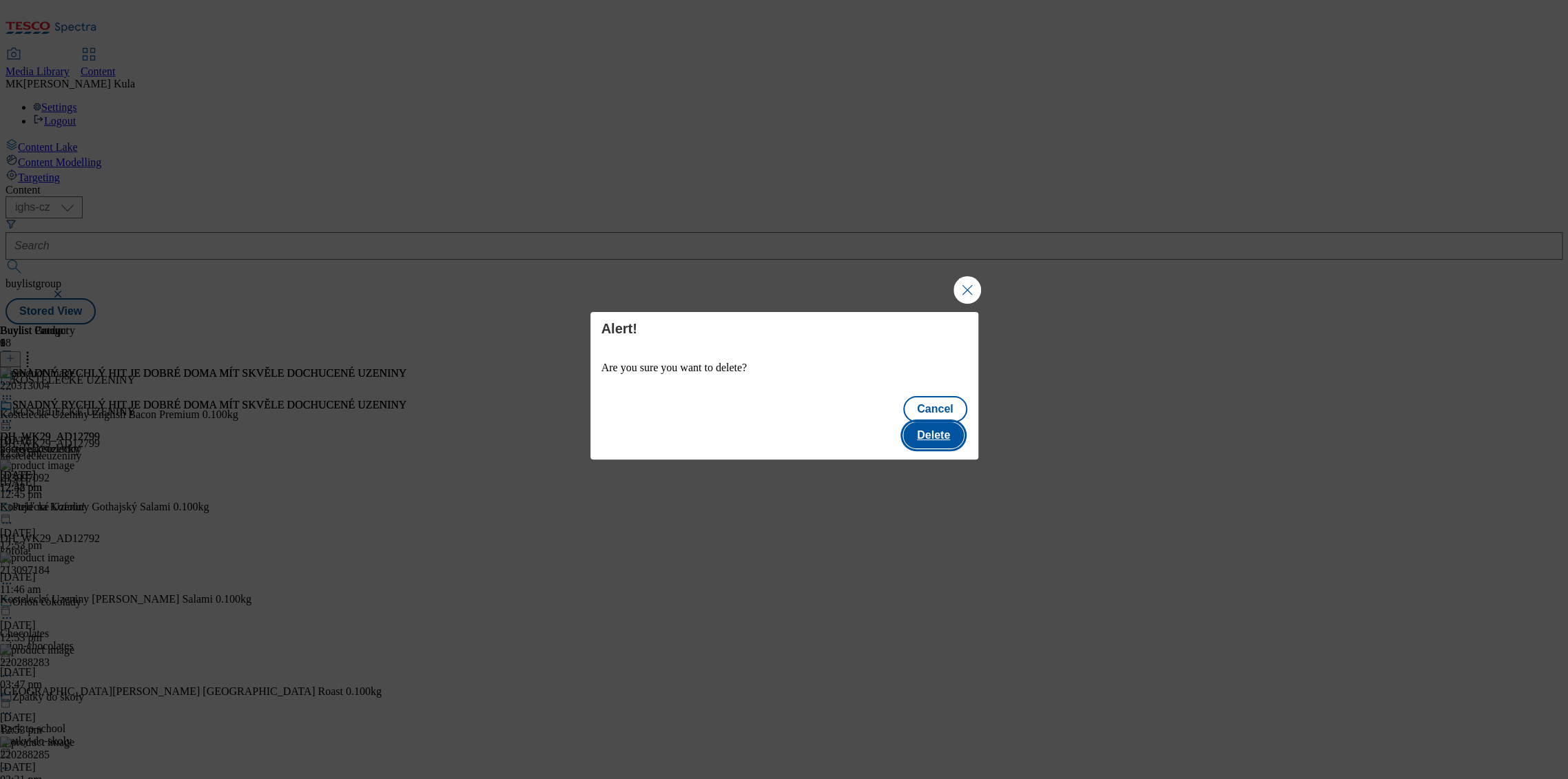
click at [935, 429] on button "Delete" at bounding box center [934, 435] width 61 height 26
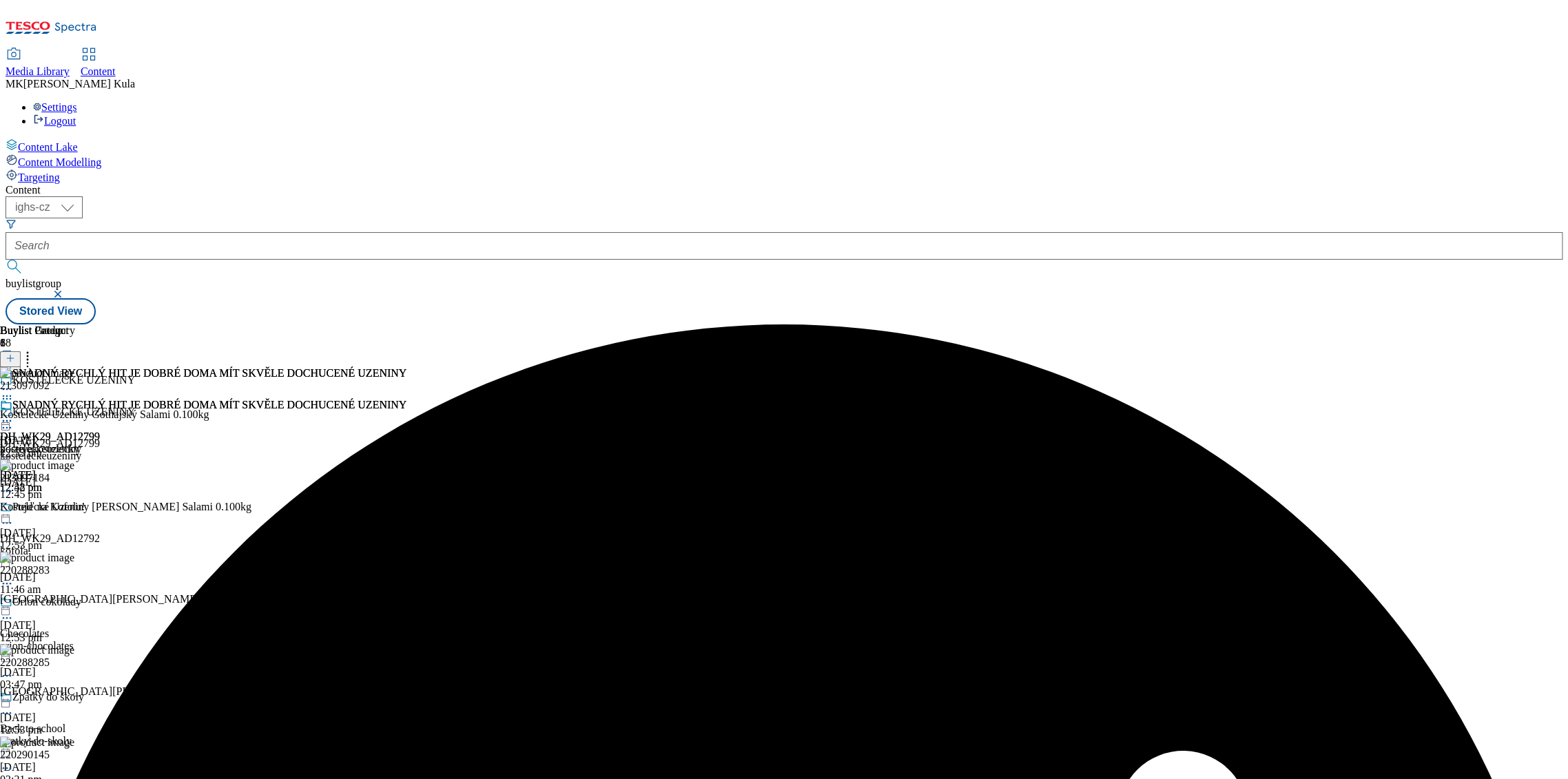
click at [34, 350] on icon at bounding box center [27, 357] width 14 height 14
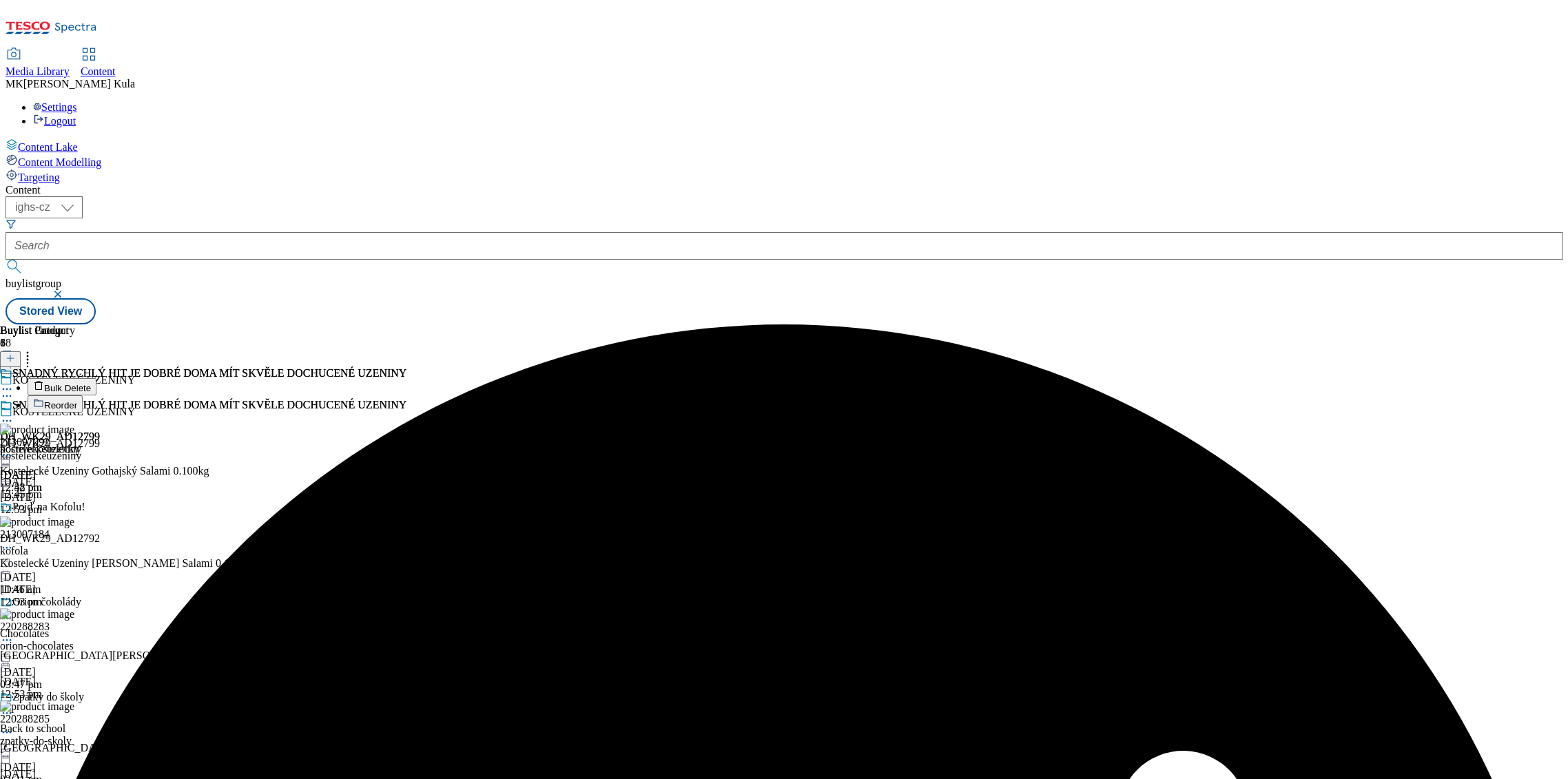
click at [96, 379] on button "Bulk Delete" at bounding box center [62, 387] width 69 height 17
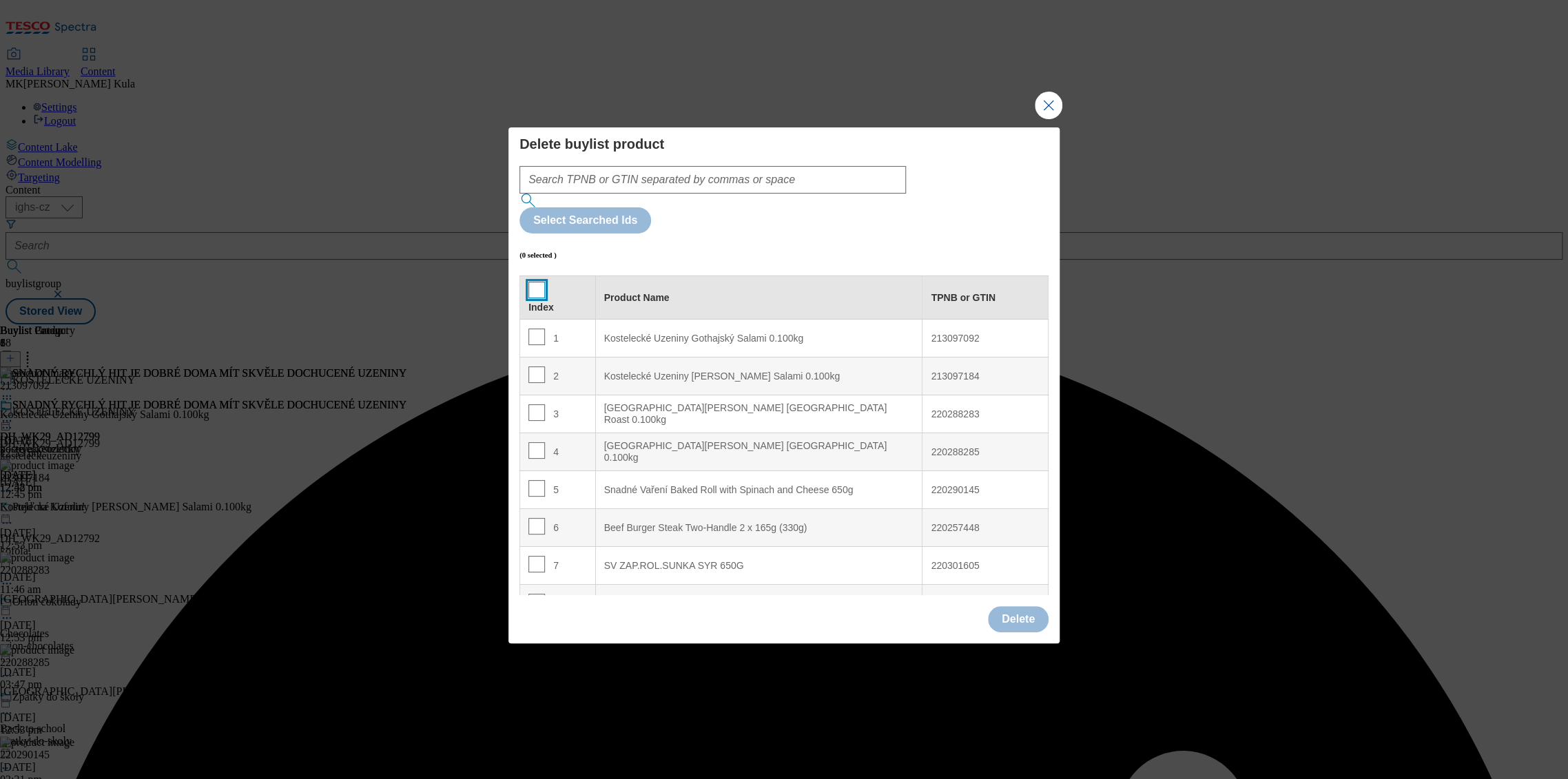
click at [535, 282] on input "Modal" at bounding box center [536, 289] width 16 height 16
checkbox input "true"
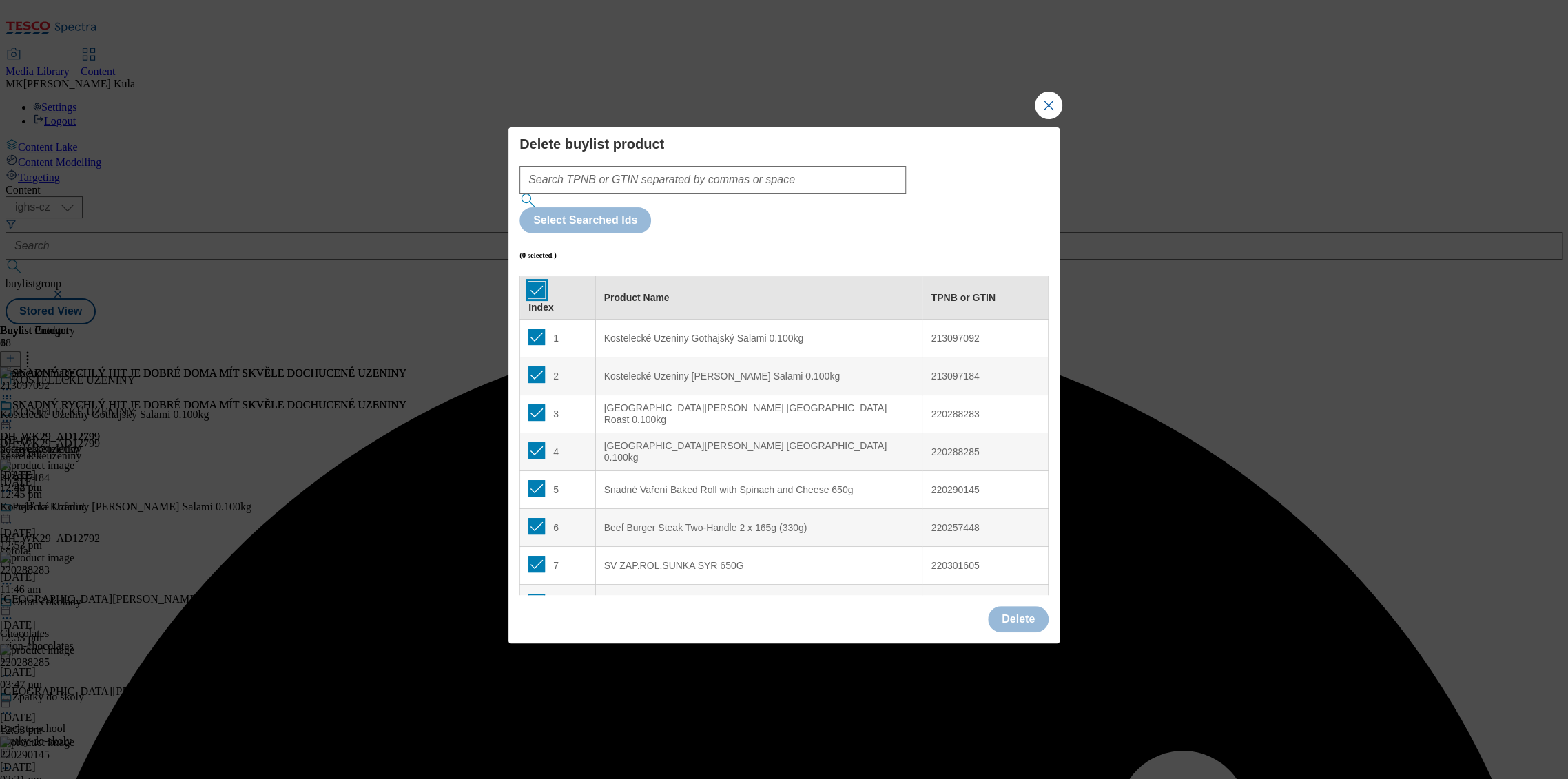
checkbox input "true"
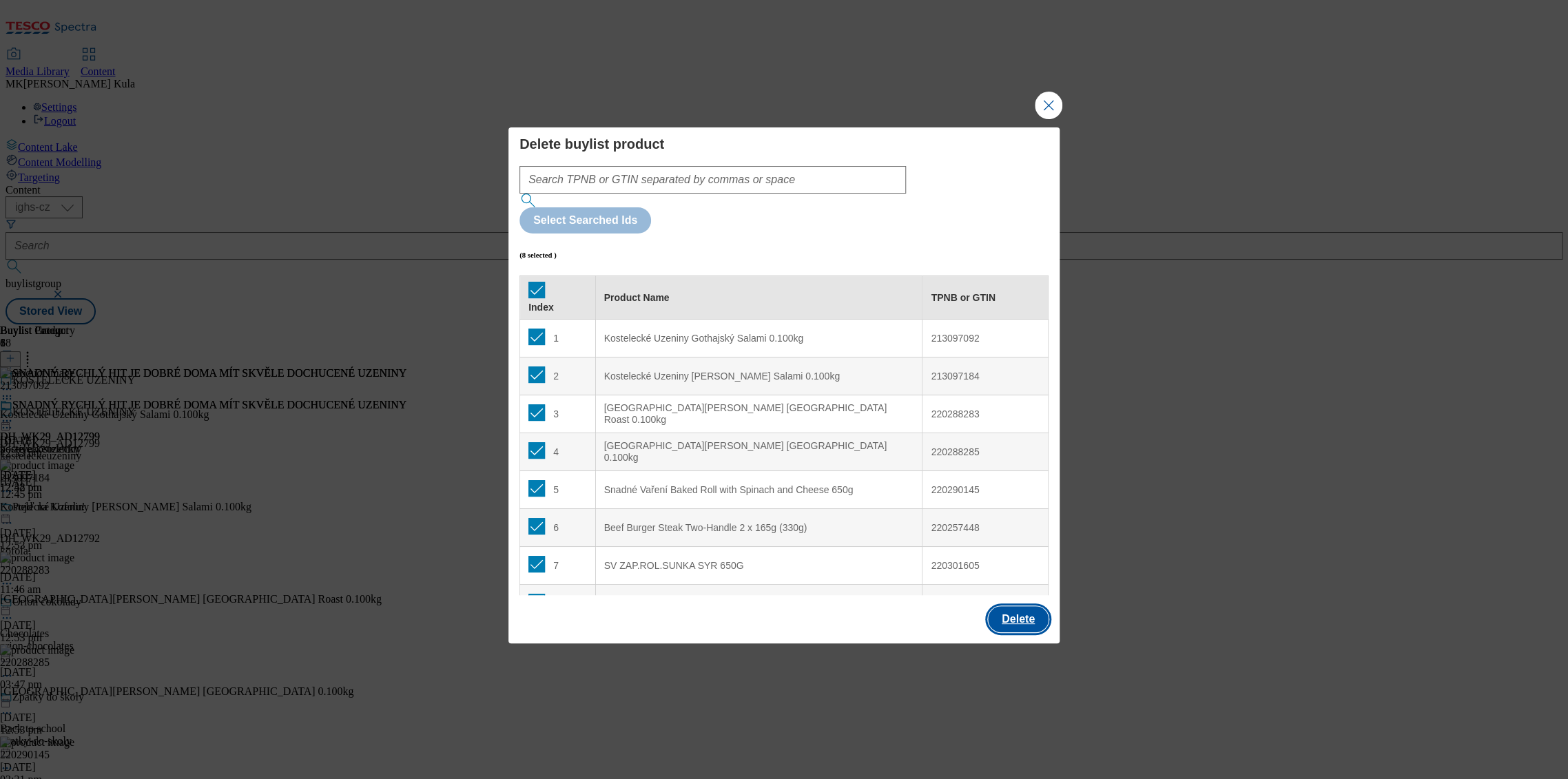
click at [1010, 606] on button "Delete" at bounding box center [1018, 619] width 61 height 26
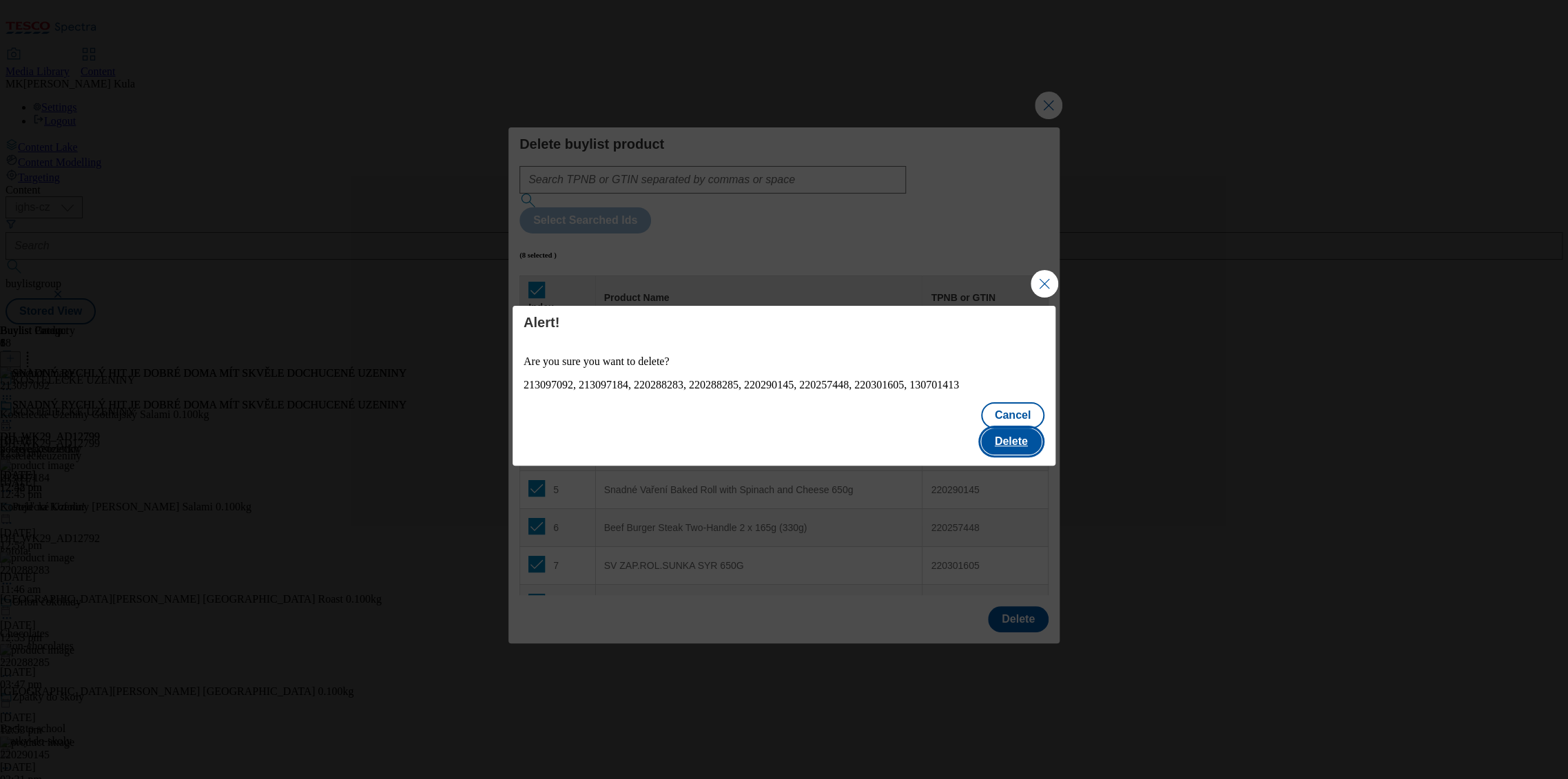
click at [1015, 438] on button "Delete" at bounding box center [1011, 441] width 61 height 26
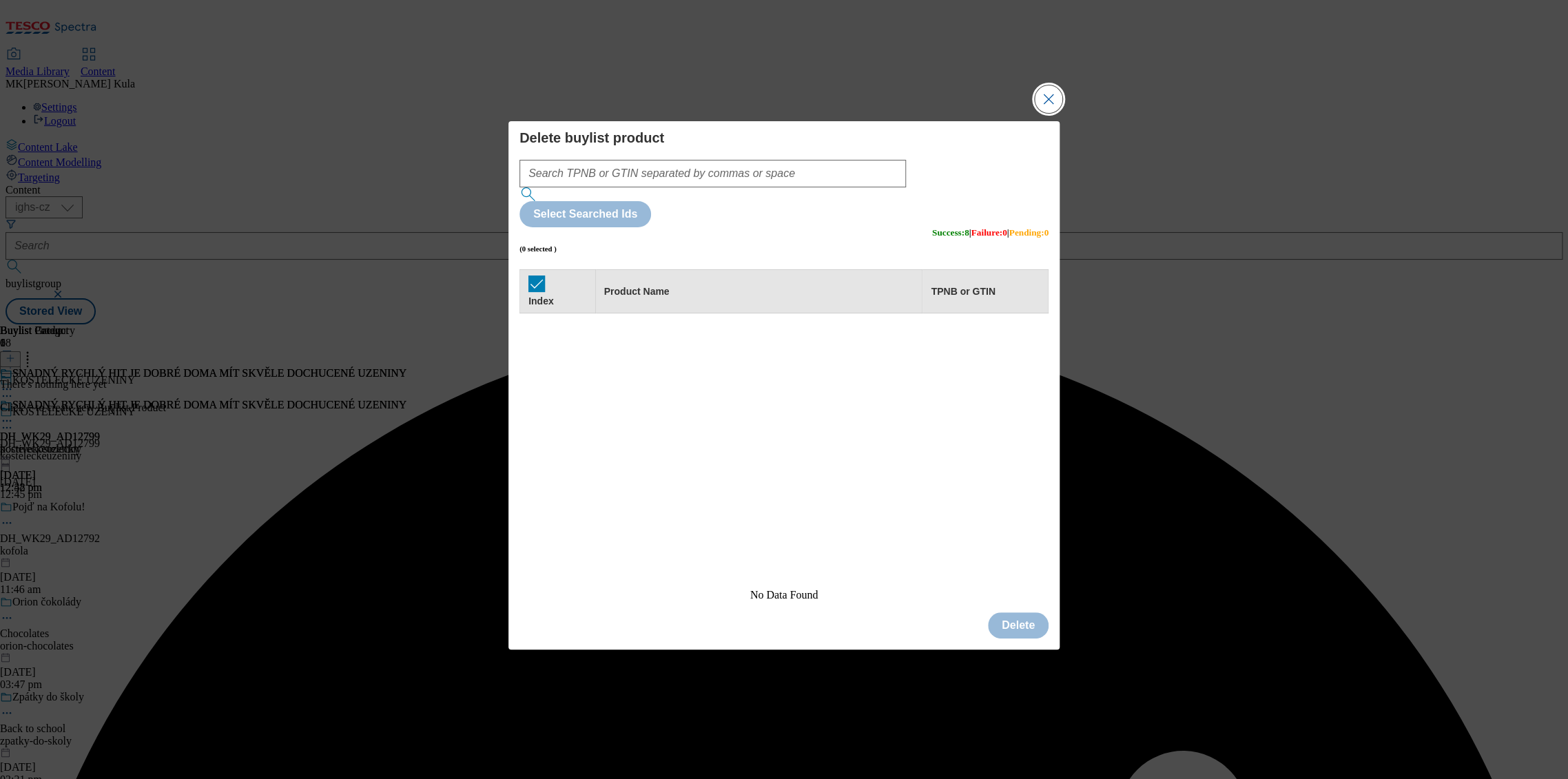
click at [1046, 113] on button "Close Modal" at bounding box center [1048, 99] width 27 height 27
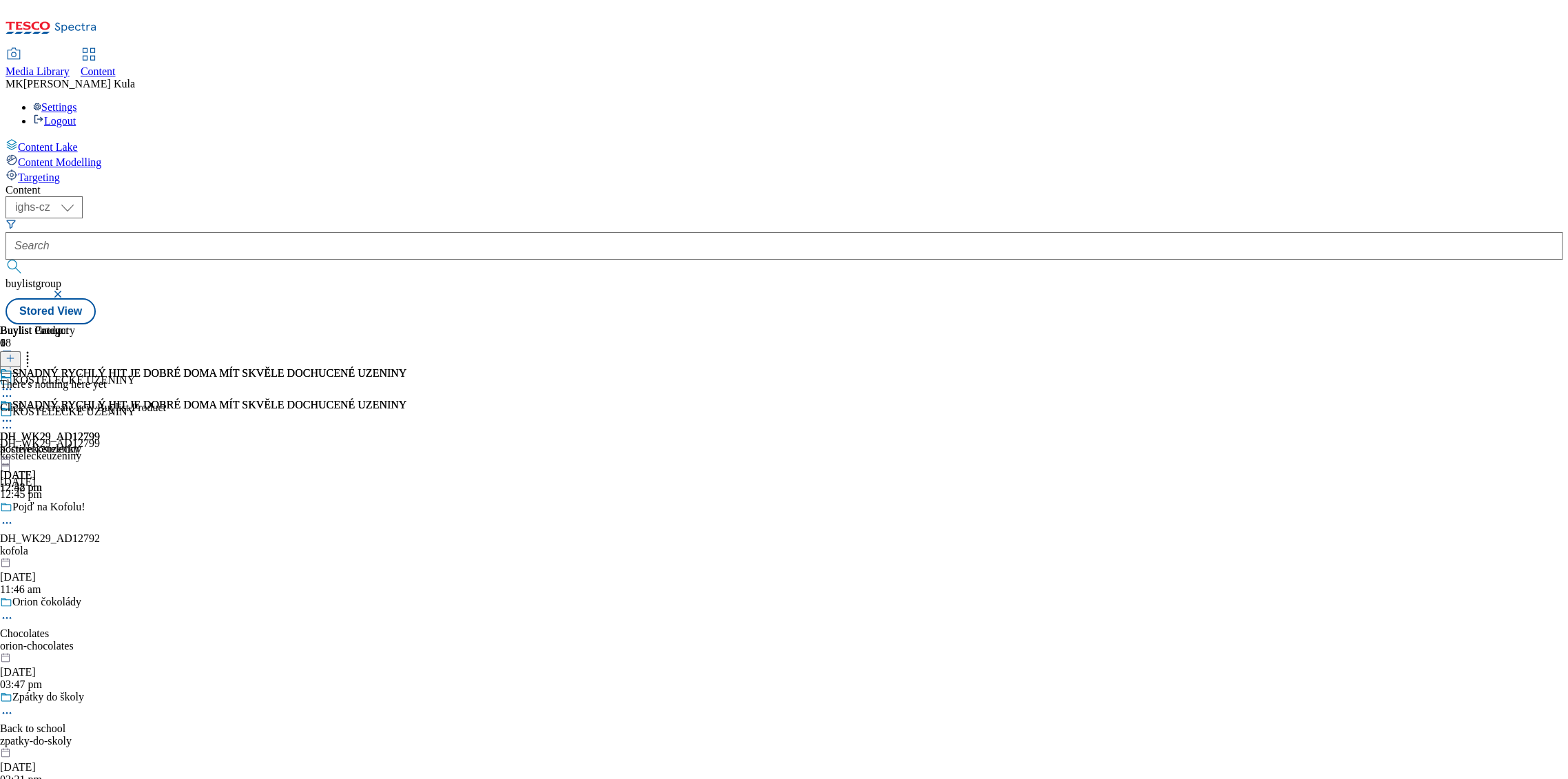
click at [10, 355] on line at bounding box center [10, 358] width 0 height 7
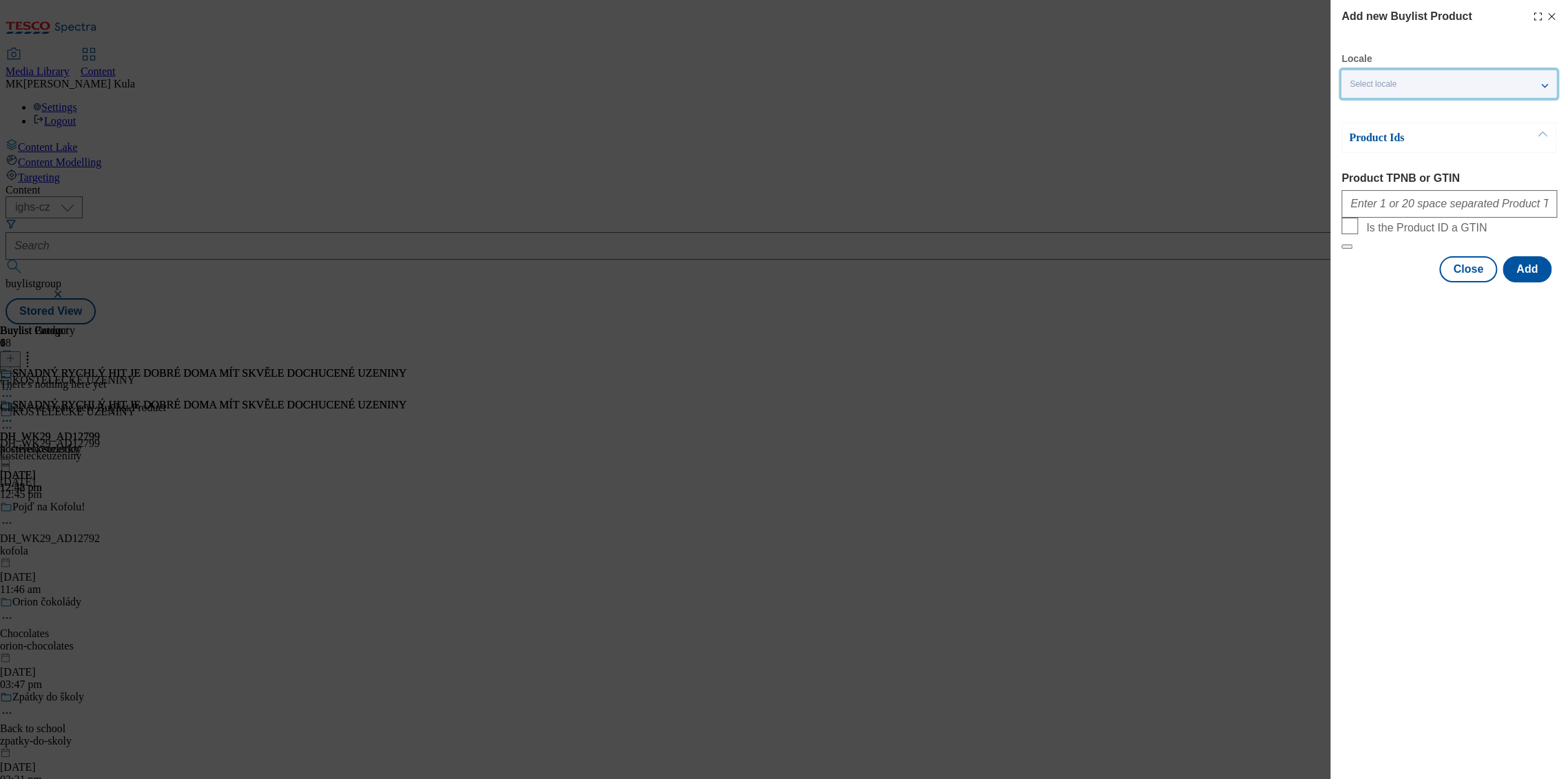
click at [1408, 78] on div "Select locale" at bounding box center [1448, 84] width 215 height 27
click at [1383, 113] on span "English" at bounding box center [1390, 110] width 32 height 8
click at [1366, 113] on input "English" at bounding box center [1358, 111] width 16 height 16
drag, startPoint x: 1396, startPoint y: 415, endPoint x: 1393, endPoint y: 297, distance: 118.0
click at [1396, 414] on div "Add new Buylist Product Locale 2 locales selected English Czech Product Ids Pro…" at bounding box center [1449, 390] width 238 height 779
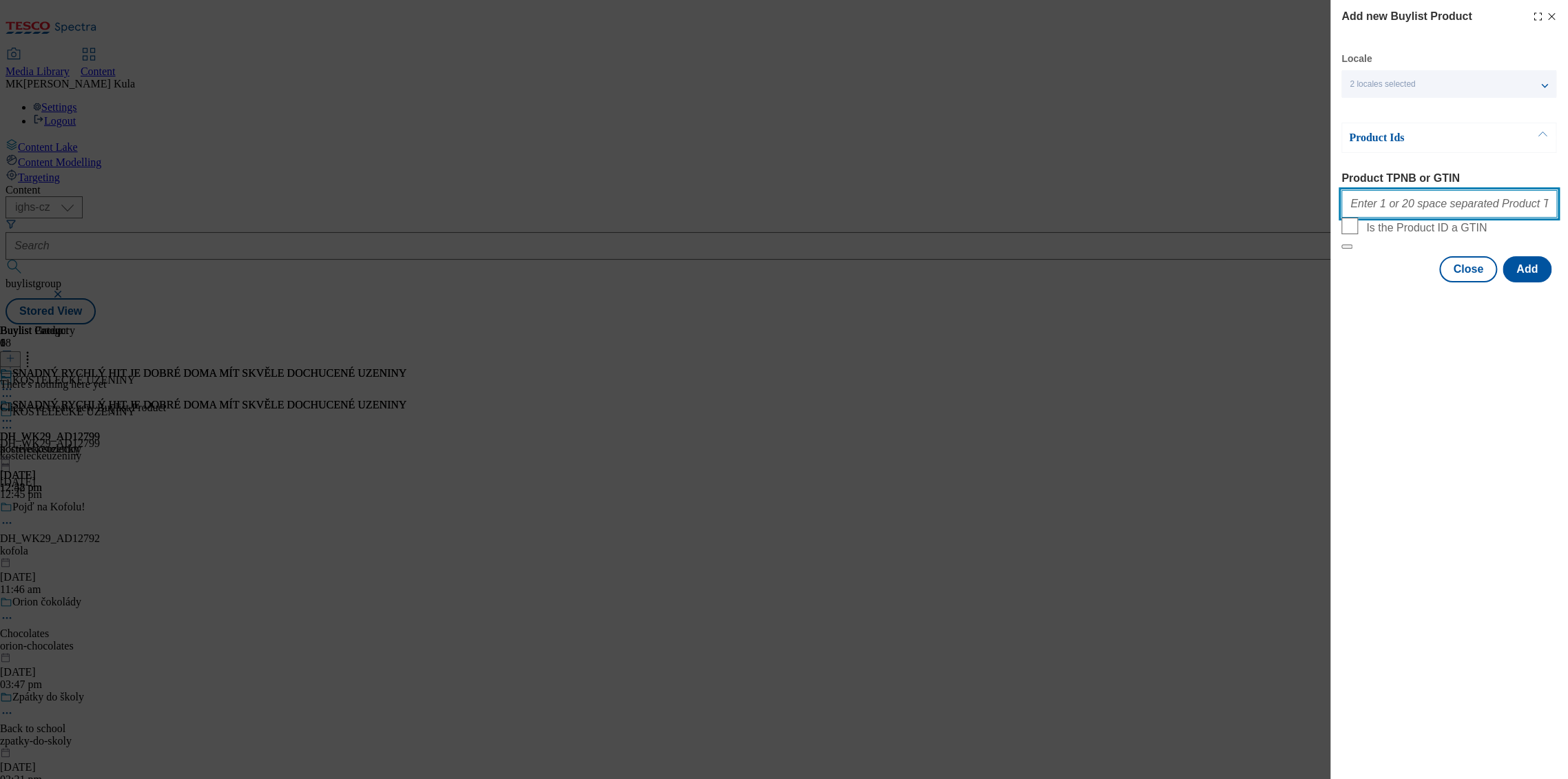
click at [1380, 210] on input "Product TPNB or GTIN" at bounding box center [1449, 203] width 216 height 27
paste input "220313004 213097092 213097184 220288283 220288285 220290145 220257448 220301605…"
type input "220313004 213097092 213097184 220288283 220288285 220290145 220257448 220301605…"
click at [1472, 495] on div "Add new Buylist Product Locale 2 locales selected English Czech Product Ids Pro…" at bounding box center [1449, 390] width 238 height 779
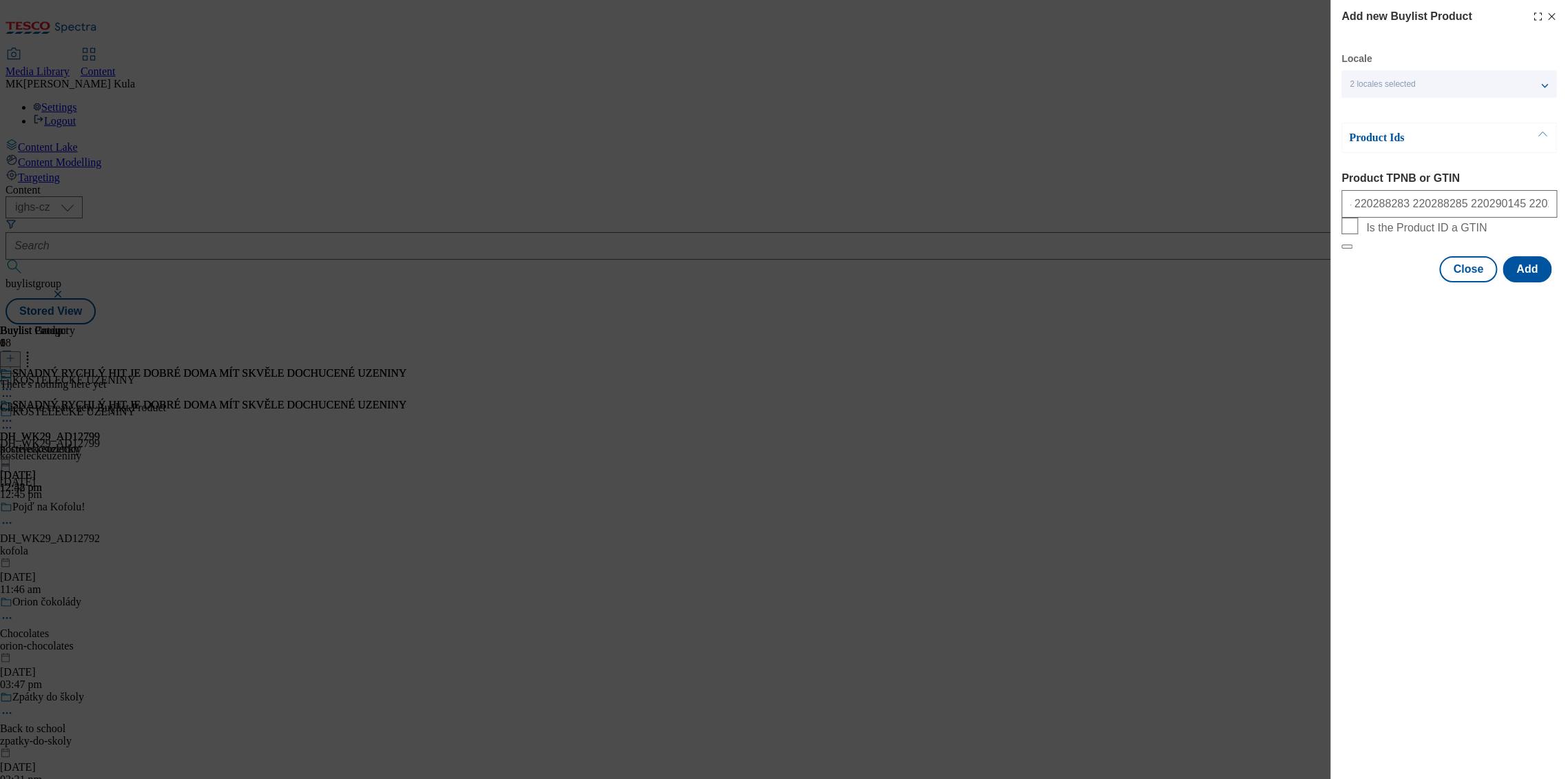
scroll to position [0, 0]
click at [1523, 282] on button "Add" at bounding box center [1527, 269] width 49 height 26
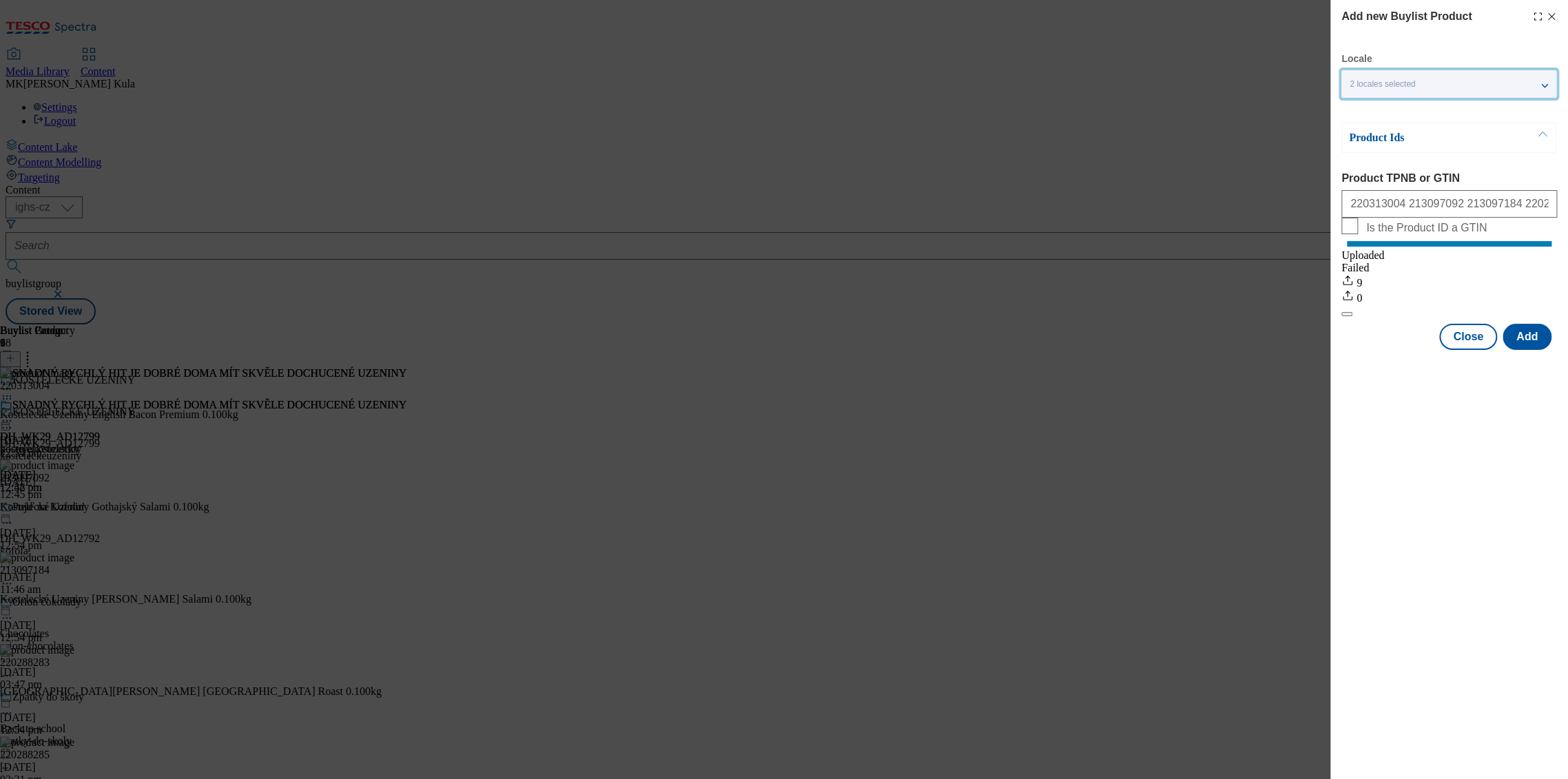
click at [1429, 92] on div "2 locales selected" at bounding box center [1448, 84] width 215 height 27
click at [1477, 343] on button "Close" at bounding box center [1468, 336] width 58 height 26
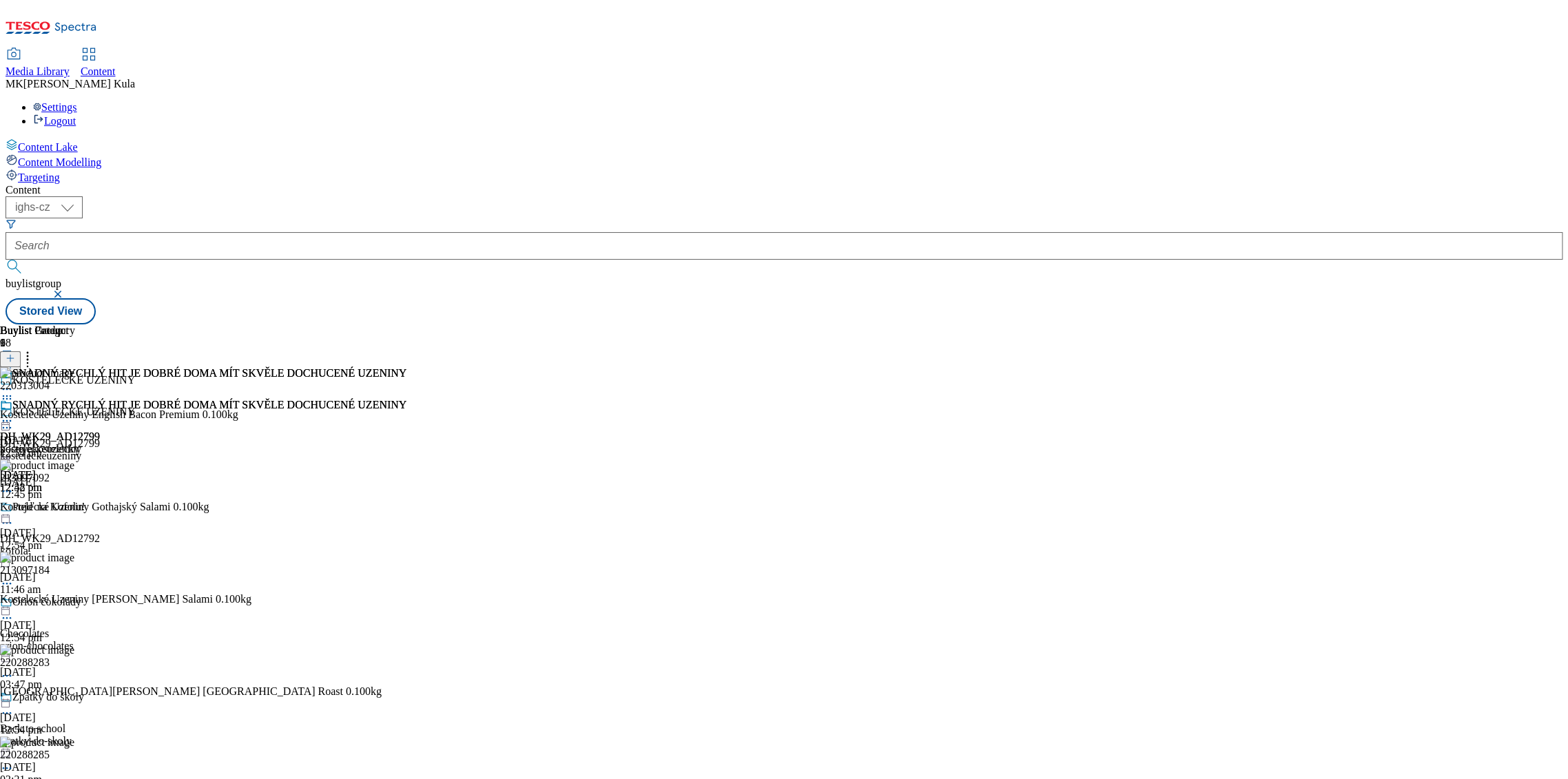
click at [14, 414] on icon at bounding box center [7, 421] width 14 height 14
click at [81, 505] on button "Preview" at bounding box center [54, 513] width 53 height 16
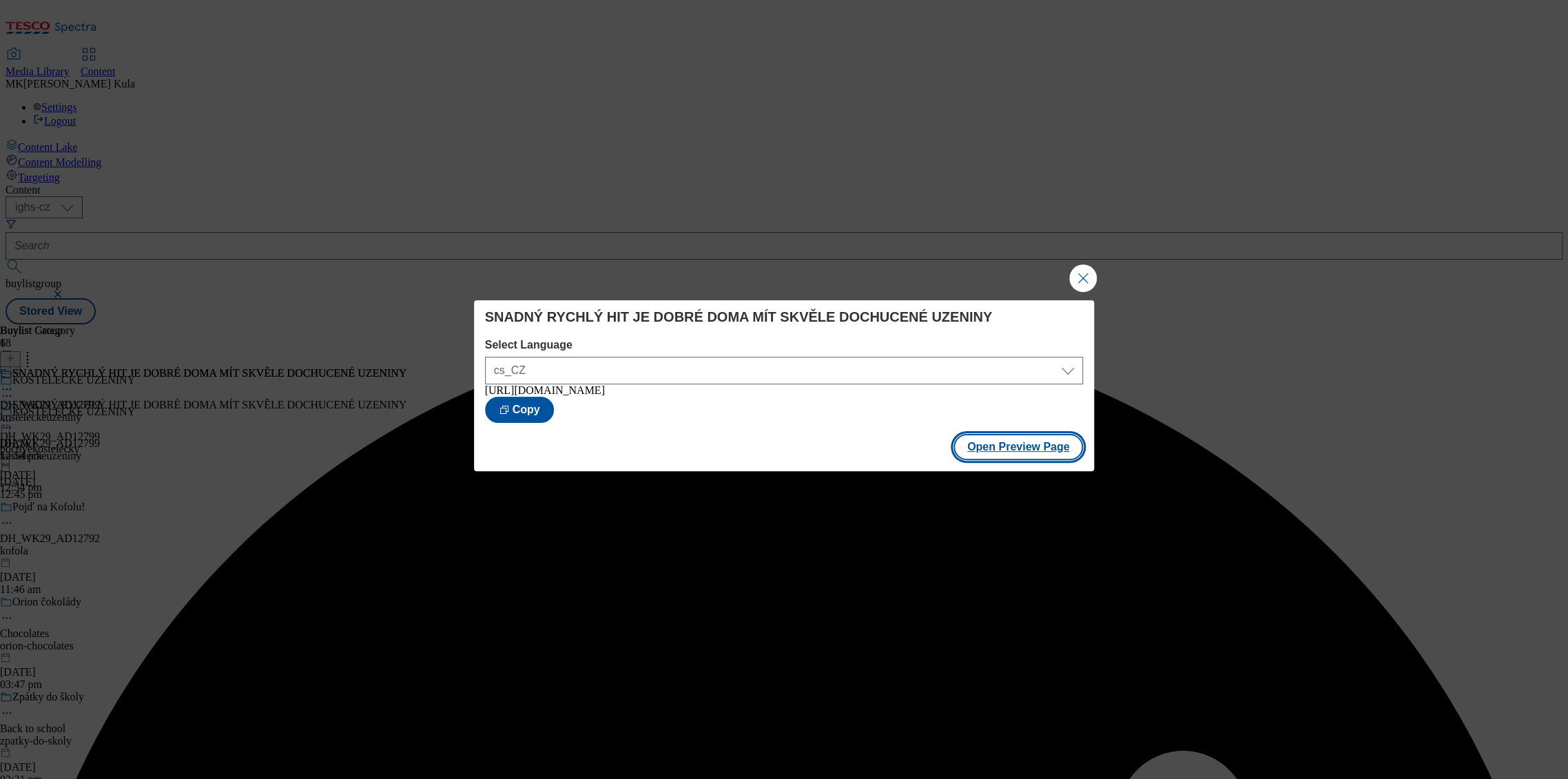
click at [1004, 448] on button "Open Preview Page" at bounding box center [1018, 447] width 130 height 26
click at [1078, 281] on button "Close Modal" at bounding box center [1082, 278] width 27 height 27
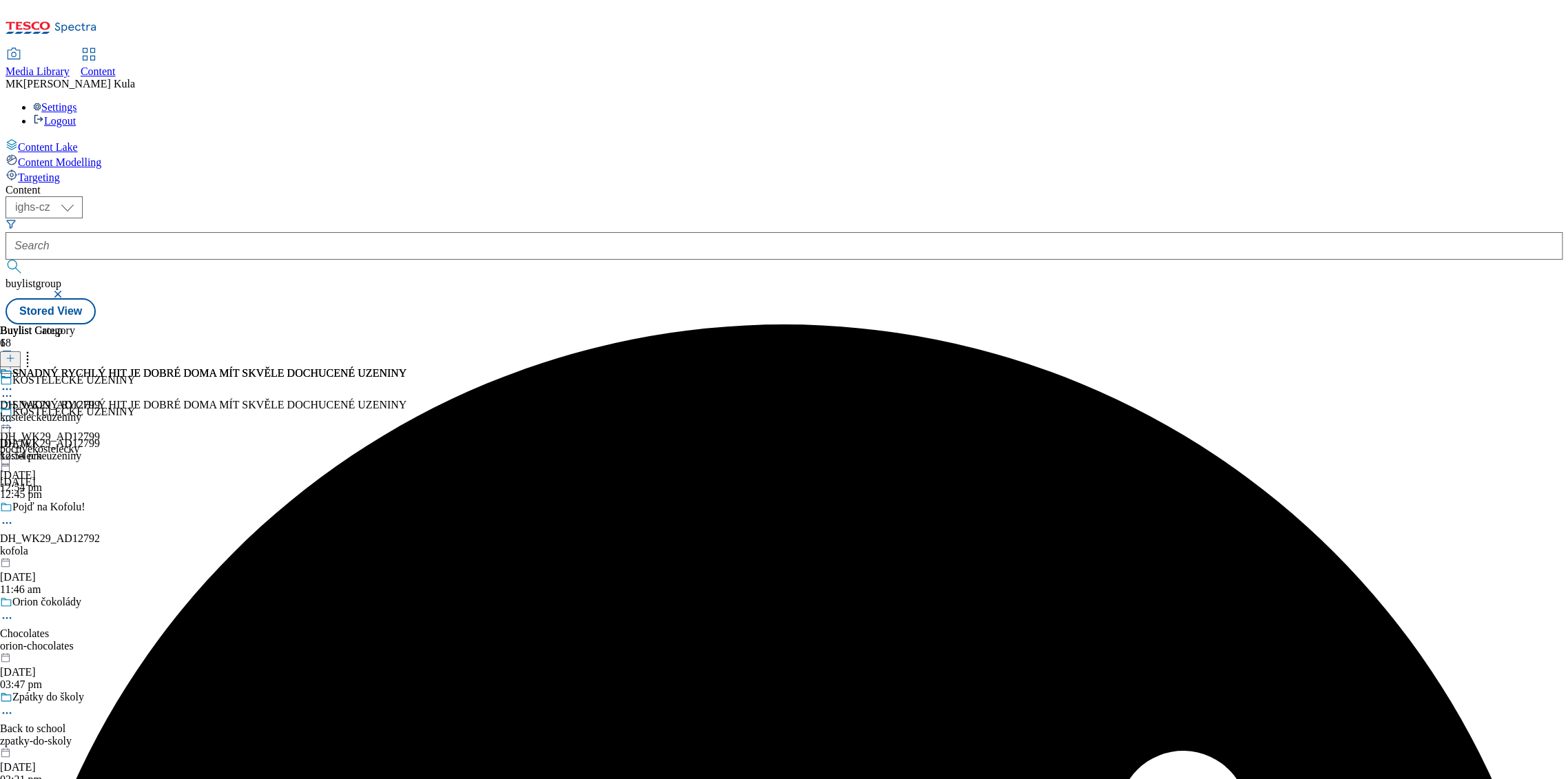
click at [14, 414] on icon at bounding box center [7, 421] width 14 height 14
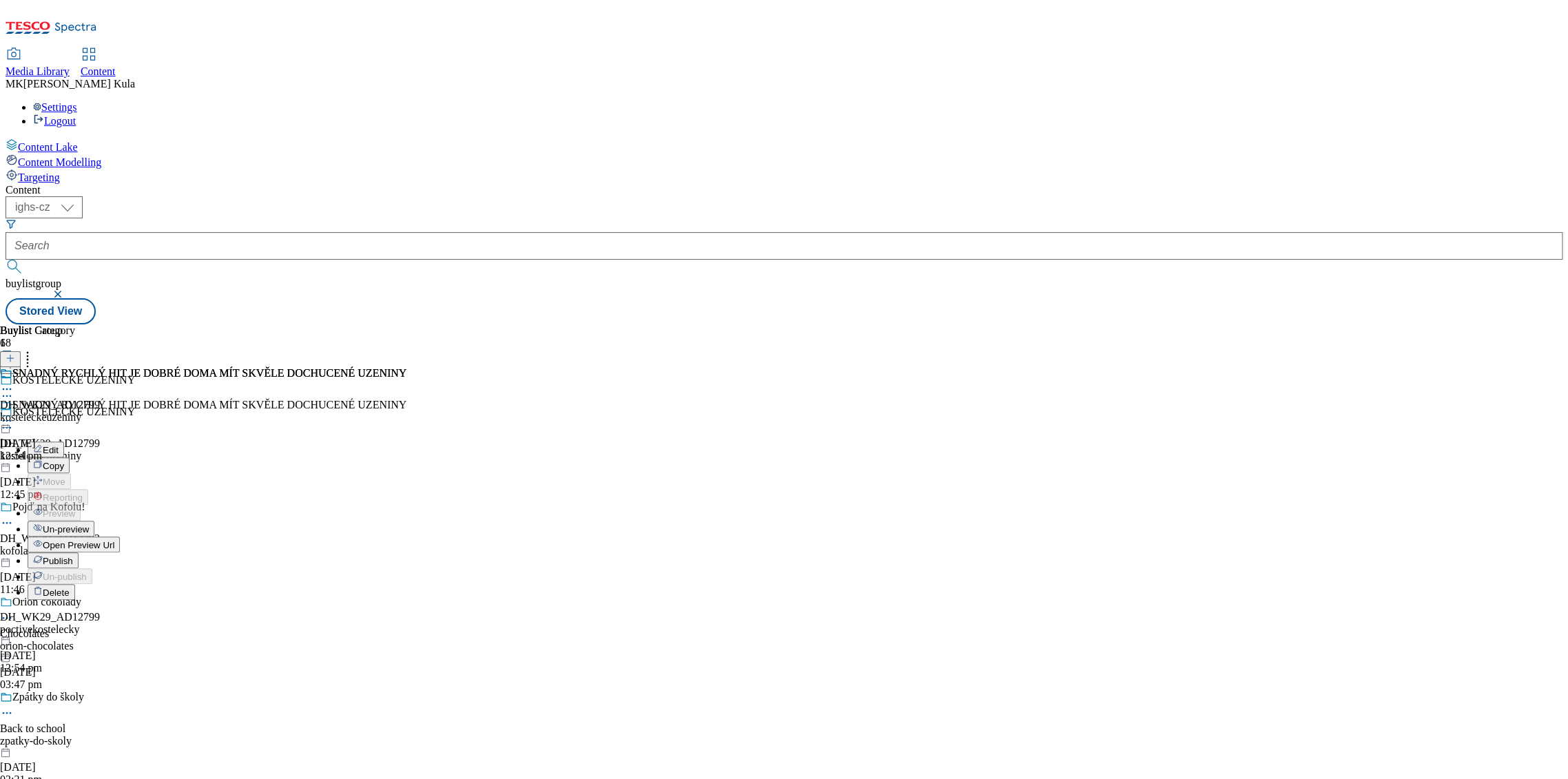
click at [407, 521] on li "Un-preview" at bounding box center [217, 529] width 379 height 16
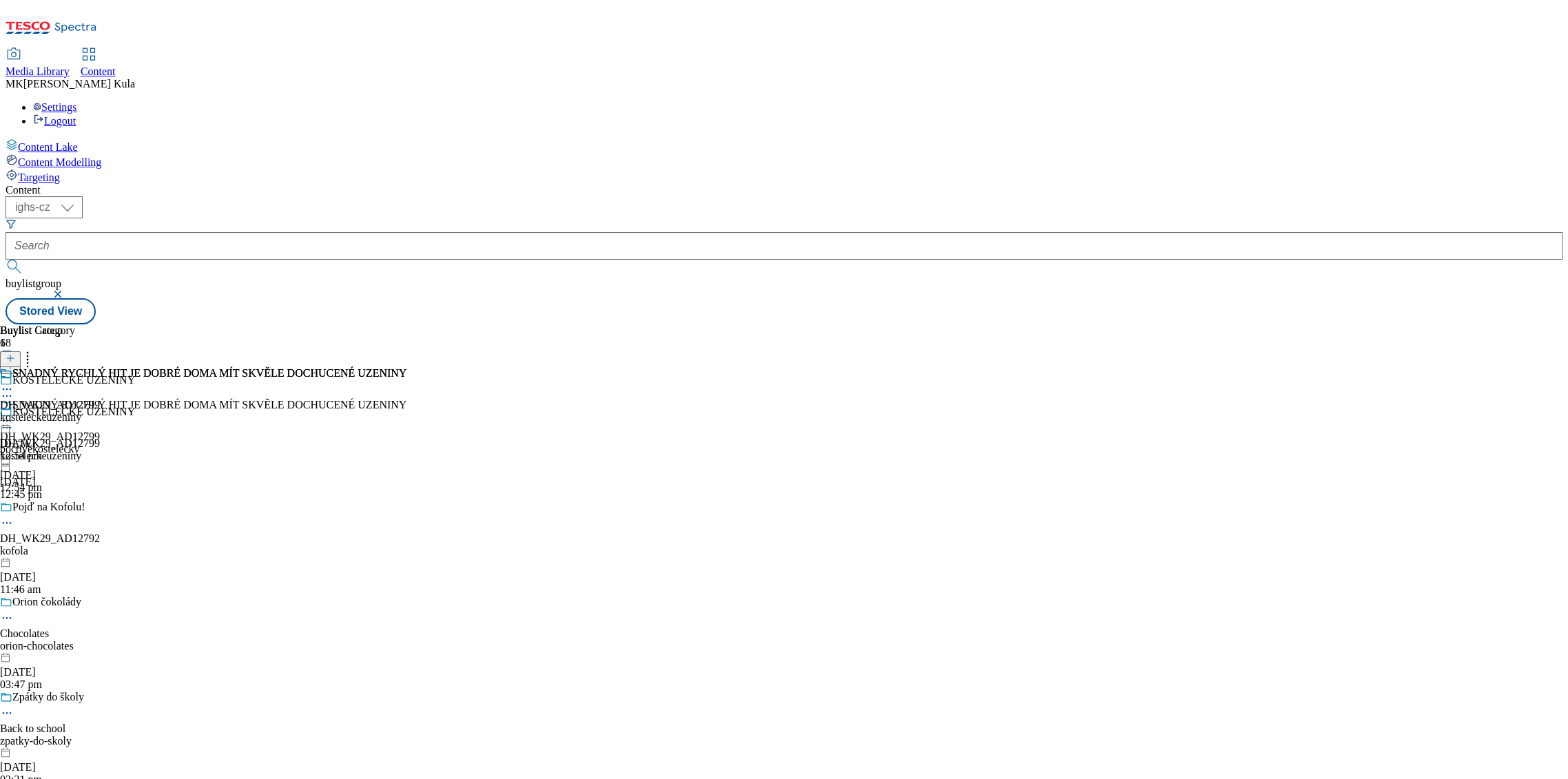
click at [14, 414] on icon at bounding box center [7, 421] width 14 height 14
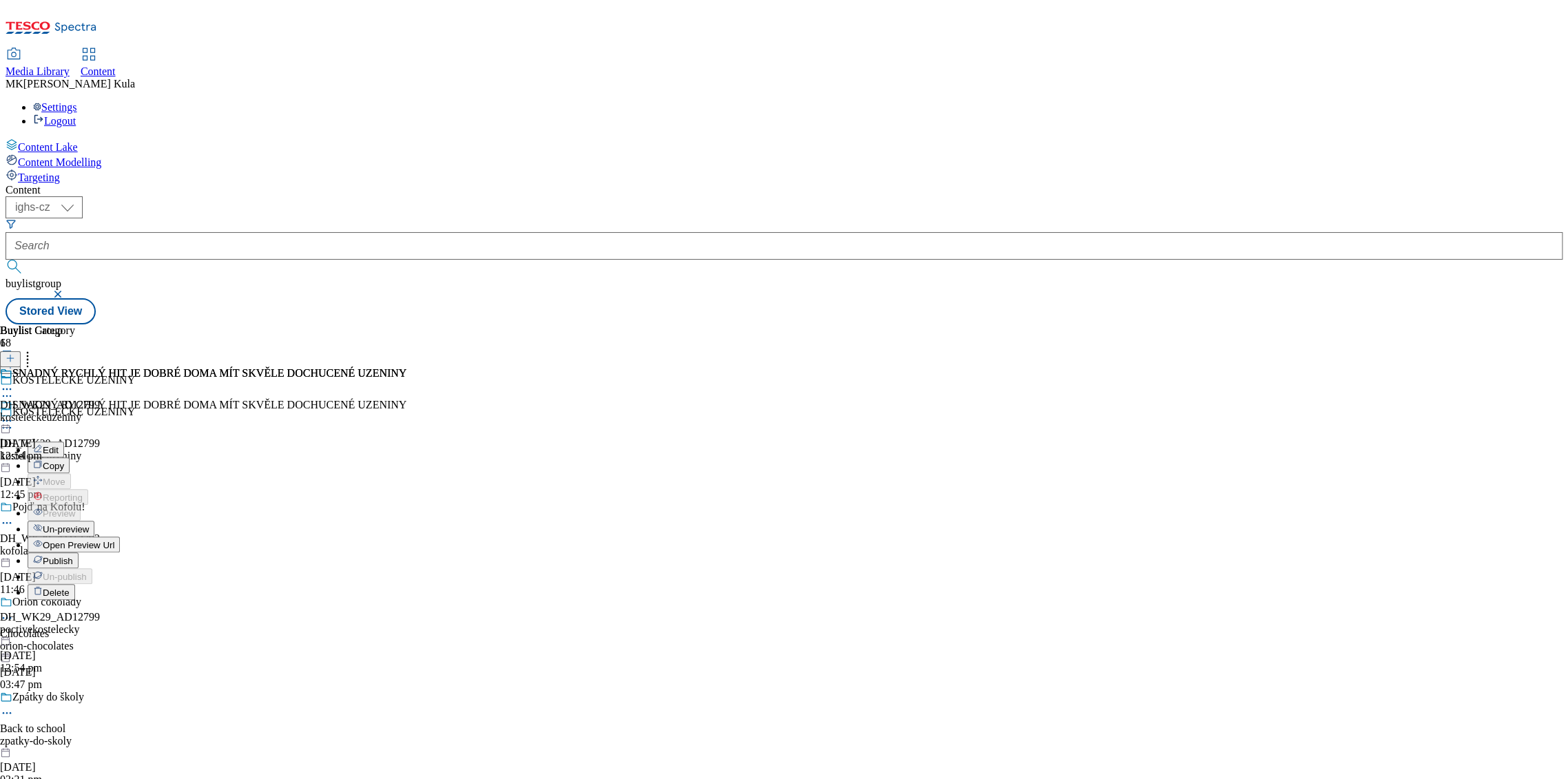
click at [64, 442] on button "Edit" at bounding box center [45, 450] width 37 height 16
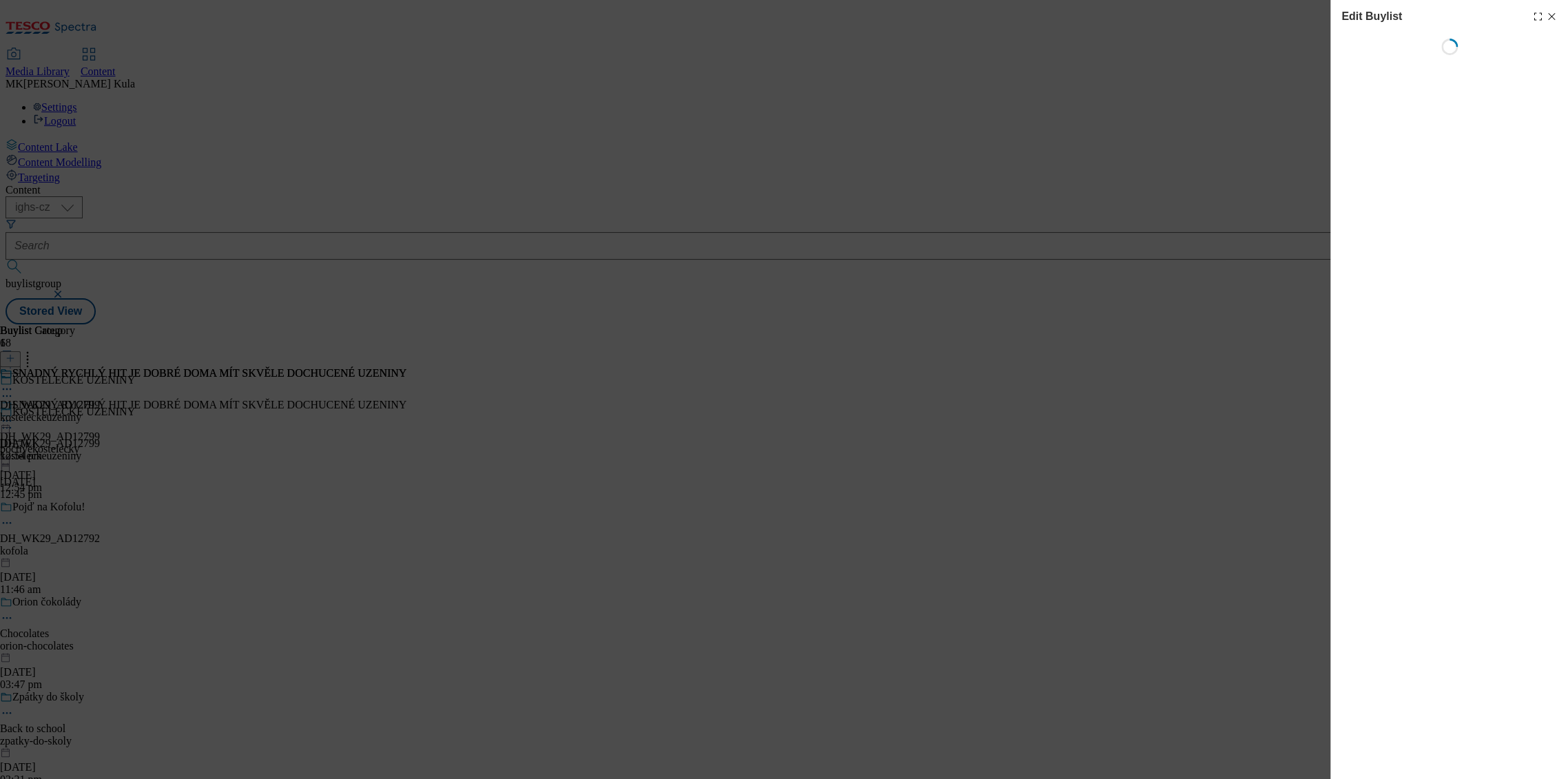
select select "evergreen"
select select "dunnhumby"
select select "Banner"
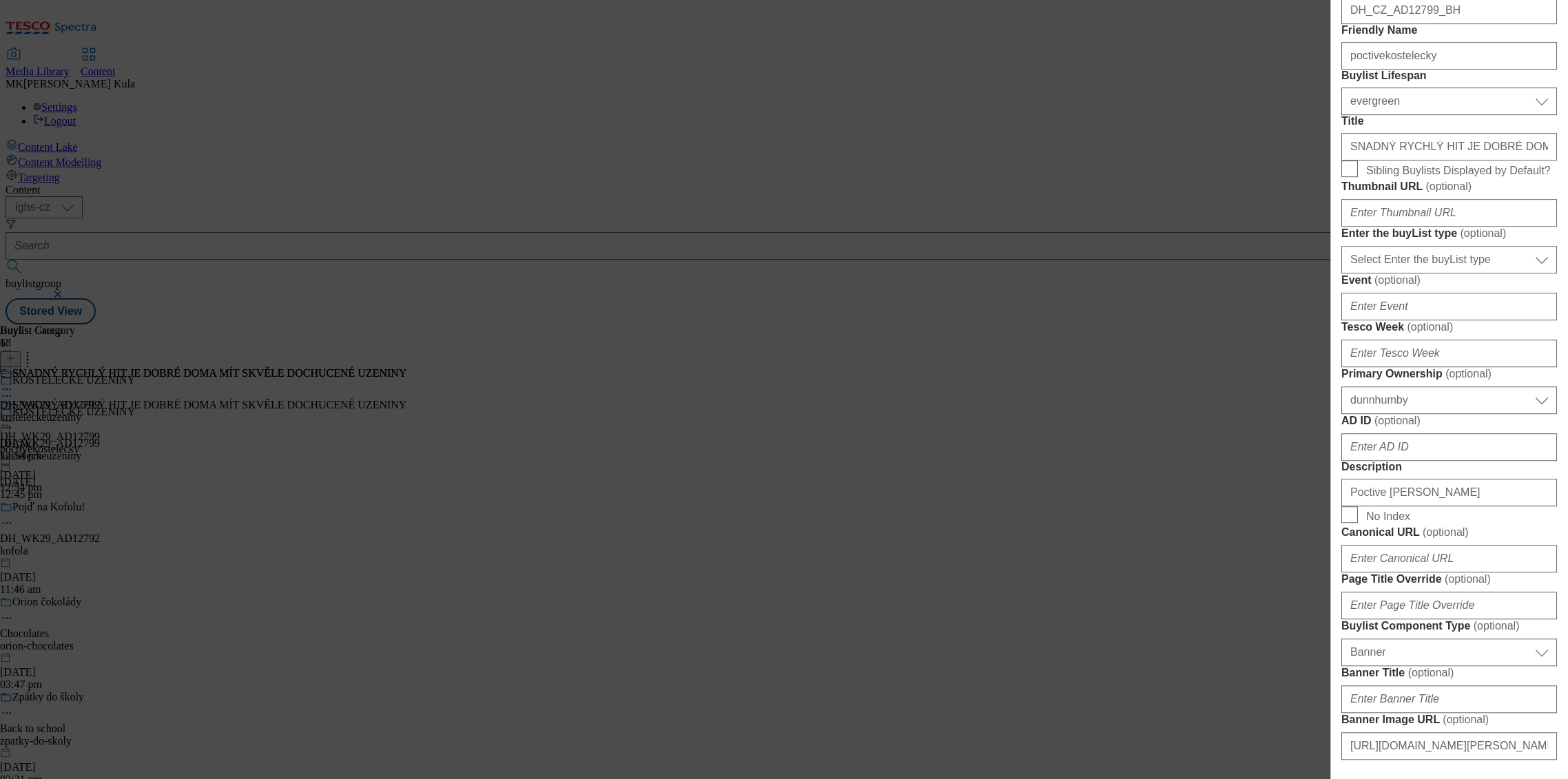
scroll to position [77, 0]
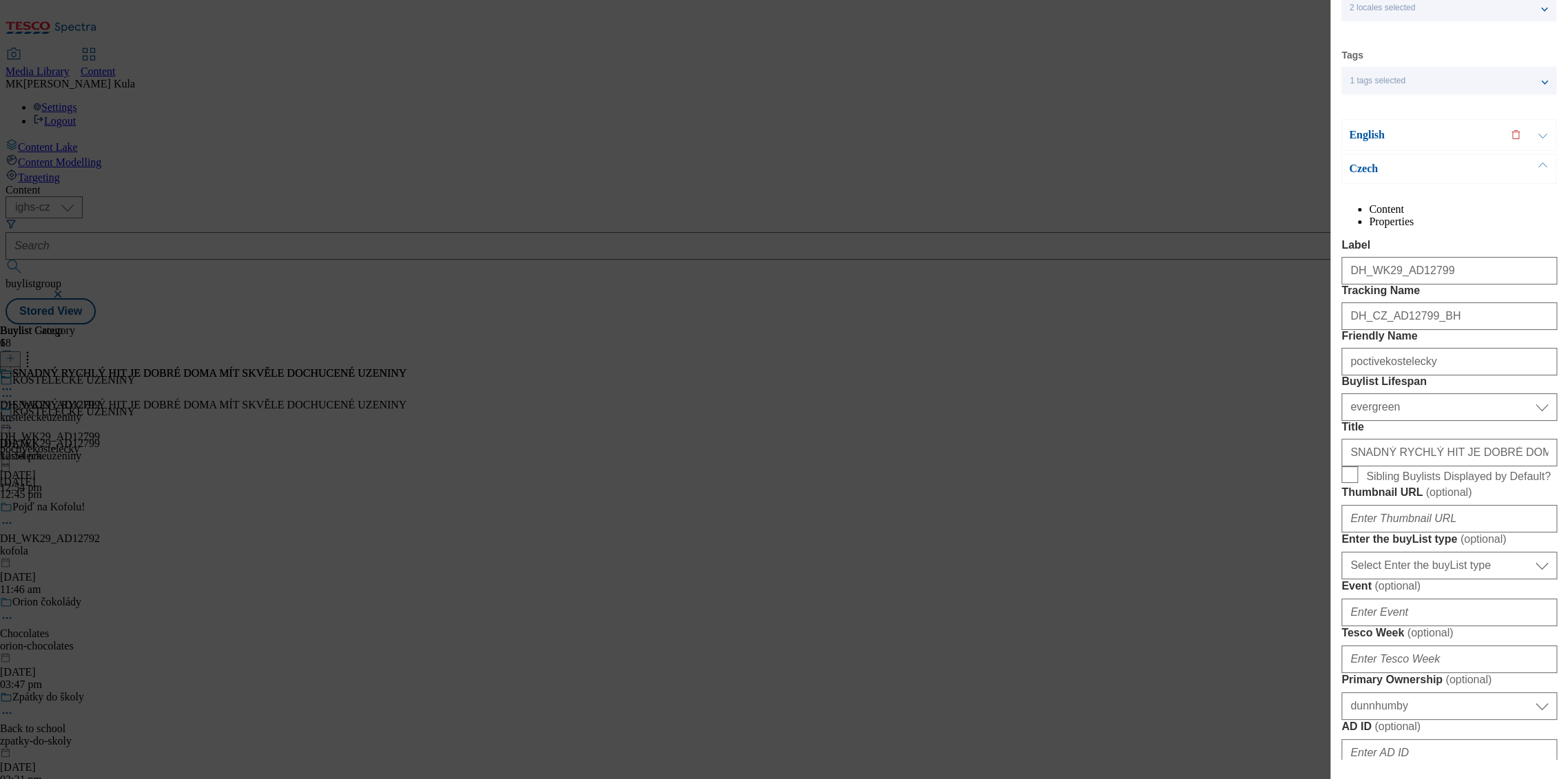
click at [1462, 164] on p "Czech" at bounding box center [1421, 169] width 145 height 14
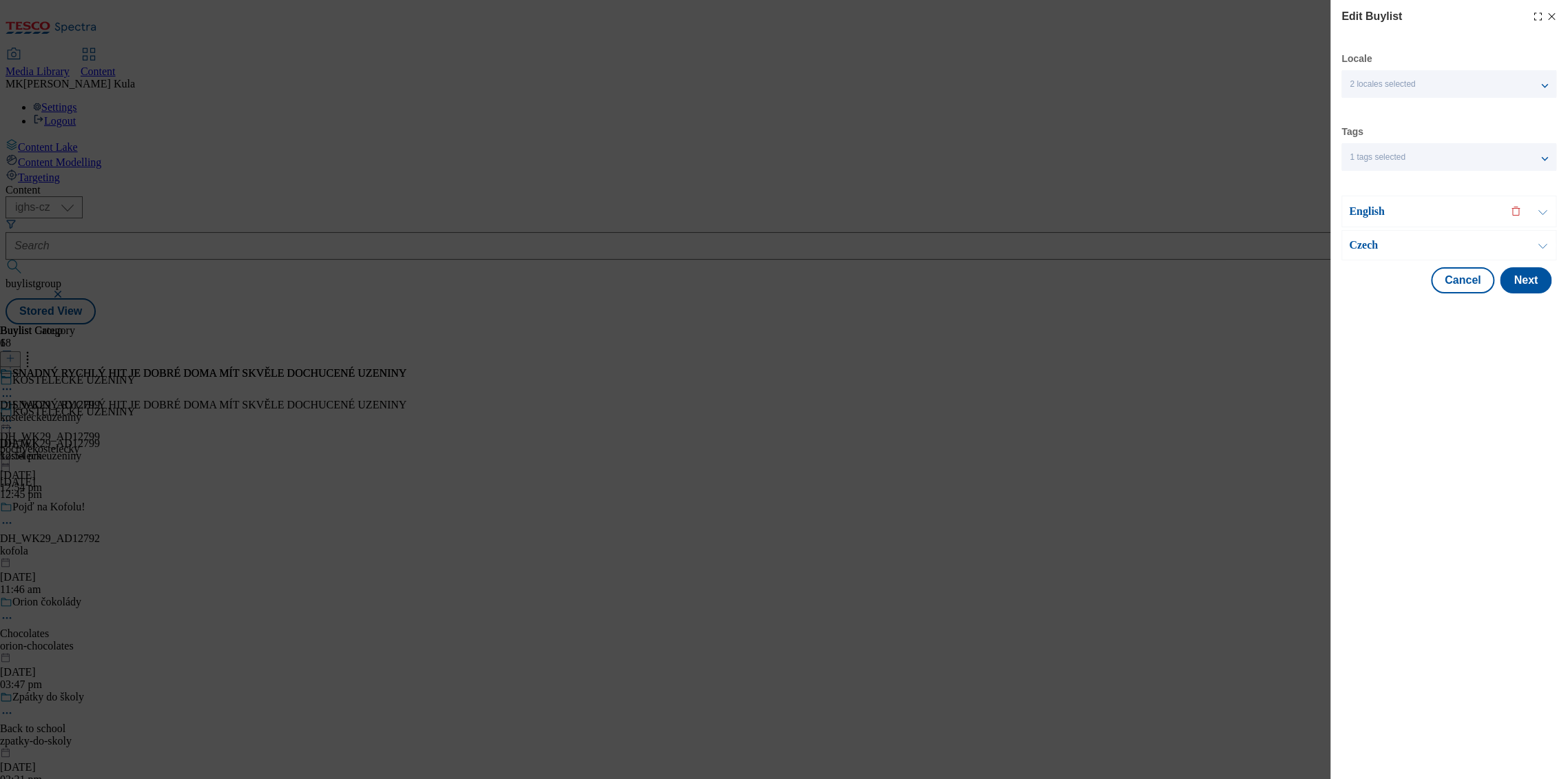
scroll to position [0, 0]
click at [1422, 217] on p "English" at bounding box center [1421, 212] width 145 height 14
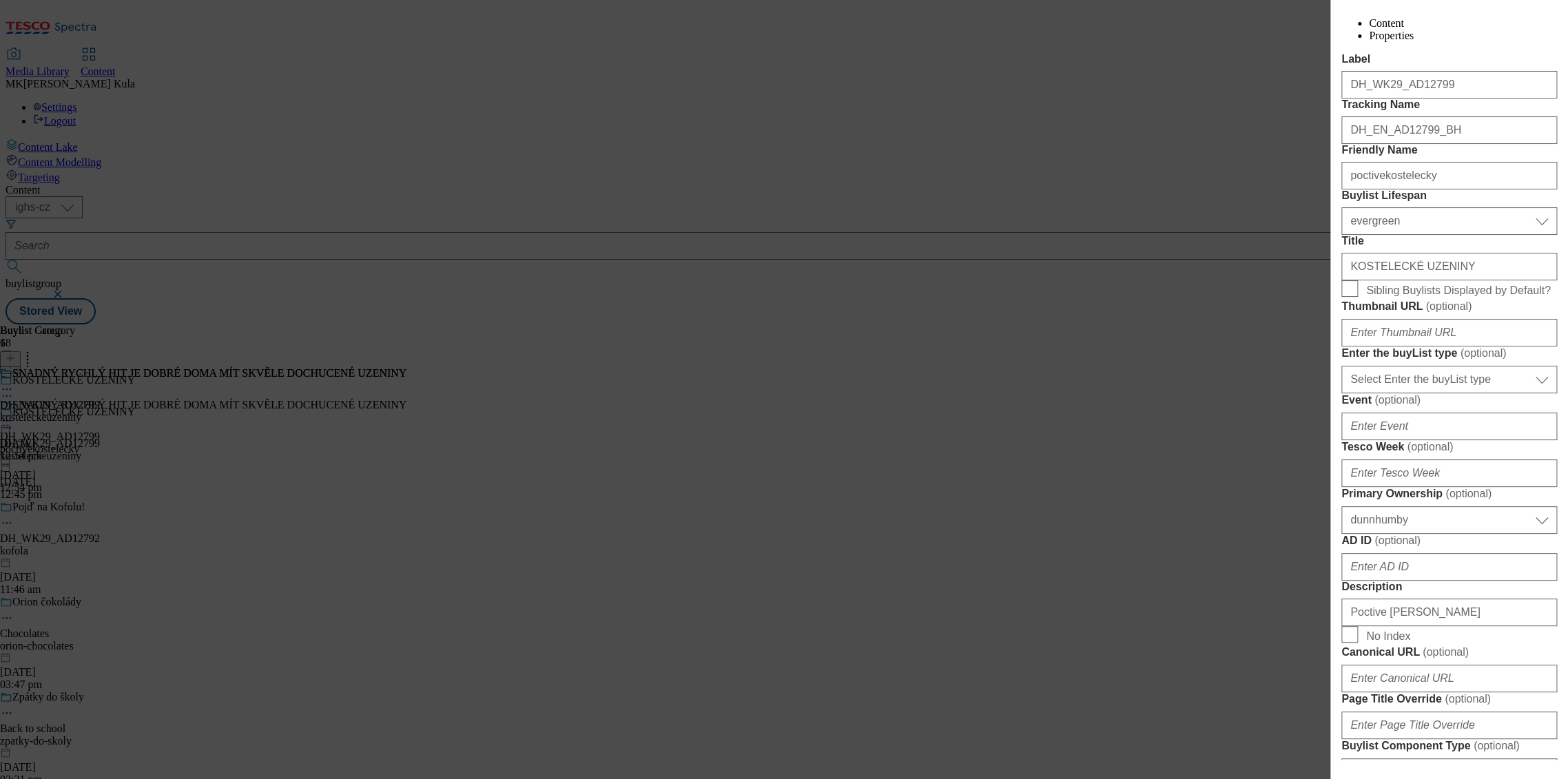
scroll to position [306, 0]
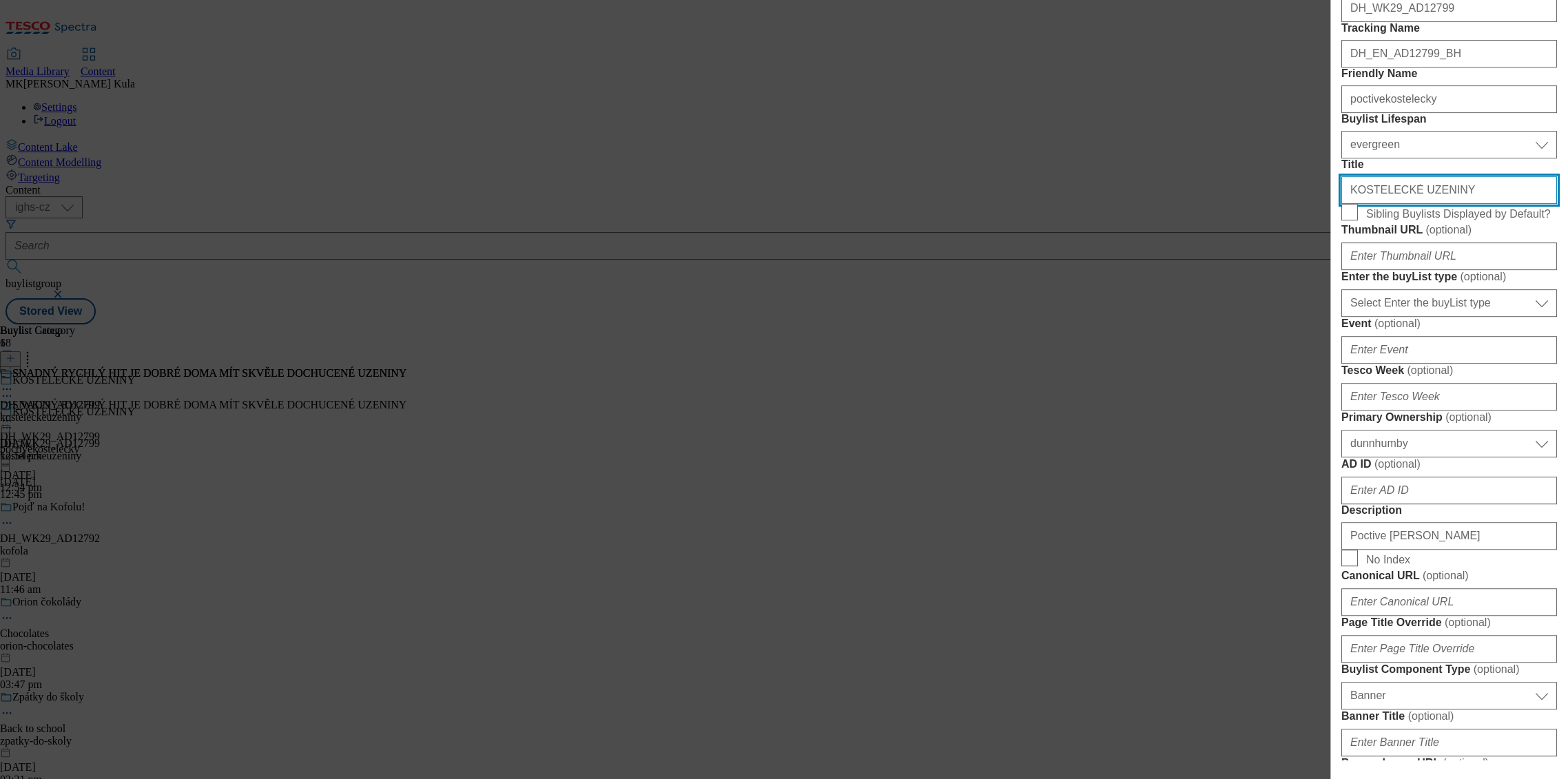
drag, startPoint x: 1459, startPoint y: 318, endPoint x: 1322, endPoint y: 321, distance: 137.0
click at [1322, 321] on div "Edit Buylist Locale 2 locales selected English Czech Tags 1 tags selected buyli…" at bounding box center [784, 390] width 1568 height 779
paste input "Full-flavoured favourites, quick and easy at home"
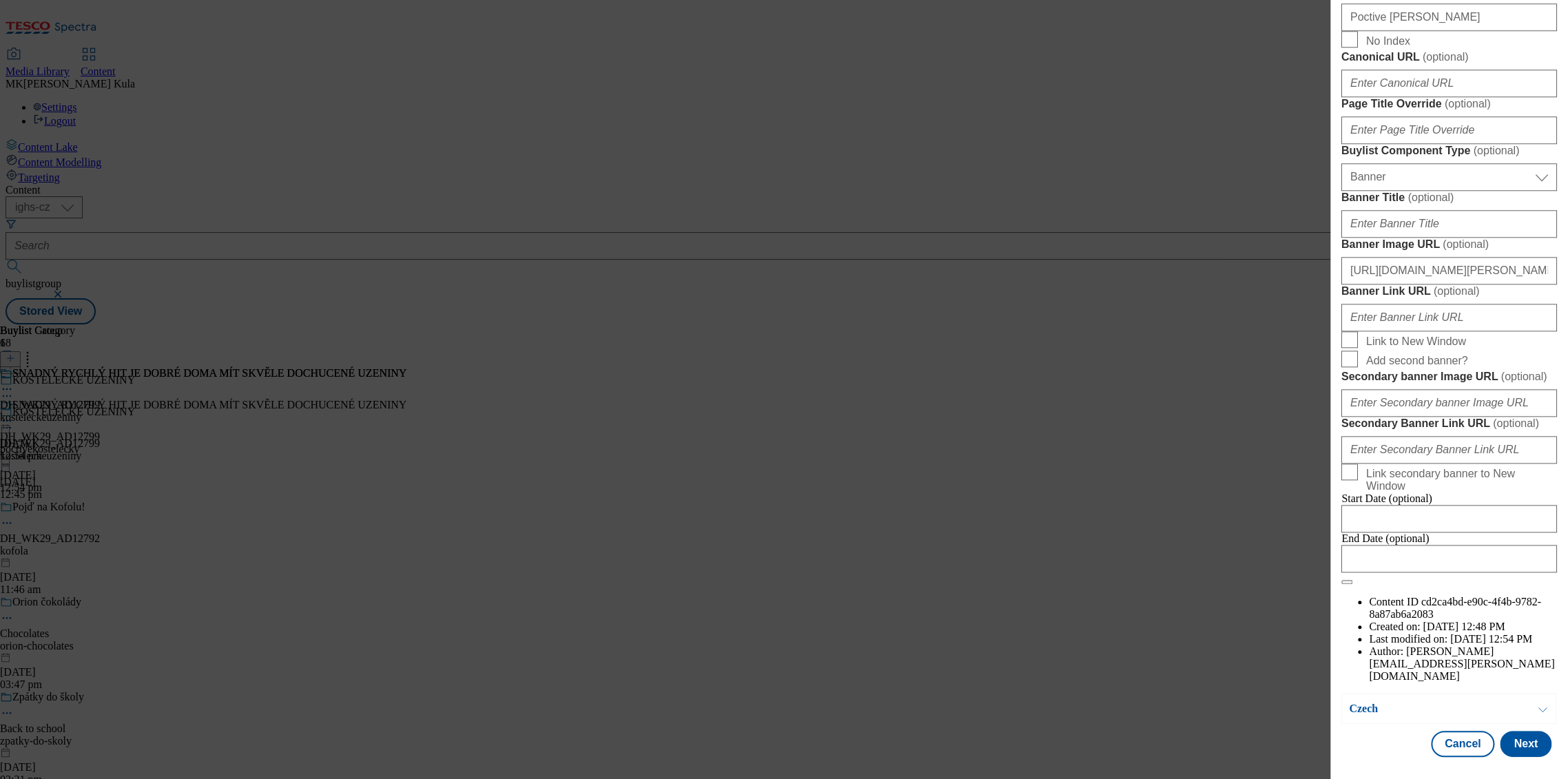
scroll to position [1317, 0]
type input "Full-flavoured favourites, quick and easy at home"
click at [1516, 743] on button "Next" at bounding box center [1526, 744] width 52 height 26
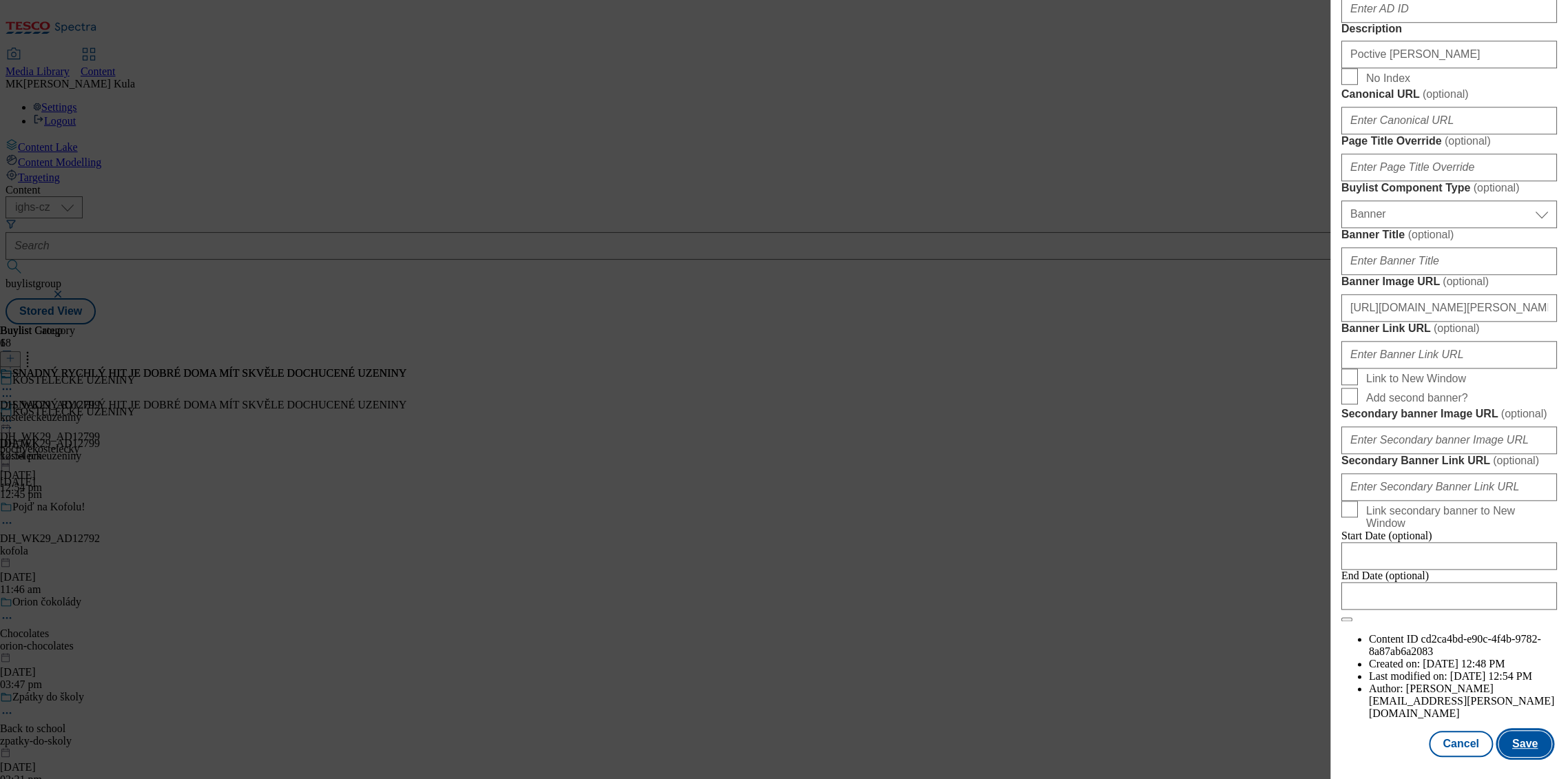
click at [1512, 741] on button "Save" at bounding box center [1525, 744] width 53 height 26
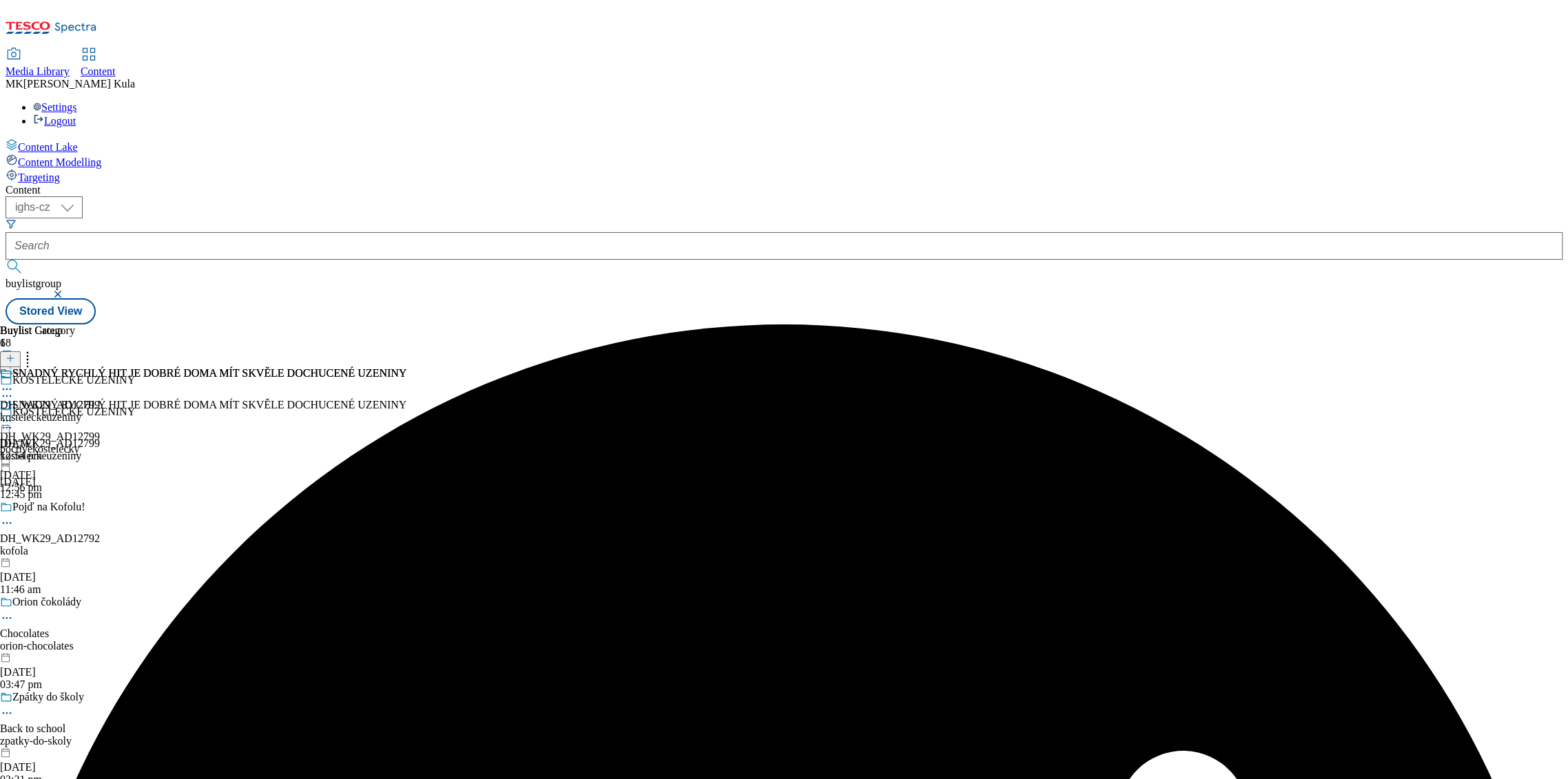
click at [14, 414] on icon at bounding box center [7, 421] width 14 height 14
click at [81, 505] on button "Preview" at bounding box center [54, 513] width 53 height 16
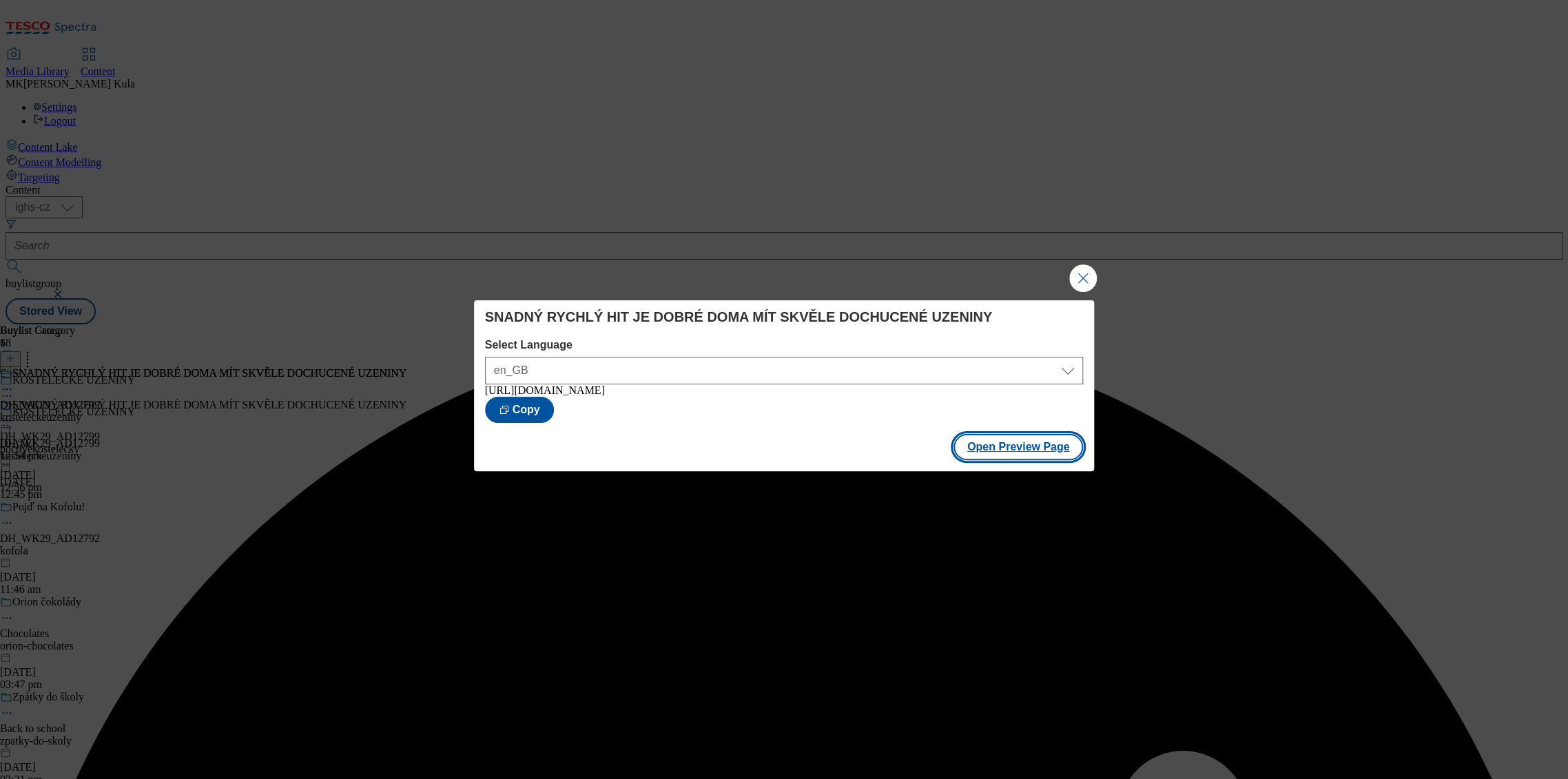
click at [1027, 451] on button "Open Preview Page" at bounding box center [1018, 447] width 130 height 26
drag, startPoint x: 1078, startPoint y: 271, endPoint x: 919, endPoint y: 273, distance: 159.0
click at [1077, 271] on button "Close Modal" at bounding box center [1082, 278] width 27 height 27
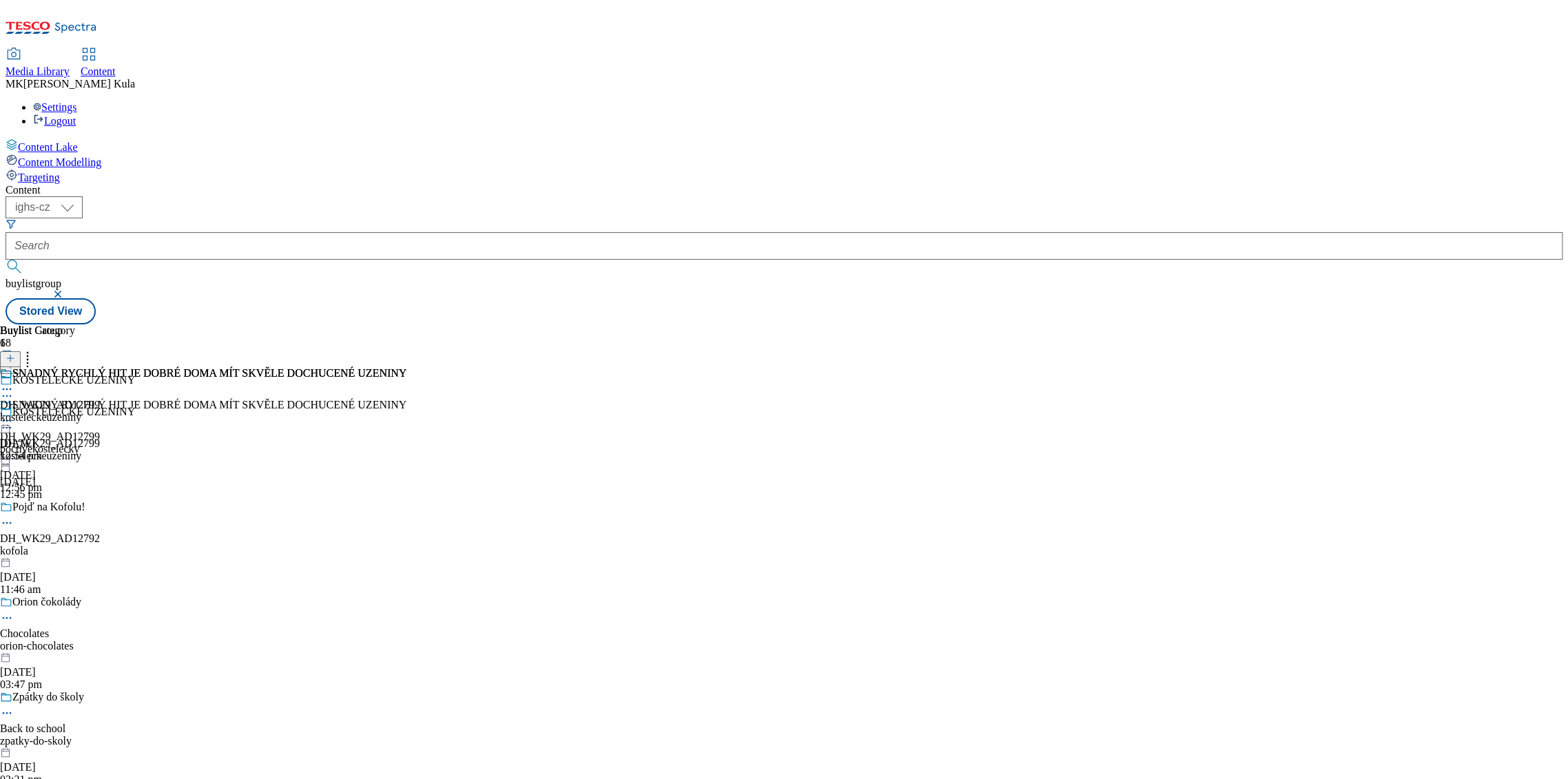
click at [14, 414] on icon at bounding box center [7, 421] width 14 height 14
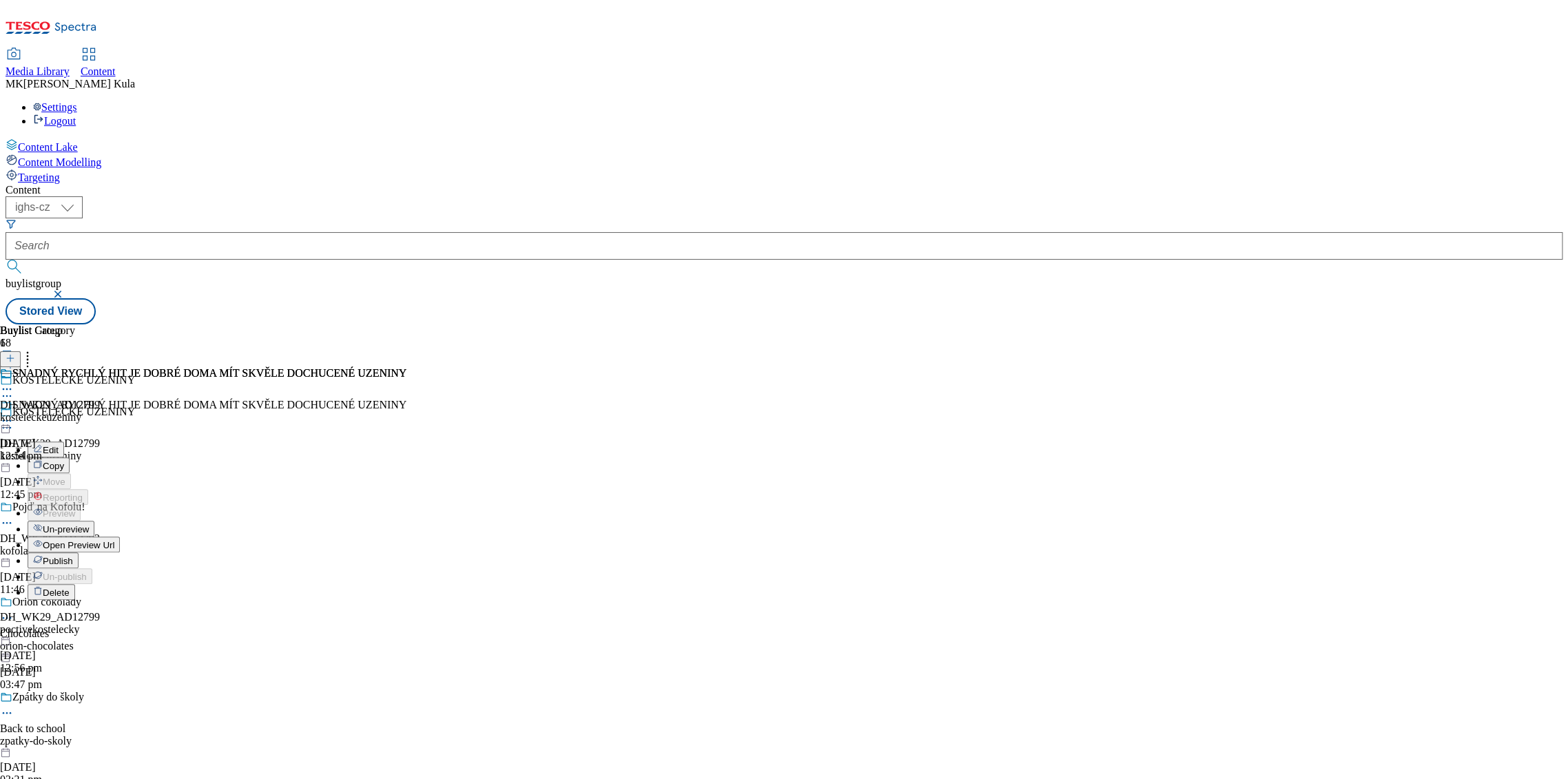
click at [89, 524] on span "Un-preview" at bounding box center [66, 529] width 46 height 10
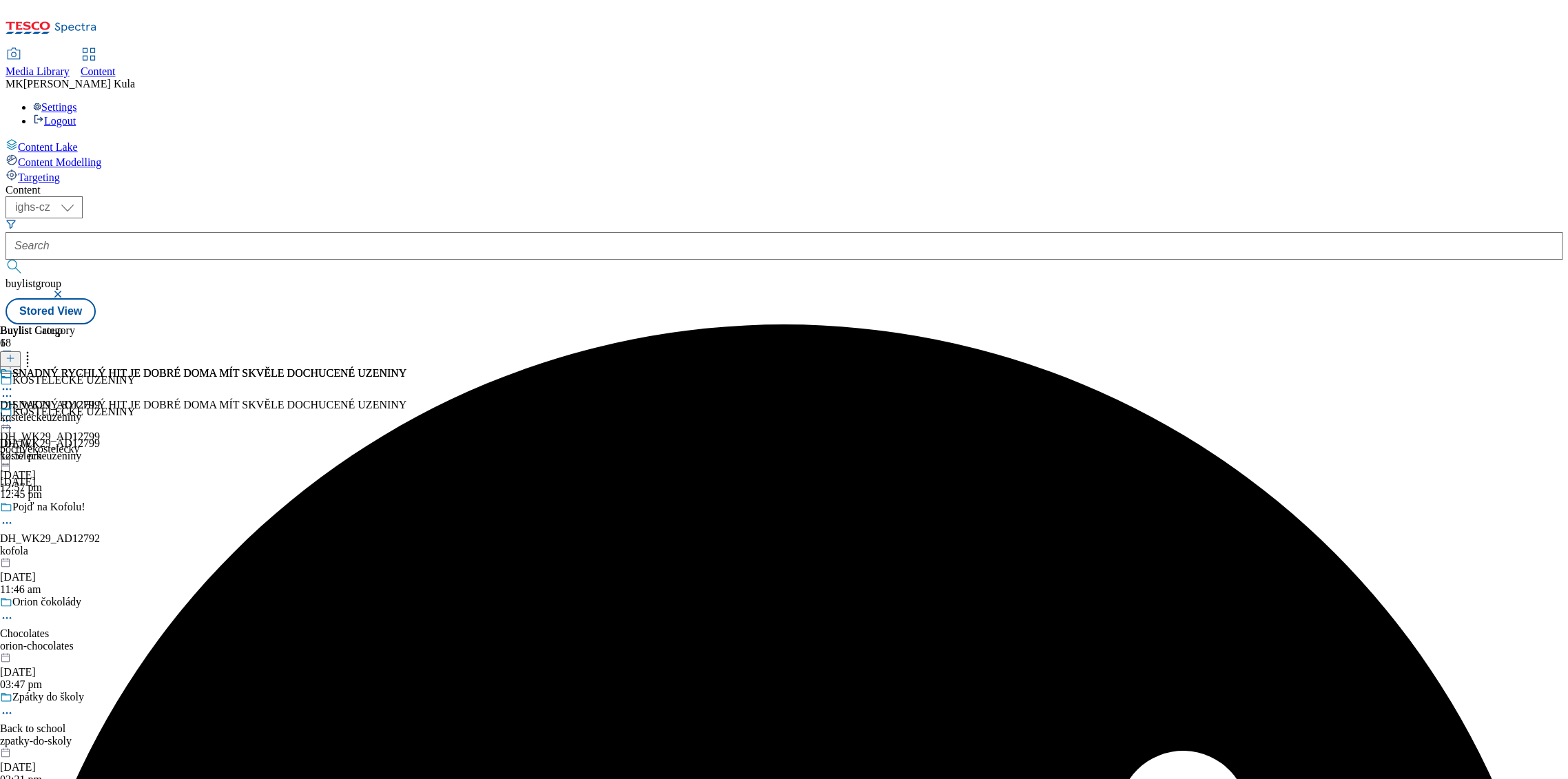
click at [14, 414] on icon at bounding box center [7, 421] width 14 height 14
click at [64, 442] on button "Edit" at bounding box center [45, 450] width 37 height 16
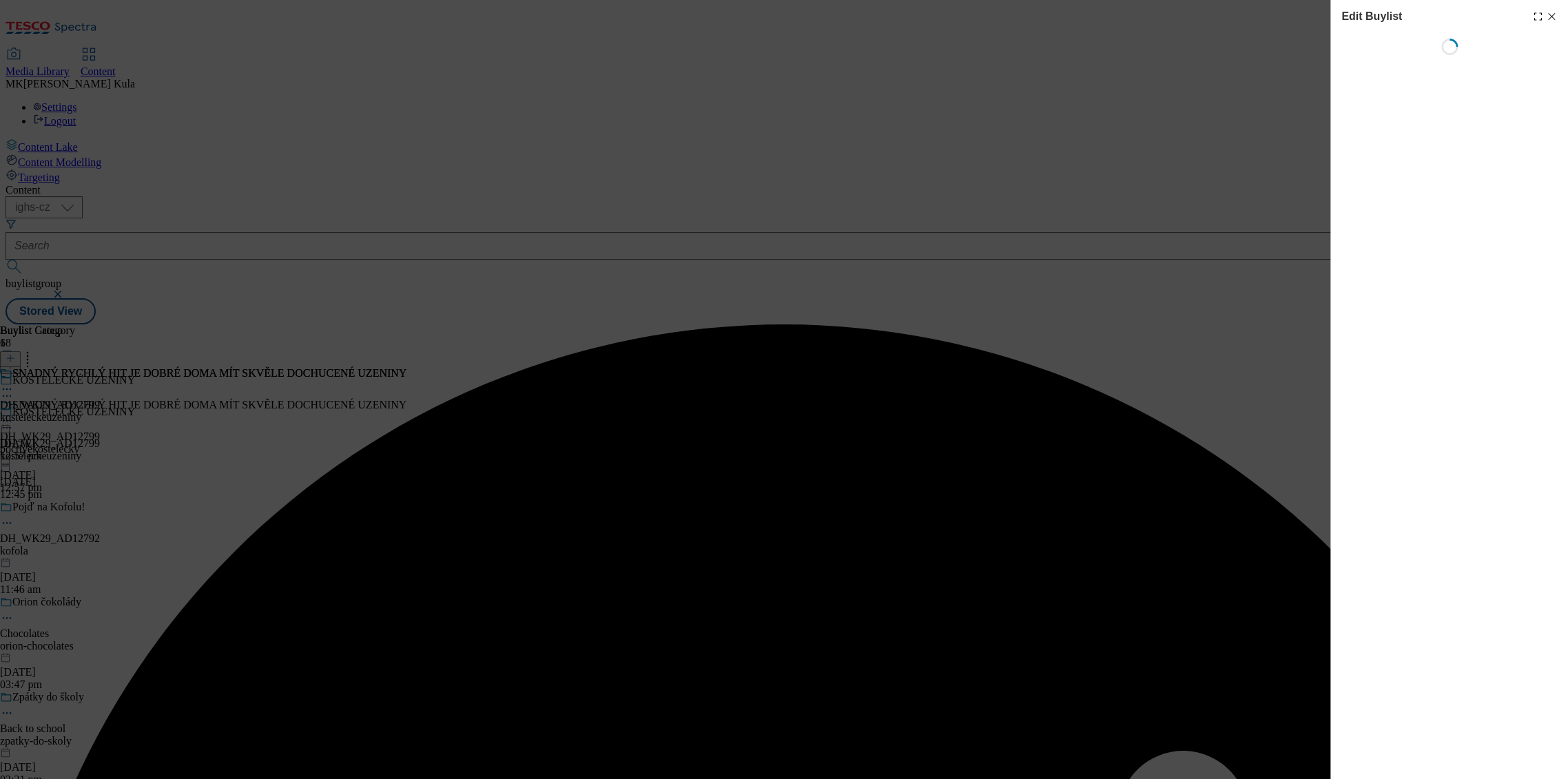
select select "evergreen"
select select "dunnhumby"
select select "Banner"
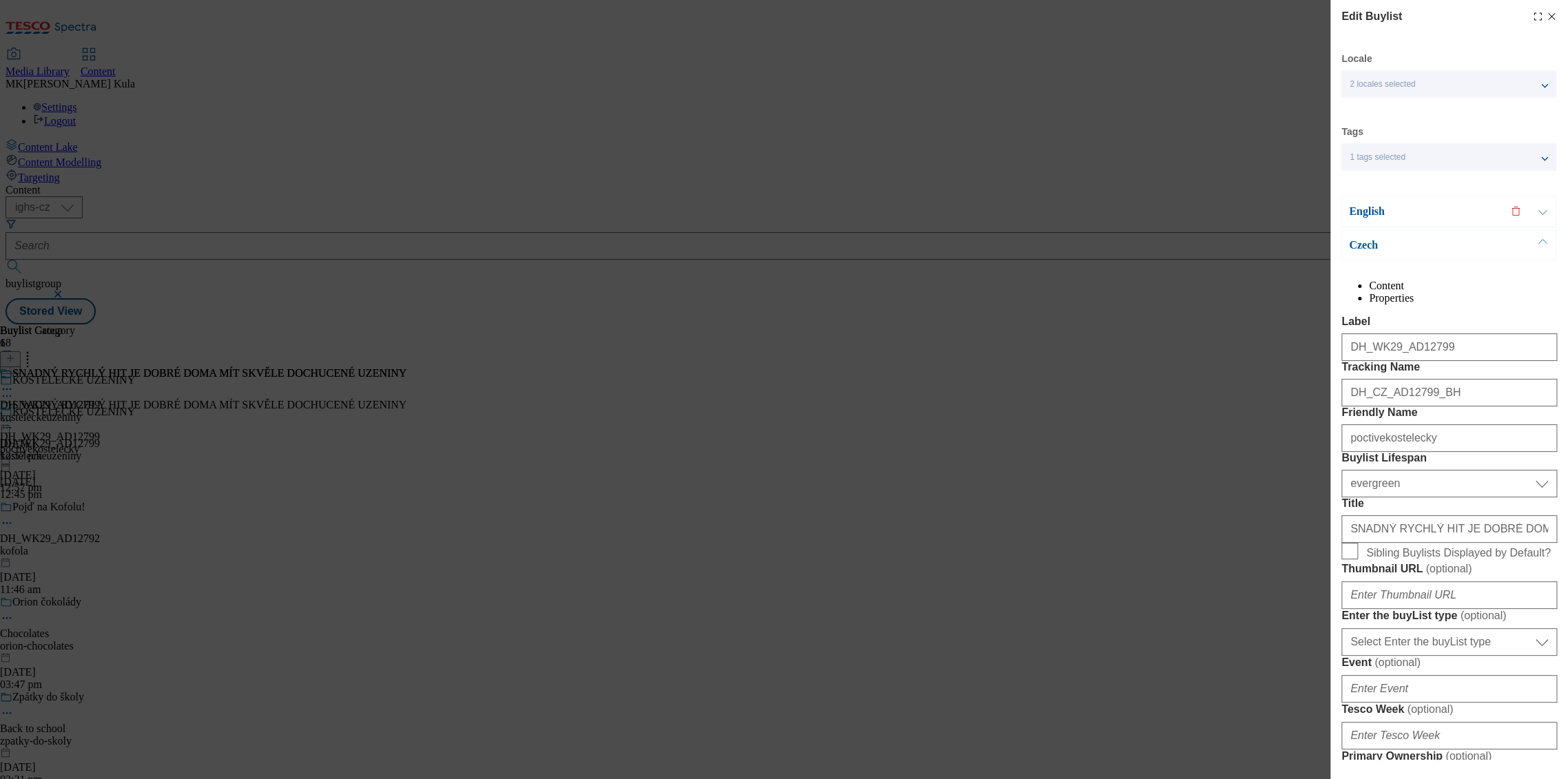
click at [1441, 211] on p "English" at bounding box center [1421, 212] width 145 height 14
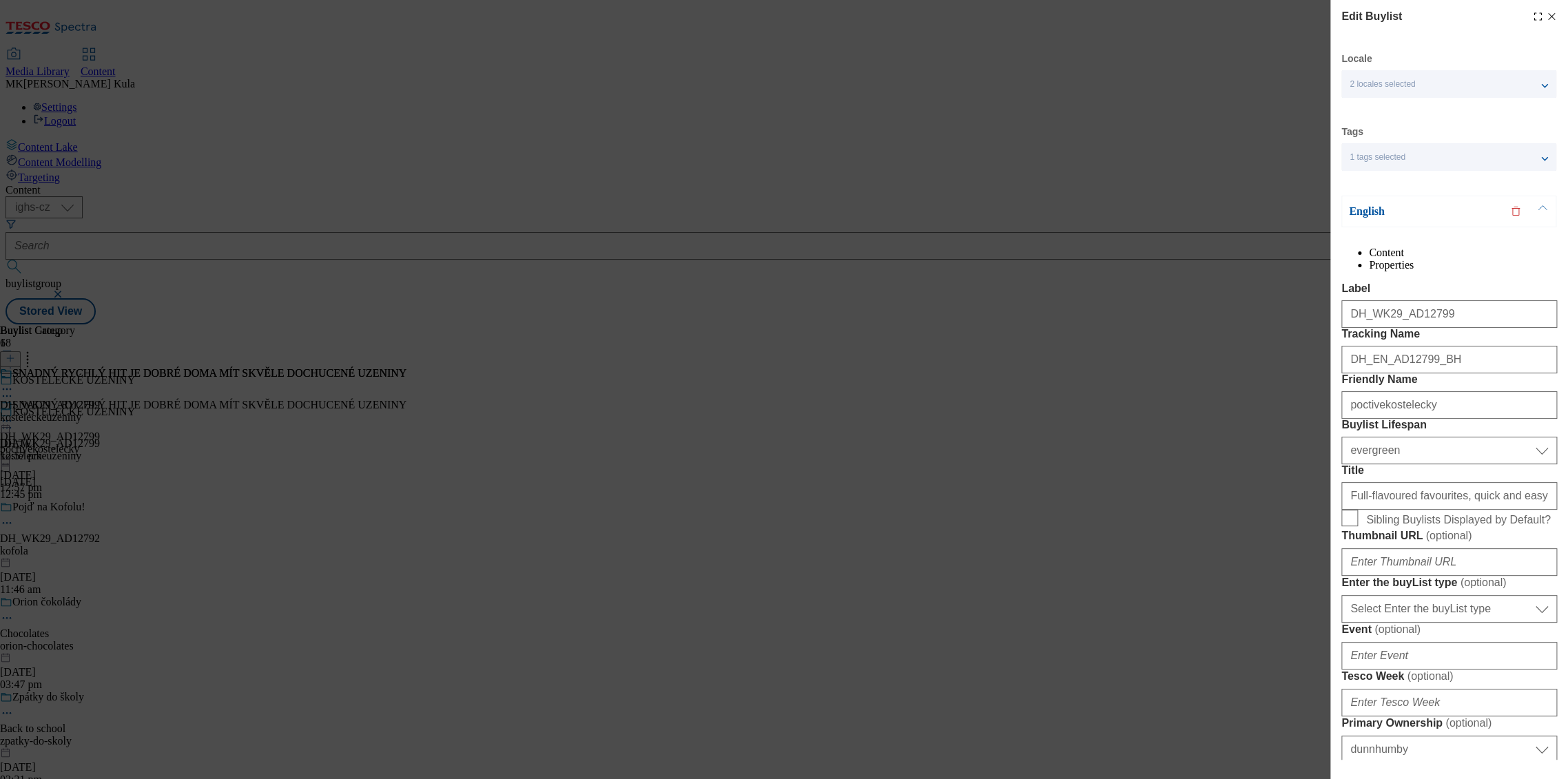
click at [1427, 216] on p "English" at bounding box center [1421, 212] width 145 height 14
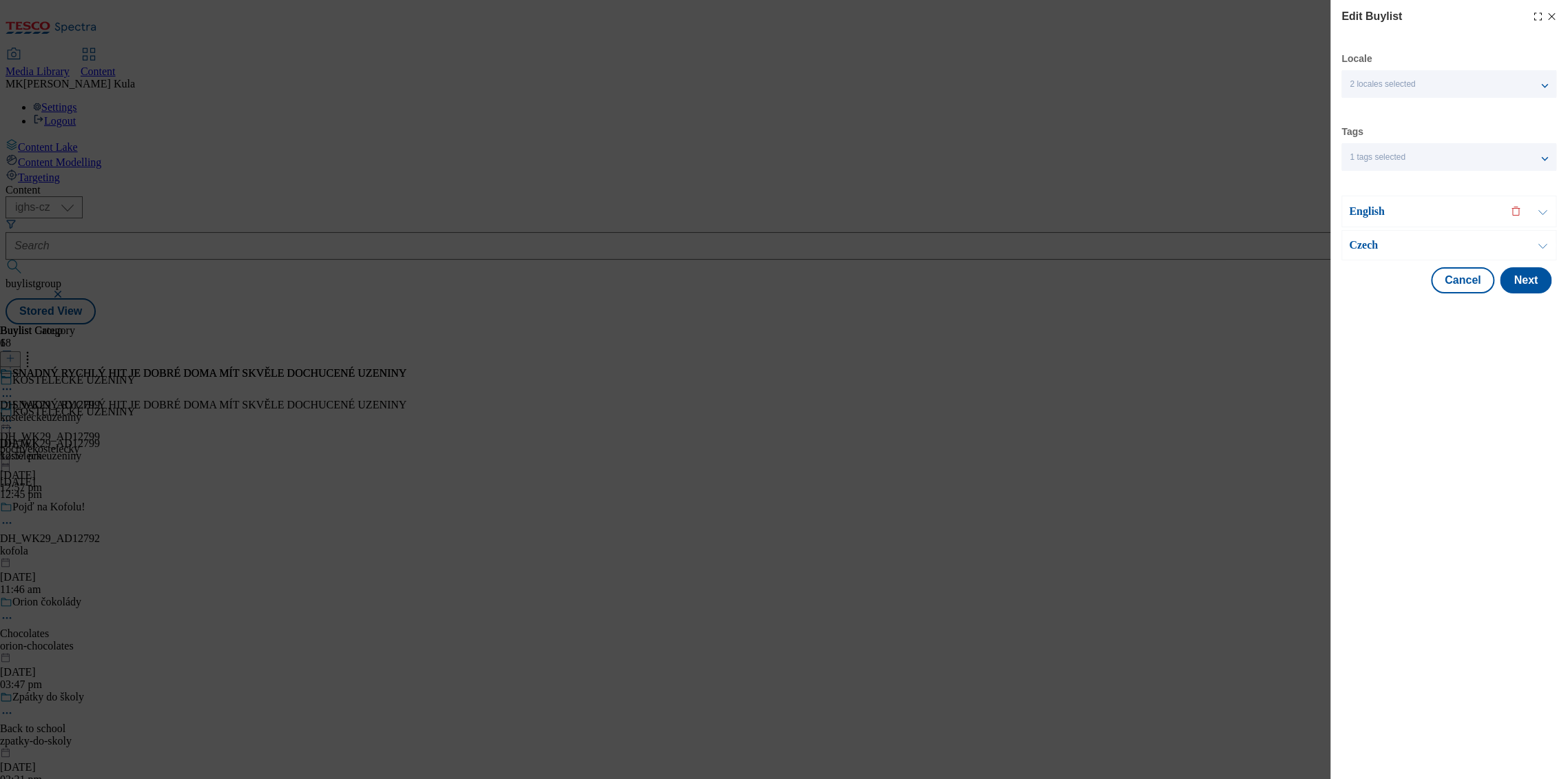
click at [1428, 209] on p "English" at bounding box center [1421, 212] width 145 height 14
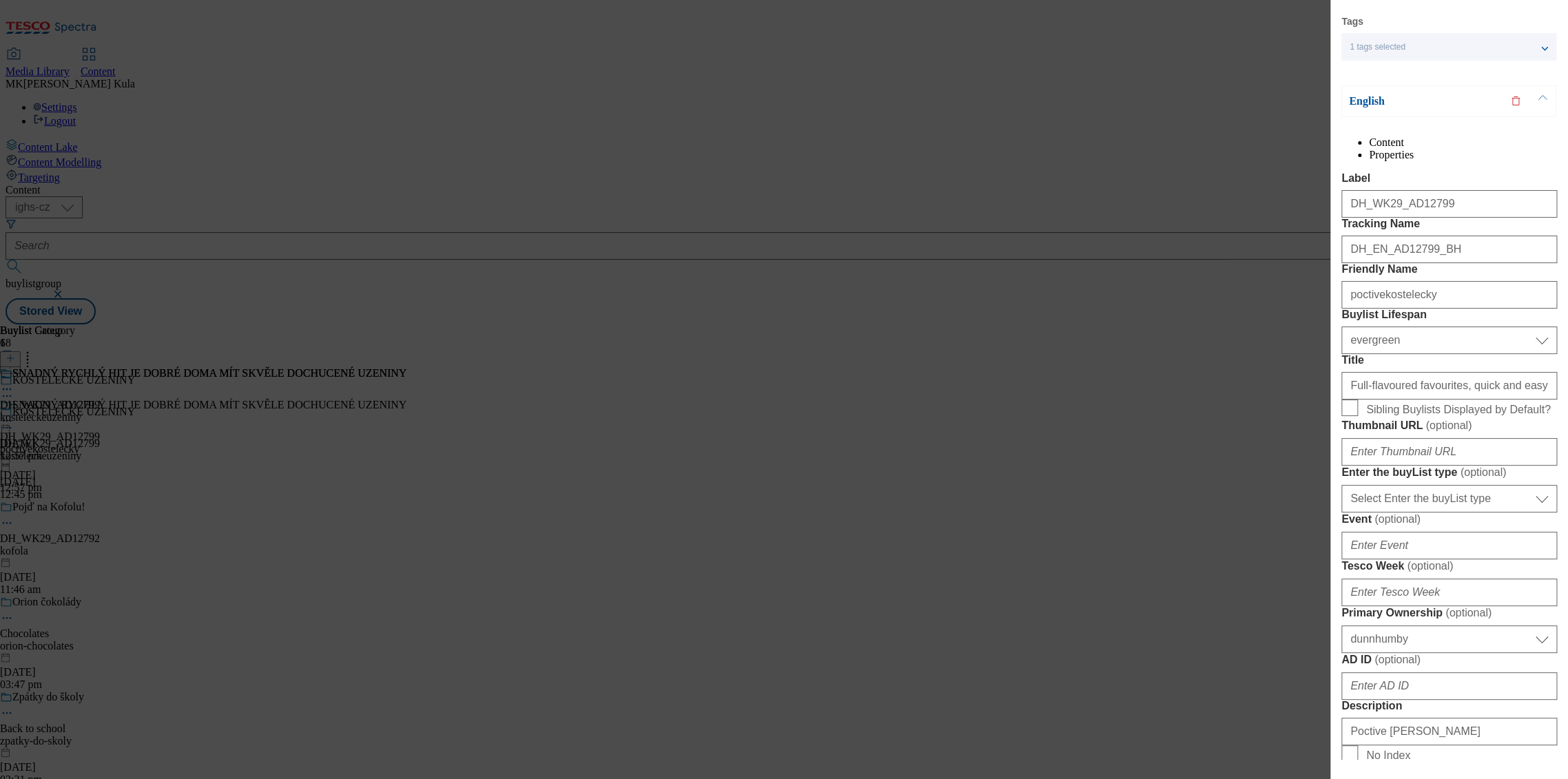
scroll to position [153, 0]
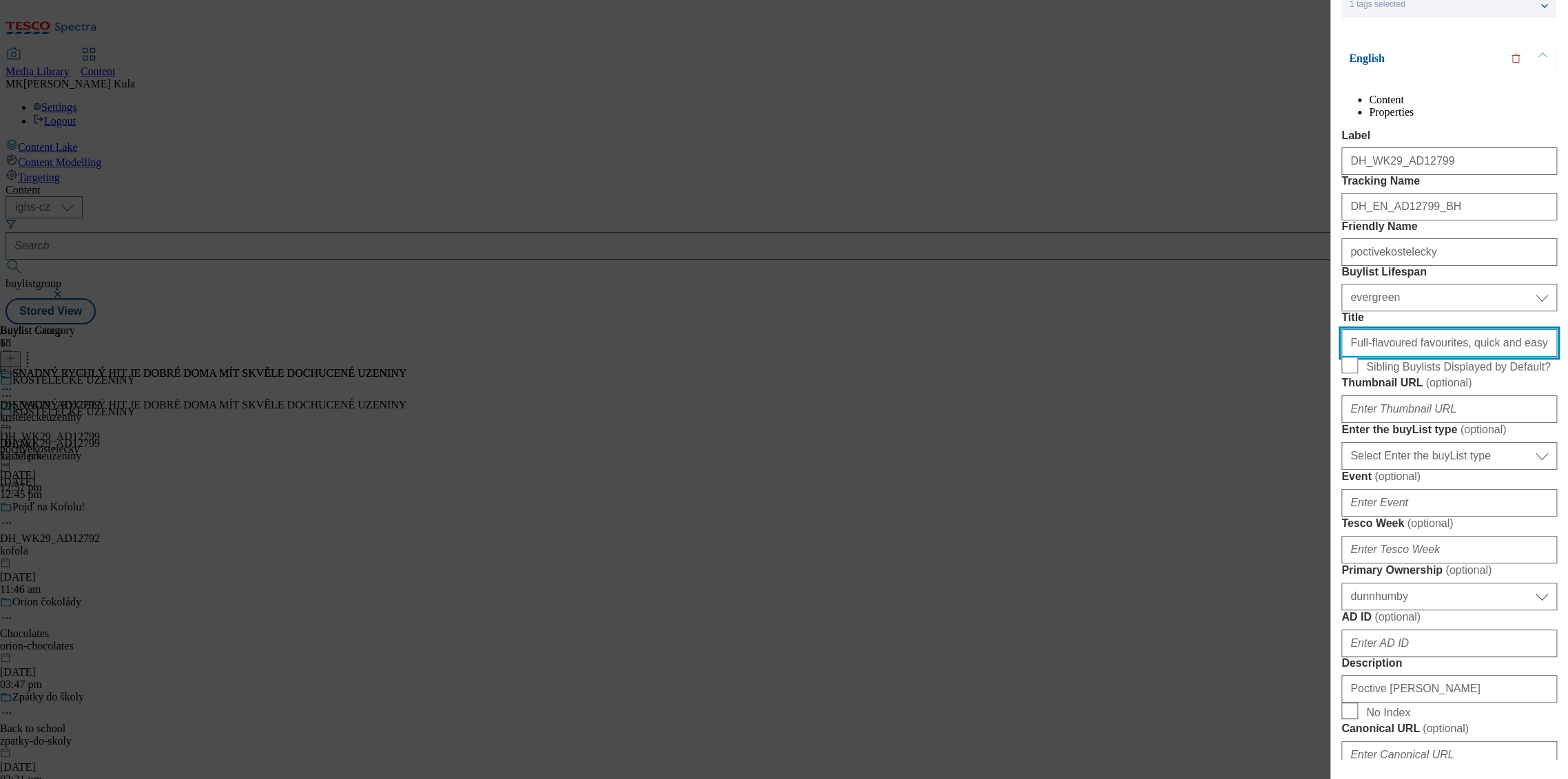
drag, startPoint x: 1347, startPoint y: 461, endPoint x: 1675, endPoint y: 478, distance: 328.4
click at [1567, 330] on html "Icons icon_account icon_add icon_backward_link icon_basket icon_benefits icon_c…" at bounding box center [784, 165] width 1568 height 330
paste input "ULL-FLAVOURED FAVOURITES, QUICK AND EASY AT HOME"
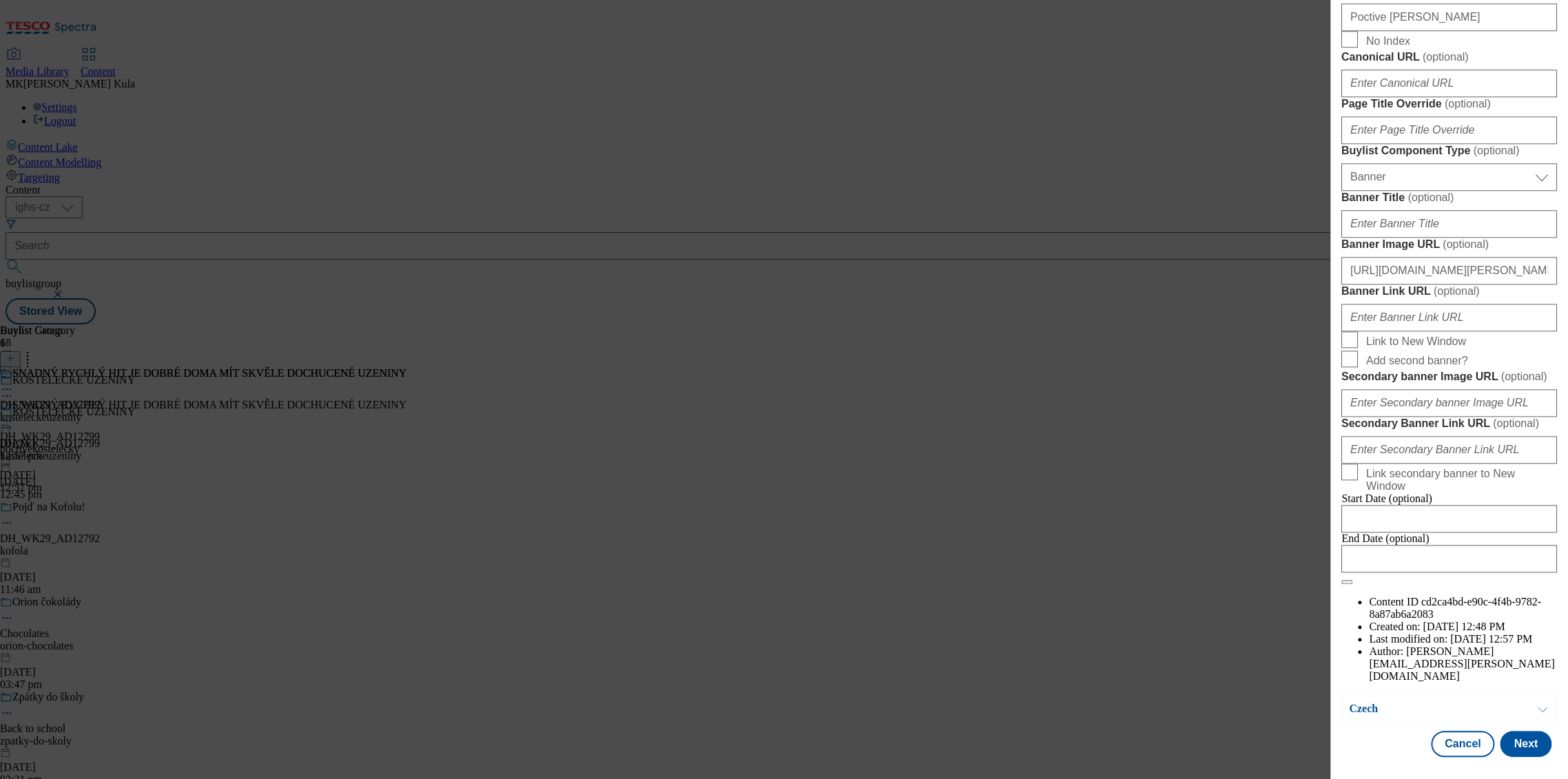
scroll to position [1317, 0]
type input "FULL-FLAVOURED FAVOURITES, QUICK AND EASY AT HOME"
click at [1508, 741] on button "Next" at bounding box center [1526, 744] width 52 height 26
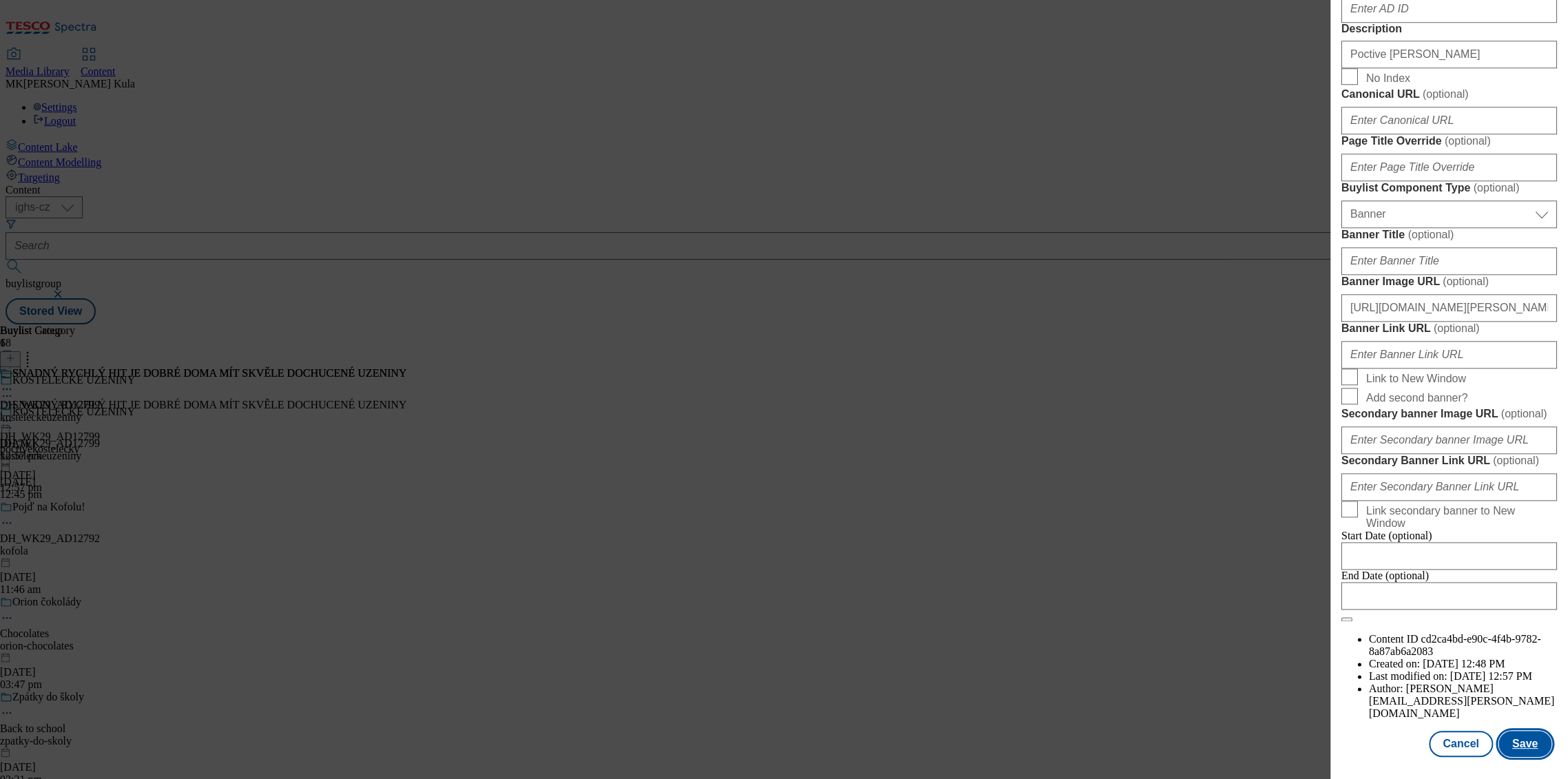
click at [1538, 749] on button "Save" at bounding box center [1525, 744] width 53 height 26
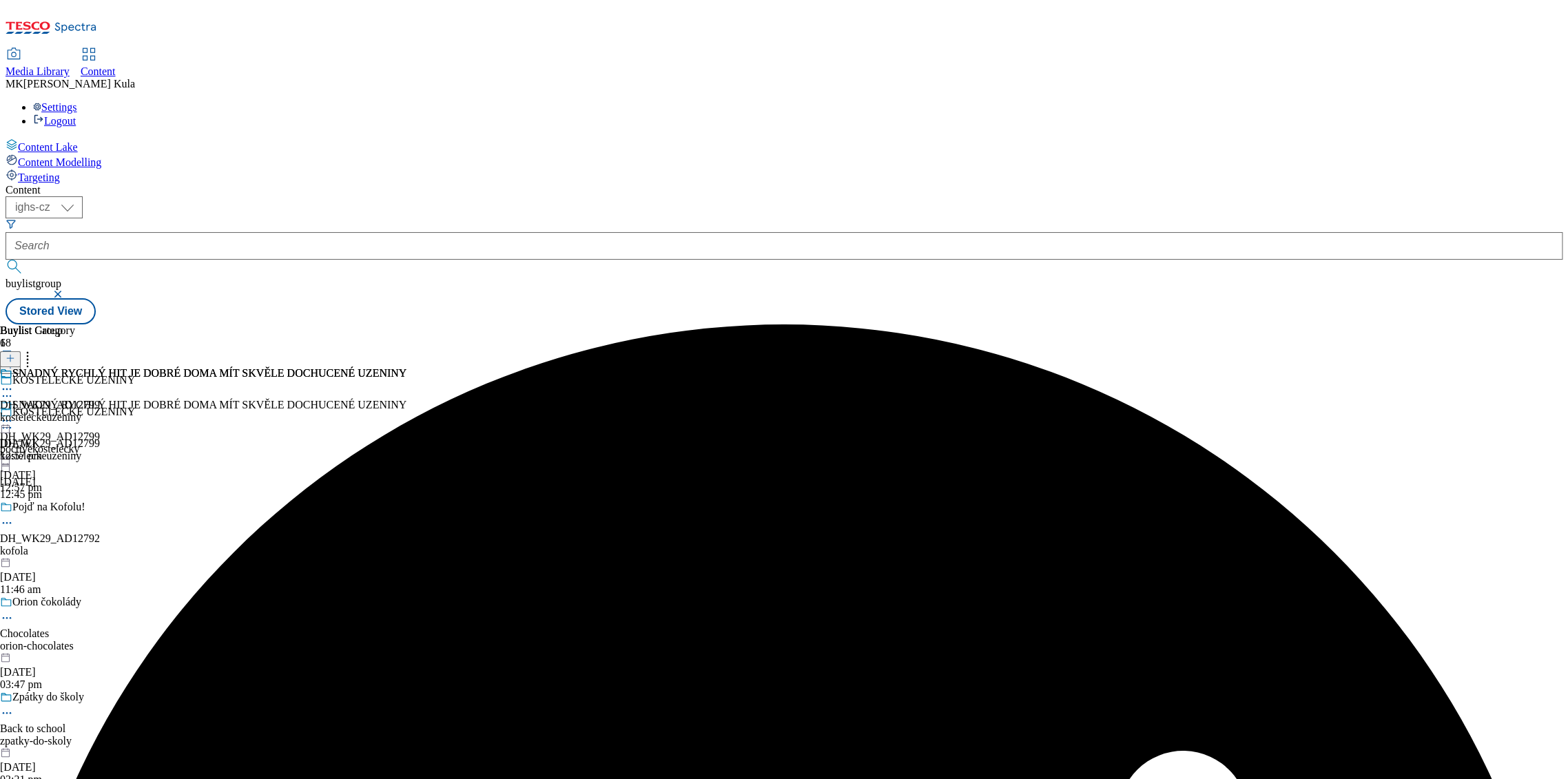
click at [14, 414] on icon at bounding box center [7, 421] width 14 height 14
click at [81, 505] on button "Preview" at bounding box center [54, 513] width 53 height 16
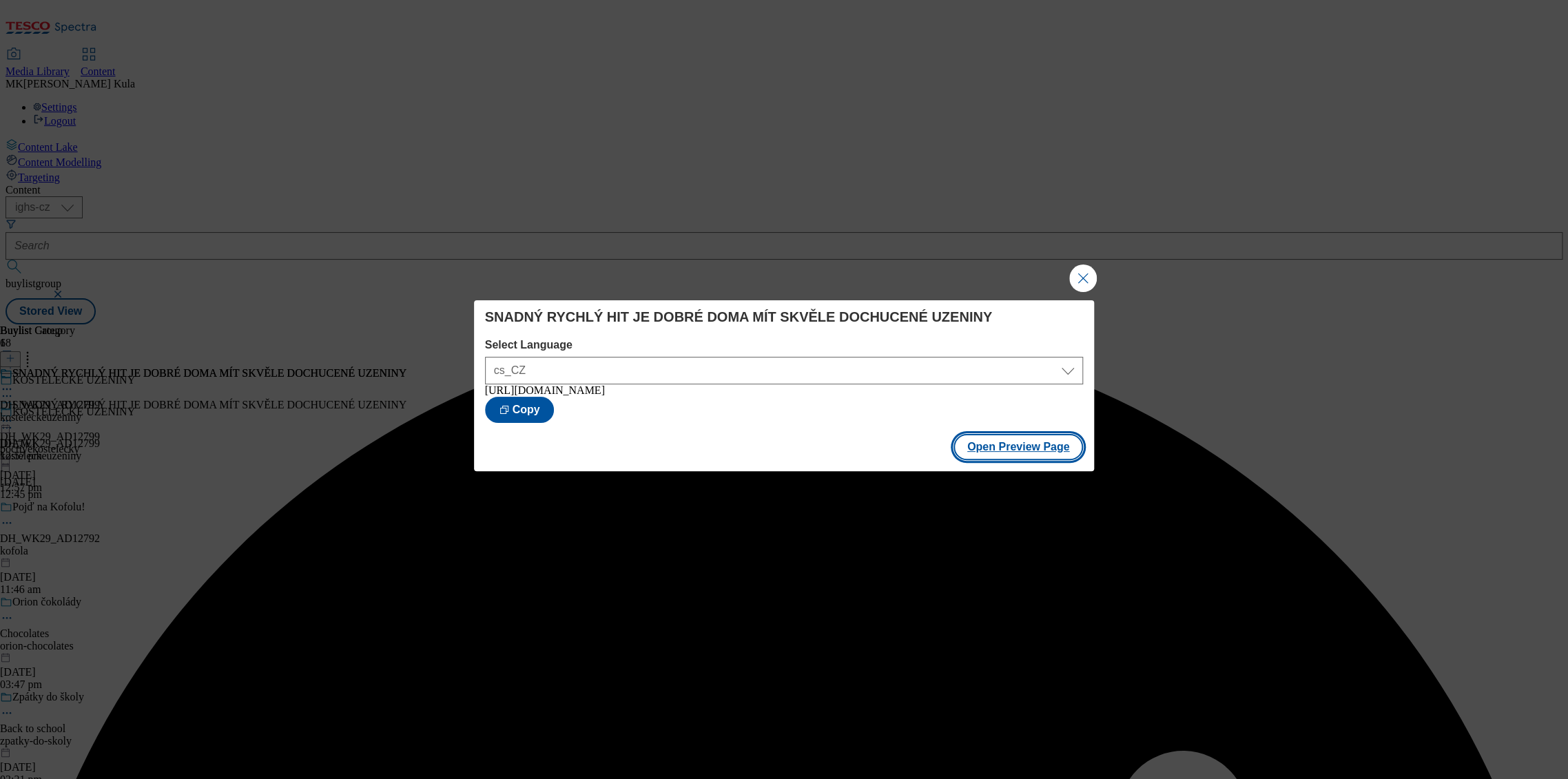
click at [1010, 450] on button "Open Preview Page" at bounding box center [1018, 447] width 130 height 26
click at [1085, 279] on button "Close Modal" at bounding box center [1082, 278] width 27 height 27
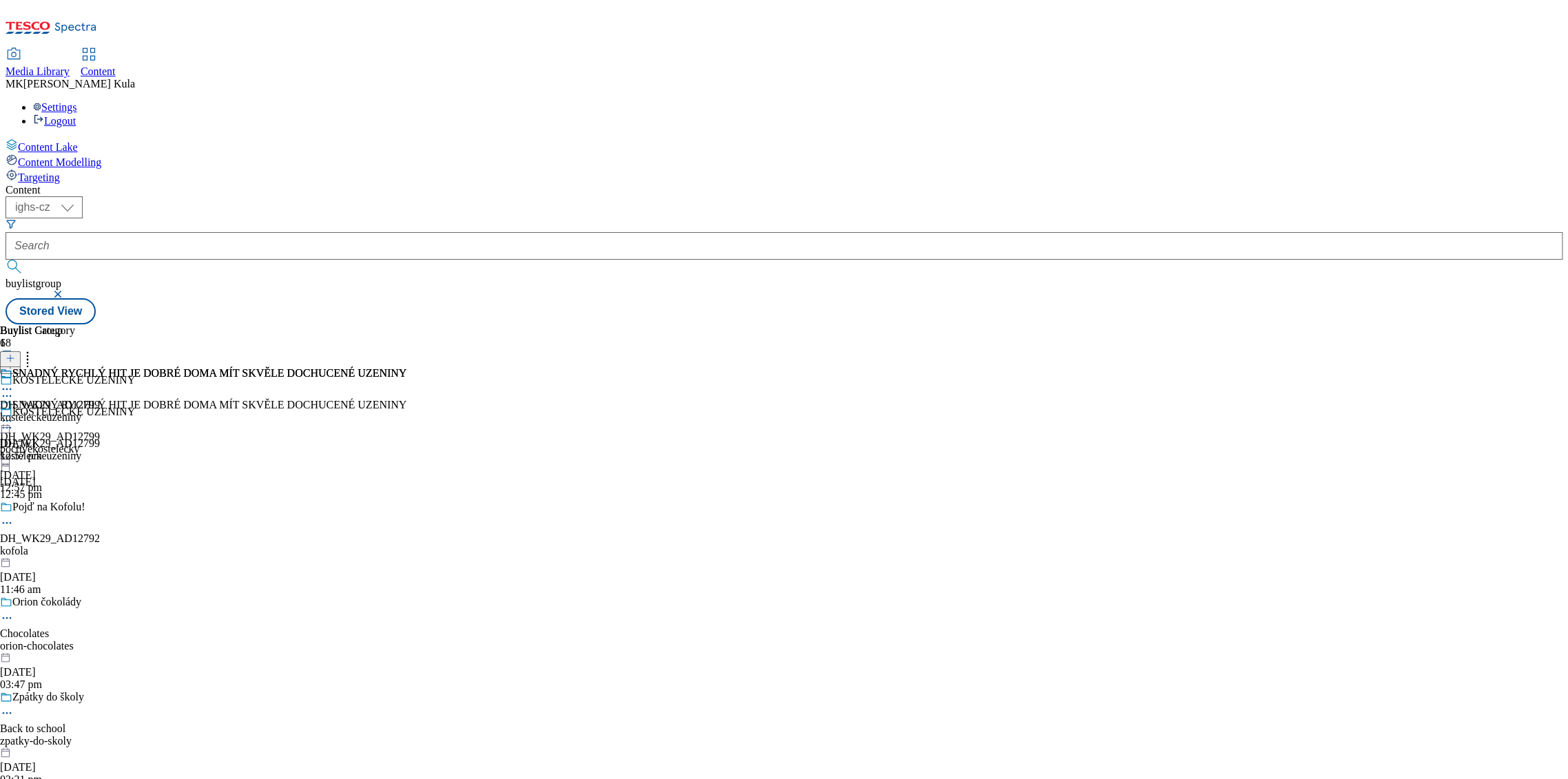
click at [14, 414] on icon at bounding box center [7, 421] width 14 height 14
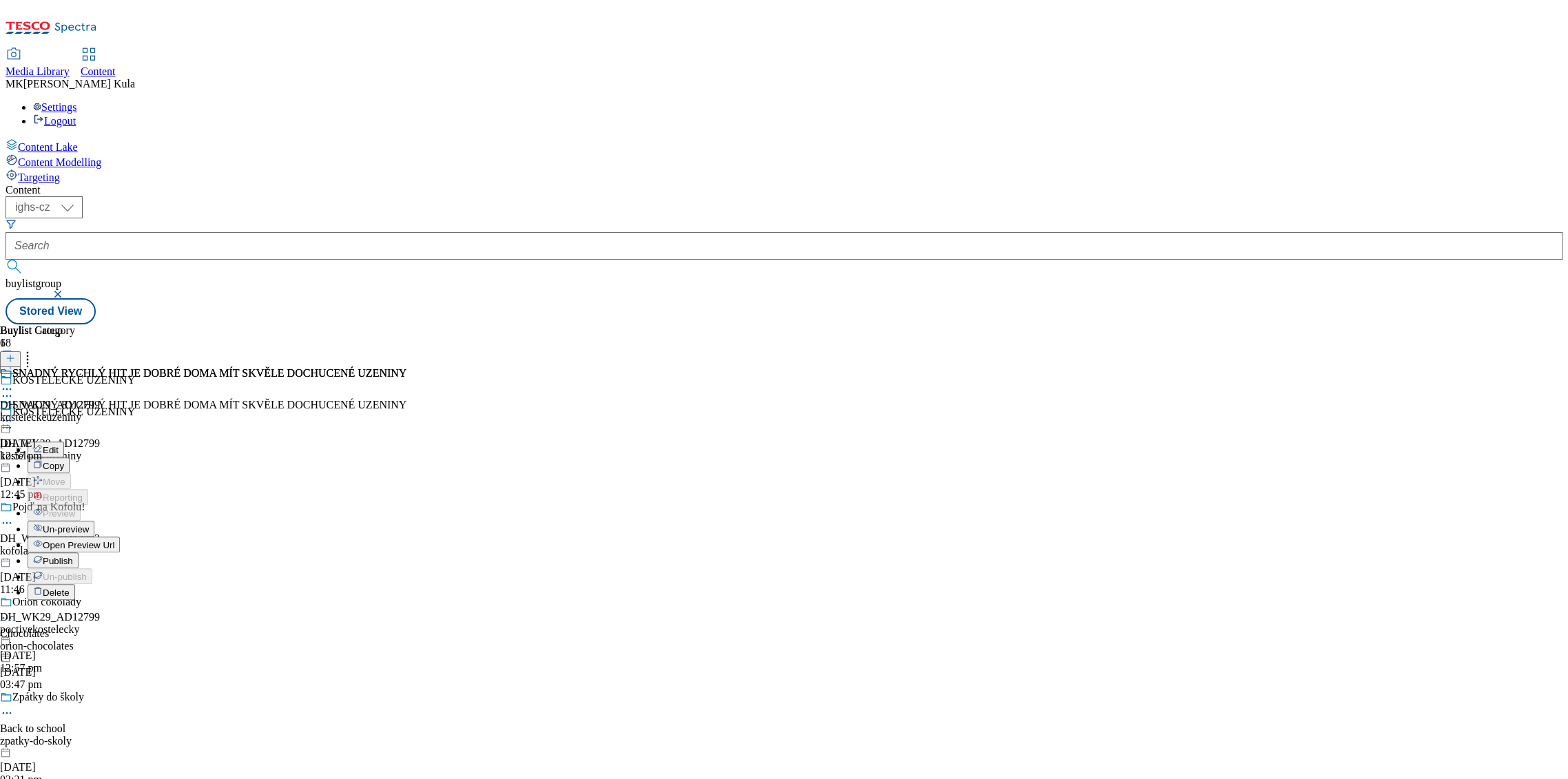
click at [78, 552] on button "Publish" at bounding box center [52, 560] width 51 height 16
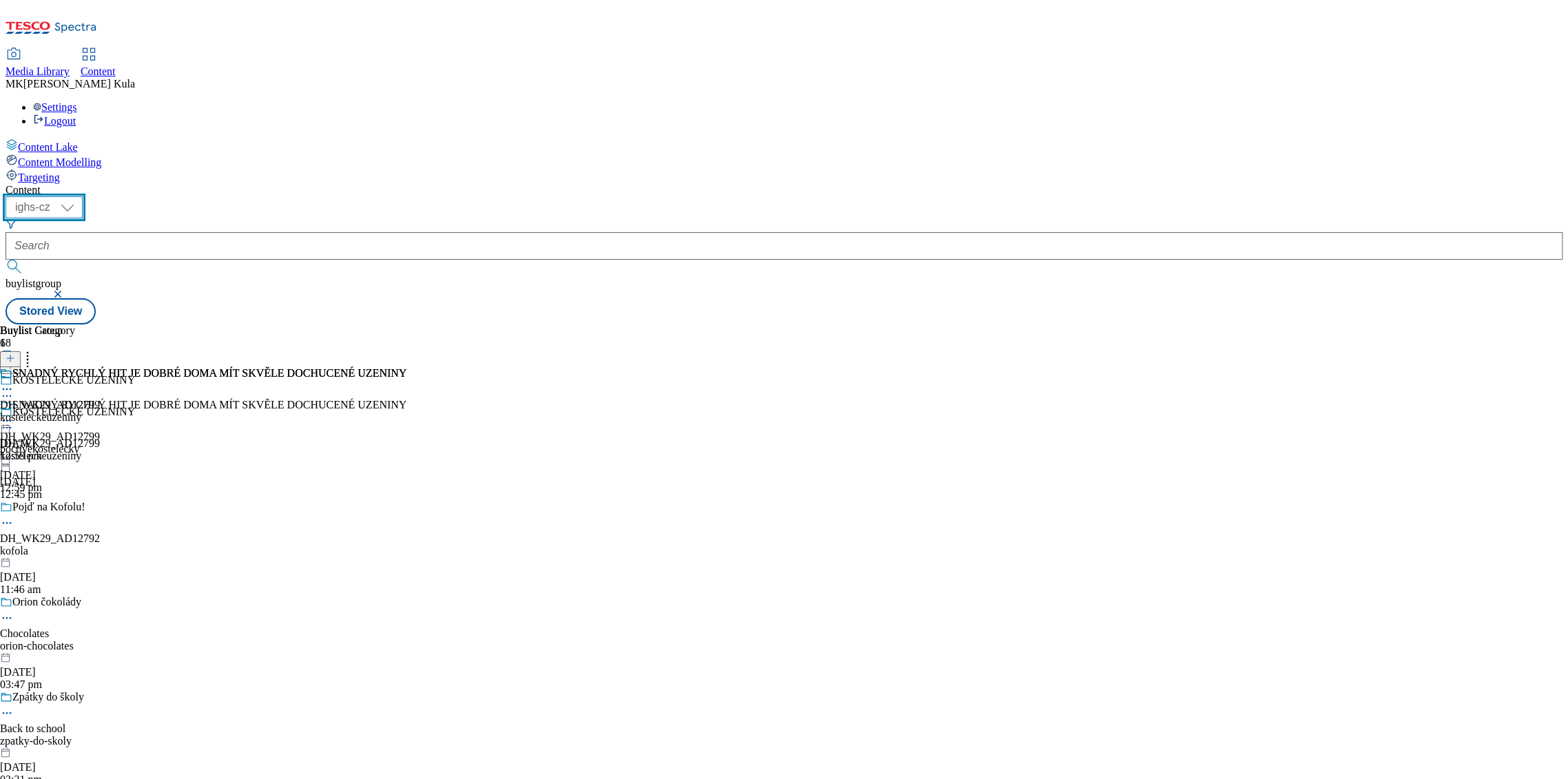
click at [83, 196] on select "ighs-cz ighs-hu ighs-sk" at bounding box center [44, 207] width 77 height 22
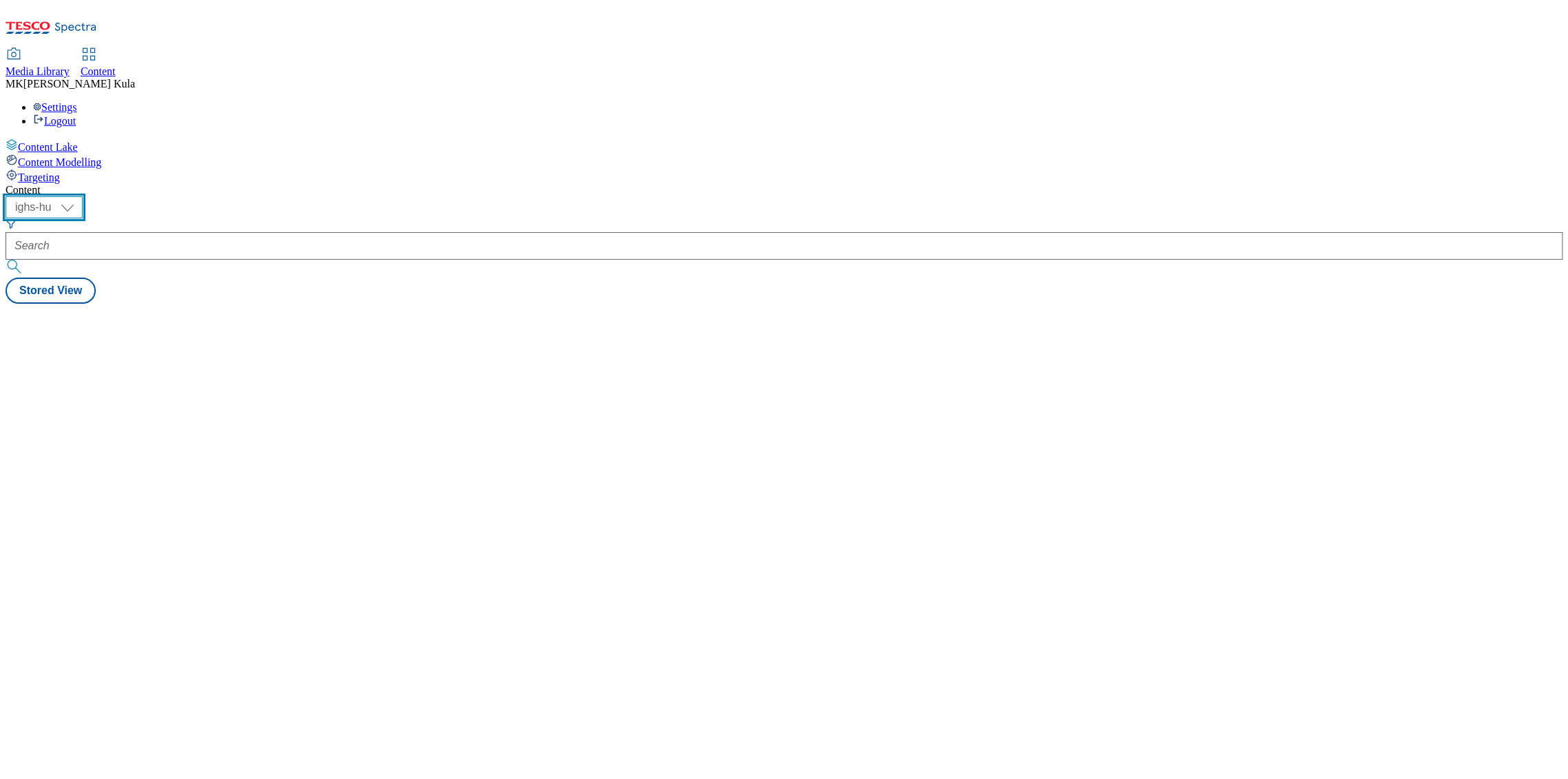
click at [83, 196] on select "ighs-cz ighs-hu ighs-sk" at bounding box center [44, 207] width 77 height 22
select select "ighs-cz"
click at [83, 196] on select "ighs-cz ighs-hu ighs-sk" at bounding box center [44, 207] width 77 height 22
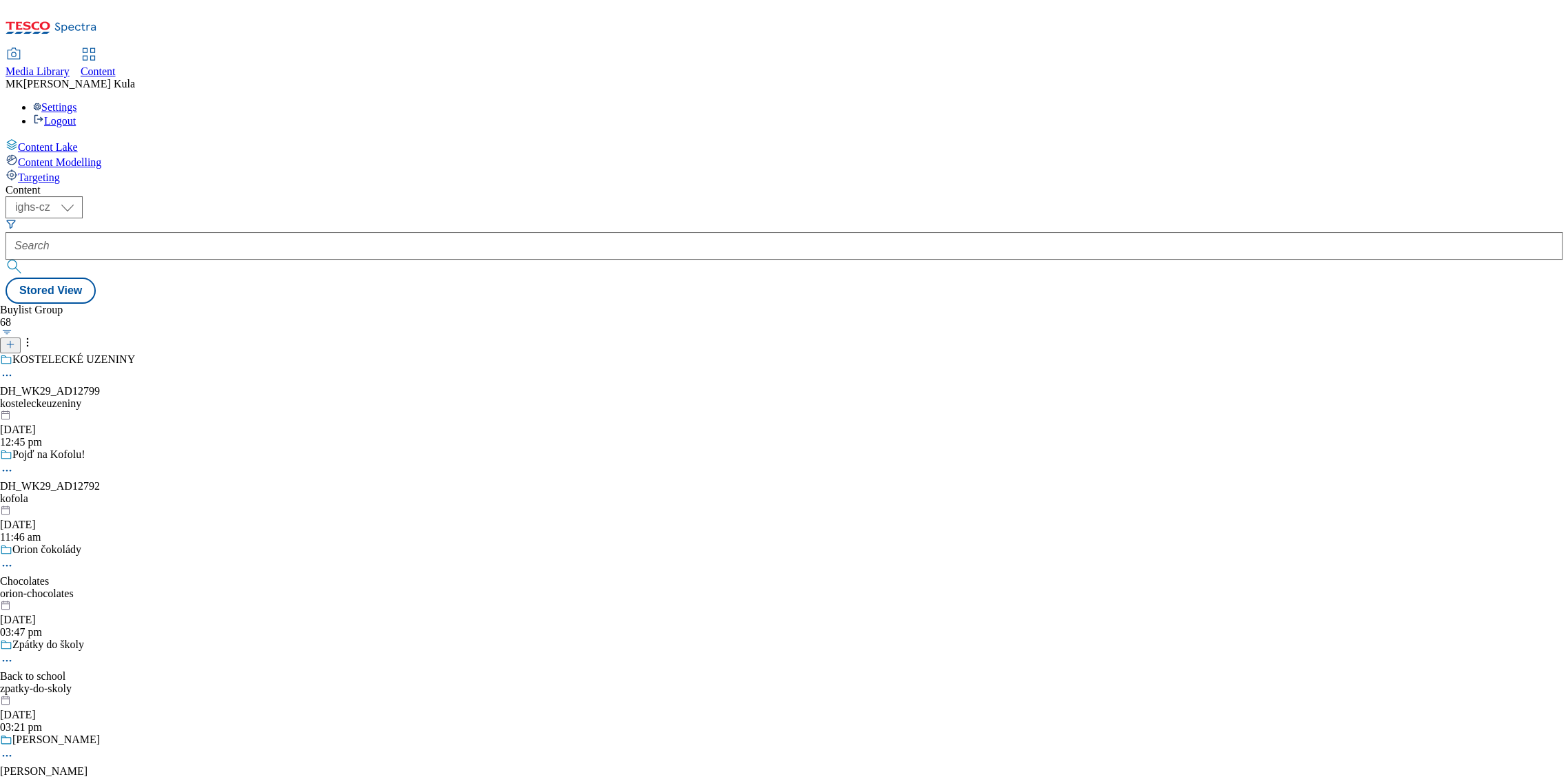
click at [116, 66] on span "Content" at bounding box center [98, 71] width 35 height 12
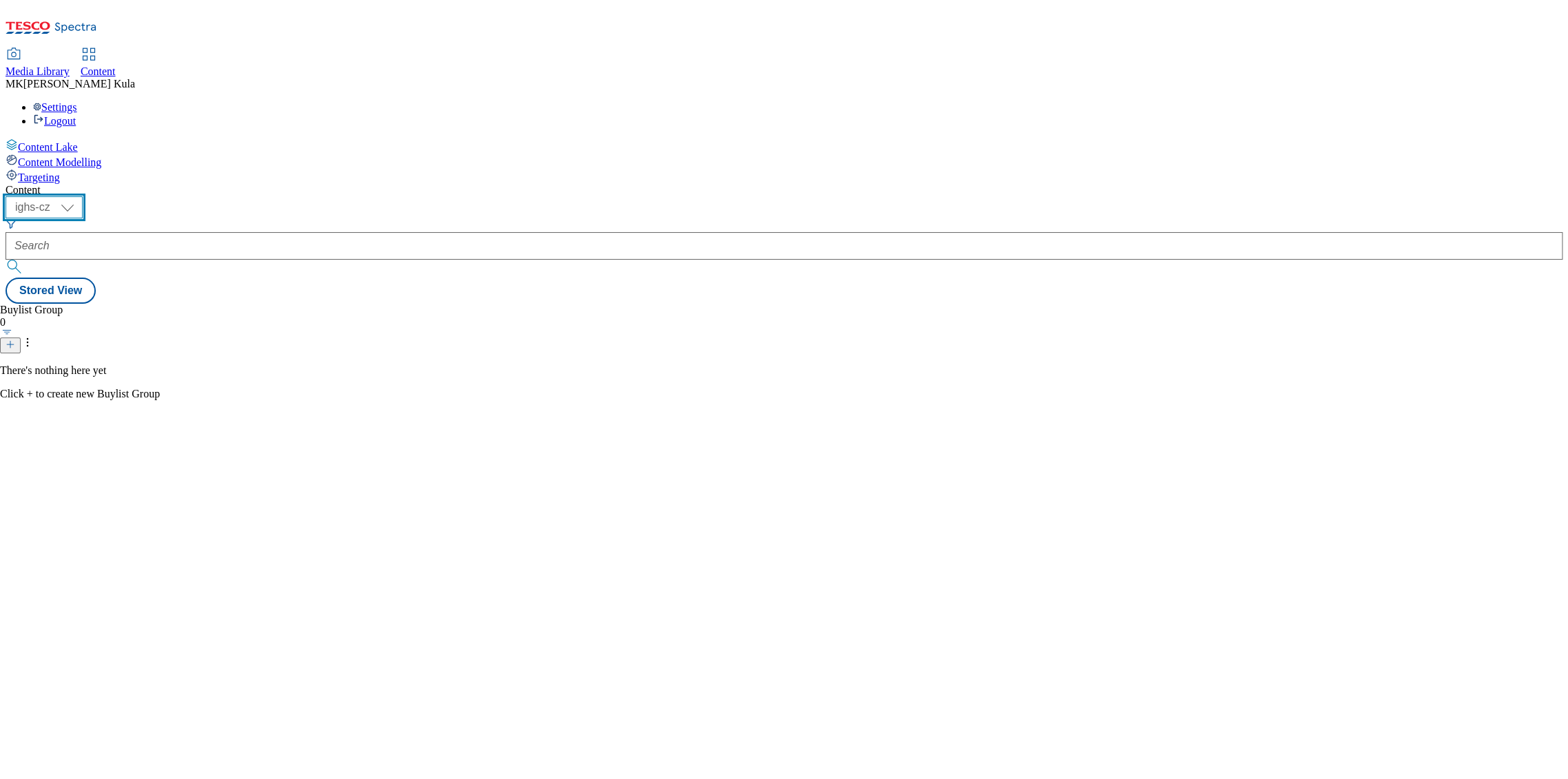
drag, startPoint x: 218, startPoint y: 105, endPoint x: 225, endPoint y: 116, distance: 13.0
click at [83, 196] on select "ighs-cz ighs-hu ighs-sk" at bounding box center [44, 207] width 77 height 22
select select "ighs-cz"
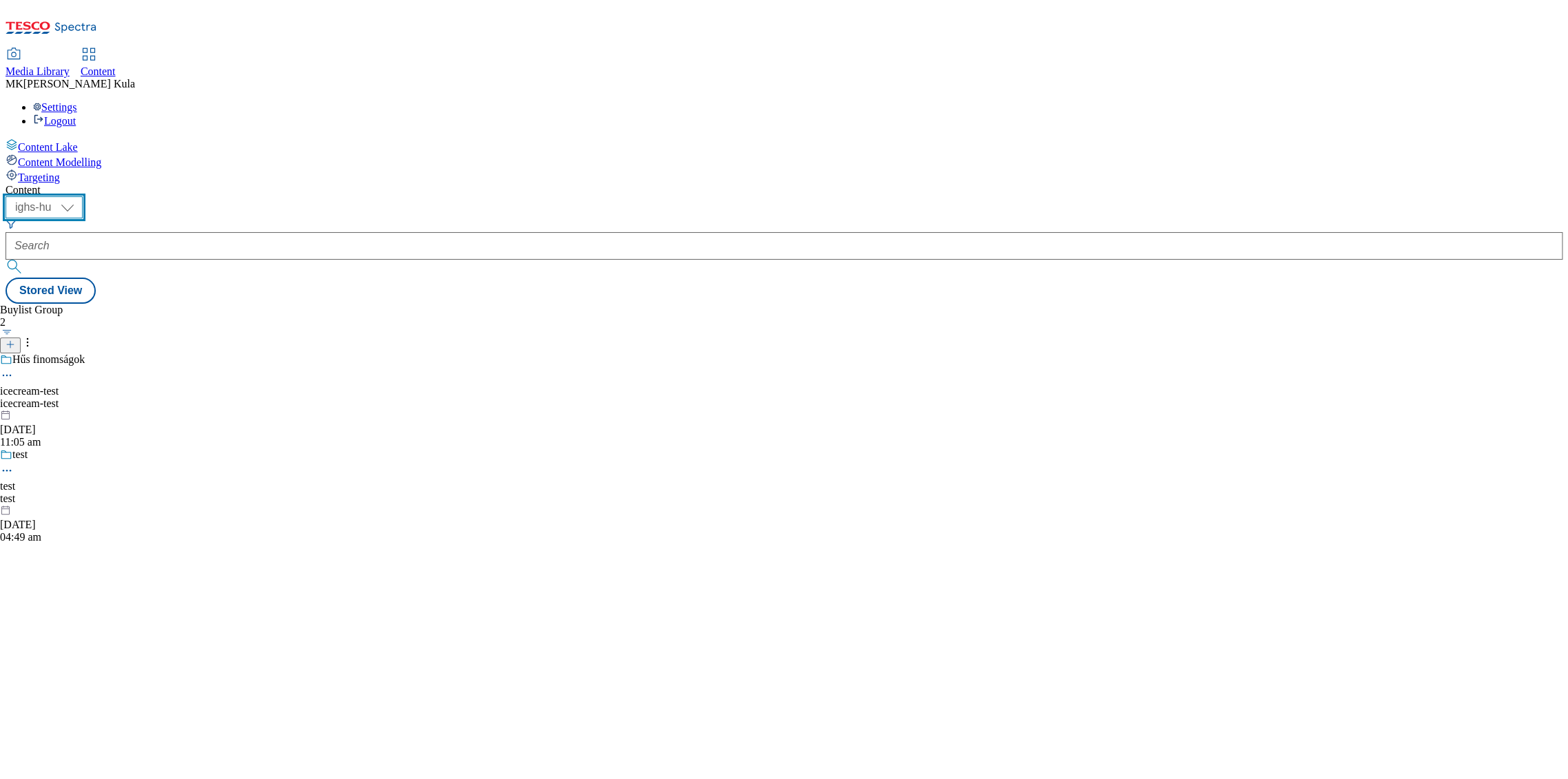
click at [83, 196] on select "ighs-cz ighs-hu ighs-sk" at bounding box center [44, 207] width 77 height 22
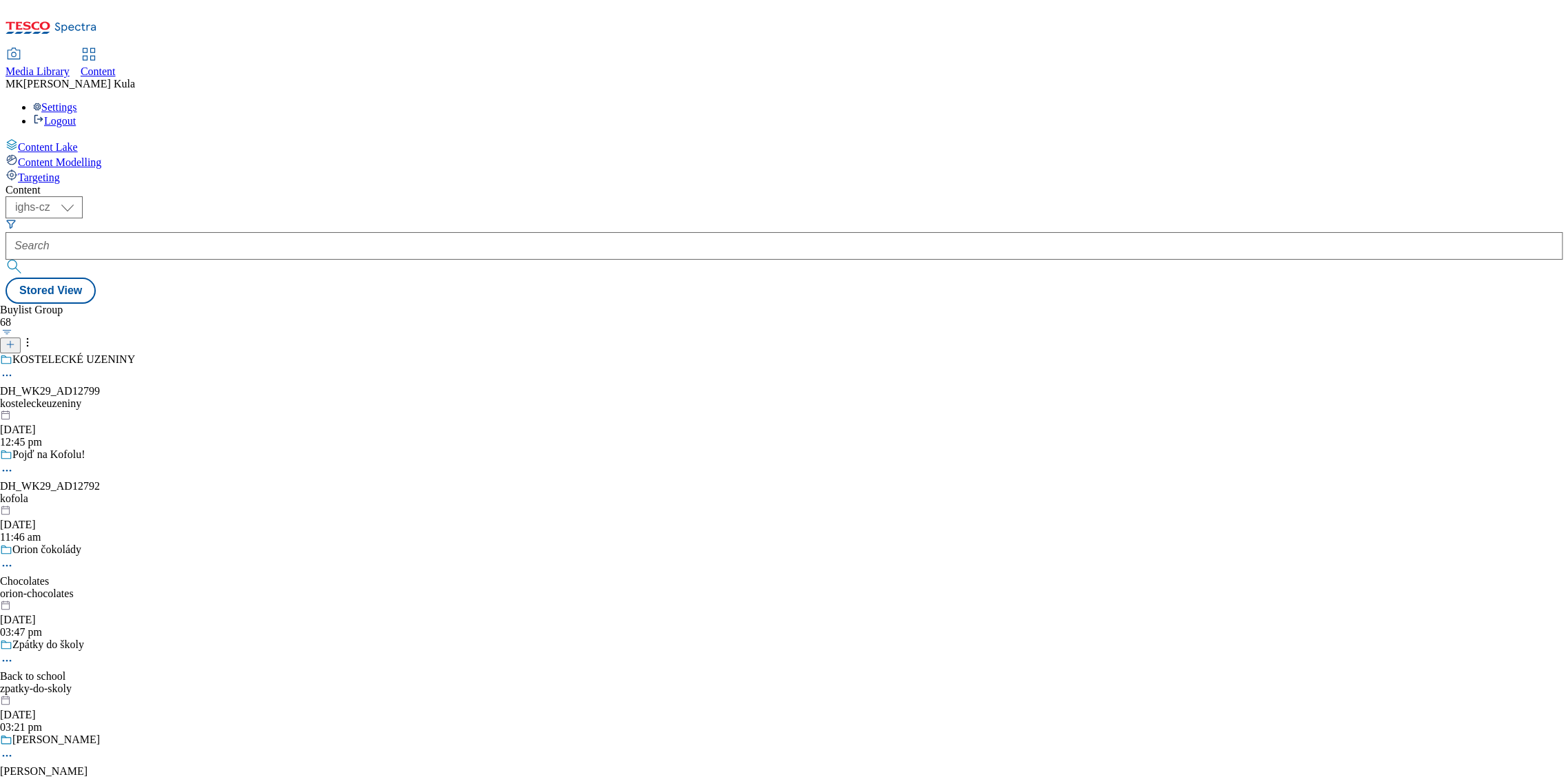
click at [34, 336] on icon at bounding box center [27, 343] width 14 height 14
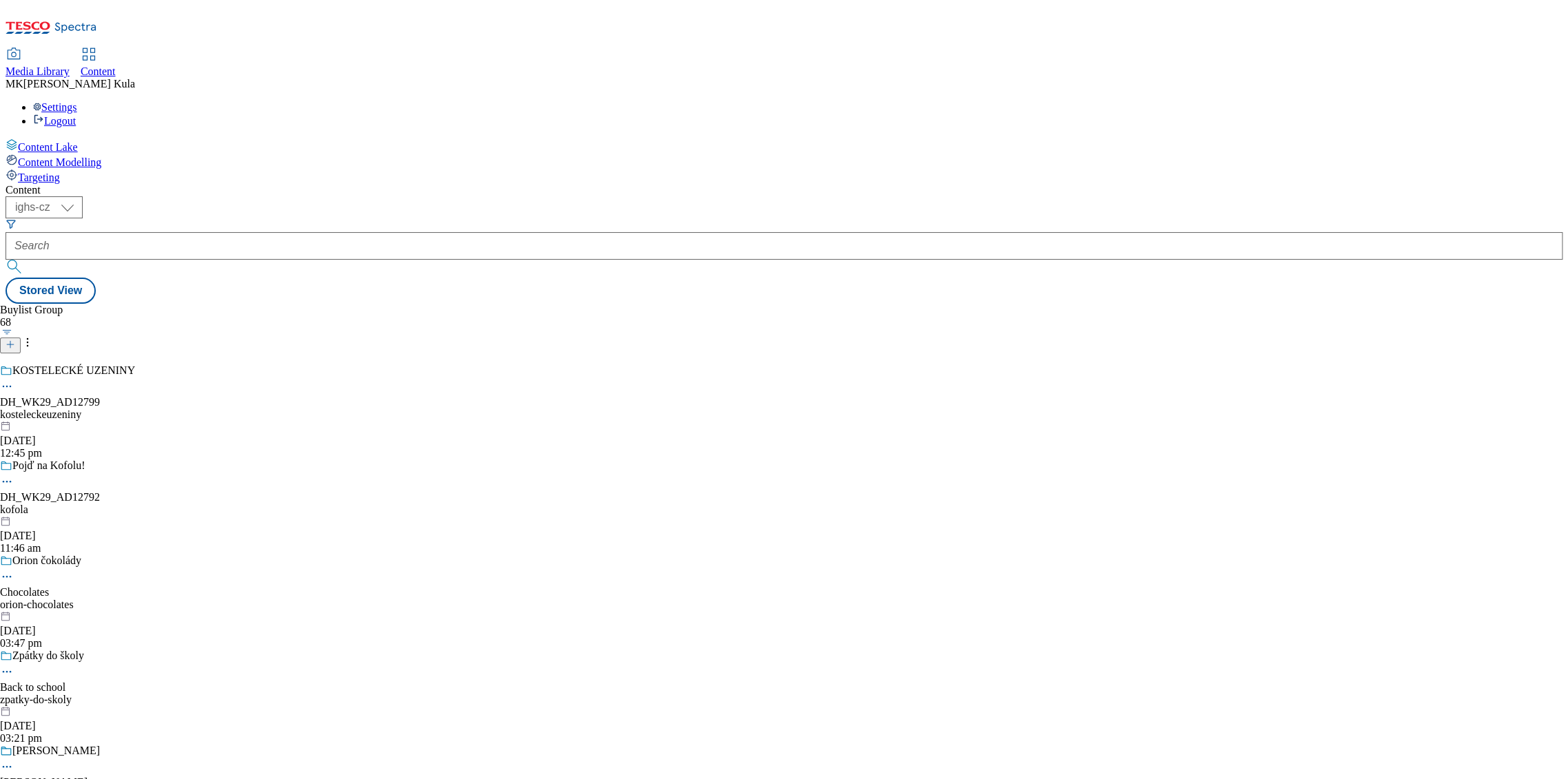
click at [14, 328] on button "button" at bounding box center [7, 332] width 14 height 7
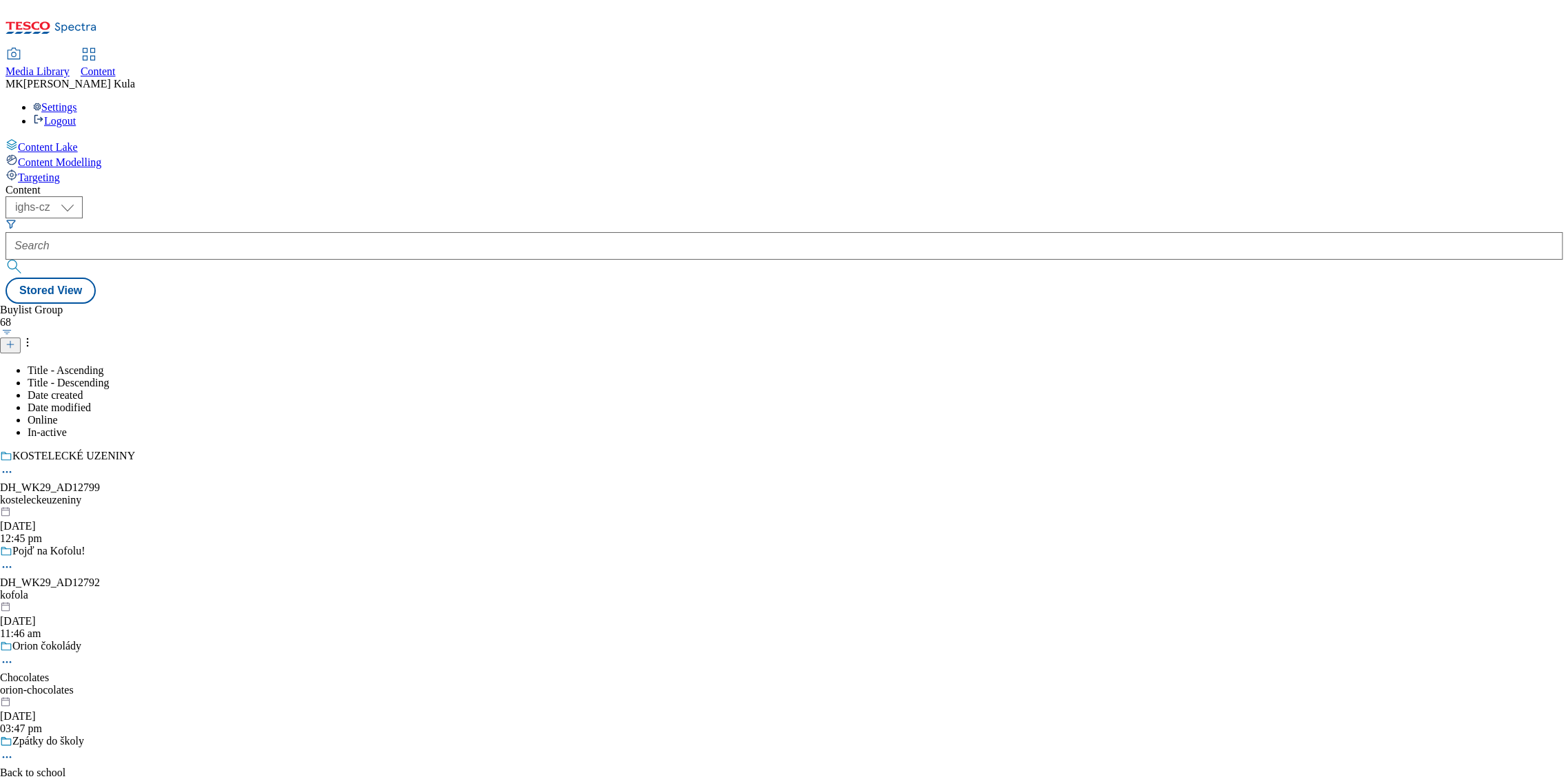
click at [34, 336] on icon at bounding box center [27, 343] width 14 height 14
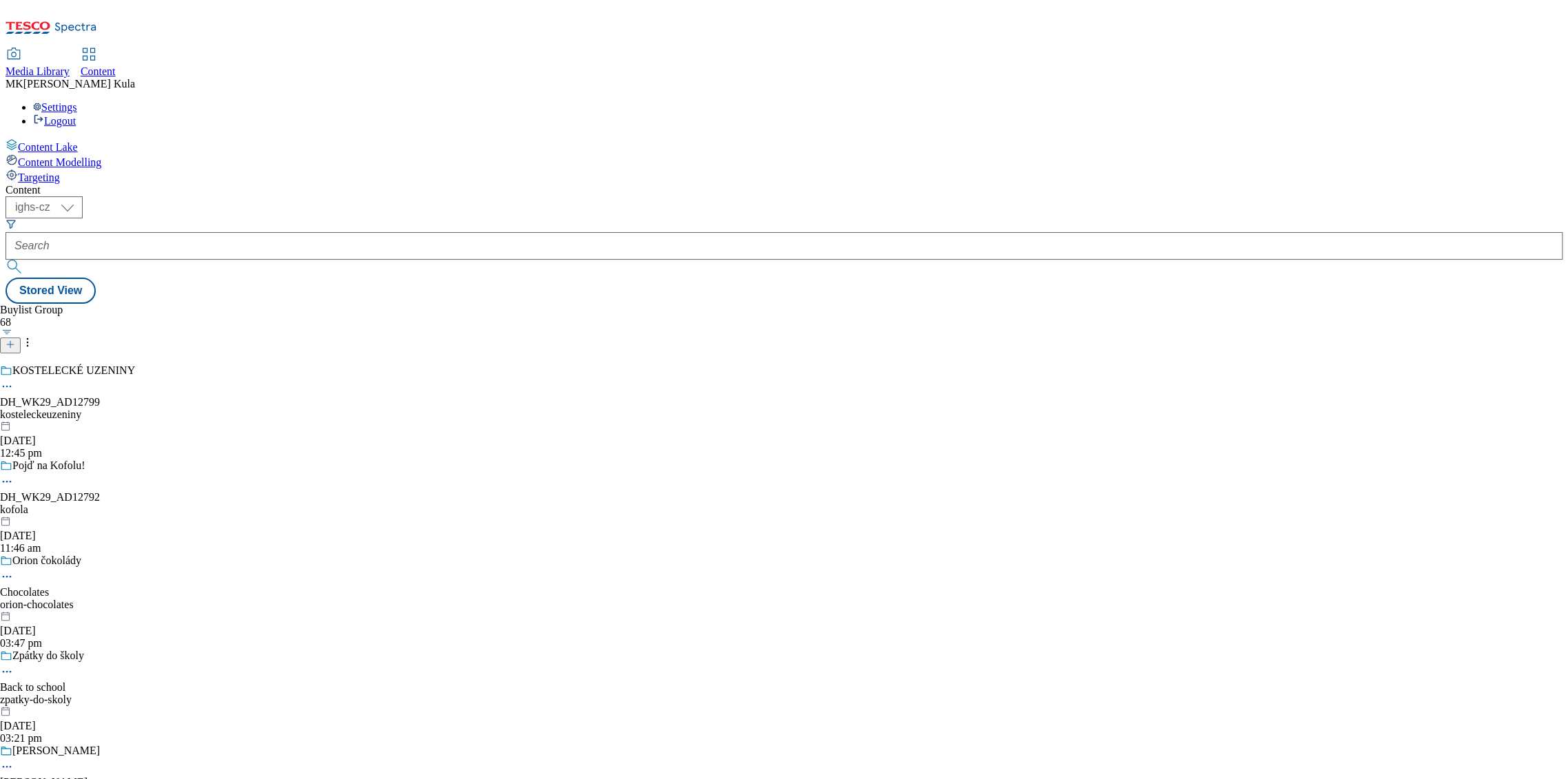
click at [34, 336] on icon at bounding box center [27, 343] width 14 height 14
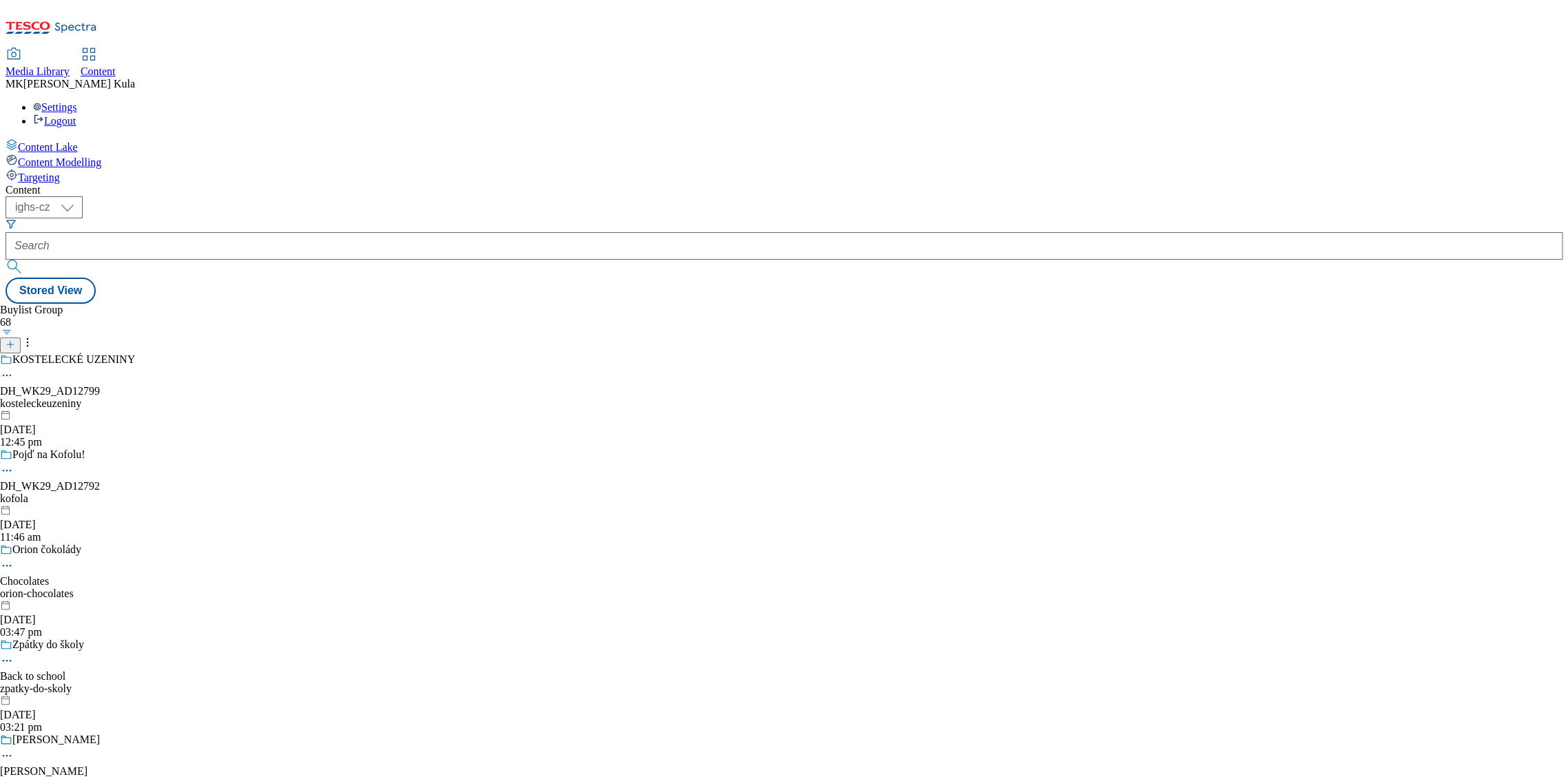
click at [15, 339] on icon at bounding box center [10, 344] width 9 height 9
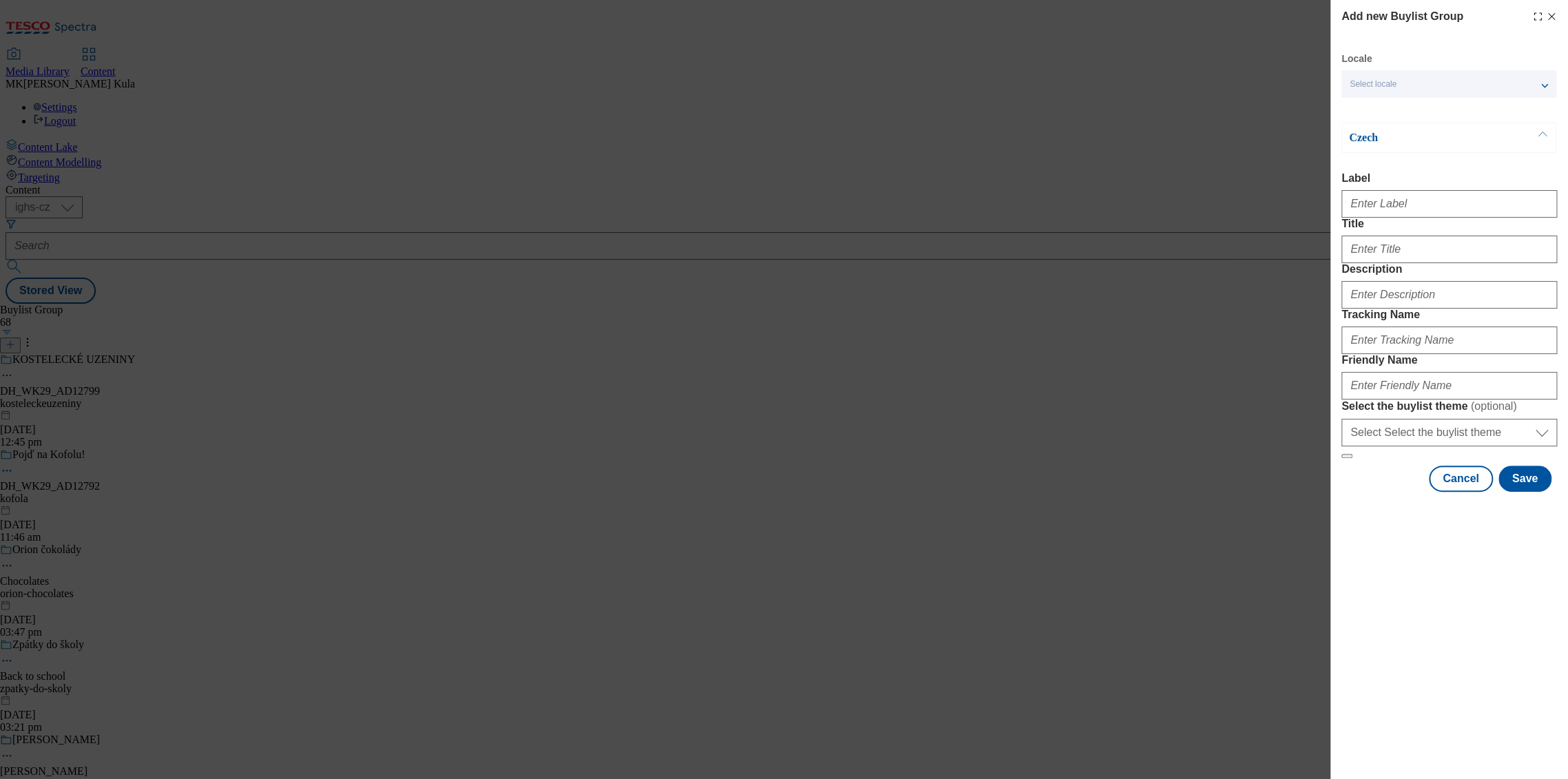
click at [1397, 84] on span "Select locale" at bounding box center [1373, 84] width 47 height 10
click at [1379, 122] on label "English" at bounding box center [1448, 113] width 215 height 31
click at [1366, 120] on input "English" at bounding box center [1358, 111] width 16 height 16
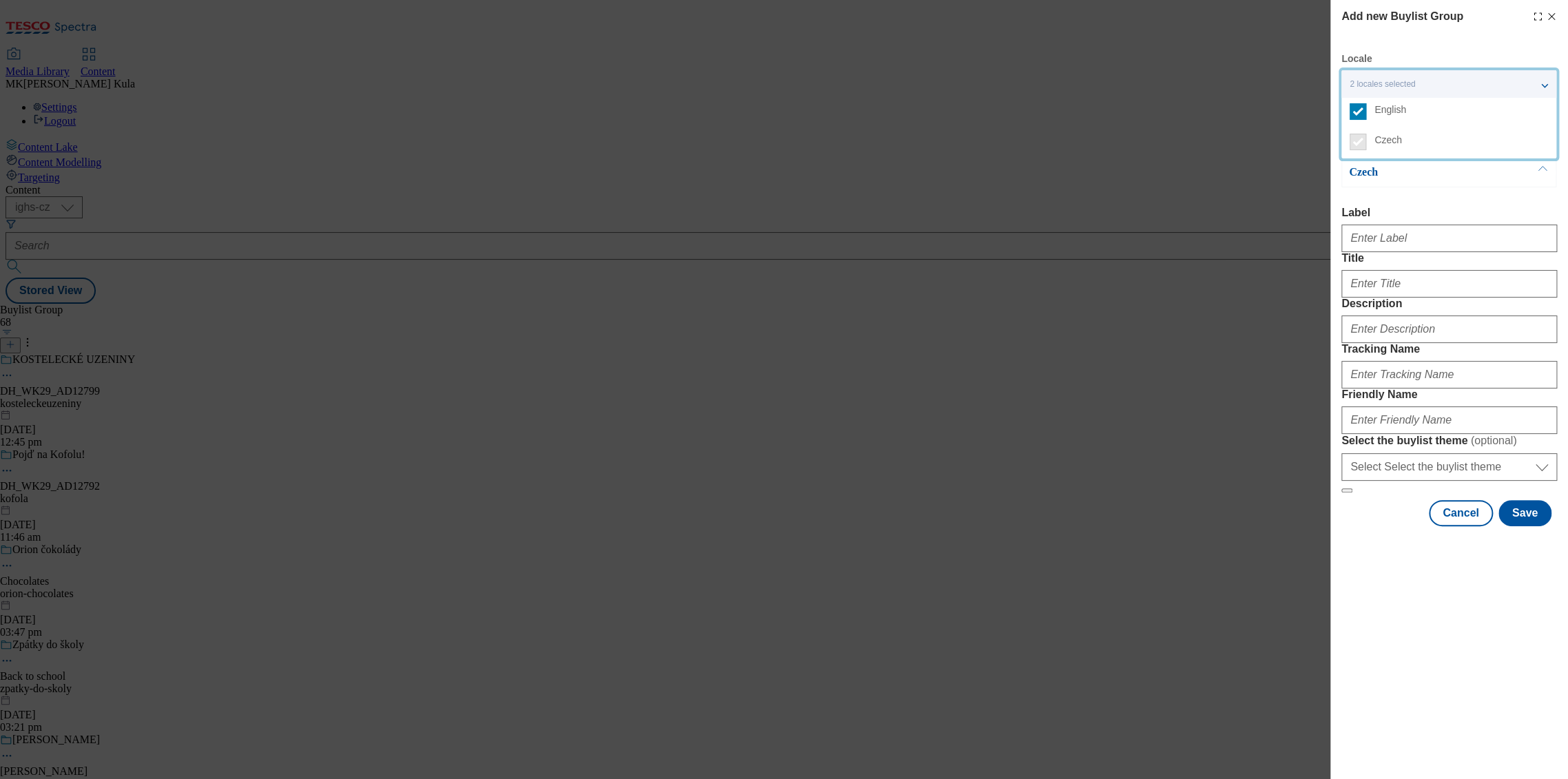
click at [1420, 182] on div "Czech" at bounding box center [1448, 172] width 215 height 31
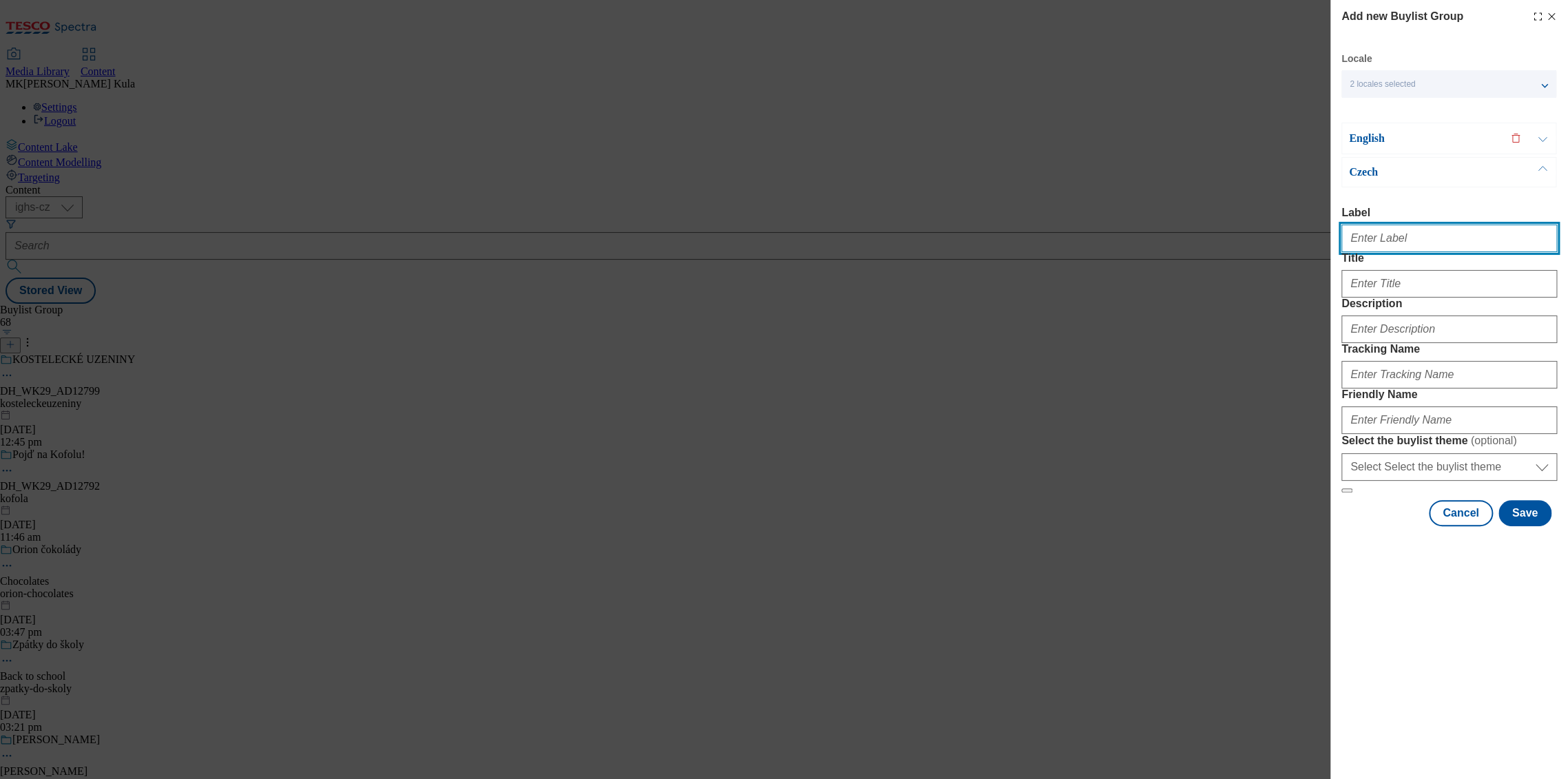
drag, startPoint x: 1375, startPoint y: 243, endPoint x: 1392, endPoint y: 252, distance: 19.2
click at [1375, 243] on input "Label" at bounding box center [1449, 238] width 216 height 27
paste input "DH_WK29_AD12813"
type input "DH_WK29_AD12813"
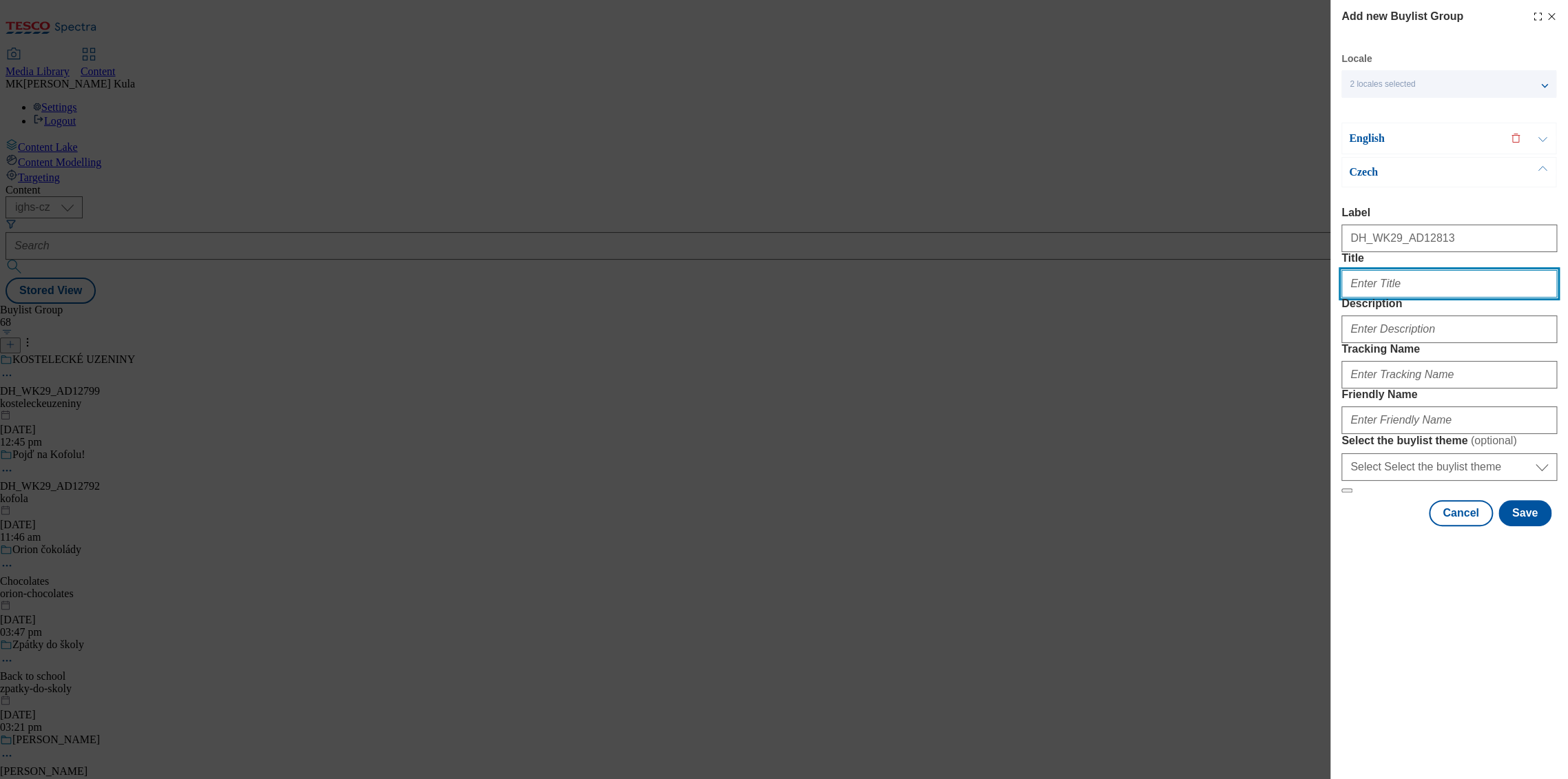
click at [1389, 298] on input "Title" at bounding box center [1449, 283] width 216 height 27
paste input "LEGENDÁRNÍ ZNAČKA ŽIJE NOVÝM PŘÍBĚHEM!"
type input "LEGENDÁRNÍ ZNAČKA ŽIJE NOVÝM PŘÍBĚHEM!"
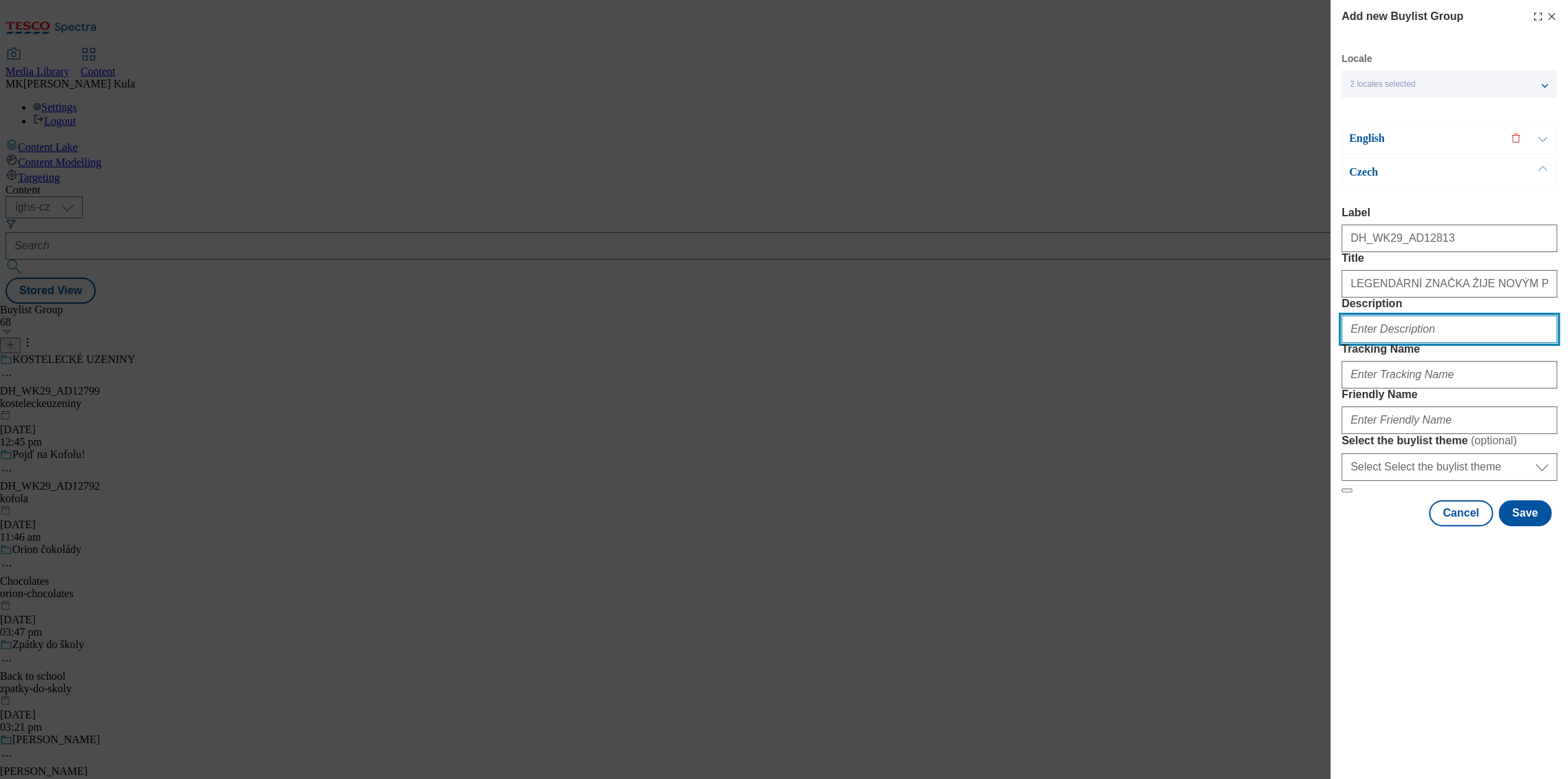
click at [1377, 343] on input "Description" at bounding box center [1449, 328] width 216 height 27
paste input "Krahulik"
type input "Krahulik"
click at [1398, 343] on input "Krahulik" at bounding box center [1449, 328] width 216 height 27
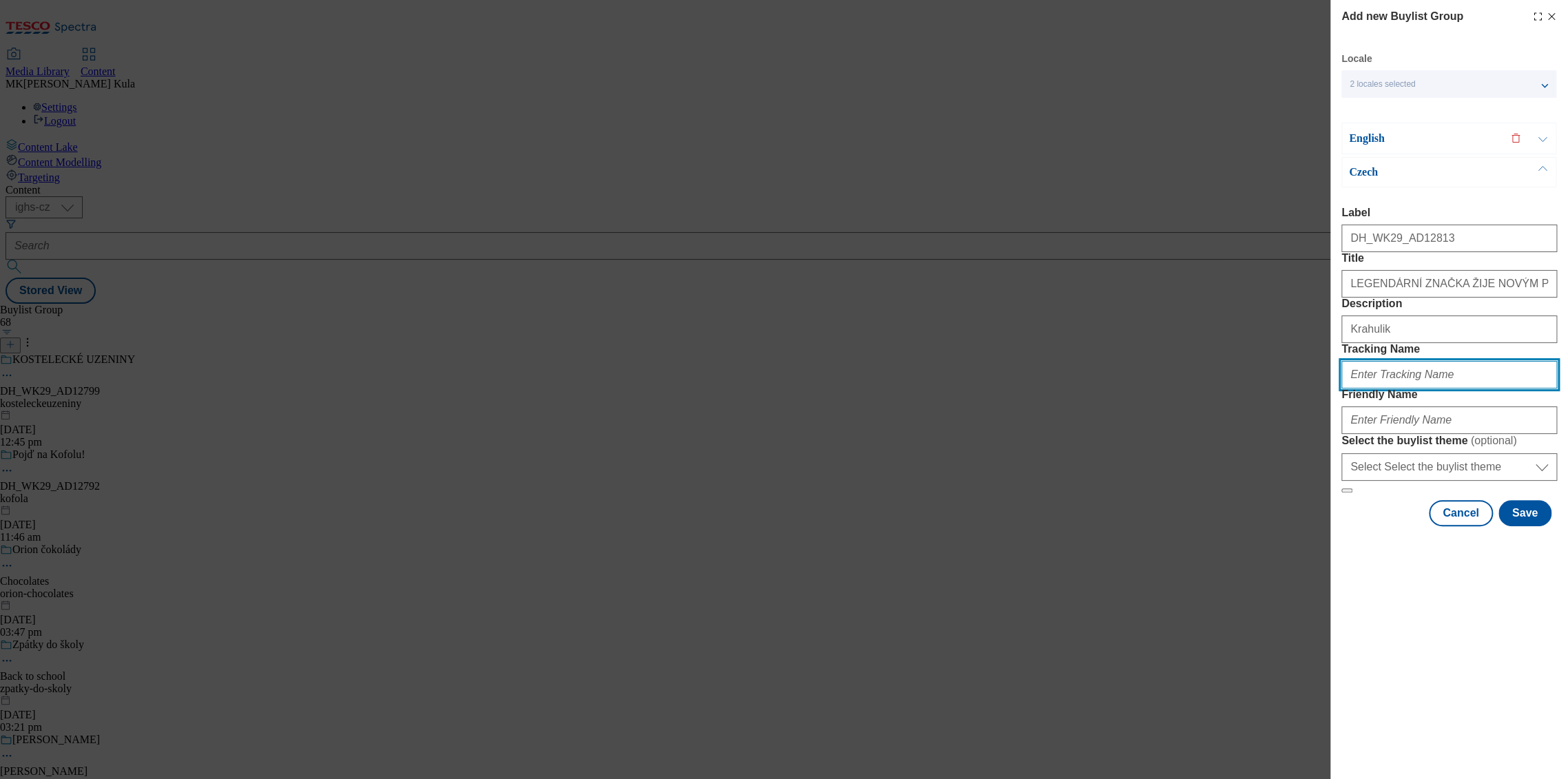
click at [1412, 389] on input "Tracking Name" at bounding box center [1449, 375] width 216 height 27
paste input "DH_CZ_AD12813_BH"
type input "DH_CZ_AD12813_BH"
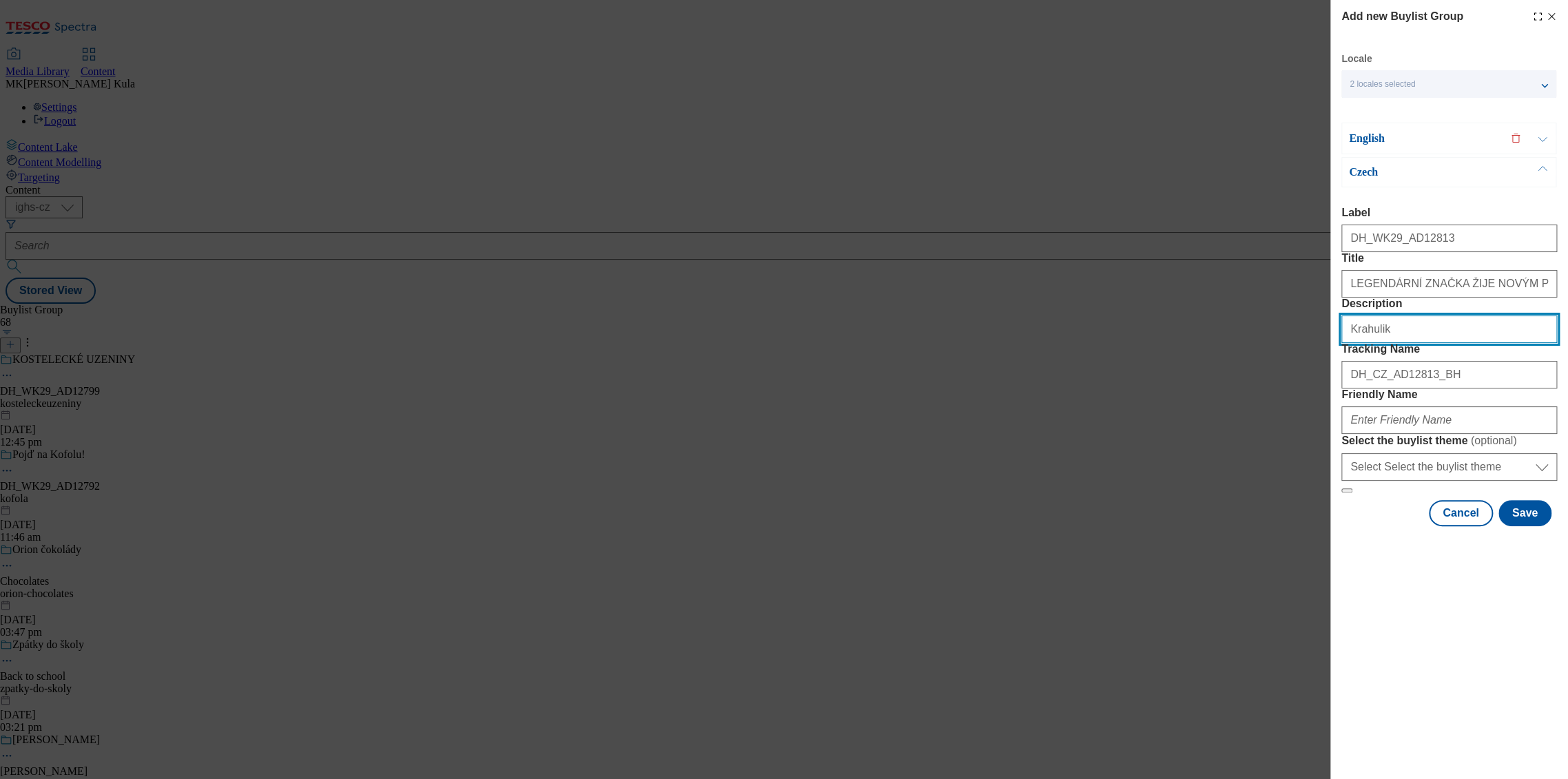
click at [1398, 343] on input "Krahulik" at bounding box center [1449, 328] width 216 height 27
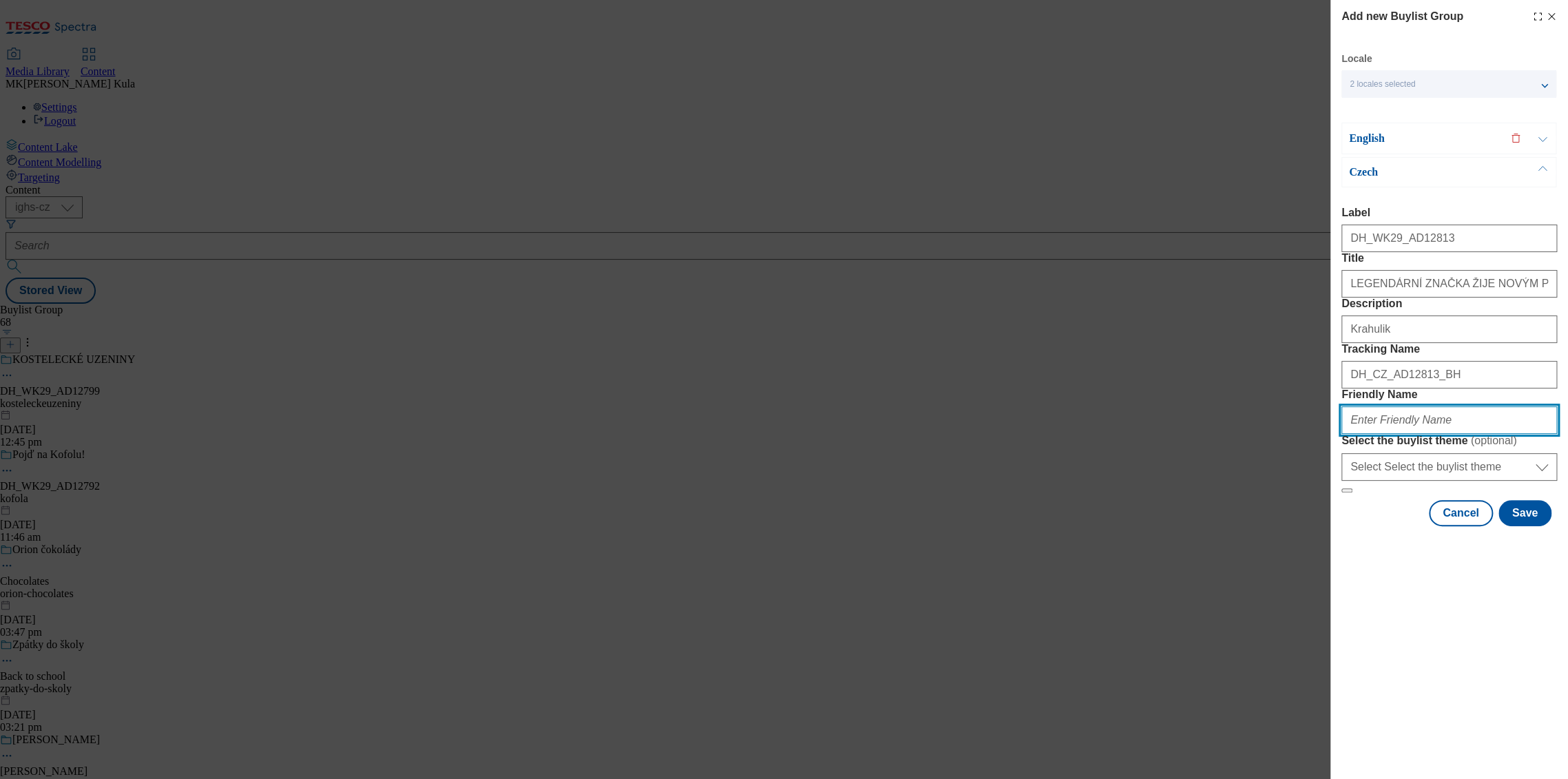
click at [1411, 434] on input "Friendly Name" at bounding box center [1449, 420] width 216 height 27
paste input "krahulik"
type input "krahulik"
click at [1430, 177] on p "Czech" at bounding box center [1421, 172] width 145 height 14
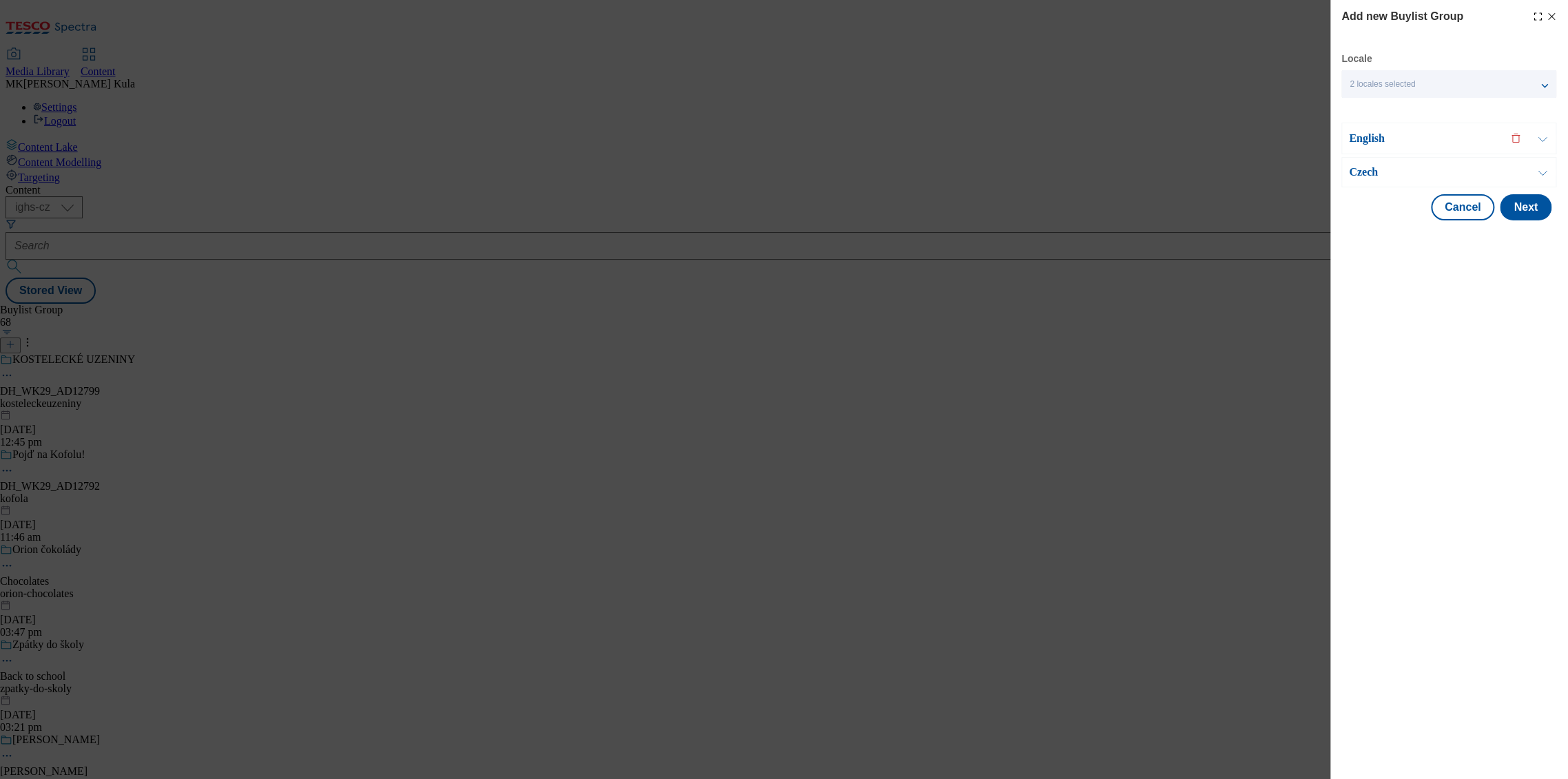
click at [1432, 142] on p "English" at bounding box center [1421, 138] width 145 height 14
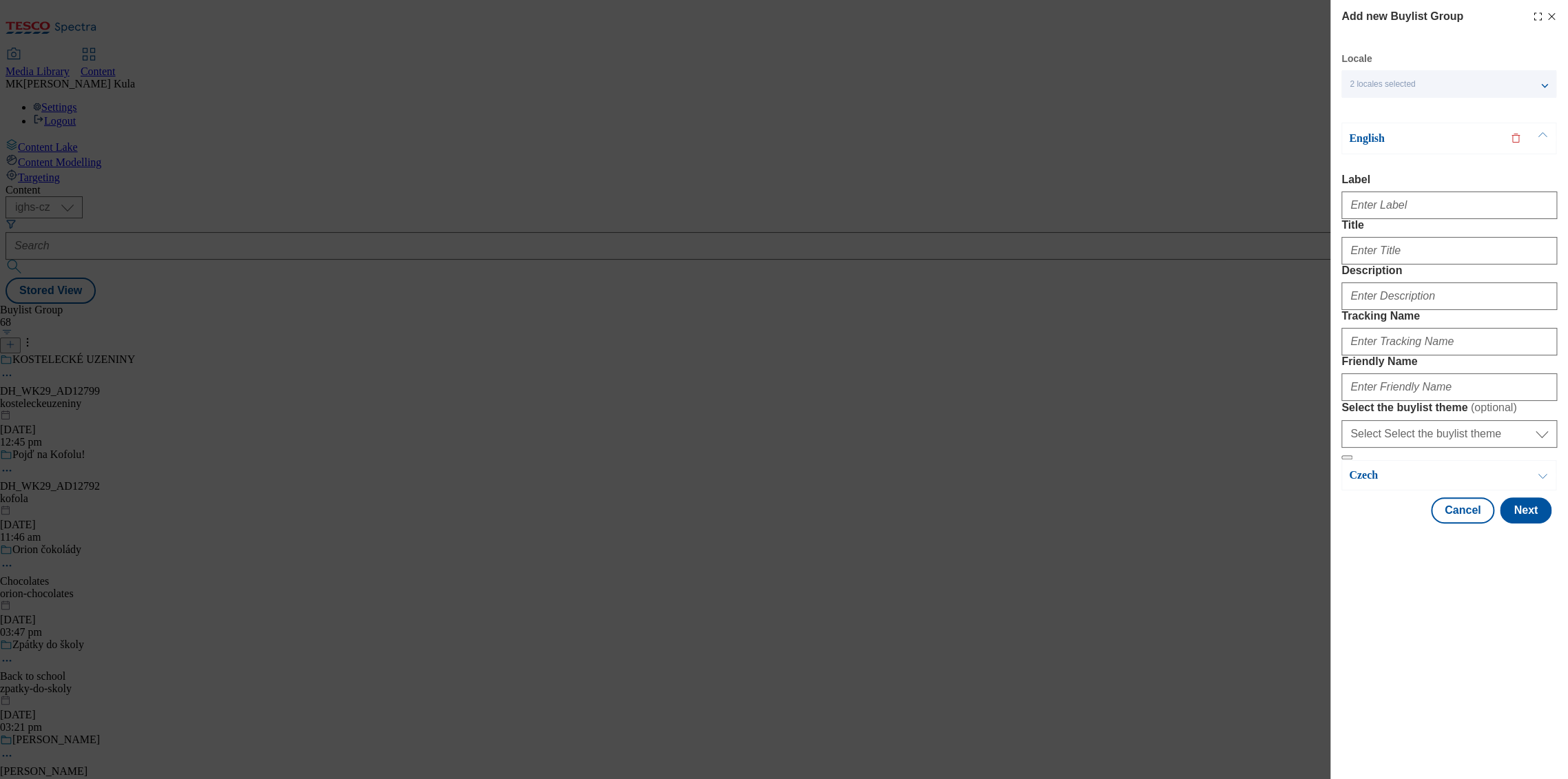
click at [1378, 194] on div "Modal" at bounding box center [1449, 203] width 216 height 33
drag, startPoint x: 1424, startPoint y: 205, endPoint x: 1482, endPoint y: 208, distance: 58.1
click at [1424, 205] on input "Label" at bounding box center [1449, 205] width 216 height 27
paste input "DH_WK29_AD12813"
type input "DH_WK29_AD12813"
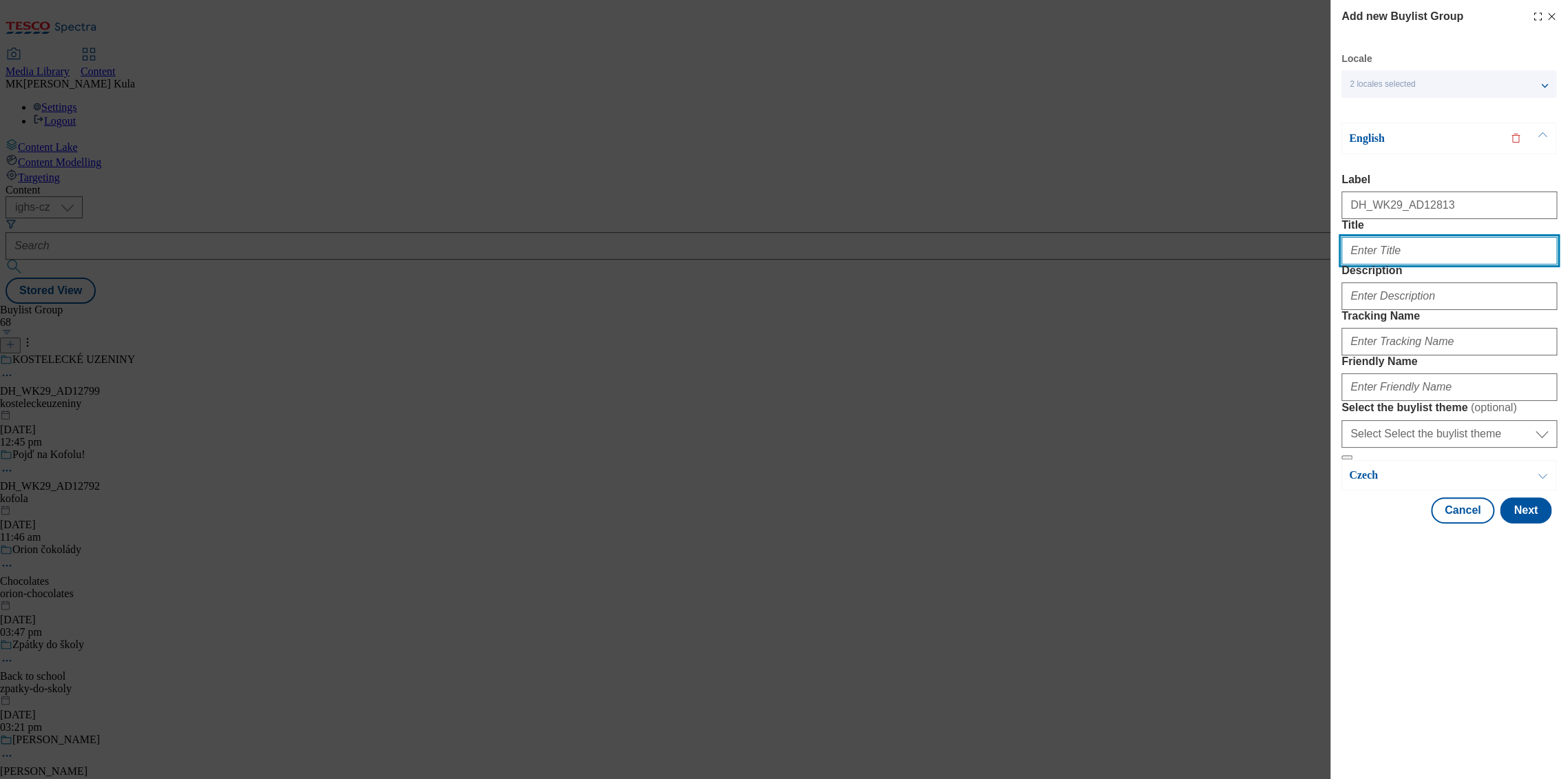
click at [1408, 264] on input "Title" at bounding box center [1449, 250] width 216 height 27
paste input "A LEGENDARY BRAND LIVES A NEW STORY!"
type input "A LEGENDARY BRAND LIVES A NEW STORY!"
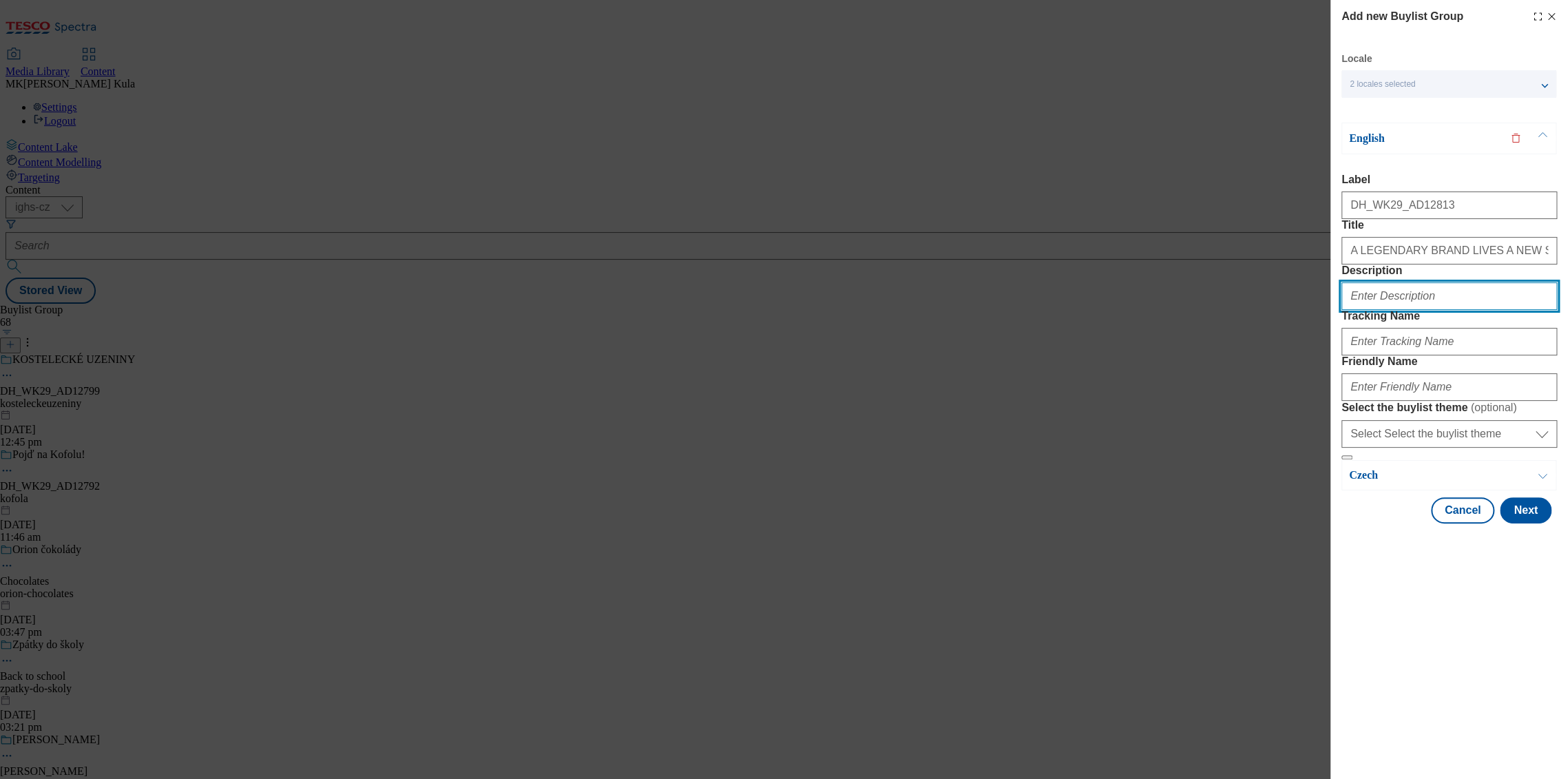
click at [1376, 310] on input "Description" at bounding box center [1449, 296] width 216 height 27
paste input "Krahulik"
type input "Krahulik"
click at [1386, 310] on div "Krahulik" at bounding box center [1449, 293] width 216 height 33
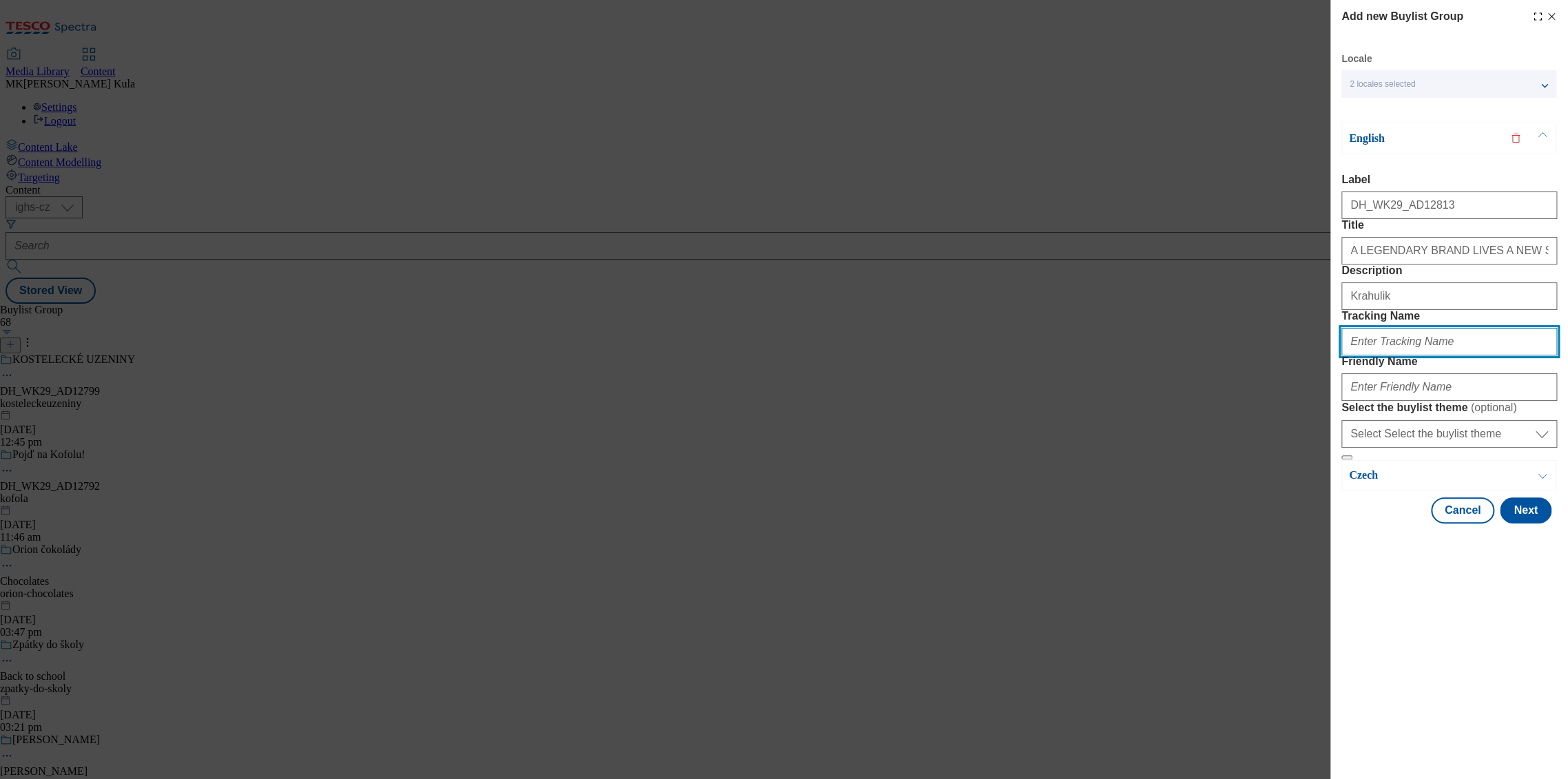
click at [1389, 356] on input "Tracking Name" at bounding box center [1449, 341] width 216 height 27
paste input "DH_EN_AD12813_BH"
type input "DH_EN_AD12813_BH"
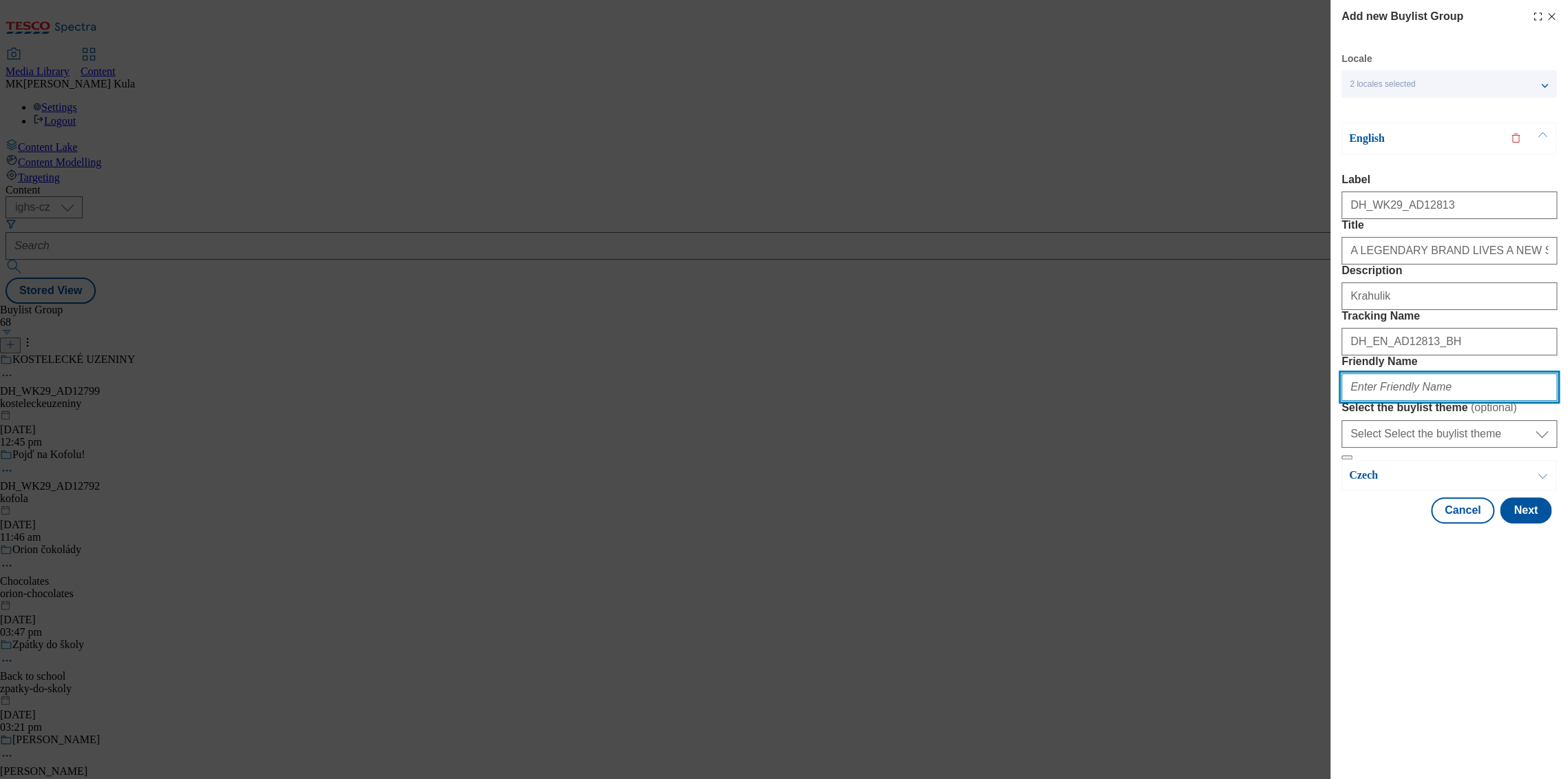
drag, startPoint x: 1400, startPoint y: 487, endPoint x: 1460, endPoint y: 476, distance: 61.0
click at [1400, 401] on input "Friendly Name" at bounding box center [1449, 386] width 216 height 27
paste input "krahulik"
type input "krahulik"
click at [1534, 523] on button "Next" at bounding box center [1526, 510] width 52 height 26
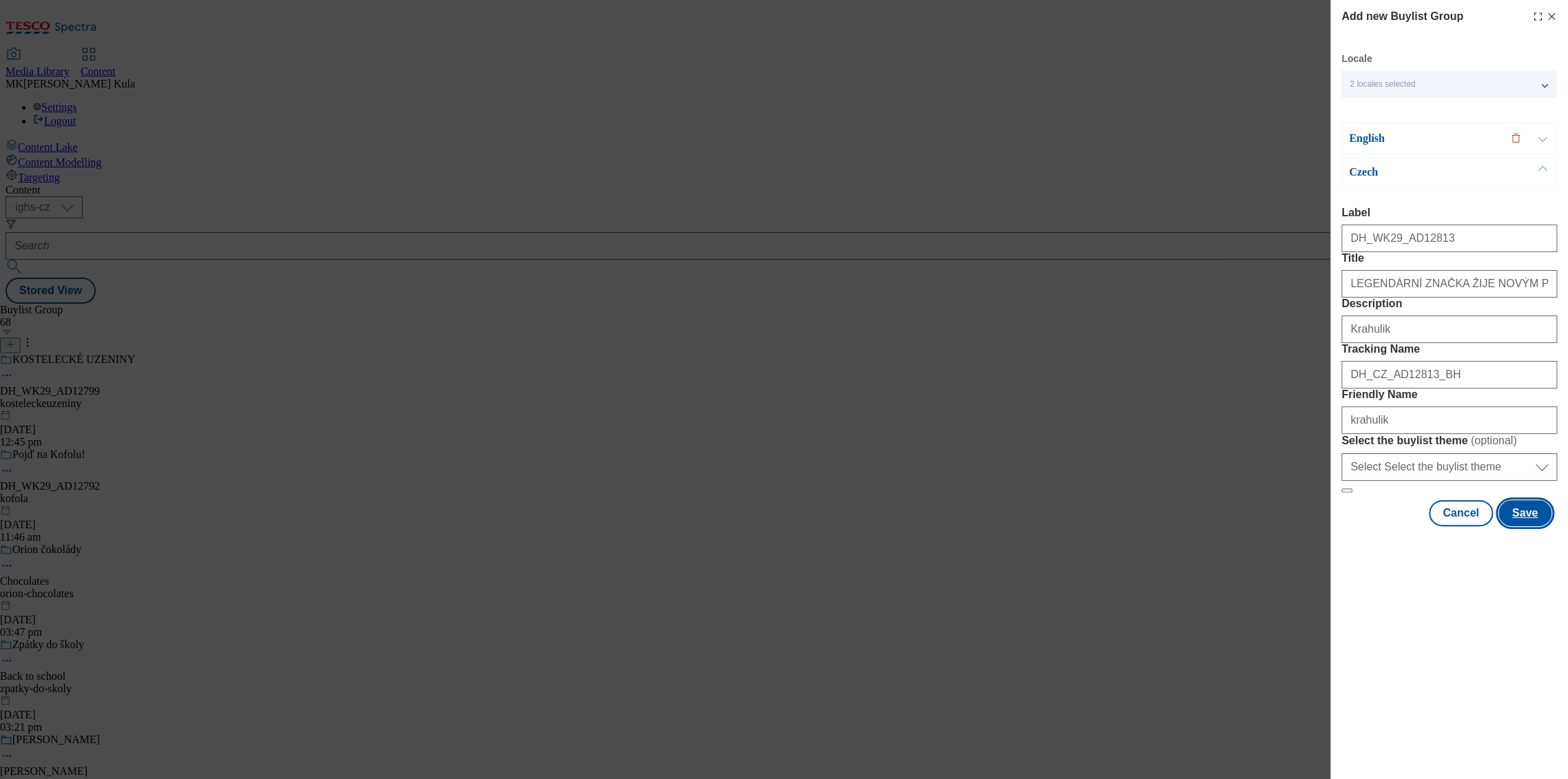
click at [1519, 526] on button "Save" at bounding box center [1525, 513] width 53 height 26
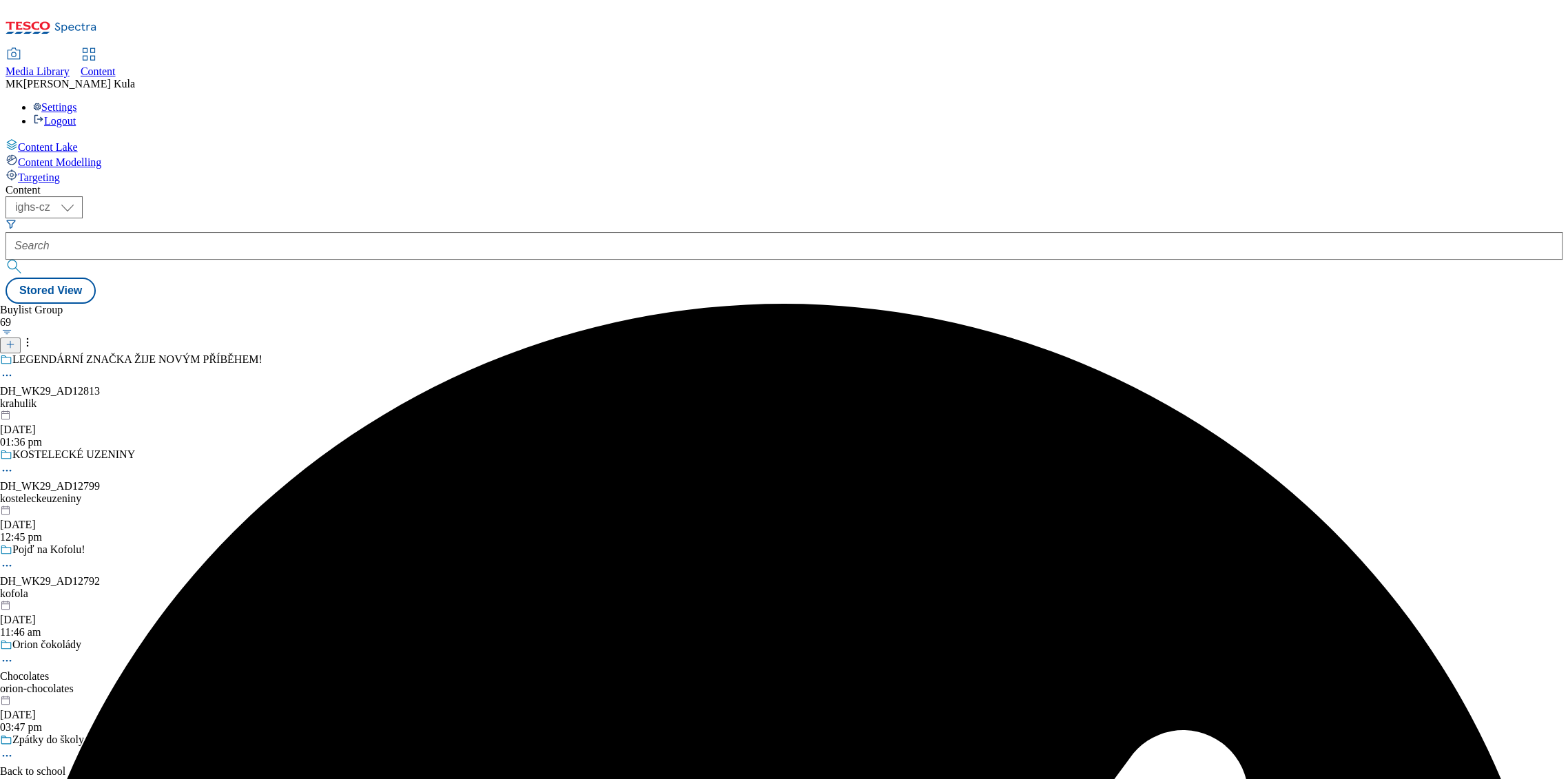
click at [269, 397] on div "krahulik" at bounding box center [135, 404] width 269 height 13
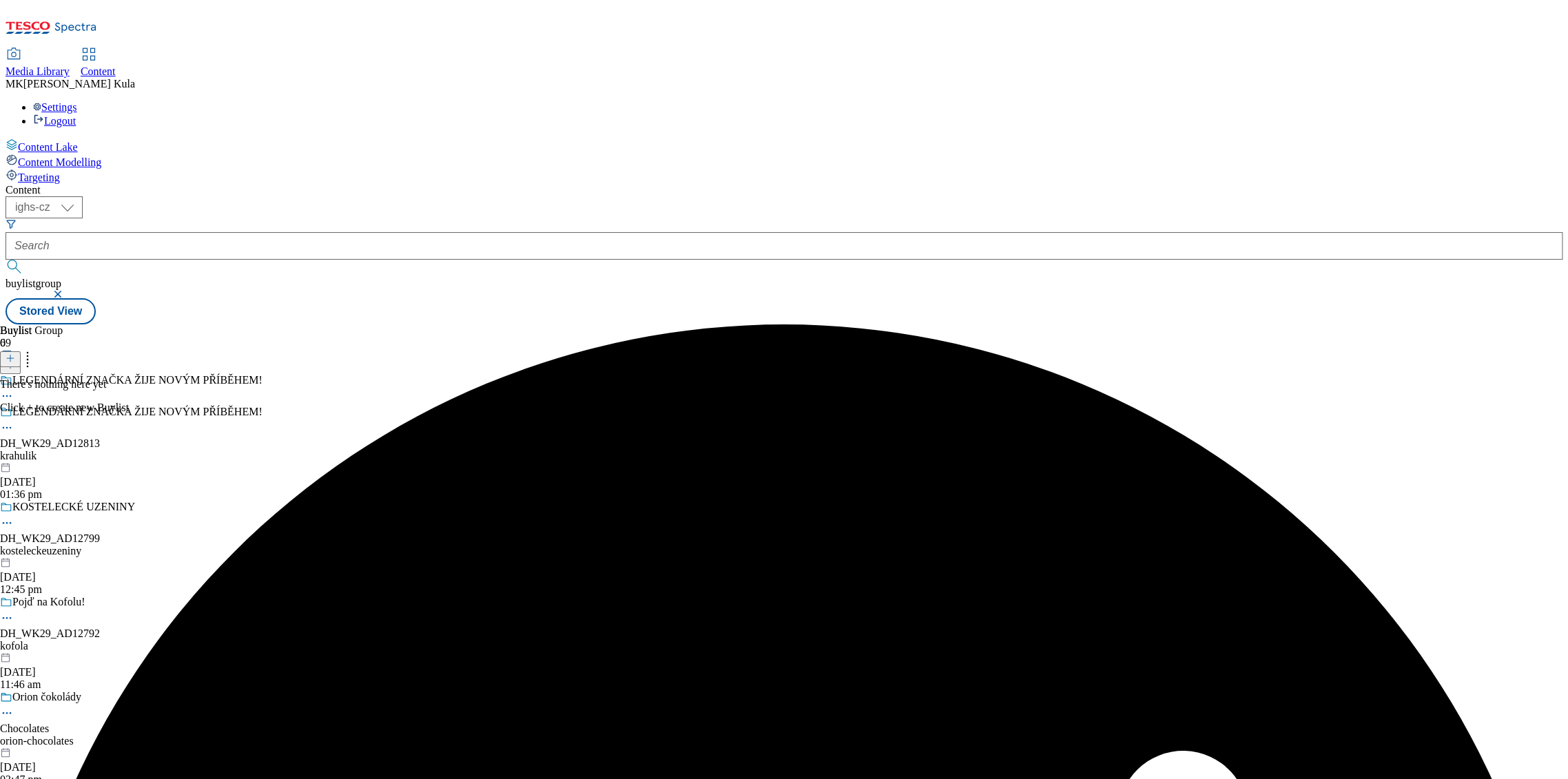
click at [15, 354] on icon at bounding box center [10, 358] width 9 height 9
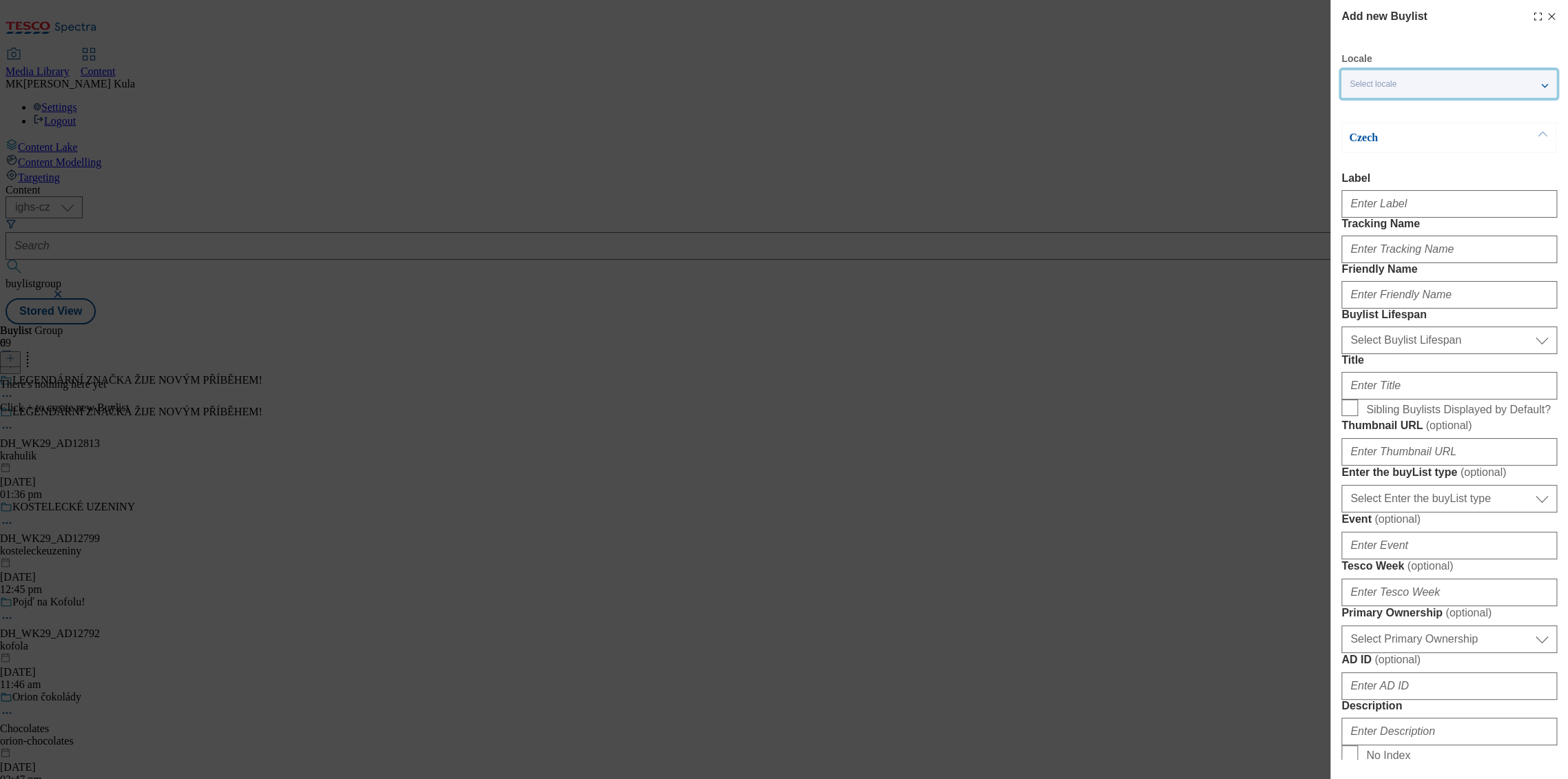
click at [1358, 87] on span "Select locale" at bounding box center [1373, 84] width 47 height 10
click at [1387, 113] on span "English" at bounding box center [1390, 110] width 32 height 8
click at [1366, 114] on input "English" at bounding box center [1358, 111] width 16 height 16
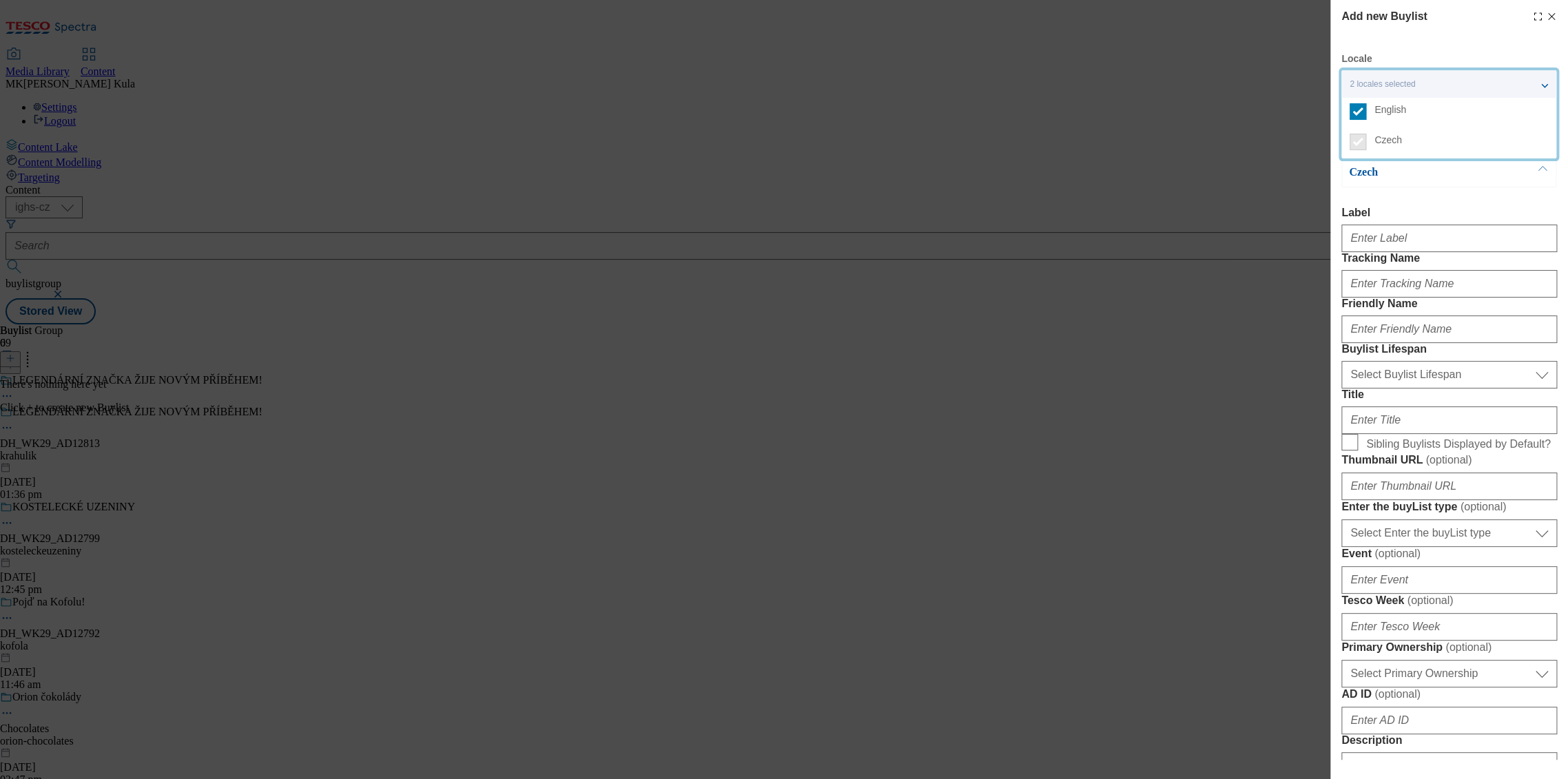
click at [1453, 212] on label "Label" at bounding box center [1449, 213] width 216 height 13
click at [0, 0] on input "Label" at bounding box center [0, 0] width 0 height 0
click at [1432, 239] on input "Label" at bounding box center [1449, 238] width 216 height 27
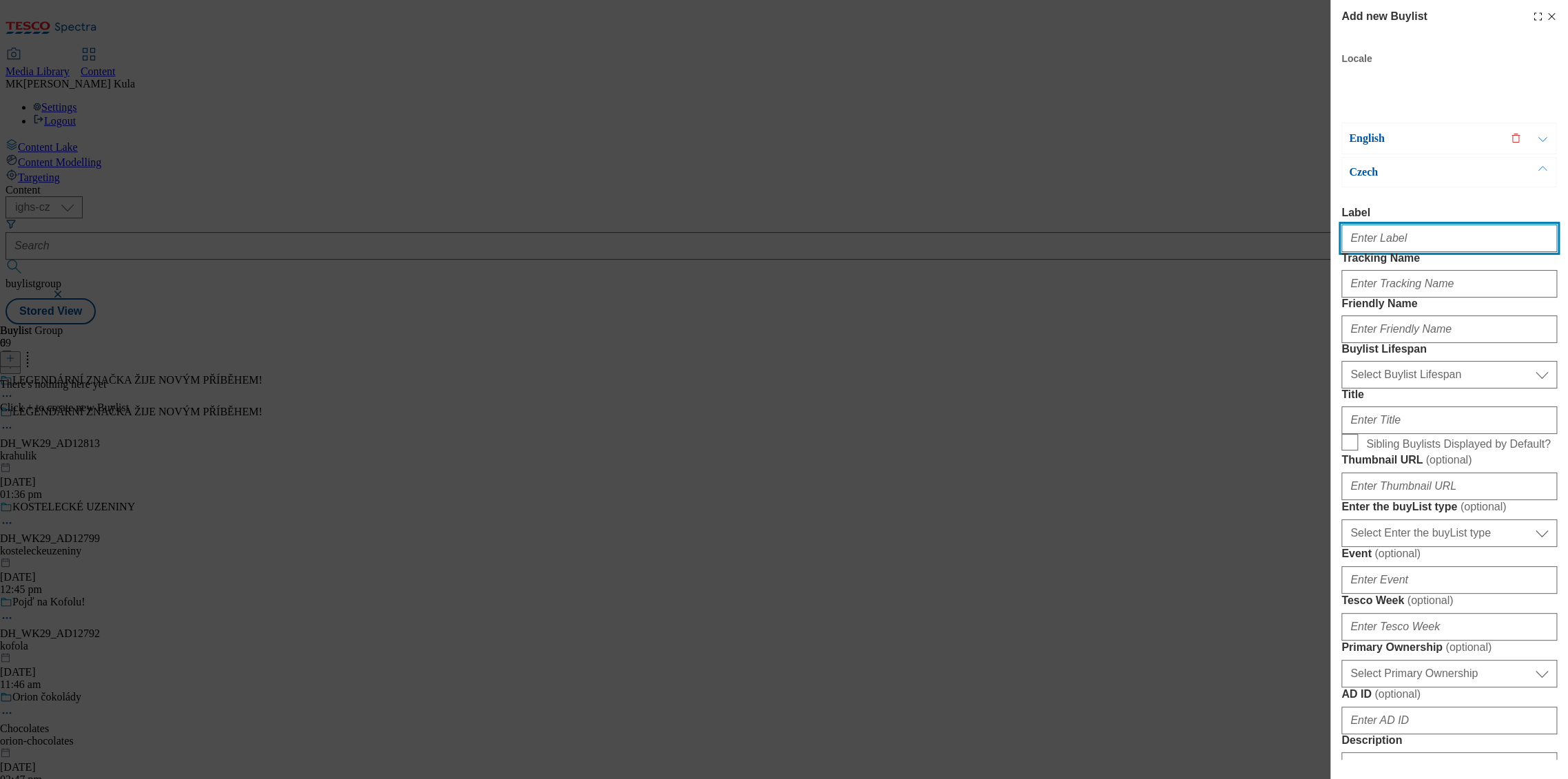
paste input "DH_WK29_AD12813"
type input "DH_WK29_AD12813"
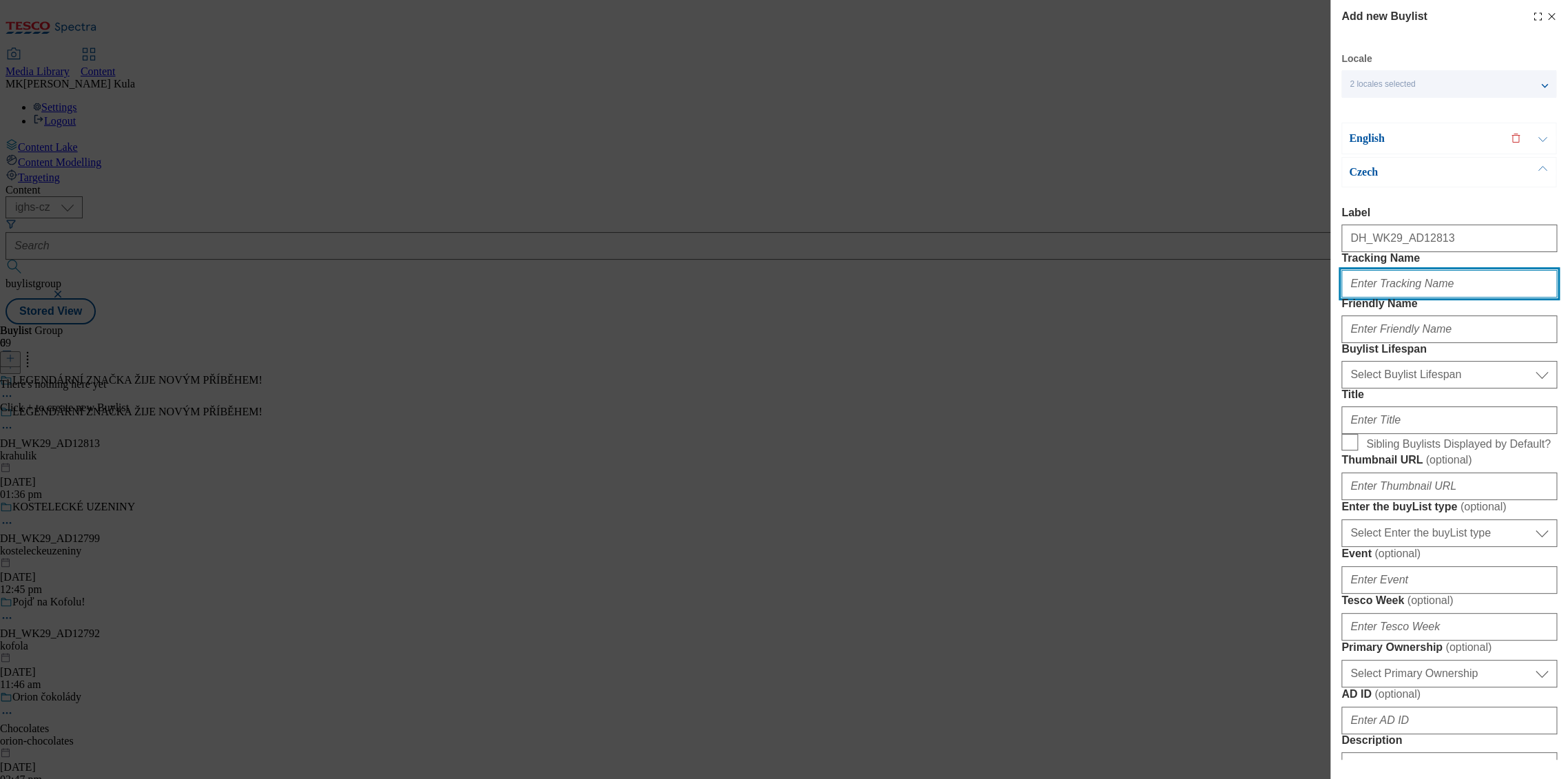
click at [1413, 298] on input "Tracking Name" at bounding box center [1449, 283] width 216 height 27
paste input "DH_CZ_AD12813_BH"
type input "DH_CZ_AD12813_BH"
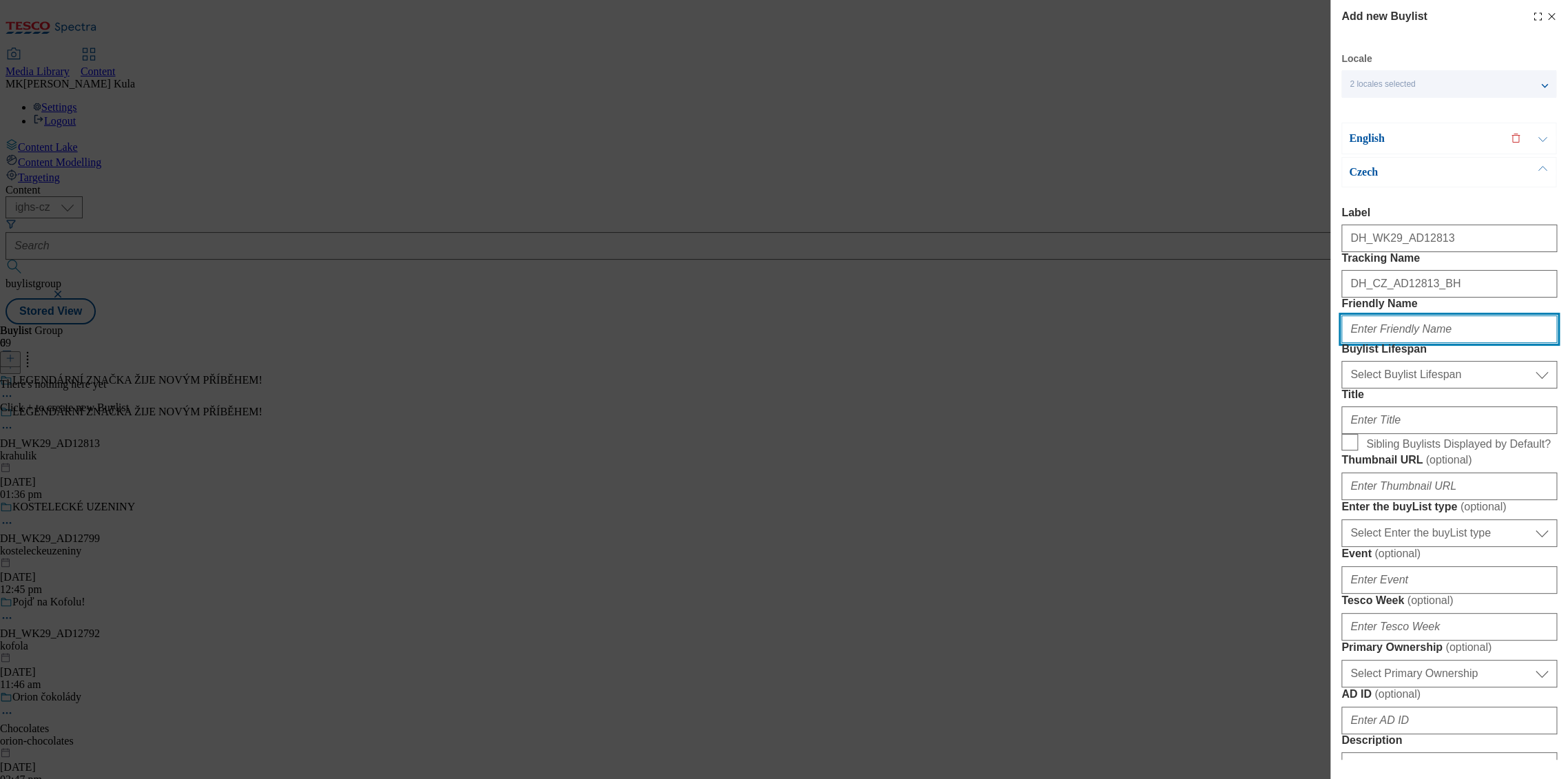
click at [1391, 343] on input "Friendly Name" at bounding box center [1449, 328] width 216 height 27
paste input "krahulik"
type input "krahulik"
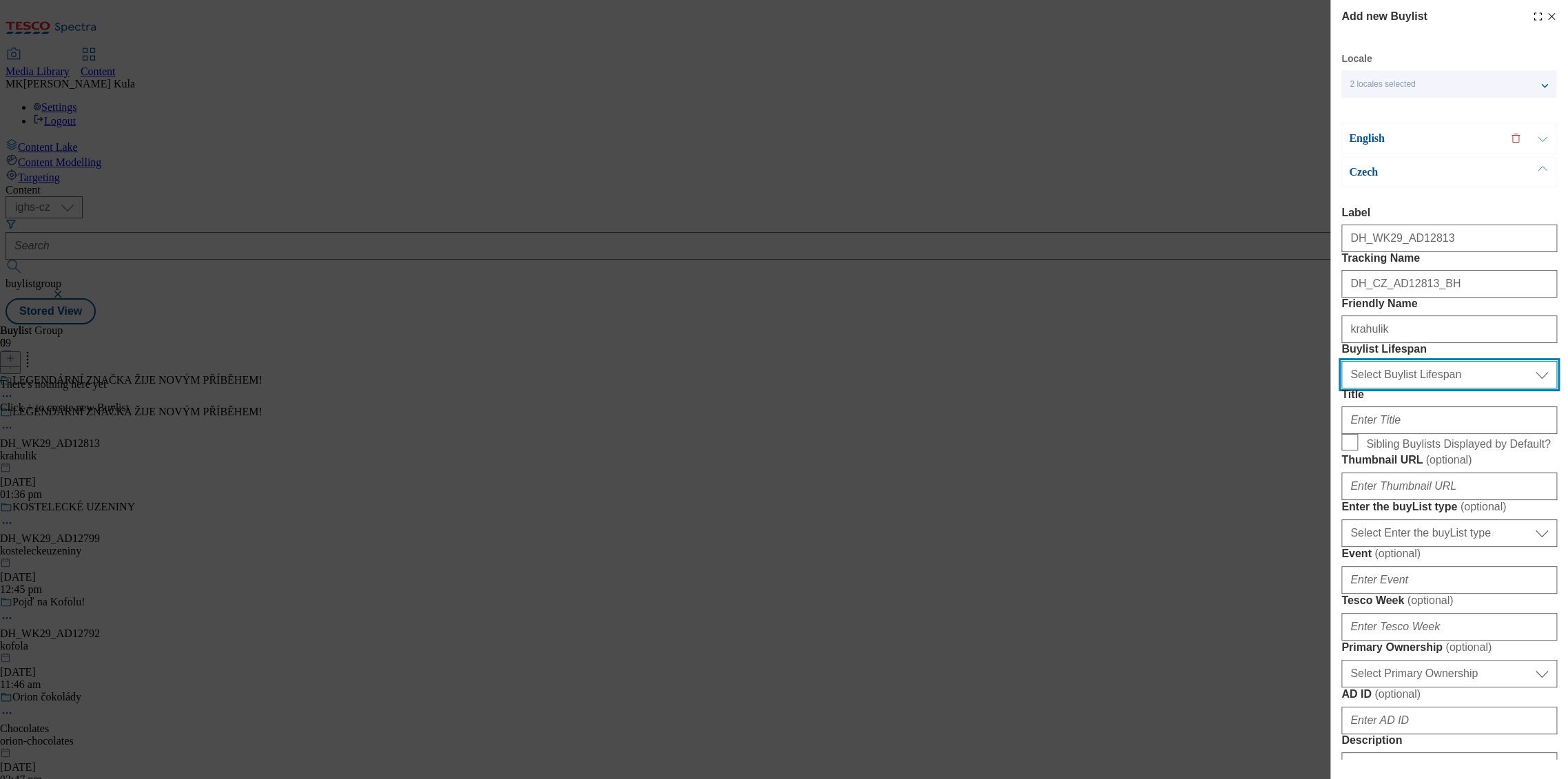
drag, startPoint x: 1416, startPoint y: 460, endPoint x: 1408, endPoint y: 454, distance: 10.0
click at [1416, 389] on select "Select Buylist Lifespan evergreen seasonal tactical" at bounding box center [1449, 375] width 216 height 27
click at [1406, 389] on select "Select Buylist Lifespan evergreen seasonal tactical" at bounding box center [1449, 375] width 216 height 27
click at [1405, 389] on select "Select Buylist Lifespan evergreen seasonal tactical" at bounding box center [1449, 375] width 216 height 27
select select "evergreen"
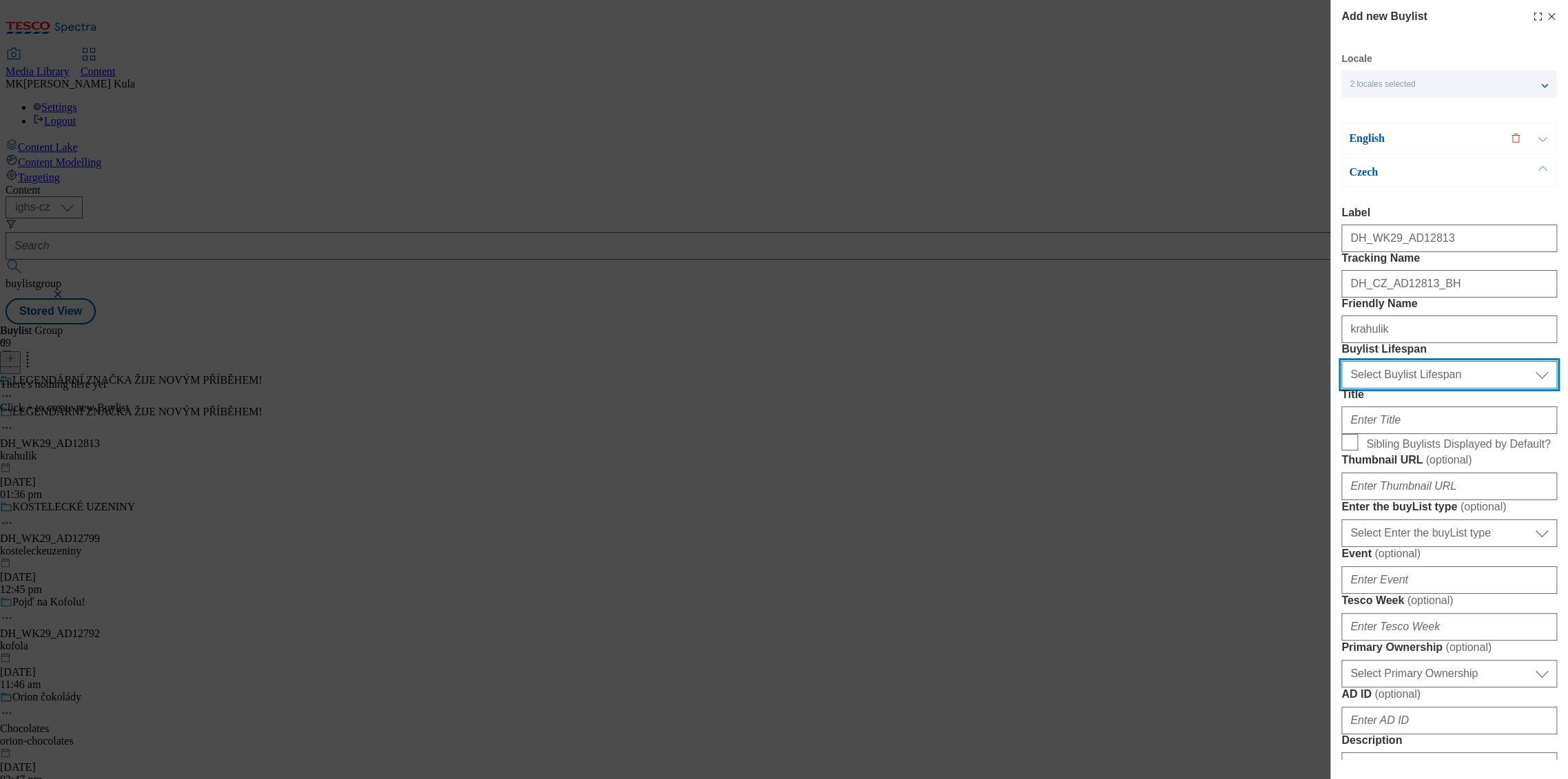
click at [1341, 389] on select "Select Buylist Lifespan evergreen seasonal tactical" at bounding box center [1449, 375] width 216 height 27
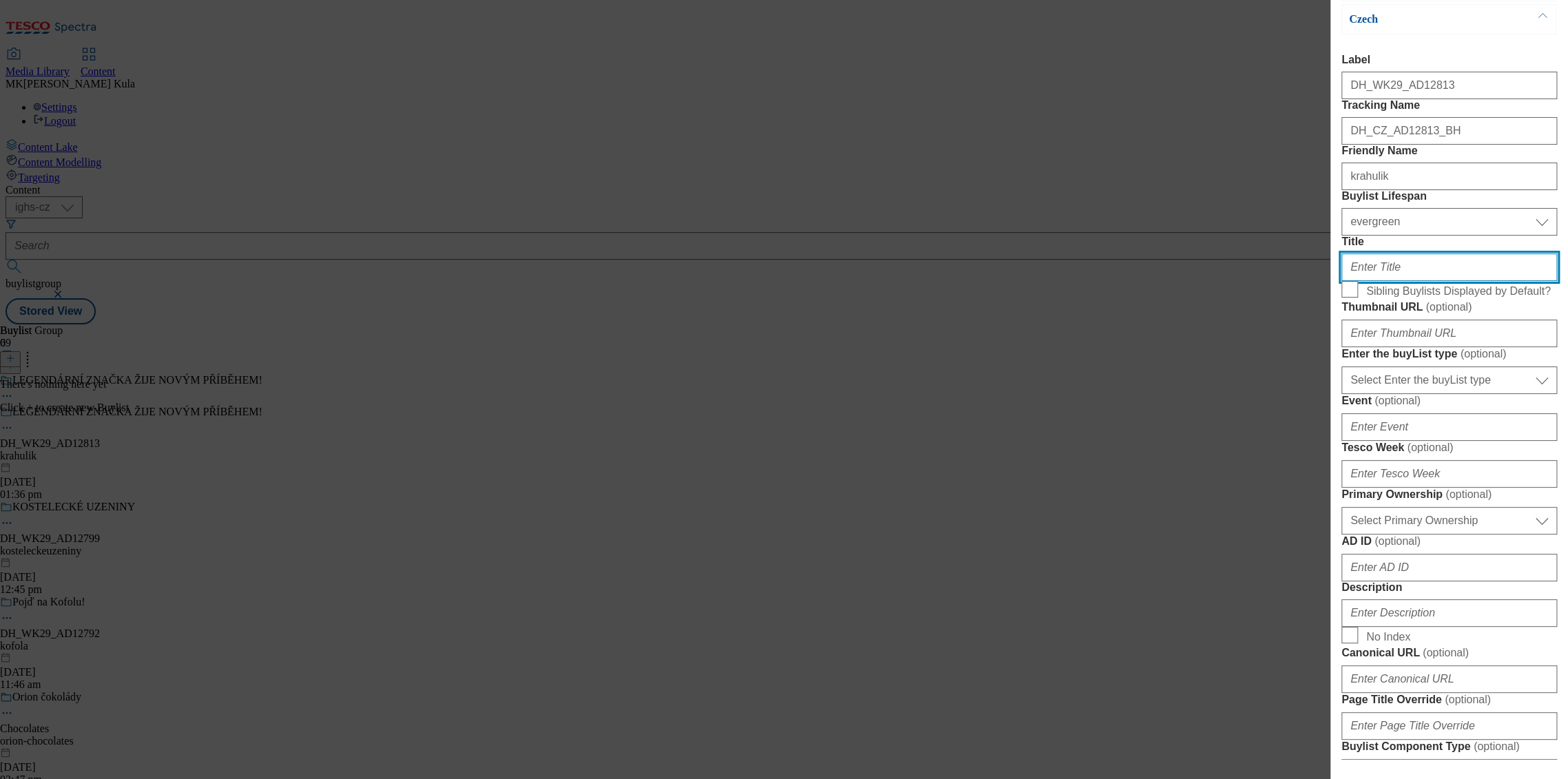
click at [1430, 281] on input "Title" at bounding box center [1449, 267] width 216 height 27
paste input "RUČNĚ VYRÁBĚNO V JIŽNÍCH ČECHÁCH."
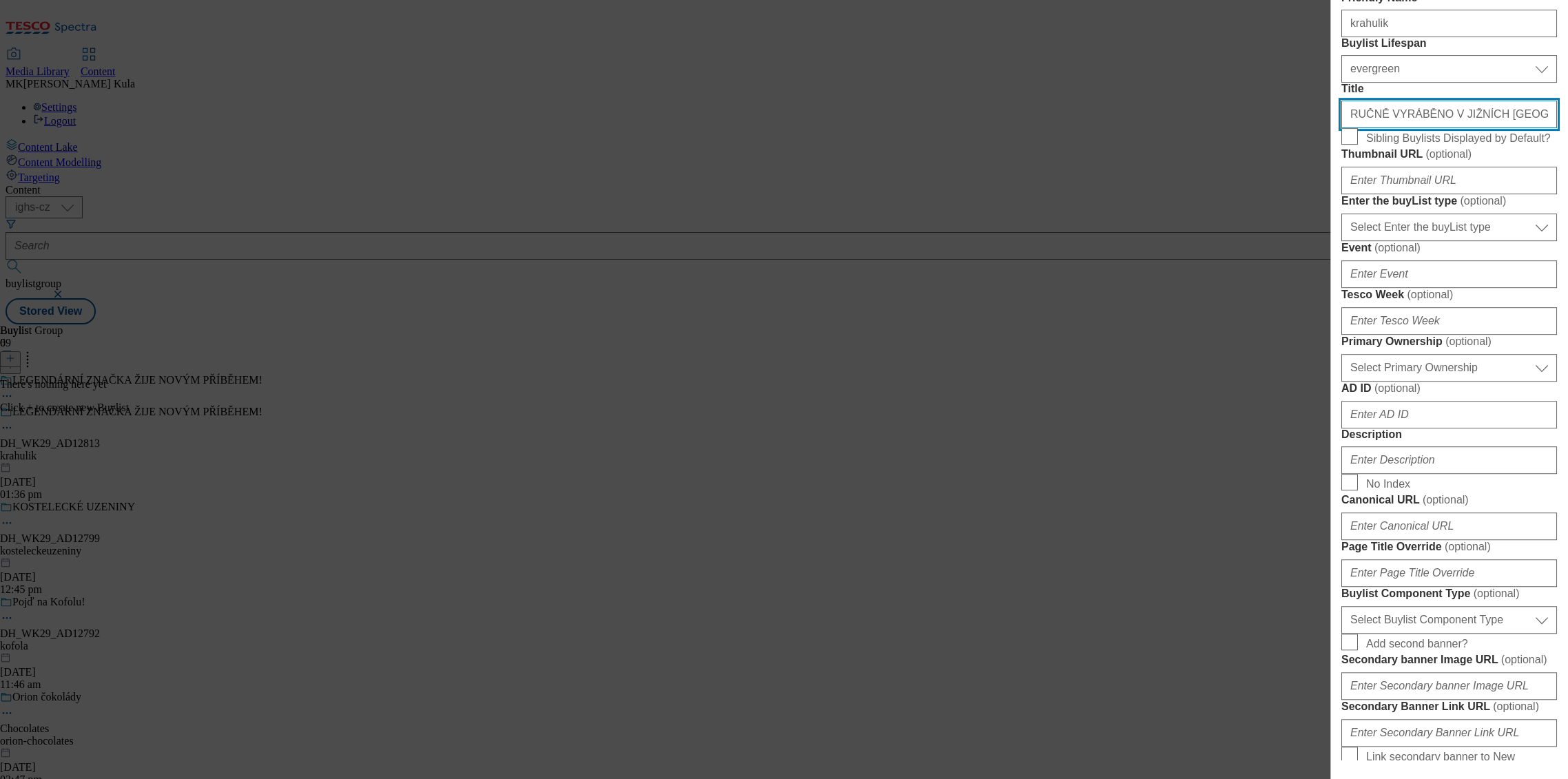
scroll to position [459, 0]
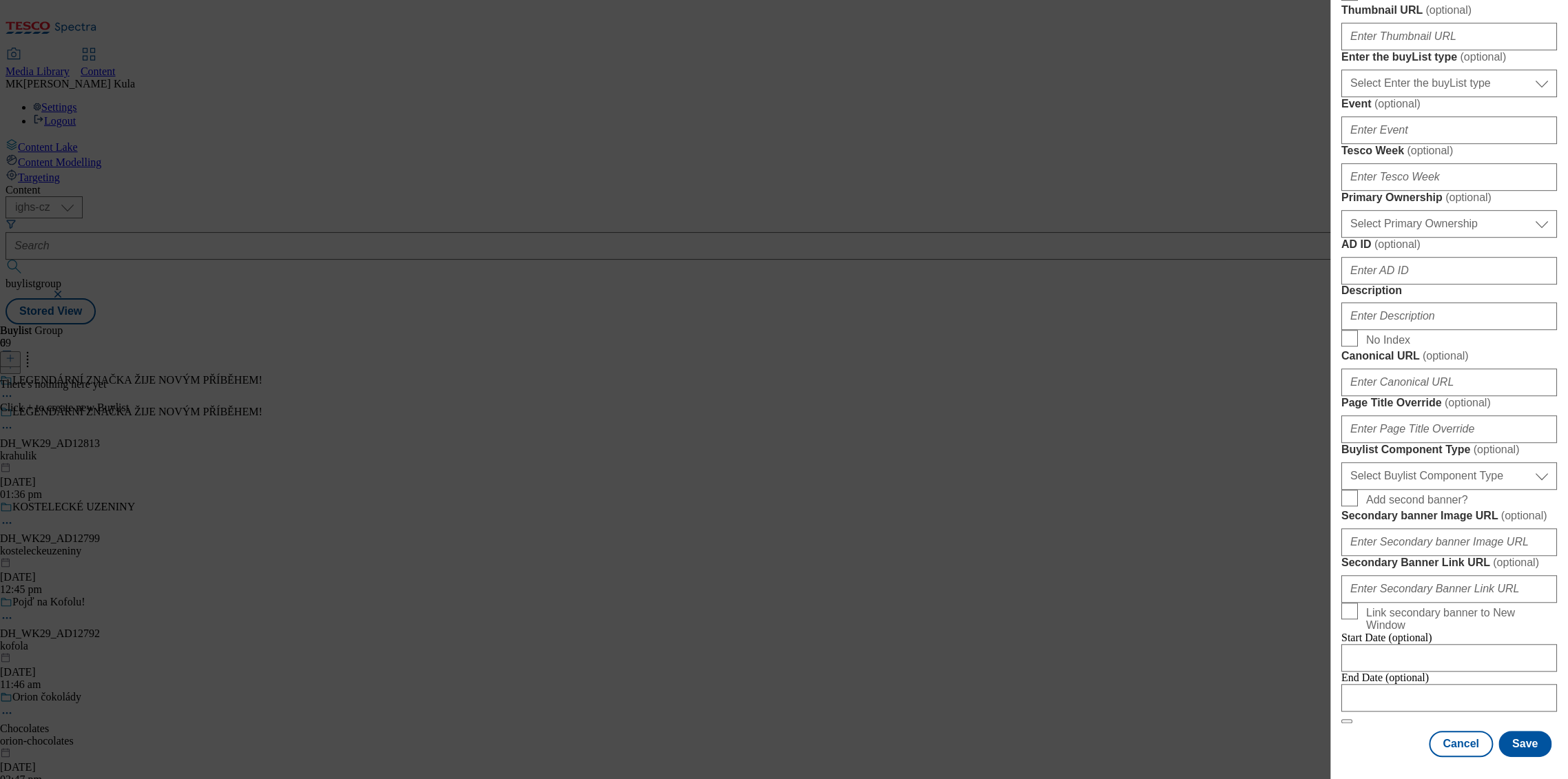
type input "RUČNĚ VYRÁBĚNO V JIŽNÍCH ČECHÁCH."
drag, startPoint x: 1408, startPoint y: 440, endPoint x: 1403, endPoint y: 454, distance: 14.9
click at [1408, 238] on select "Select Primary Ownership tesco dunnhumby" at bounding box center [1449, 224] width 216 height 27
select select "dunnhumby"
click at [1341, 238] on select "Select Primary Ownership tesco dunnhumby" at bounding box center [1449, 224] width 216 height 27
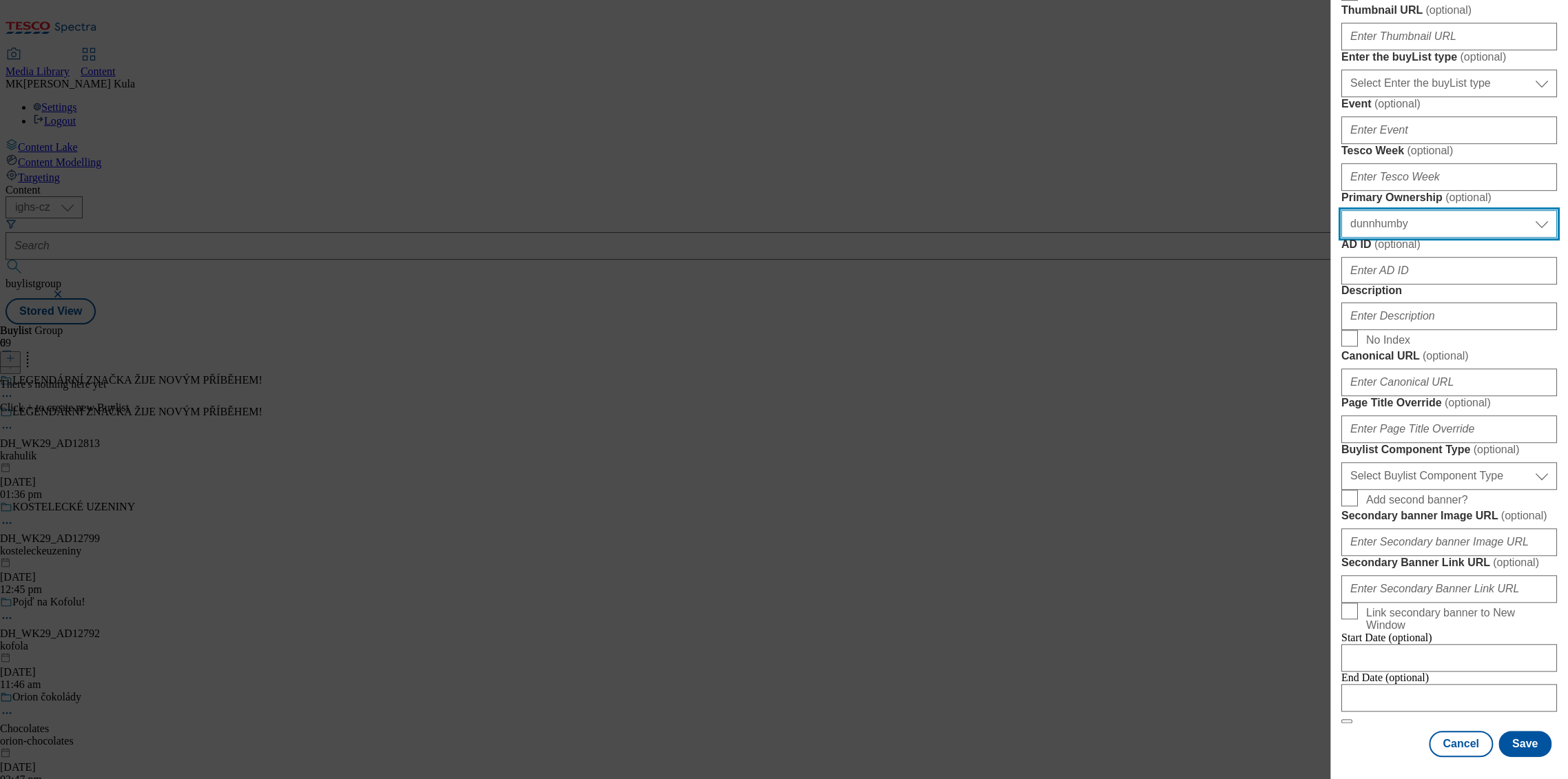
scroll to position [612, 0]
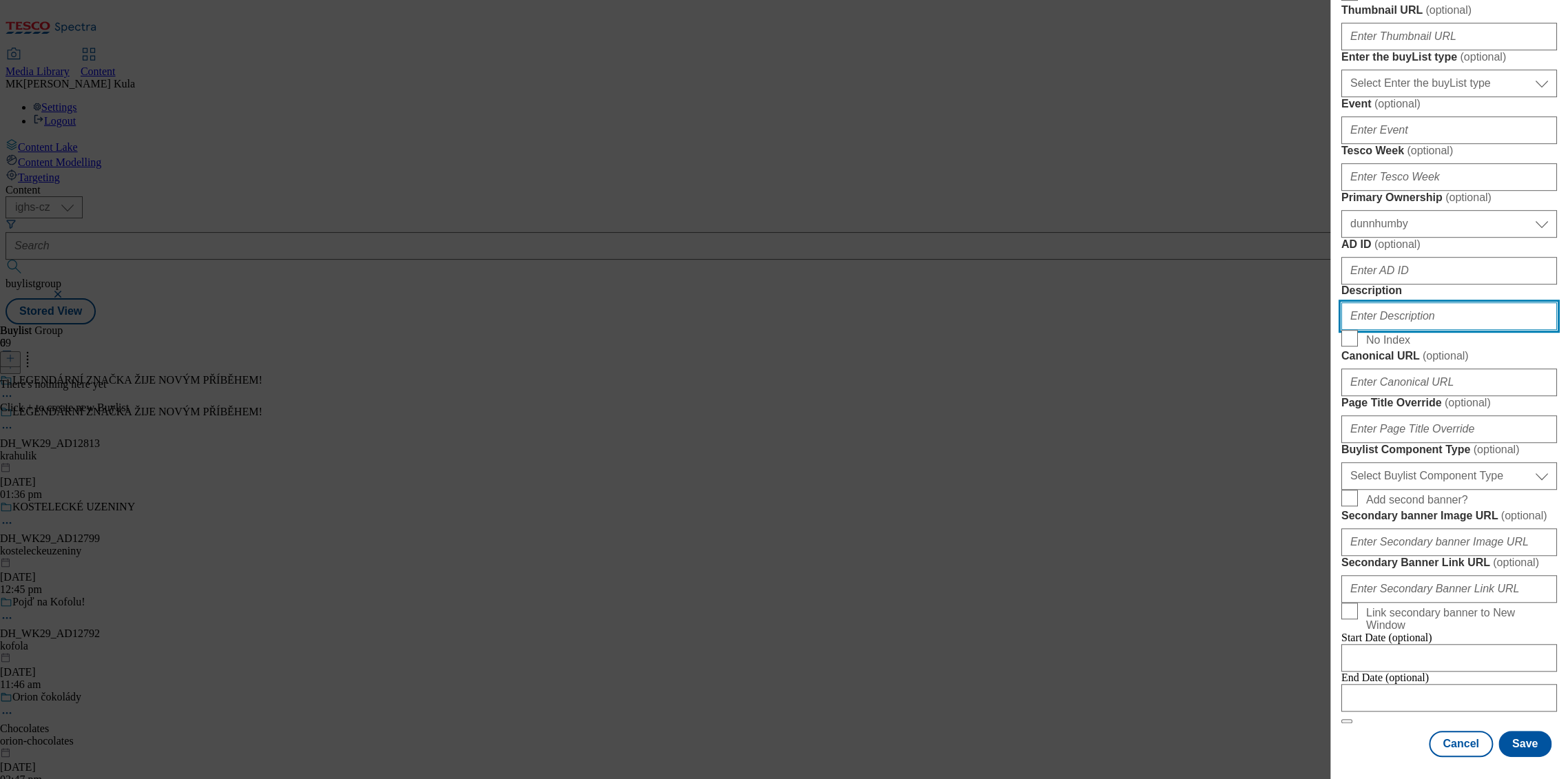
click at [1425, 330] on input "Description" at bounding box center [1449, 316] width 216 height 27
paste input "Krahulik"
type input "Krahulik"
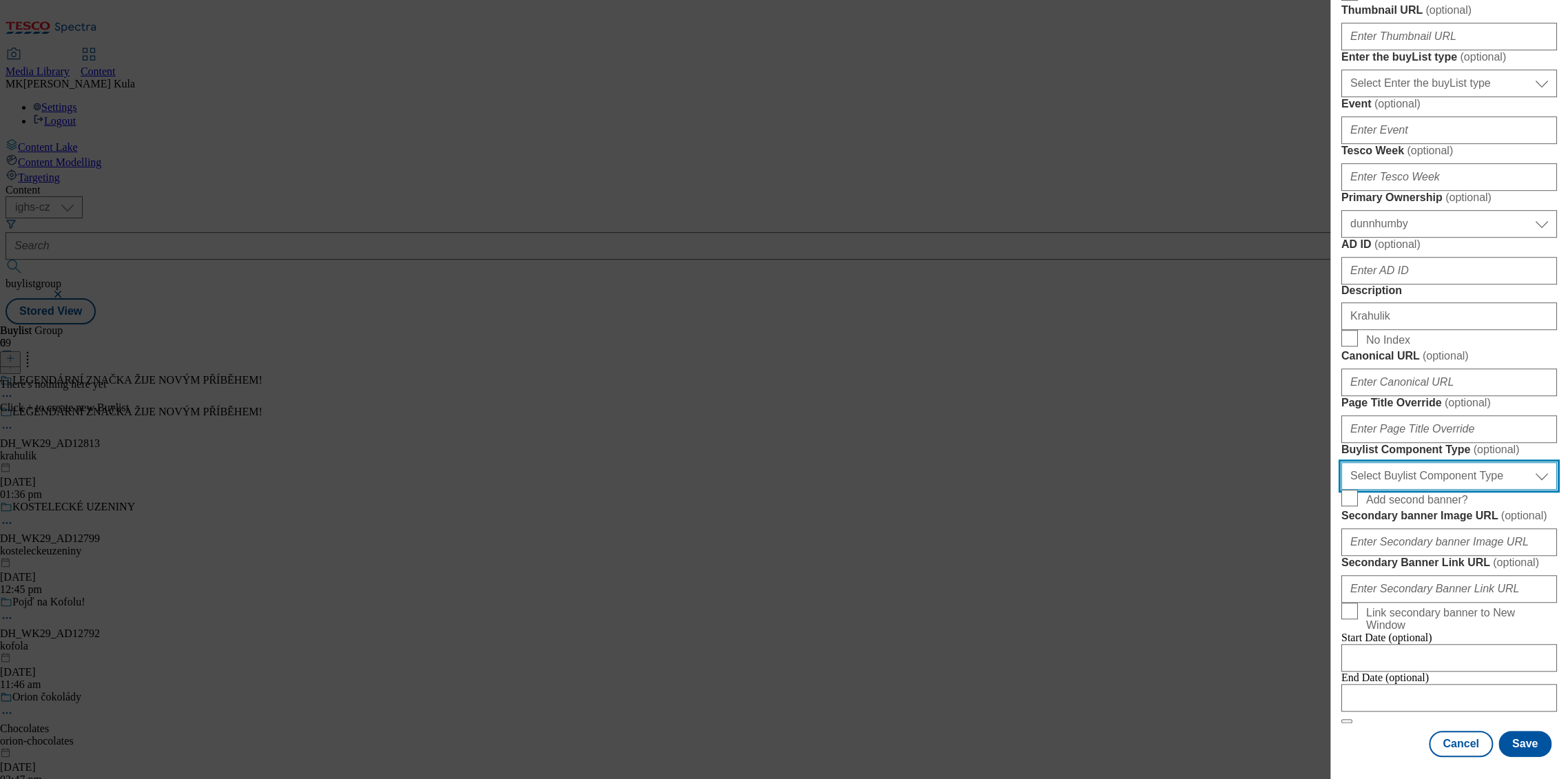
click at [1414, 462] on select "Select Buylist Component Type Banner Competition Header Meal" at bounding box center [1449, 476] width 216 height 27
select select "Banner"
click at [1341, 462] on select "Select Buylist Component Type Banner Competition Header Meal" at bounding box center [1449, 476] width 216 height 27
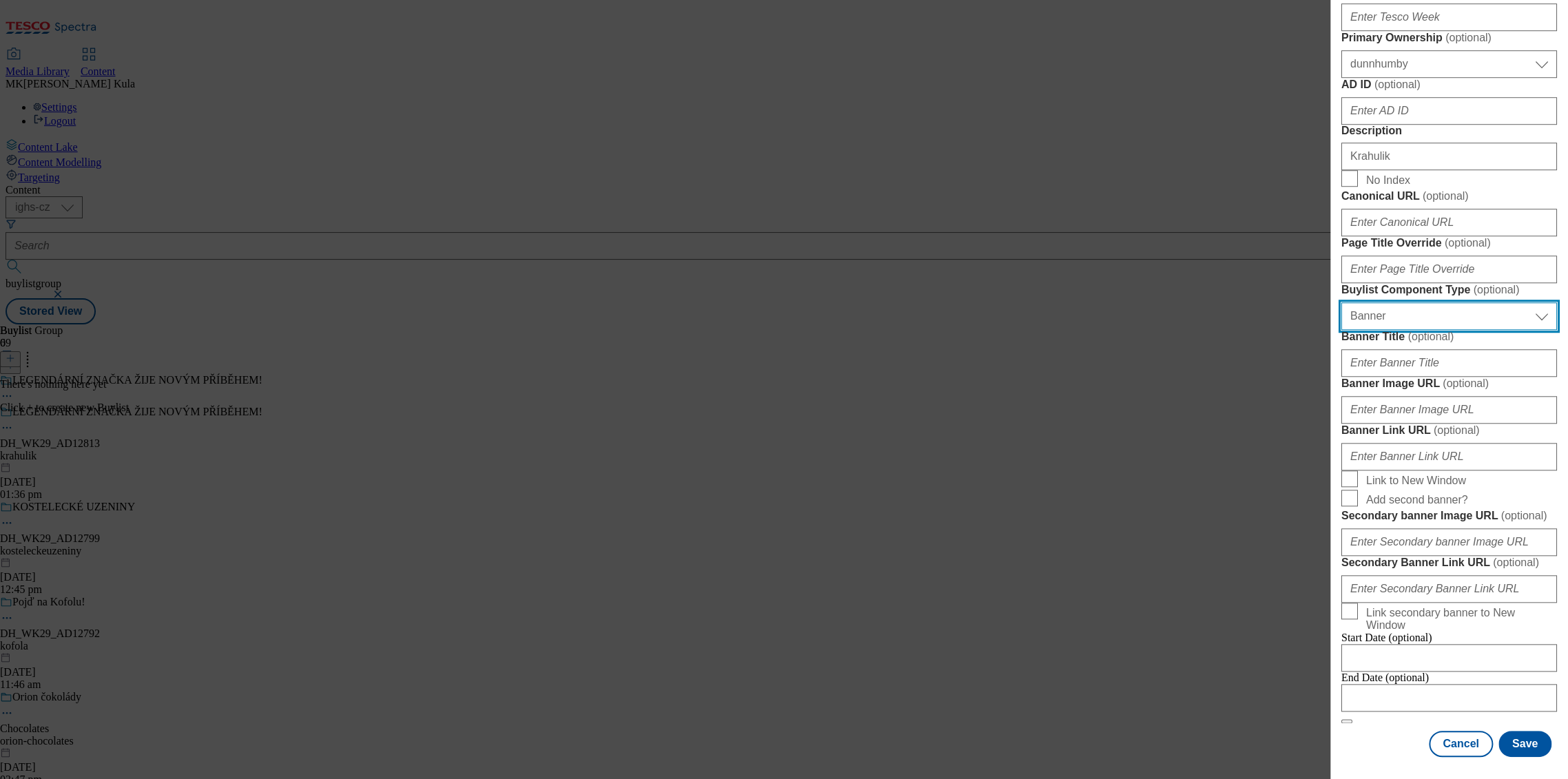
scroll to position [1186, 0]
click at [1386, 397] on input "Banner Image URL ( optional )" at bounding box center [1449, 410] width 216 height 27
paste input "https://digitalcontent.api.tesco.com/v2/media/ighs-ce-mktg/eb47983a-5a09-45d1-b…"
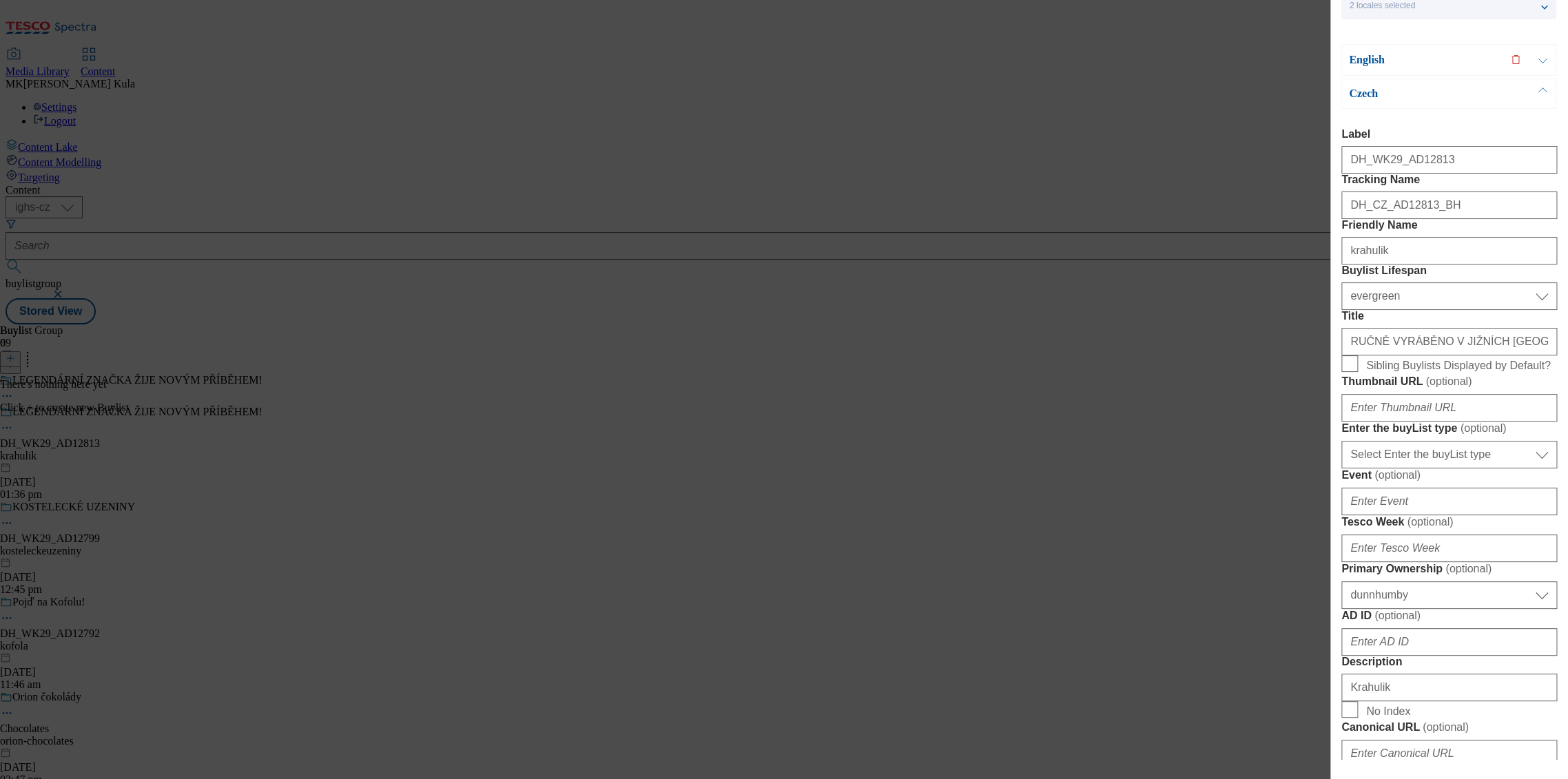
scroll to position [0, 0]
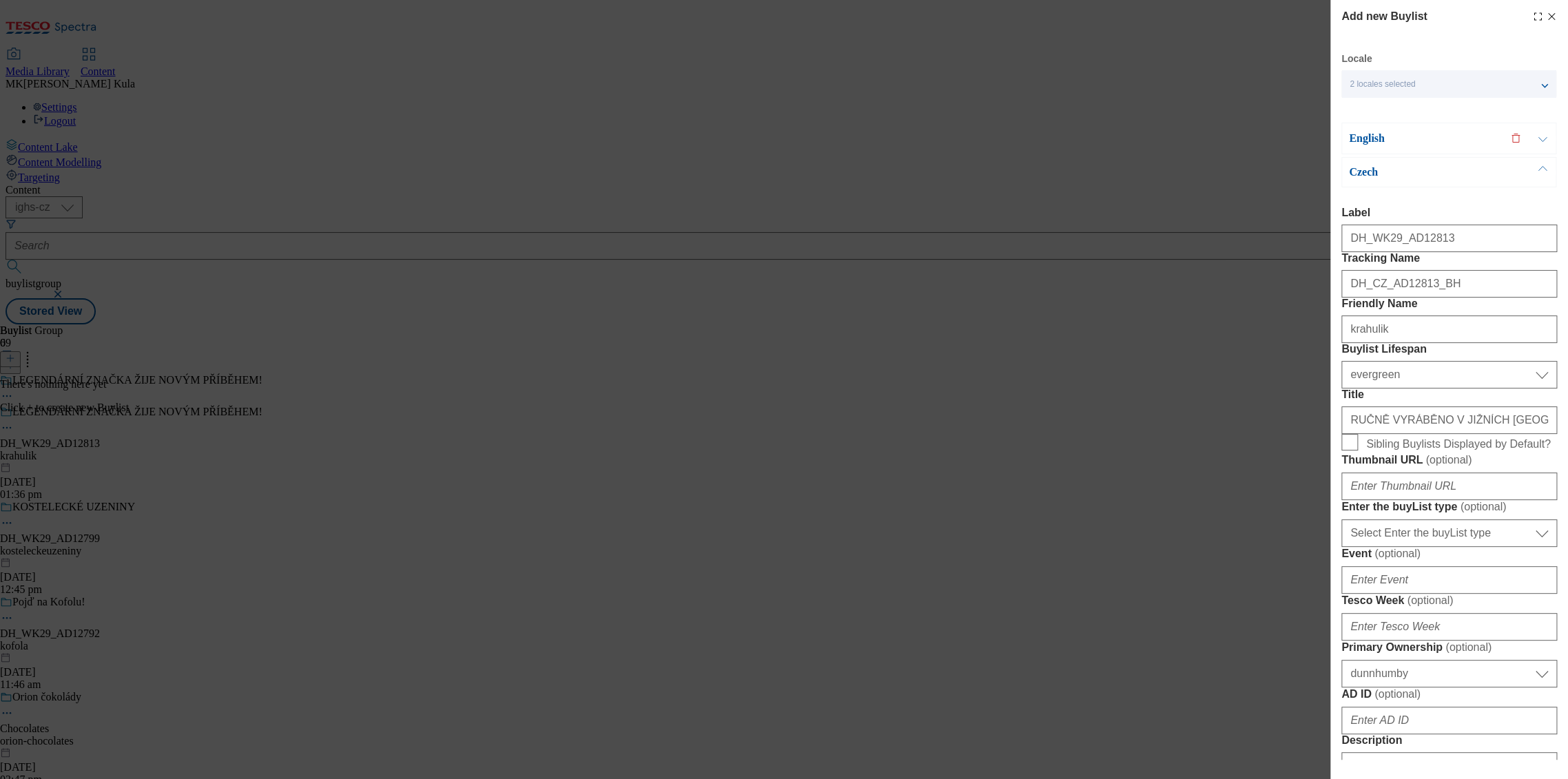
type input "https://digitalcontent.api.tesco.com/v2/media/ighs-ce-mktg/eb47983a-5a09-45d1-b…"
click at [1451, 175] on p "Czech" at bounding box center [1421, 172] width 145 height 14
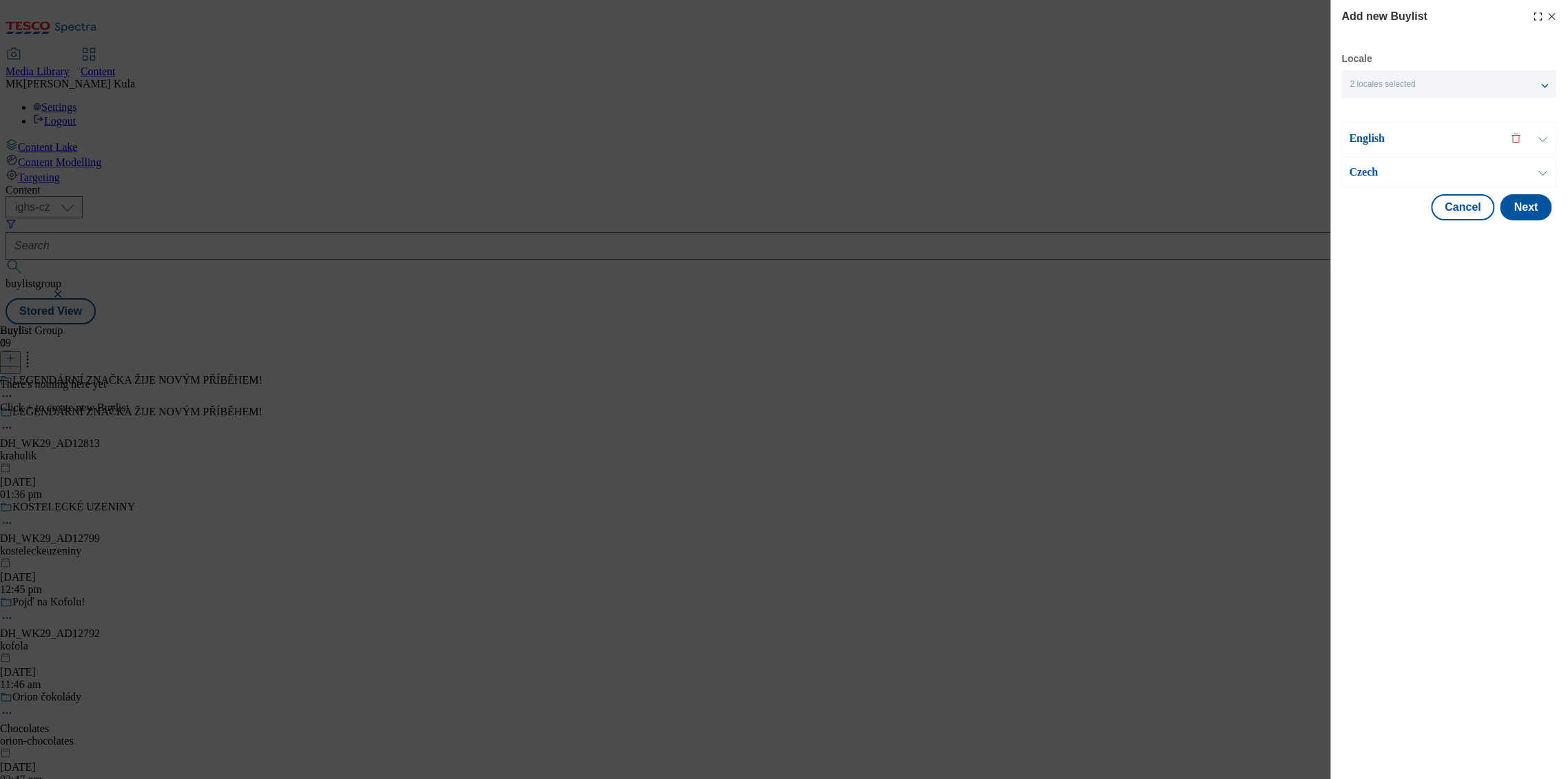
click at [1446, 141] on p "English" at bounding box center [1421, 138] width 145 height 14
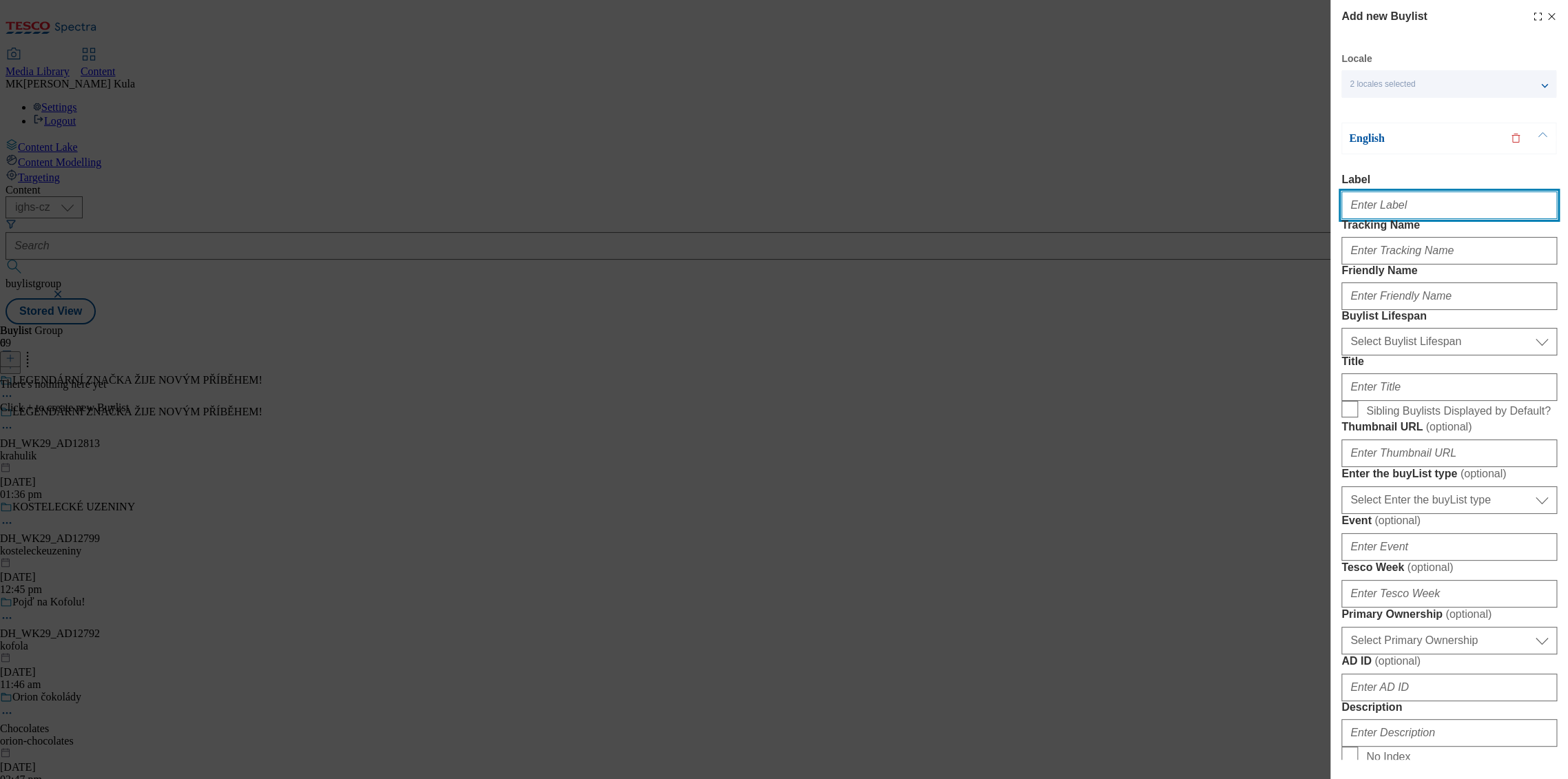
click at [1437, 194] on input "Label" at bounding box center [1449, 205] width 216 height 27
paste input "DH_WK29_AD12813"
type input "DH_WK29_AD12813"
drag, startPoint x: 1449, startPoint y: 206, endPoint x: 1185, endPoint y: 205, distance: 264.0
click at [1182, 206] on div "Add new Buylist Locale 2 locales selected English Czech English Label DH_WK29_A…" at bounding box center [784, 390] width 1568 height 779
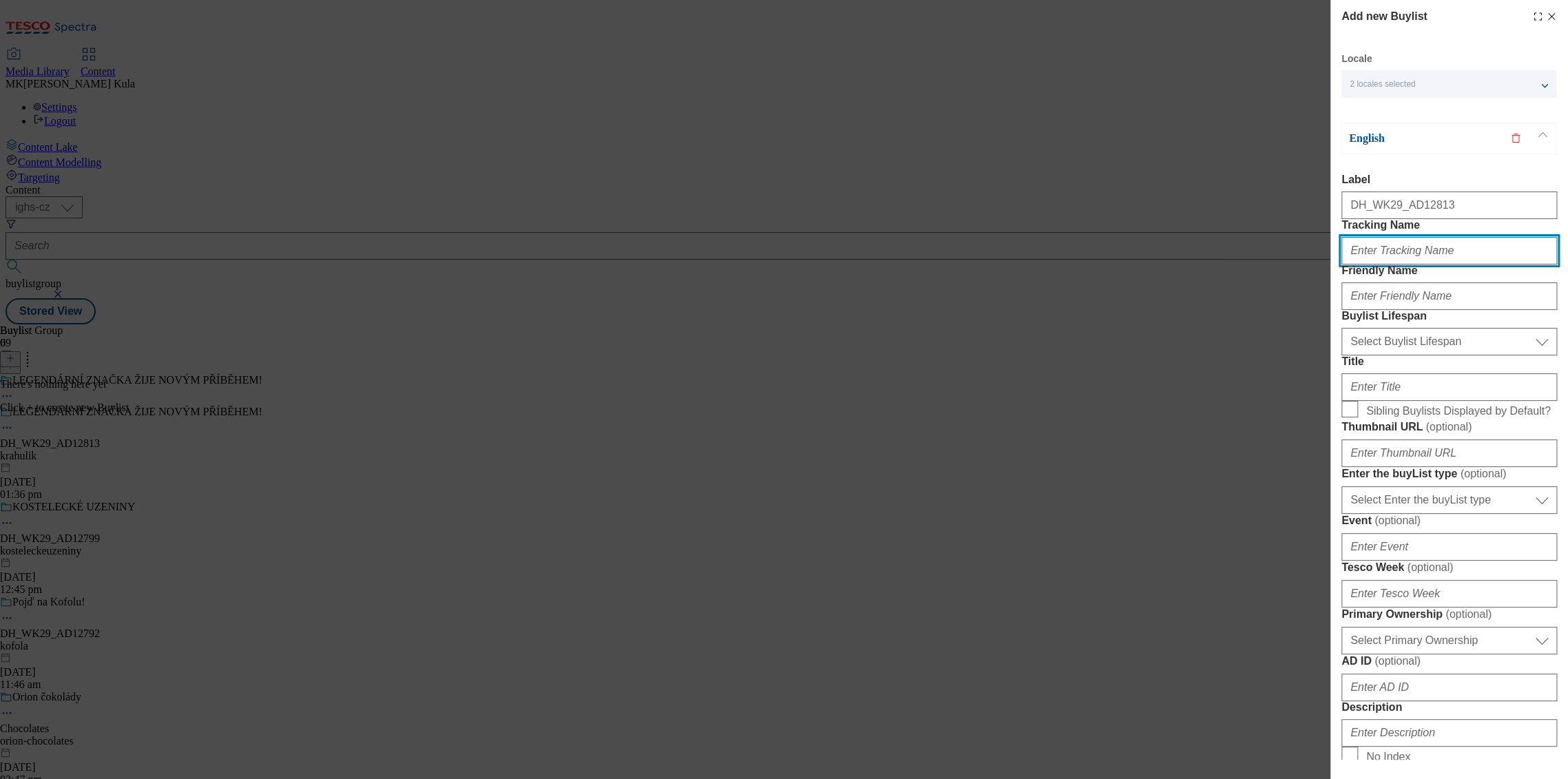
click at [1446, 264] on input "Tracking Name" at bounding box center [1449, 250] width 216 height 27
paste input "DH_EN_AD12813_BH"
type input "DH_EN_AD12813_BH"
drag, startPoint x: 1404, startPoint y: 337, endPoint x: 1496, endPoint y: 359, distance: 94.6
click at [1404, 310] on input "Friendly Name" at bounding box center [1449, 296] width 216 height 27
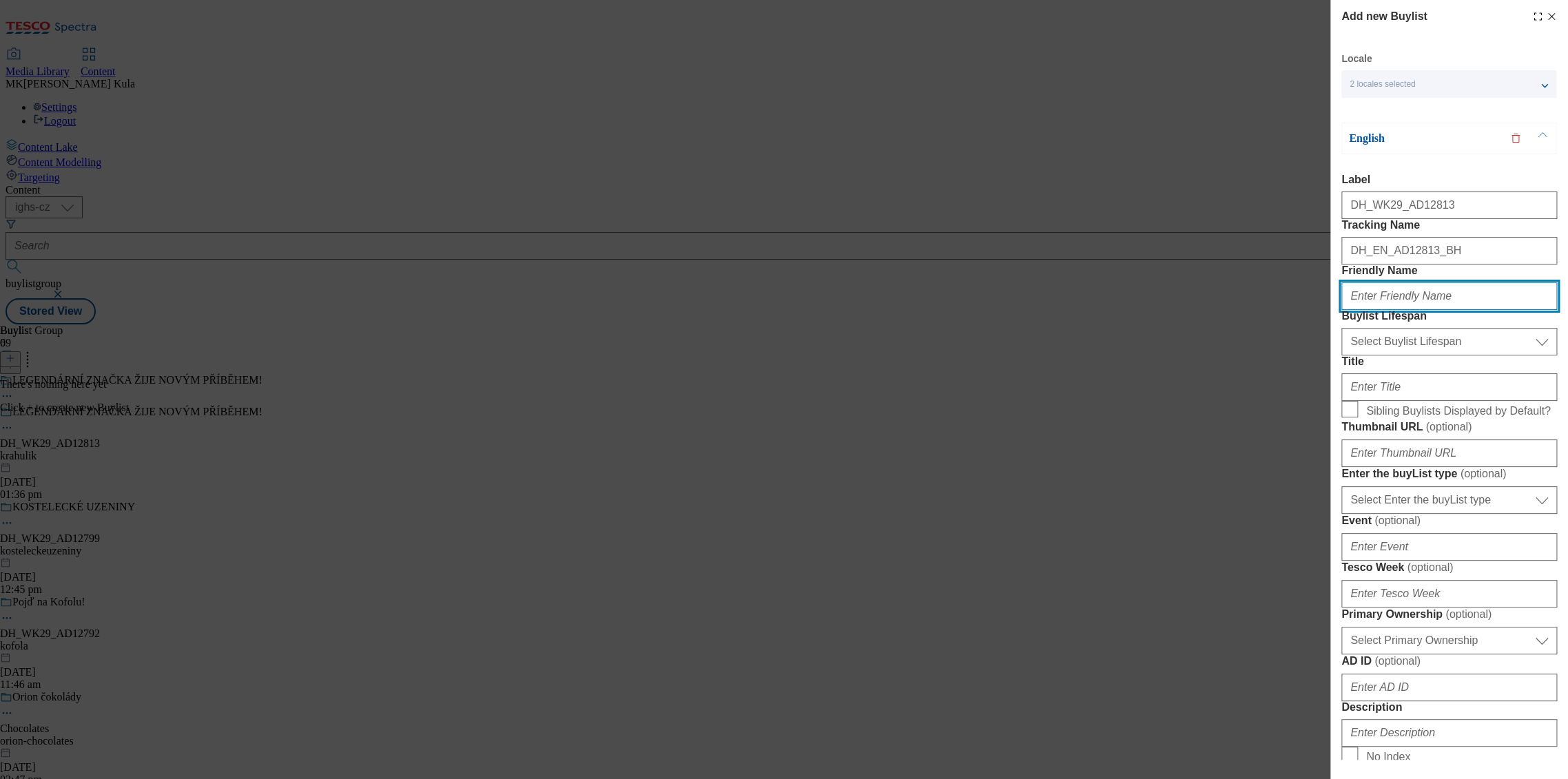
paste input "krahulik"
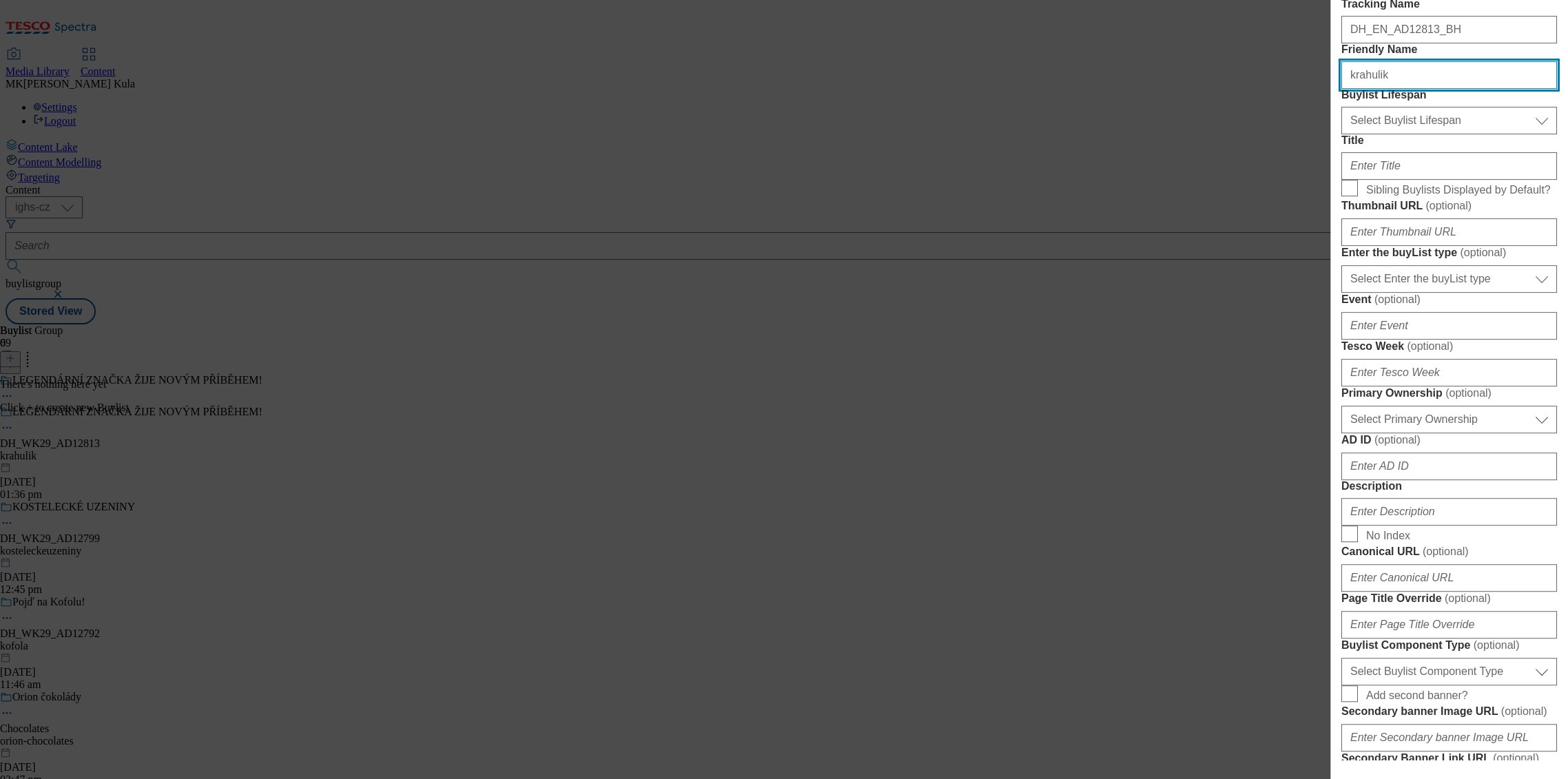
scroll to position [229, 0]
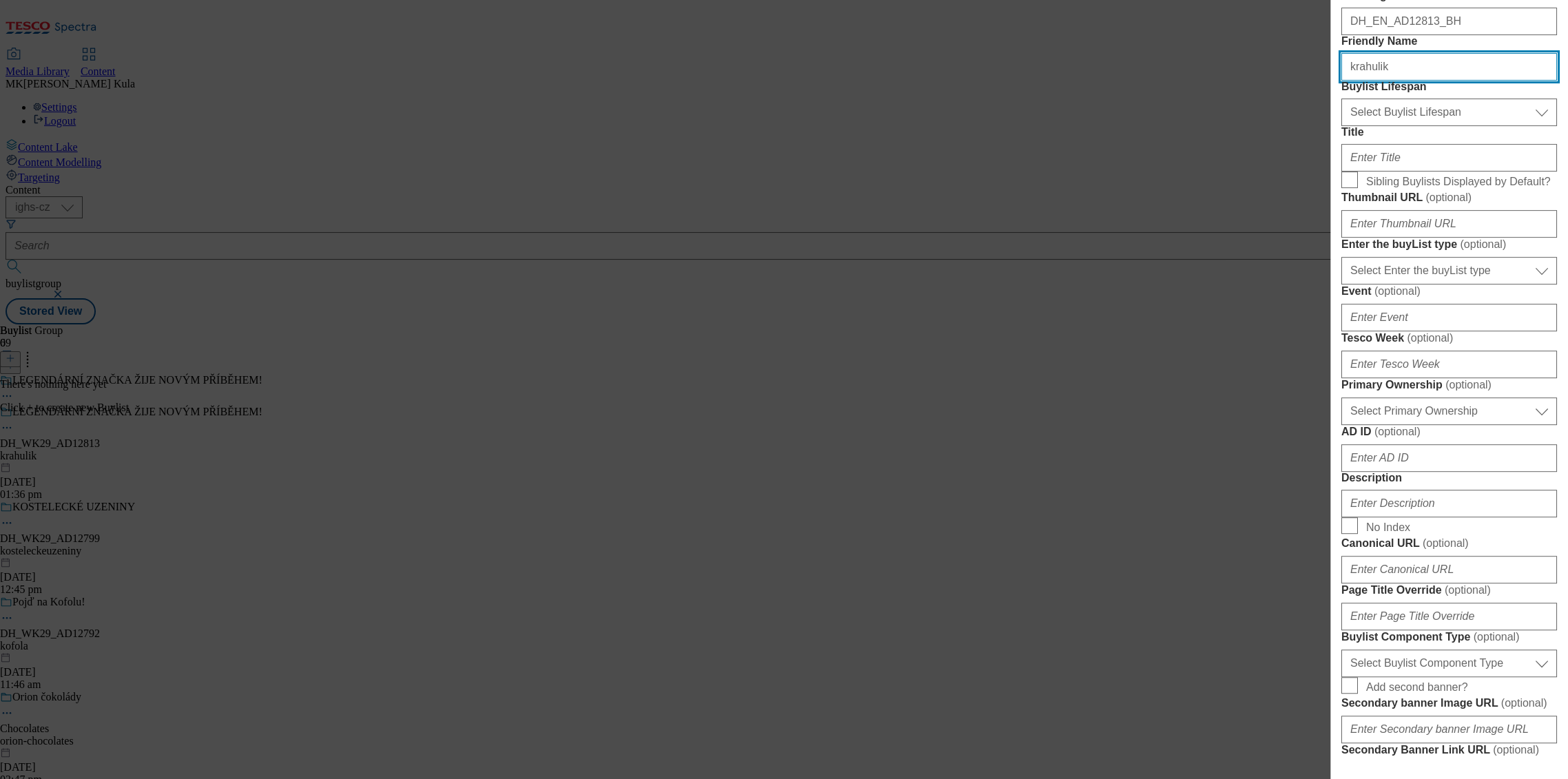
type input "krahulik"
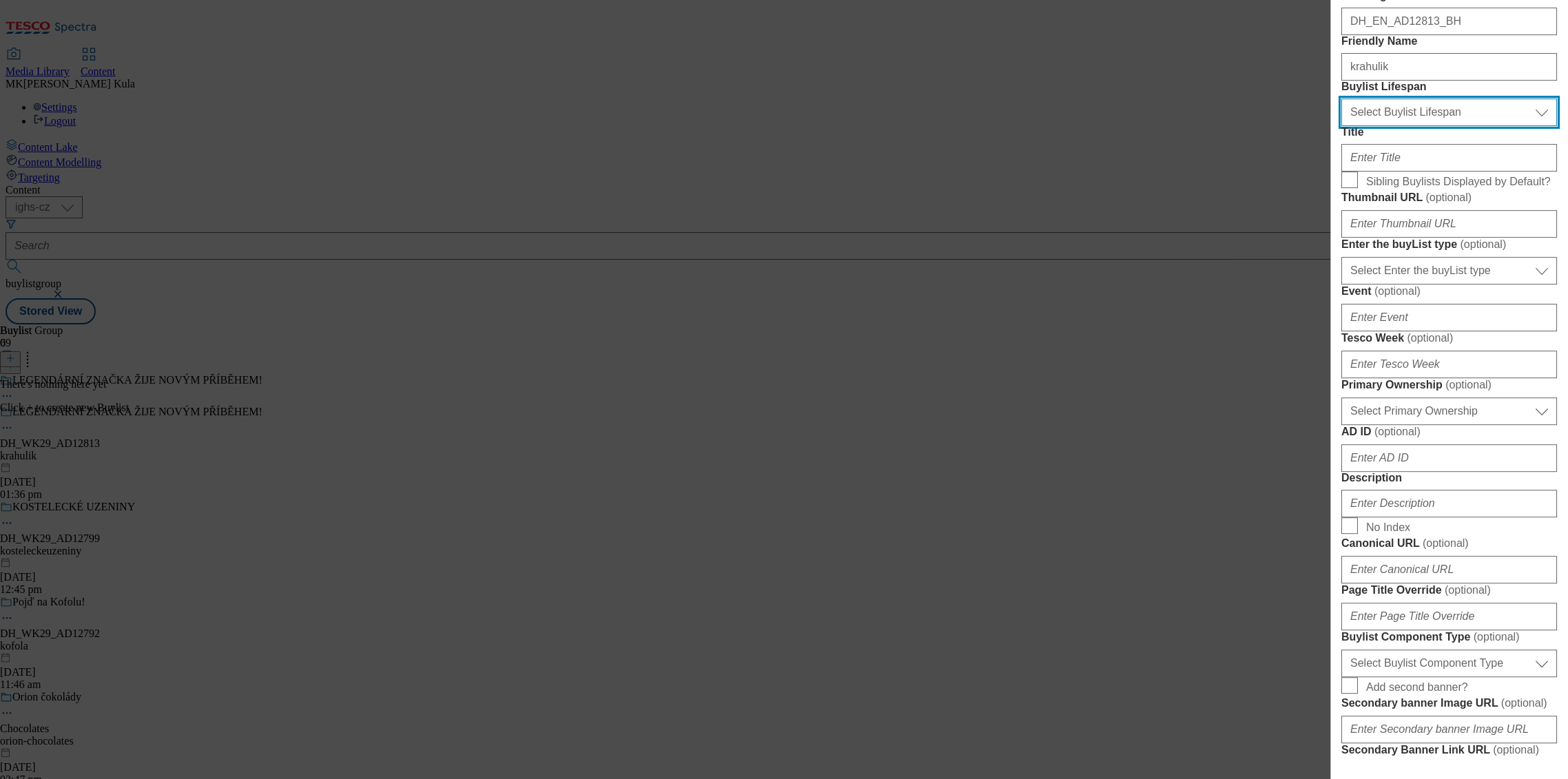
drag, startPoint x: 1386, startPoint y: 186, endPoint x: 1386, endPoint y: 199, distance: 13.0
click at [1386, 126] on select "Select Buylist Lifespan evergreen seasonal tactical" at bounding box center [1449, 112] width 216 height 27
select select "evergreen"
click at [1341, 126] on select "Select Buylist Lifespan evergreen seasonal tactical" at bounding box center [1449, 112] width 216 height 27
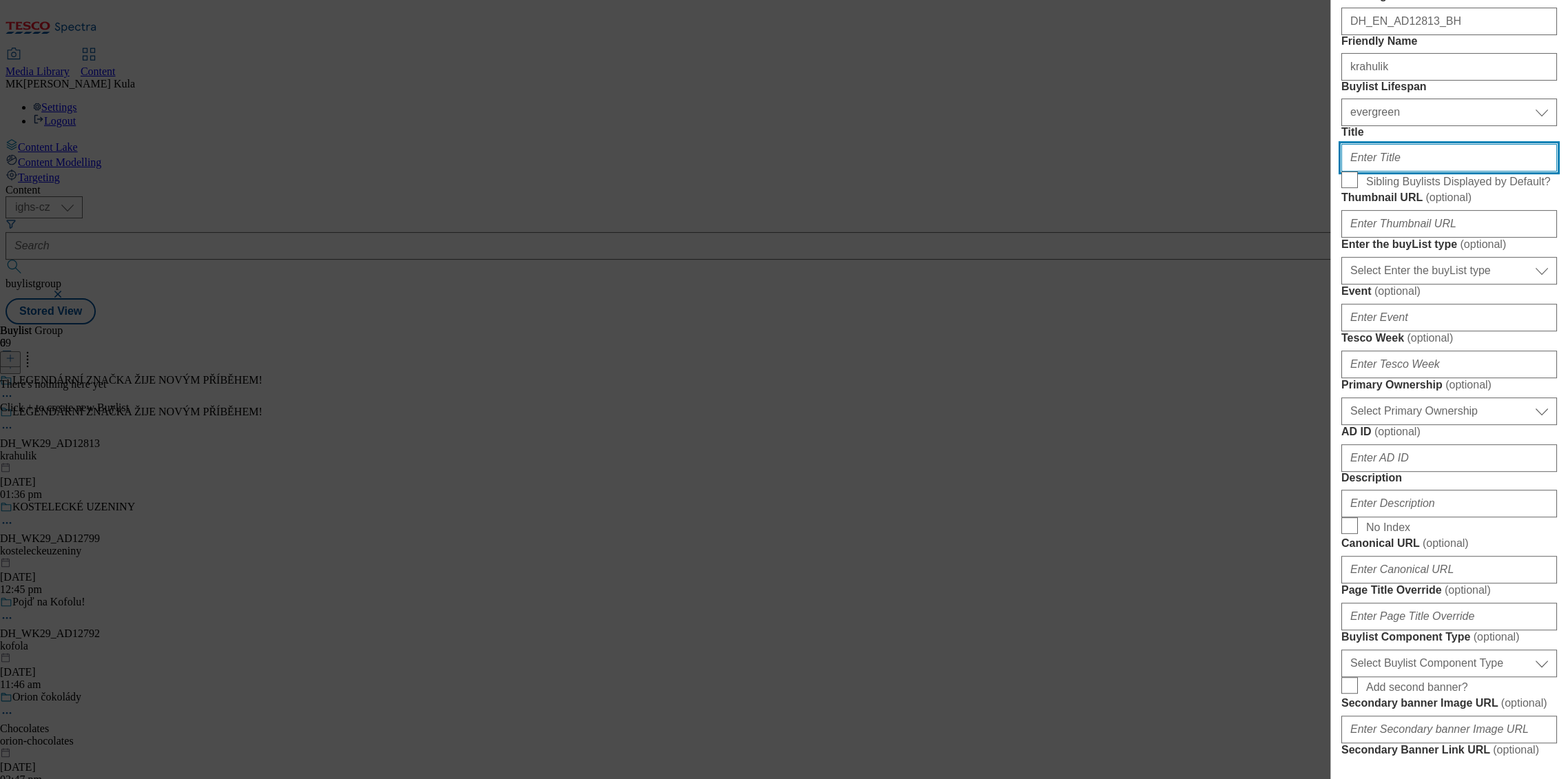
click at [1411, 171] on input "Title" at bounding box center [1449, 157] width 216 height 27
paste input "HANDCRAFTED IN SOUTH BOHEMIA."
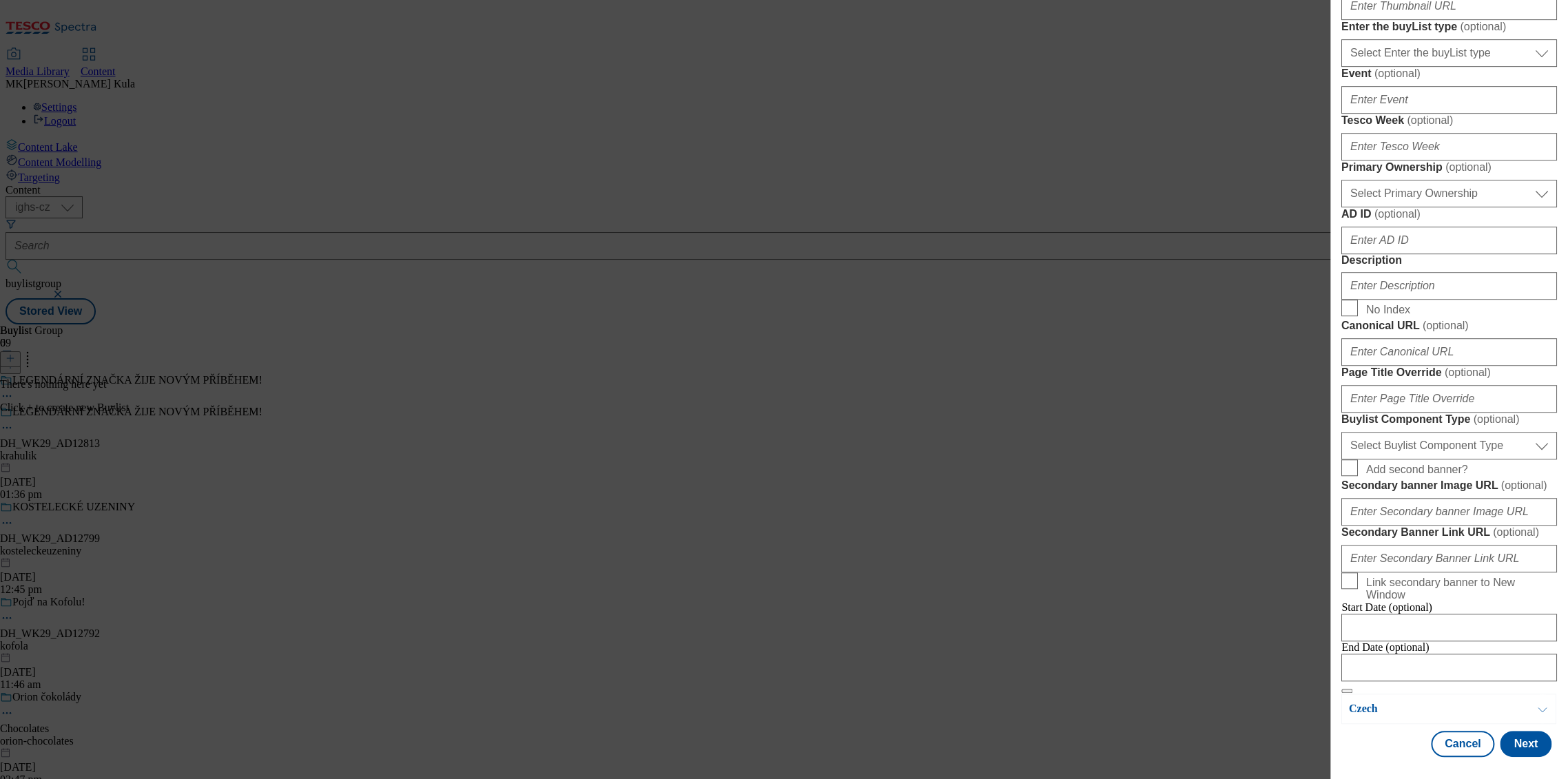
scroll to position [612, 0]
type input "HANDCRAFTED IN SOUTH BOHEMIA."
click at [1408, 207] on select "Select Primary Ownership tesco dunnhumby" at bounding box center [1449, 193] width 216 height 27
select select "dunnhumby"
click at [1341, 207] on select "Select Primary Ownership tesco dunnhumby" at bounding box center [1449, 193] width 216 height 27
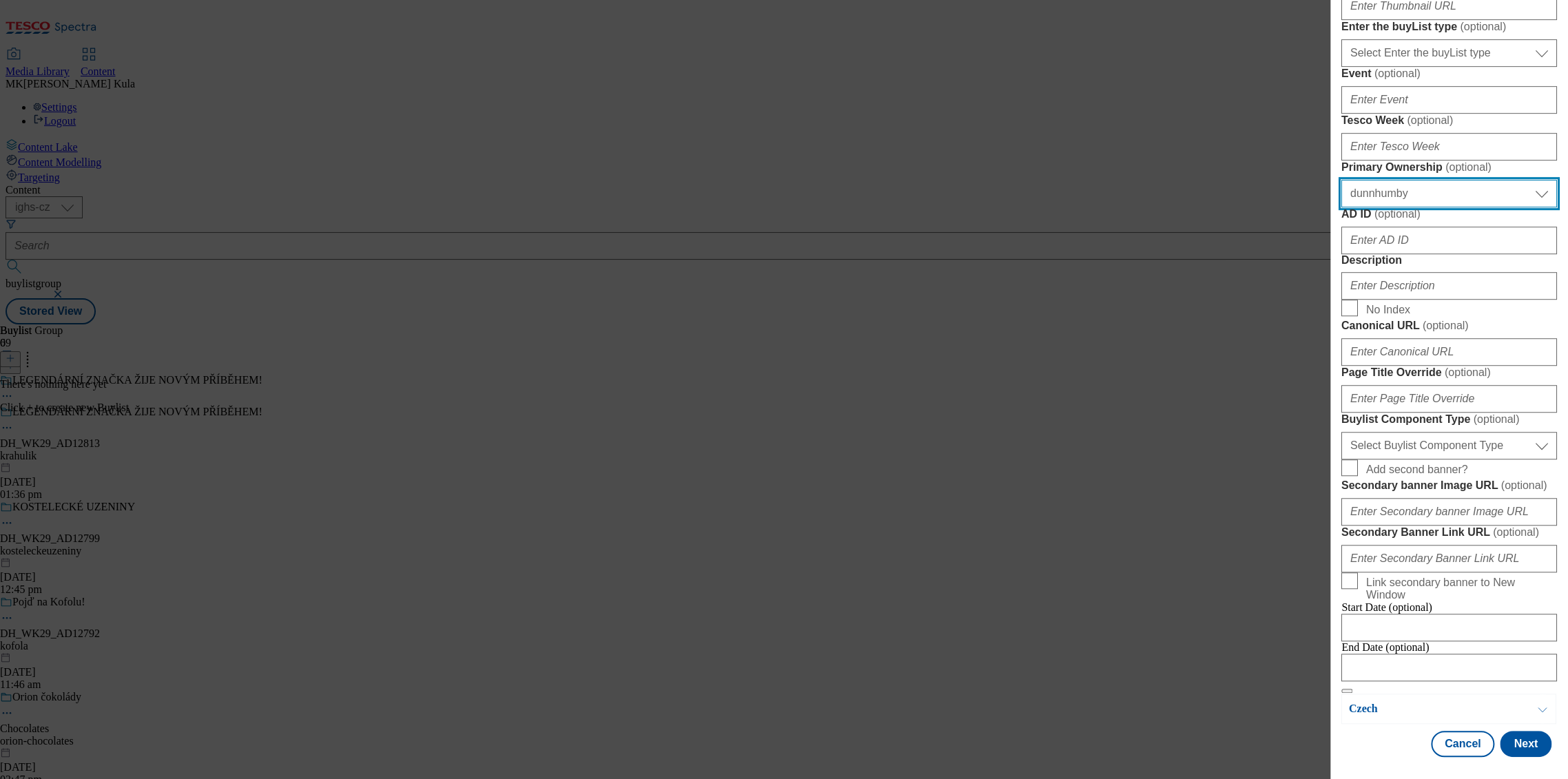
scroll to position [918, 0]
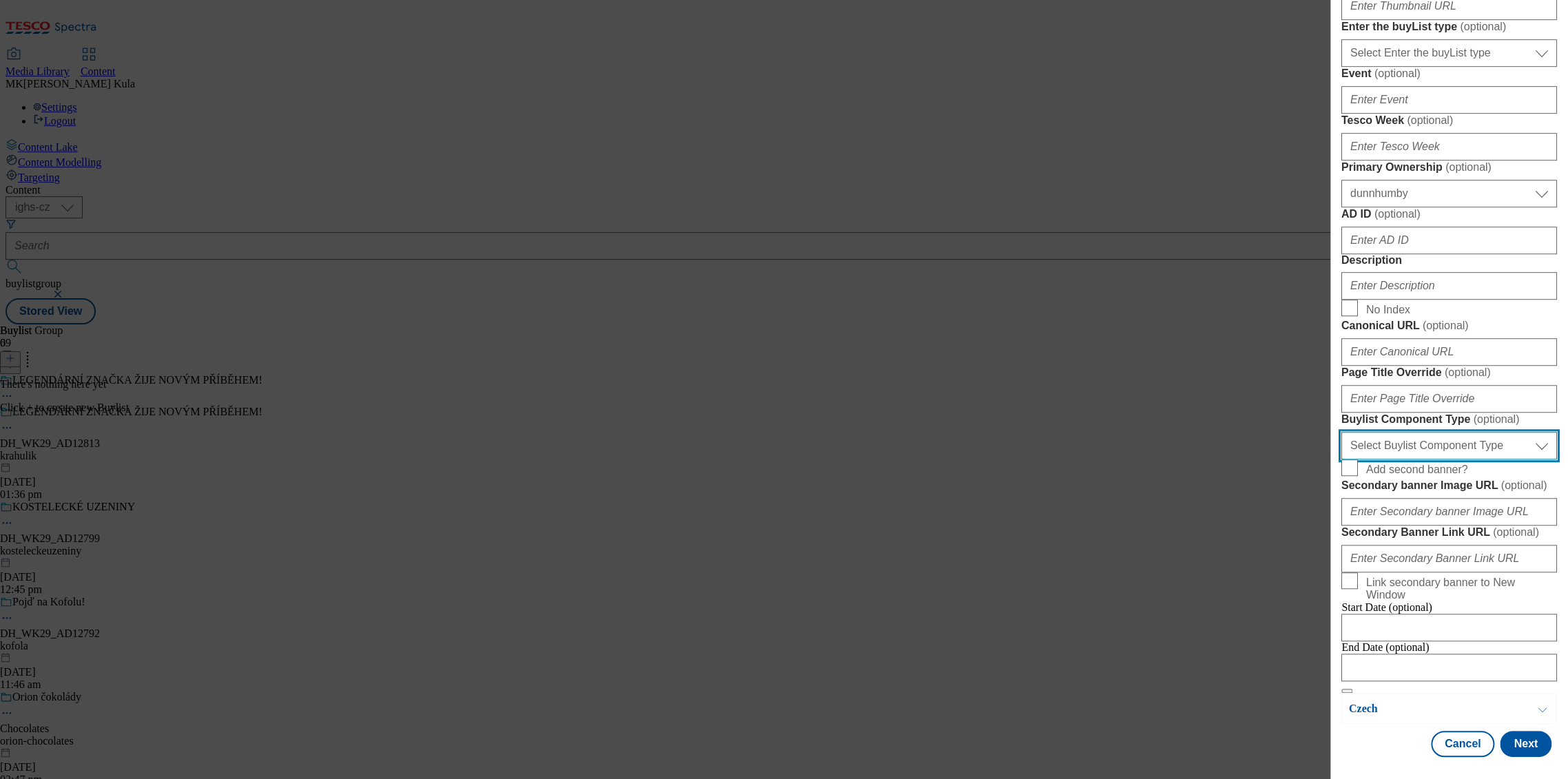
click at [1420, 432] on select "Select Buylist Component Type Banner Competition Header Meal" at bounding box center [1449, 445] width 216 height 27
select select "Banner"
click at [1341, 432] on select "Select Buylist Component Type Banner Competition Header Meal" at bounding box center [1449, 445] width 216 height 27
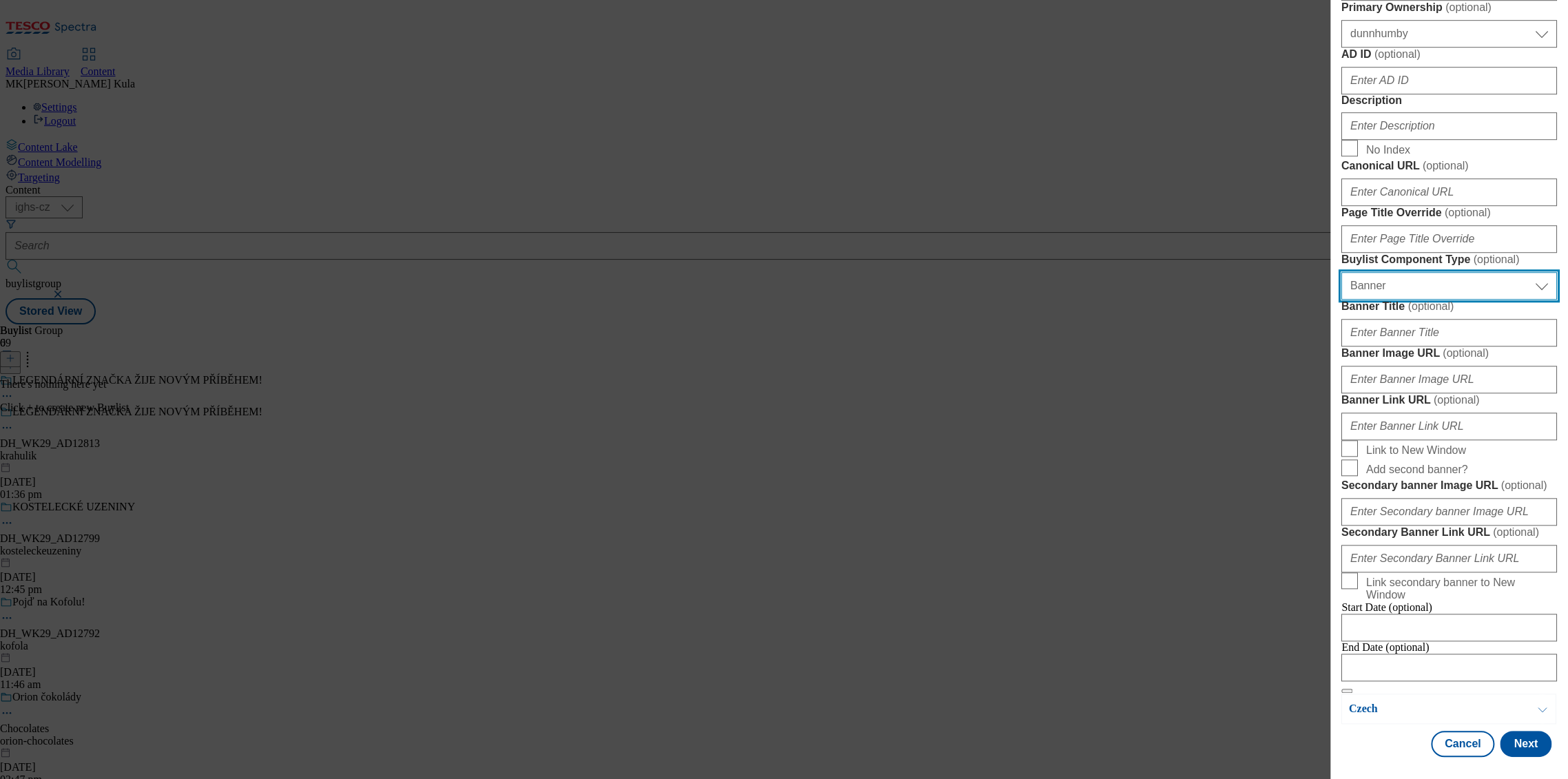
scroll to position [1072, 0]
drag, startPoint x: 1380, startPoint y: 315, endPoint x: 1511, endPoint y: 324, distance: 131.3
click at [1380, 366] on input "Banner Image URL ( optional )" at bounding box center [1449, 379] width 216 height 27
paste input "https://digitalcontent.api.tesco.com/v2/media/ighs-ce-mktg/eb05c5fe-75b8-4c59-8…"
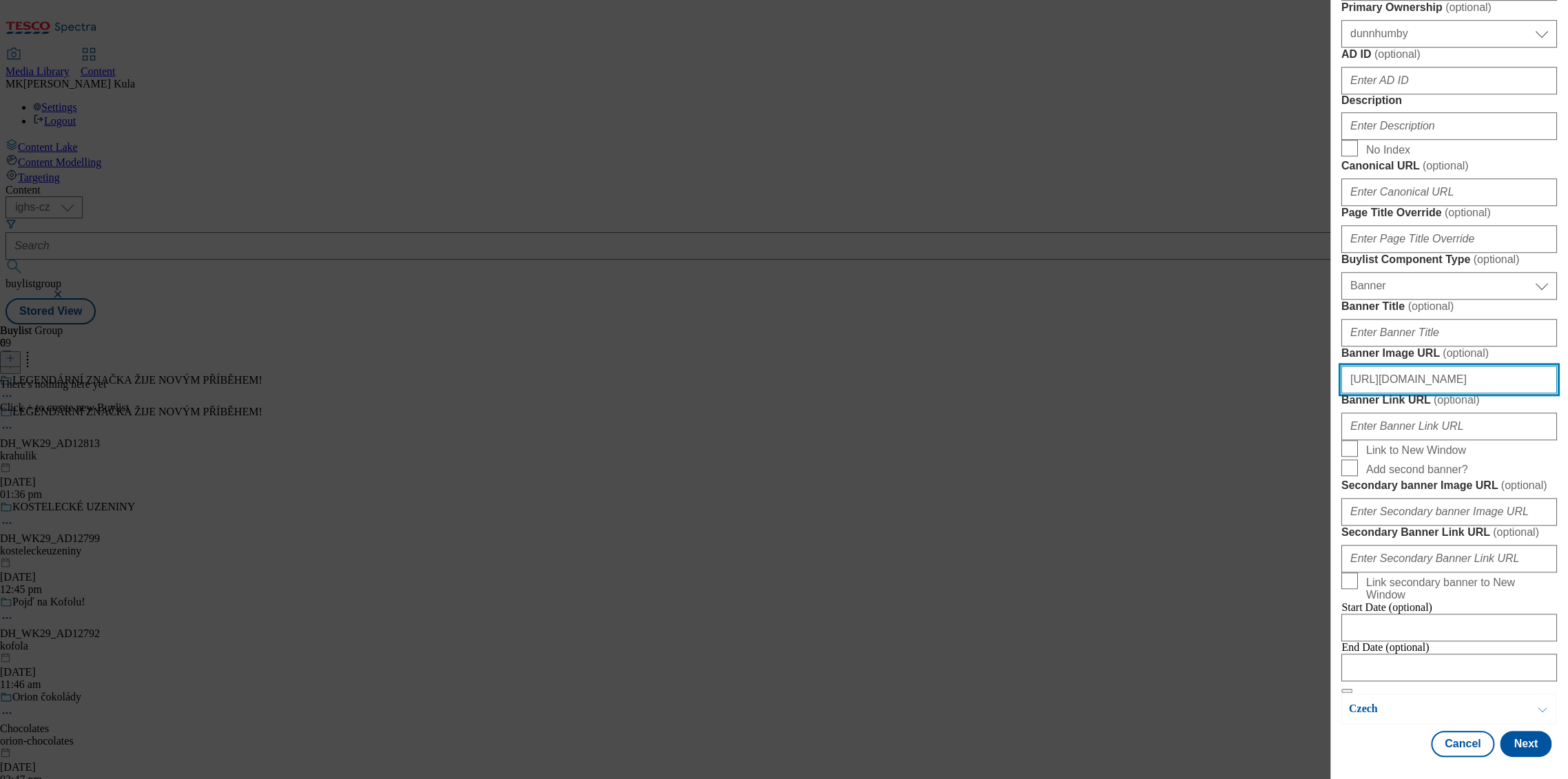
scroll to position [1184, 0]
type input "https://digitalcontent.api.tesco.com/v2/media/ighs-ce-mktg/eb05c5fe-75b8-4c59-8…"
click at [1518, 749] on button "Next" at bounding box center [1526, 744] width 52 height 26
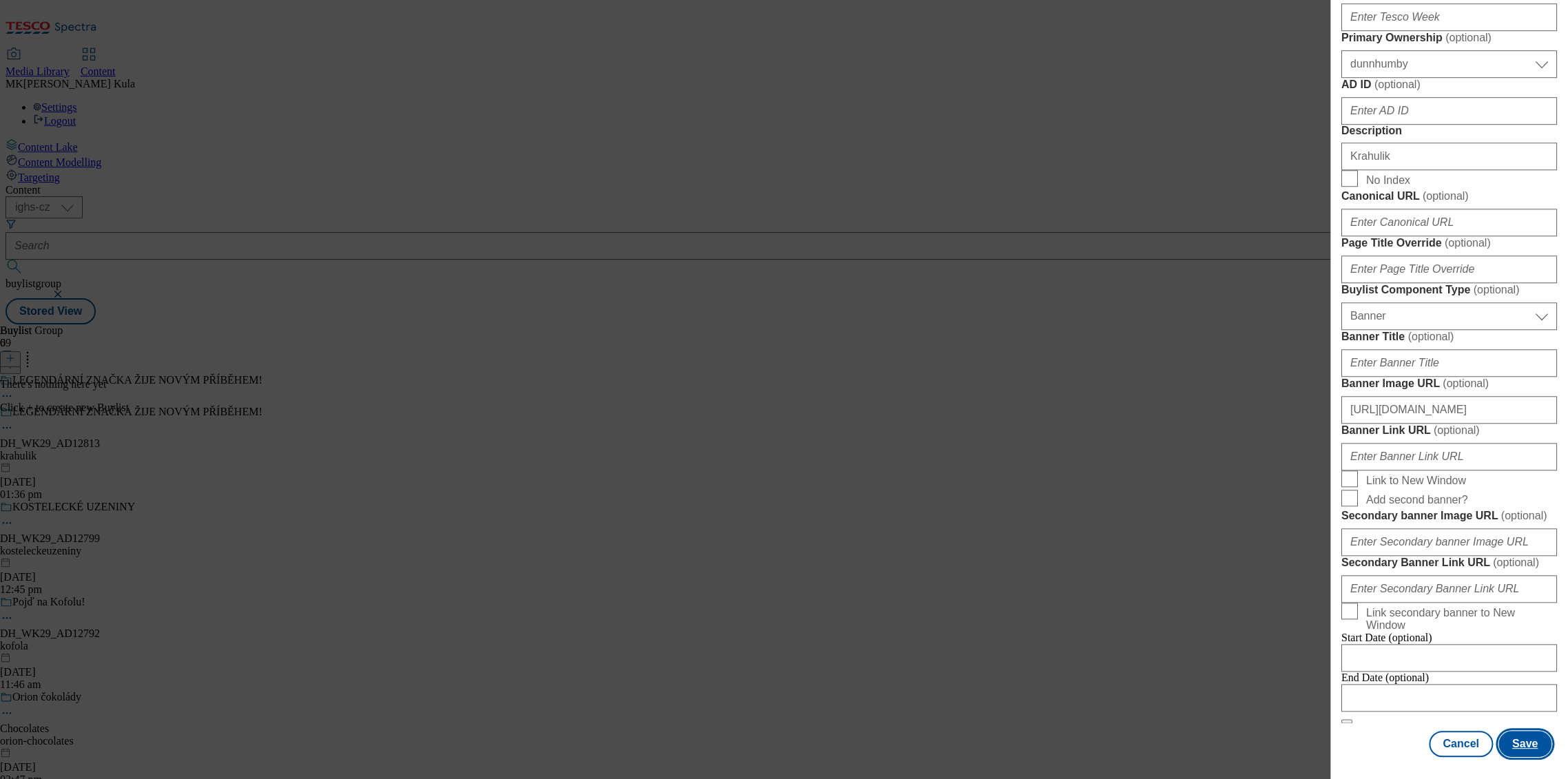
scroll to position [0, 0]
click at [1527, 754] on button "Save" at bounding box center [1525, 744] width 53 height 26
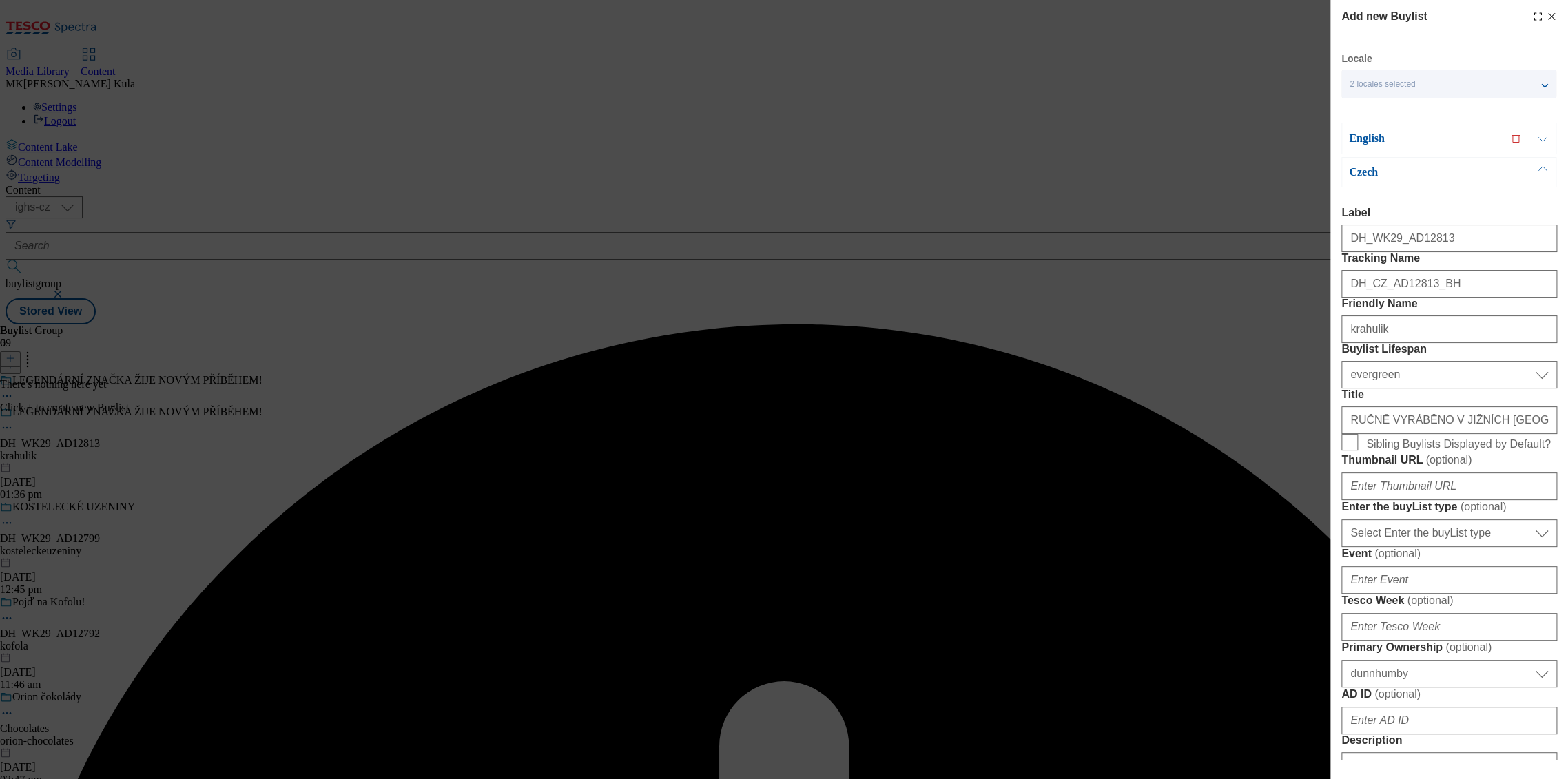
click at [1407, 139] on p "English" at bounding box center [1421, 138] width 145 height 14
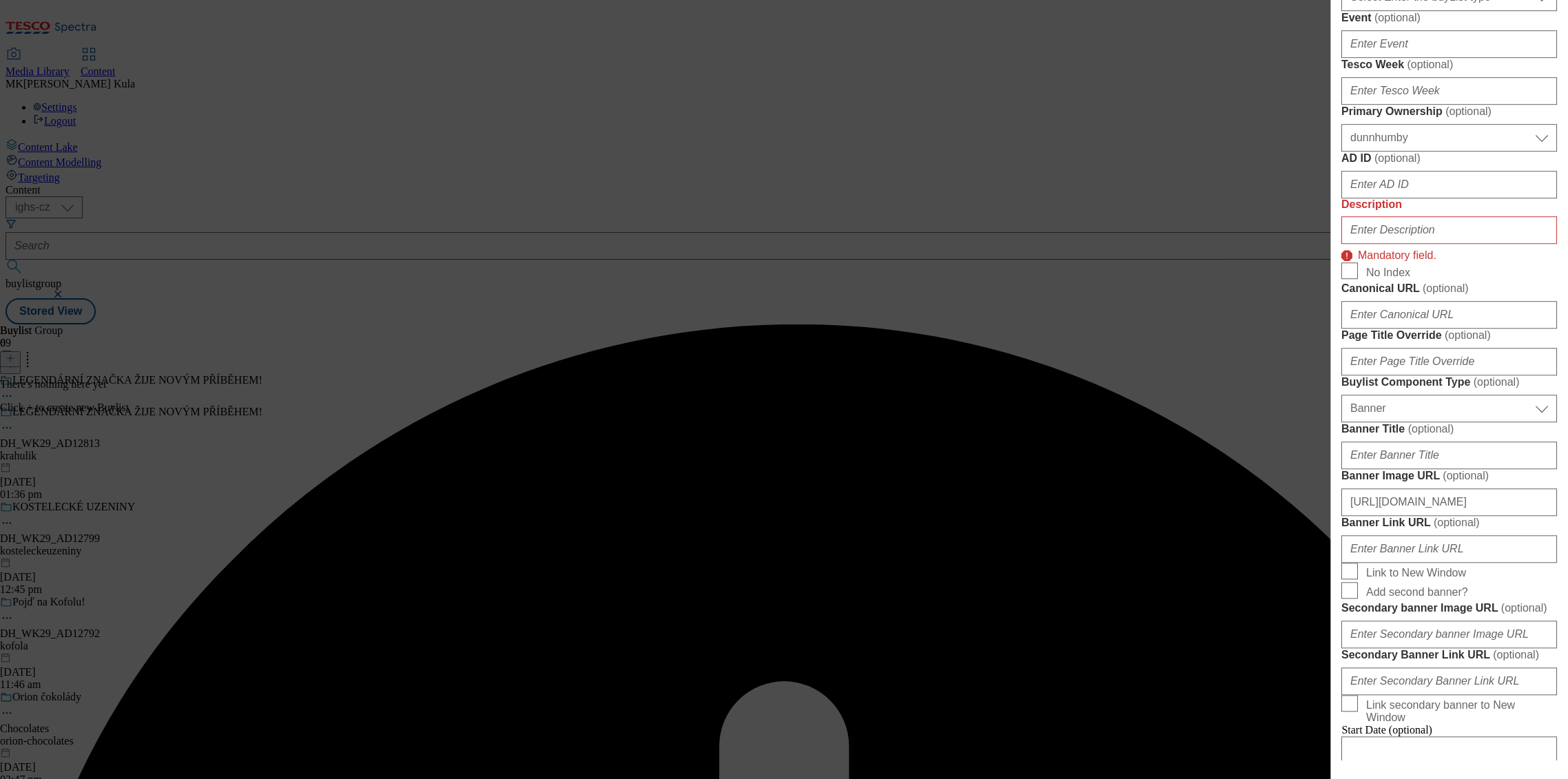
scroll to position [766, 0]
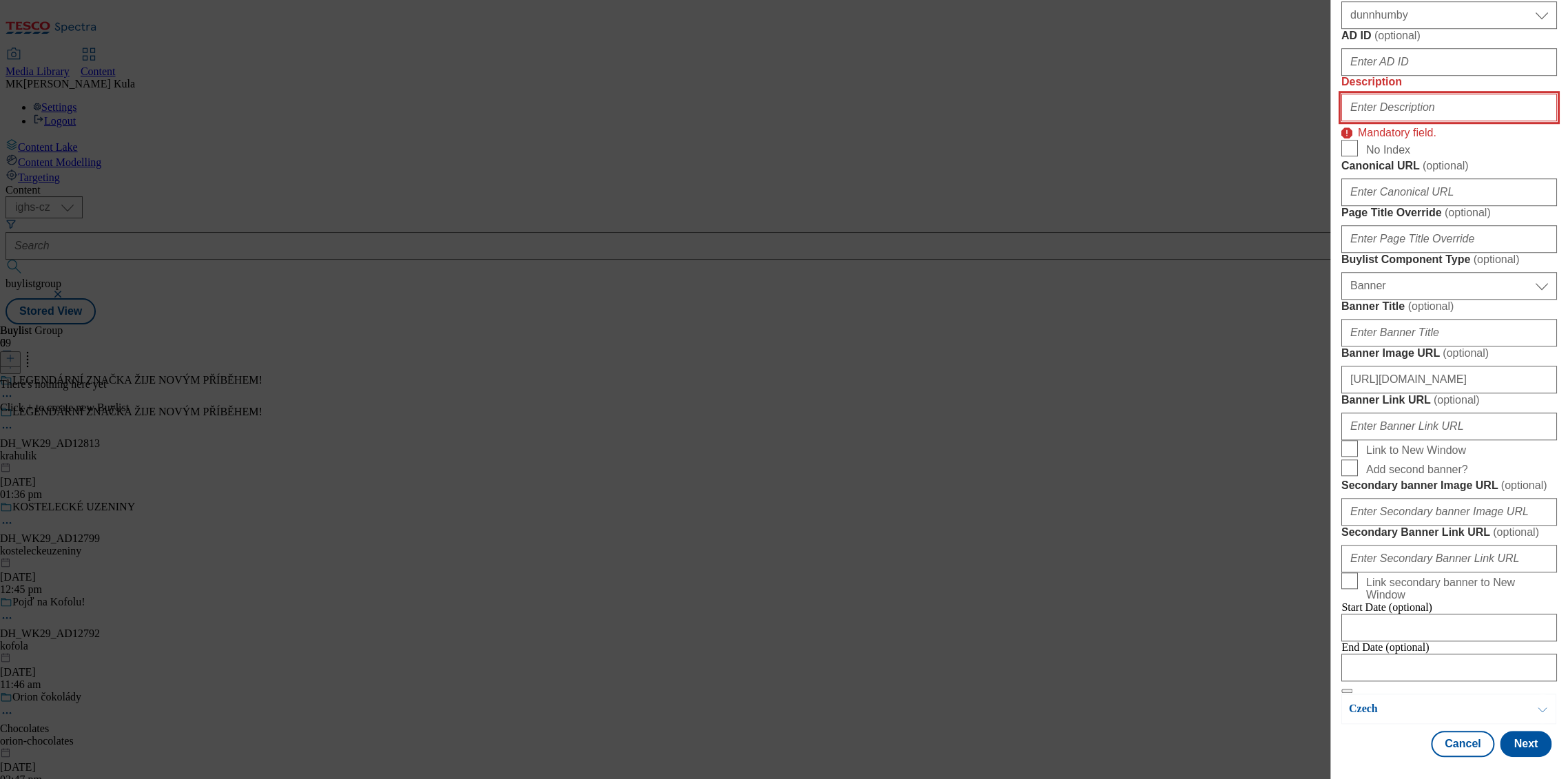
click at [1406, 121] on input "Description" at bounding box center [1449, 107] width 216 height 27
paste input "Krahulik"
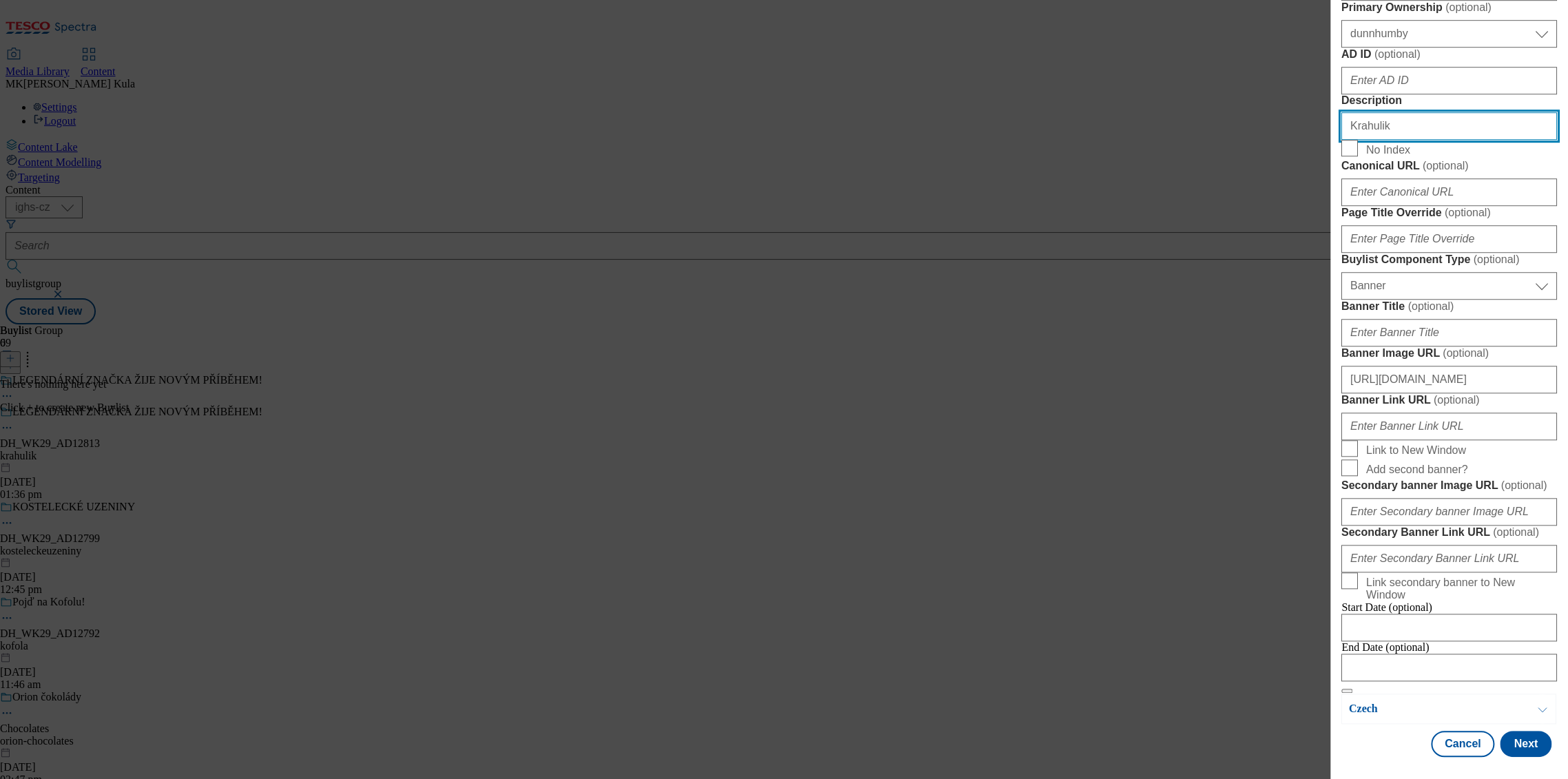
scroll to position [1184, 0]
type input "Krahulik"
click at [1525, 743] on button "Next" at bounding box center [1526, 744] width 52 height 26
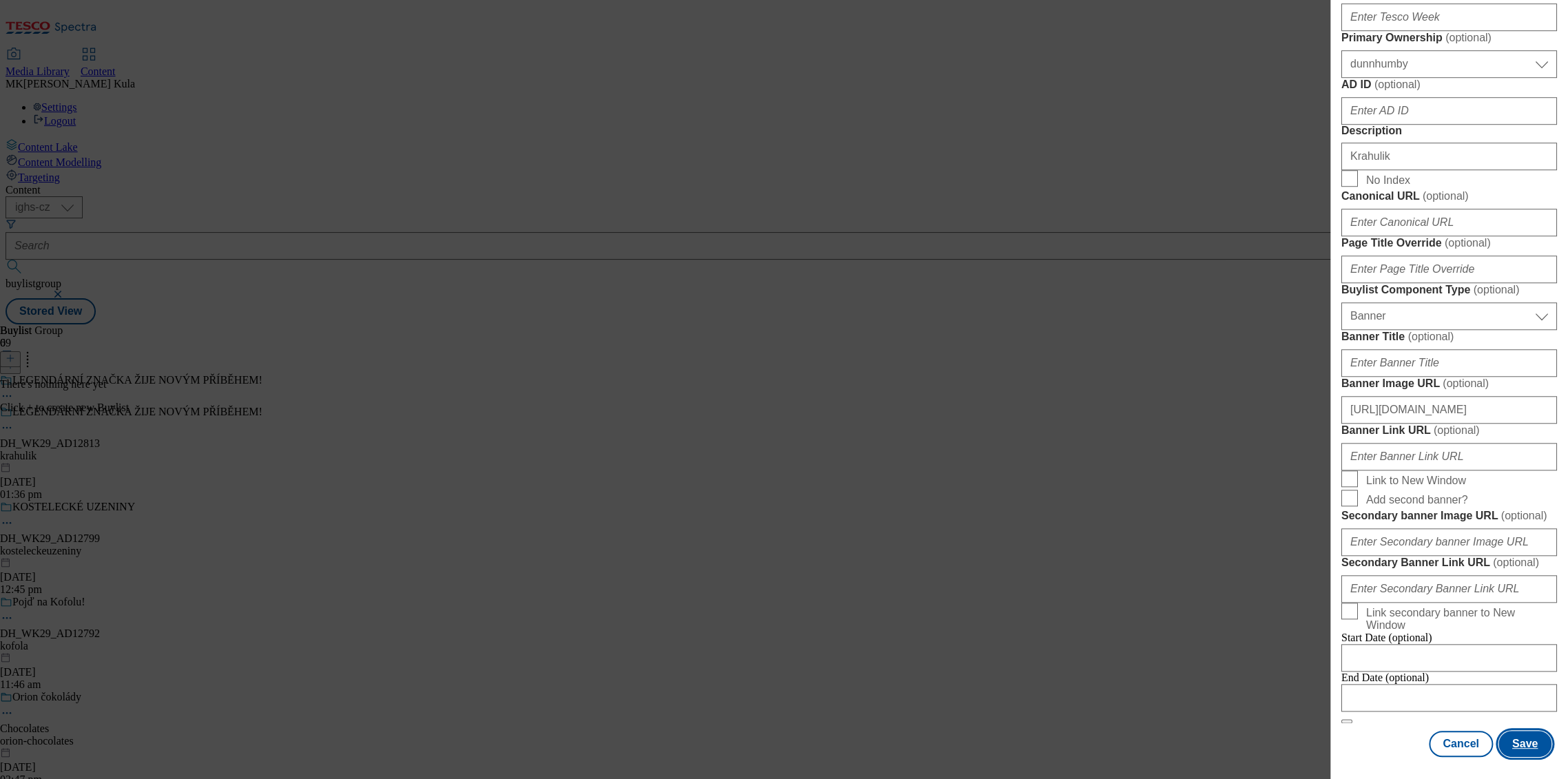
click at [1521, 745] on button "Save" at bounding box center [1525, 744] width 53 height 26
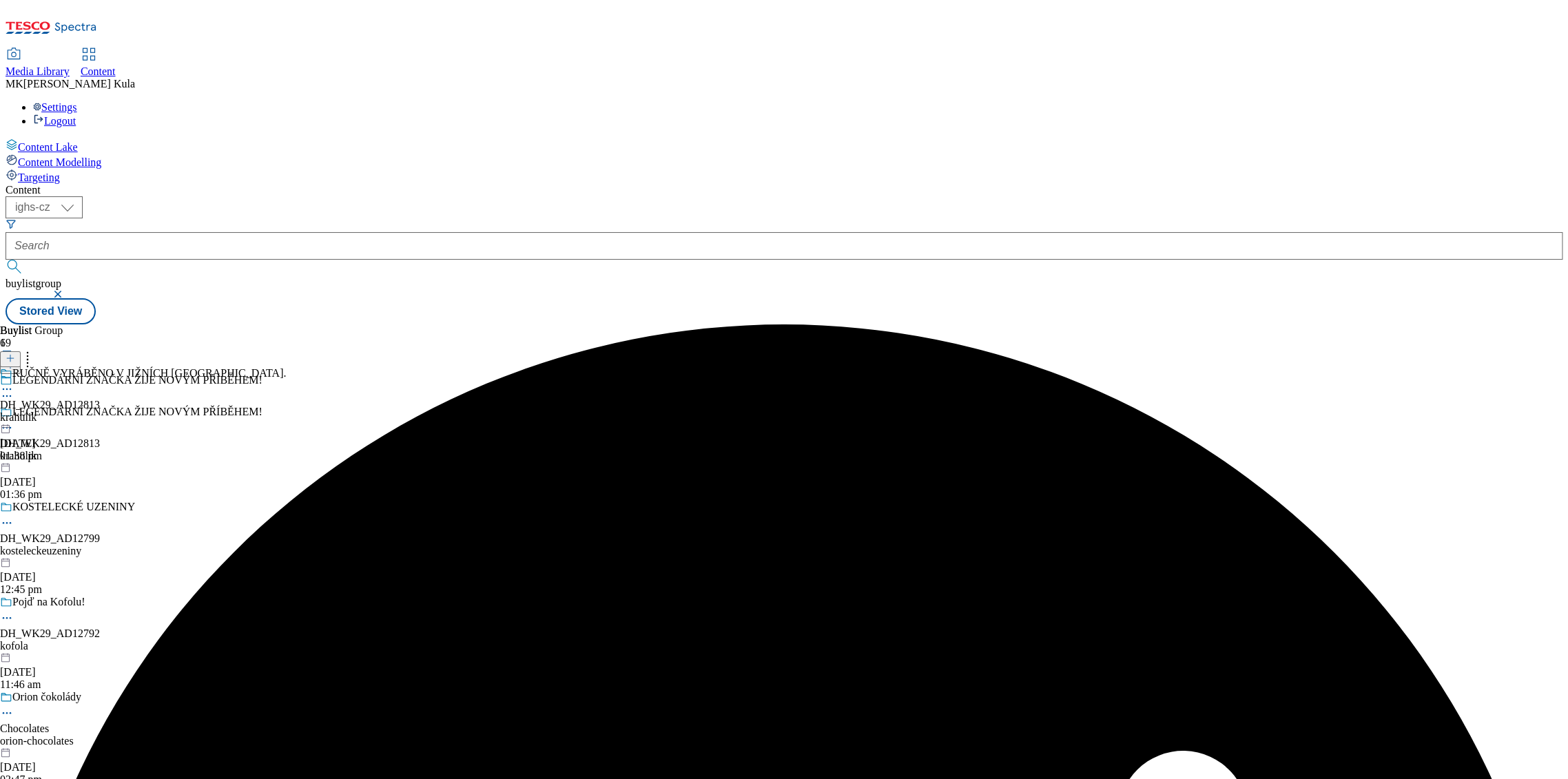
click at [14, 382] on icon at bounding box center [7, 390] width 14 height 14
click at [286, 368] on div "RUČNĚ VYRÁBĚNO V JIŽNÍCH ČECHÁCH. DH_WK29_AD12813 krahulik 4 Sept 2025 01:38 pm" at bounding box center [143, 415] width 286 height 95
click at [286, 399] on div "RUČNĚ VYRÁBĚNO V JIŽNÍCH ČECHÁCH." at bounding box center [143, 415] width 286 height 32
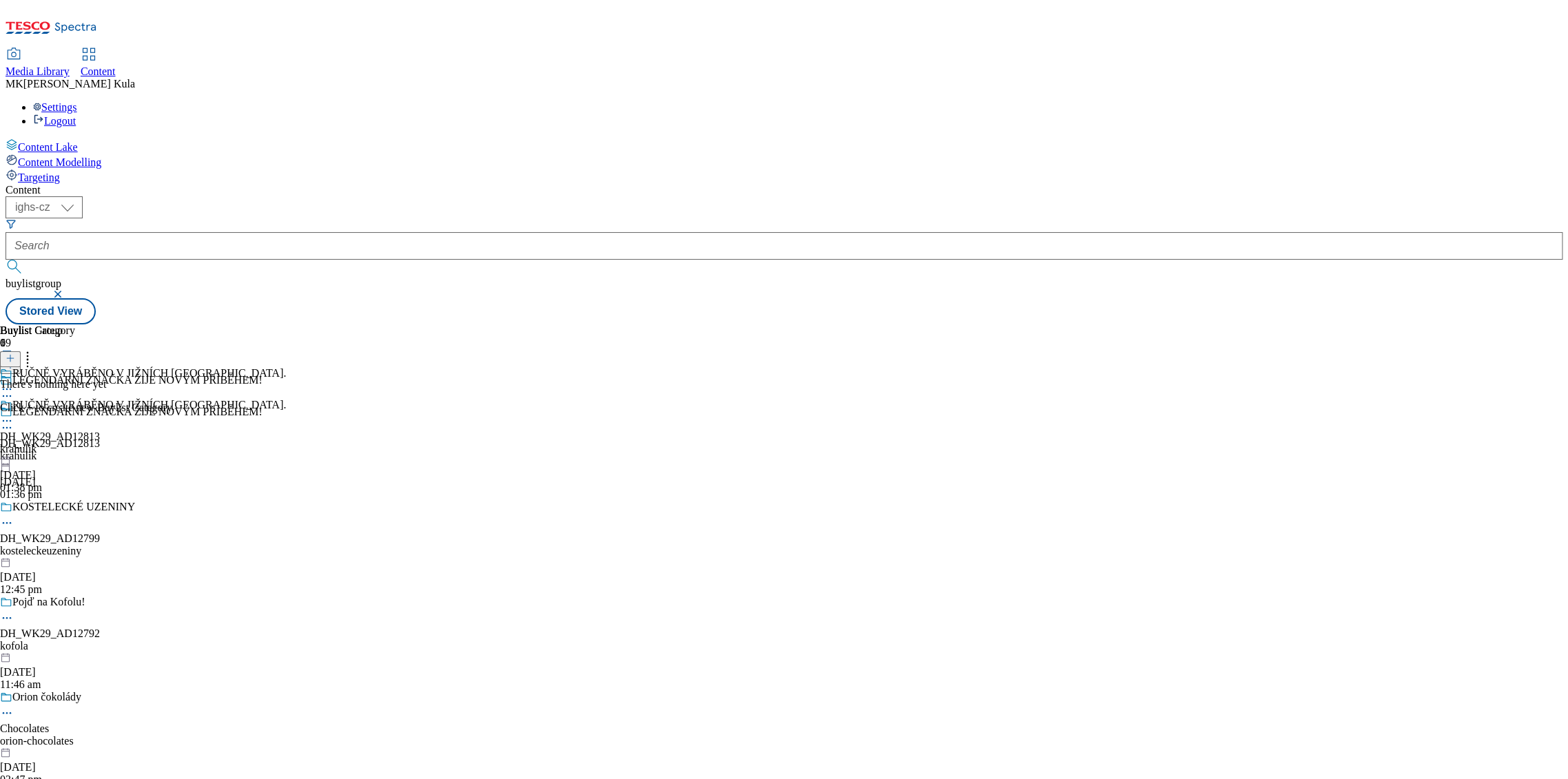
click at [15, 354] on icon at bounding box center [10, 358] width 9 height 9
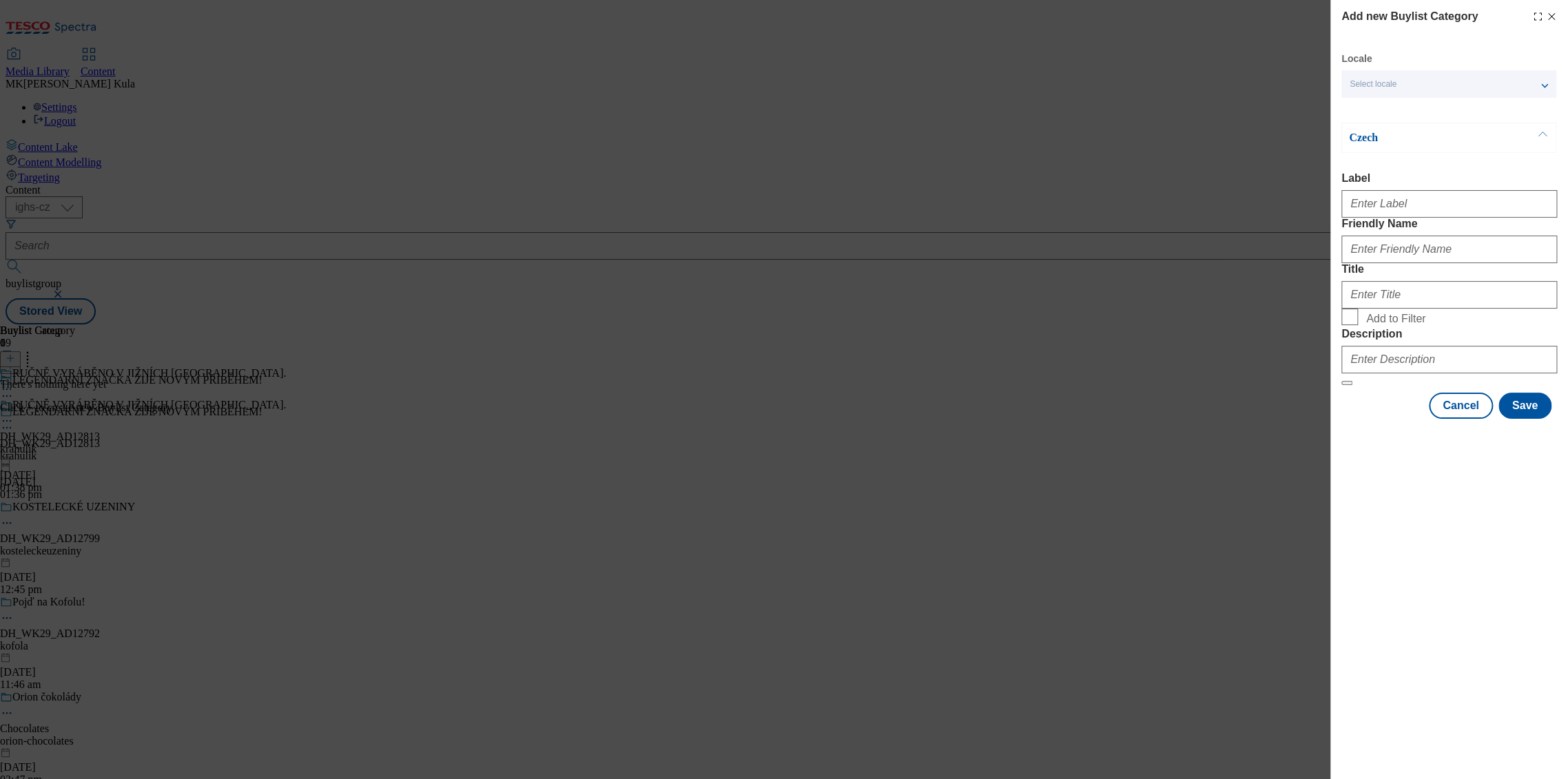
click at [1394, 68] on div "Locale Select locale English Czech" at bounding box center [1448, 75] width 215 height 45
click at [1390, 90] on div "Select locale" at bounding box center [1448, 84] width 215 height 27
click at [1390, 112] on span "English" at bounding box center [1390, 110] width 32 height 8
click at [1366, 112] on input "English" at bounding box center [1358, 111] width 16 height 16
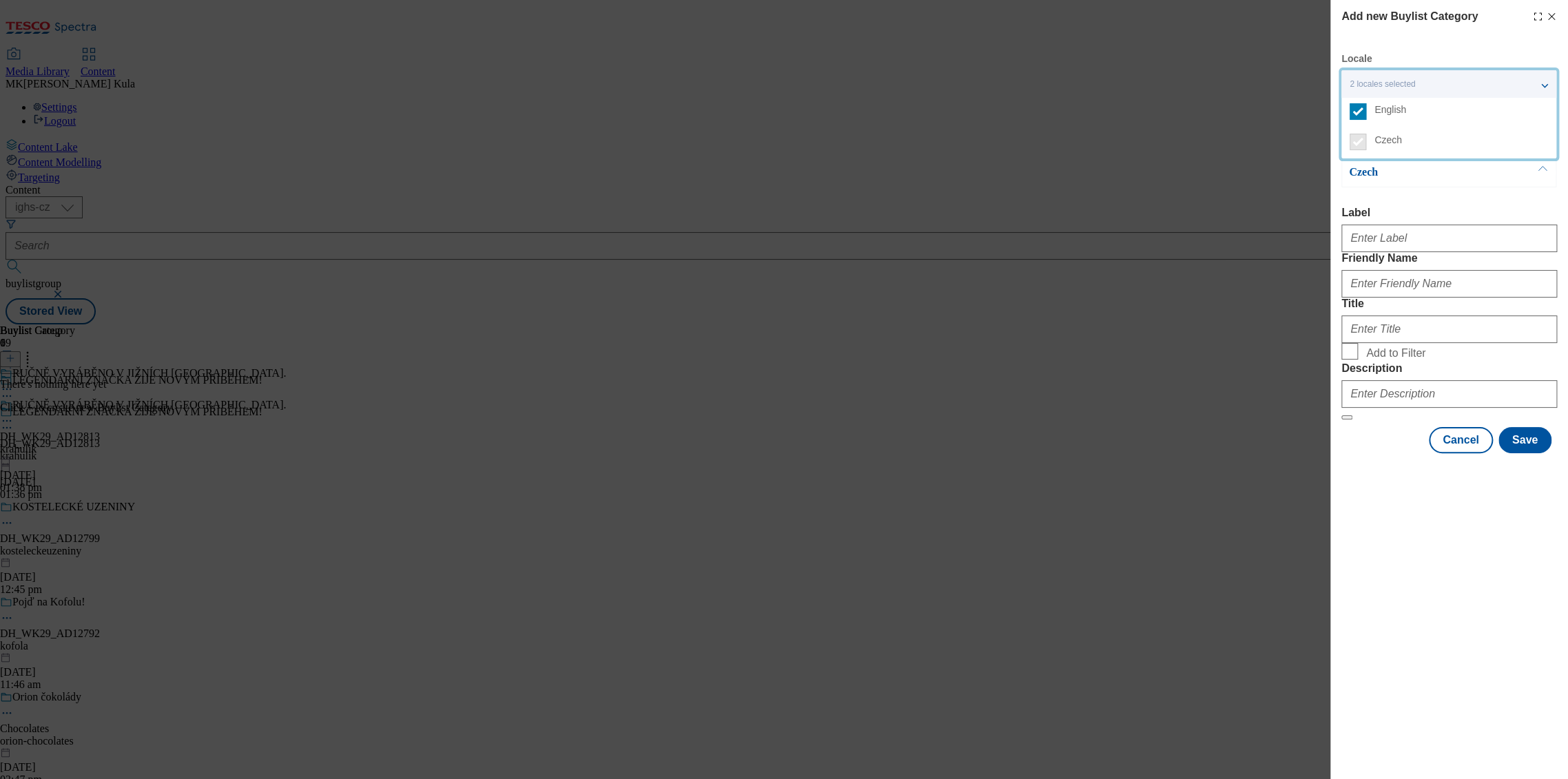
click at [1427, 652] on div "Add new Buylist Category Locale 2 locales selected English Czech English Label …" at bounding box center [1449, 390] width 238 height 779
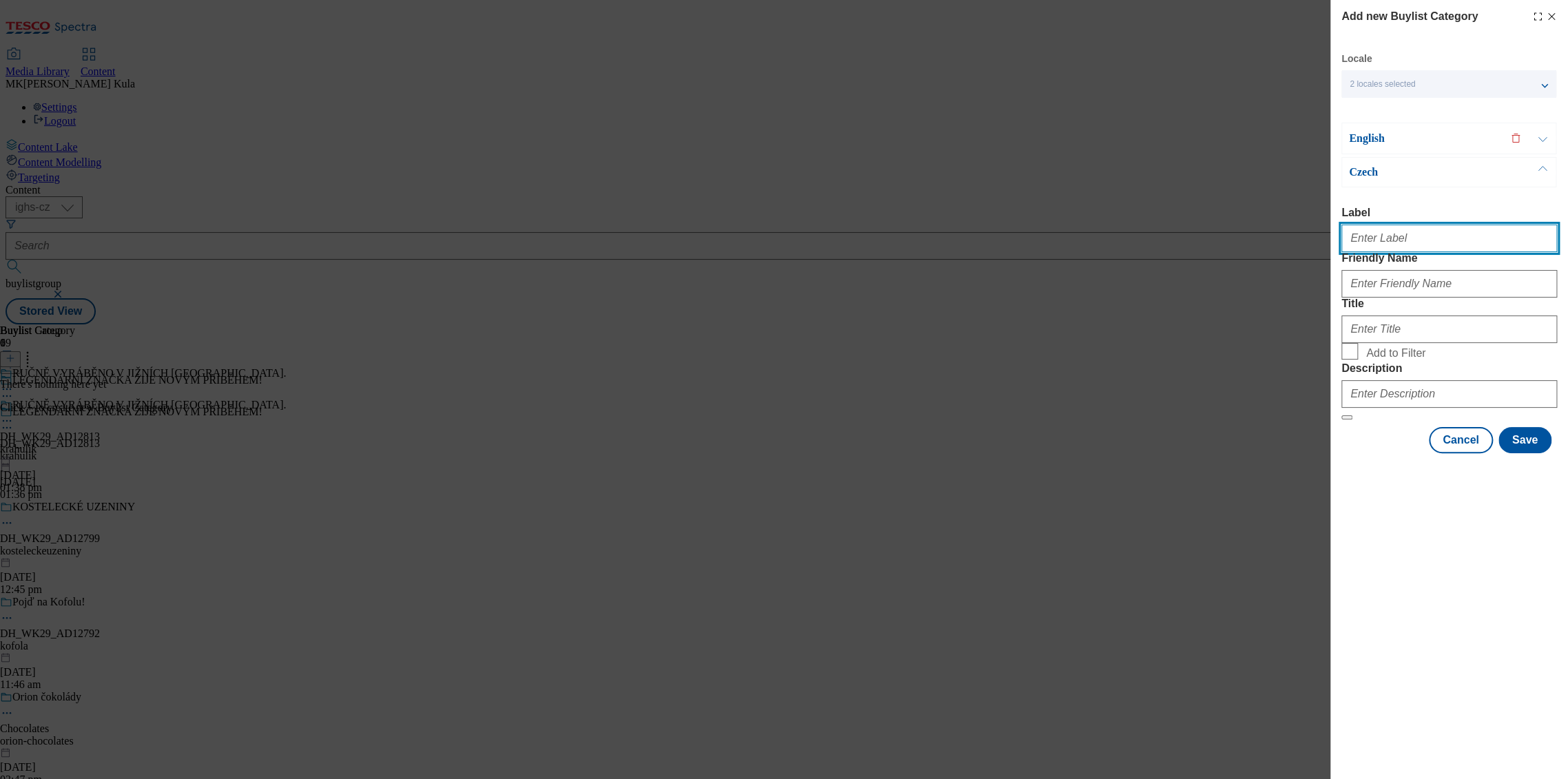
click at [1416, 240] on input "Label" at bounding box center [1449, 238] width 216 height 27
paste input "DH_WK29_AD12813"
type input "DH_WK29_AD12813"
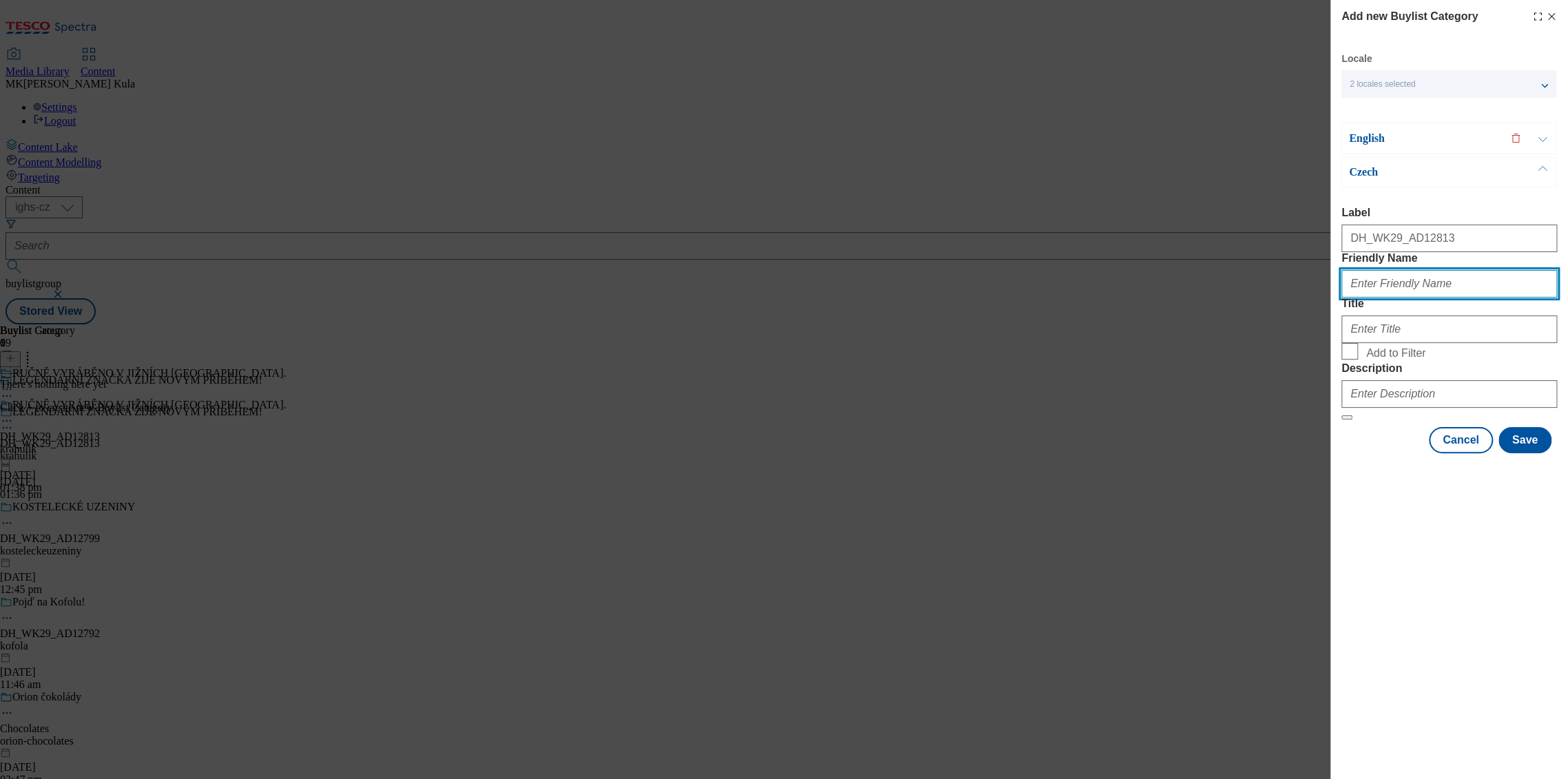
click at [1383, 298] on input "Friendly Name" at bounding box center [1449, 283] width 216 height 27
paste input "krahulik"
type input "krahulik"
click at [1447, 648] on div "Add new Buylist Category Locale 2 locales selected English Czech English Label …" at bounding box center [1449, 390] width 238 height 779
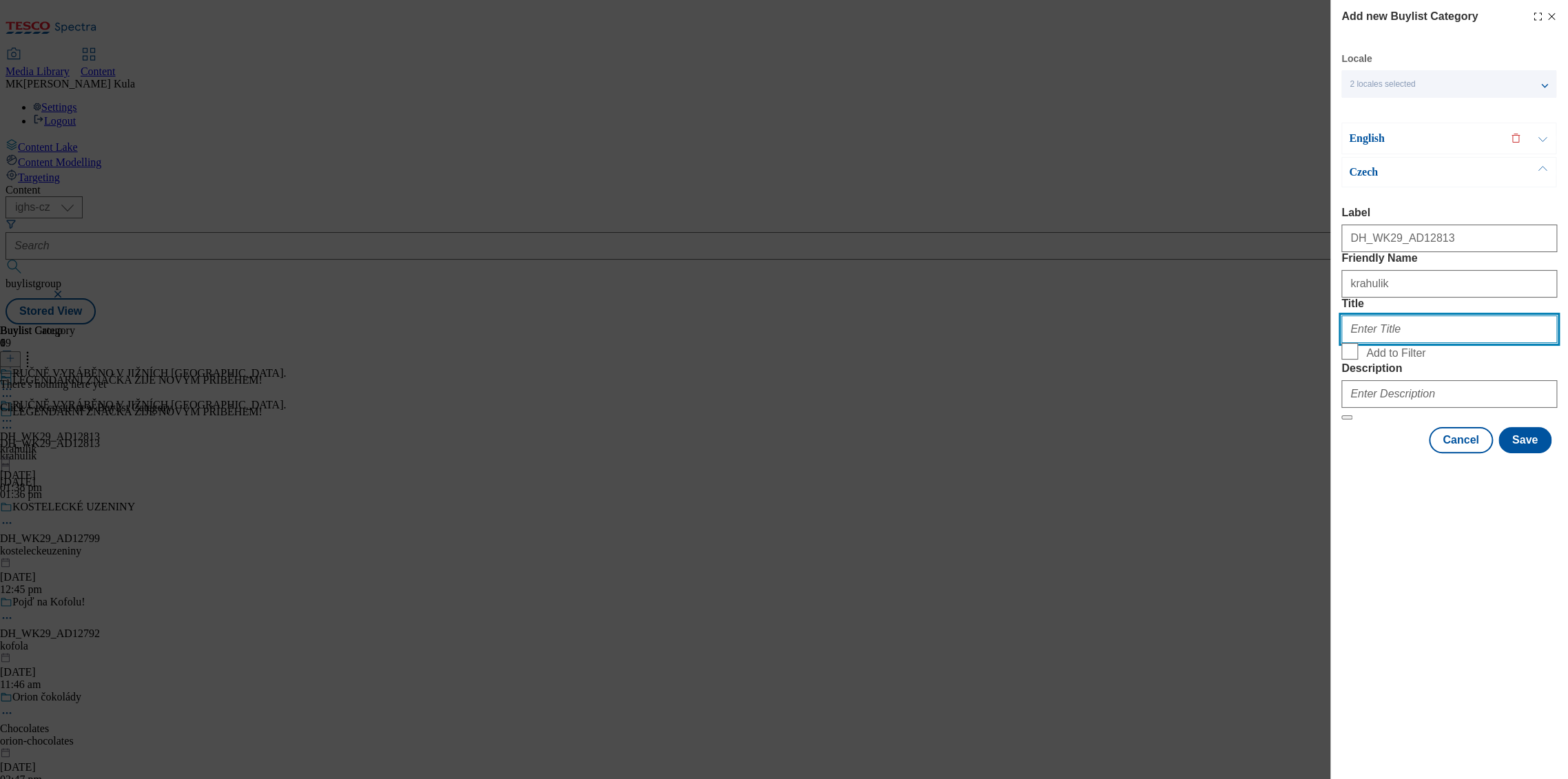
click at [1390, 343] on input "Title" at bounding box center [1449, 328] width 216 height 27
paste input "RUČNĚ VYRÁBĚNO V JIŽNÍCH ČECHÁCH."
type input "RUČNĚ VYRÁBĚNO V JIŽNÍCH ČECHÁCH."
click at [1479, 662] on div "Add new Buylist Category Locale 2 locales selected English Czech English Label …" at bounding box center [1449, 390] width 238 height 779
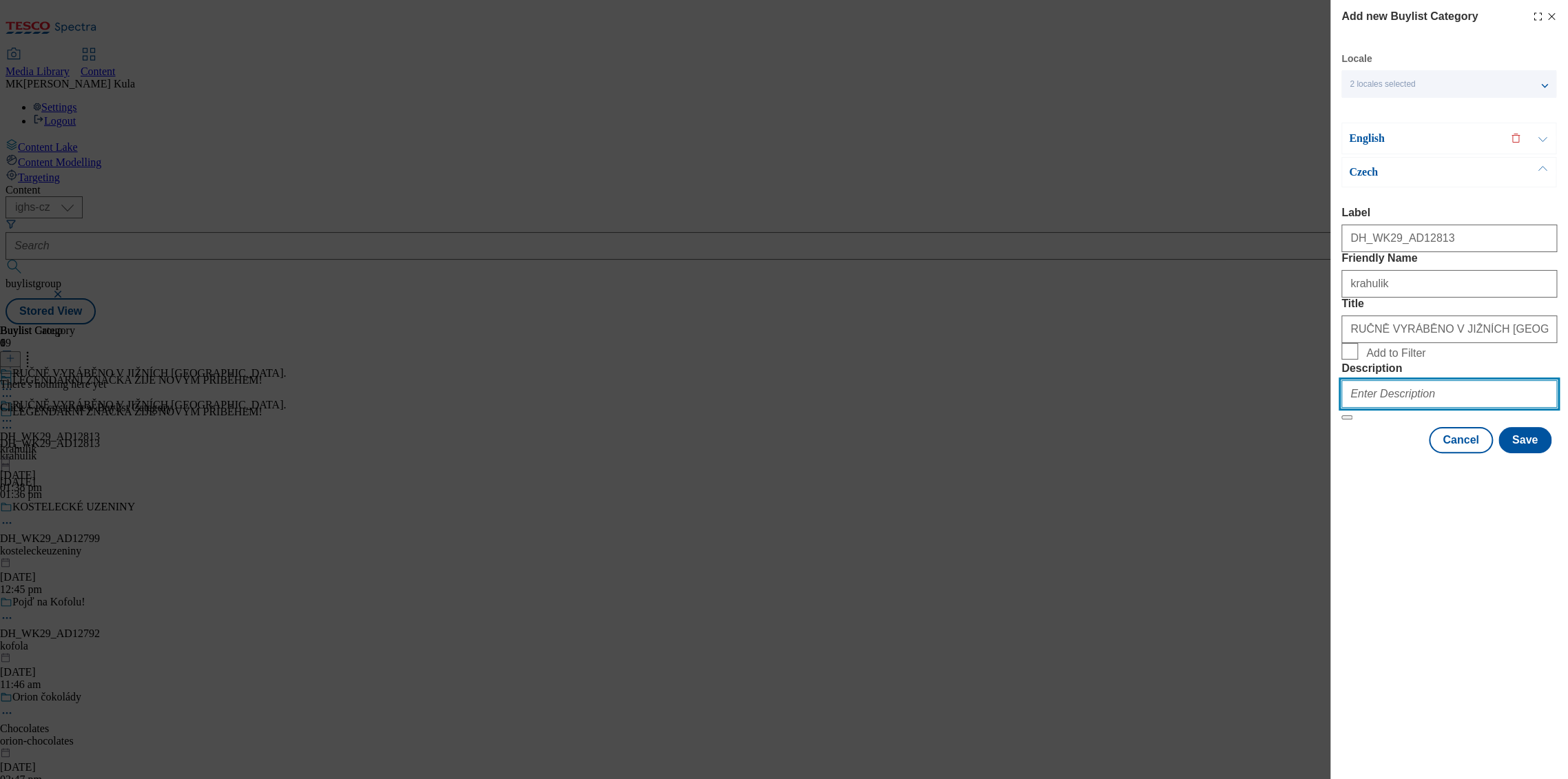
click at [1441, 408] on input "Description" at bounding box center [1449, 393] width 216 height 27
paste input "Krahulik"
type input "Krahulik"
click at [1426, 136] on p "English" at bounding box center [1421, 138] width 145 height 14
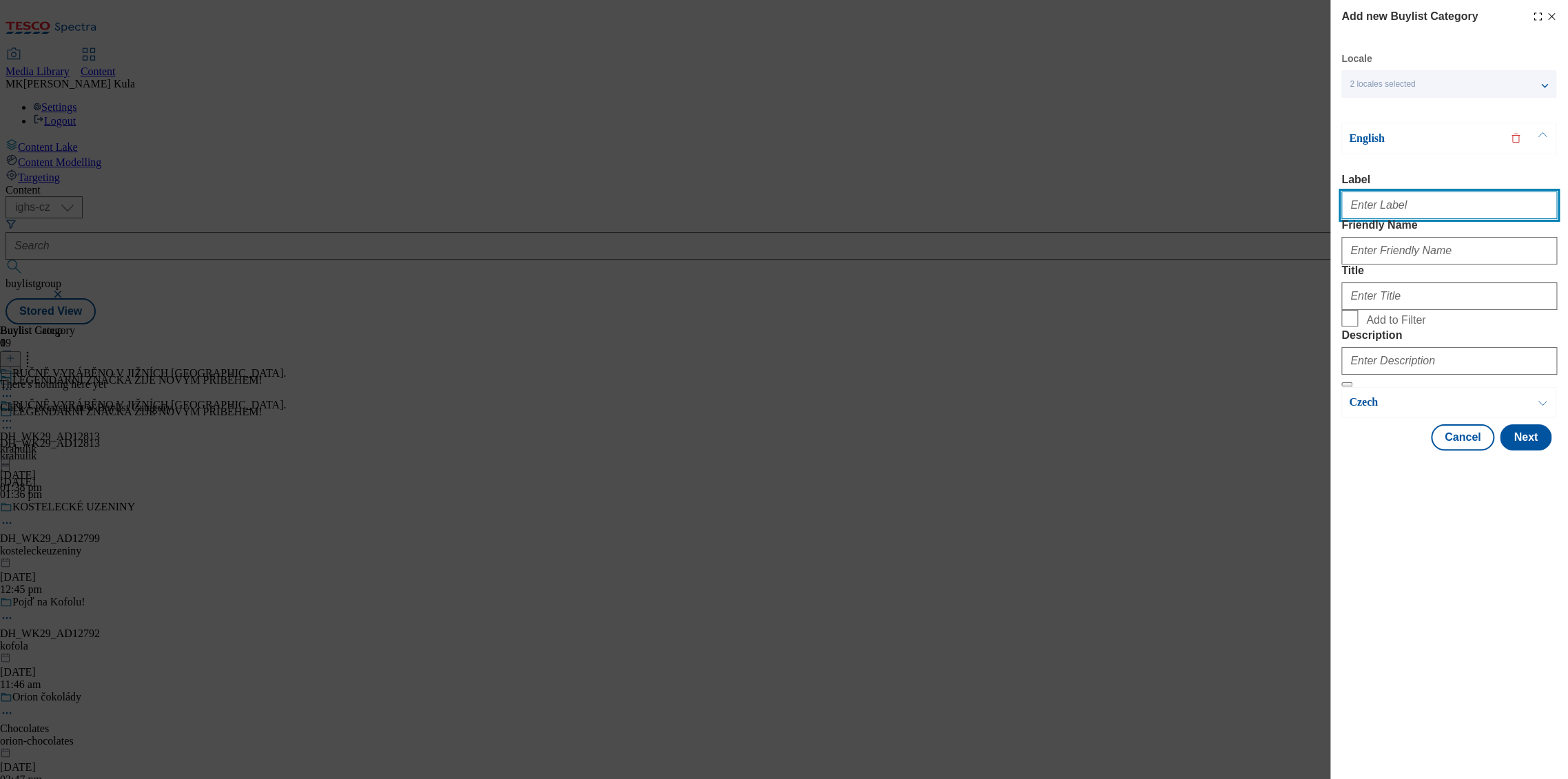
click at [1408, 194] on input "Label" at bounding box center [1449, 205] width 216 height 27
paste input "DH_WK29_AD12813"
type input "DH_WK29_AD12813"
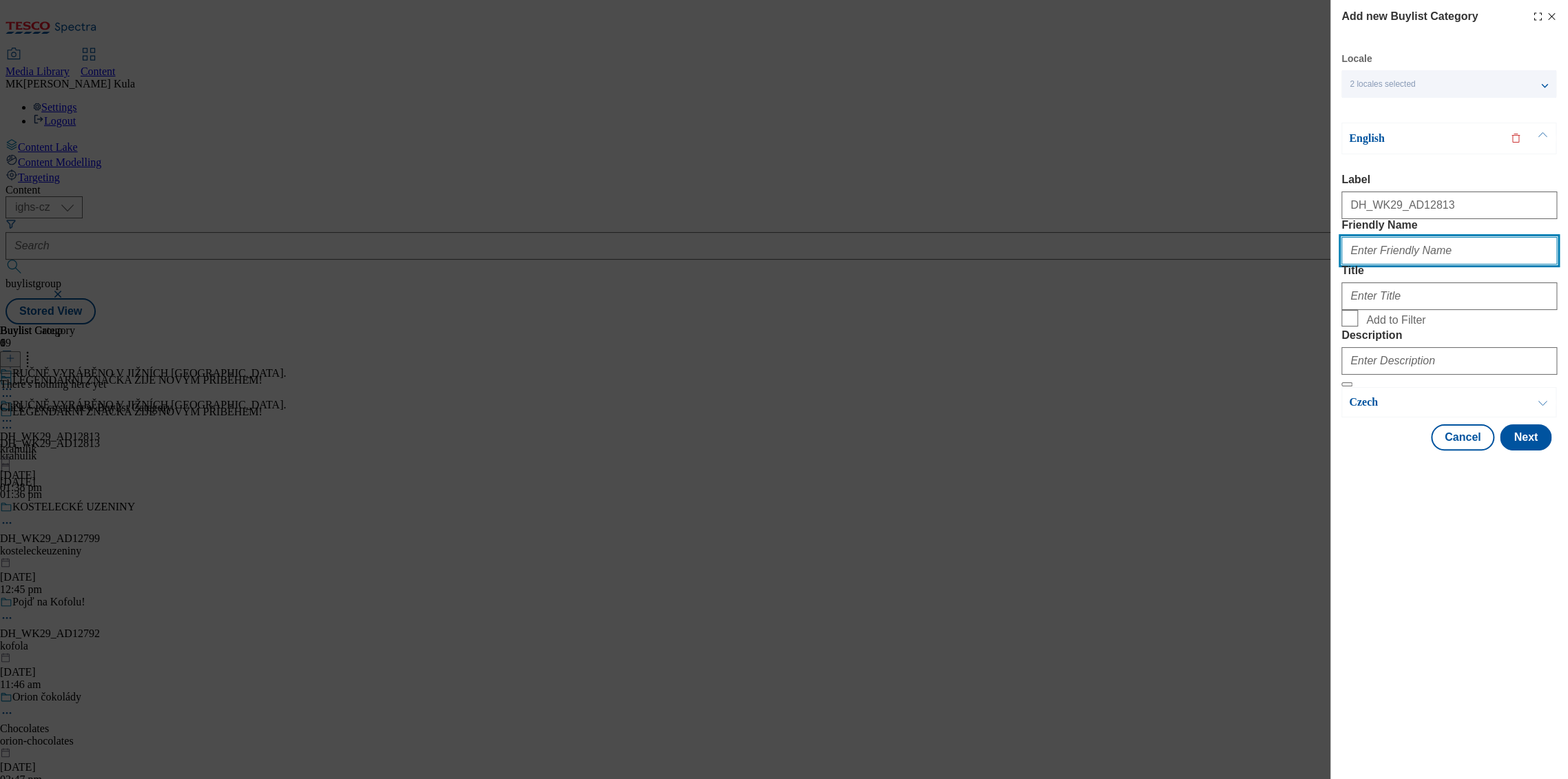
click at [1423, 264] on input "Friendly Name" at bounding box center [1449, 250] width 216 height 27
paste input "krahulik"
type input "krahulik"
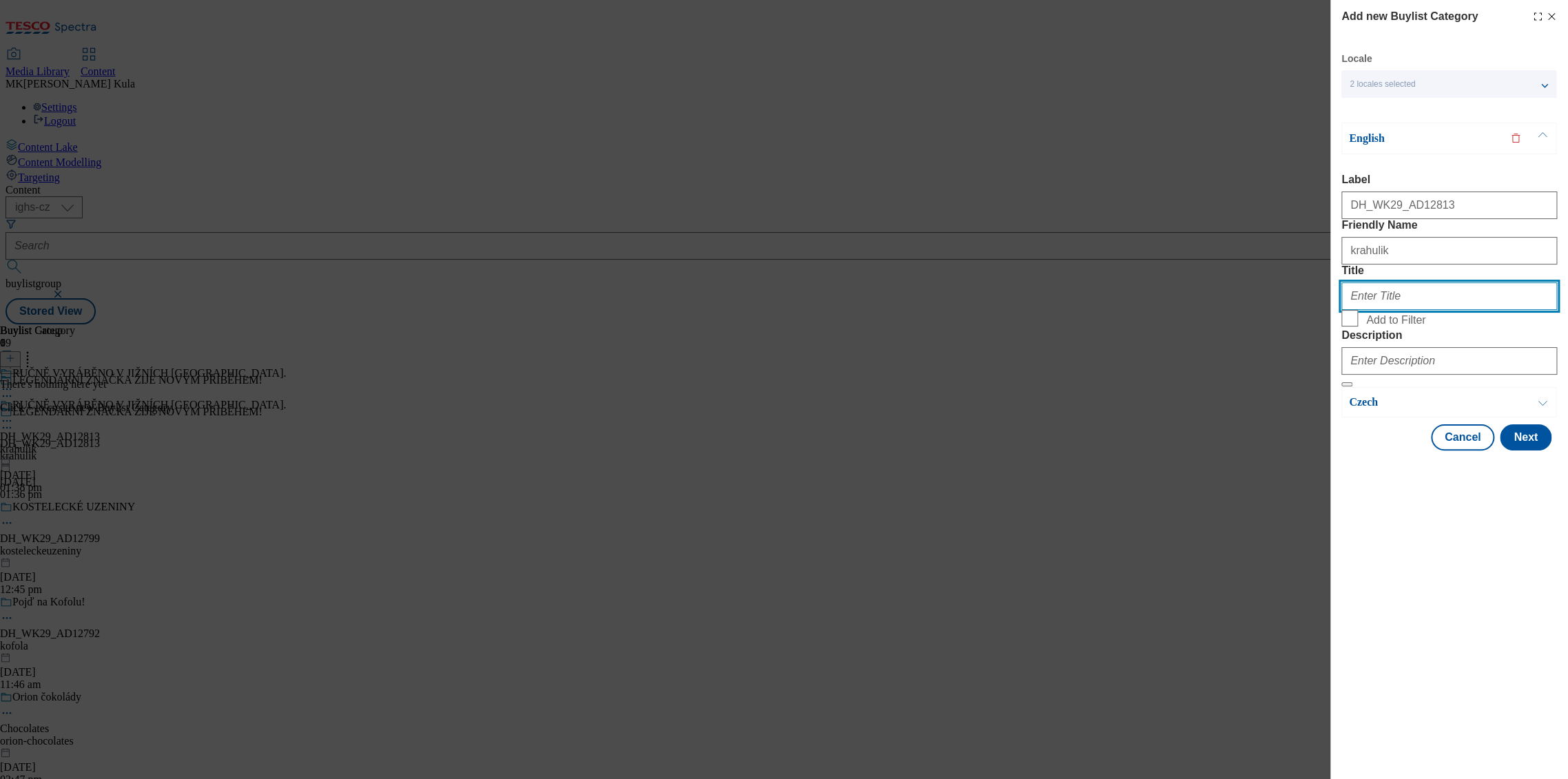
click at [1375, 310] on input "Title" at bounding box center [1449, 296] width 216 height 27
paste input "HANDCRAFTED IN SOUTH BOHEMIA."
type input "HANDCRAFTED IN SOUTH BOHEMIA."
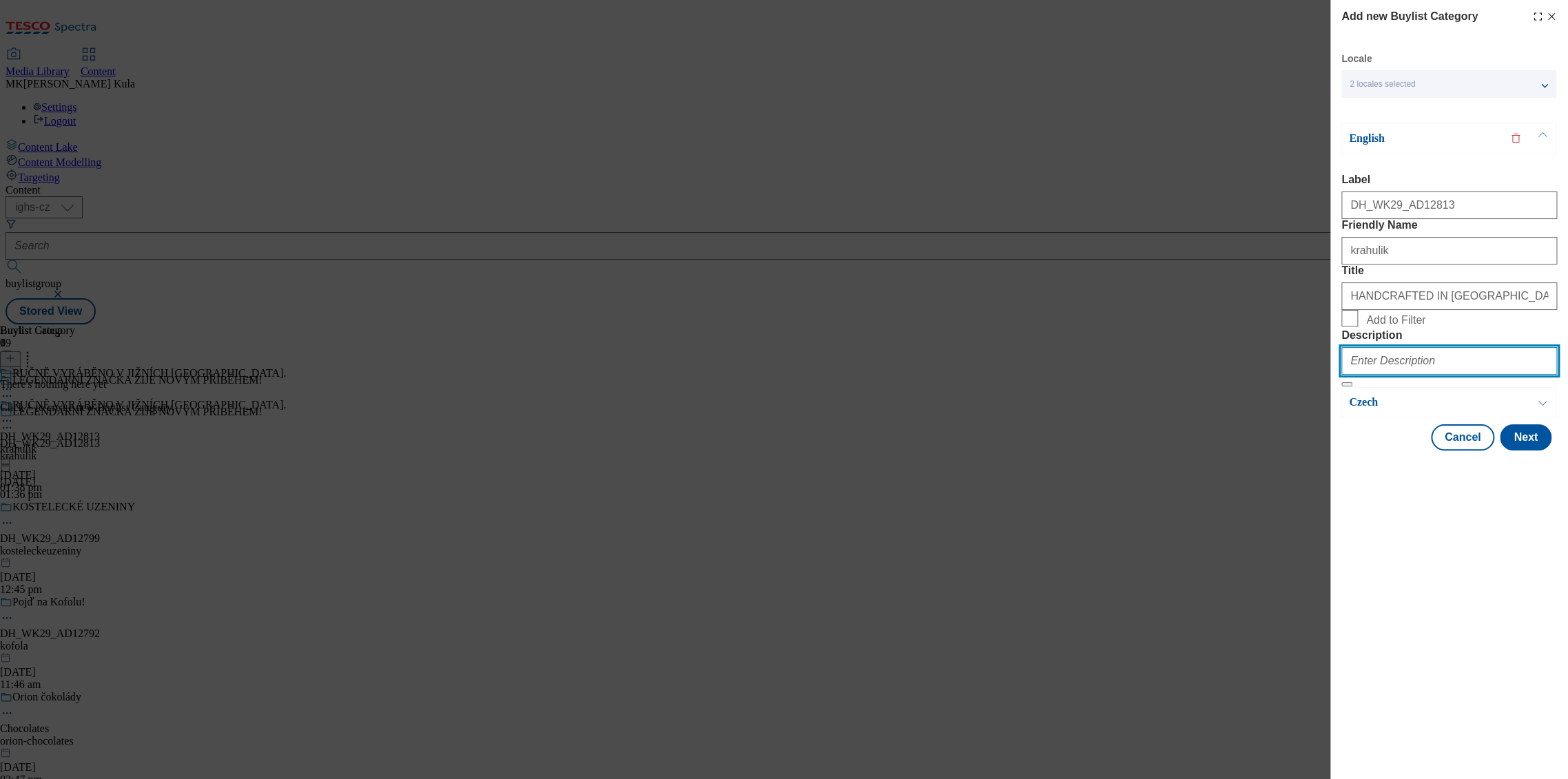
click at [1390, 375] on input "Description" at bounding box center [1449, 361] width 216 height 27
paste input "Krahulik"
type input "Krahulik"
drag, startPoint x: 1433, startPoint y: 634, endPoint x: 1502, endPoint y: 565, distance: 97.6
click at [1435, 635] on div "Add new Buylist Category Locale 2 locales selected English Czech English Label …" at bounding box center [1449, 390] width 238 height 779
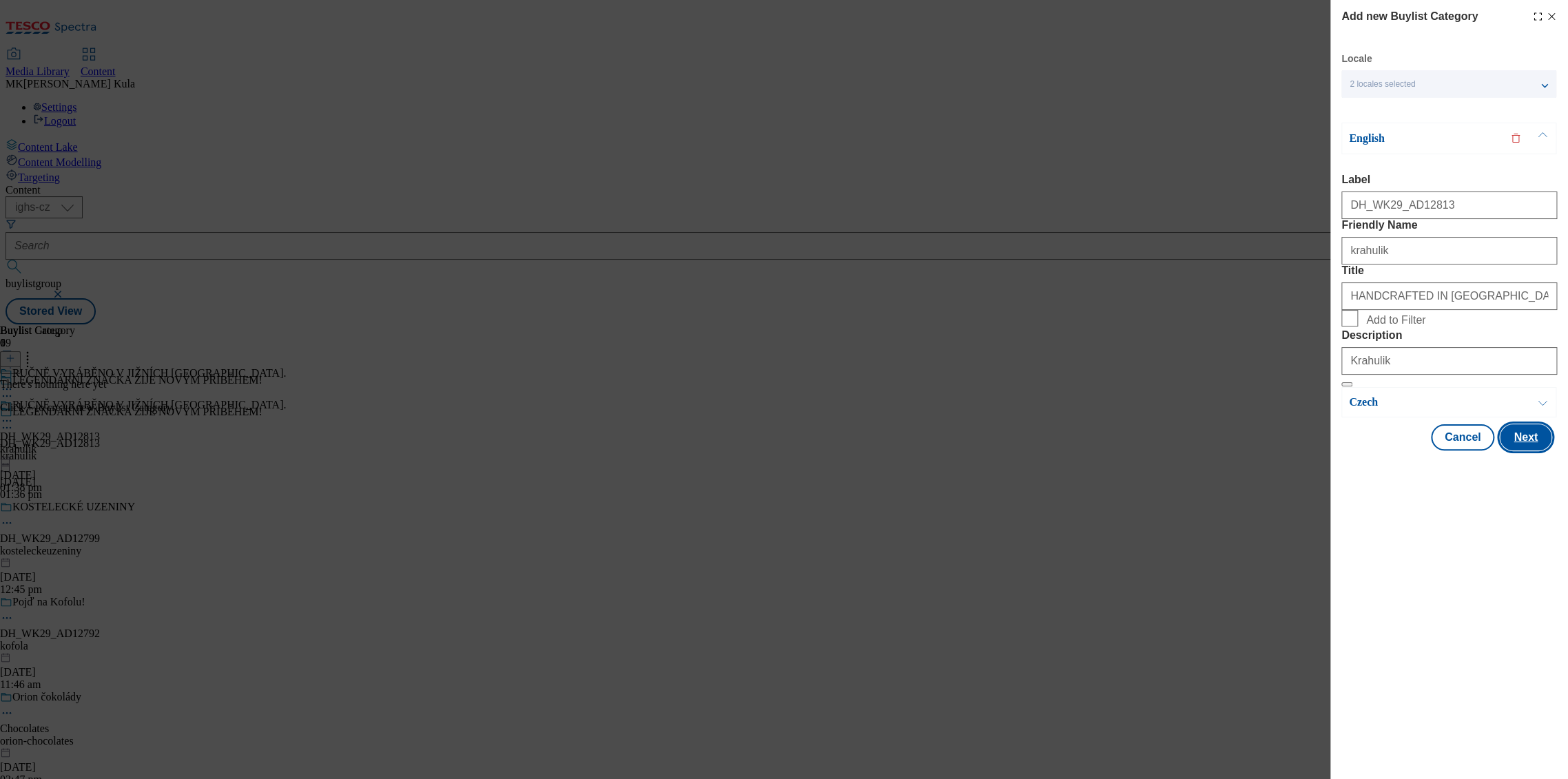
click at [1534, 451] on button "Next" at bounding box center [1526, 437] width 52 height 26
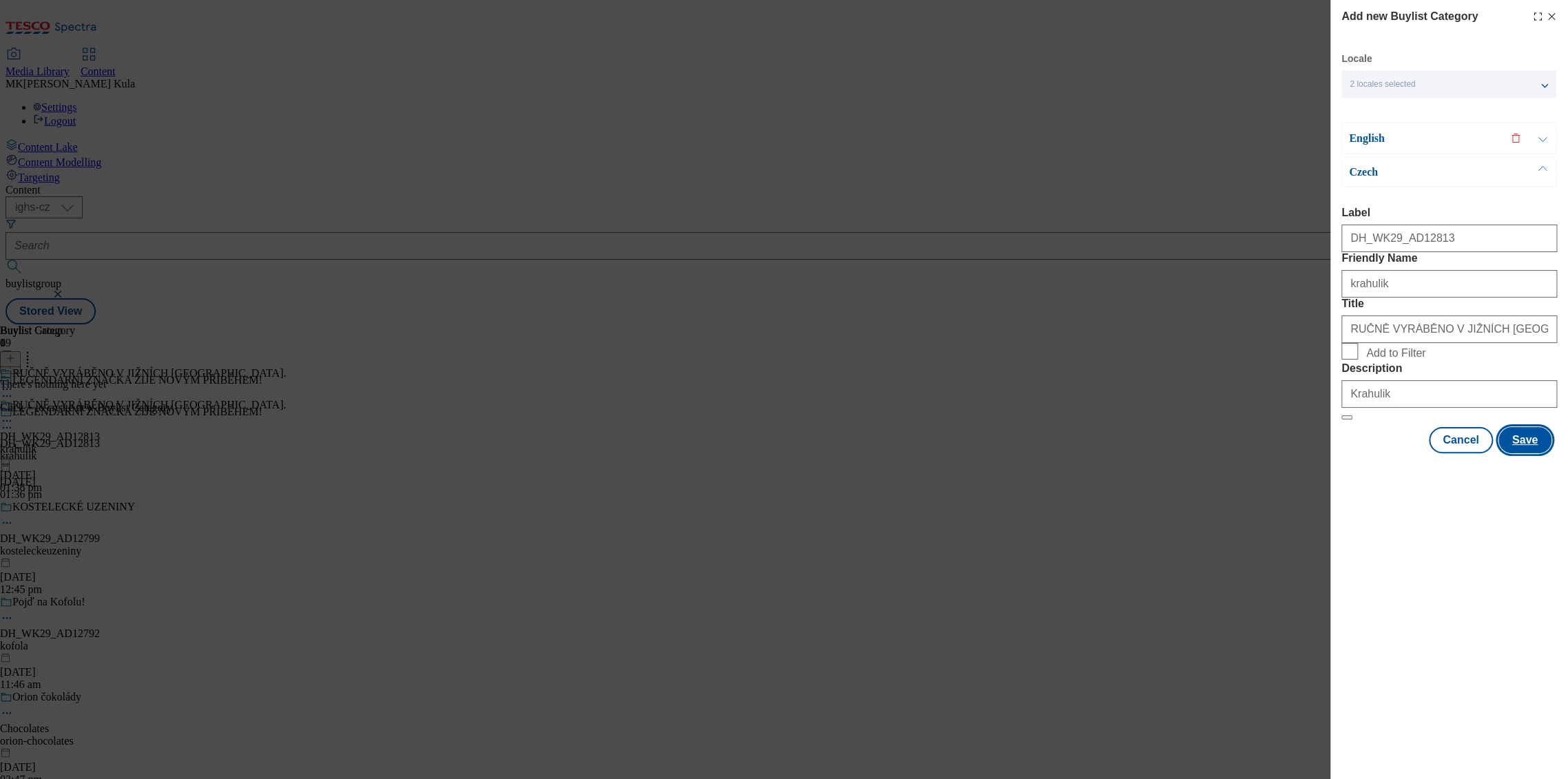
click at [1534, 454] on button "Save" at bounding box center [1525, 440] width 53 height 26
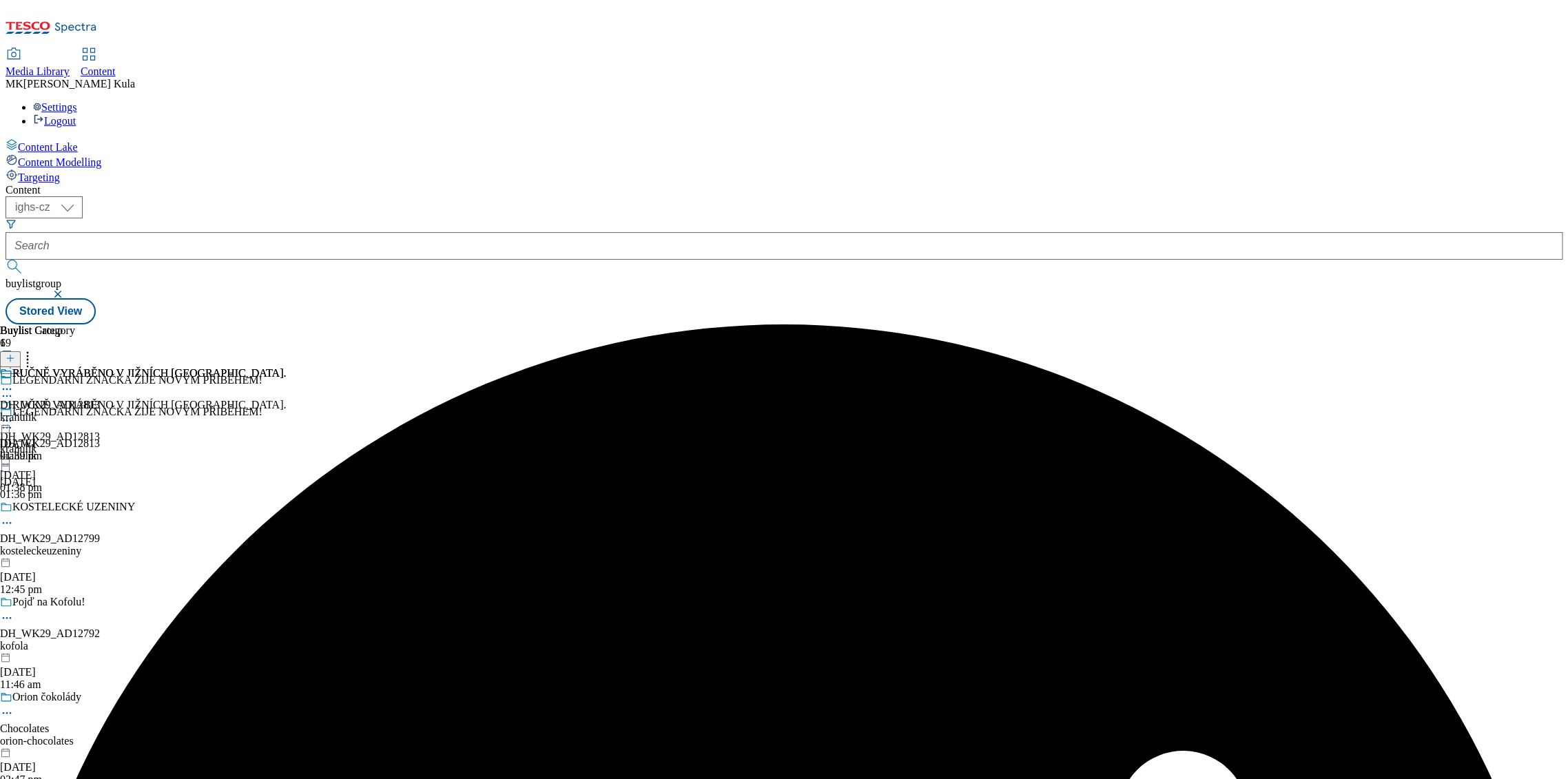
click at [286, 411] on div "krahulik" at bounding box center [143, 418] width 286 height 13
click at [15, 354] on icon at bounding box center [10, 358] width 9 height 9
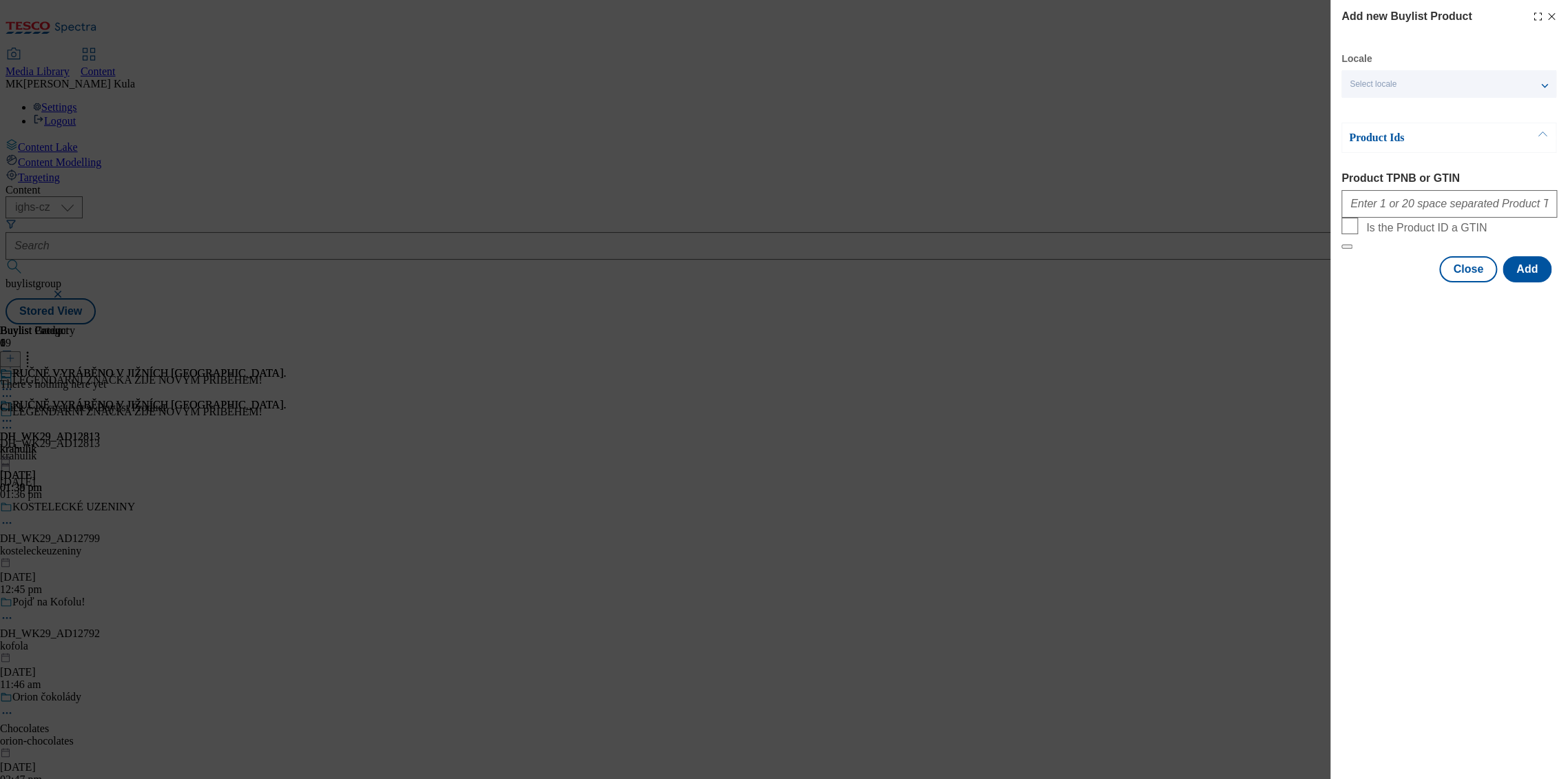
click at [1410, 81] on div "Select locale" at bounding box center [1448, 84] width 215 height 27
click at [1398, 107] on span "English" at bounding box center [1390, 110] width 32 height 8
click at [1366, 107] on input "English" at bounding box center [1358, 111] width 16 height 16
click at [1472, 453] on div "Add new Buylist Product Locale 2 locales selected English Czech Product Ids Pro…" at bounding box center [1449, 390] width 238 height 779
click at [1400, 206] on input "Product TPNB or GTIN" at bounding box center [1449, 203] width 216 height 27
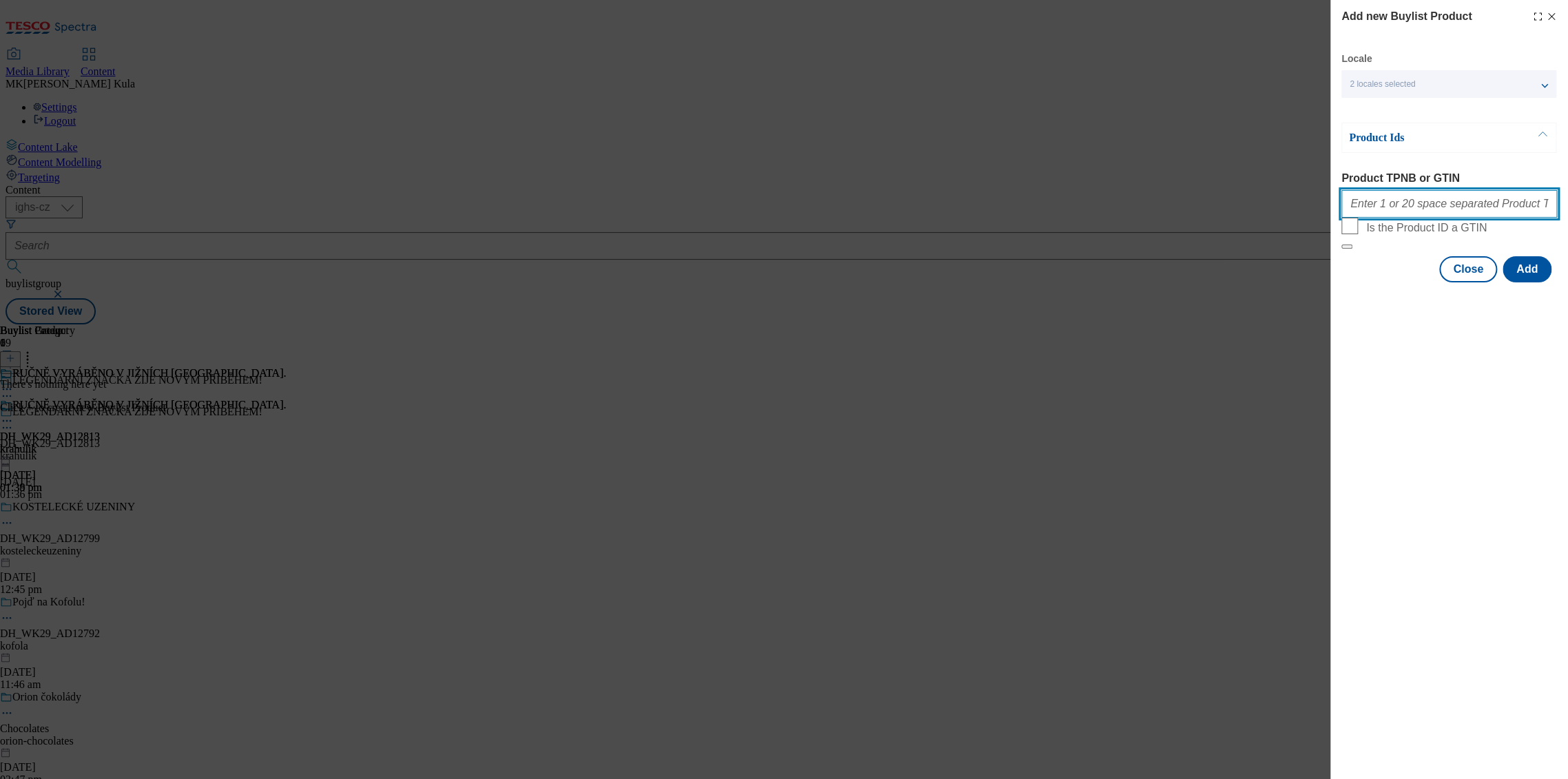
paste input "216327356 210097453 219059223 111268923 111268925"
type input "216327356 210097453 219059223 111268923 111268925"
click at [1523, 282] on button "Add" at bounding box center [1527, 269] width 49 height 26
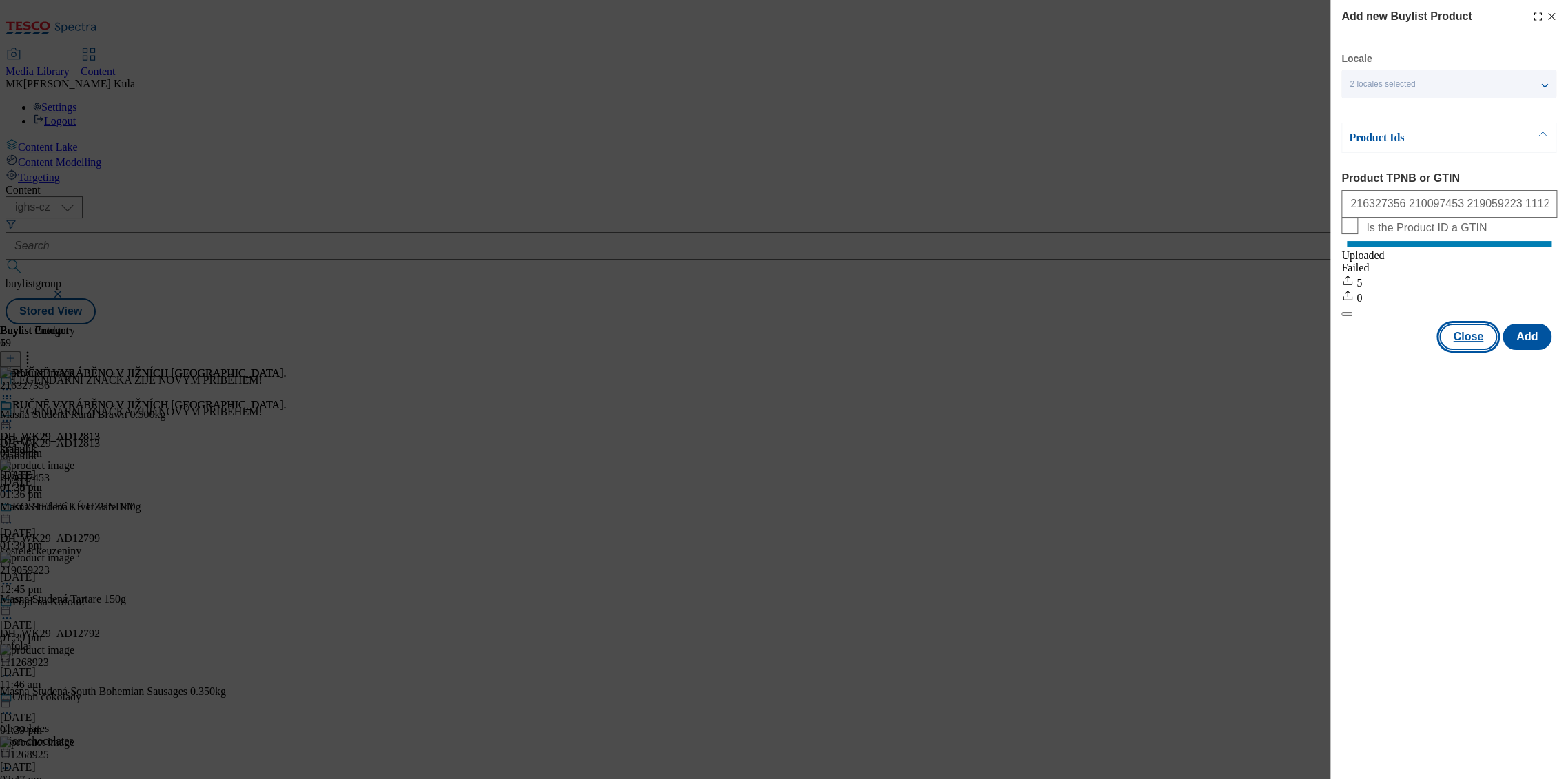
click at [1465, 344] on button "Close" at bounding box center [1468, 336] width 58 height 26
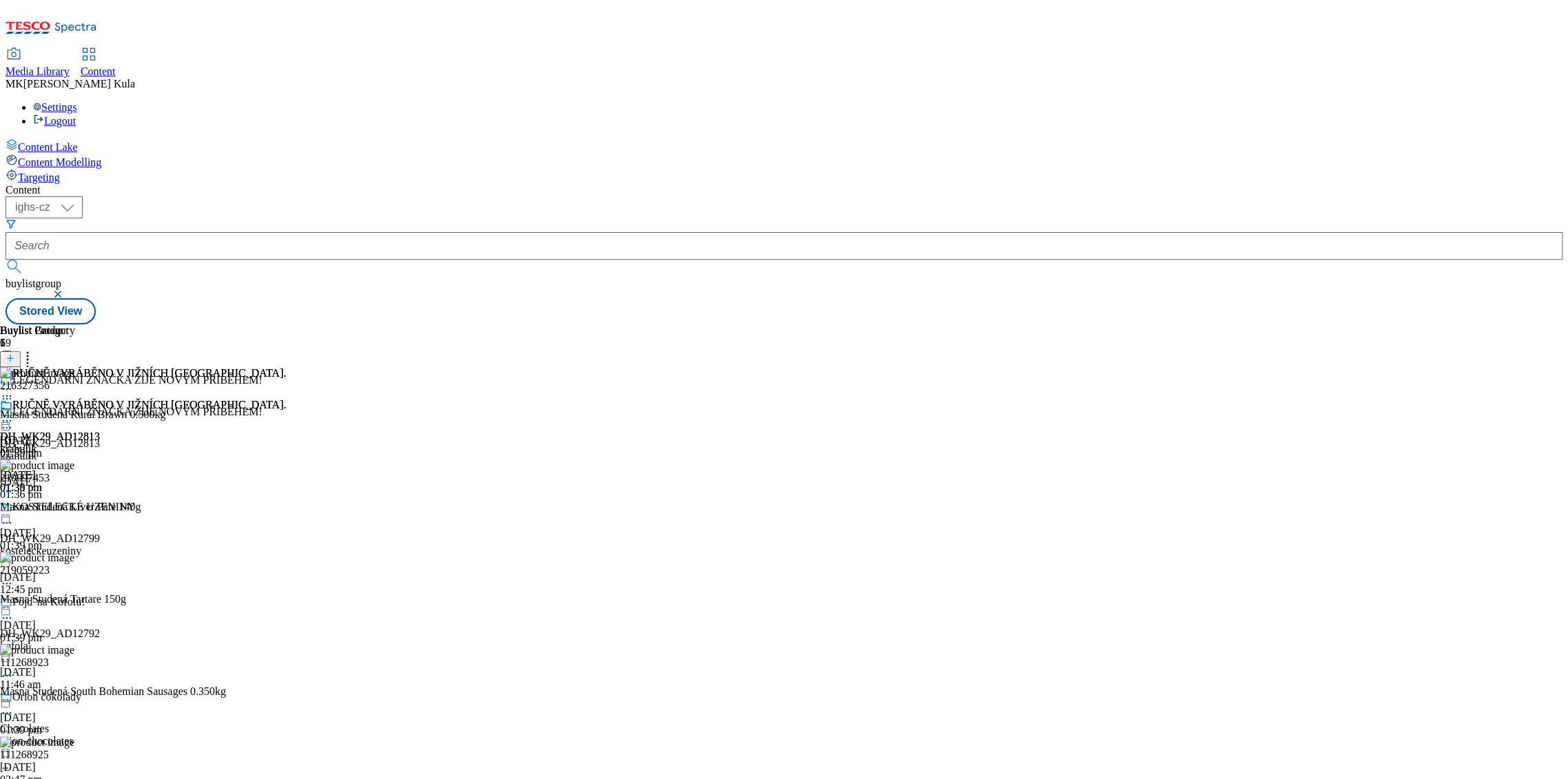
click at [12, 420] on circle at bounding box center [10, 421] width 2 height 2
click at [81, 505] on button "Preview" at bounding box center [54, 513] width 53 height 16
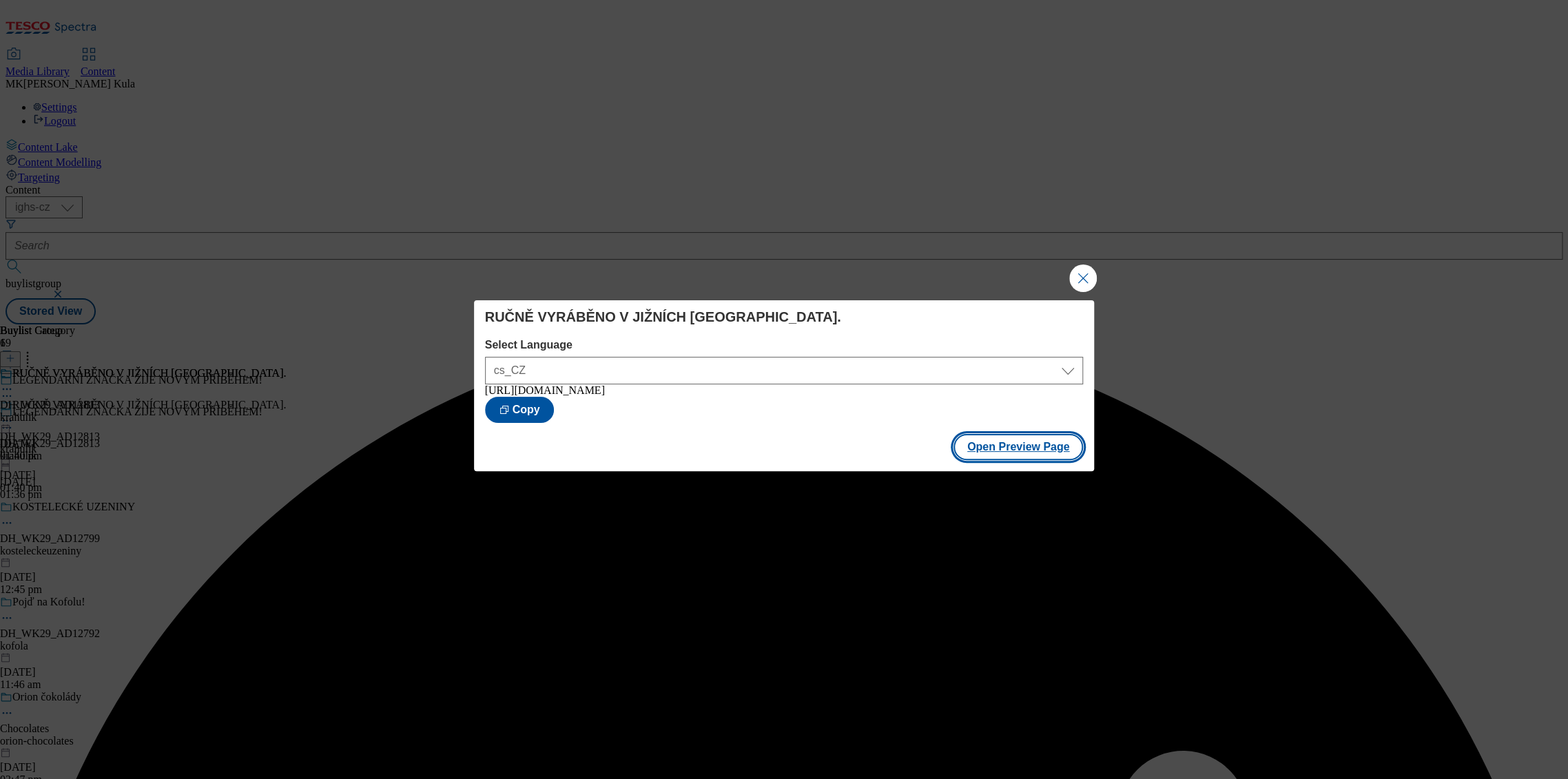
click at [1043, 454] on button "Open Preview Page" at bounding box center [1018, 447] width 130 height 26
click at [1085, 275] on button "Close Modal" at bounding box center [1082, 278] width 27 height 27
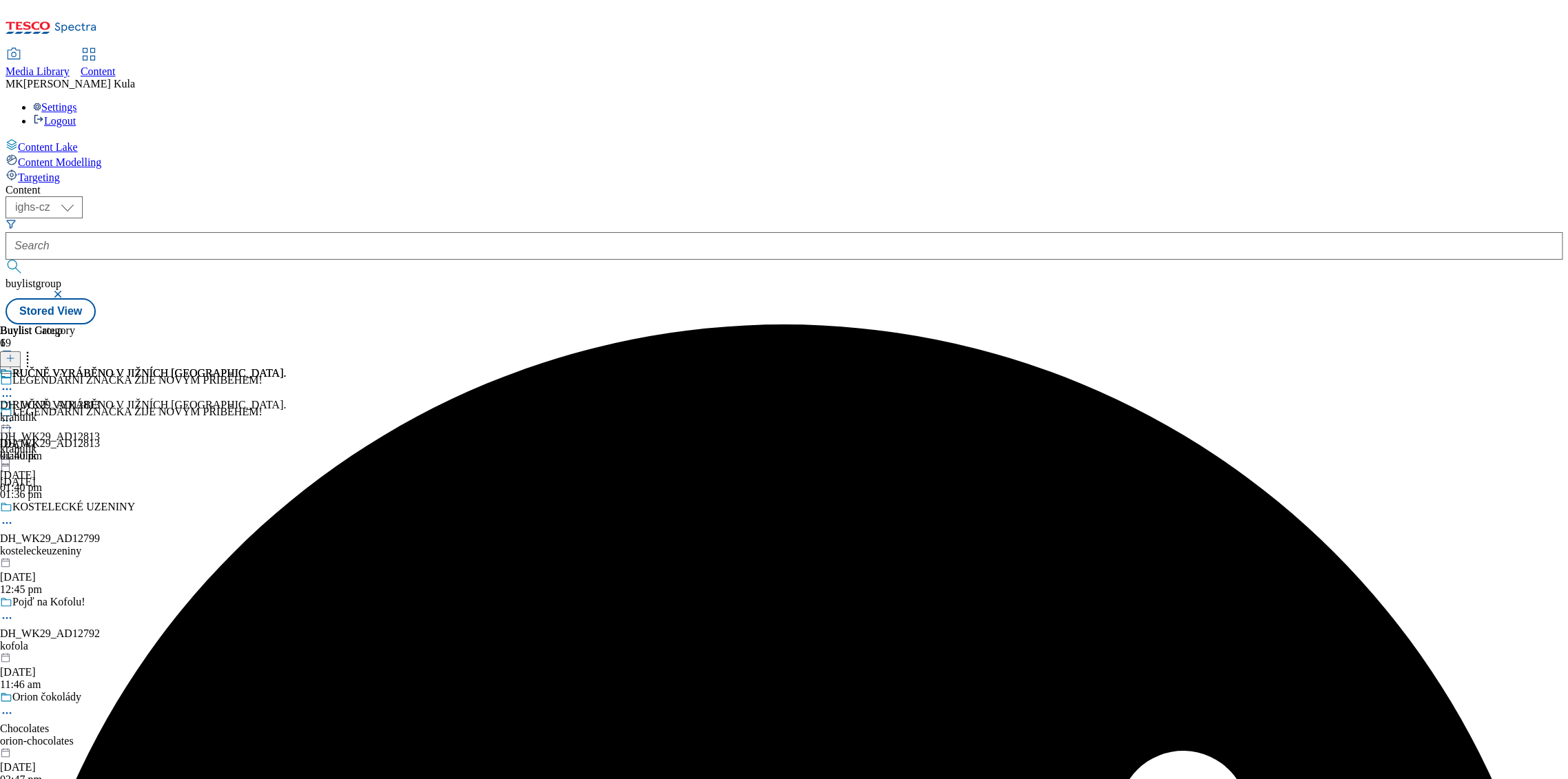
click at [14, 414] on icon at bounding box center [7, 421] width 14 height 14
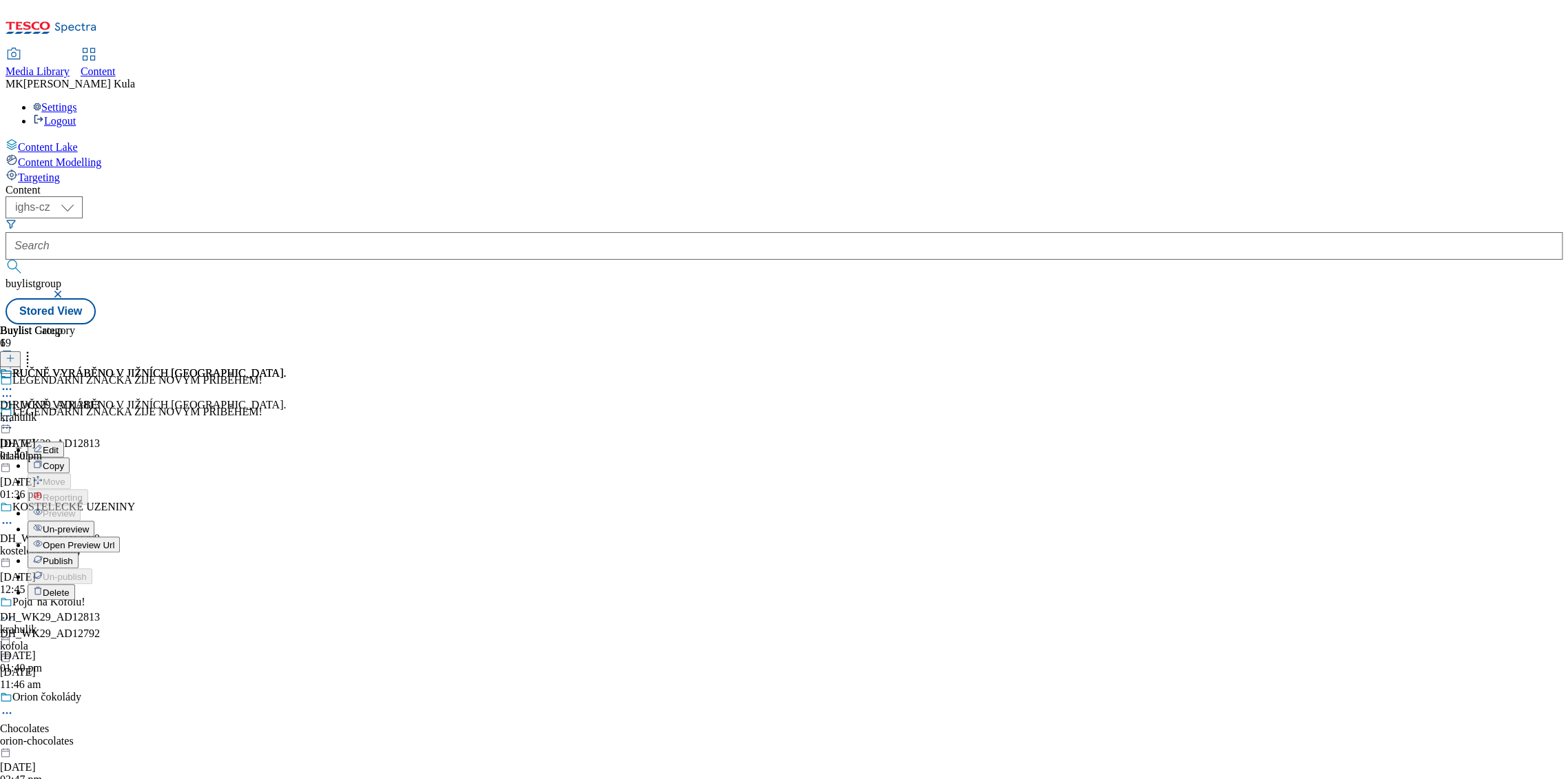
click at [78, 552] on button "Publish" at bounding box center [52, 560] width 51 height 16
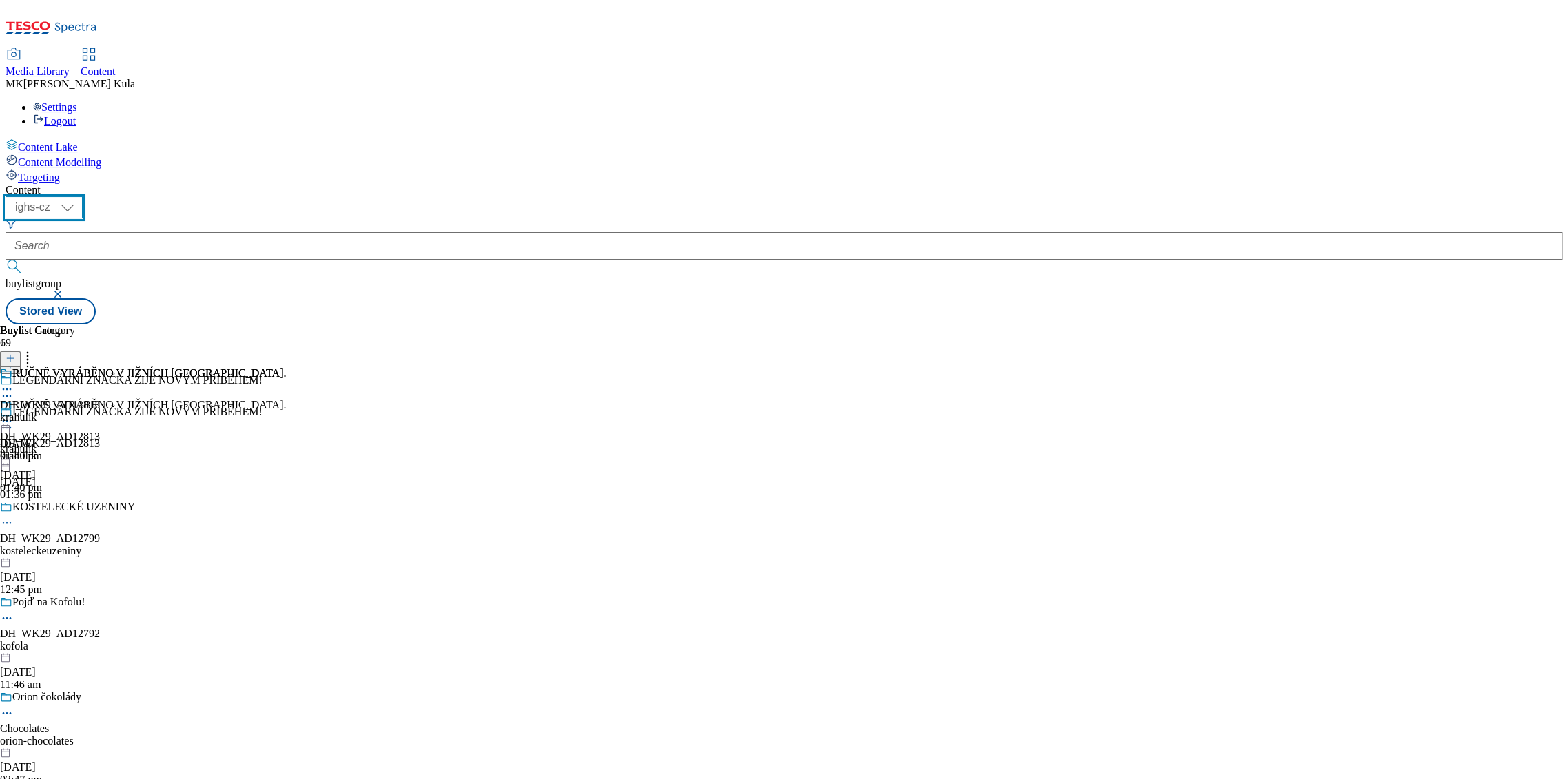
click at [83, 196] on select "ighs-cz ighs-hu ighs-sk" at bounding box center [44, 207] width 77 height 22
select select "ighs-sk"
click at [83, 196] on select "ighs-cz ighs-hu ighs-sk" at bounding box center [44, 207] width 77 height 22
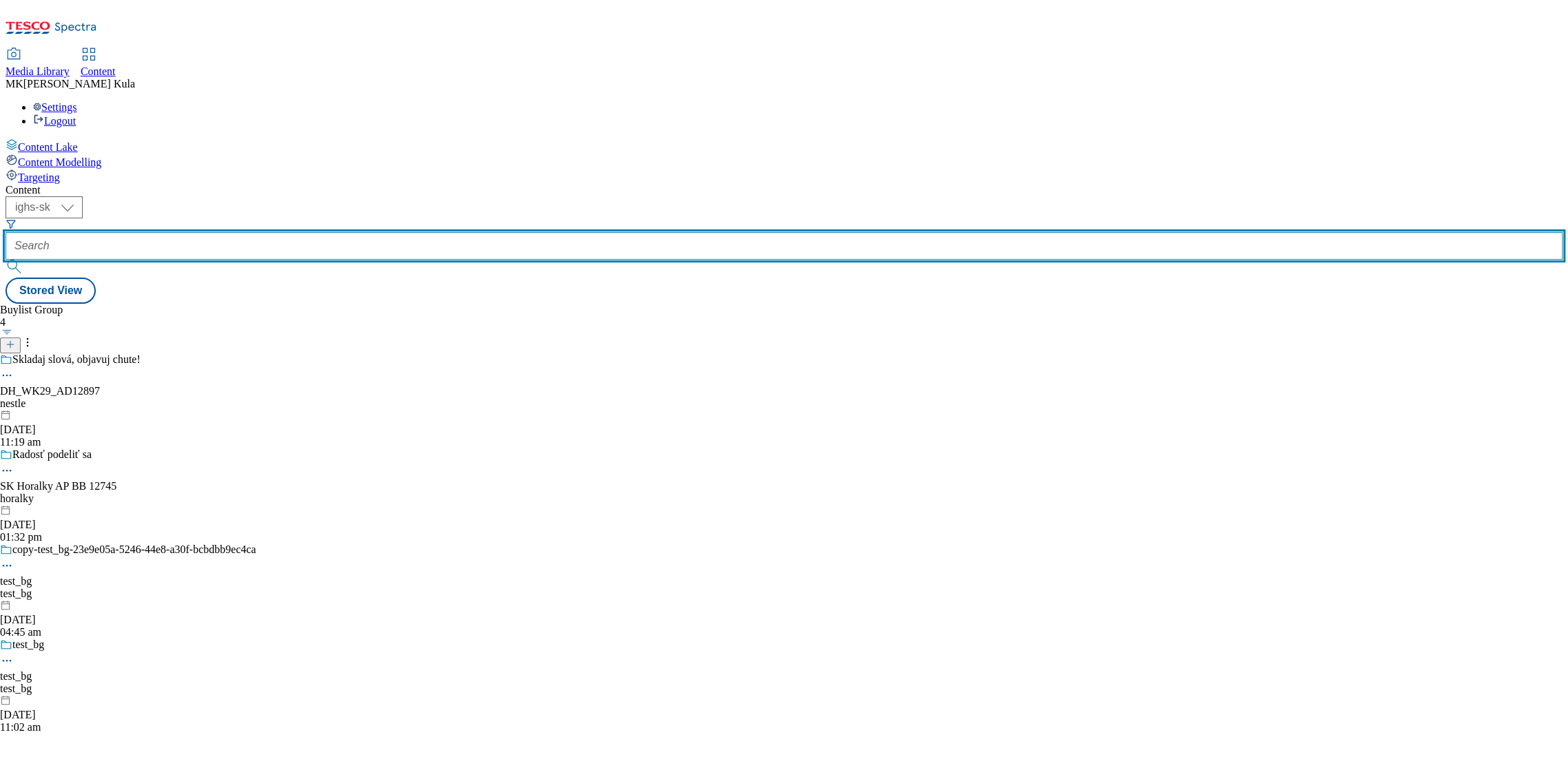
click at [339, 232] on input "text" at bounding box center [784, 246] width 1557 height 27
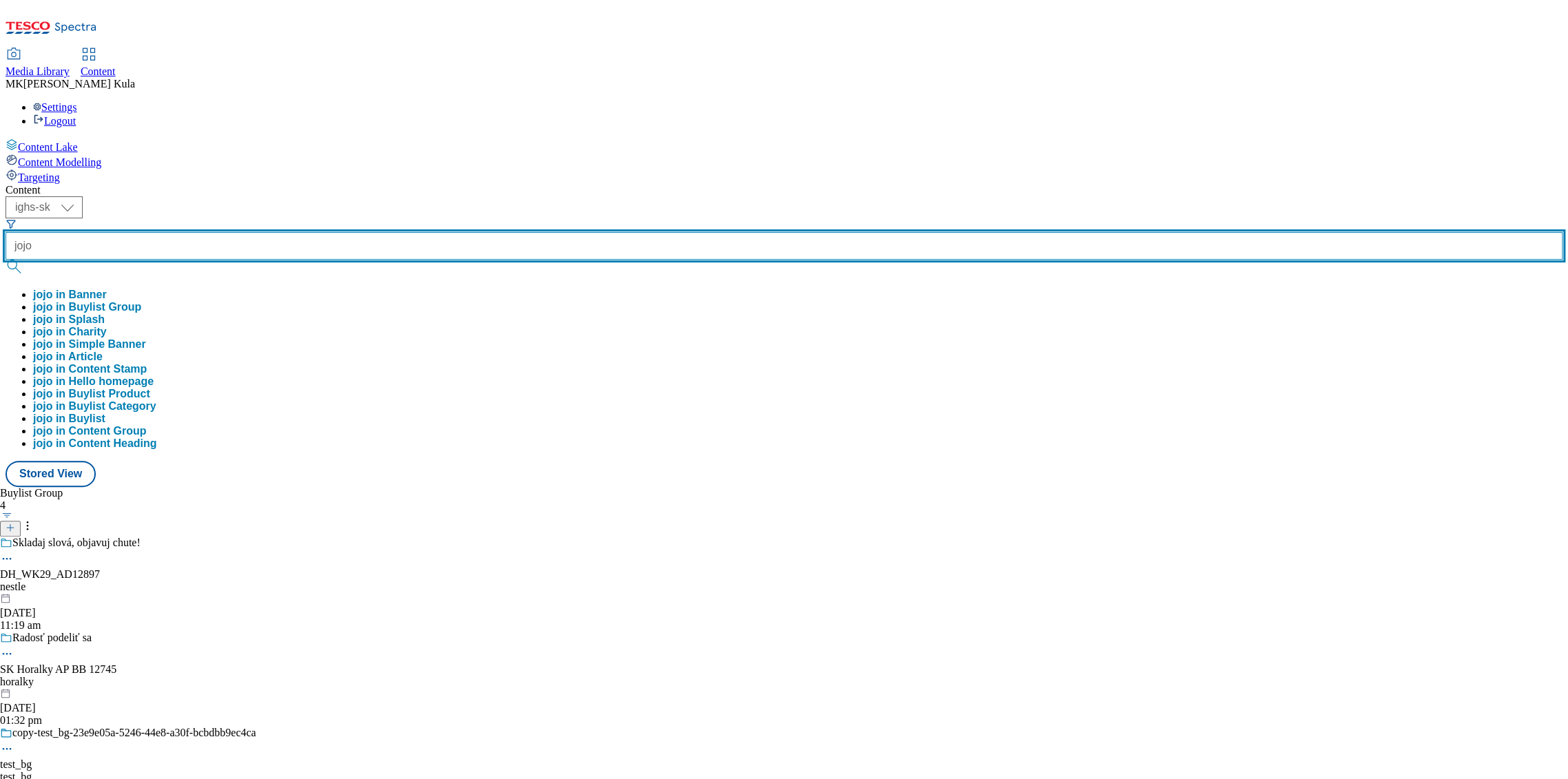
type input "jojo"
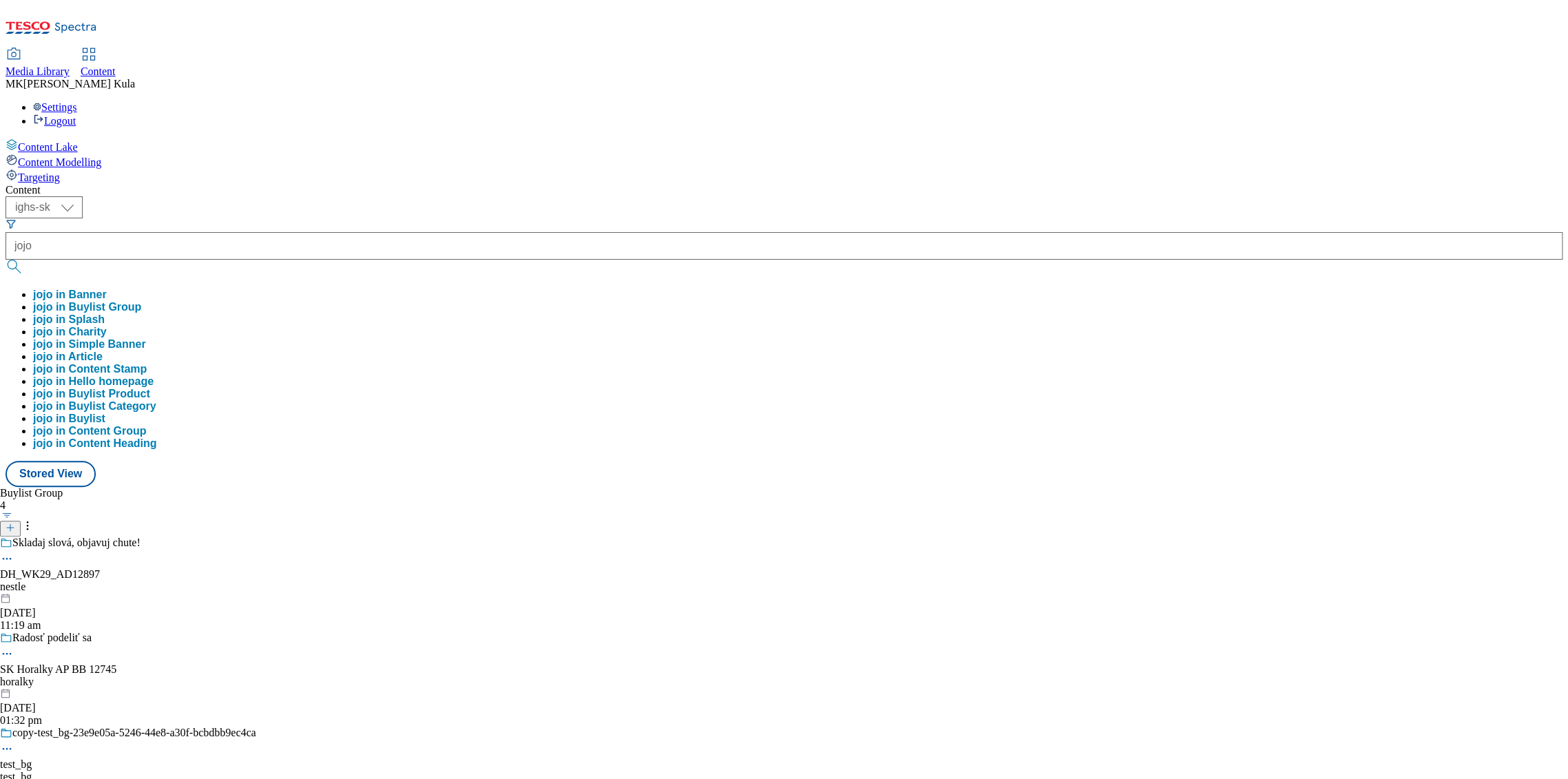
click at [142, 301] on button "jojo in Buylist Group" at bounding box center [87, 307] width 108 height 13
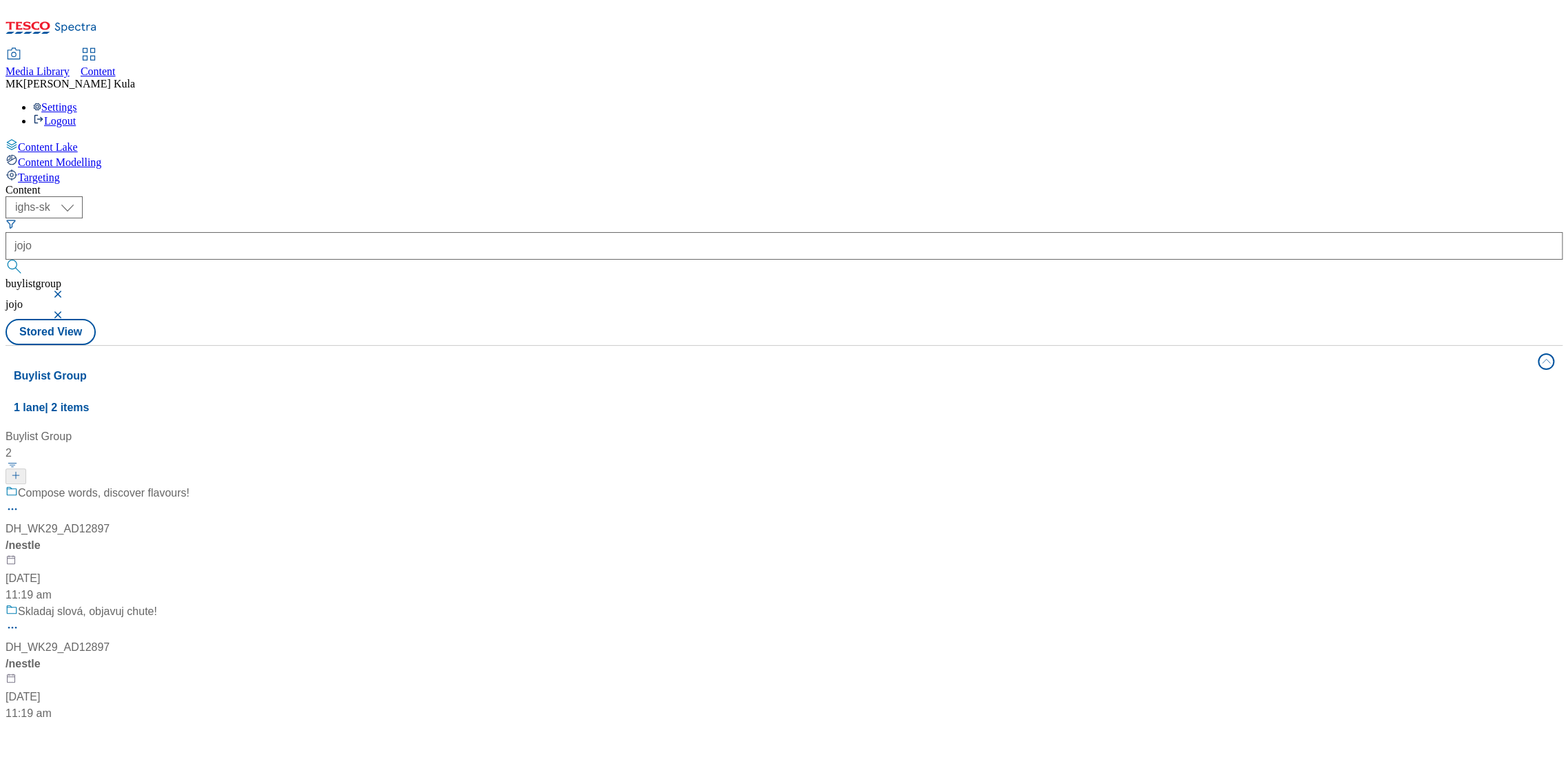
click at [189, 604] on div "Skladaj slová, objavuj chute! DH_WK29_AD12897 / nestle 12 Aug 2025 11:19 am" at bounding box center [97, 663] width 184 height 119
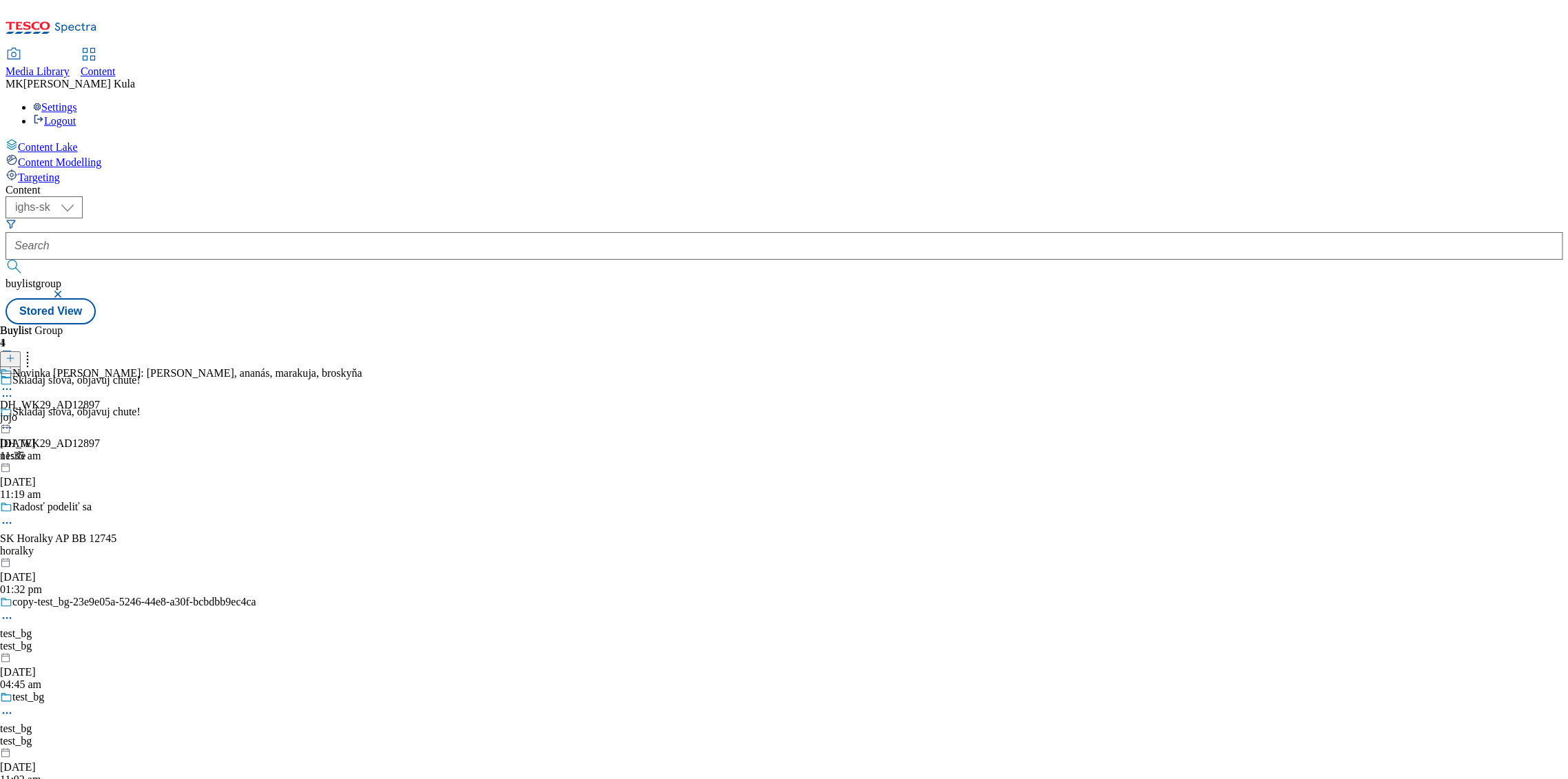
click at [362, 411] on div "jojo" at bounding box center [181, 418] width 362 height 13
click at [14, 414] on icon at bounding box center [7, 421] width 14 height 14
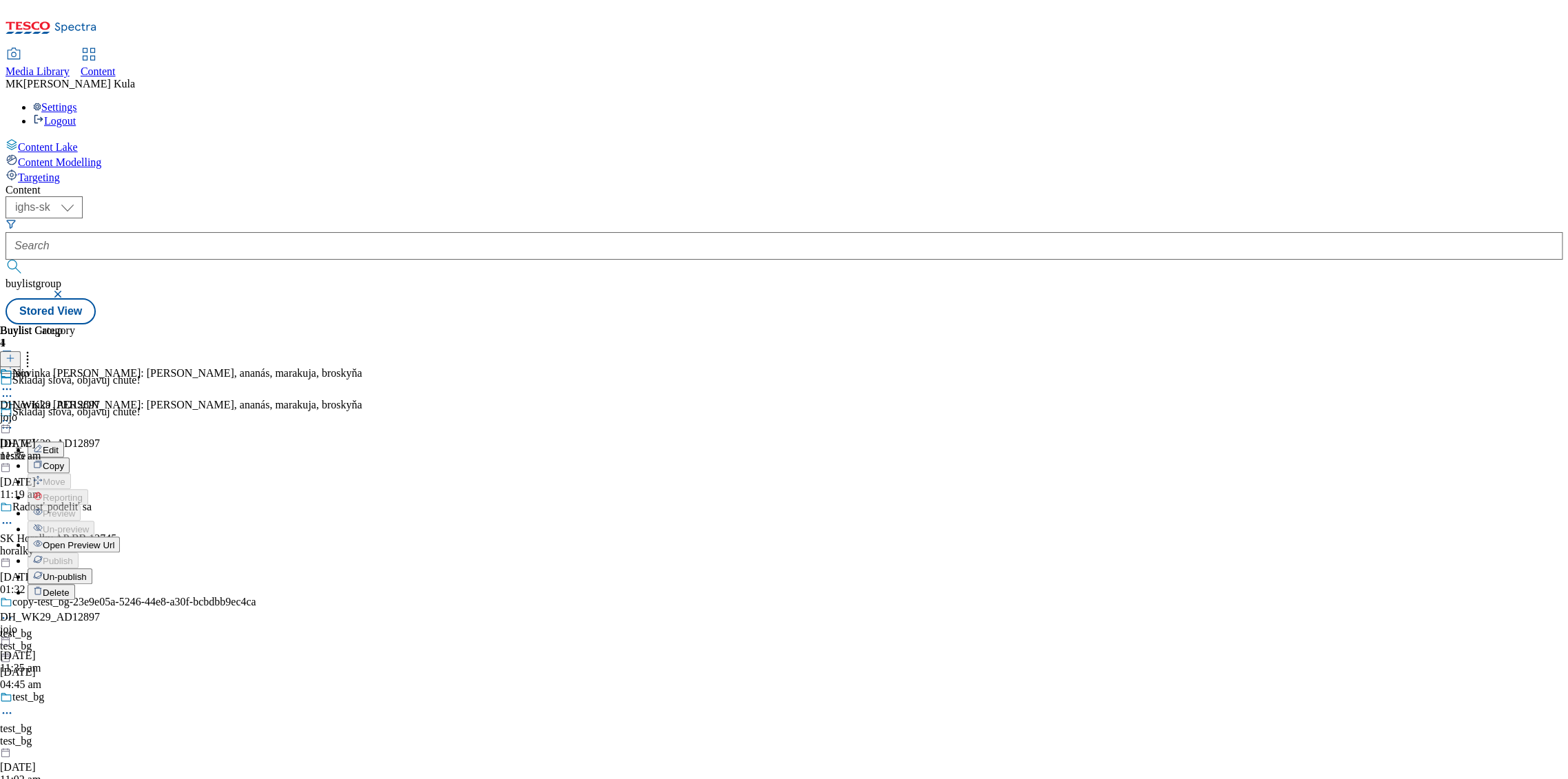
click at [114, 540] on span "Open Preview Url" at bounding box center [79, 545] width 72 height 10
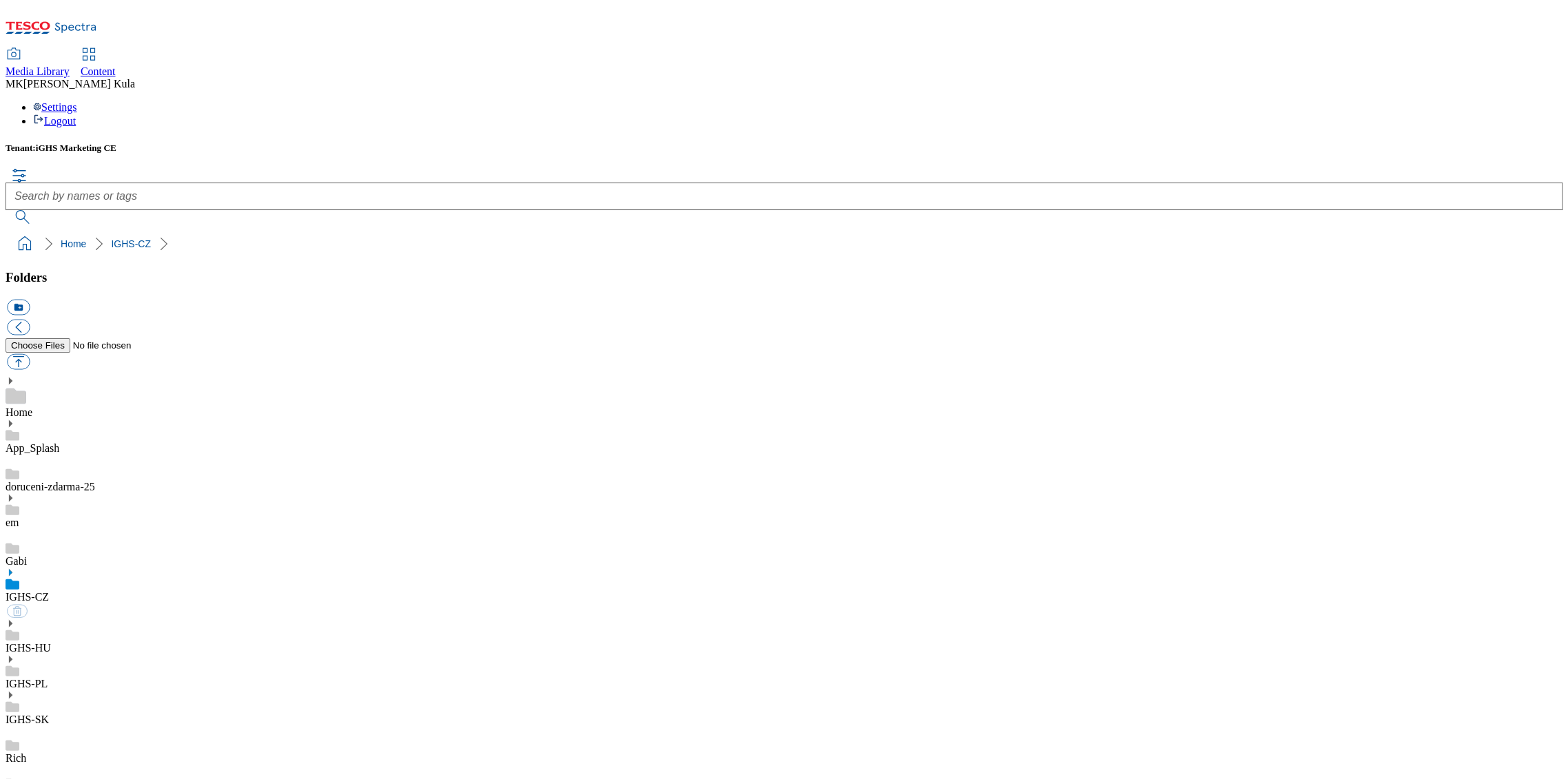
click at [49, 591] on link "IGHS-CZ" at bounding box center [27, 597] width 43 height 12
click at [30, 354] on button "button" at bounding box center [18, 361] width 23 height 16
type input "C:\fakepath\Krahulik1184x333CZ.jpg"
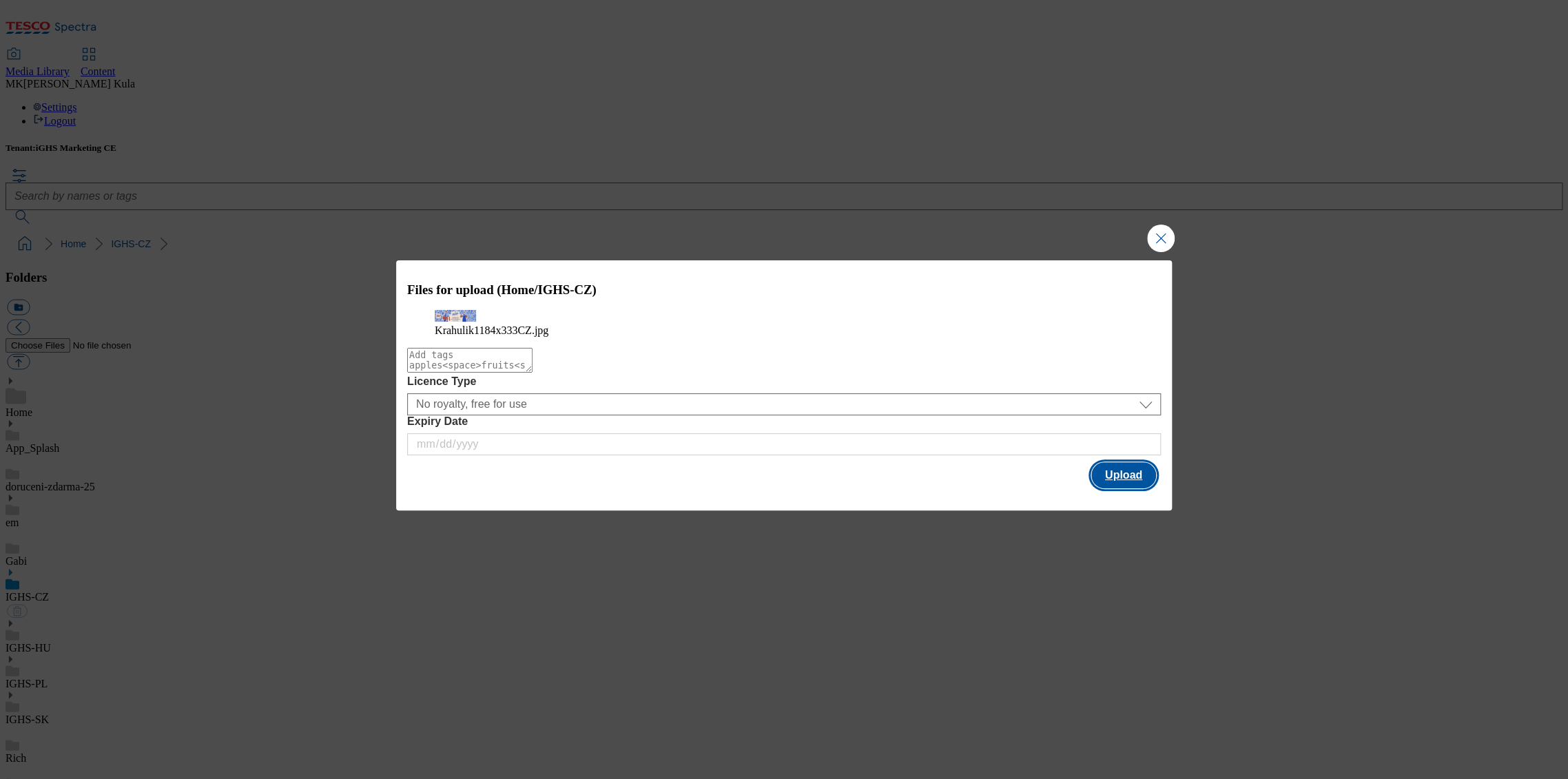
click at [1128, 489] on button "Upload" at bounding box center [1123, 475] width 65 height 26
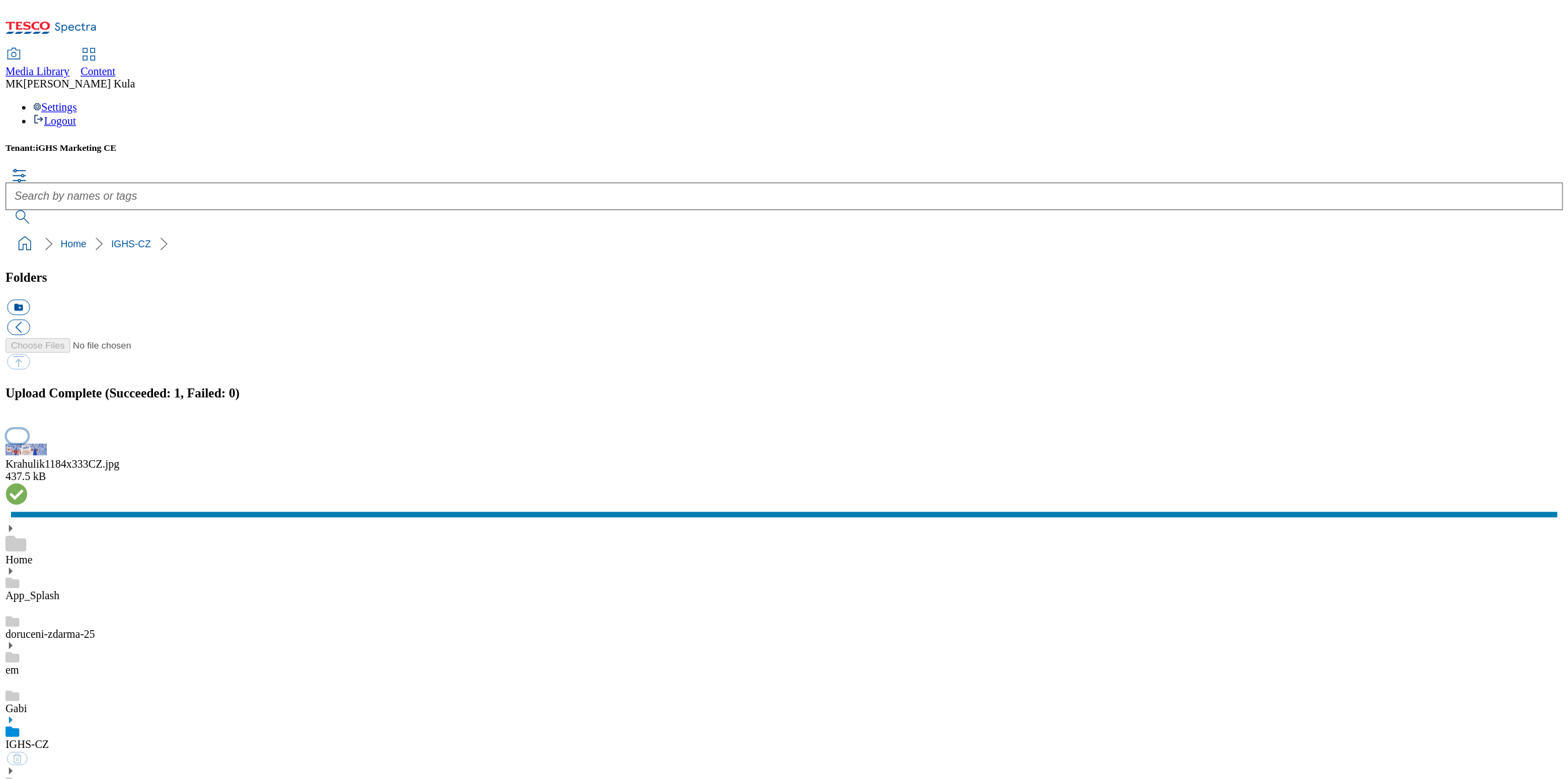
click at [27, 443] on button "button" at bounding box center [17, 436] width 20 height 13
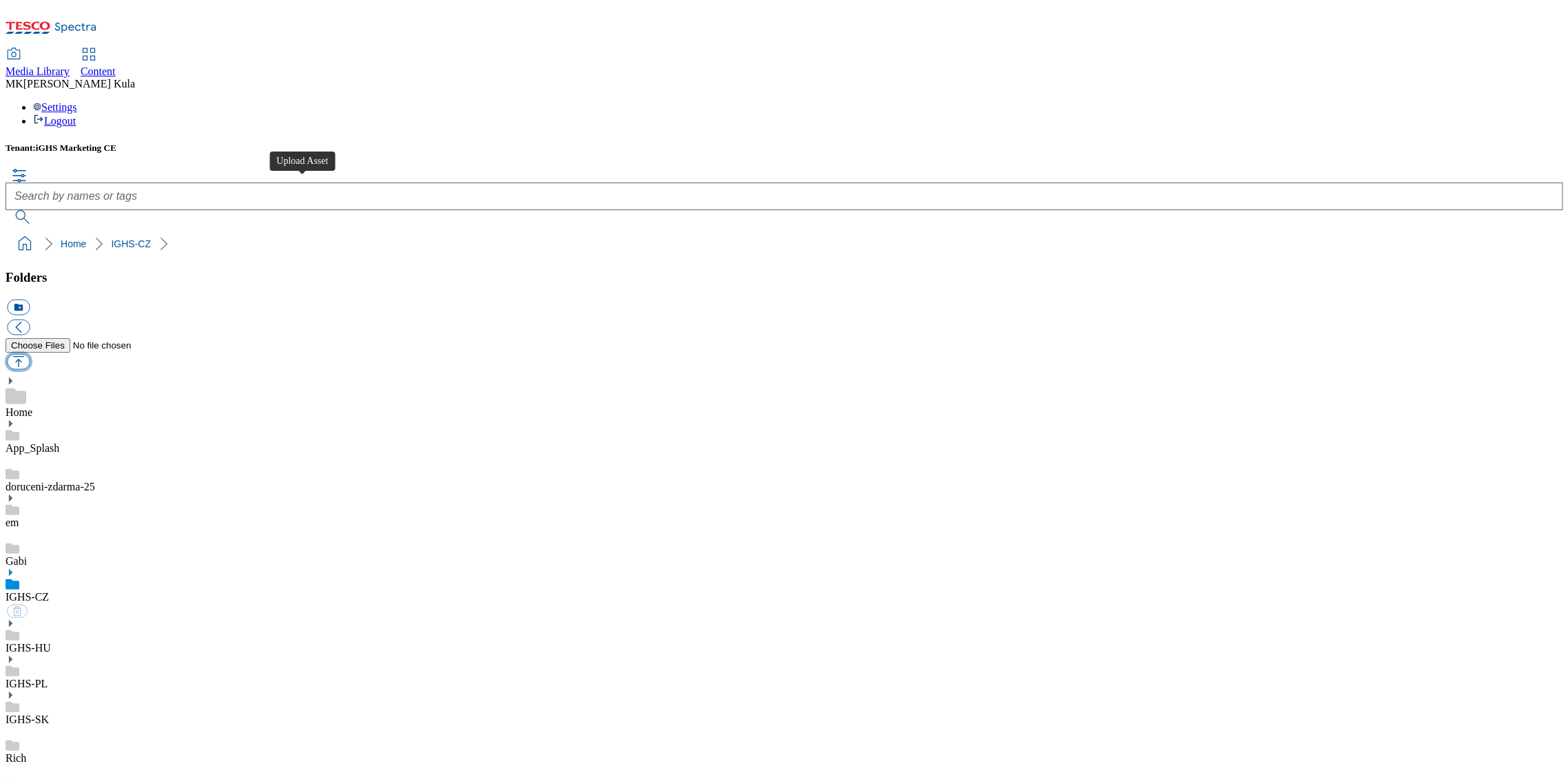
click at [30, 354] on button "button" at bounding box center [18, 361] width 23 height 16
type input "C:\fakepath\Krahulik1184x333EN.jpg"
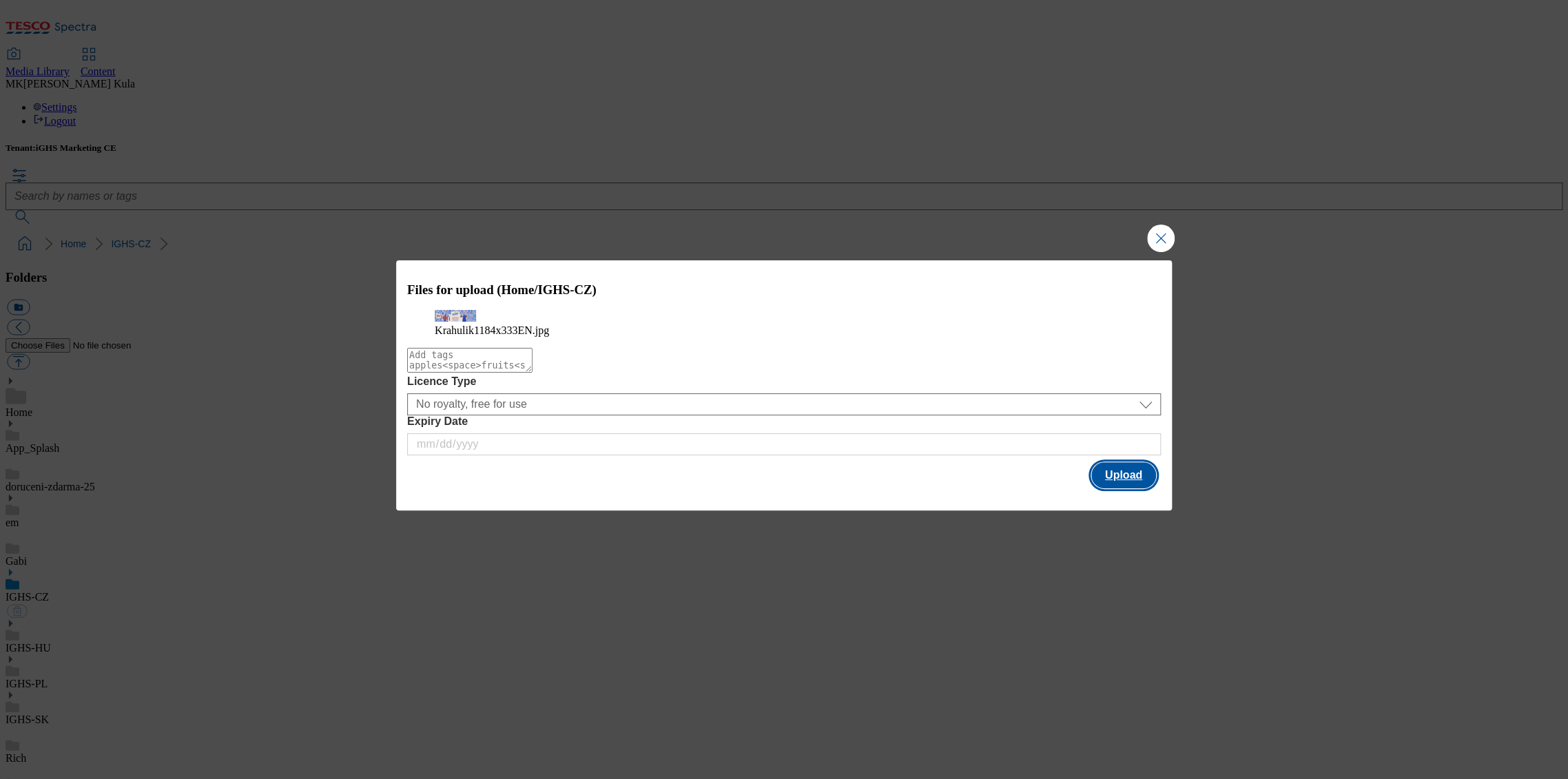
click at [1126, 489] on button "Upload" at bounding box center [1123, 475] width 65 height 26
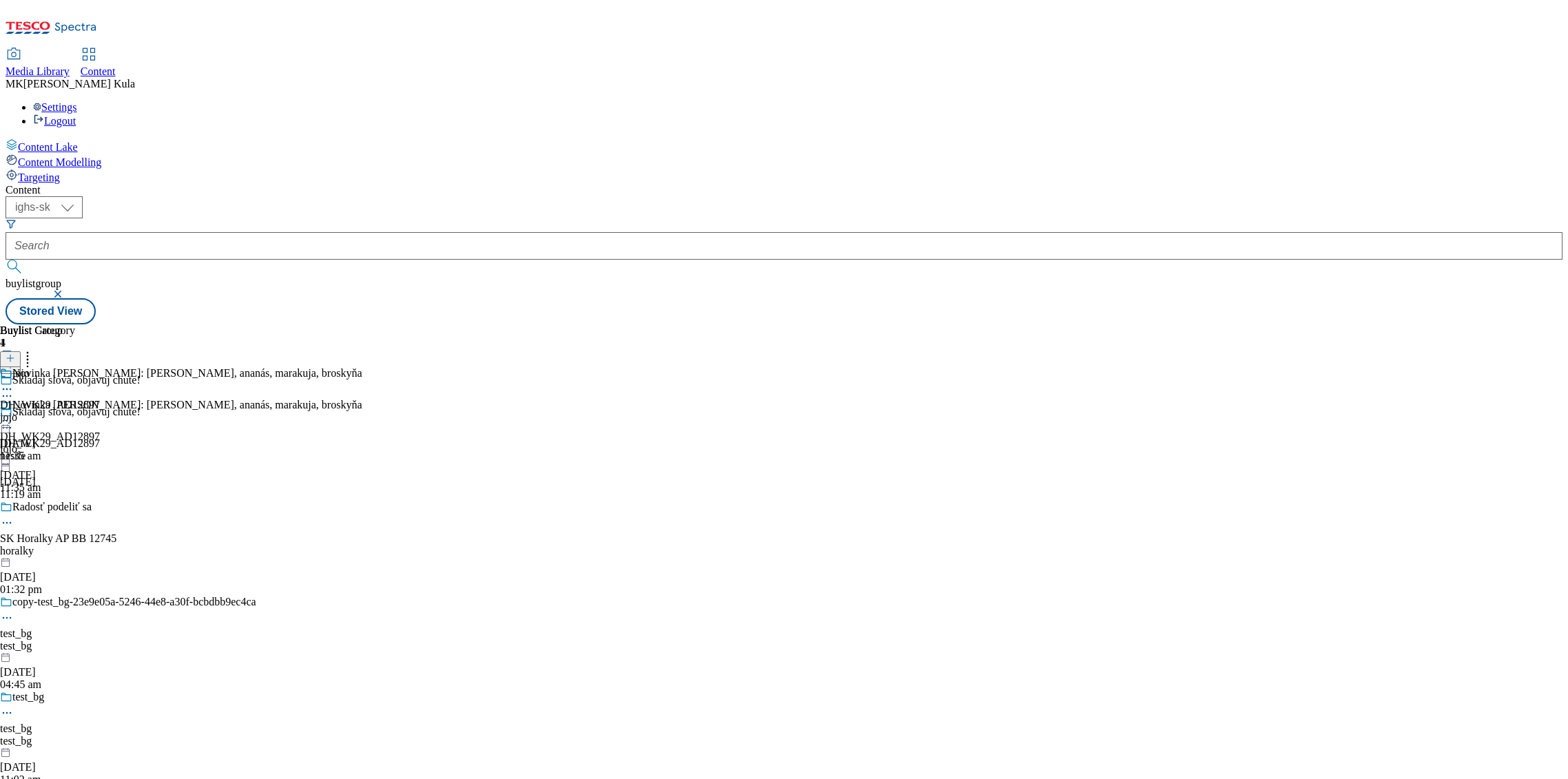
select select "ighs-sk"
